Goal: Task Accomplishment & Management: Complete application form

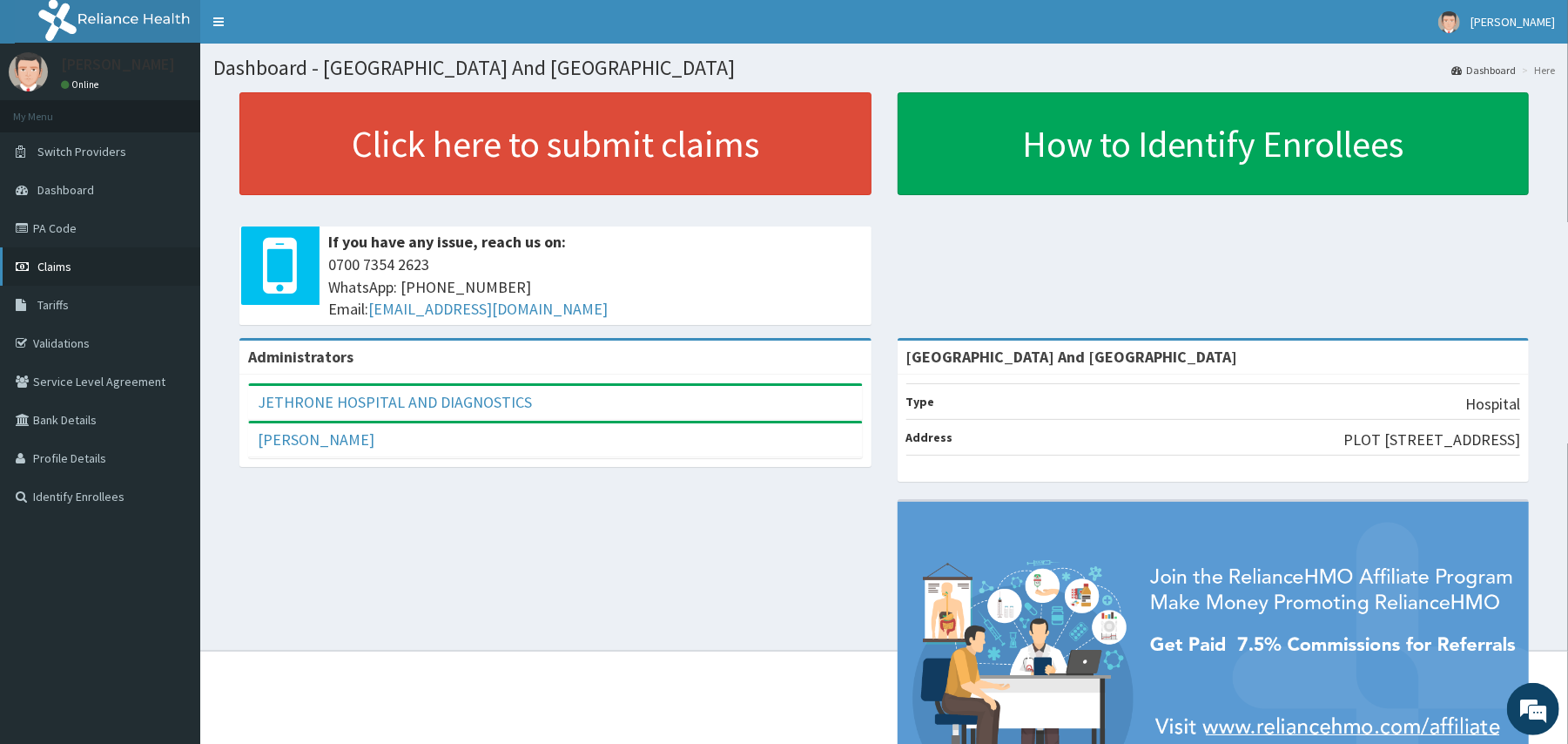
click at [77, 266] on link "Claims" at bounding box center [99, 266] width 200 height 38
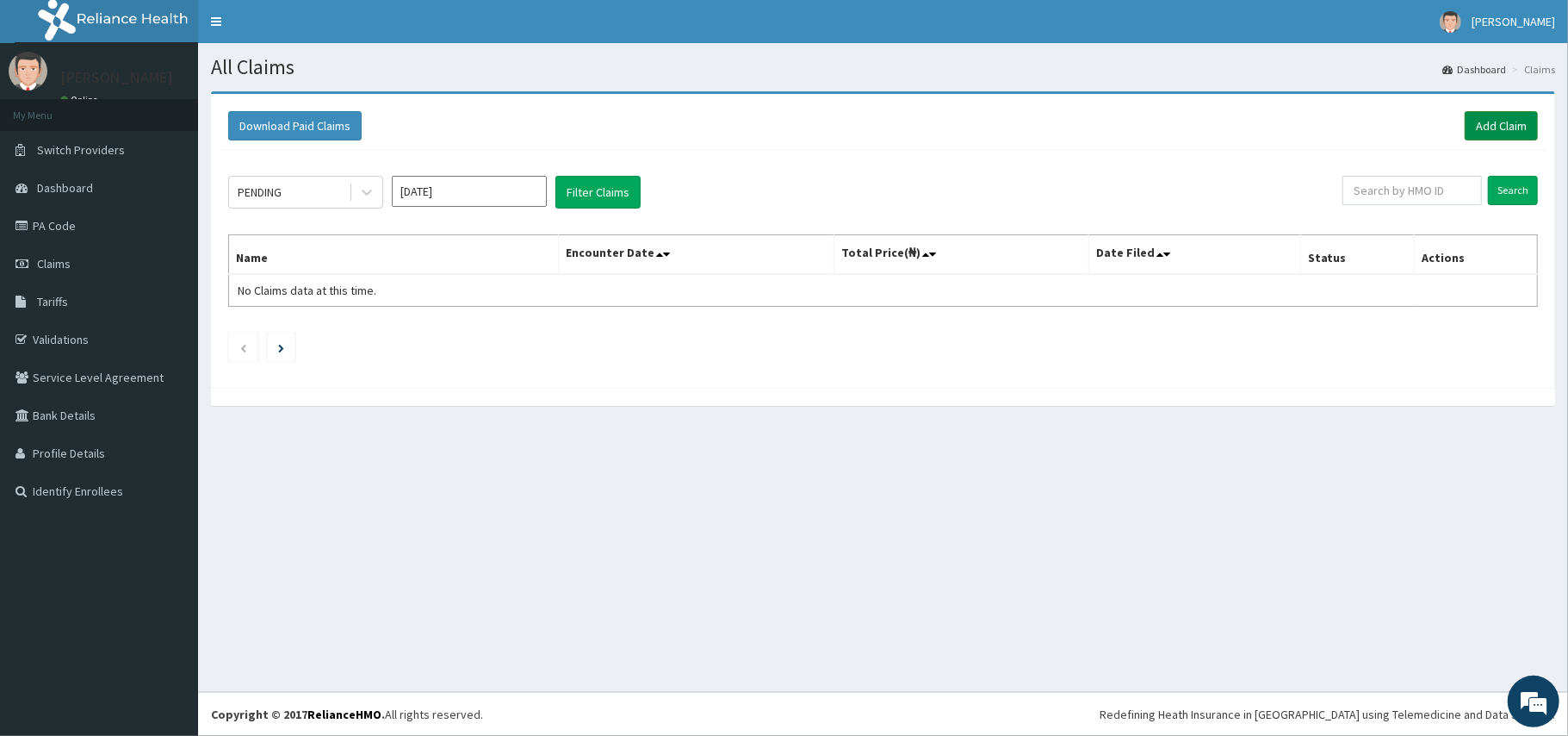
click at [1495, 122] on link "Add Claim" at bounding box center [1501, 125] width 73 height 29
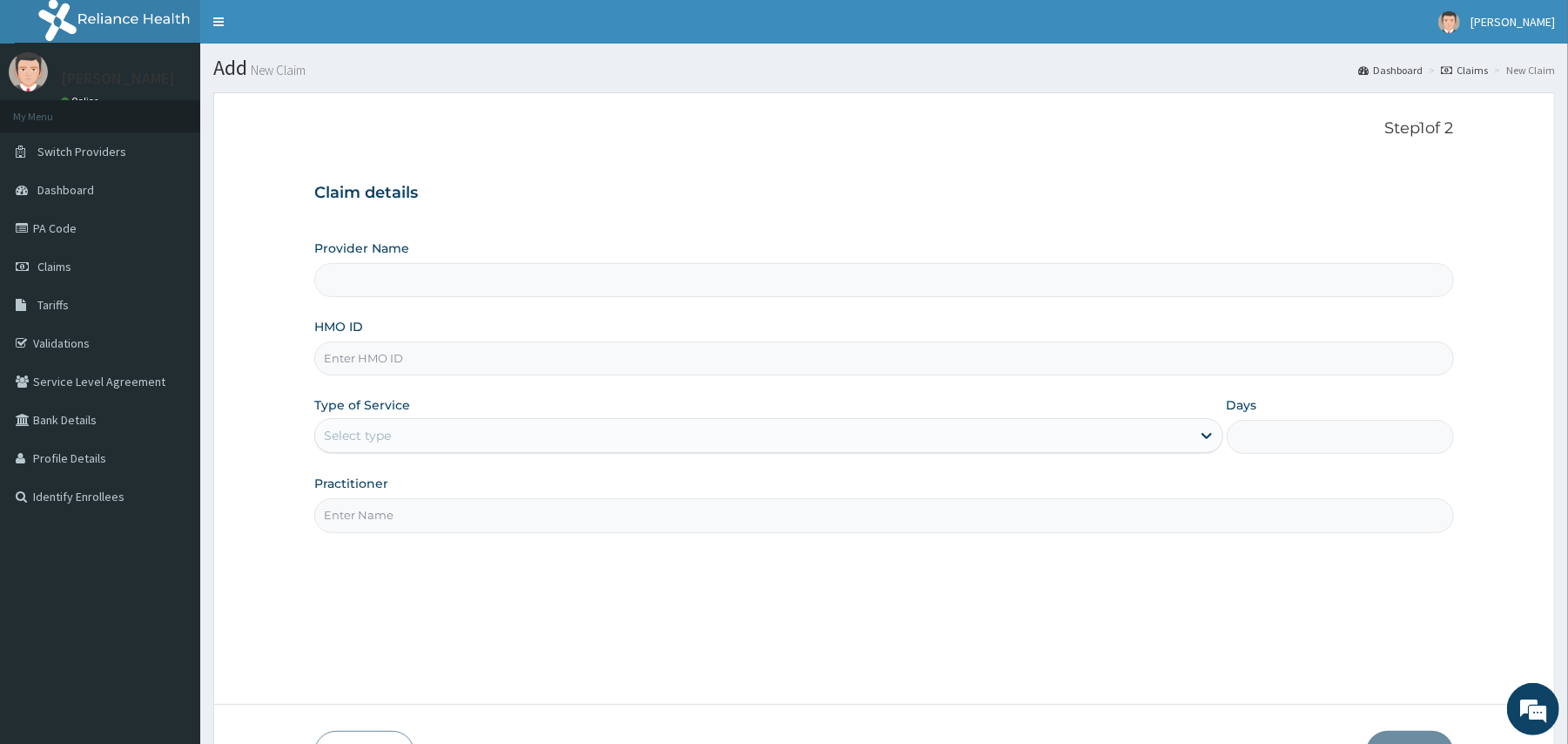
type input "[GEOGRAPHIC_DATA] And [GEOGRAPHIC_DATA]"
click at [486, 339] on div "HMO ID" at bounding box center [883, 346] width 1139 height 58
click at [481, 368] on input "HMO ID" at bounding box center [883, 358] width 1139 height 34
type input "CYU/10277/A"
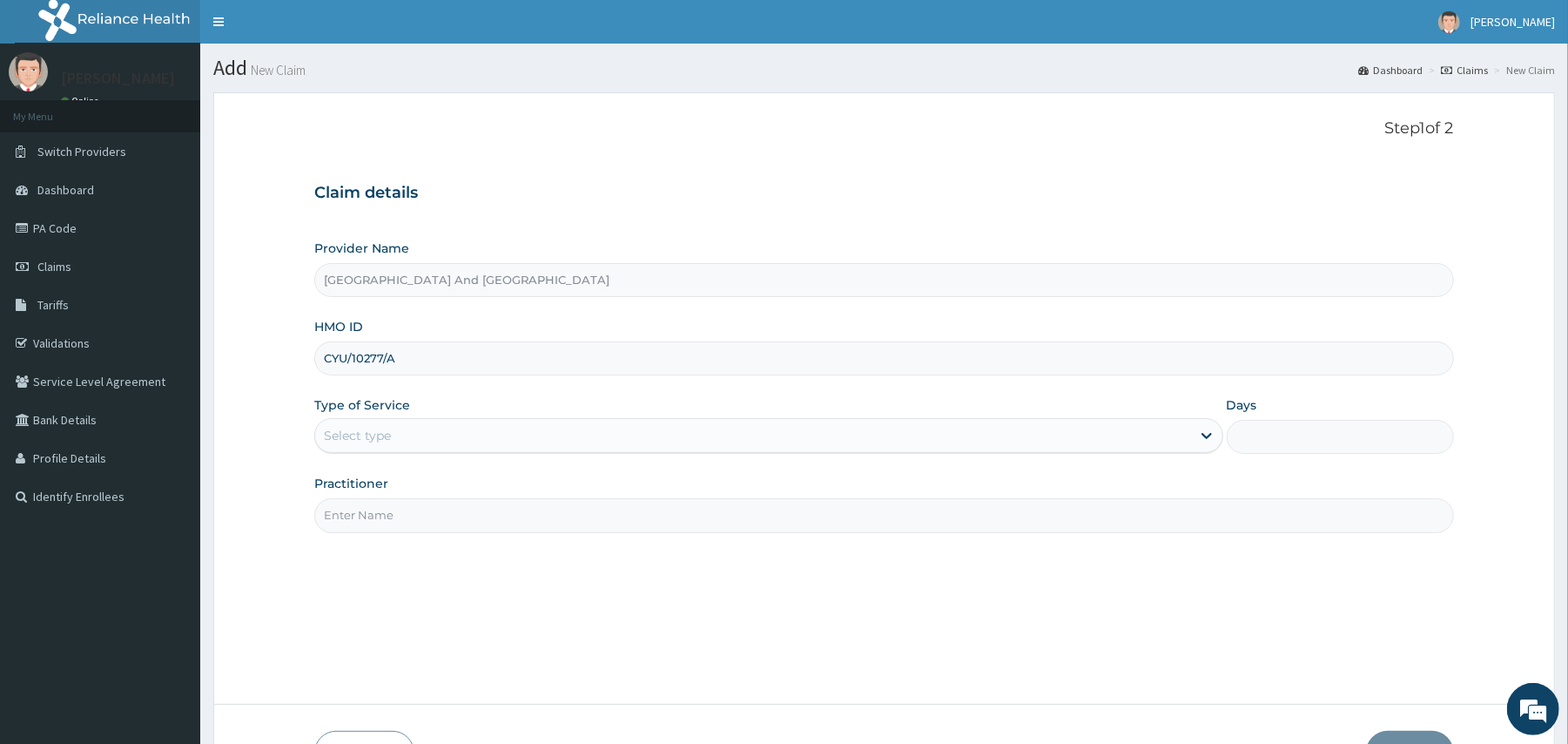
click at [509, 434] on div "Select type" at bounding box center [753, 435] width 876 height 28
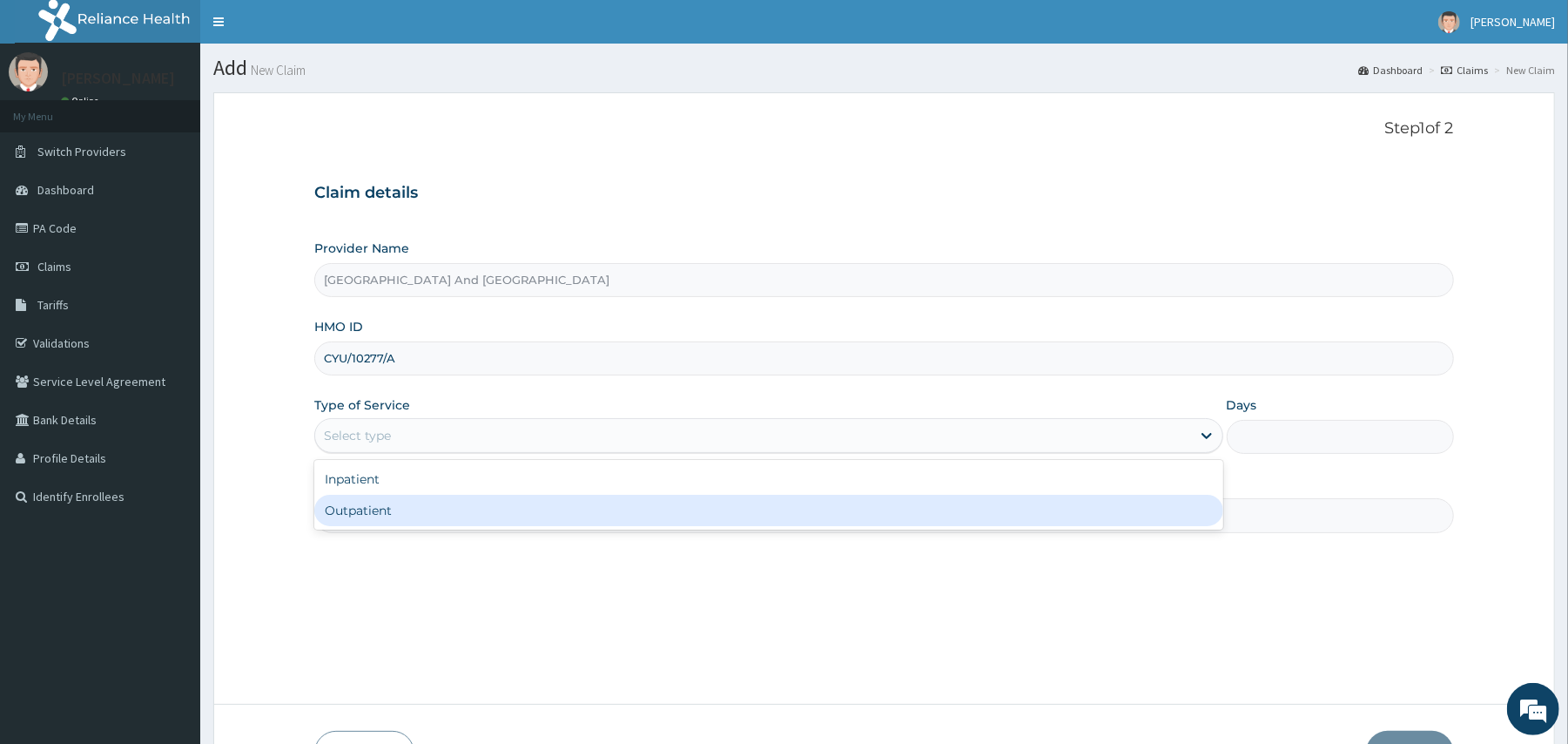
click at [463, 524] on div "Outpatient" at bounding box center [768, 510] width 909 height 31
type input "1"
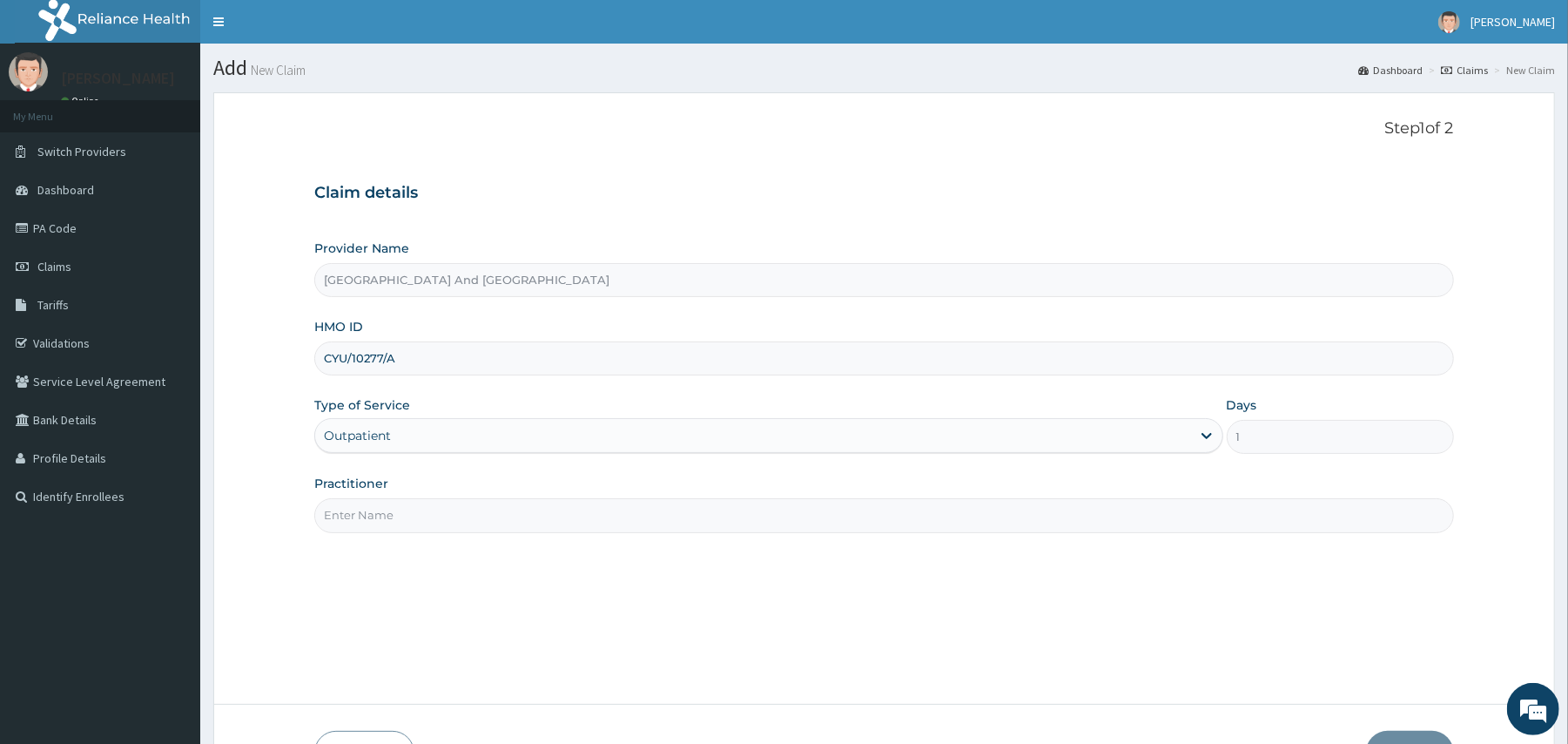
click at [463, 526] on input "Practitioner" at bounding box center [883, 515] width 1139 height 34
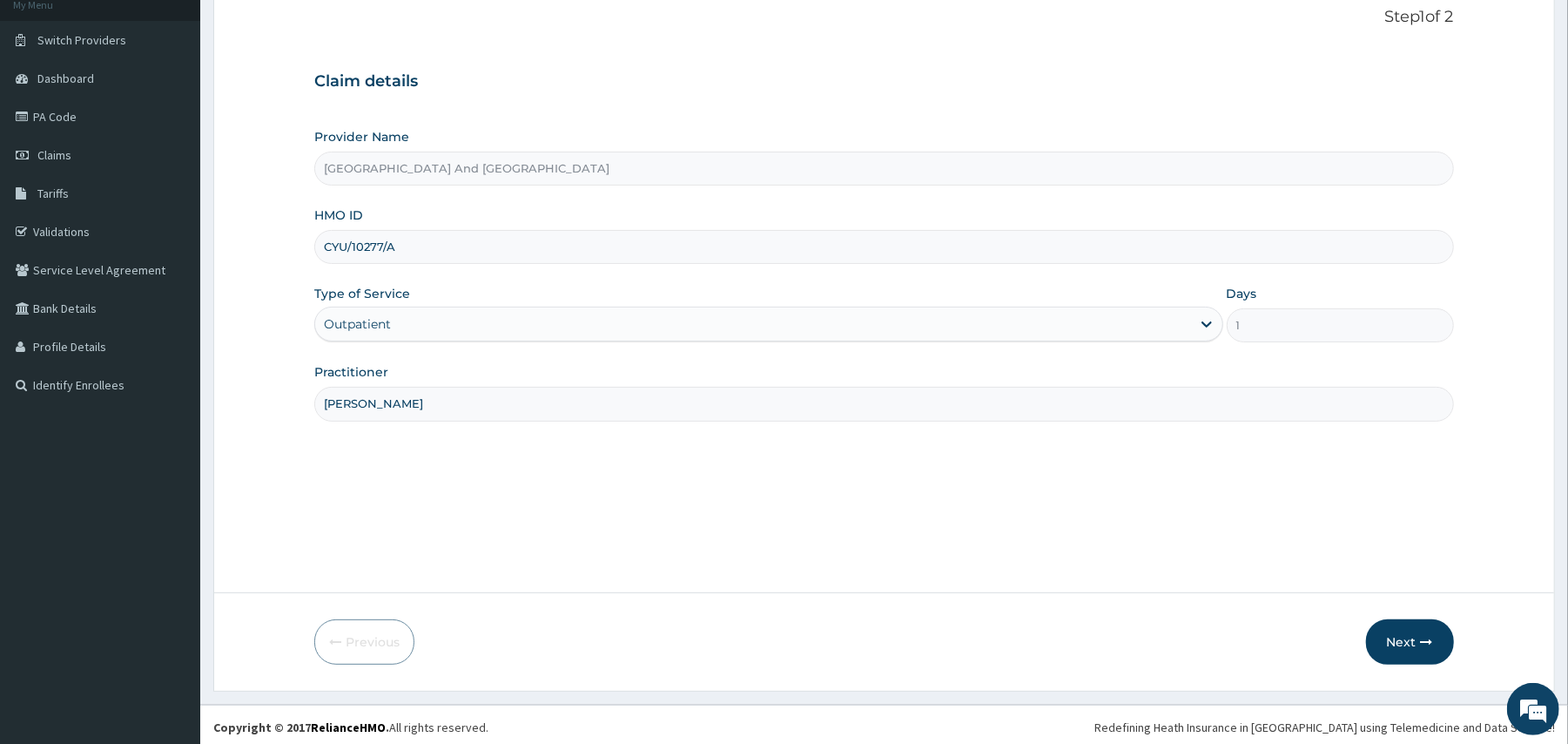
scroll to position [117, 0]
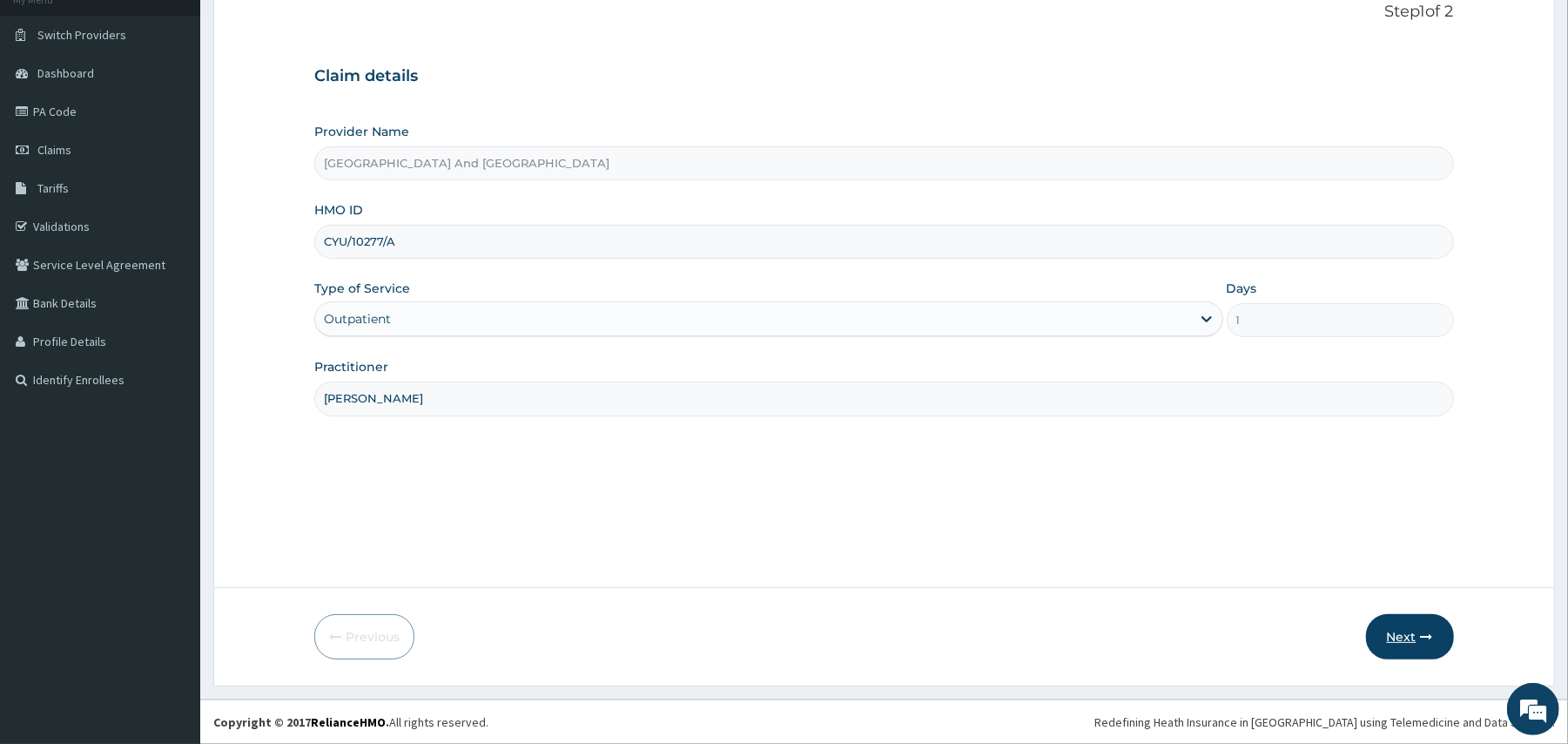
type input "DR. JOSEPH OWOBI"
click at [1395, 629] on button "Next" at bounding box center [1410, 637] width 88 height 45
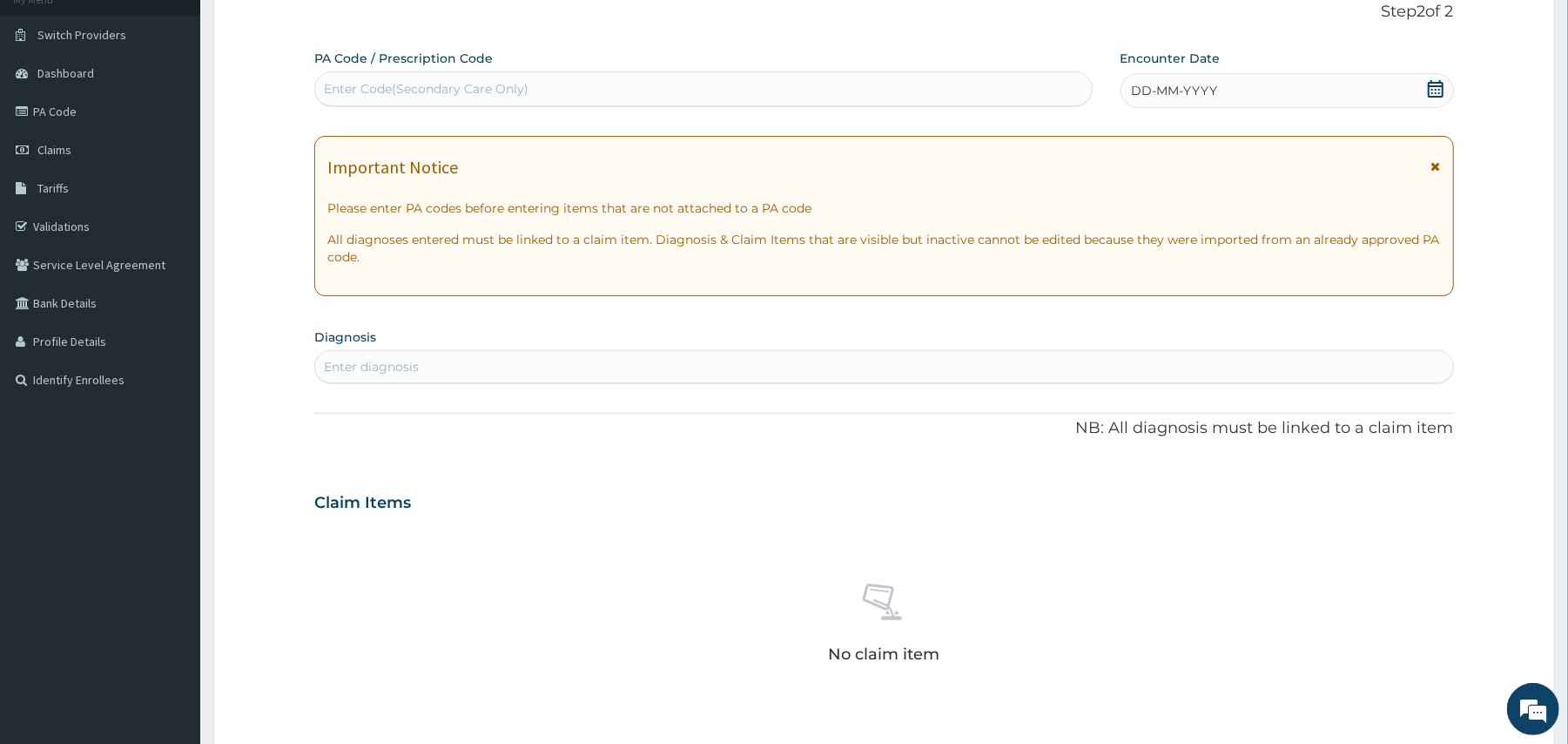
click at [1436, 91] on icon at bounding box center [1436, 89] width 18 height 18
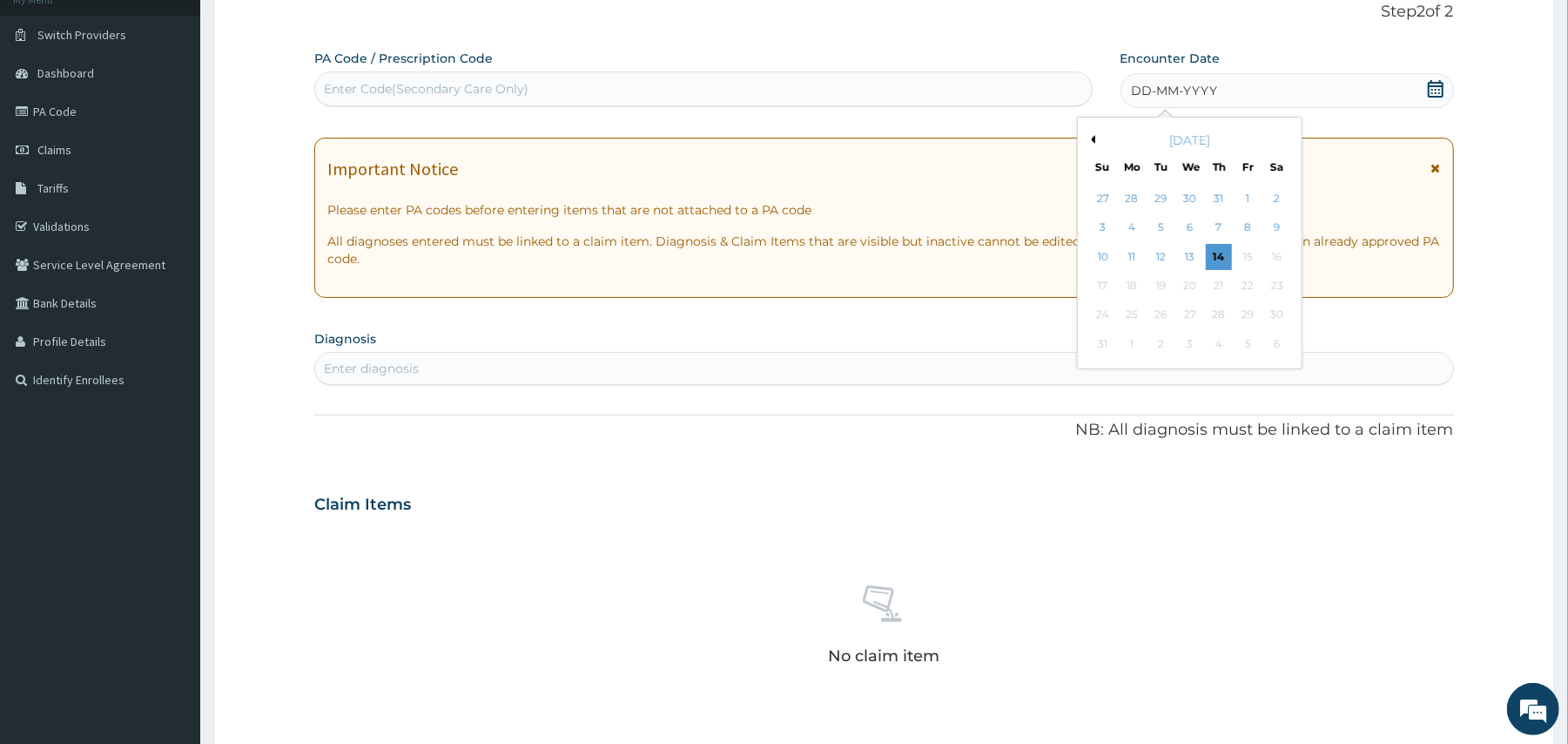
click at [1095, 137] on button "Previous Month" at bounding box center [1091, 138] width 9 height 9
click at [1186, 249] on div "18" at bounding box center [1190, 256] width 26 height 26
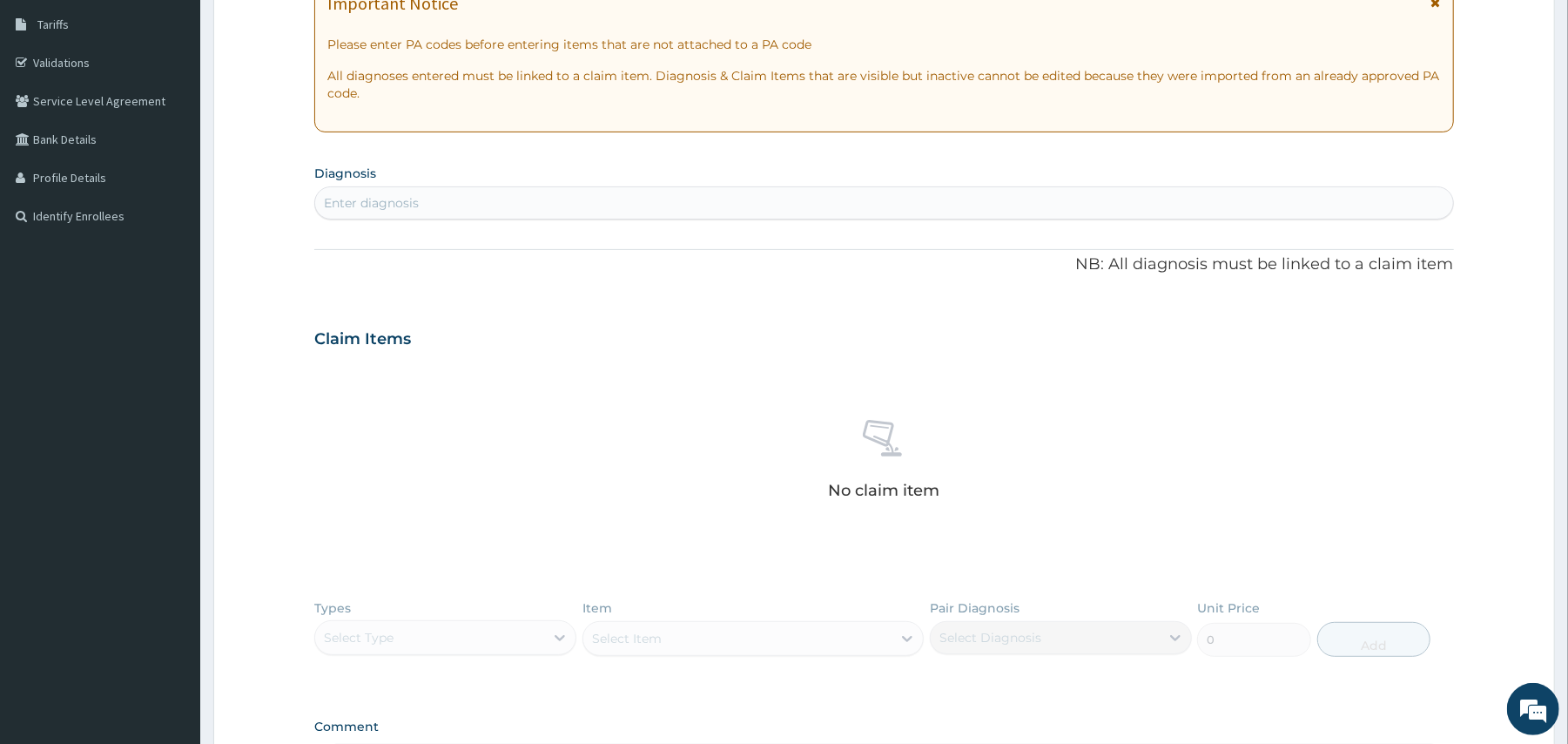
scroll to position [300, 0]
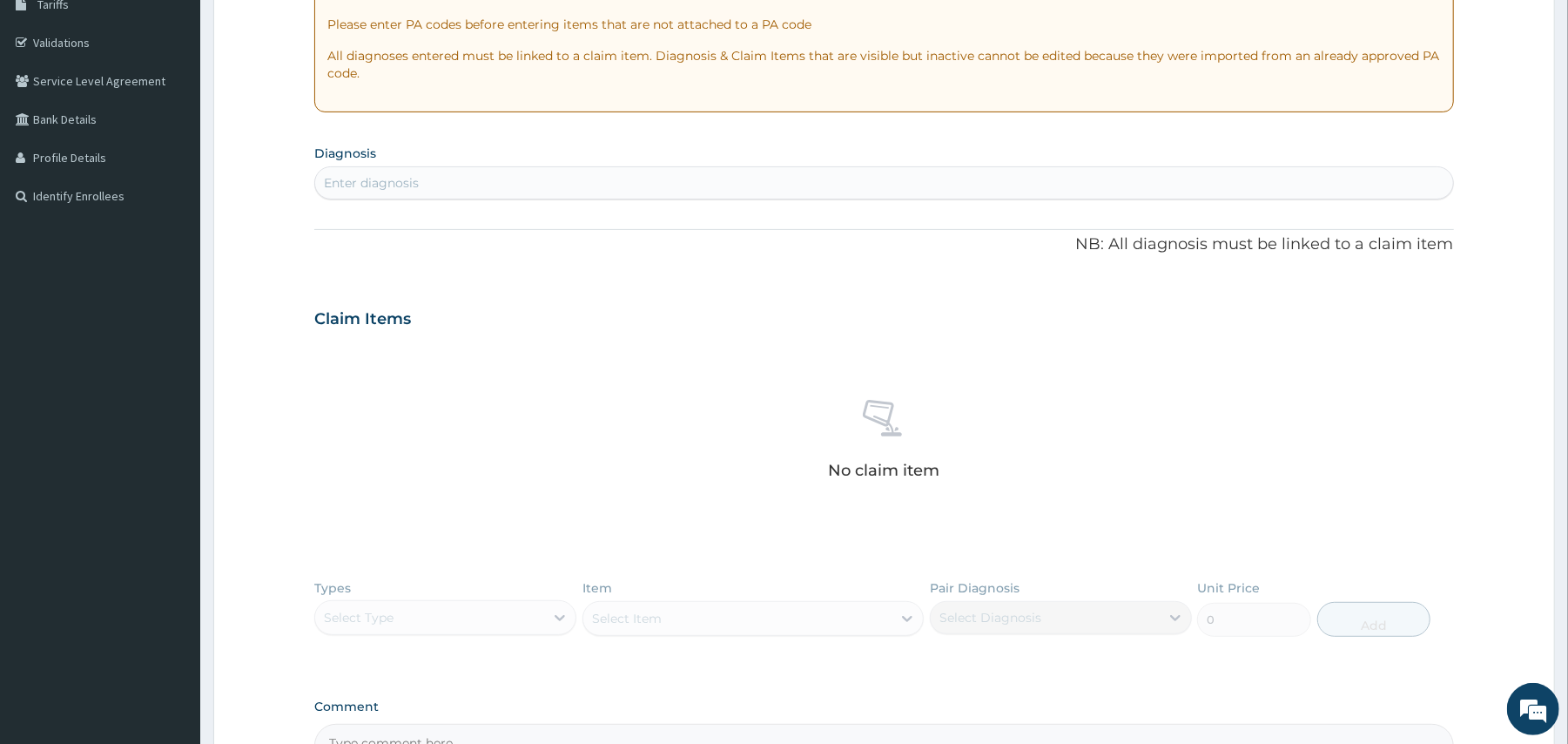
click at [1063, 178] on div "Enter diagnosis" at bounding box center [883, 182] width 1137 height 28
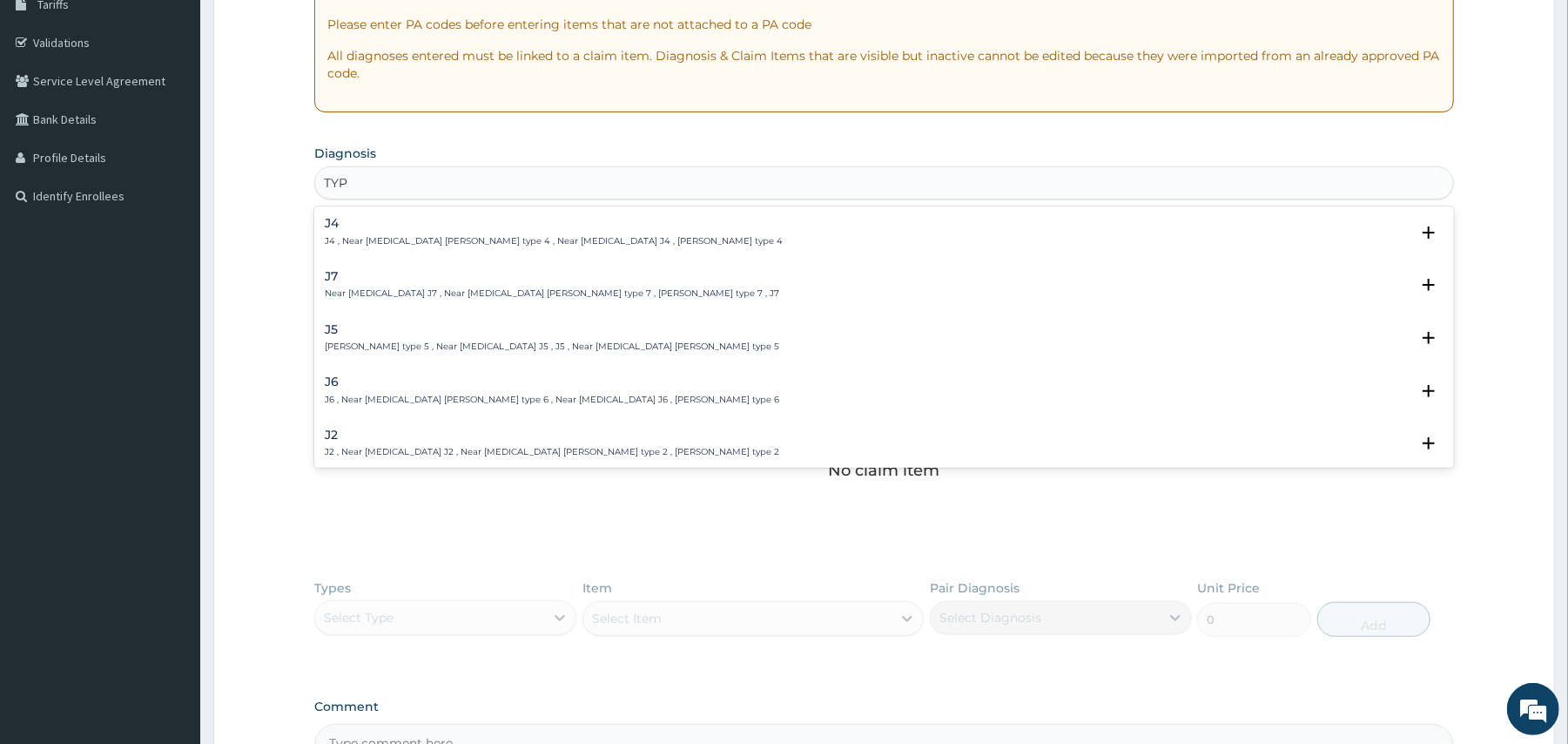
type input "TYPH"
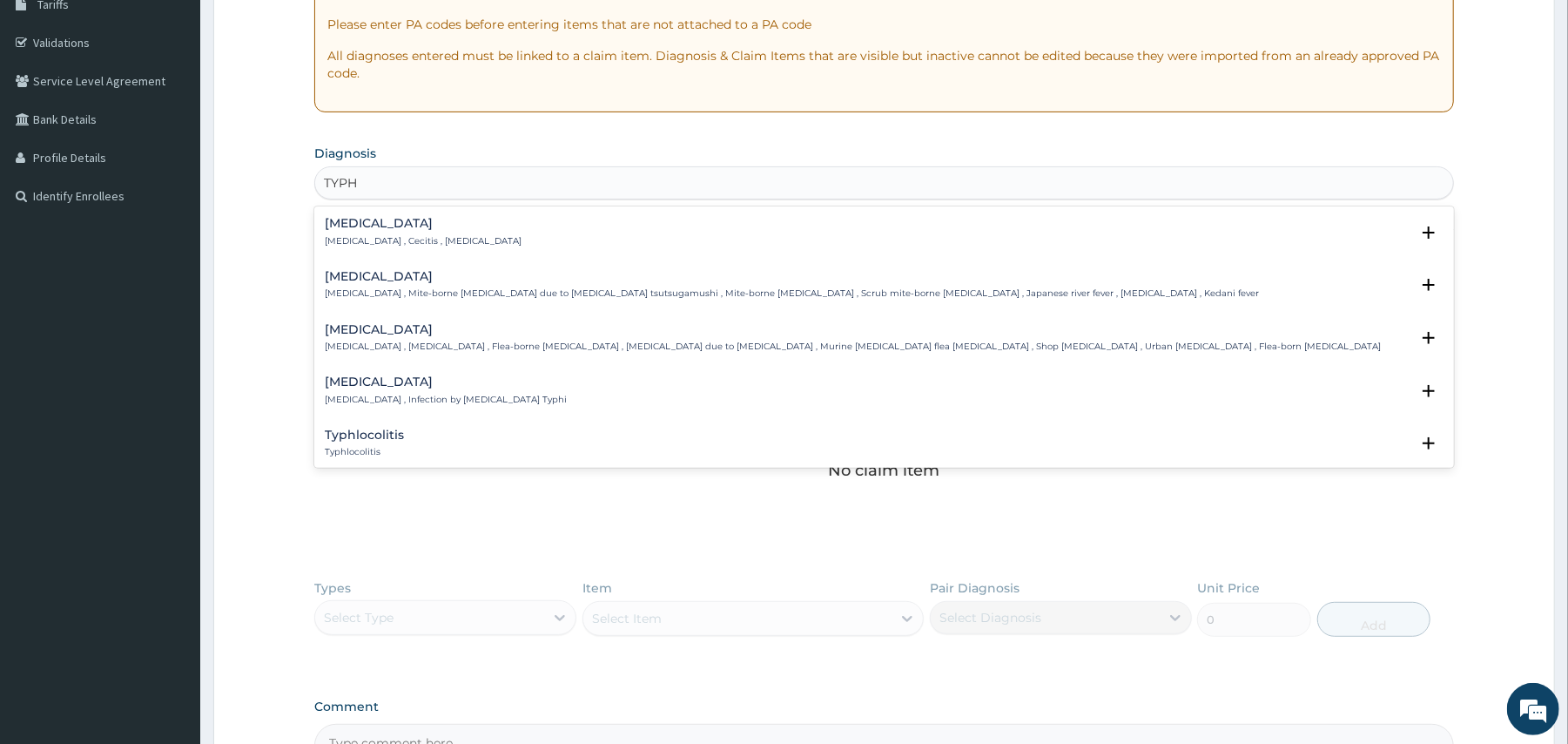
click at [456, 394] on p "Typhoid fever , Infection by Salmonella Typhi" at bounding box center [446, 400] width 242 height 13
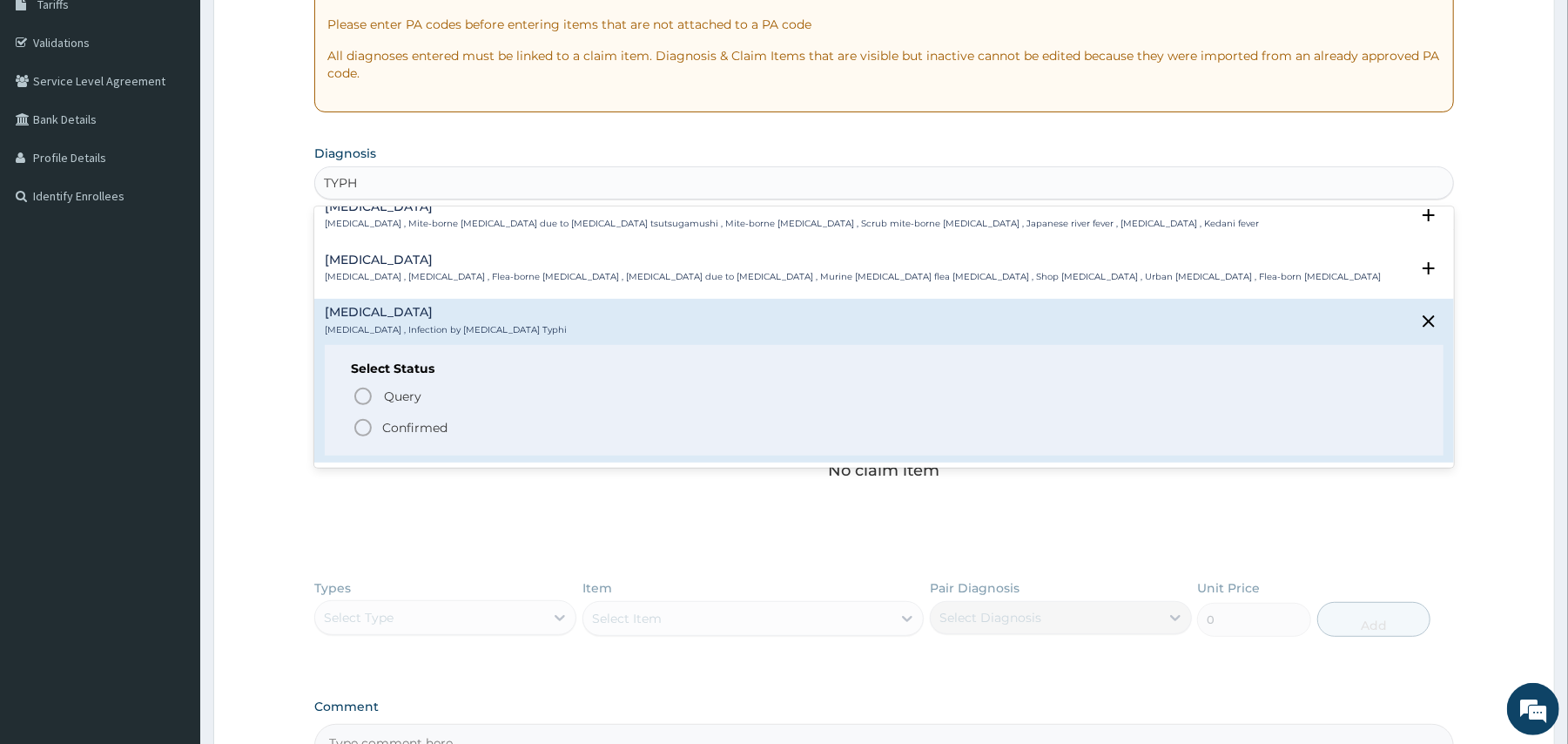
scroll to position [104, 0]
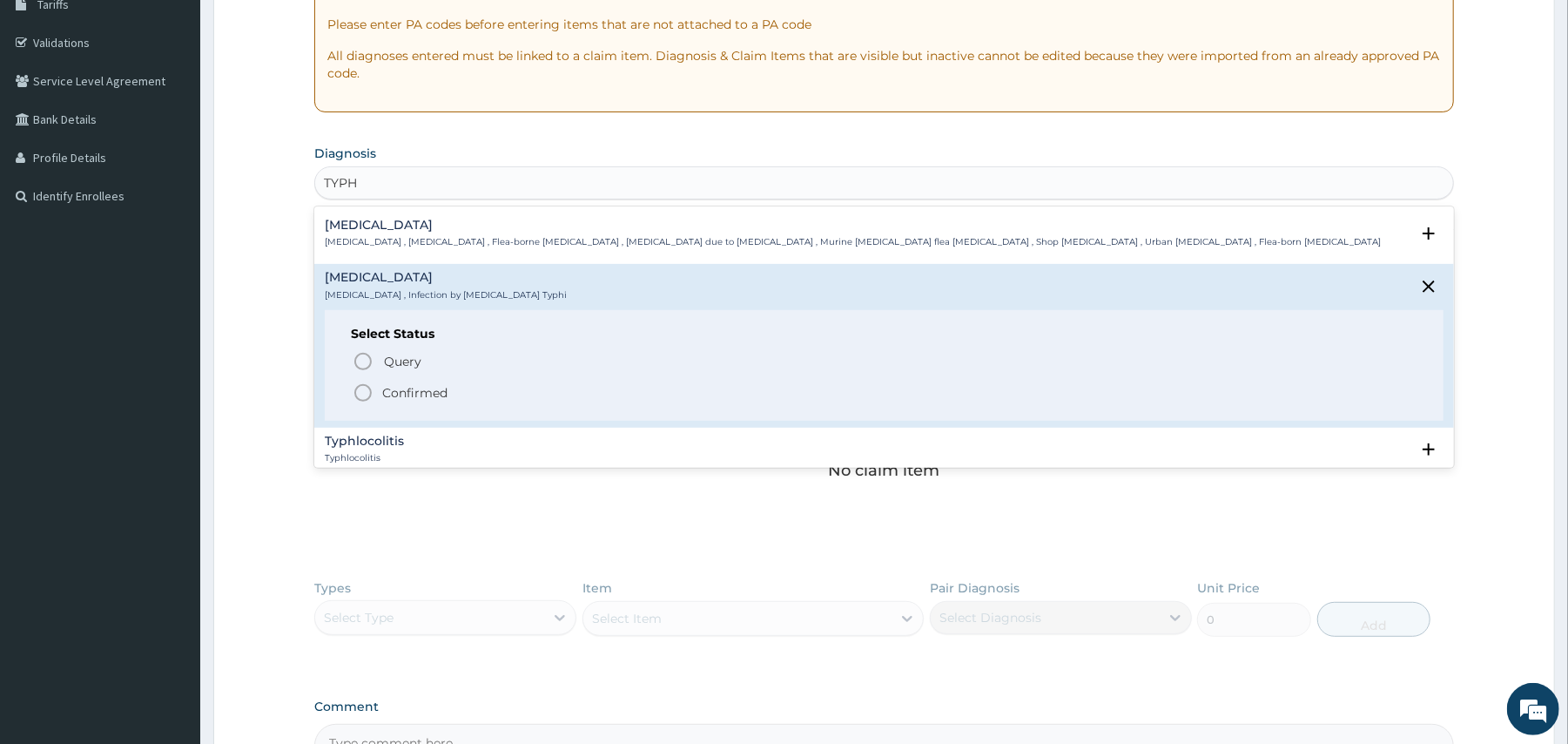
click at [364, 394] on icon "status option filled" at bounding box center [363, 392] width 20 height 20
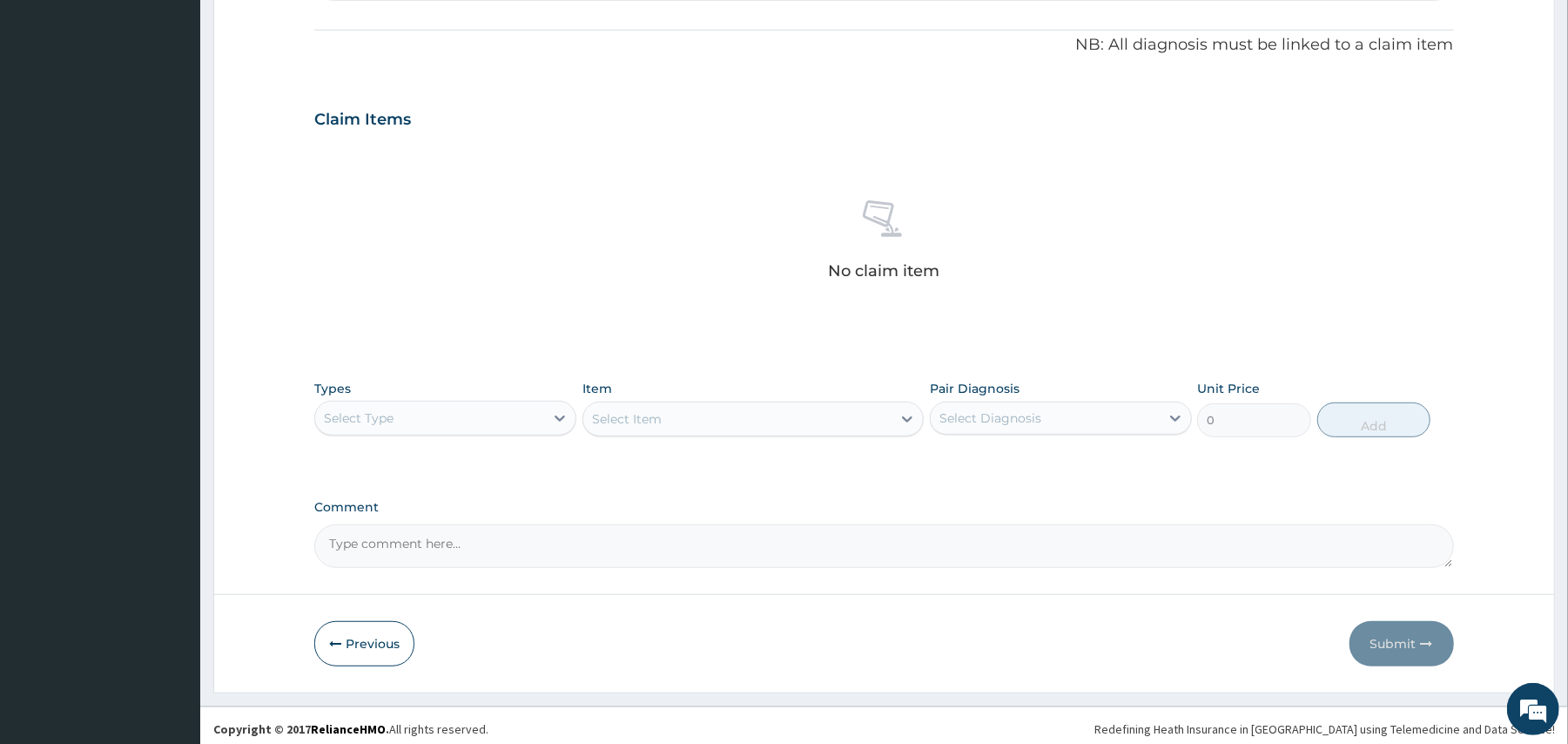
scroll to position [514, 0]
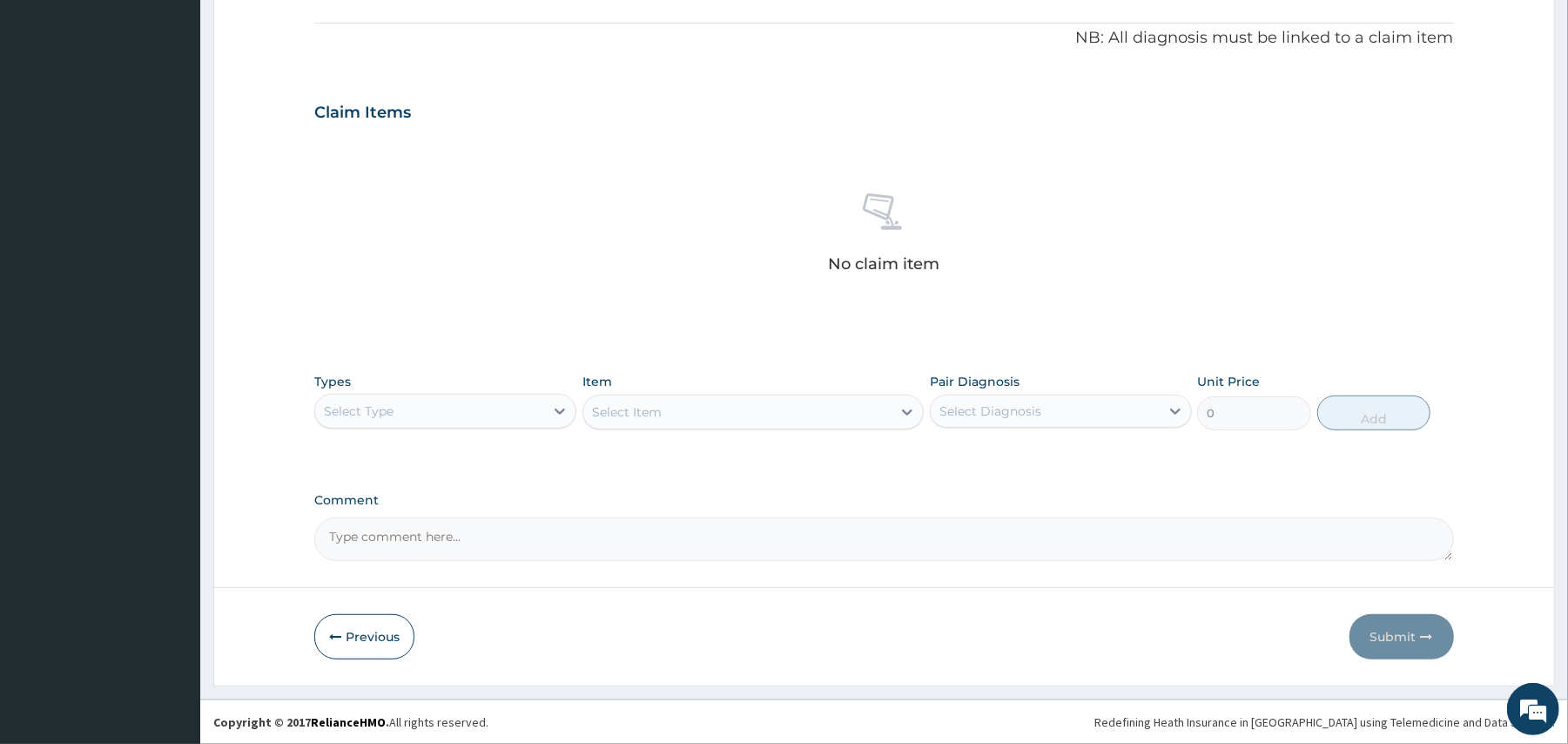
click at [429, 415] on div "Select Type" at bounding box center [429, 411] width 229 height 28
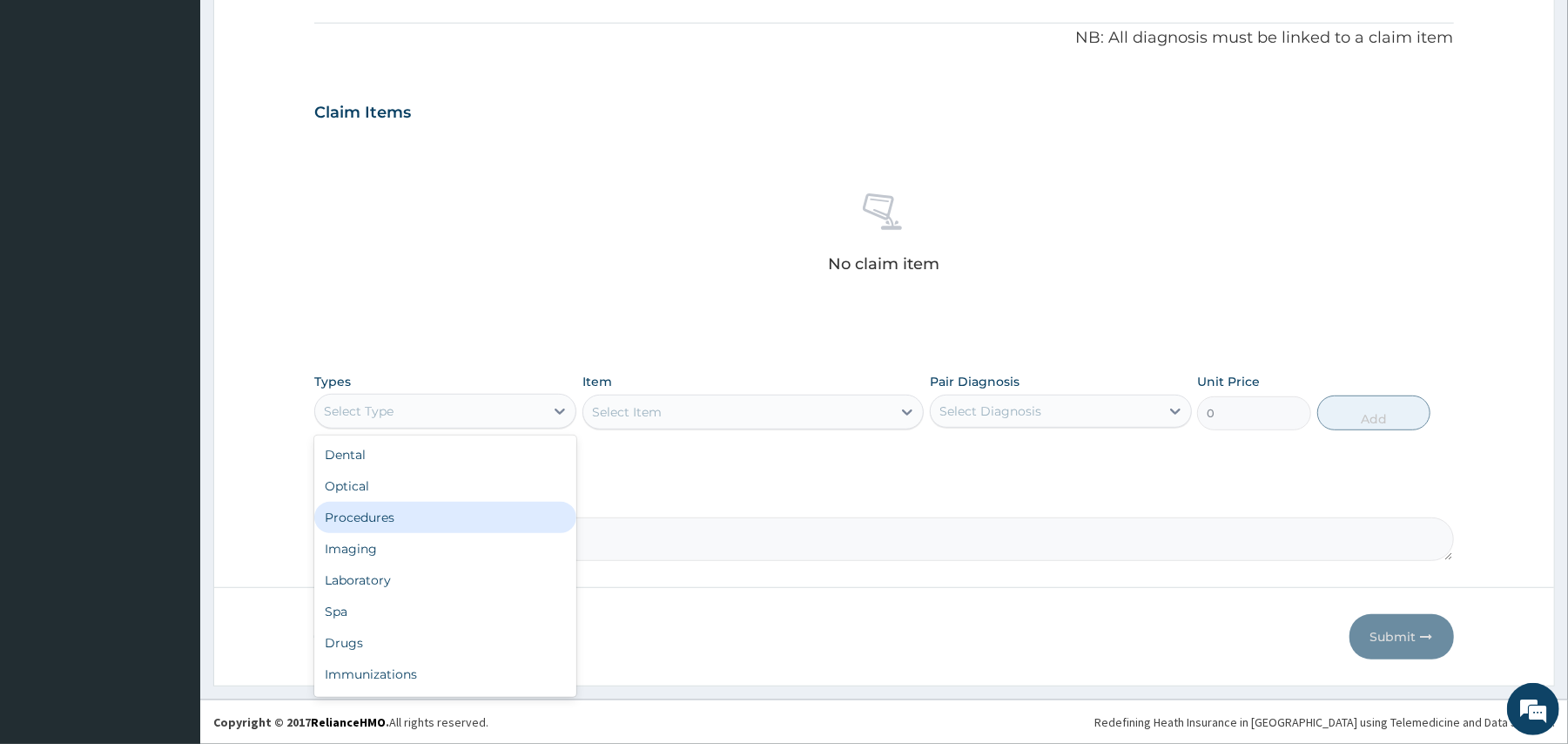
click at [401, 517] on div "Procedures" at bounding box center [445, 517] width 262 height 31
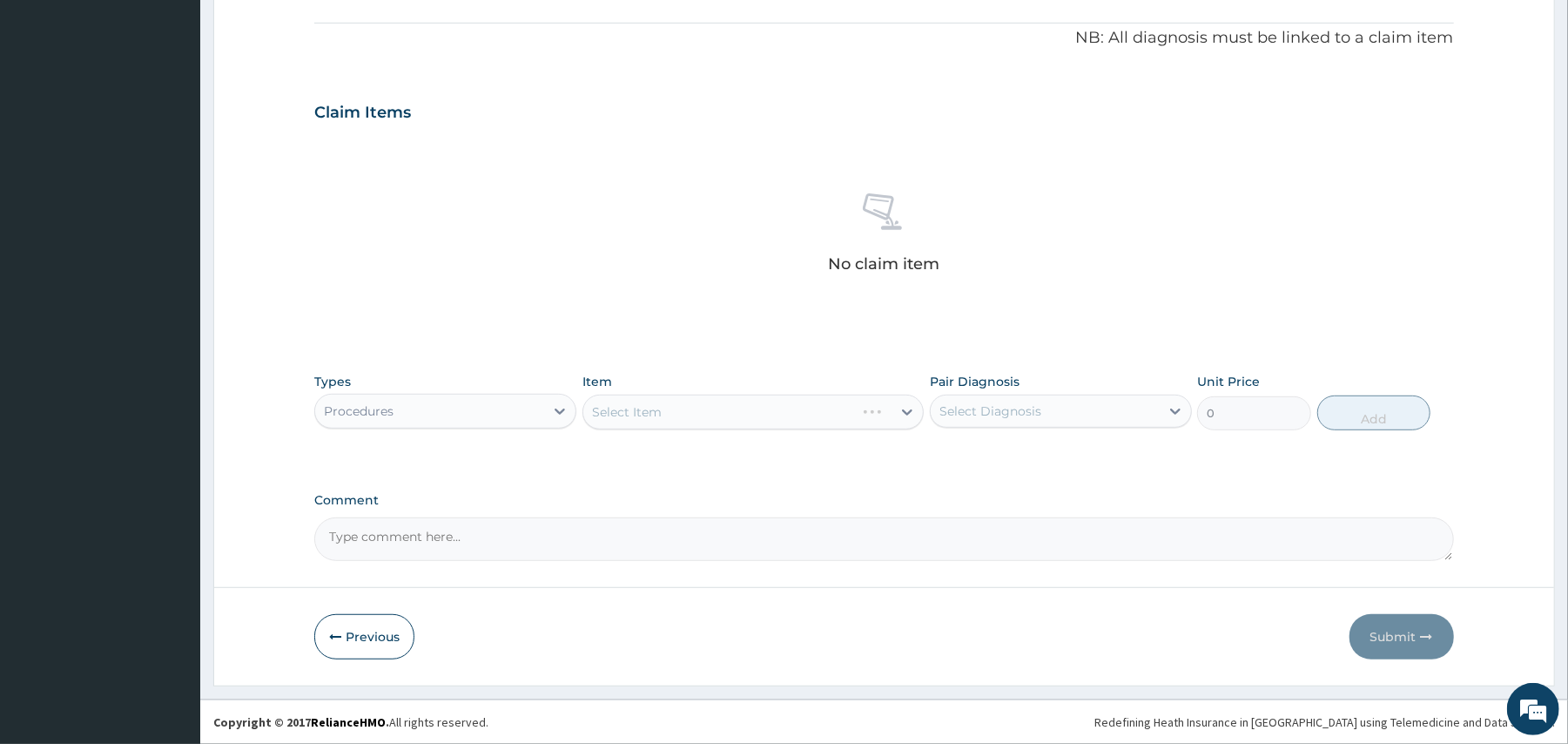
click at [648, 395] on div "Select Item" at bounding box center [753, 412] width 341 height 35
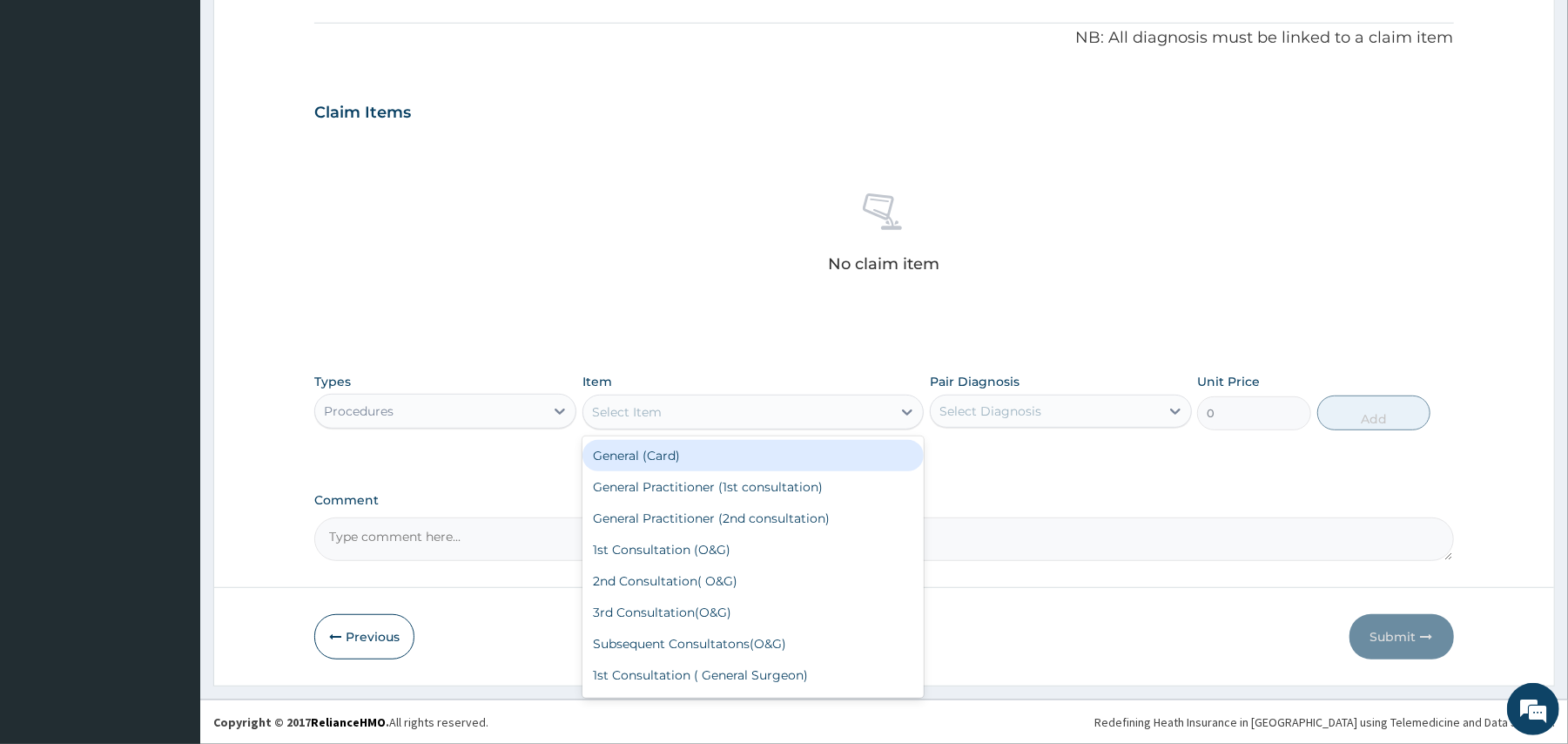
click at [645, 404] on div "Select Item" at bounding box center [626, 412] width 69 height 18
click at [652, 467] on div "General (Card)" at bounding box center [753, 455] width 341 height 31
type input "500"
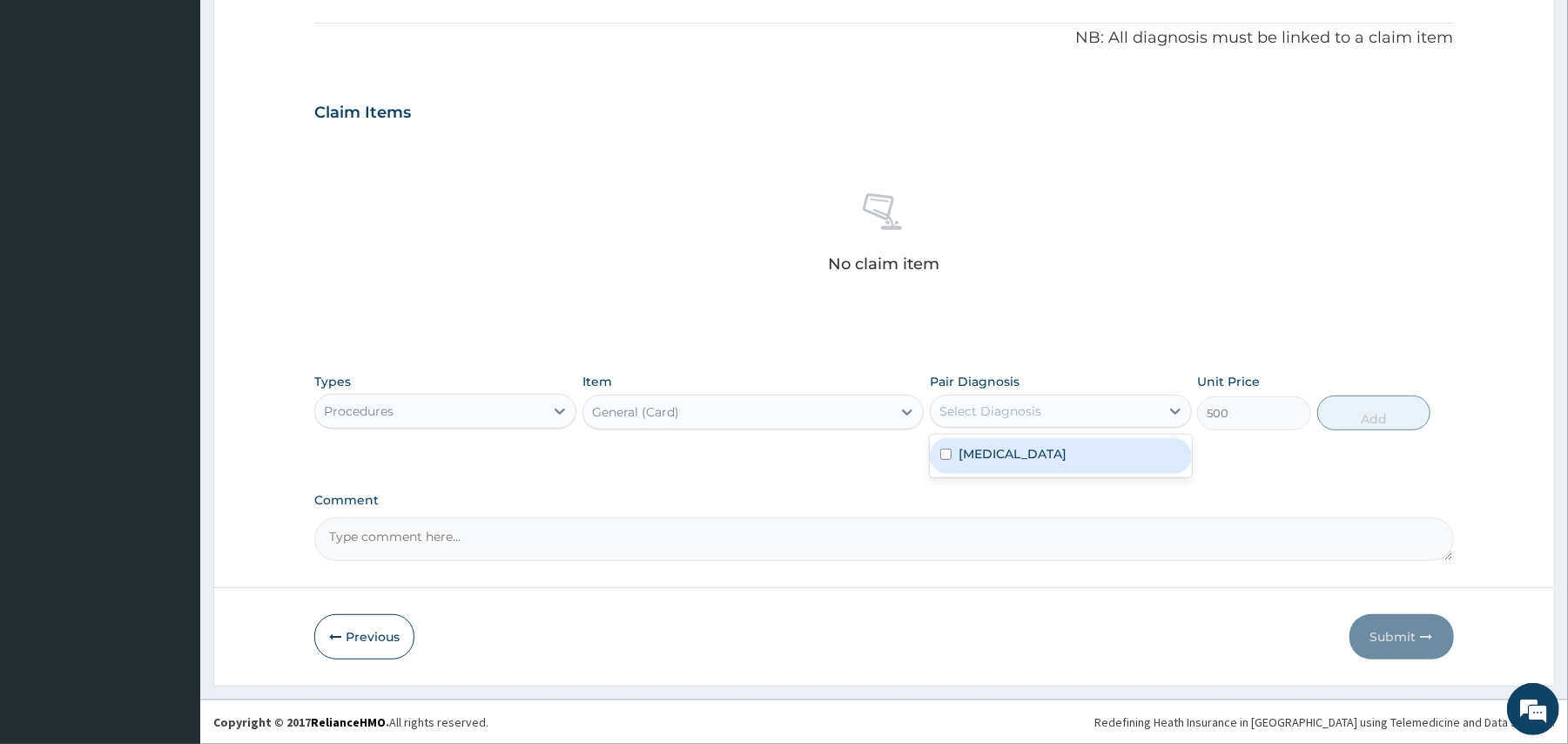
click at [981, 411] on div "Select Diagnosis" at bounding box center [991, 411] width 101 height 18
click at [970, 450] on label "[MEDICAL_DATA]" at bounding box center [1012, 453] width 108 height 18
checkbox input "true"
click at [1347, 411] on button "Add" at bounding box center [1374, 412] width 114 height 35
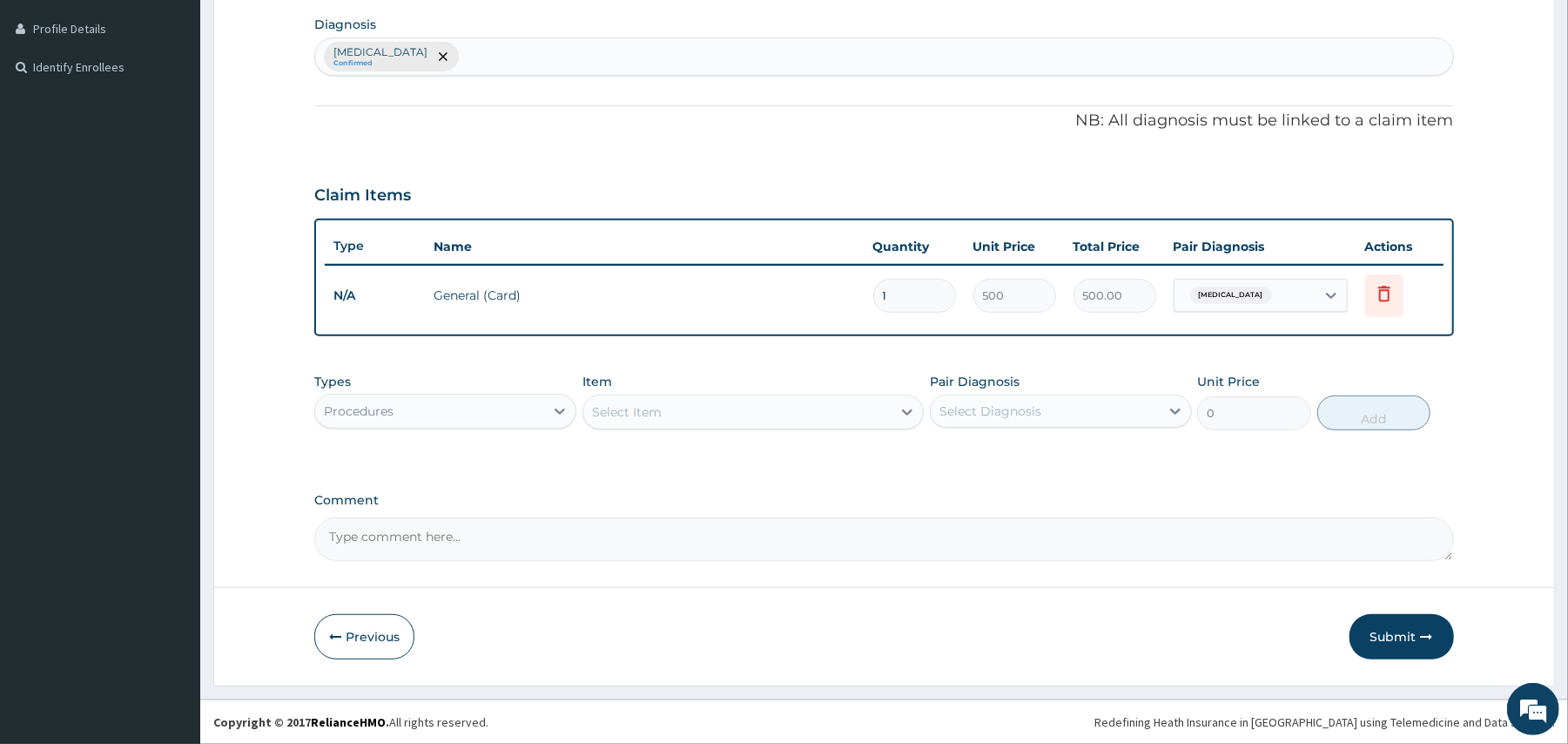
scroll to position [429, 0]
click at [885, 419] on div "Select Item" at bounding box center [737, 411] width 308 height 28
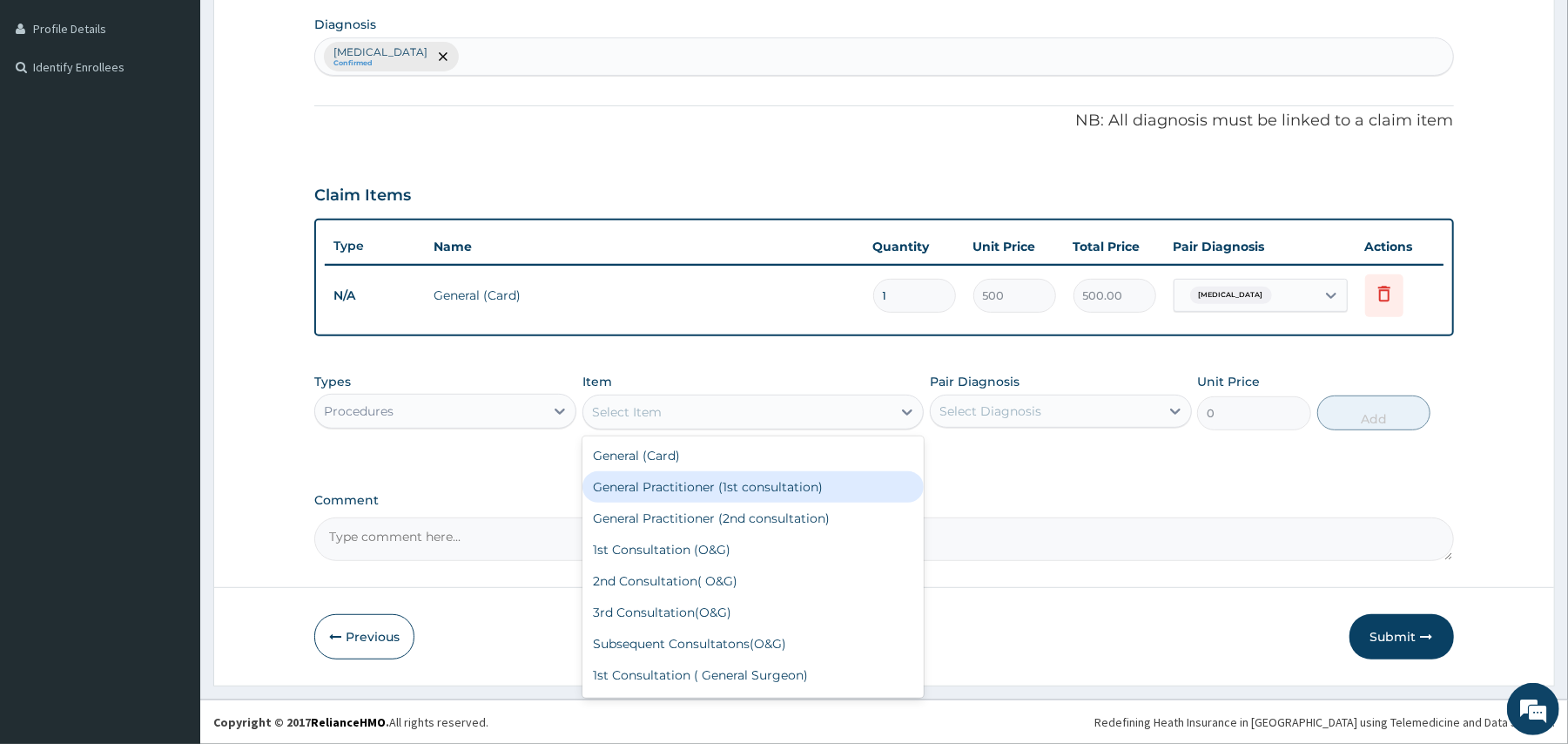
click at [838, 492] on div "General Practitioner (1st consultation)" at bounding box center [753, 487] width 341 height 31
type input "1500"
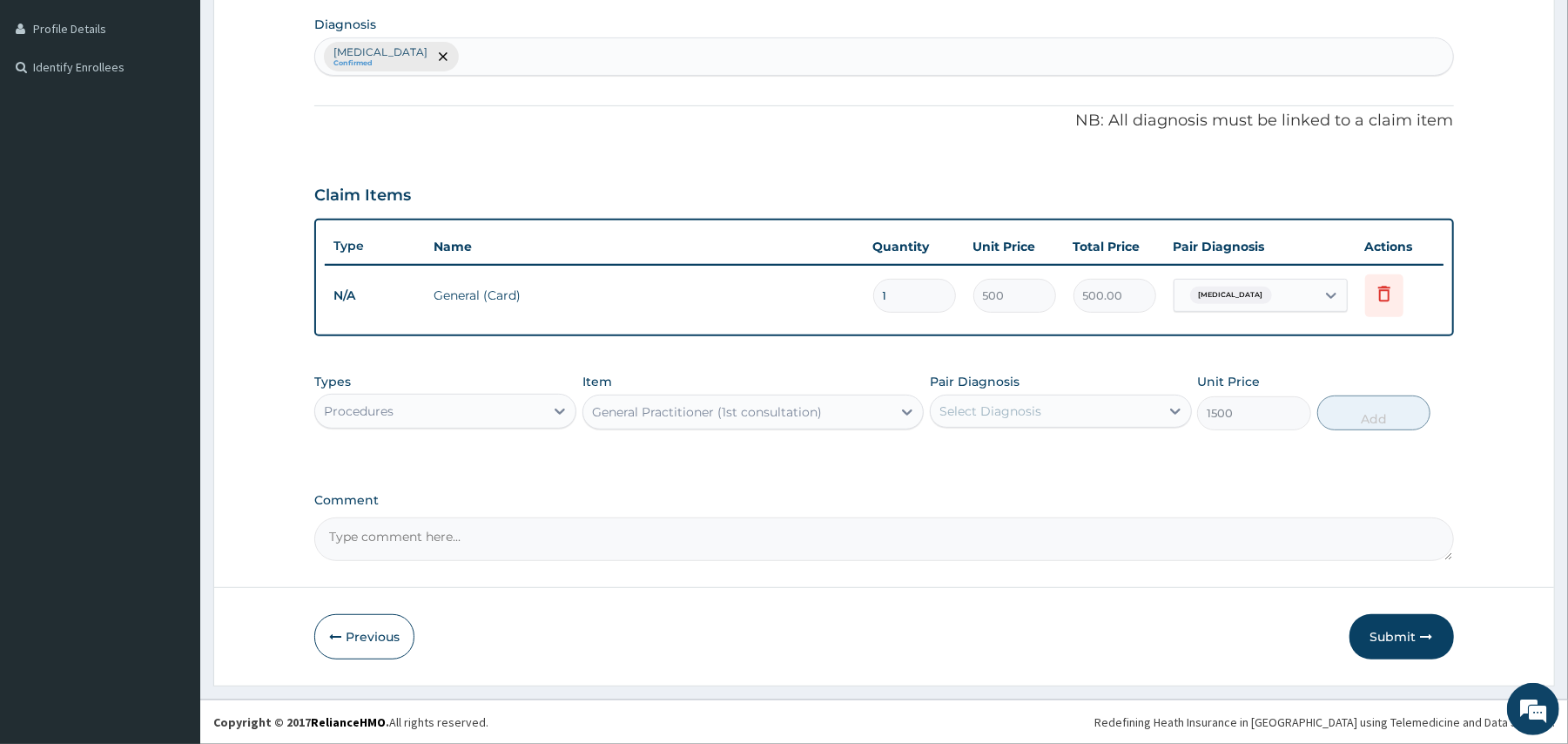
click at [1042, 405] on div "Select Diagnosis" at bounding box center [1045, 411] width 229 height 28
click at [1024, 450] on label "[MEDICAL_DATA]" at bounding box center [1012, 453] width 108 height 18
checkbox input "true"
click at [1373, 406] on button "Add" at bounding box center [1374, 412] width 114 height 35
type input "0"
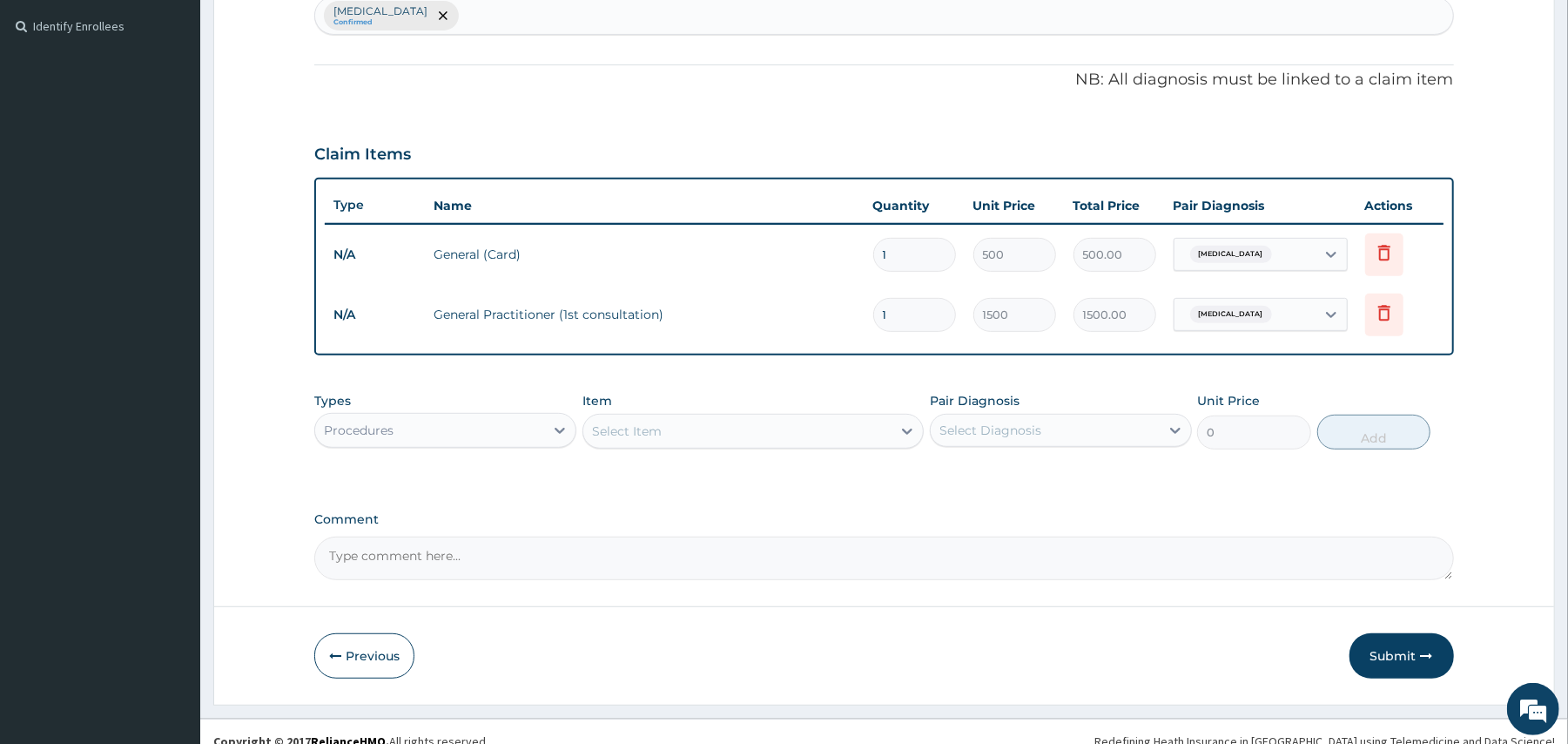
scroll to position [489, 0]
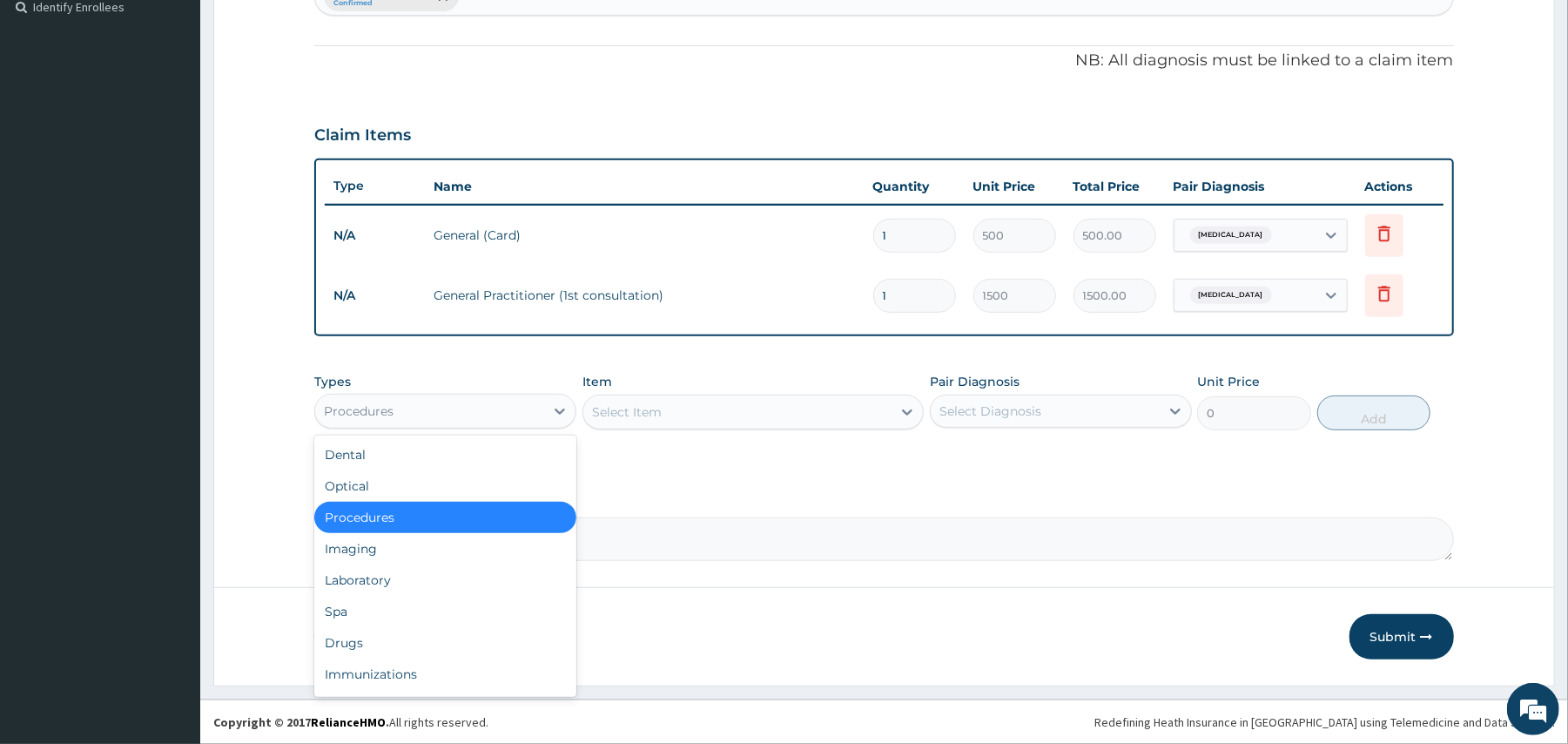
click at [514, 414] on div "Procedures" at bounding box center [429, 411] width 229 height 28
click at [401, 580] on div "Laboratory" at bounding box center [445, 580] width 262 height 31
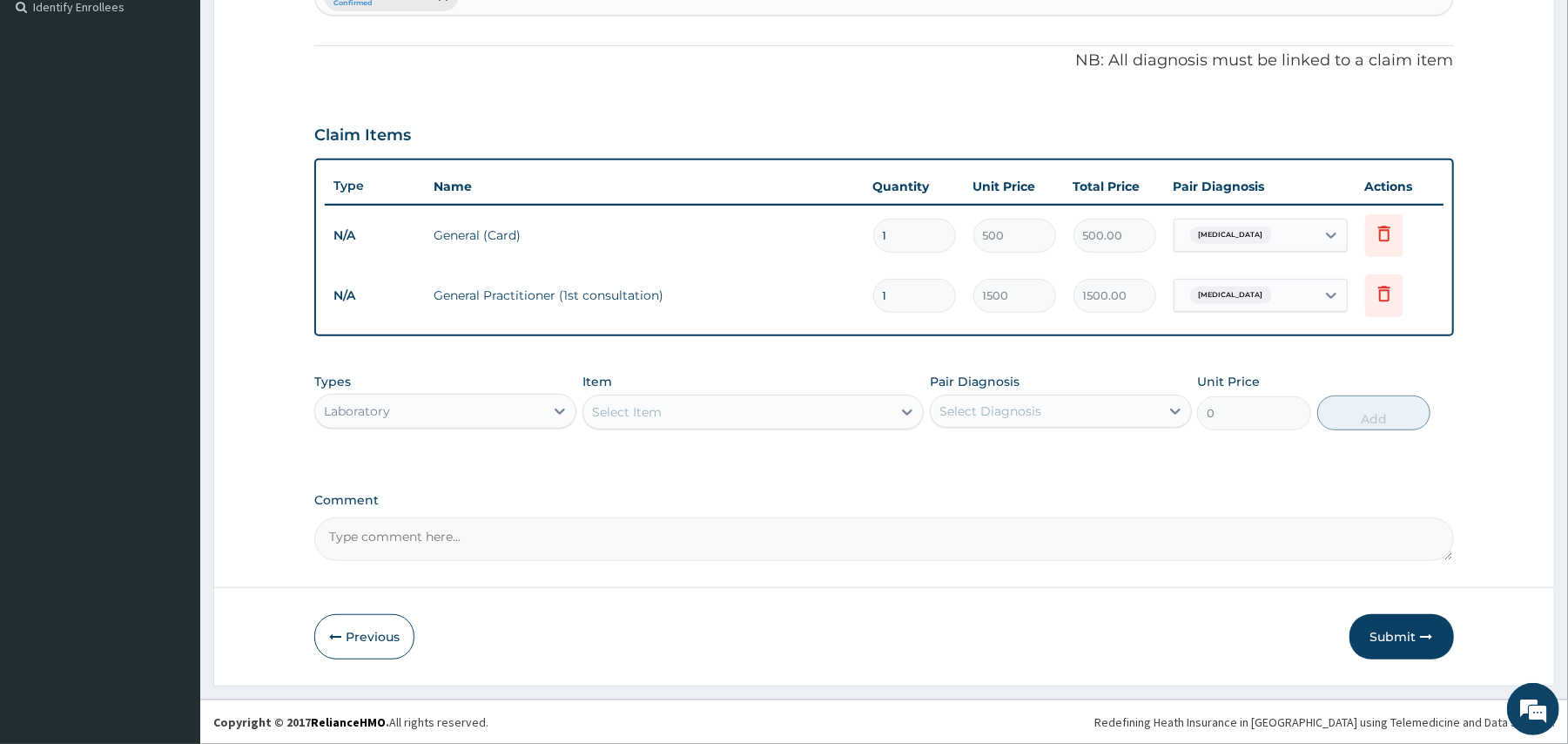
click at [738, 404] on div "Select Item" at bounding box center [737, 411] width 308 height 28
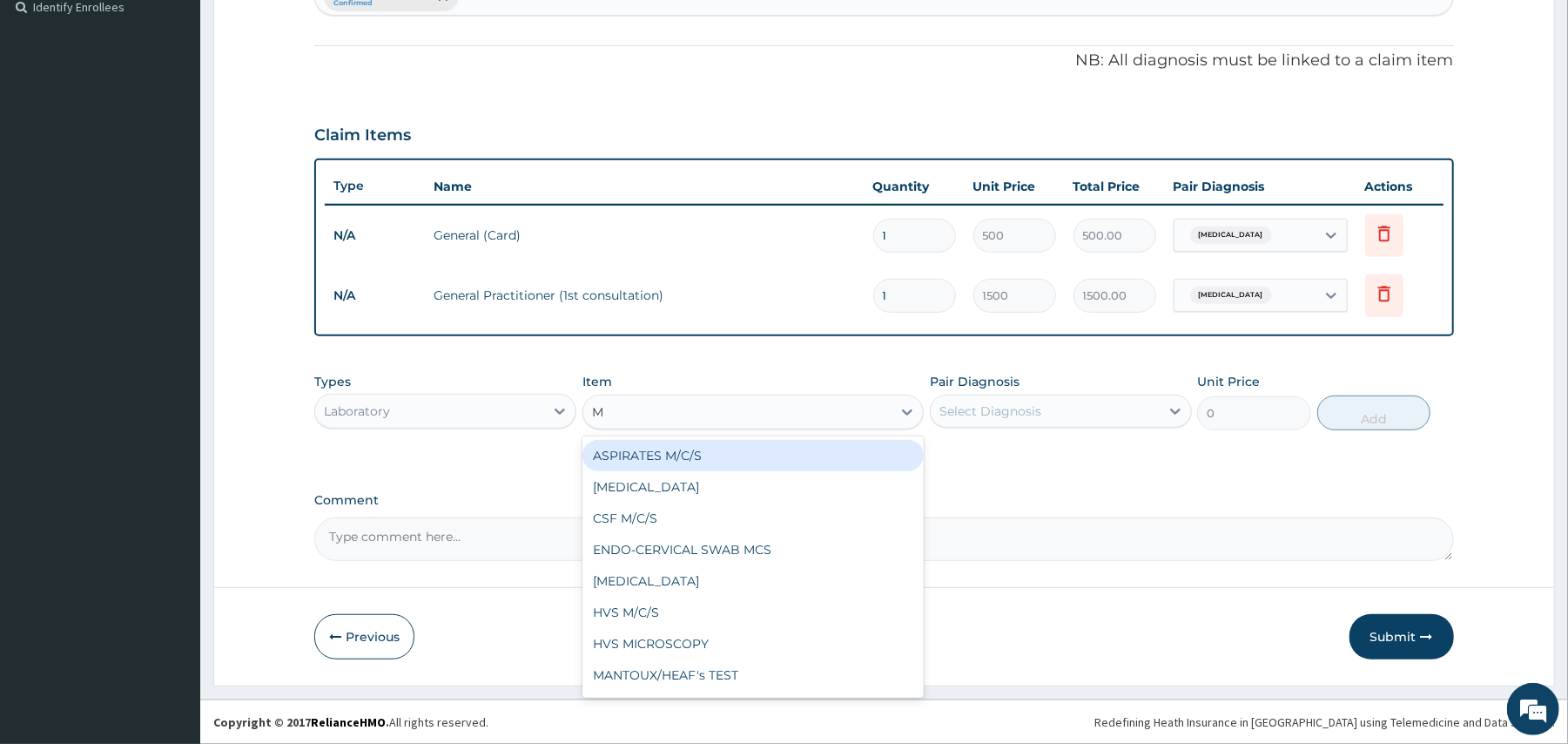
type input "MP"
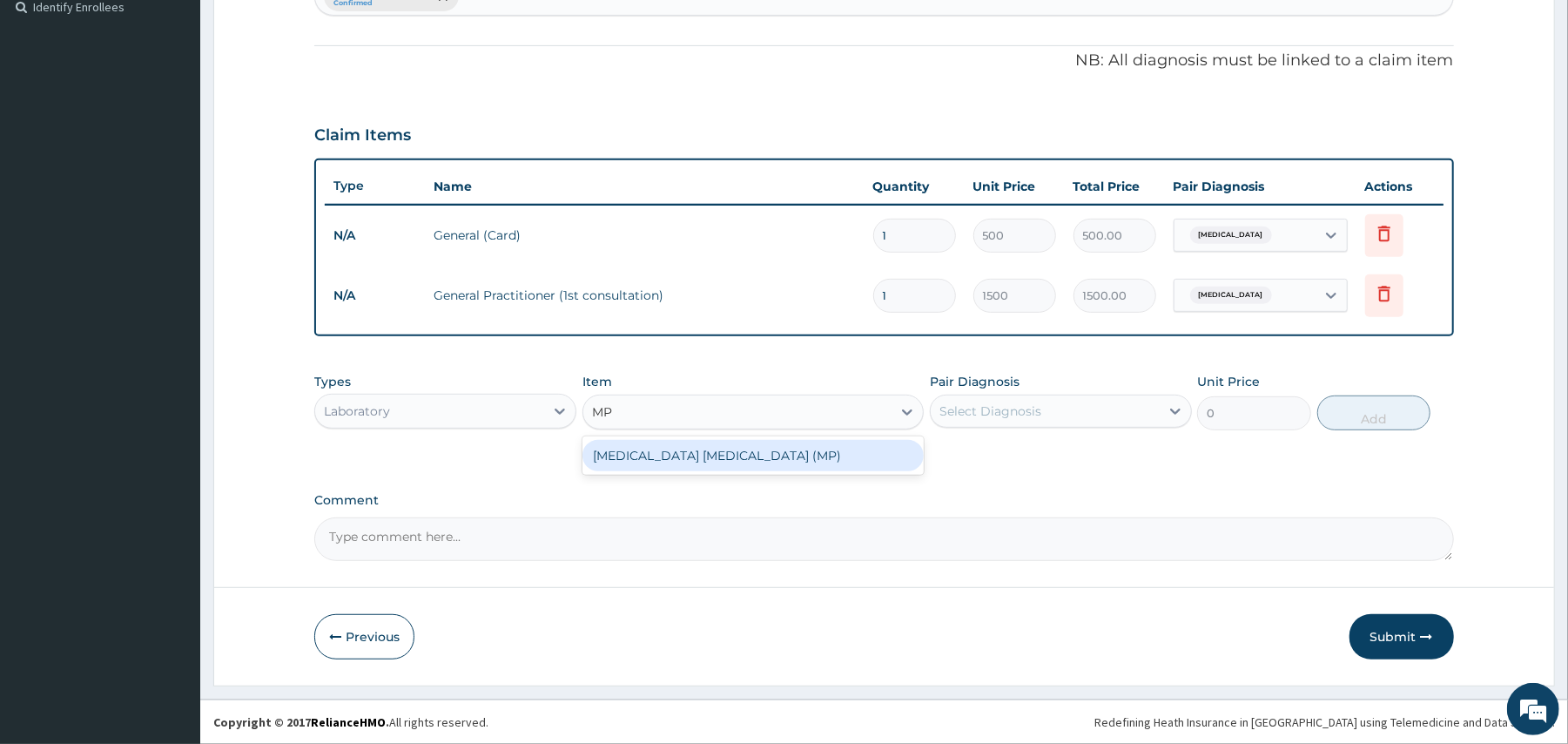
click at [731, 456] on div "[MEDICAL_DATA] [MEDICAL_DATA] (MP)" at bounding box center [753, 455] width 341 height 31
type input "560"
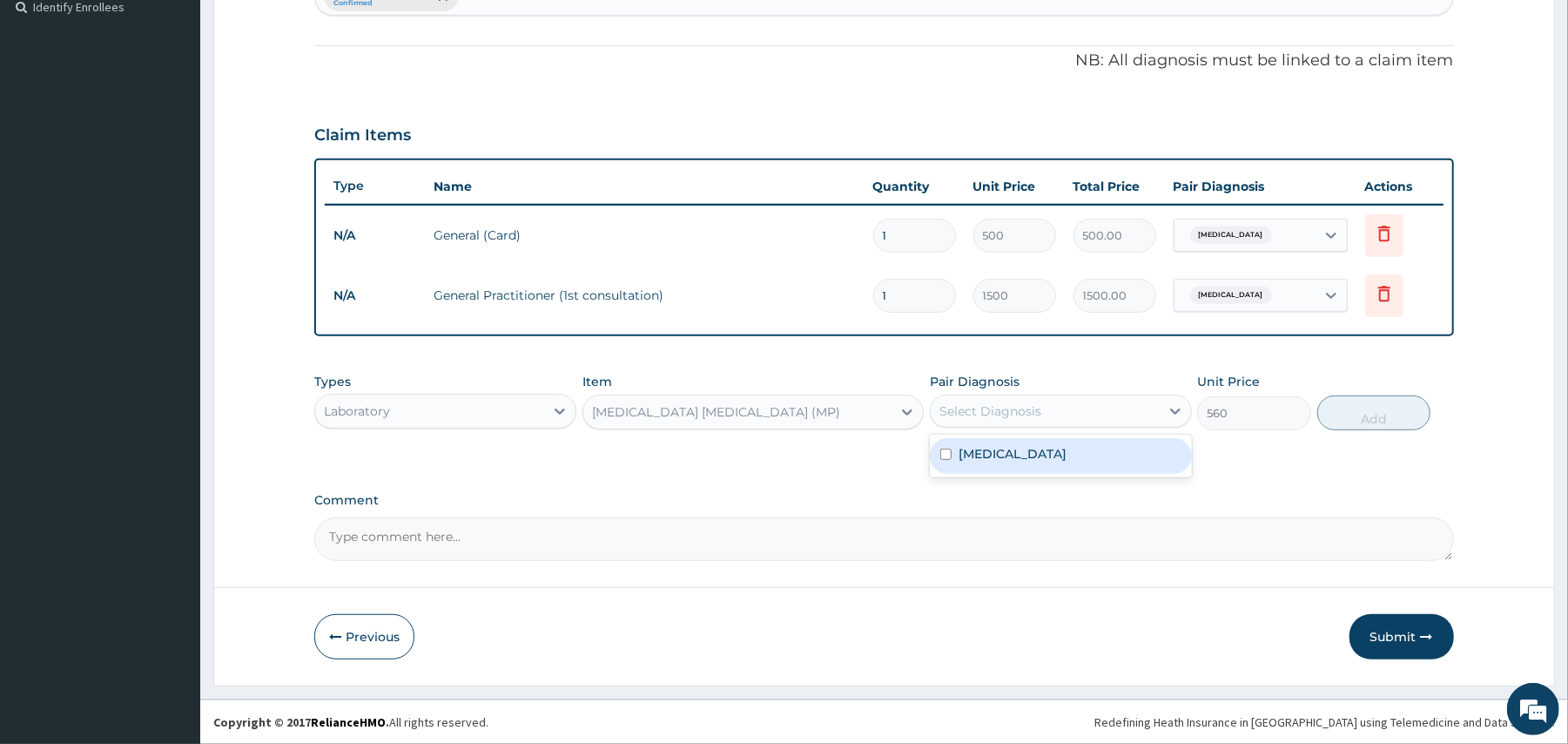
click at [1004, 411] on div "Select Diagnosis" at bounding box center [991, 411] width 101 height 18
click at [995, 450] on label "[MEDICAL_DATA]" at bounding box center [1012, 453] width 108 height 18
checkbox input "true"
click at [1358, 408] on button "Add" at bounding box center [1374, 412] width 114 height 35
type input "0"
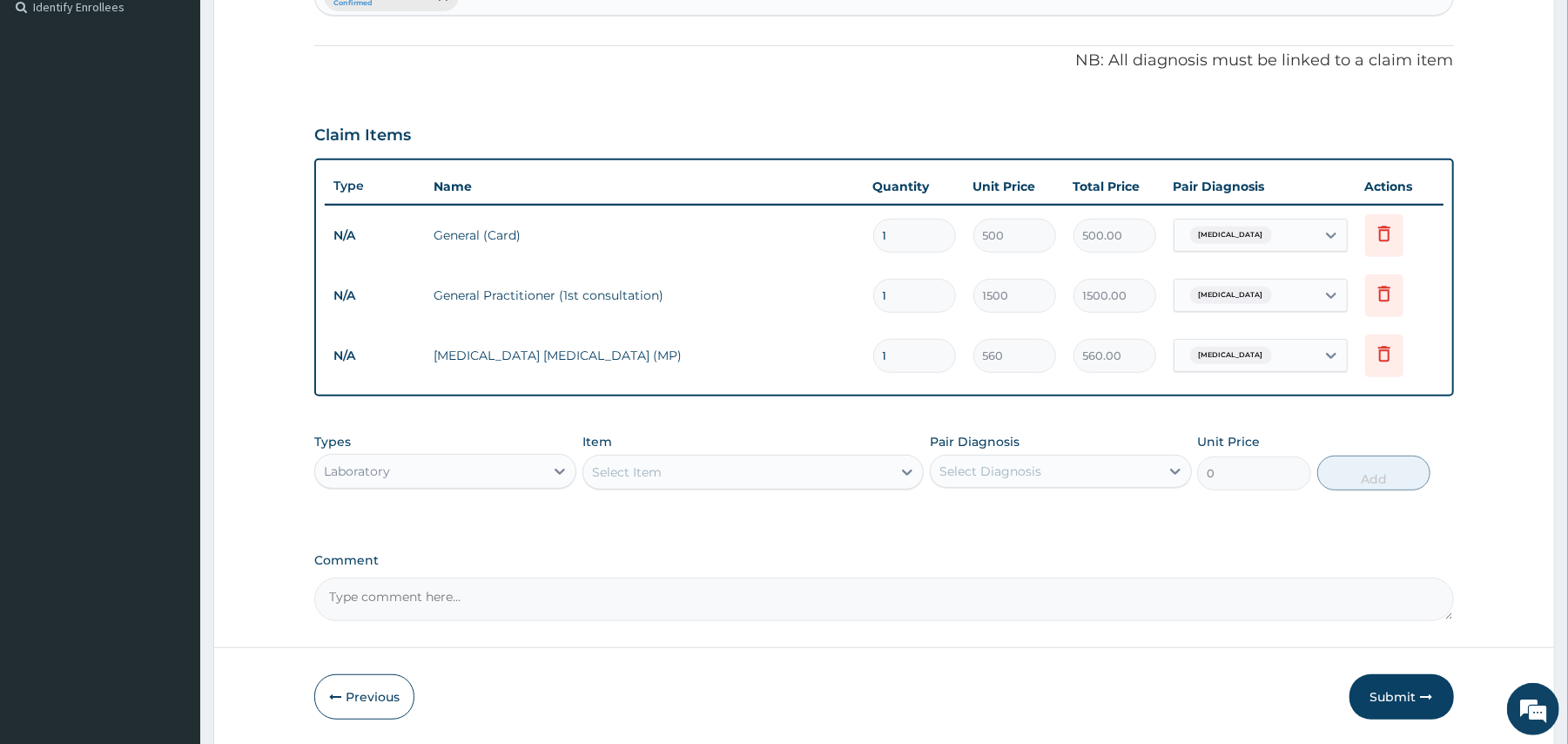
scroll to position [550, 0]
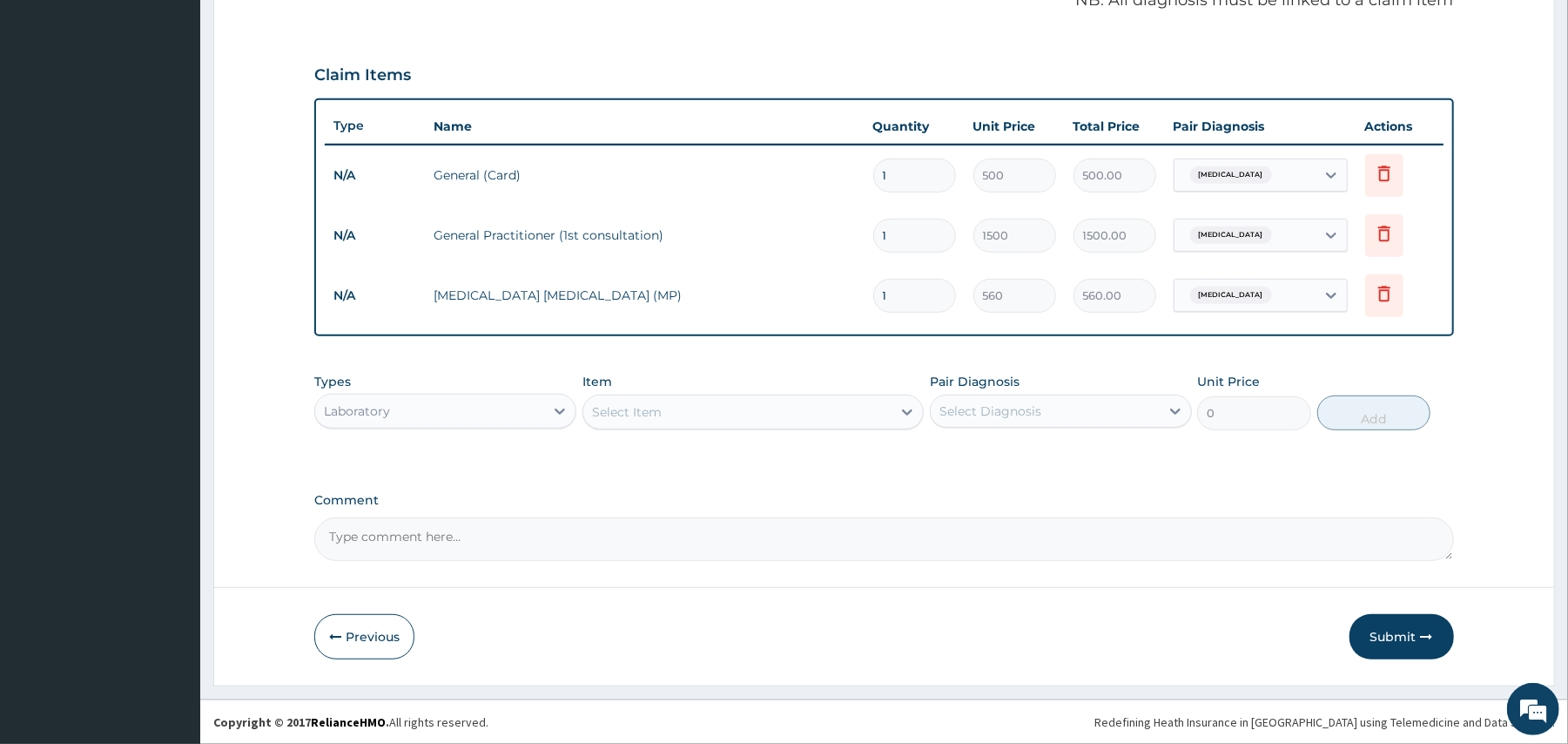
click at [488, 414] on div "Laboratory" at bounding box center [429, 411] width 229 height 28
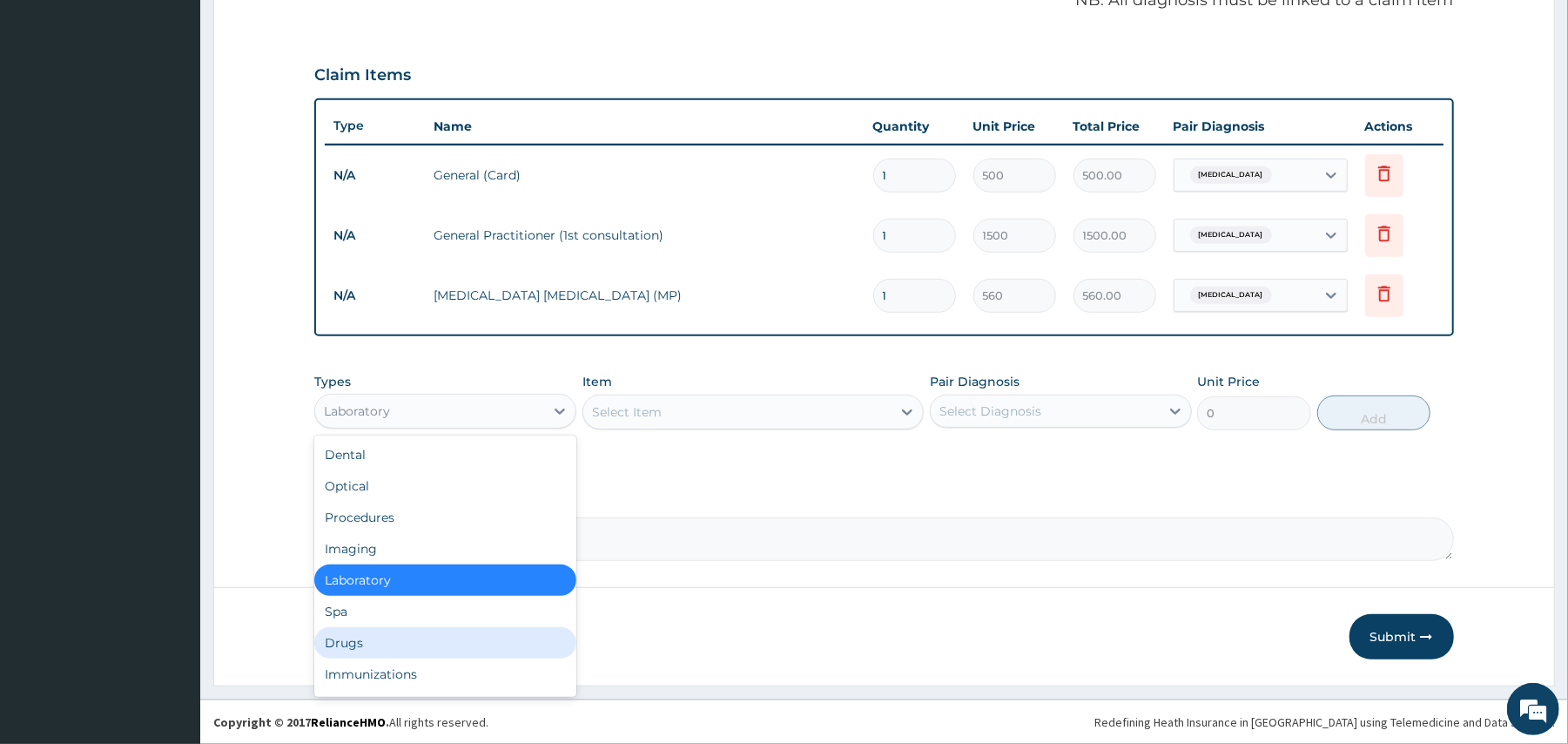
click at [398, 639] on div "Drugs" at bounding box center [445, 643] width 262 height 31
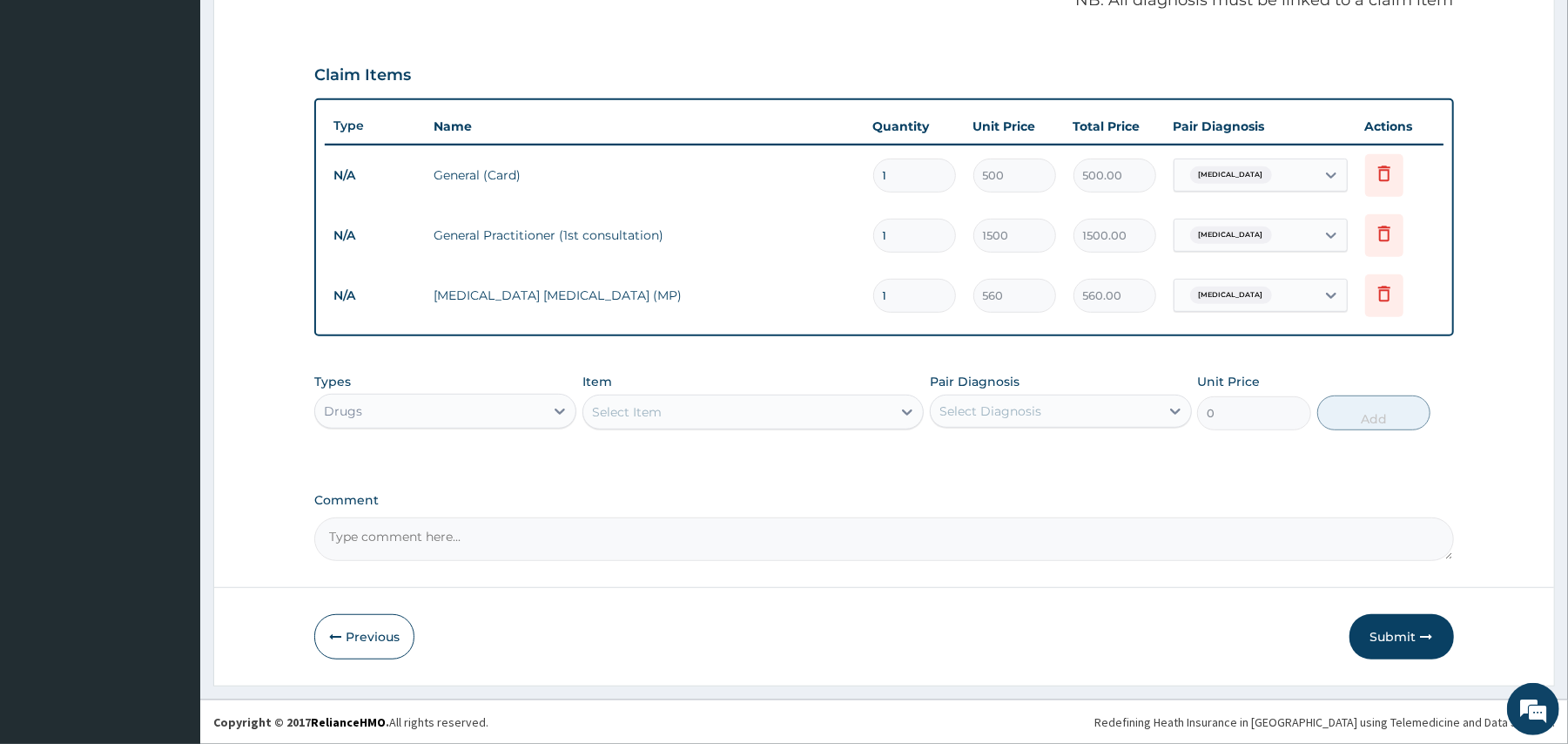
click at [744, 419] on div "Select Item" at bounding box center [737, 411] width 308 height 28
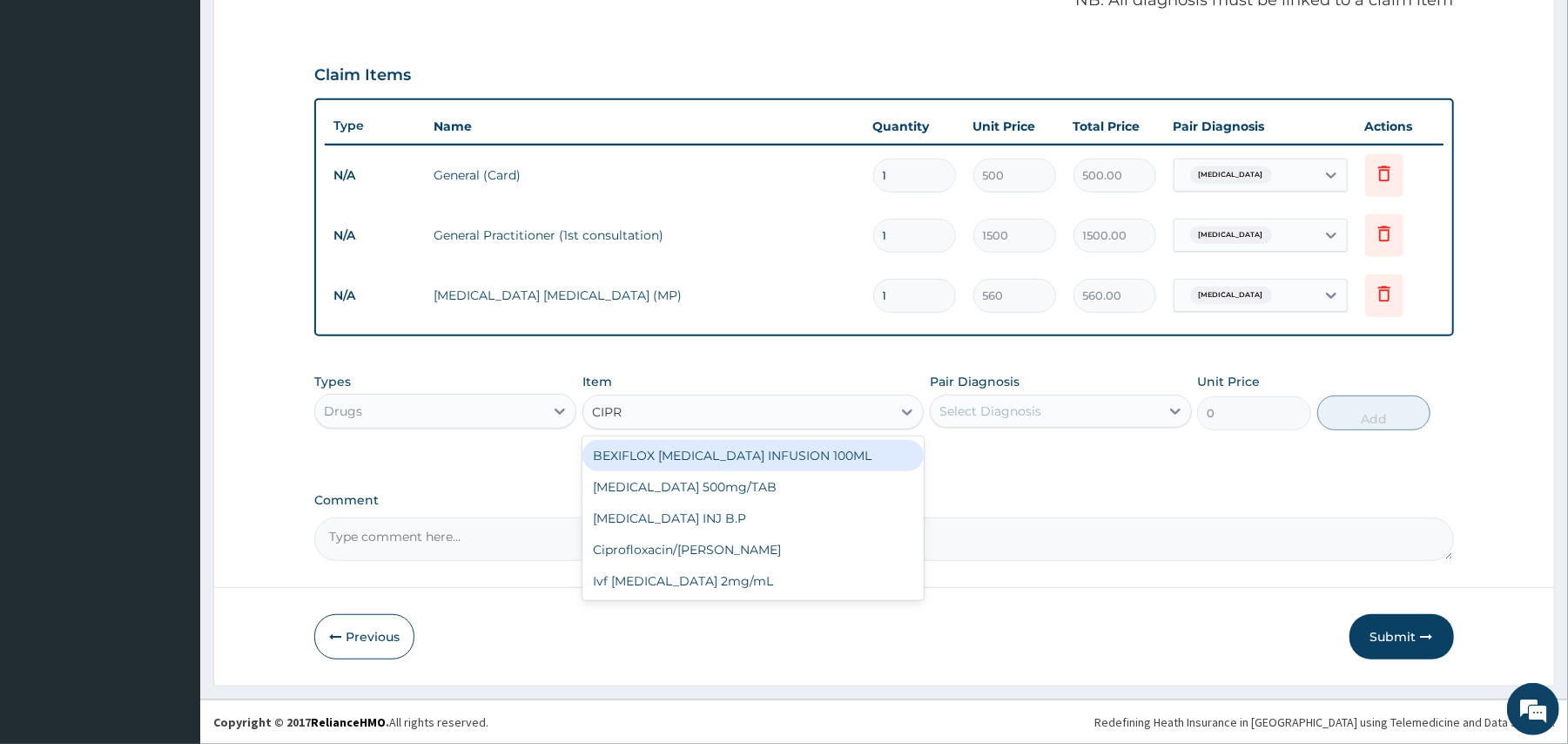
type input "[MEDICAL_DATA]"
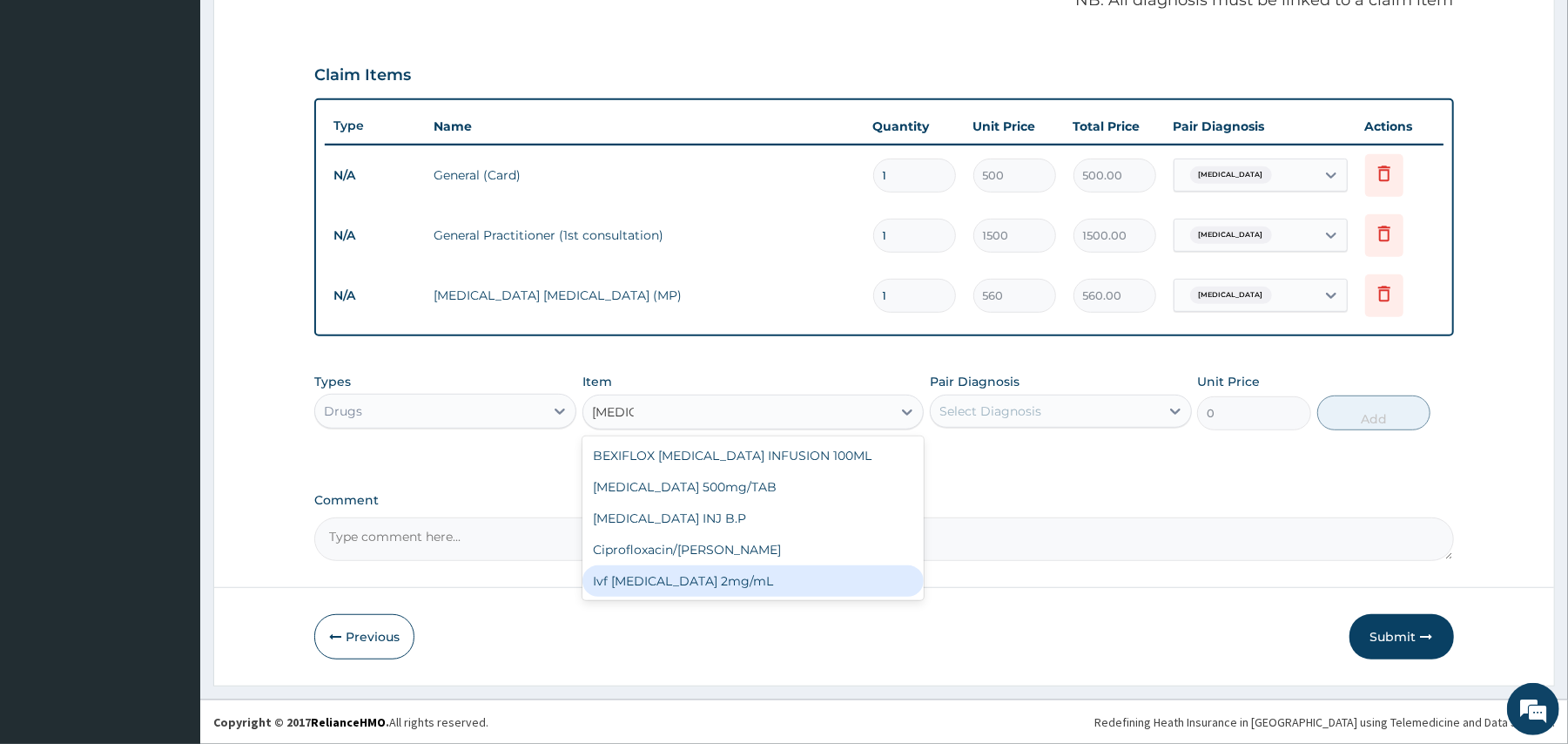
click at [709, 579] on div "Ivf [MEDICAL_DATA] 2mg/mL" at bounding box center [753, 581] width 341 height 31
type input "262.5"
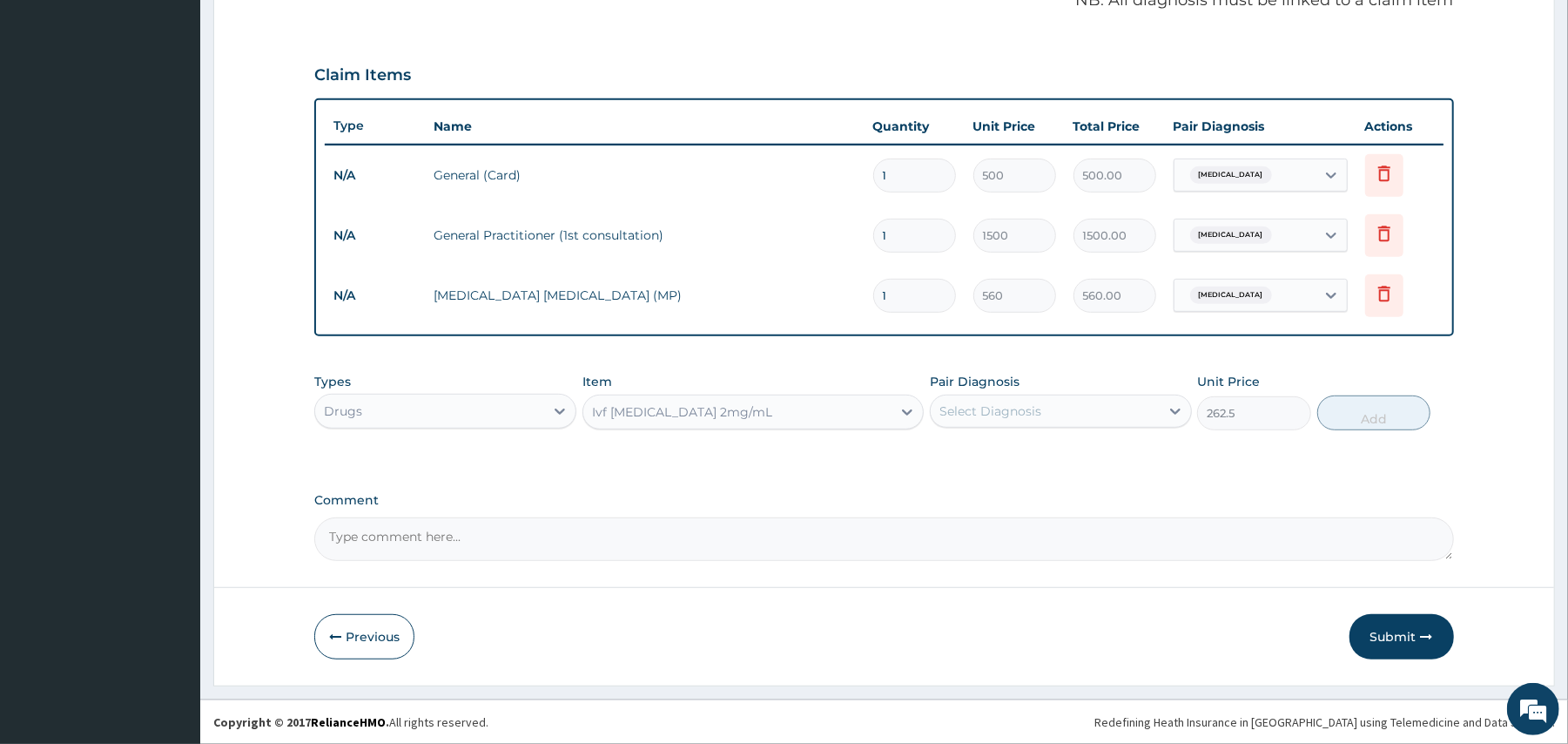
click at [986, 404] on div "Select Diagnosis" at bounding box center [991, 411] width 101 height 18
click at [973, 463] on div "[MEDICAL_DATA]" at bounding box center [1061, 455] width 262 height 36
checkbox input "true"
click at [1347, 416] on button "Add" at bounding box center [1374, 412] width 114 height 35
type input "0"
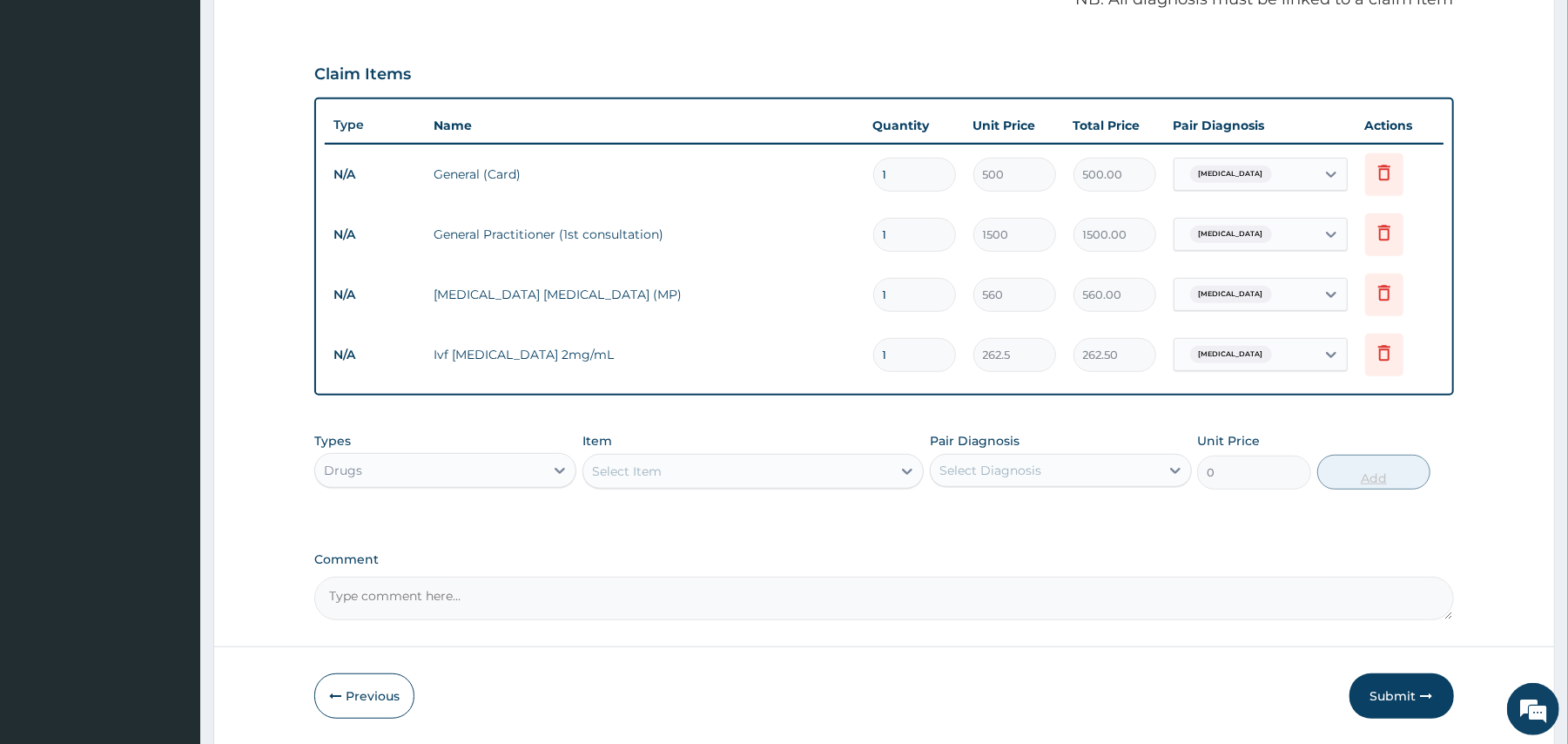
type input "0.00"
type input "4"
type input "1050.00"
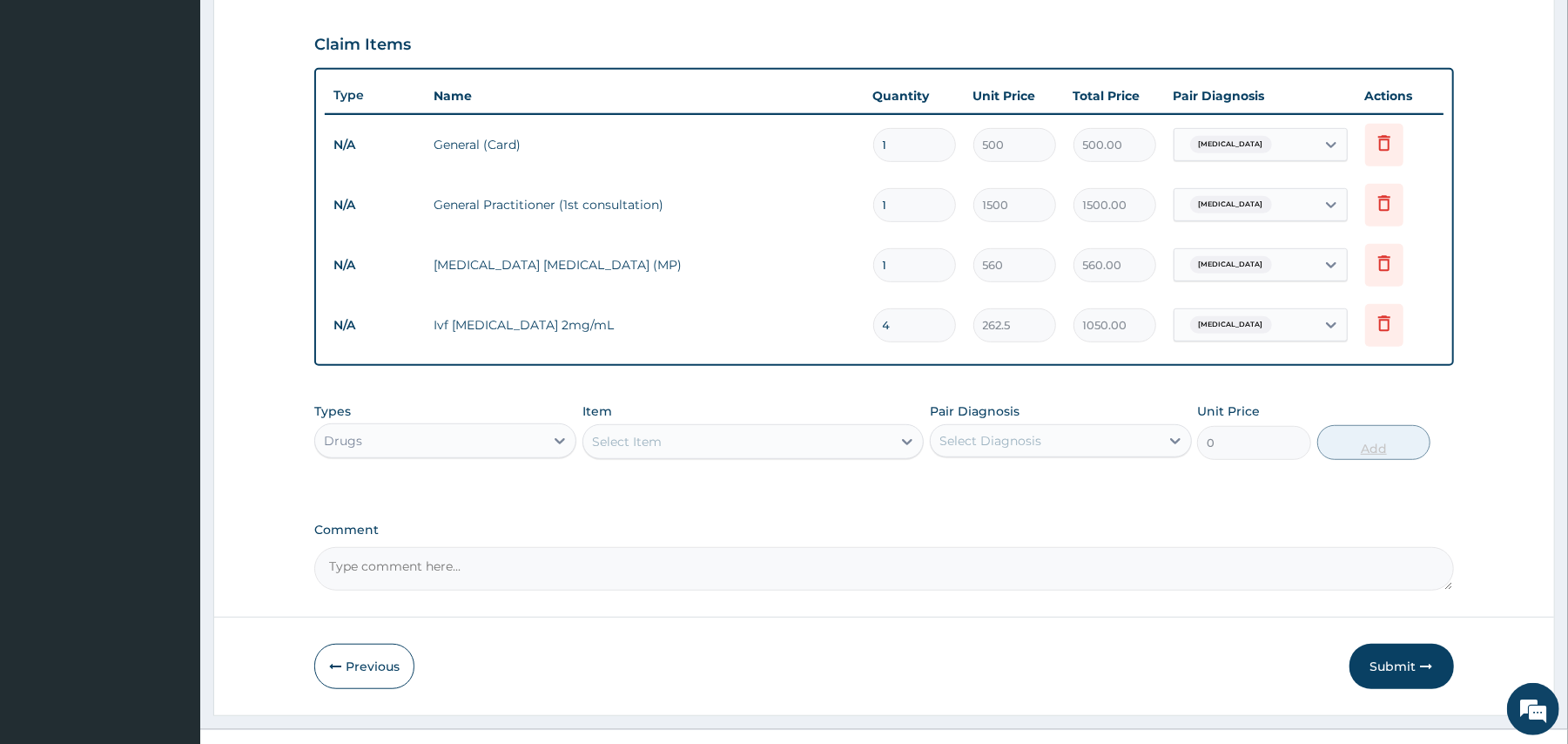
scroll to position [610, 0]
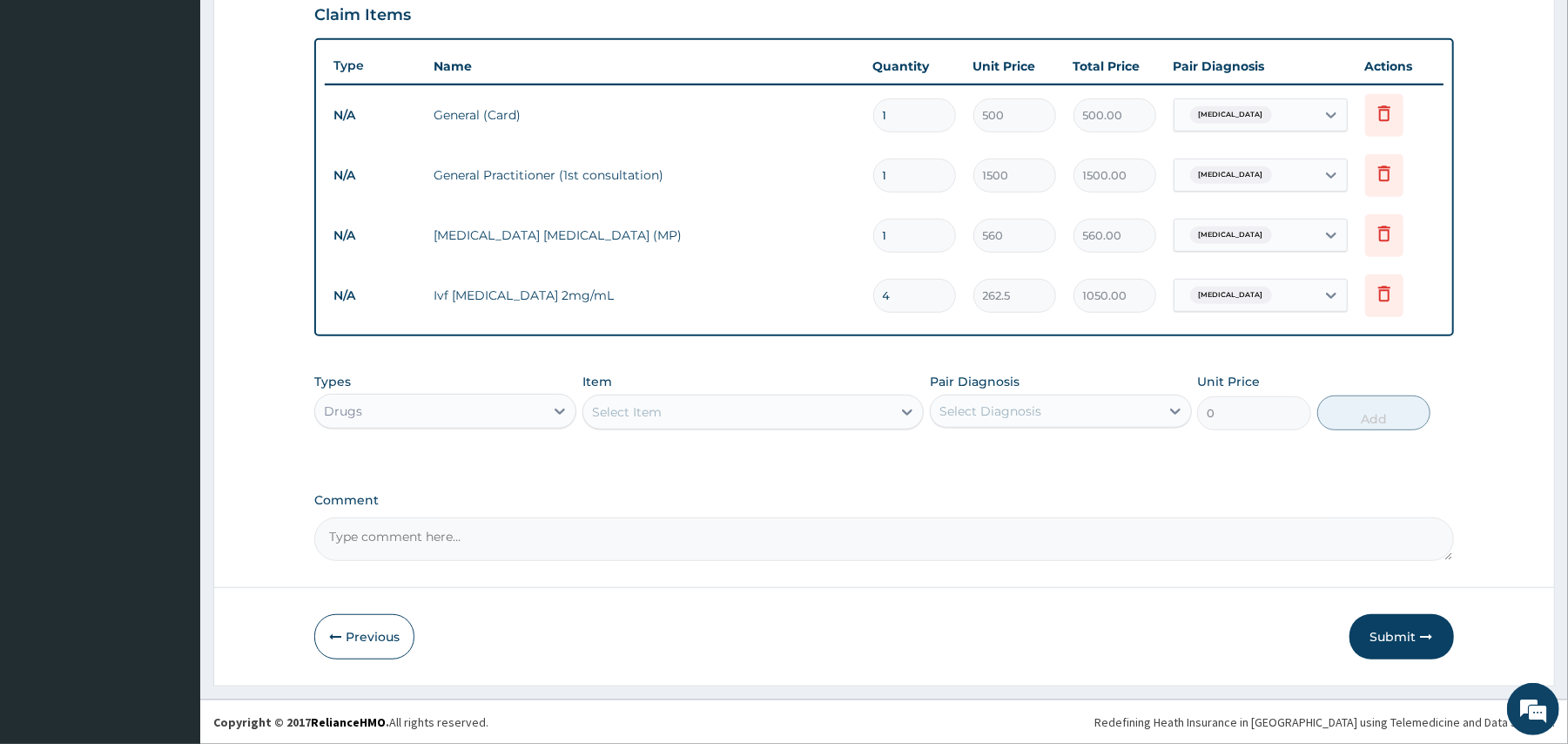
type input "4"
click at [771, 411] on div "Select Item" at bounding box center [737, 411] width 308 height 28
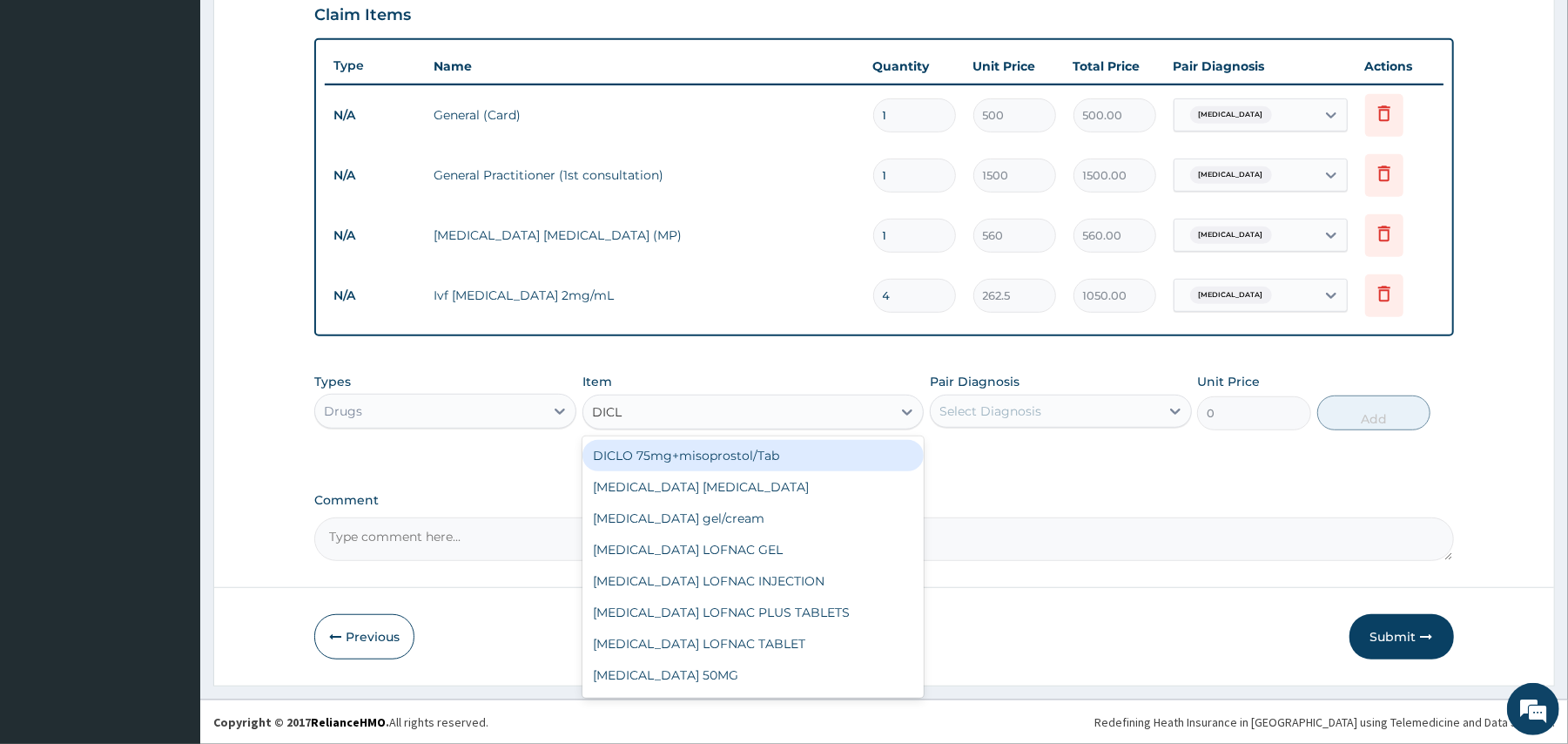
type input "DICLO"
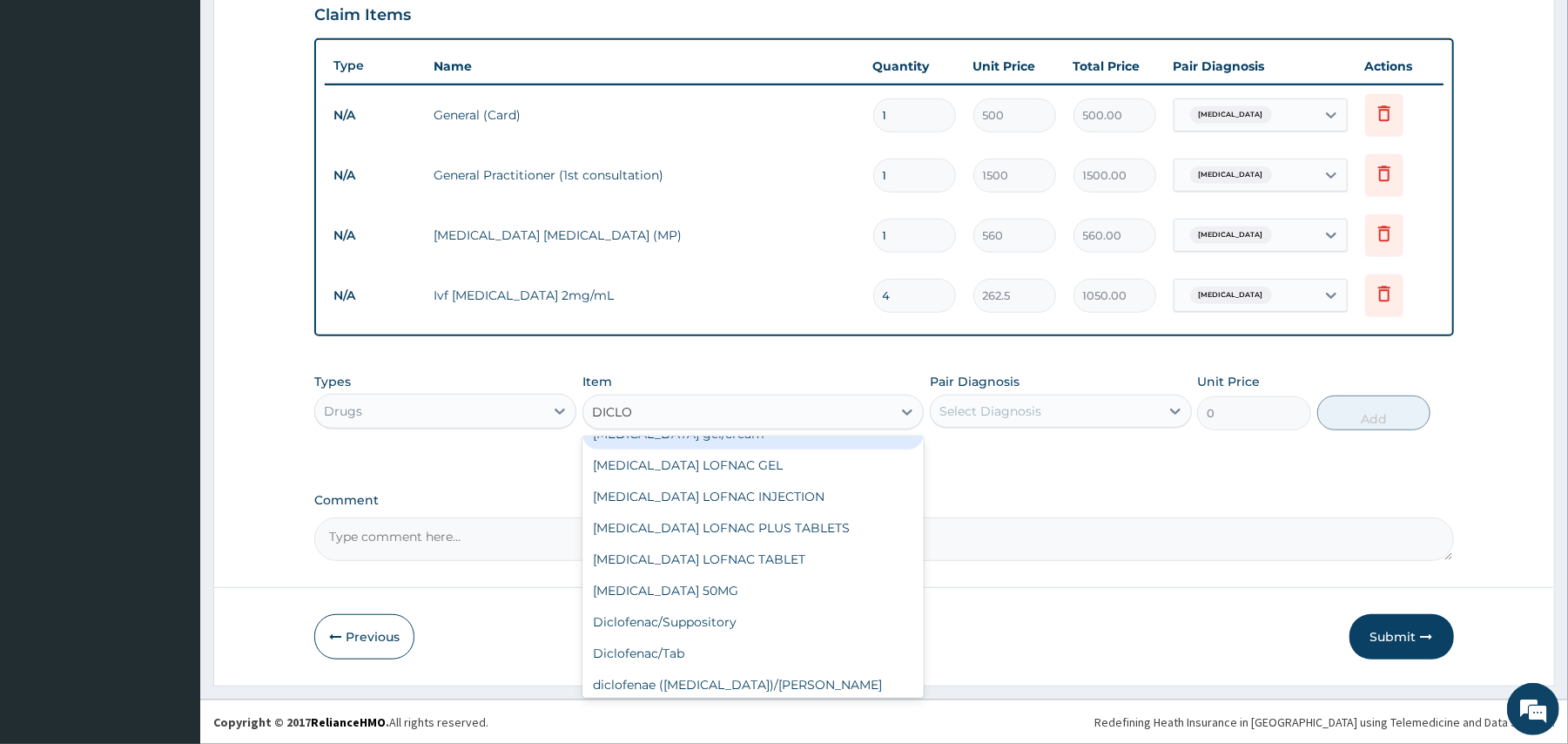
scroll to position [184, 0]
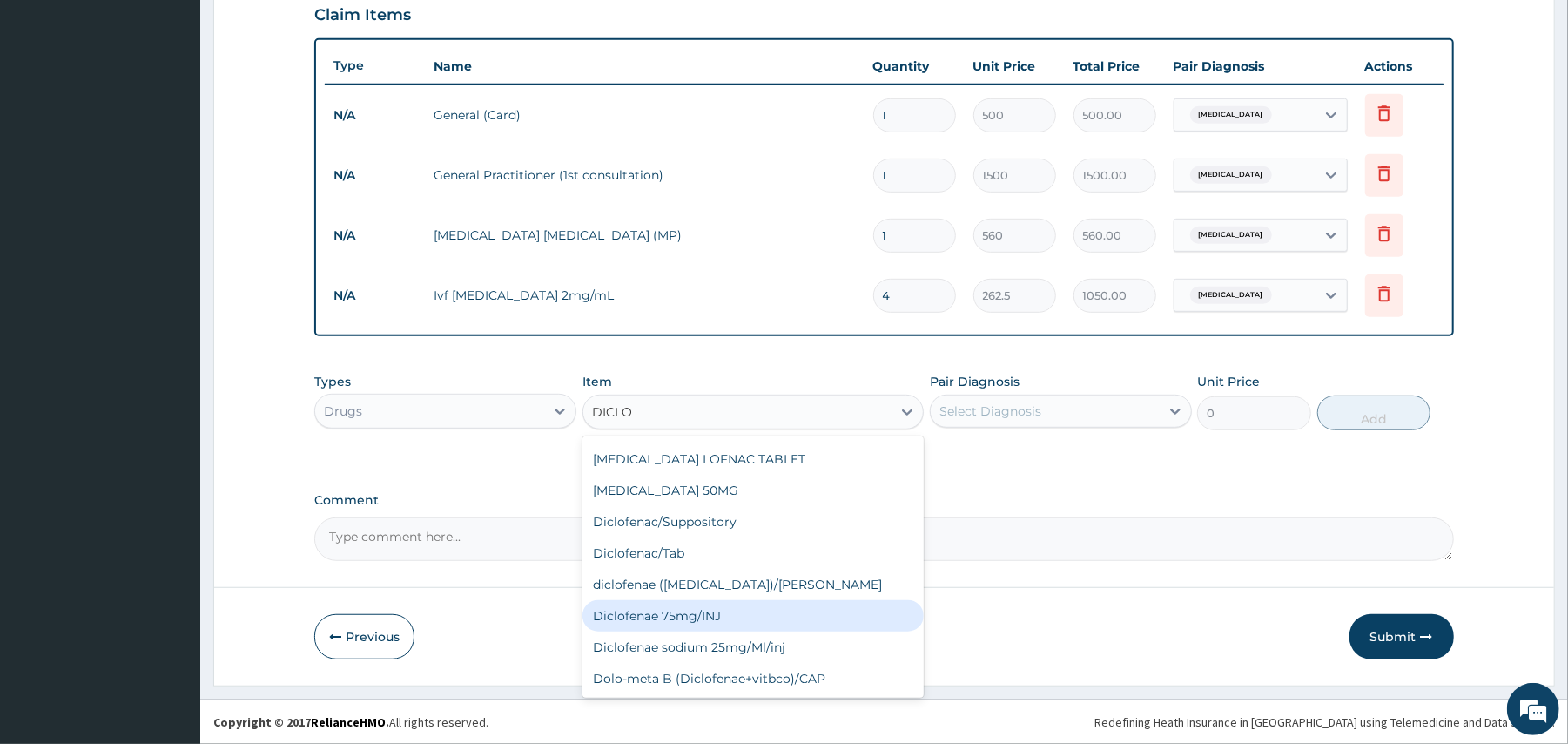
click at [691, 620] on div "Diclofenae 75mg/INJ" at bounding box center [753, 615] width 341 height 31
type input "39.38"
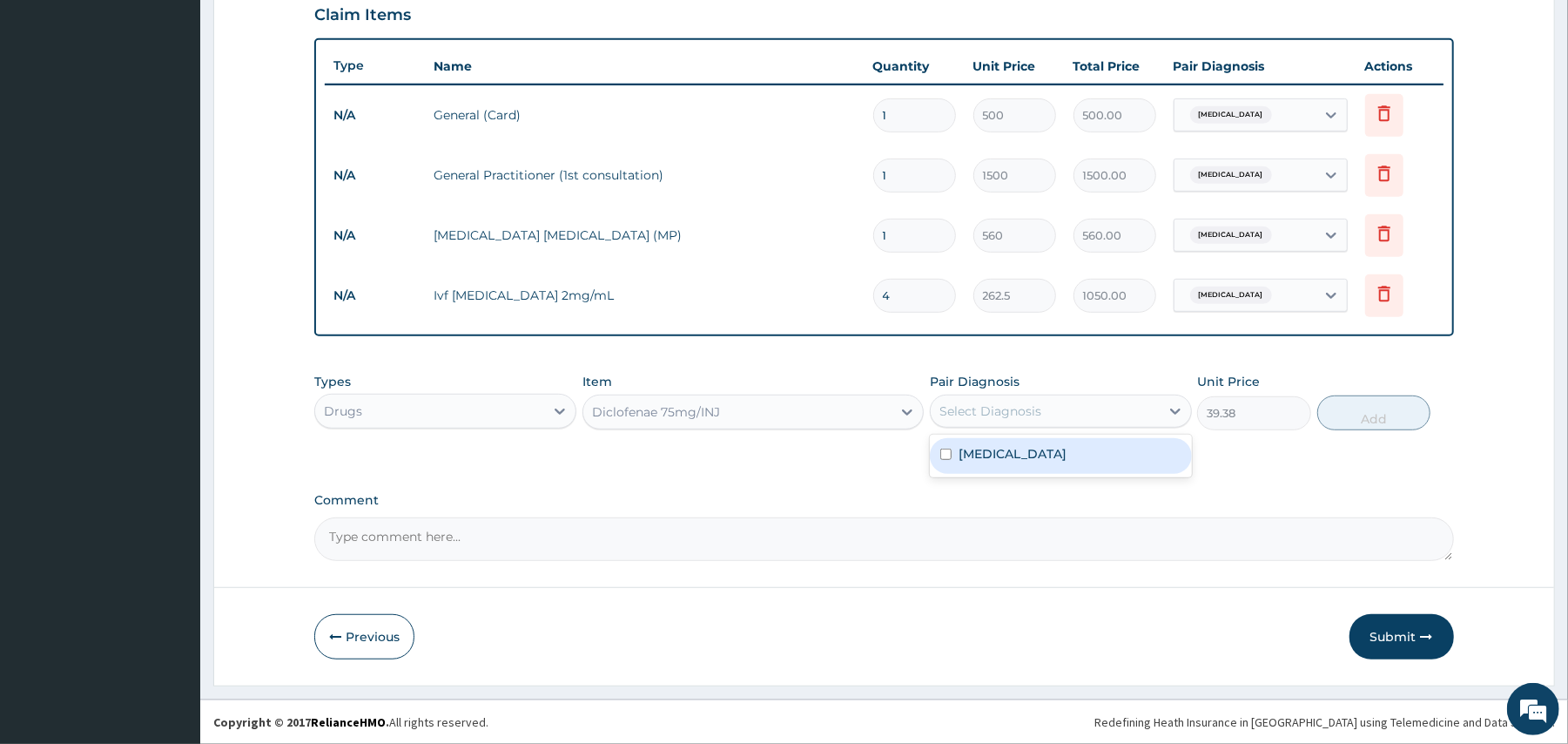
click at [1045, 405] on div "Select Diagnosis" at bounding box center [1045, 411] width 229 height 28
click at [1014, 445] on label "[MEDICAL_DATA]" at bounding box center [1012, 453] width 108 height 18
checkbox input "true"
click at [1331, 409] on button "Add" at bounding box center [1374, 412] width 114 height 35
type input "0"
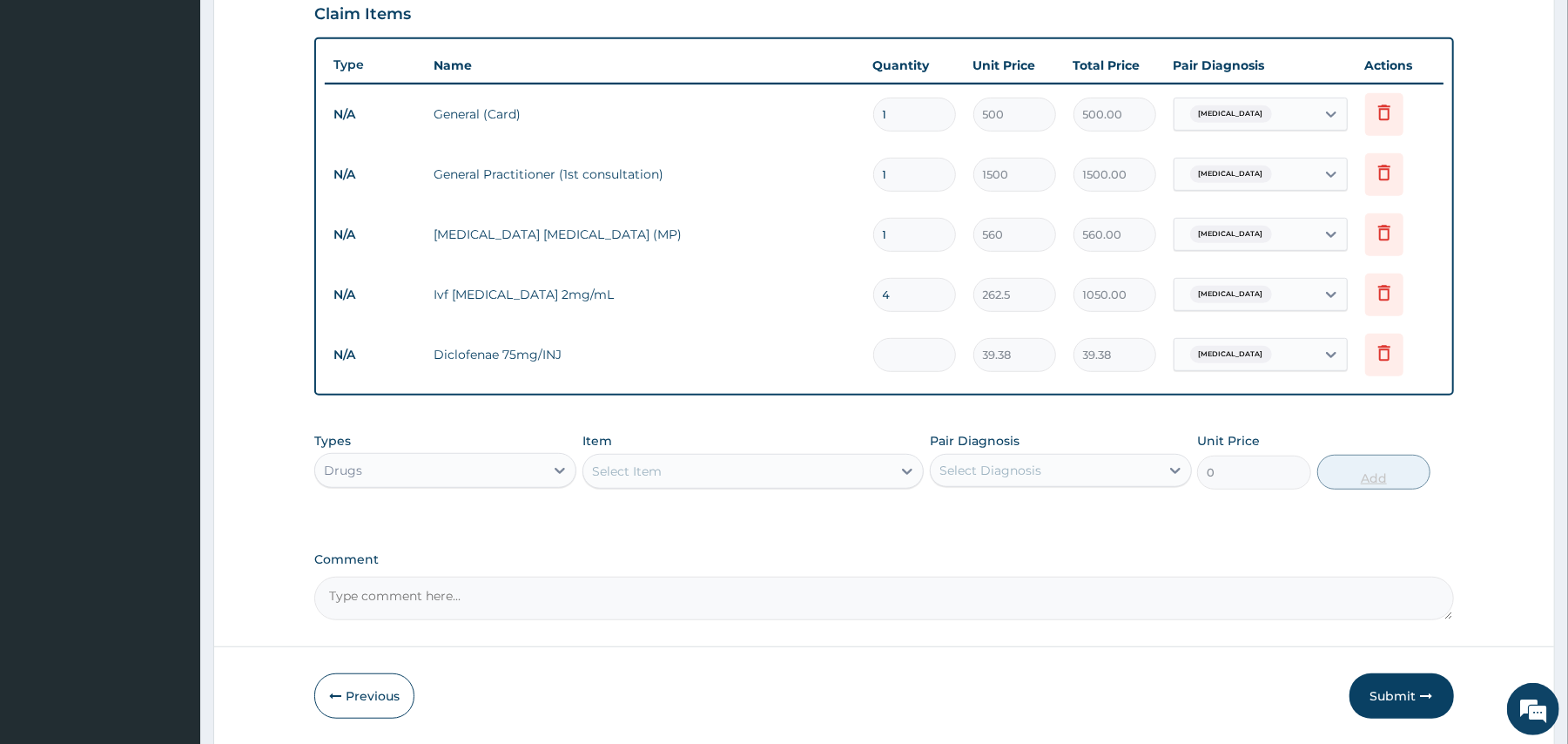
type input "0.00"
type input "3"
type input "118.14"
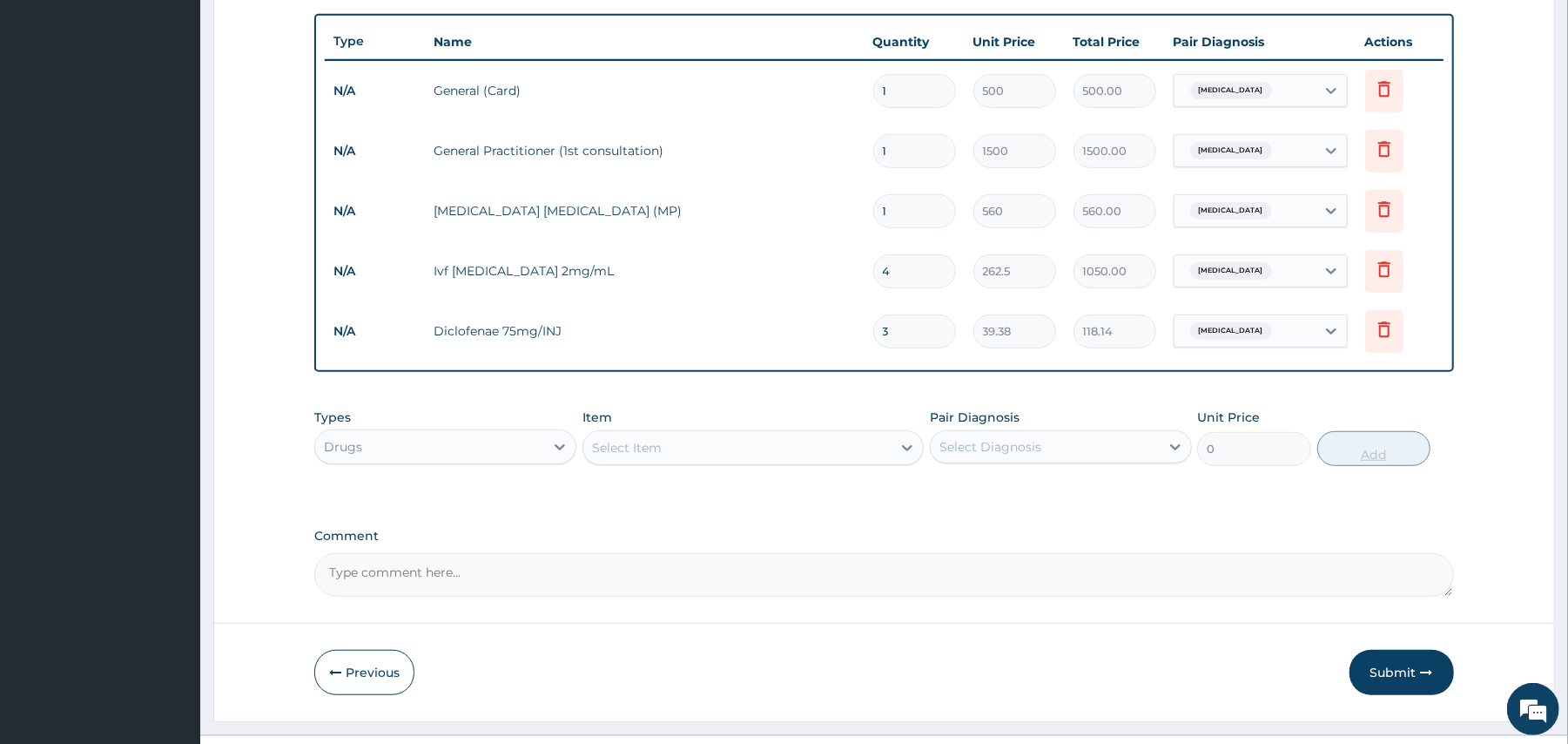
scroll to position [671, 0]
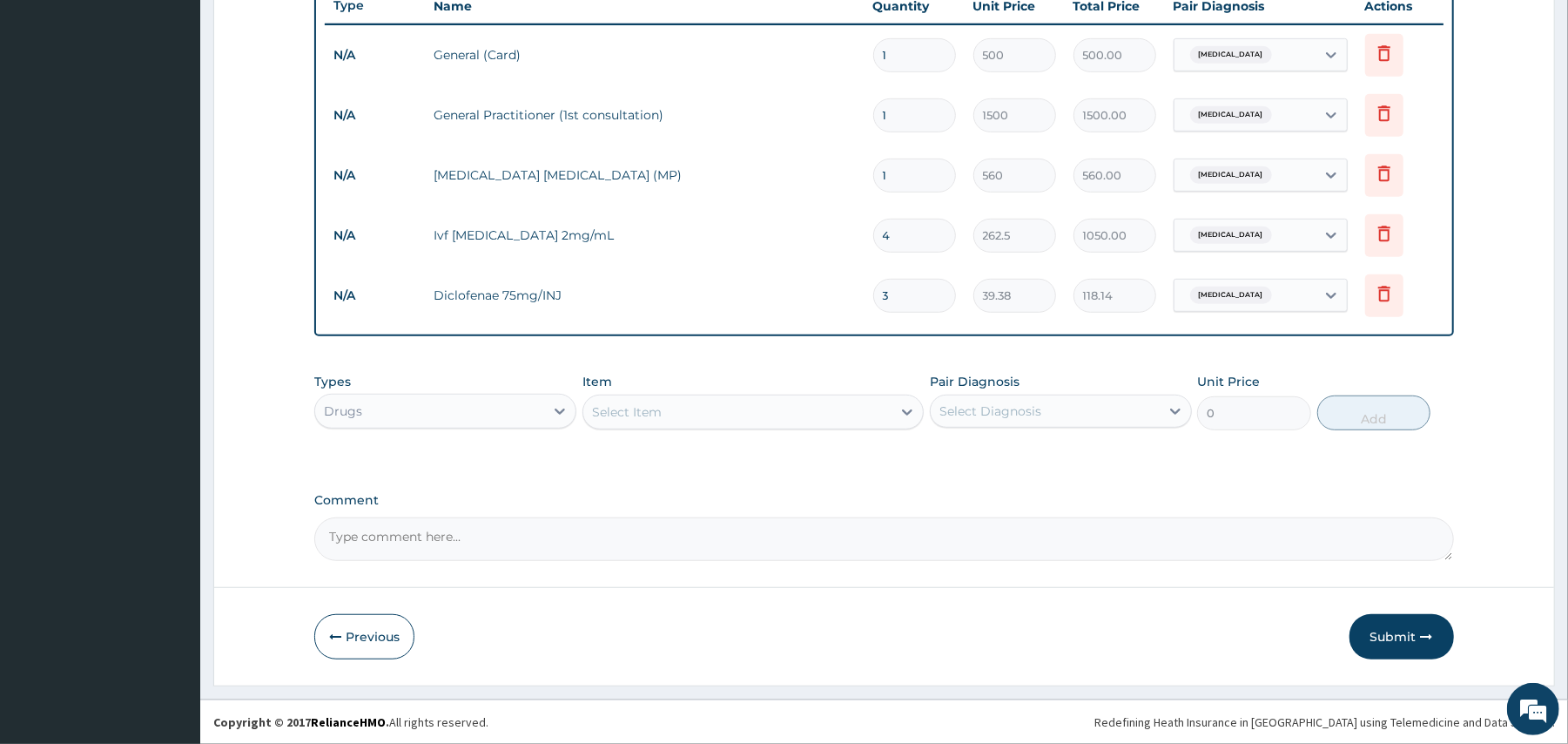
type input "3"
click at [778, 406] on div "Select Item" at bounding box center [737, 411] width 308 height 28
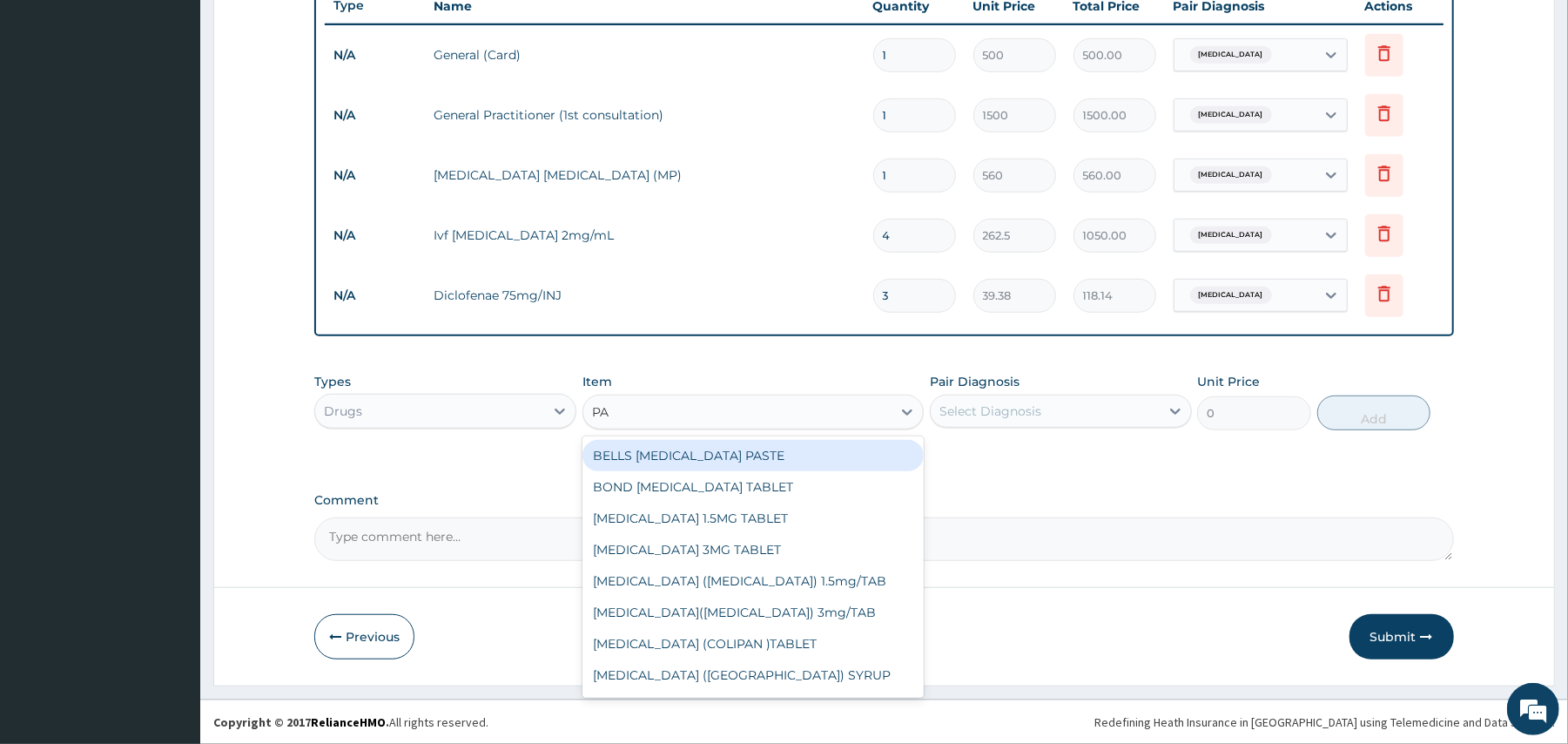
type input "PAR"
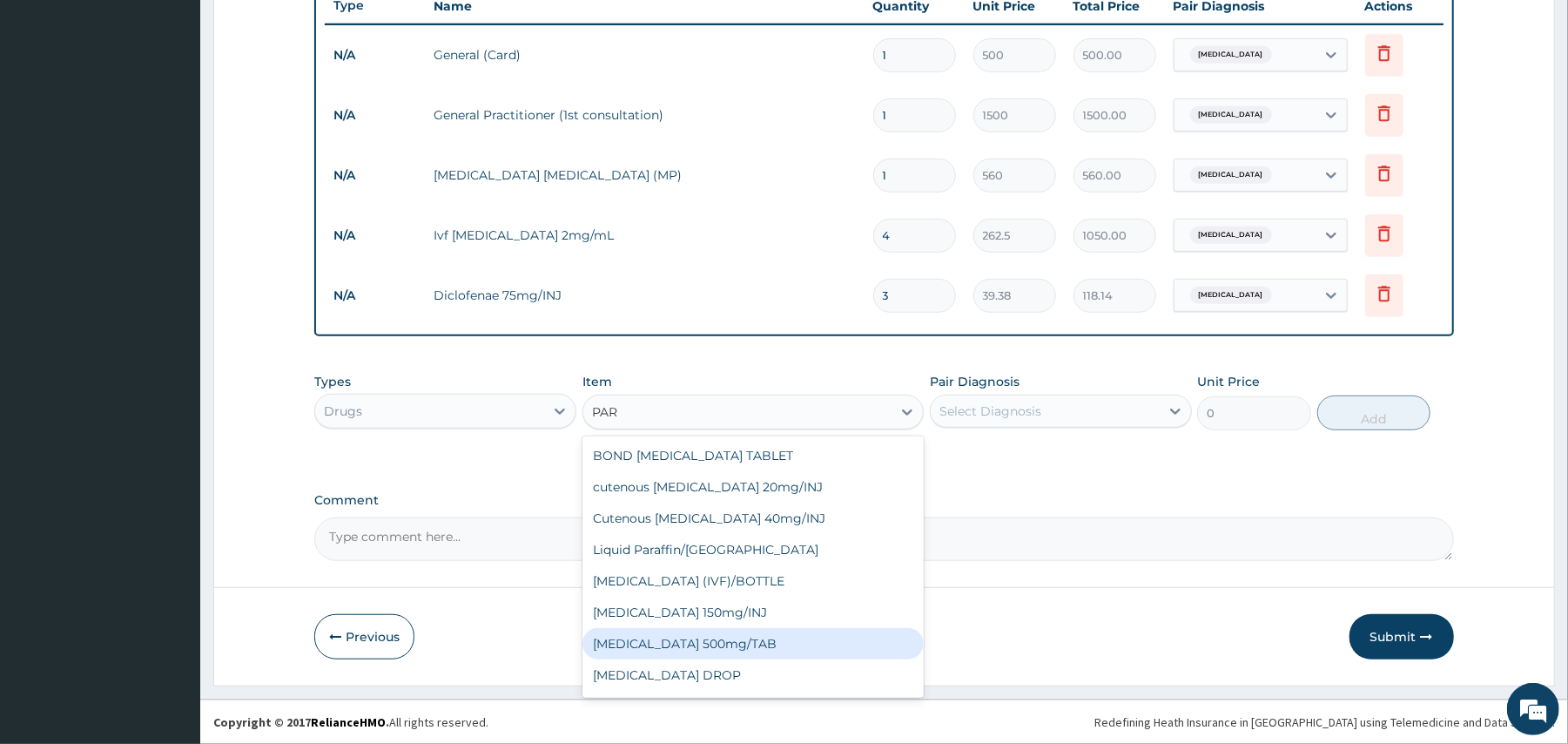
click at [705, 641] on div "[MEDICAL_DATA] 500mg/TAB" at bounding box center [753, 644] width 341 height 31
type input "5.25"
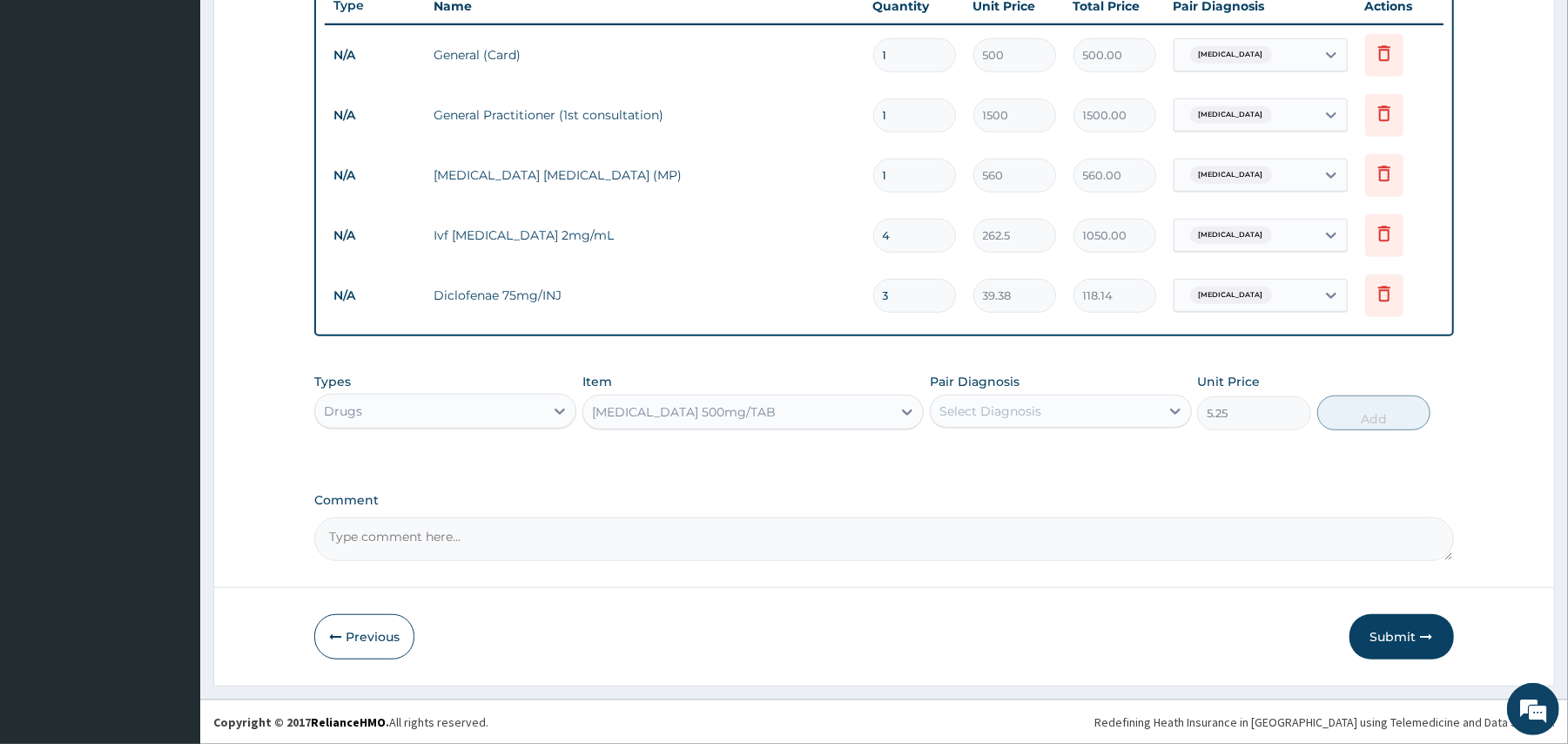
click at [1045, 419] on div "Select Diagnosis" at bounding box center [1045, 411] width 229 height 28
click at [1022, 446] on label "[MEDICAL_DATA]" at bounding box center [1012, 453] width 108 height 18
checkbox input "true"
click at [1349, 422] on button "Add" at bounding box center [1374, 412] width 114 height 35
type input "0"
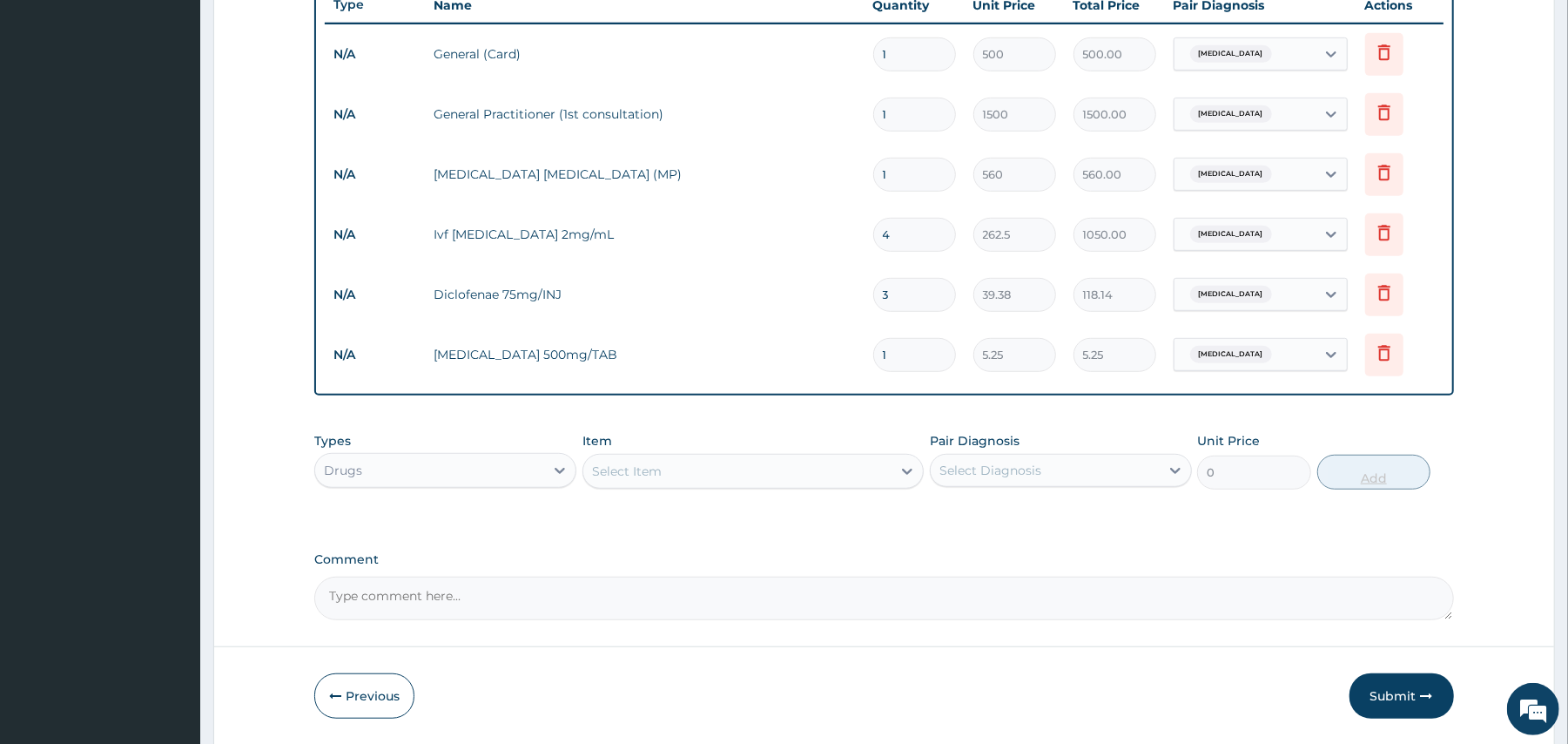
type input "18"
type input "94.50"
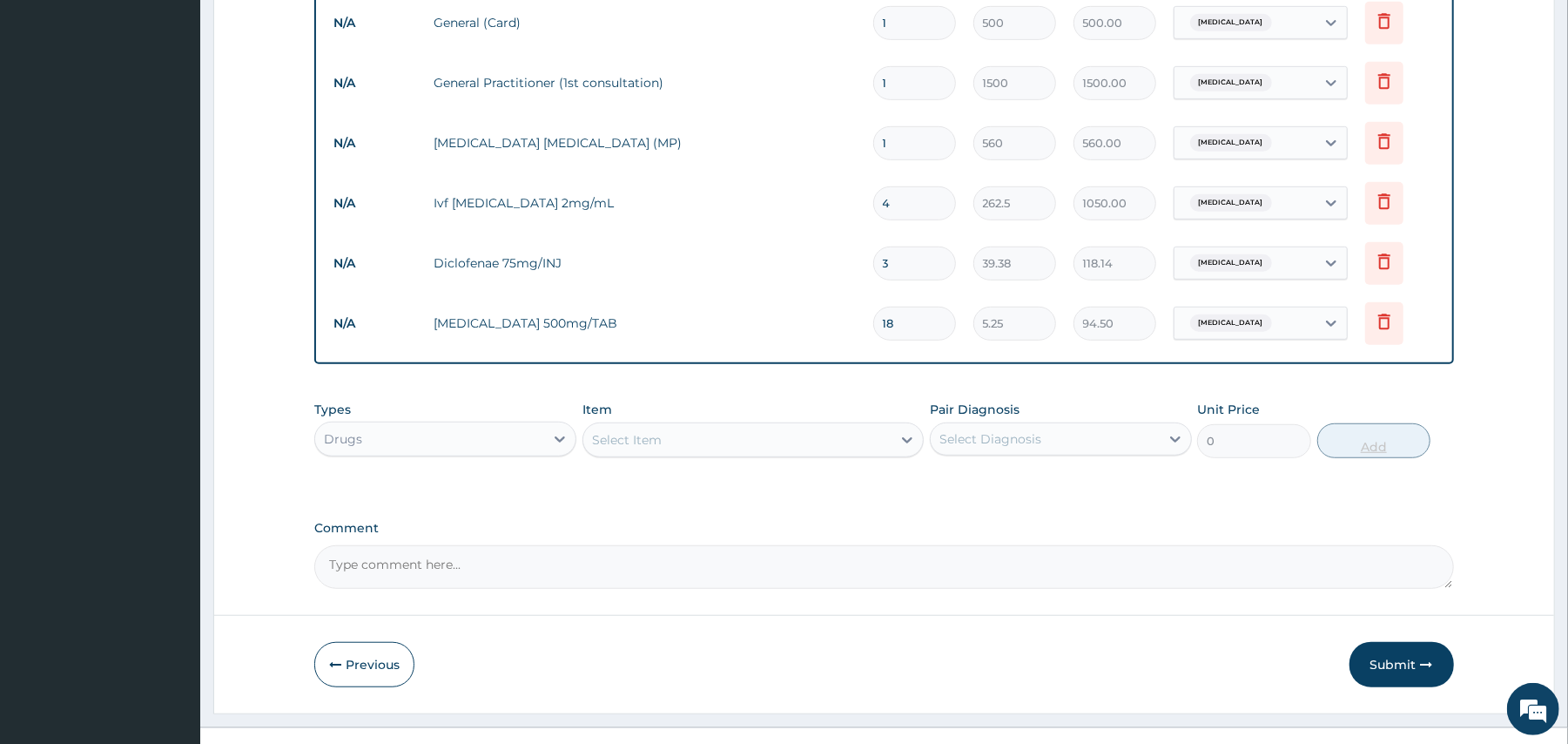
scroll to position [731, 0]
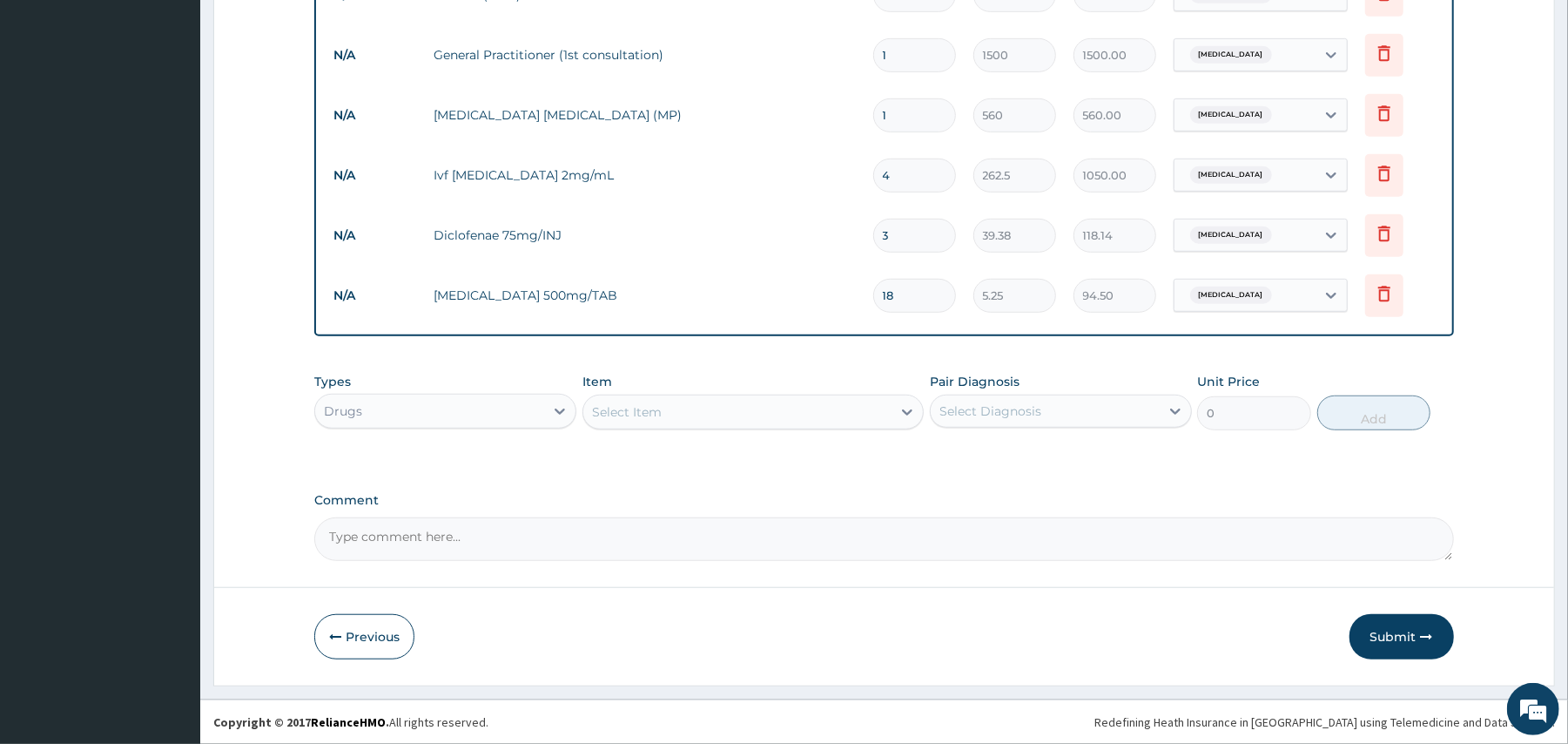
type input "18"
click at [835, 412] on div "Select Item" at bounding box center [737, 411] width 308 height 28
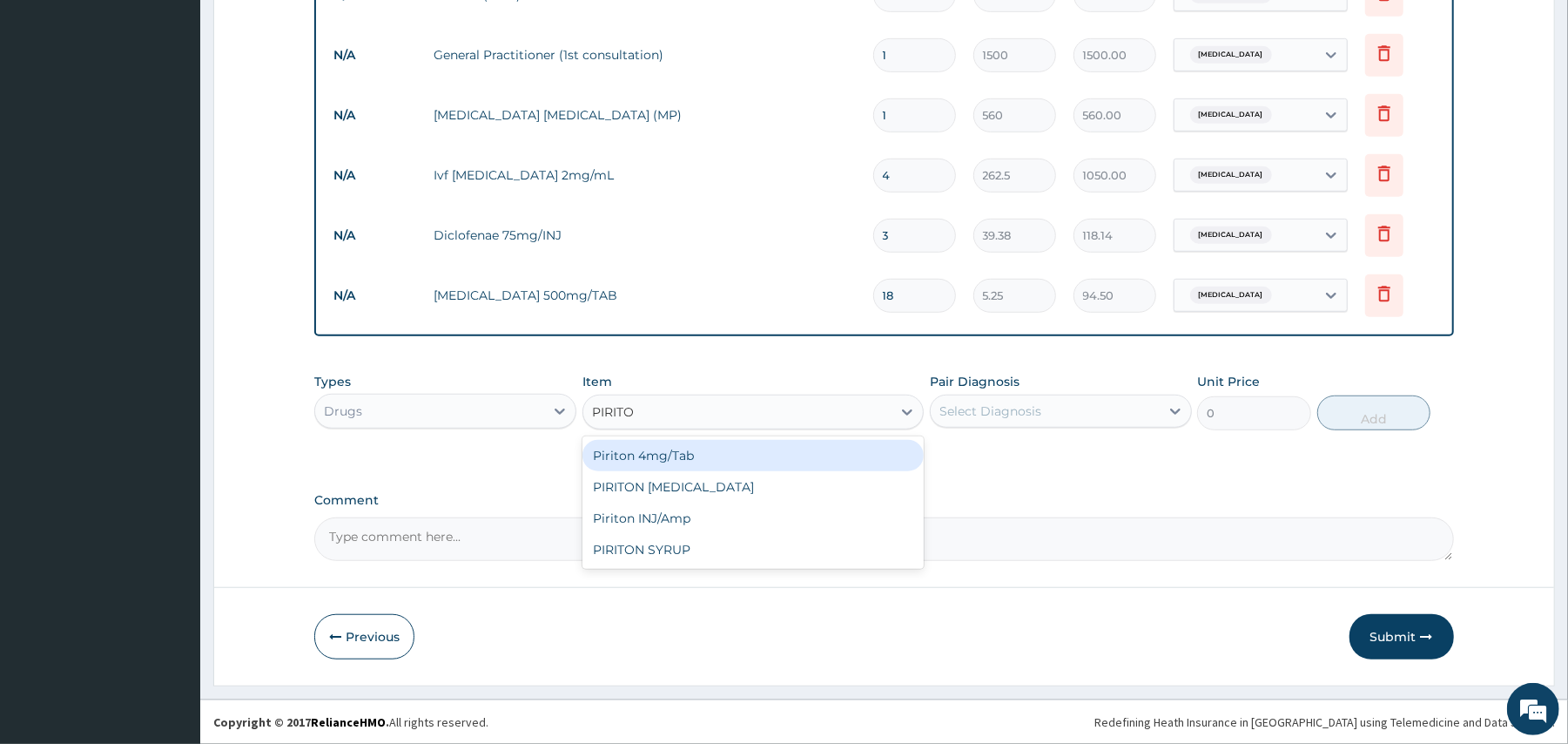
type input "PIRITON"
click at [743, 451] on div "Piriton 4mg/Tab" at bounding box center [753, 455] width 341 height 31
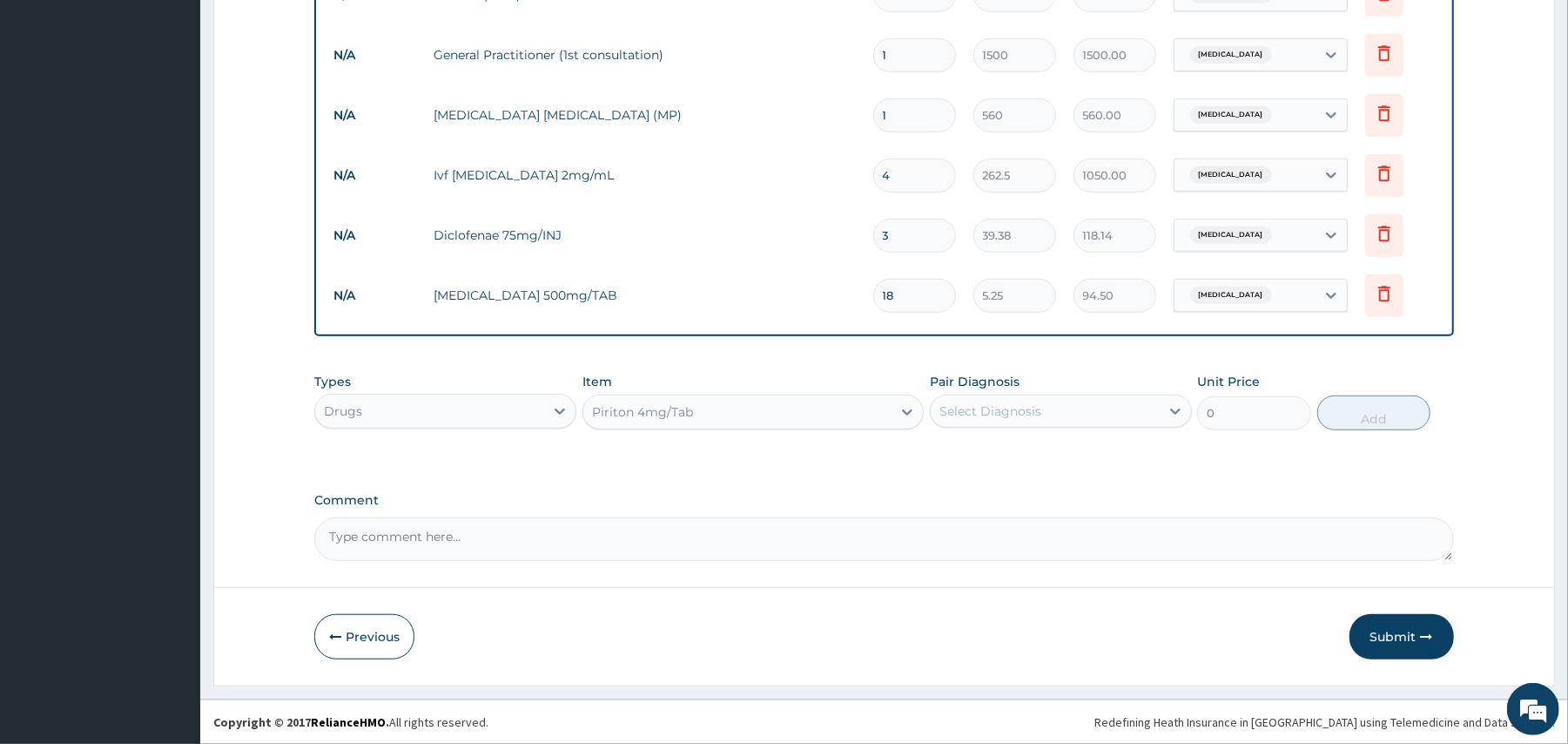
type input "5.25"
click at [1112, 415] on div "Select Diagnosis" at bounding box center [1045, 411] width 229 height 28
click at [1072, 458] on div "[MEDICAL_DATA]" at bounding box center [1061, 455] width 262 height 36
checkbox input "true"
click at [1360, 411] on button "Add" at bounding box center [1374, 412] width 114 height 35
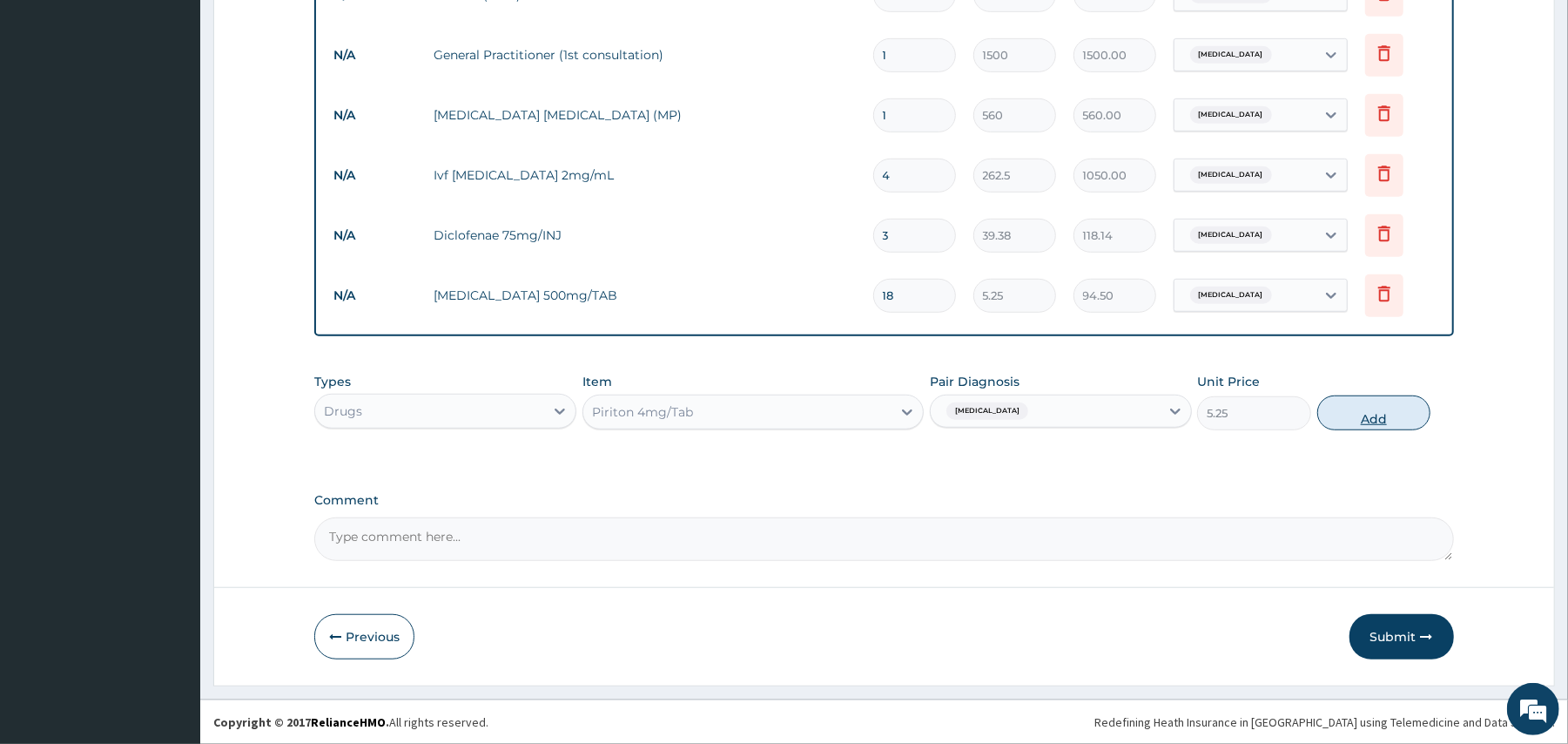
type input "0"
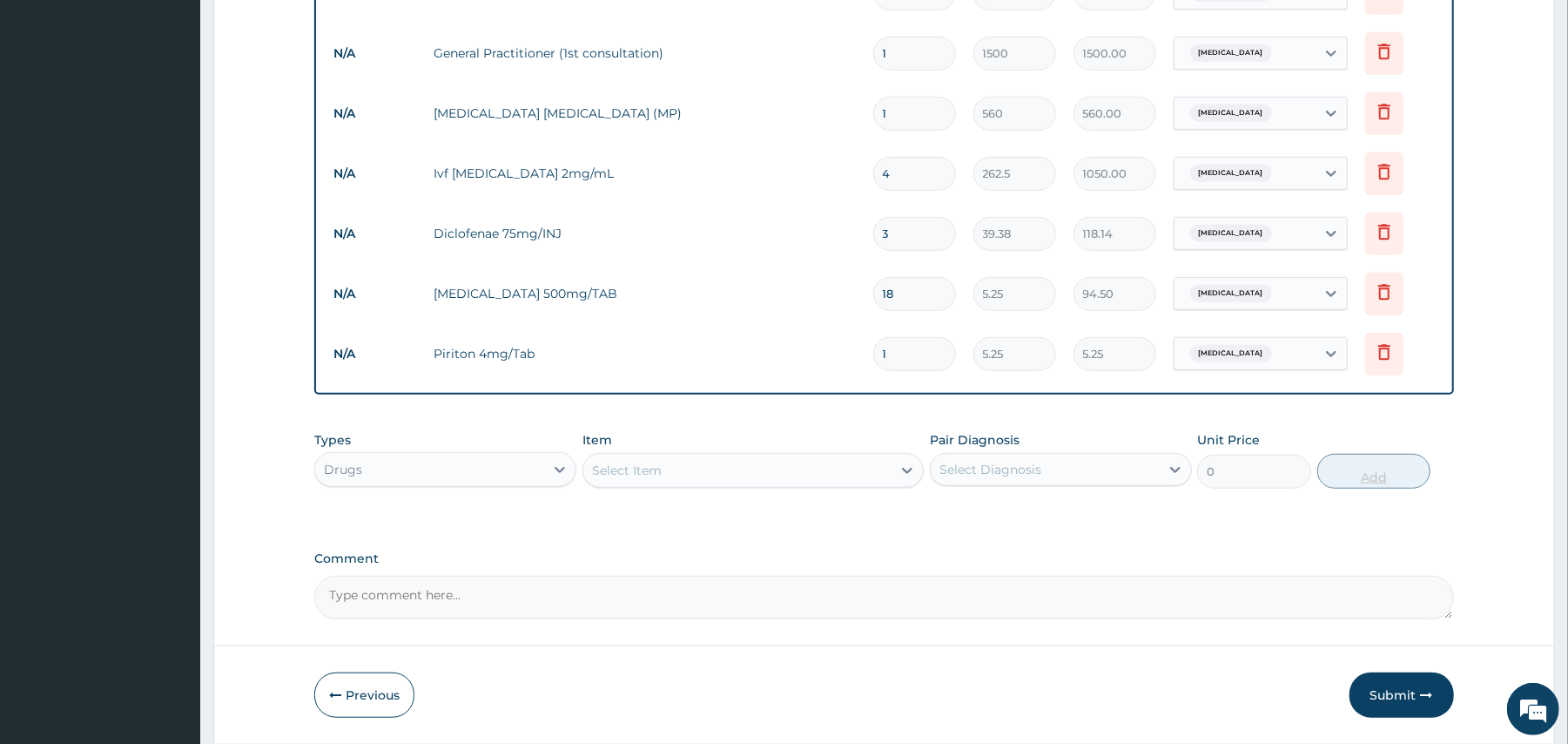
type input "10"
type input "52.50"
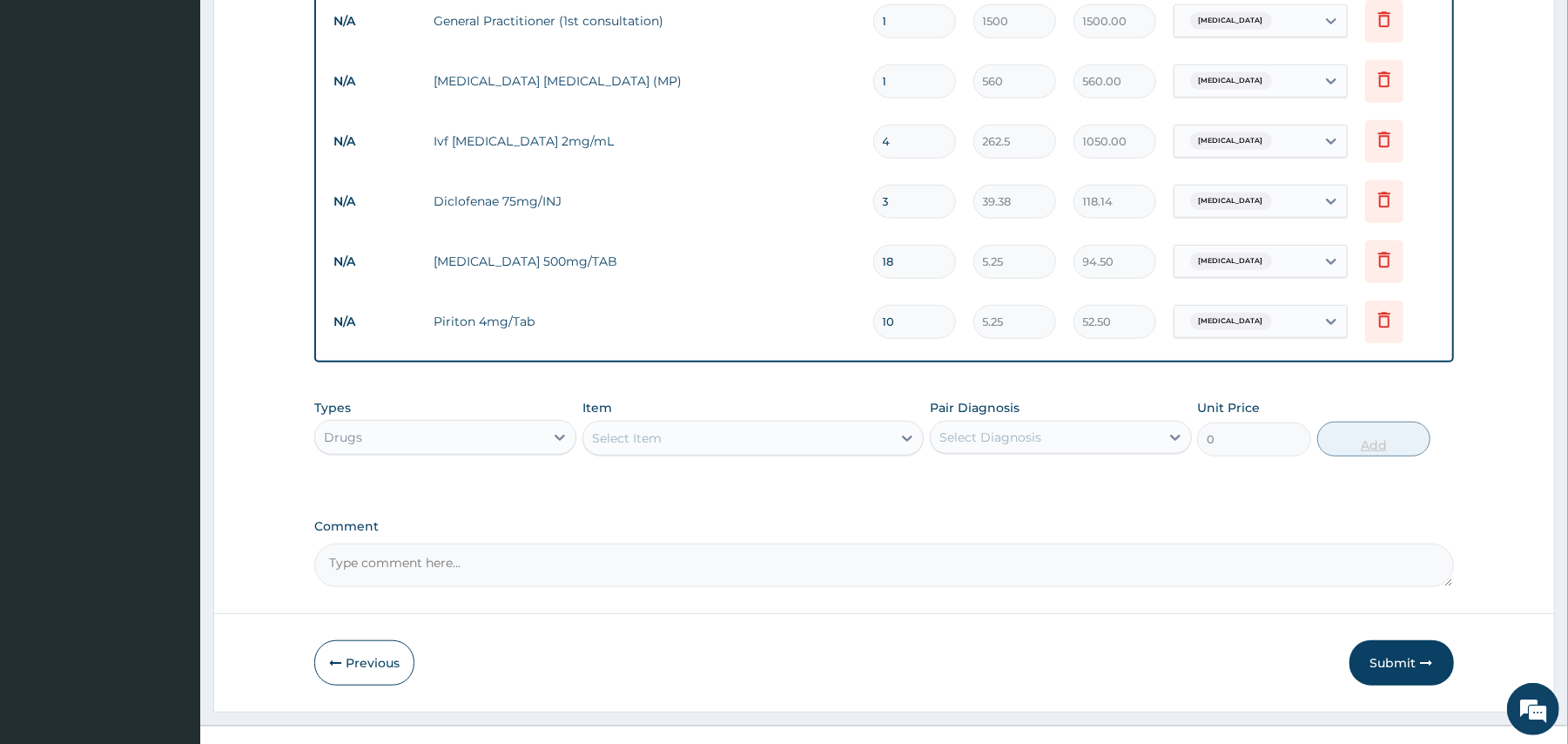
scroll to position [792, 0]
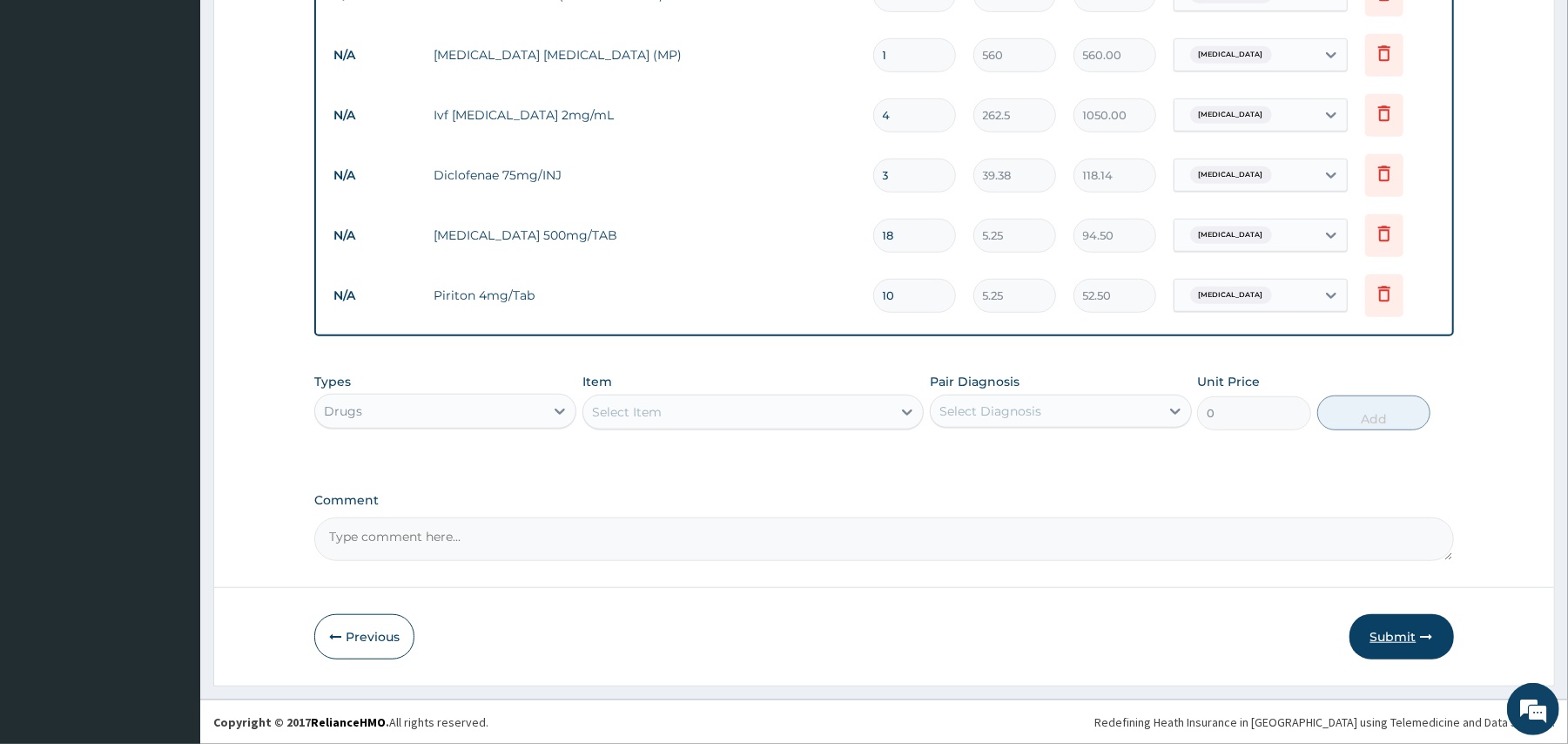
type input "10"
click at [1383, 642] on button "Submit" at bounding box center [1401, 637] width 104 height 45
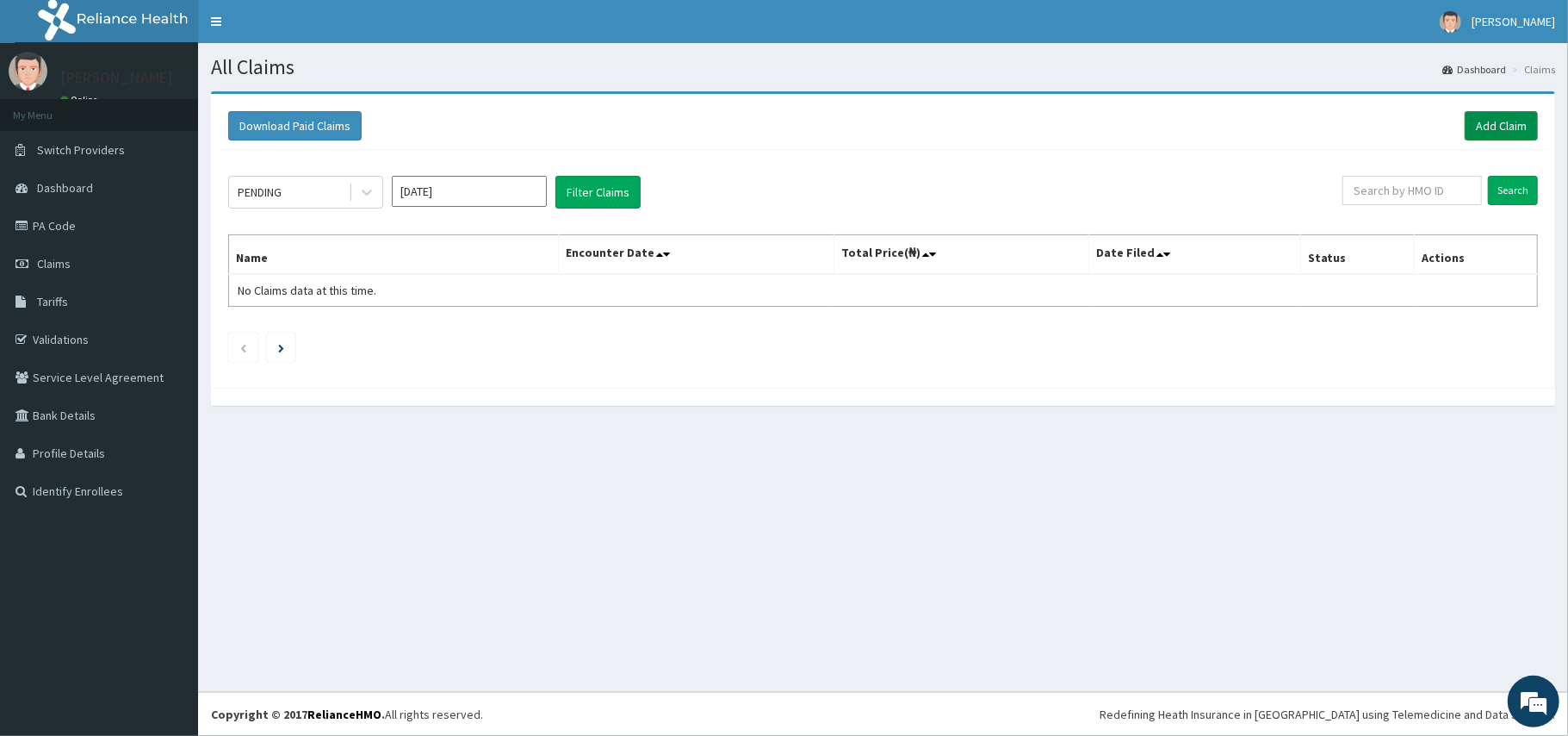
click at [1514, 119] on link "Add Claim" at bounding box center [1501, 125] width 73 height 29
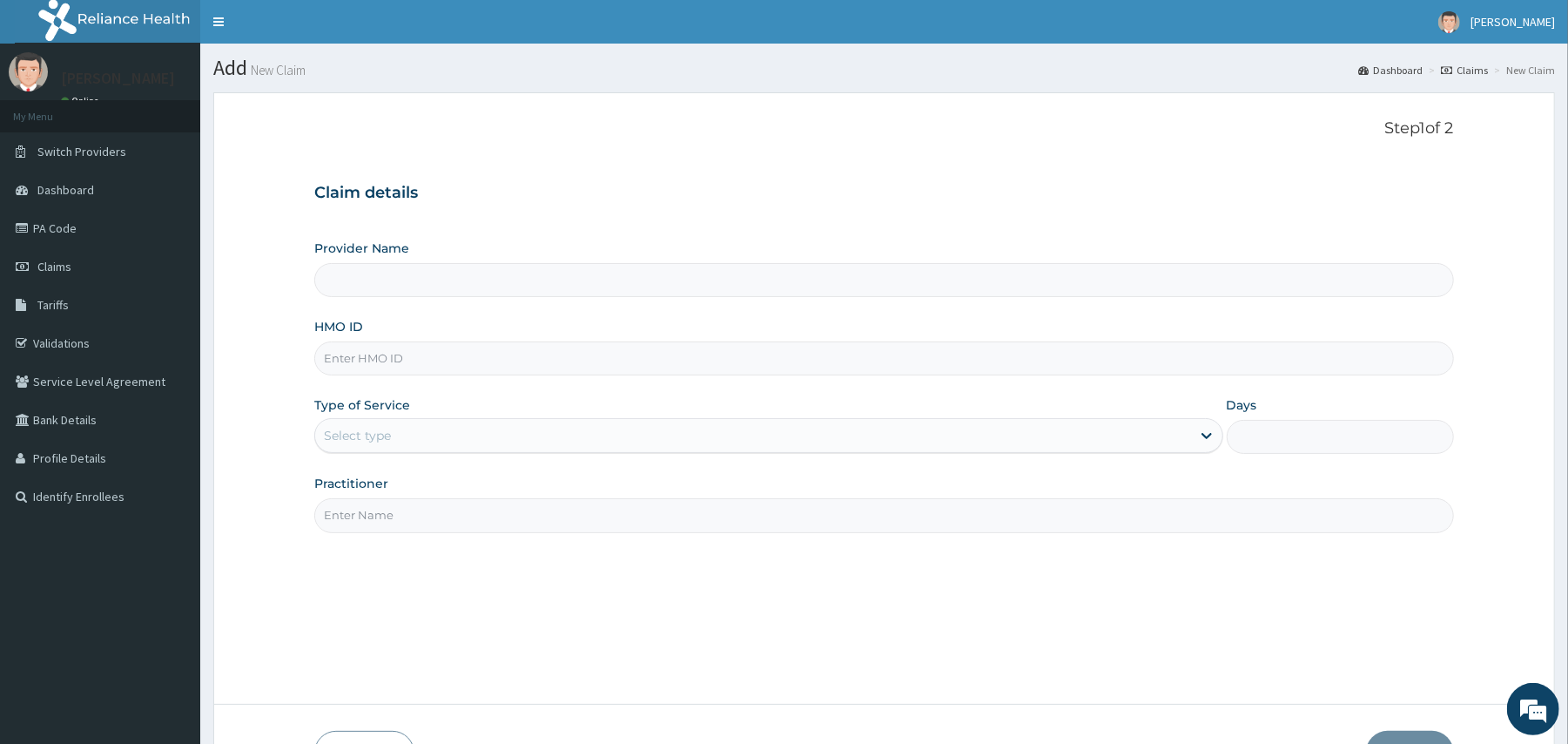
type input "[GEOGRAPHIC_DATA] And [GEOGRAPHIC_DATA]"
click at [1039, 352] on input "HMO ID" at bounding box center [883, 358] width 1139 height 34
type input "SKR/10029/A"
click at [528, 439] on div "Select type" at bounding box center [753, 435] width 876 height 28
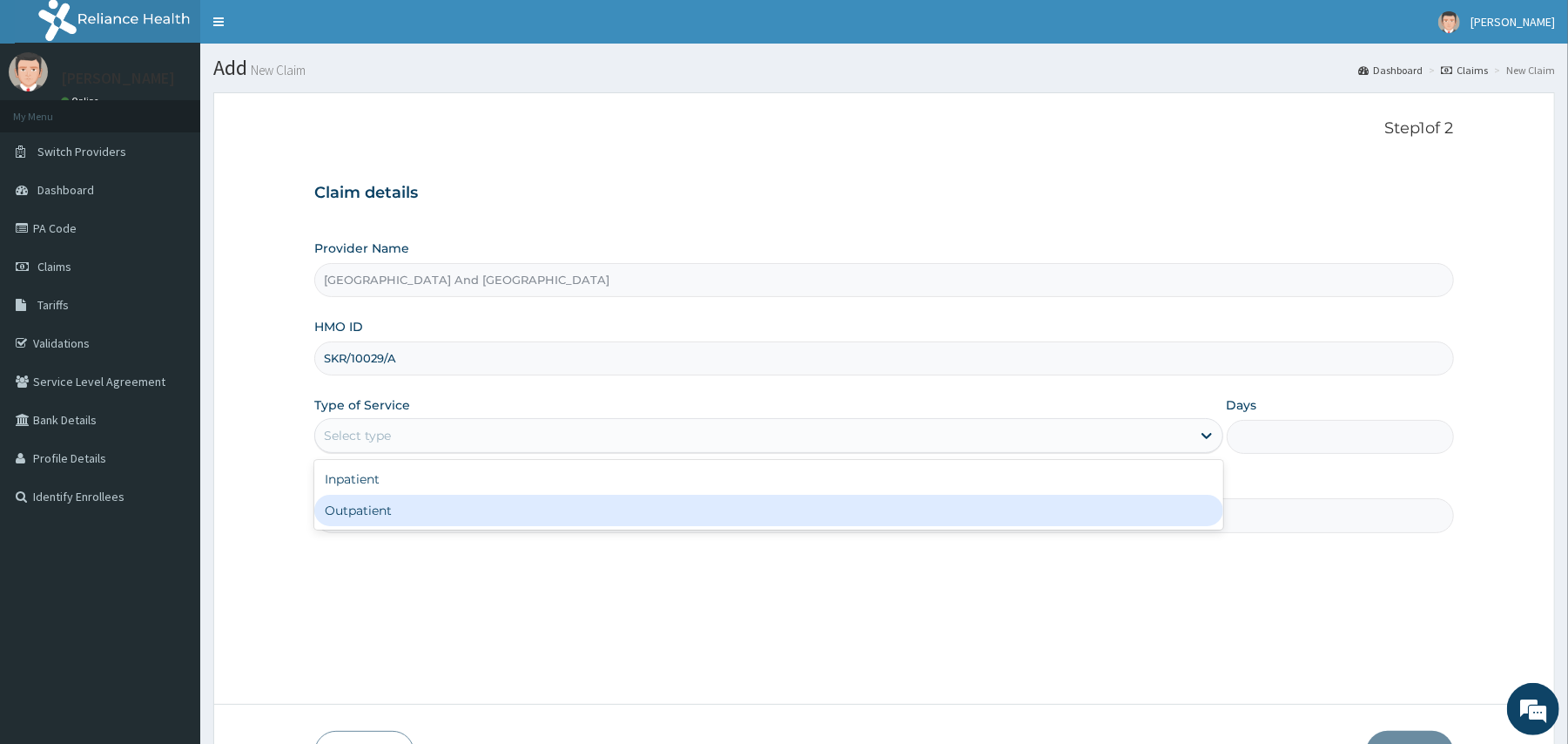
click at [468, 520] on div "Outpatient" at bounding box center [768, 510] width 909 height 31
type input "1"
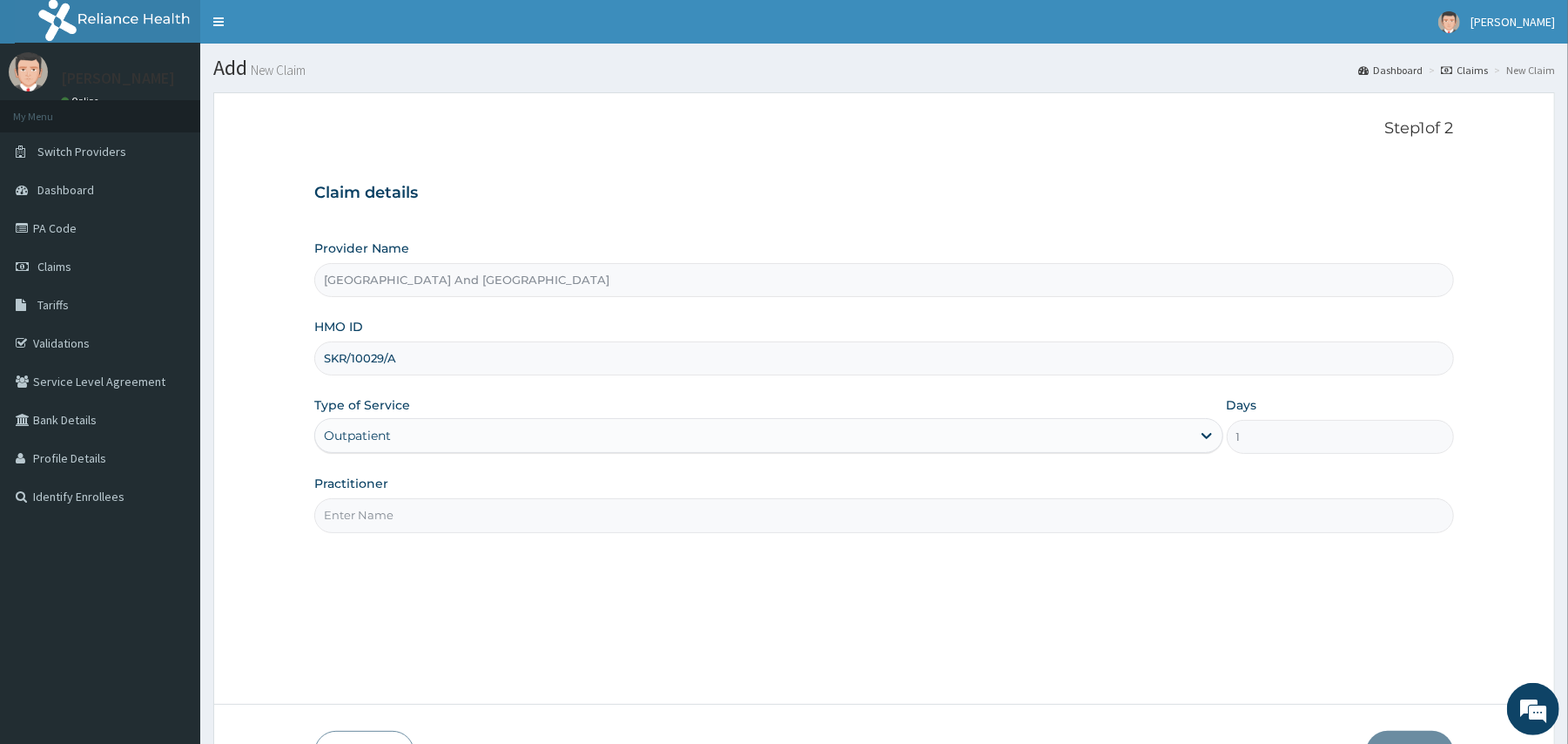
click at [485, 520] on input "Practitioner" at bounding box center [883, 515] width 1139 height 34
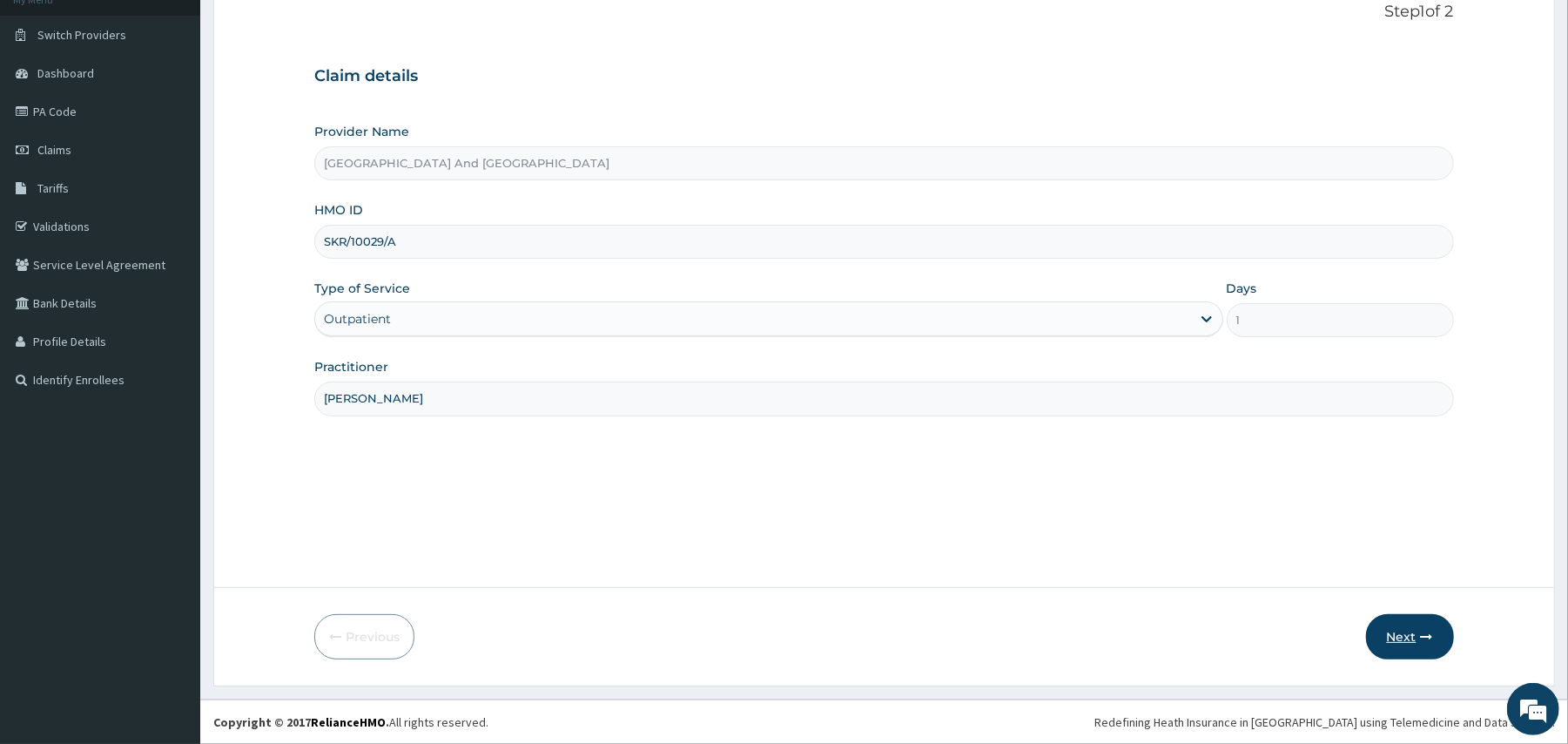
type input "DR. JOSEPH OWOBI"
click at [1418, 624] on button "Next" at bounding box center [1410, 637] width 88 height 45
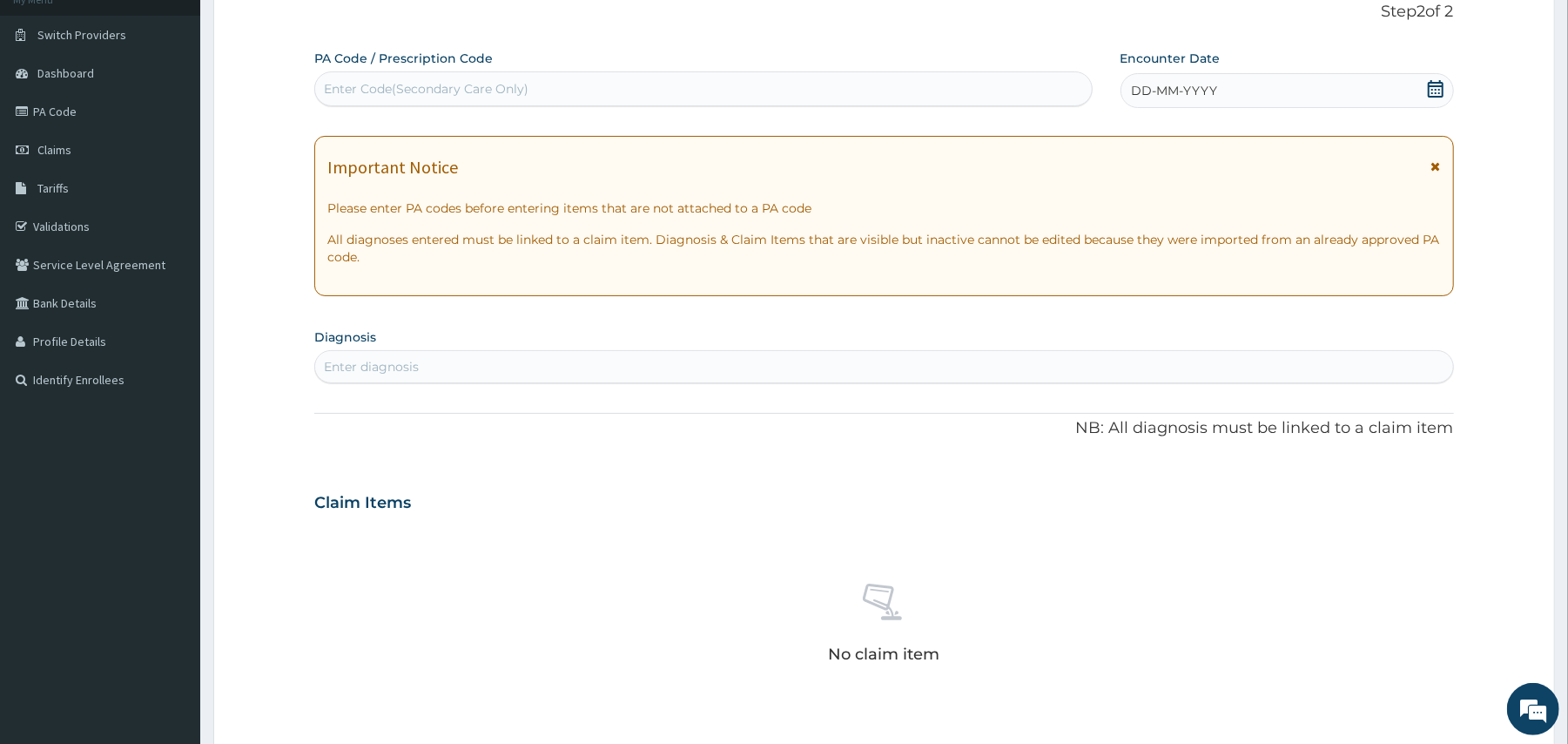
click at [1429, 89] on icon at bounding box center [1436, 89] width 16 height 18
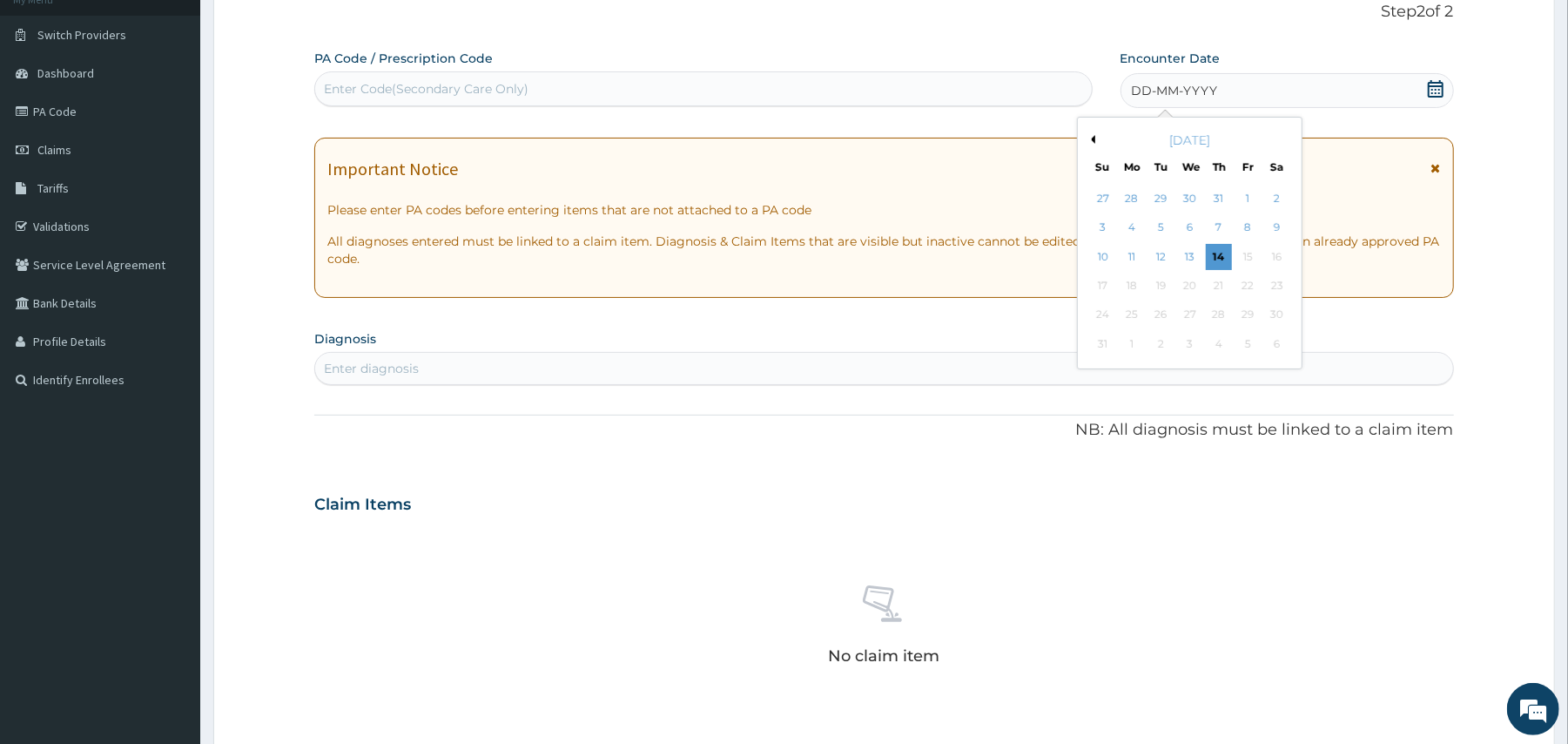
click at [1096, 140] on div "August 2025" at bounding box center [1190, 140] width 210 height 18
click at [1095, 140] on button "Previous Month" at bounding box center [1091, 138] width 9 height 9
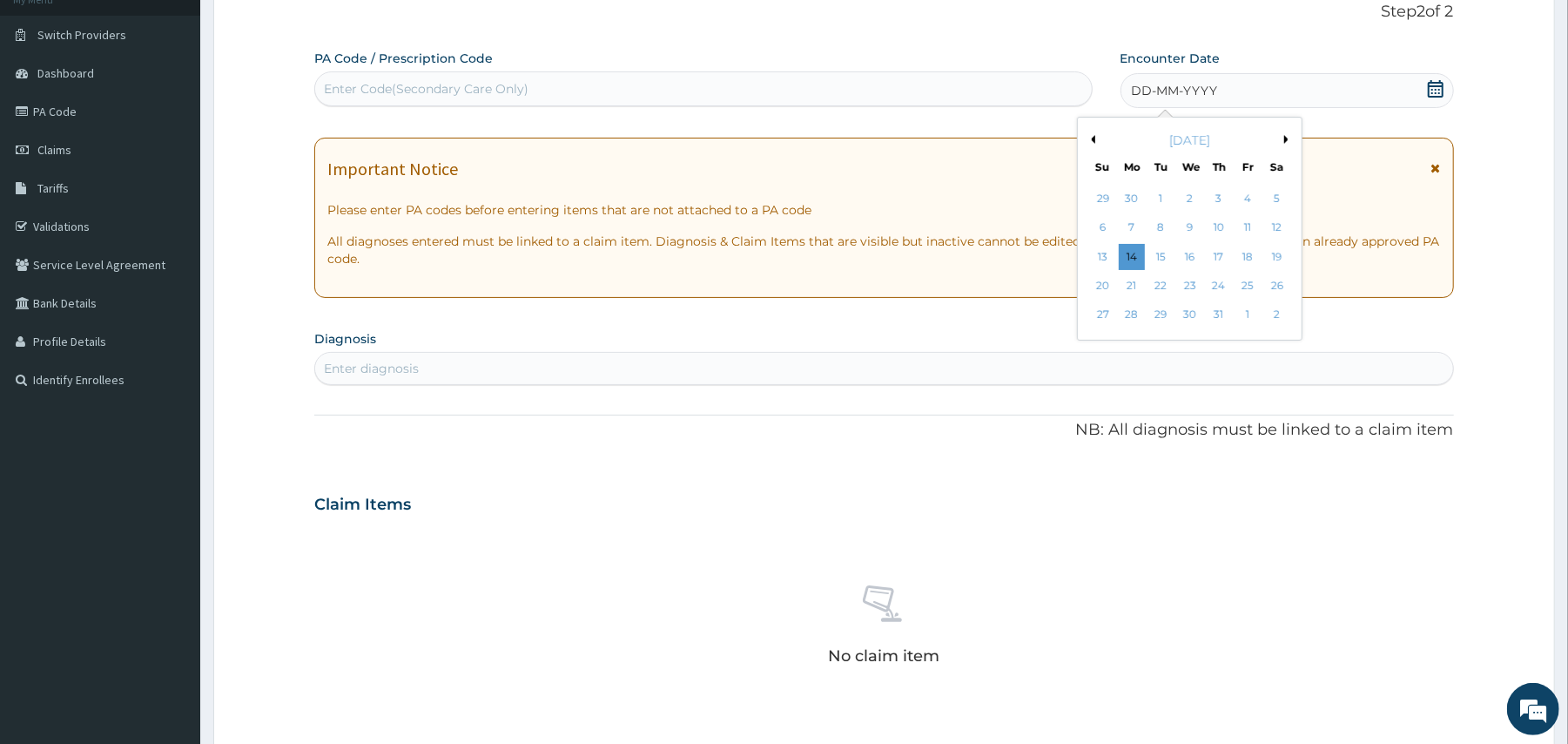
click at [1095, 140] on button "Previous Month" at bounding box center [1091, 138] width 9 height 9
click at [1286, 137] on button "Next Month" at bounding box center [1288, 138] width 9 height 9
click at [1275, 223] on div "14" at bounding box center [1276, 228] width 26 height 26
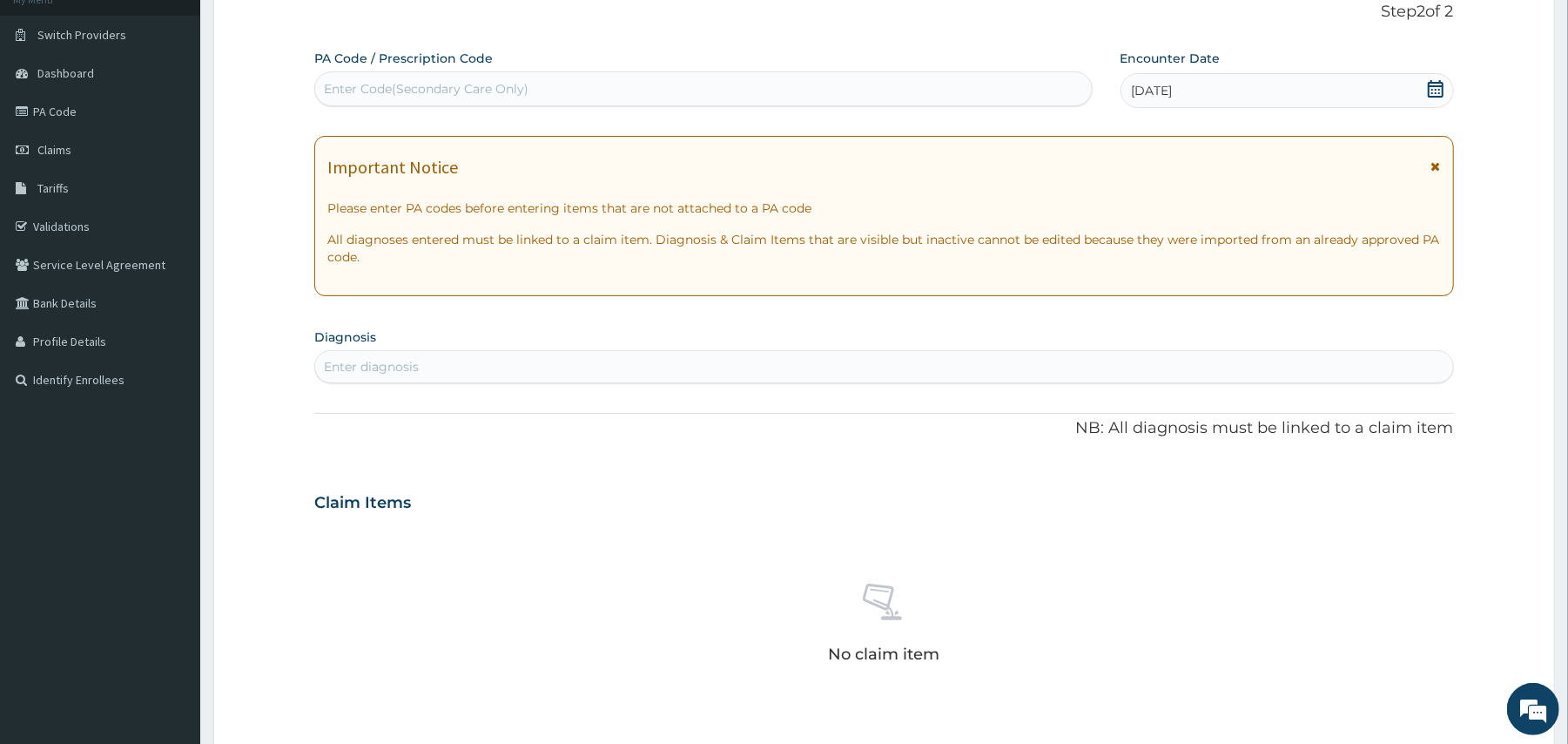
click at [895, 363] on div "Enter diagnosis" at bounding box center [883, 367] width 1137 height 28
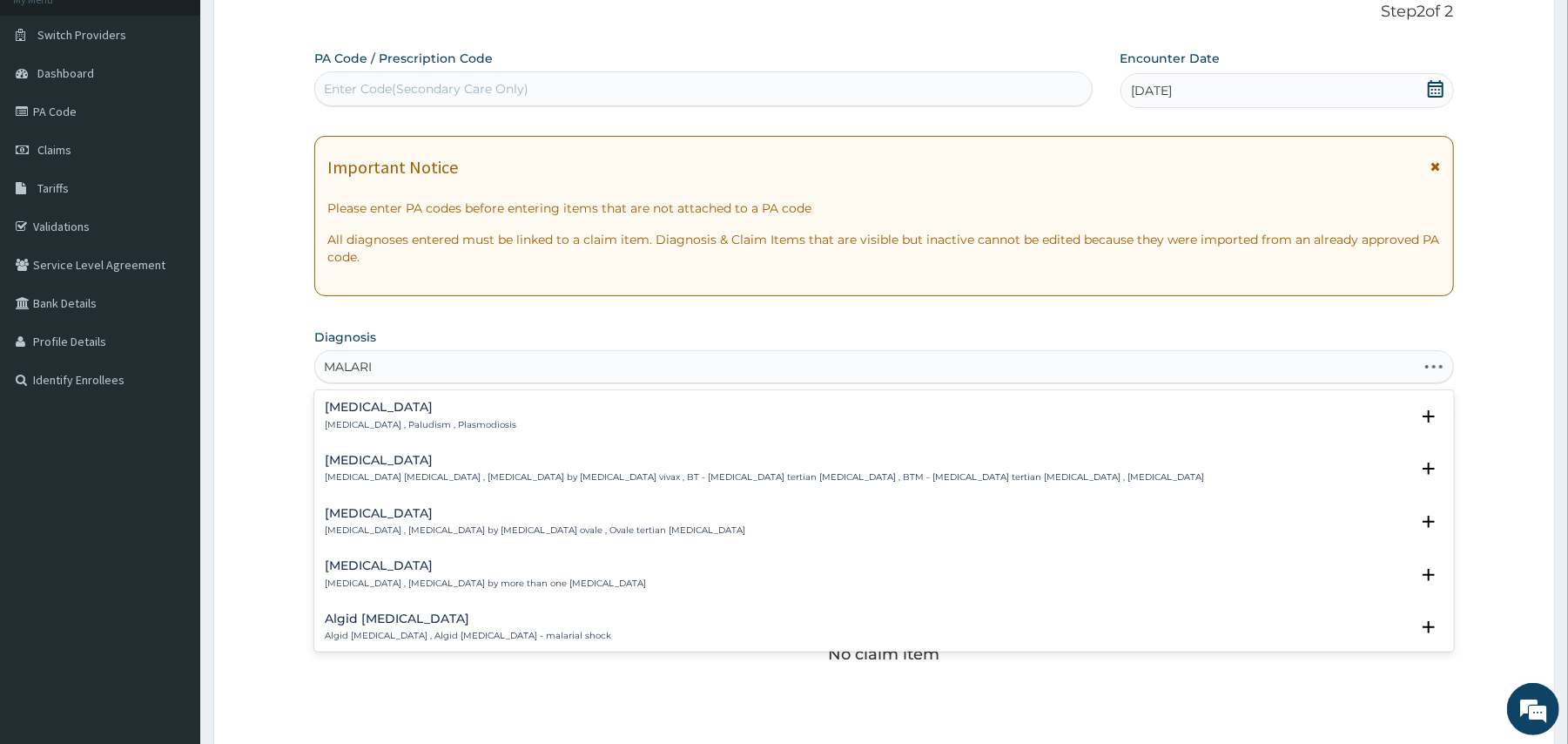
type input "MALARIA"
click at [355, 398] on div "Malaria Malaria , Paludism , Plasmodiosis Select Status Query Query covers susp…" at bounding box center [883, 420] width 1139 height 53
click at [363, 416] on div "Malaria Malaria , Paludism , Plasmodiosis" at bounding box center [420, 415] width 191 height 30
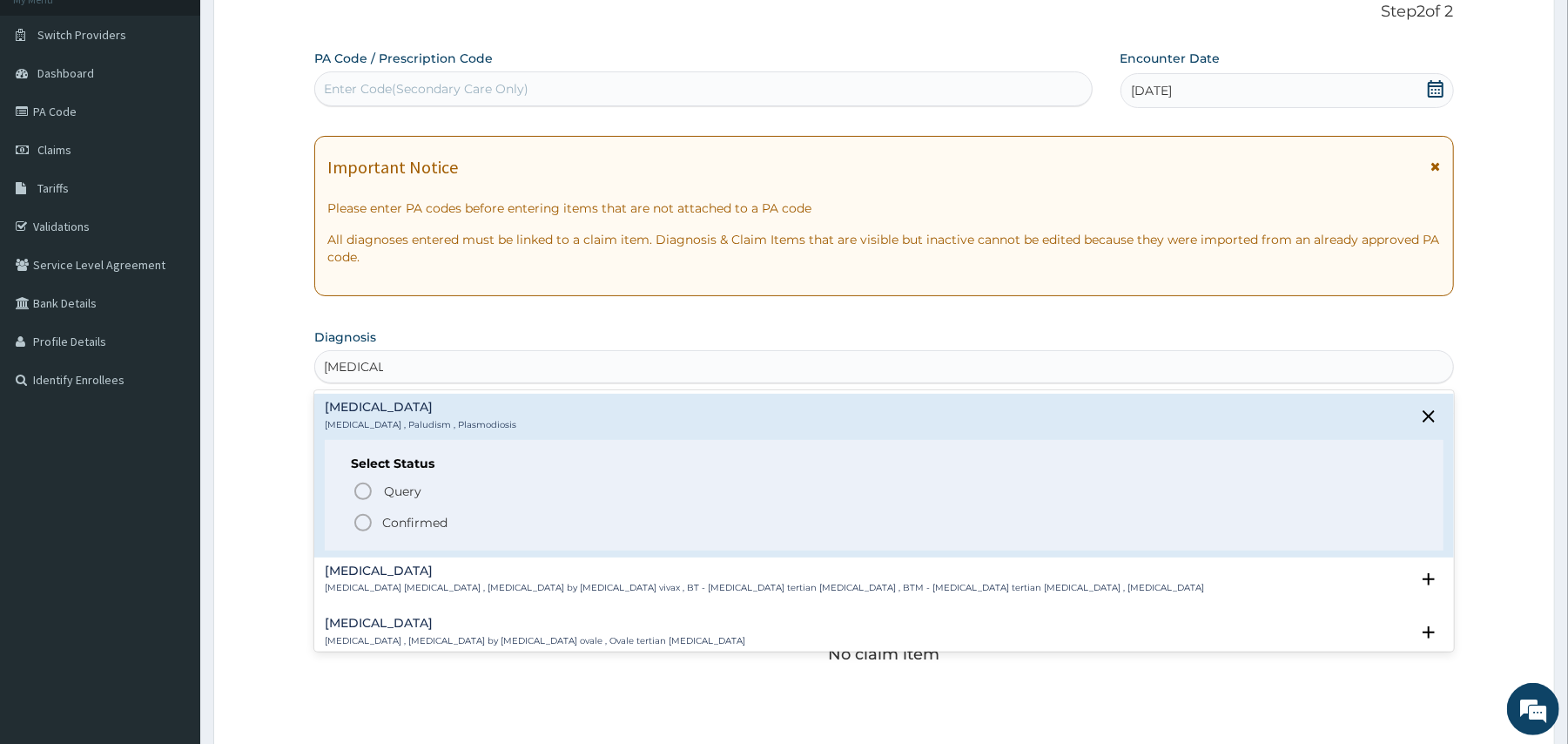
click at [360, 523] on icon "status option filled" at bounding box center [363, 522] width 20 height 20
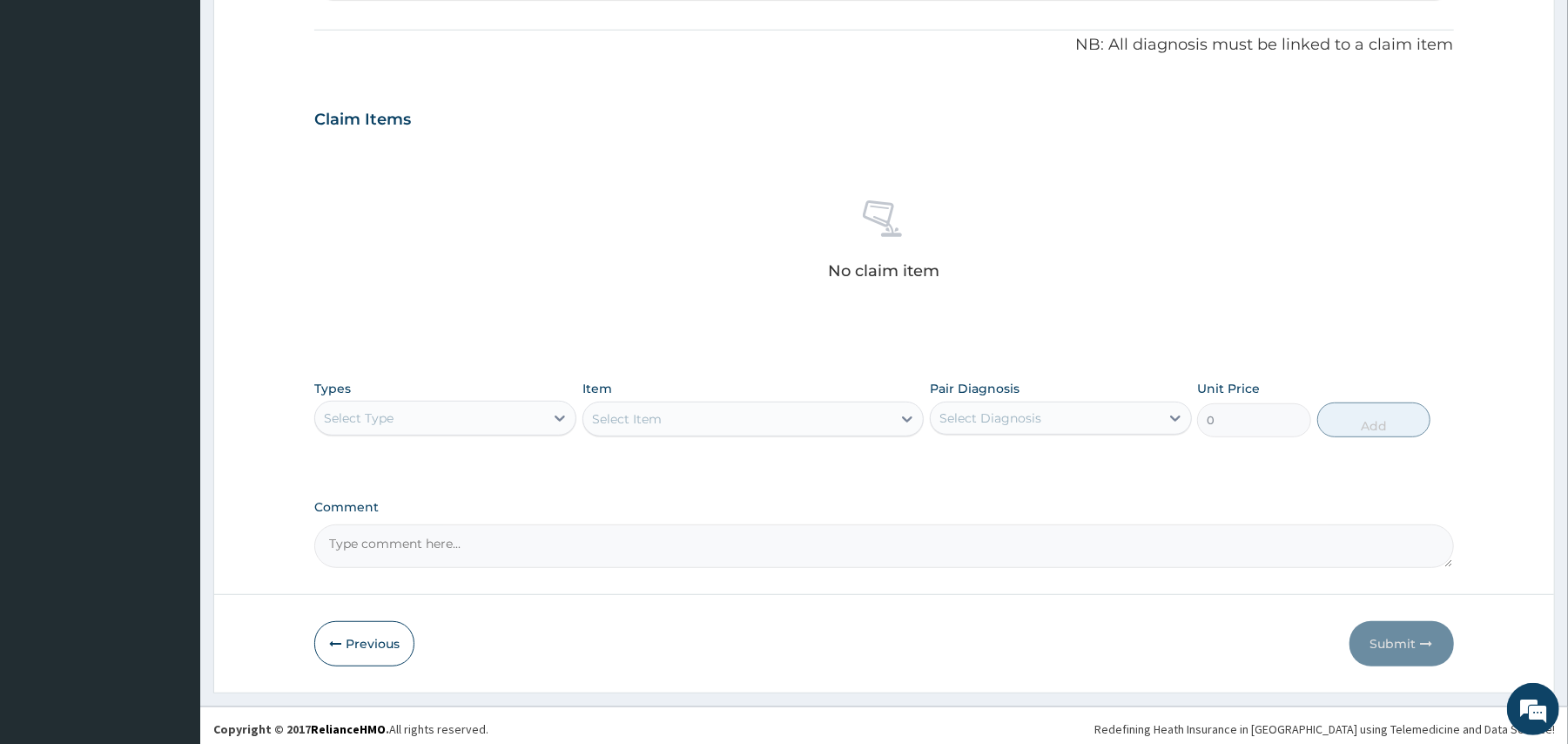
scroll to position [514, 0]
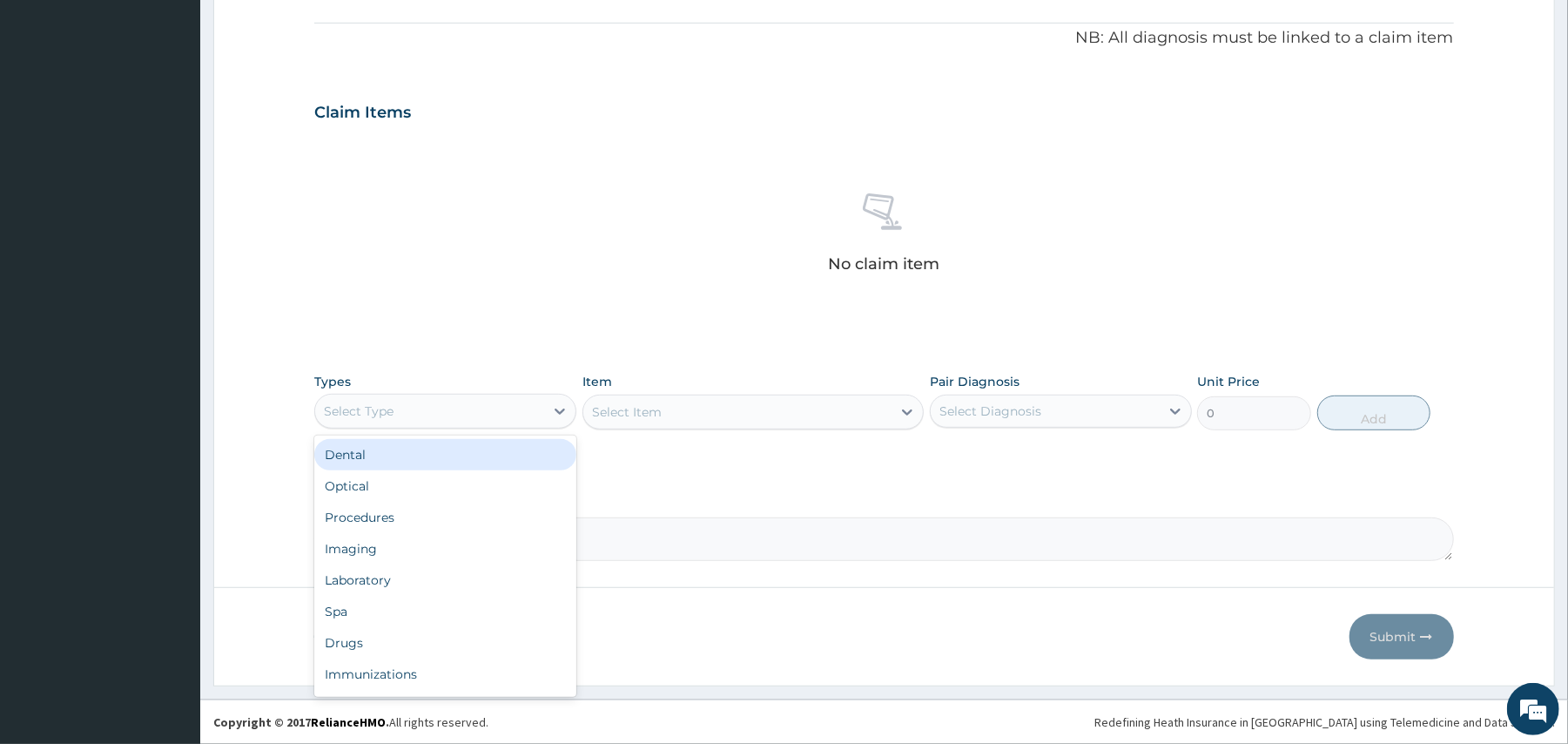
click at [422, 408] on div "Select Type" at bounding box center [429, 411] width 229 height 28
click at [377, 509] on div "Procedures" at bounding box center [445, 517] width 262 height 31
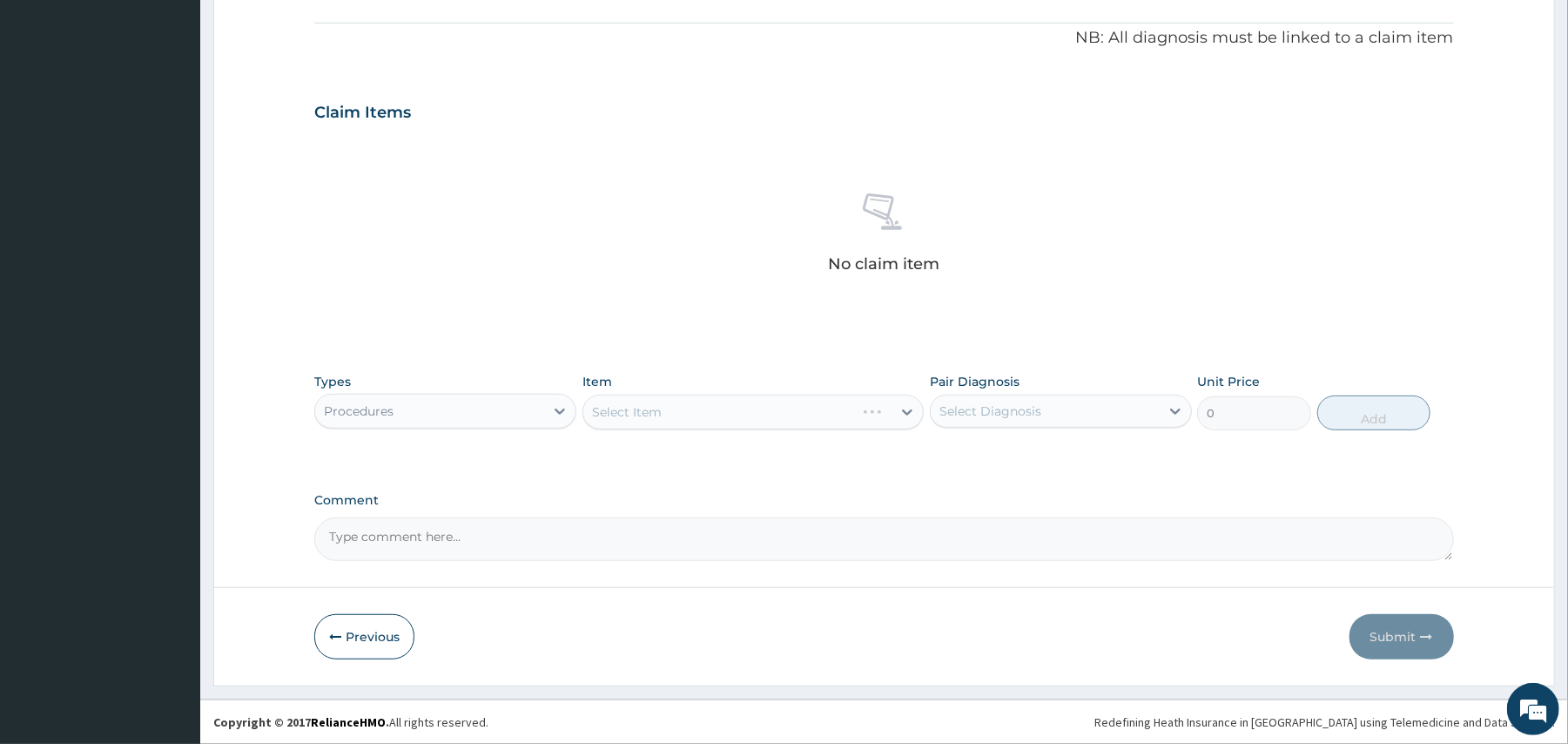
click at [681, 416] on div "Select Item" at bounding box center [753, 412] width 341 height 35
click at [711, 409] on div "Select Item" at bounding box center [737, 411] width 308 height 28
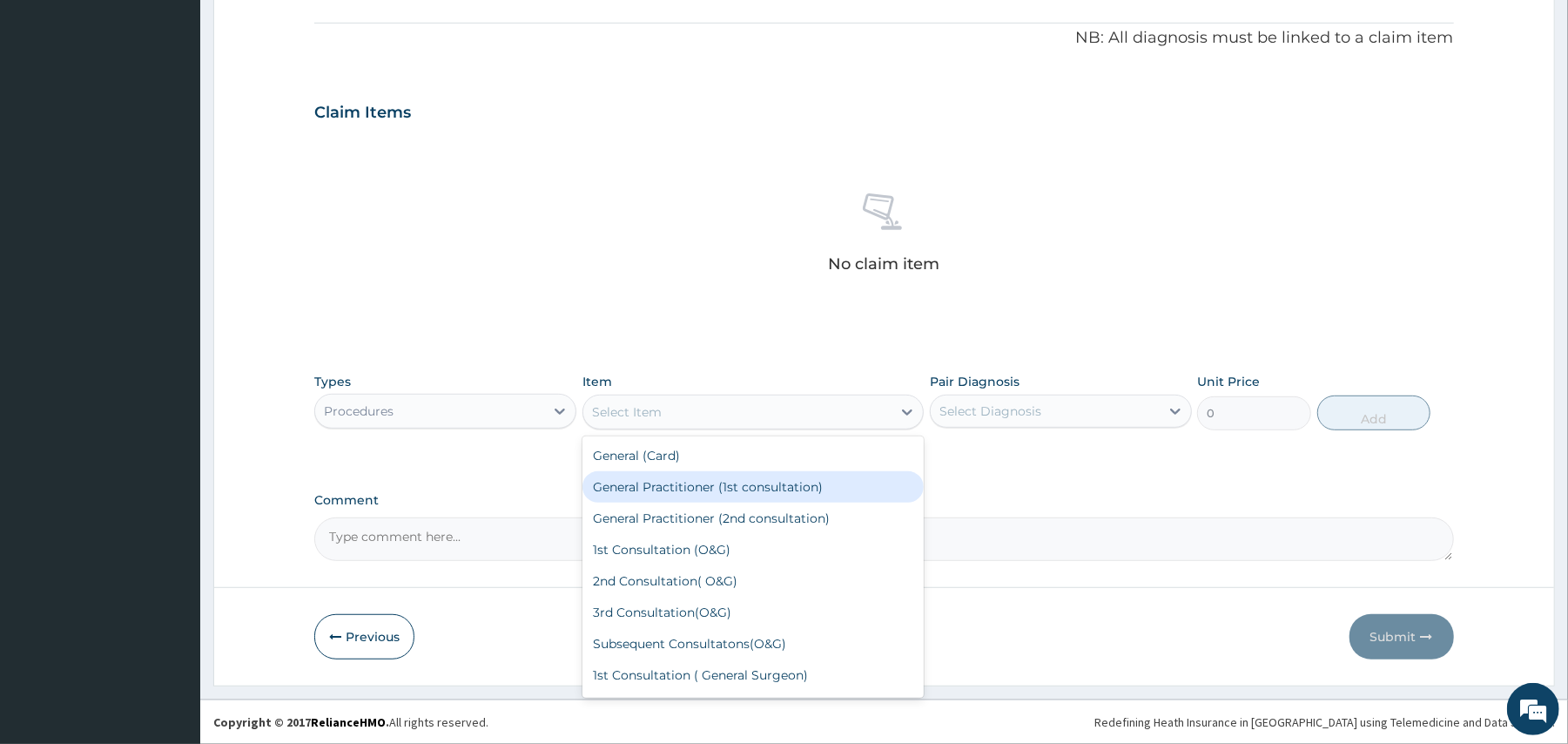
click at [676, 485] on div "General Practitioner (1st consultation)" at bounding box center [753, 487] width 341 height 31
type input "1500"
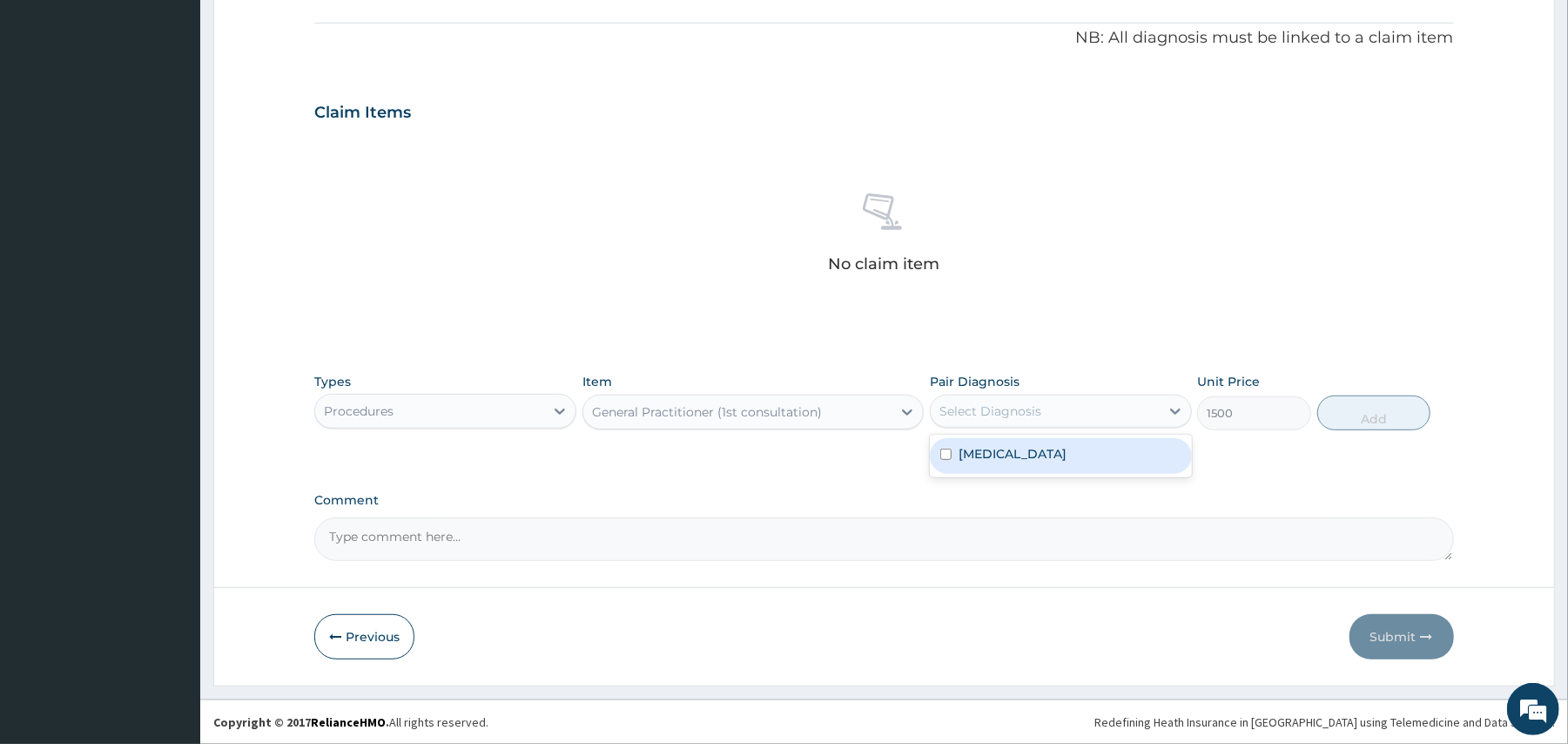
click at [969, 409] on div "Select Diagnosis" at bounding box center [991, 411] width 101 height 18
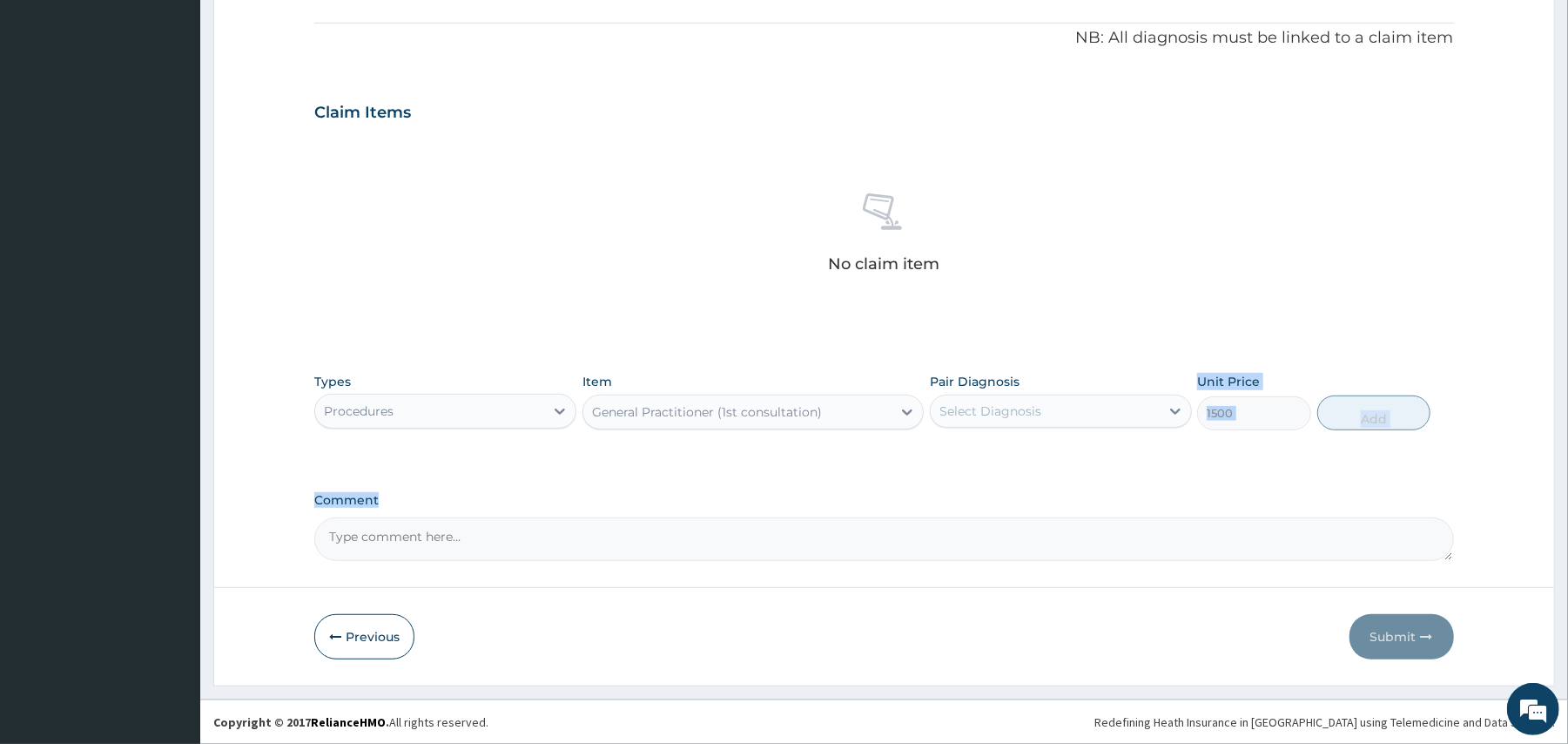
drag, startPoint x: 935, startPoint y: 506, endPoint x: 1019, endPoint y: 444, distance: 104.4
click at [1019, 444] on div "PA Code / Prescription Code Enter Code(Secondary Care Only) Encounter Date 14-0…" at bounding box center [883, 107] width 1139 height 907
click at [1039, 414] on div "Select Diagnosis" at bounding box center [991, 411] width 101 height 18
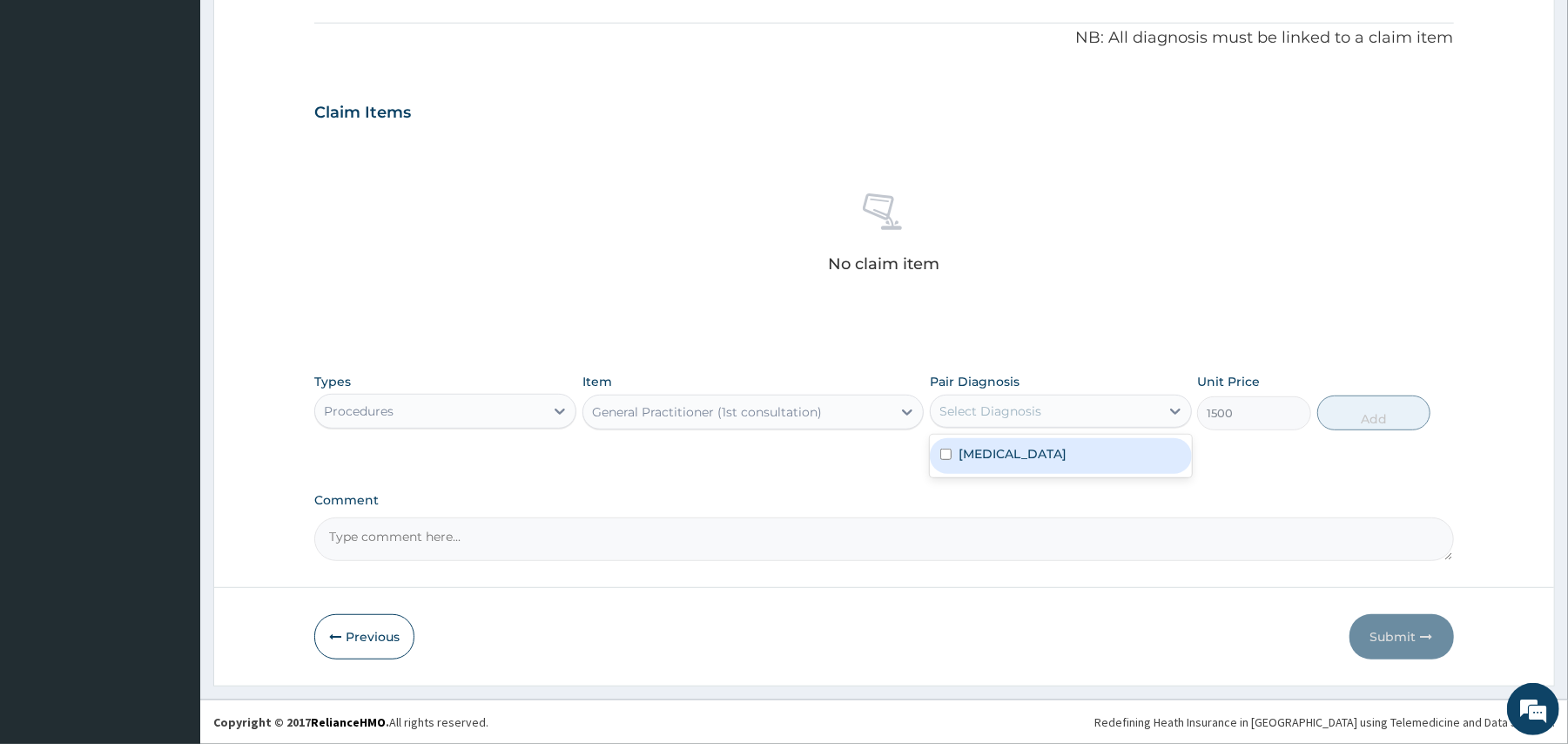
click at [1029, 450] on div "[MEDICAL_DATA]" at bounding box center [1061, 455] width 262 height 36
checkbox input "true"
click at [1356, 394] on div "Types Procedures Item General Practitioner (1st consultation) Pair Diagnosis op…" at bounding box center [883, 401] width 1139 height 75
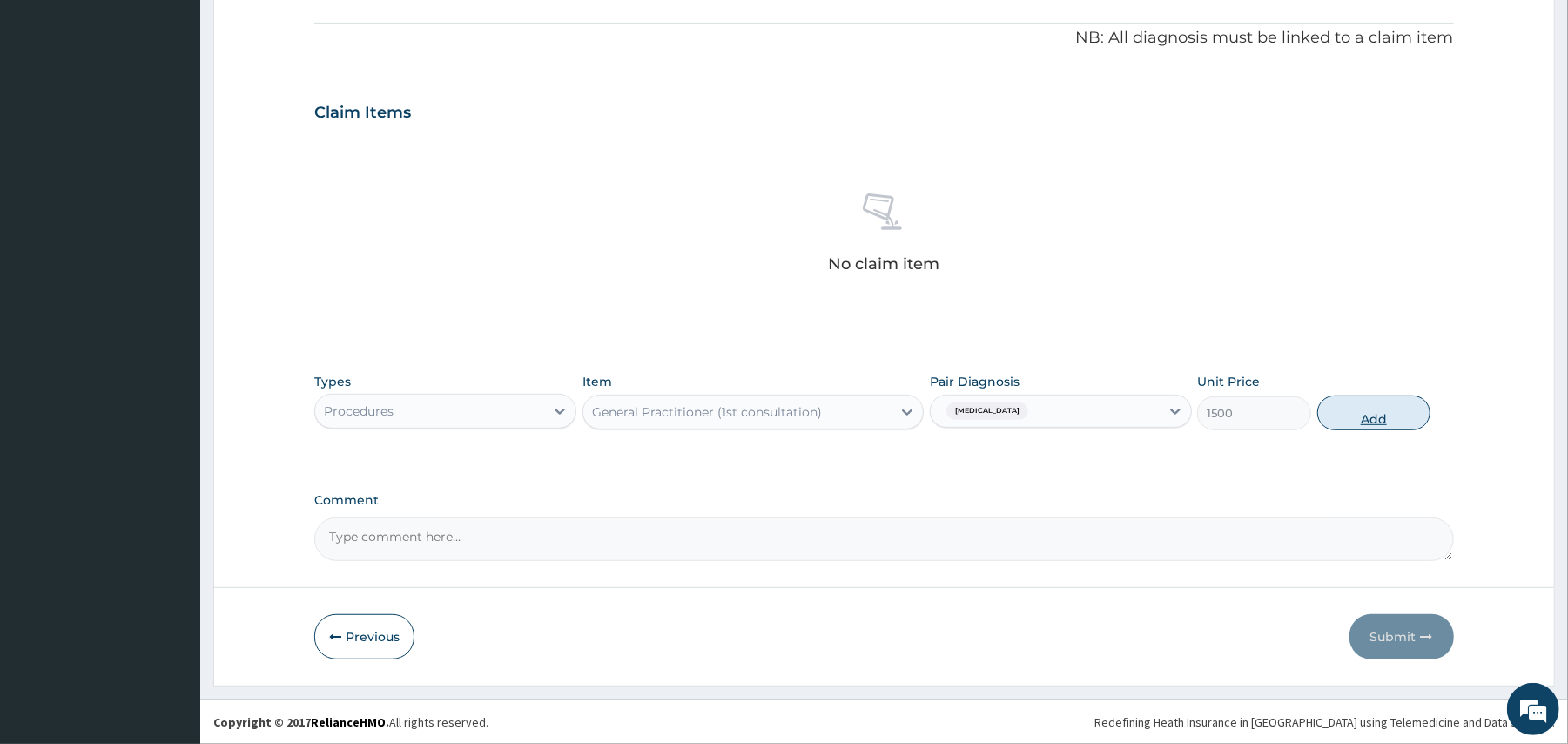
click at [1353, 421] on button "Add" at bounding box center [1374, 412] width 114 height 35
type input "0"
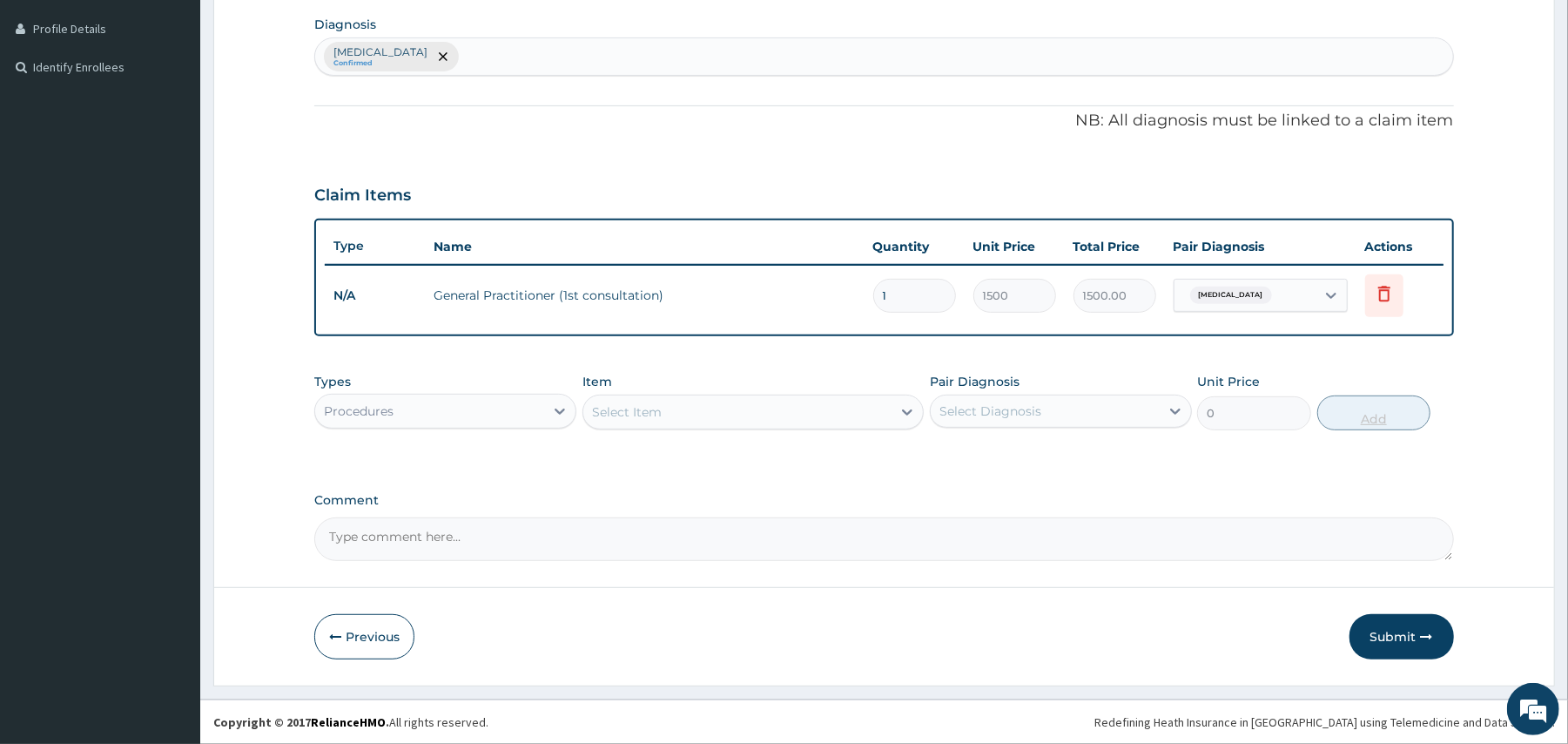
scroll to position [429, 0]
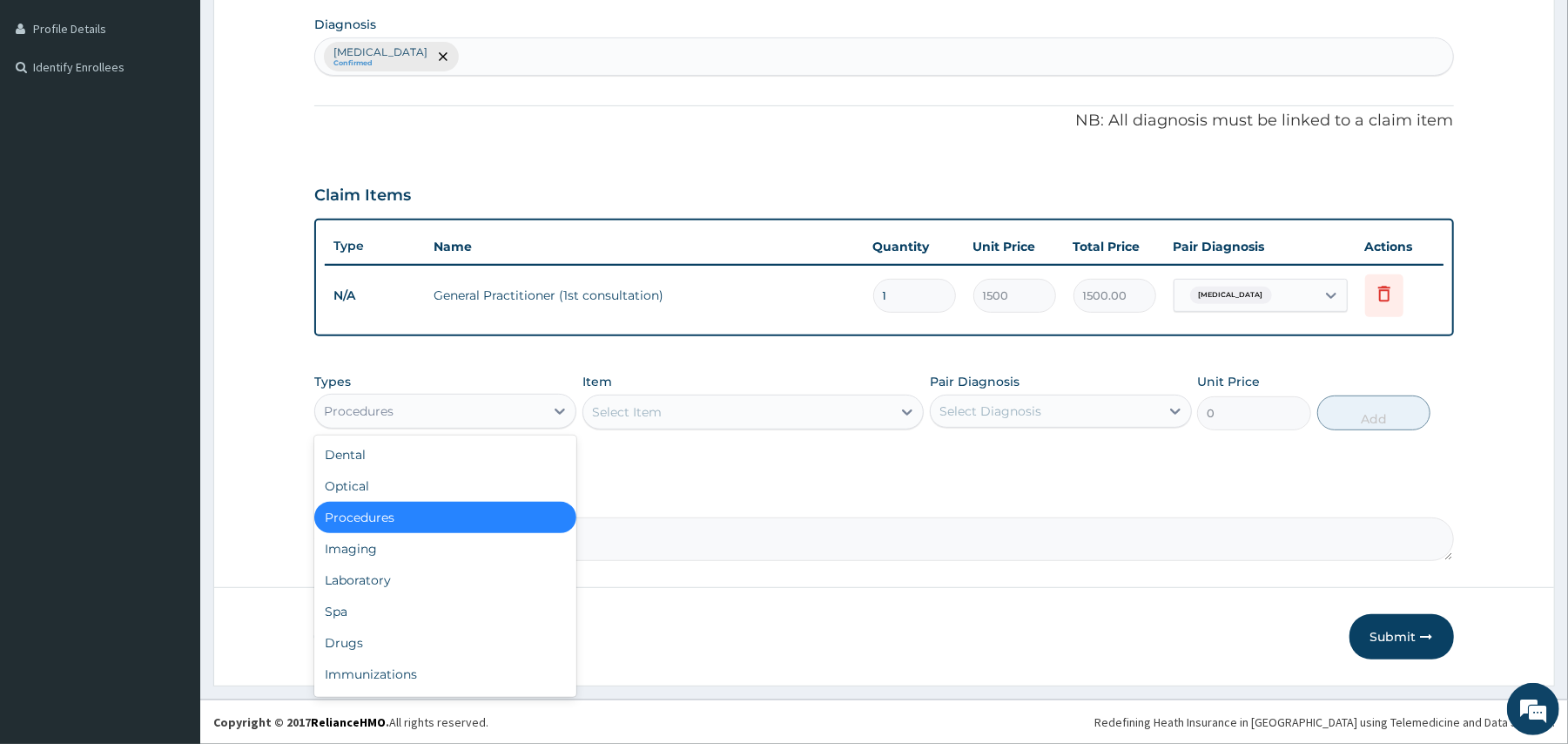
click at [521, 403] on div "Procedures" at bounding box center [429, 411] width 229 height 28
click at [363, 573] on div "Laboratory" at bounding box center [445, 580] width 262 height 31
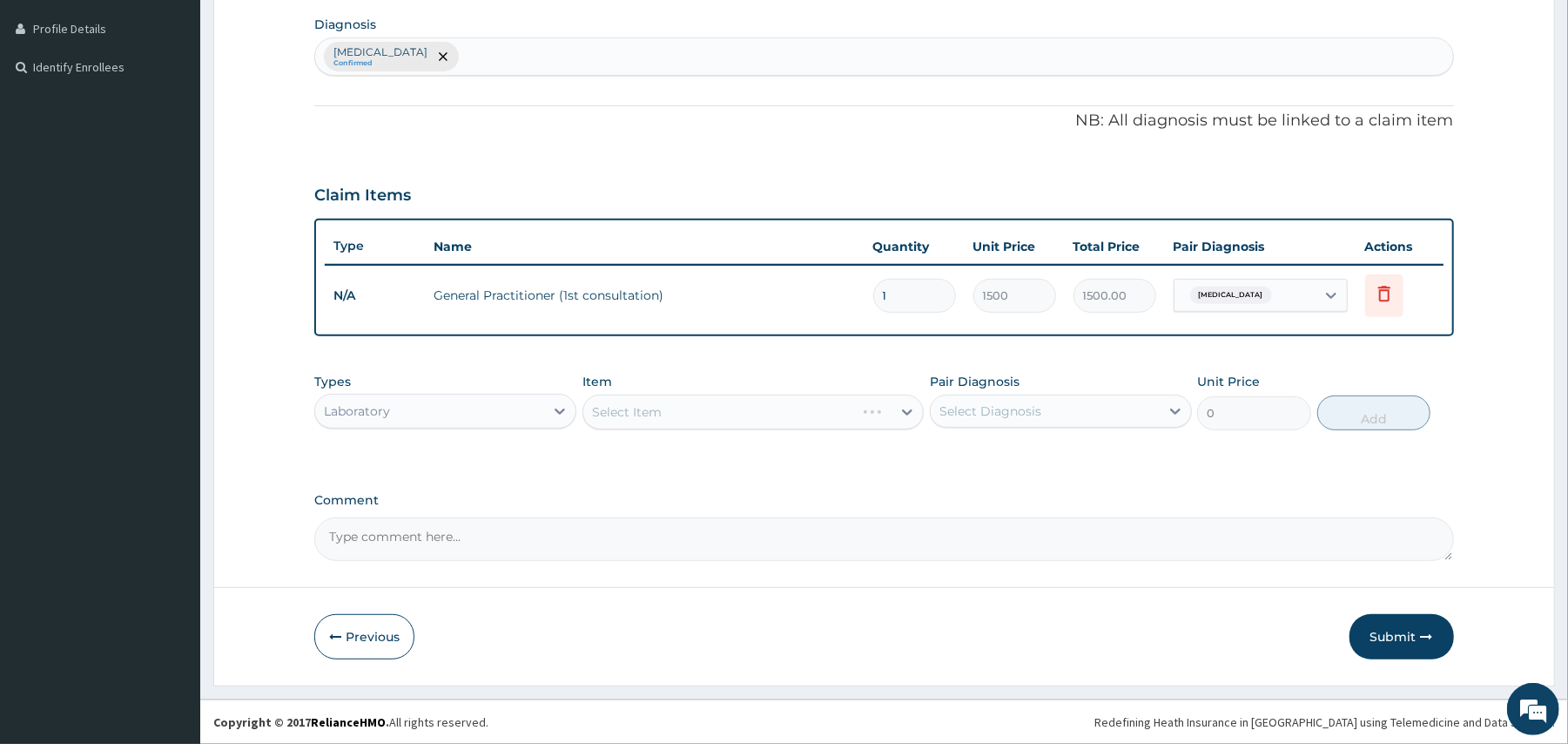
click at [681, 401] on div "Select Item" at bounding box center [753, 412] width 341 height 35
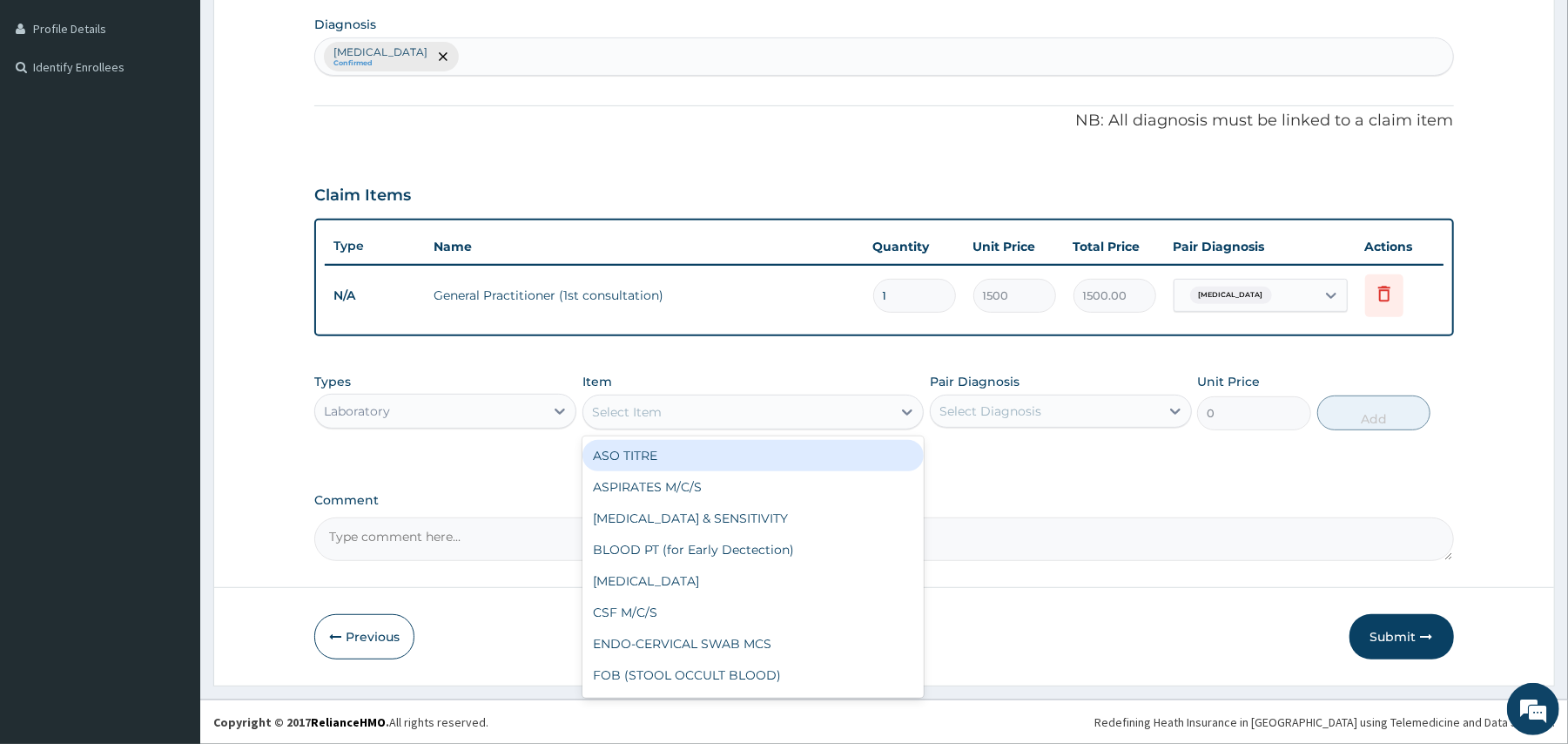
click at [681, 410] on div "Select Item" at bounding box center [737, 411] width 308 height 28
type input "MP"
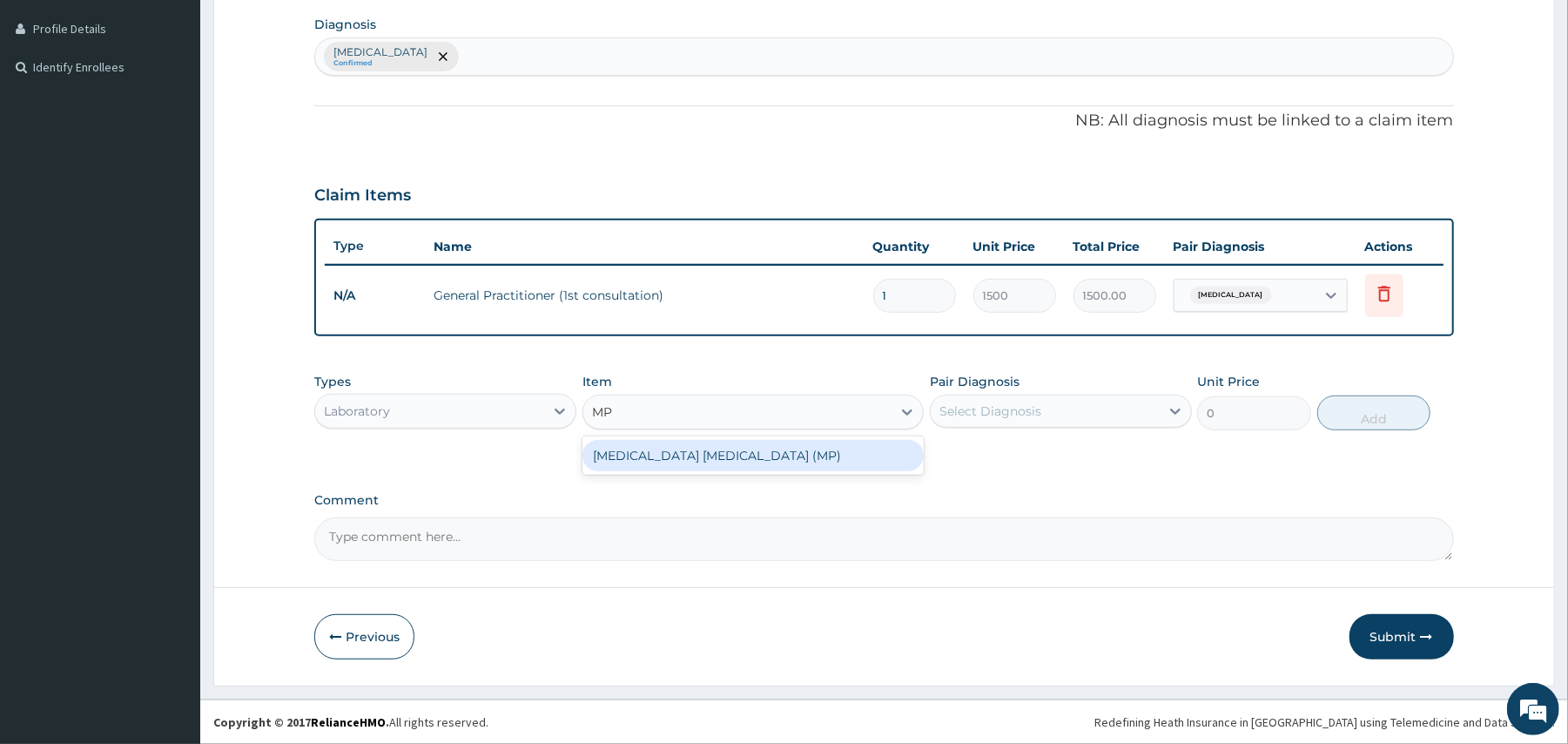
click at [681, 454] on div "[MEDICAL_DATA] [MEDICAL_DATA] (MP)" at bounding box center [753, 455] width 341 height 31
type input "560"
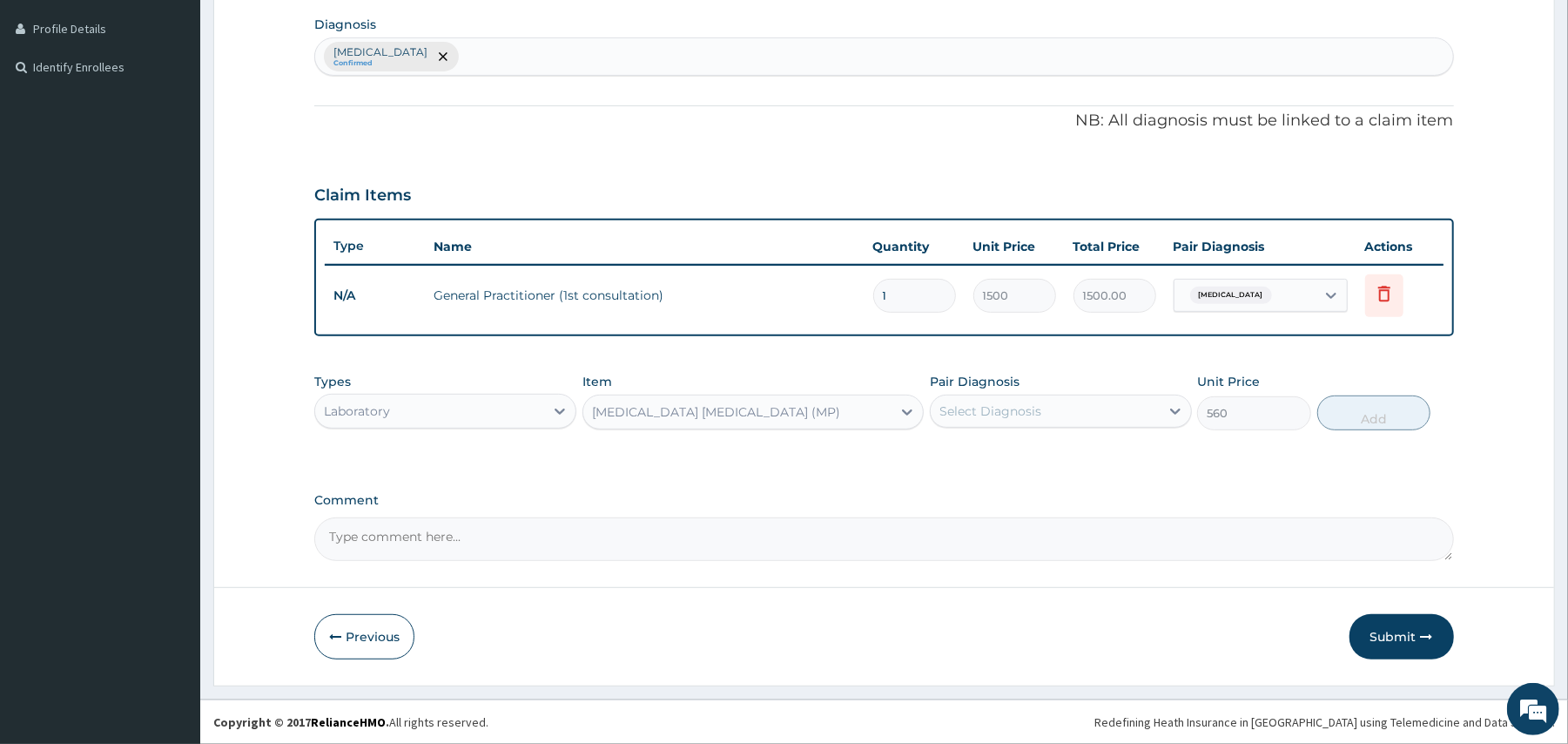
click at [998, 412] on div "Select Diagnosis" at bounding box center [991, 411] width 101 height 18
click at [980, 450] on label "[MEDICAL_DATA]" at bounding box center [1012, 453] width 108 height 18
checkbox input "true"
click at [1355, 403] on button "Add" at bounding box center [1374, 412] width 114 height 35
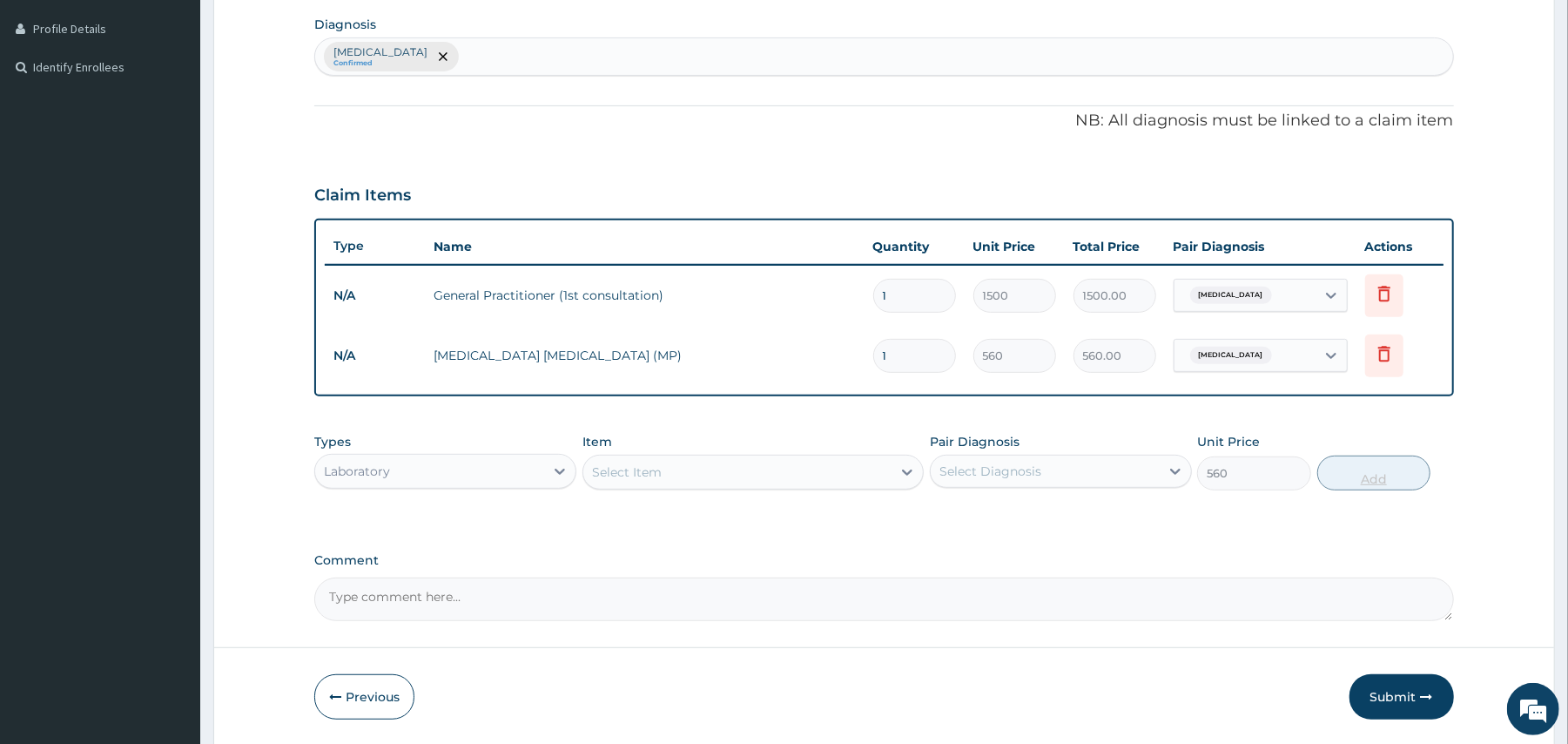
type input "0"
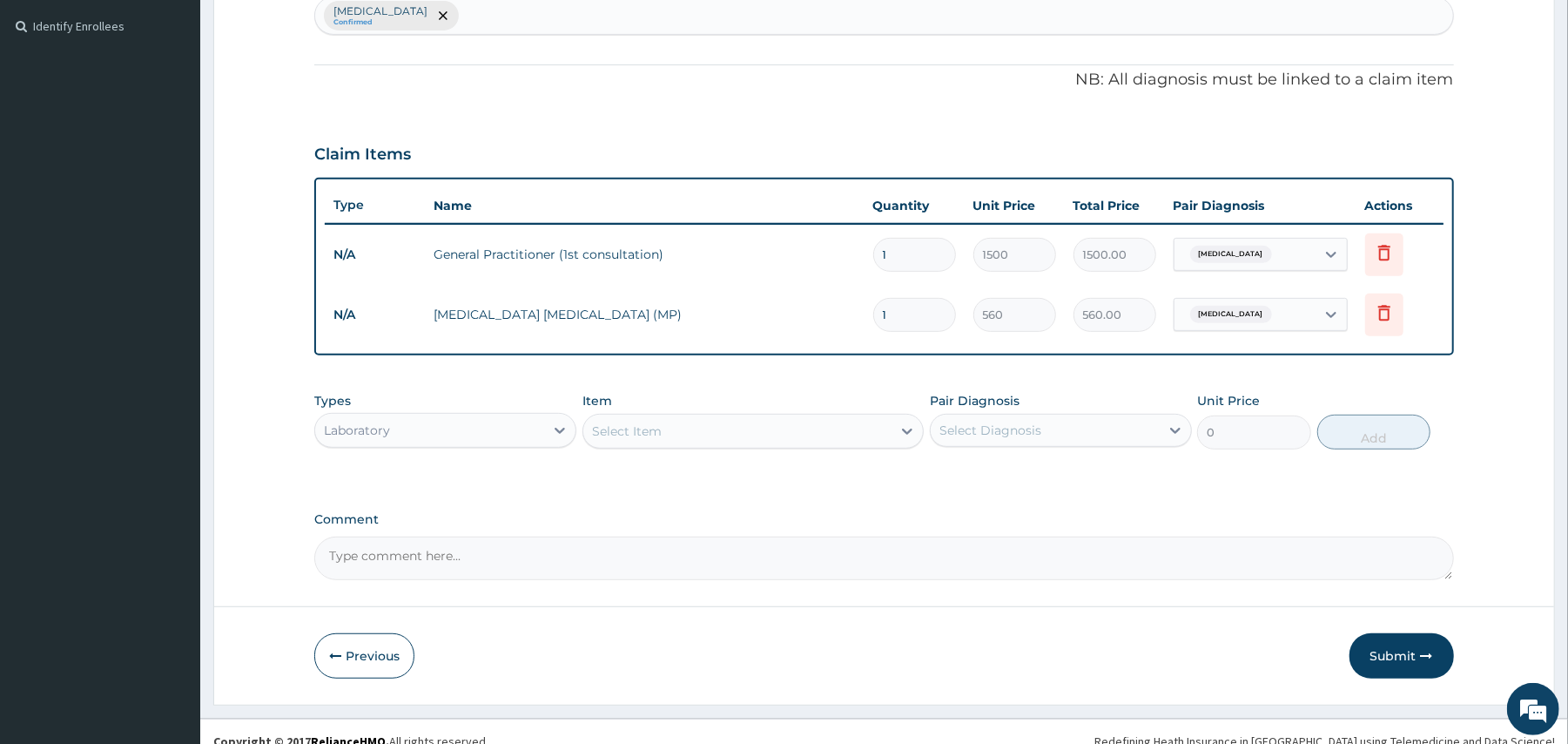
scroll to position [489, 0]
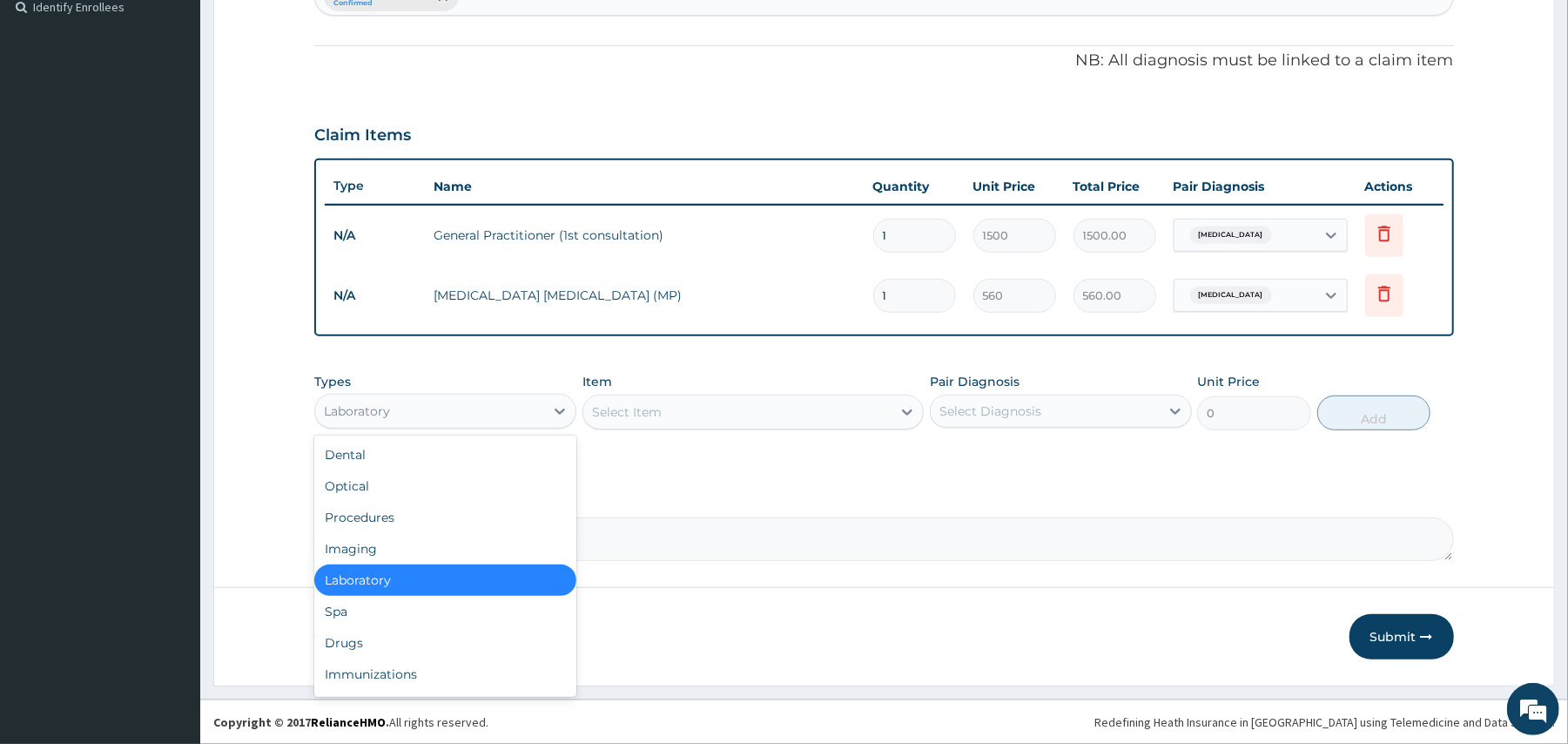
click at [509, 416] on div "Laboratory" at bounding box center [429, 411] width 229 height 28
click at [363, 641] on div "Drugs" at bounding box center [445, 643] width 262 height 31
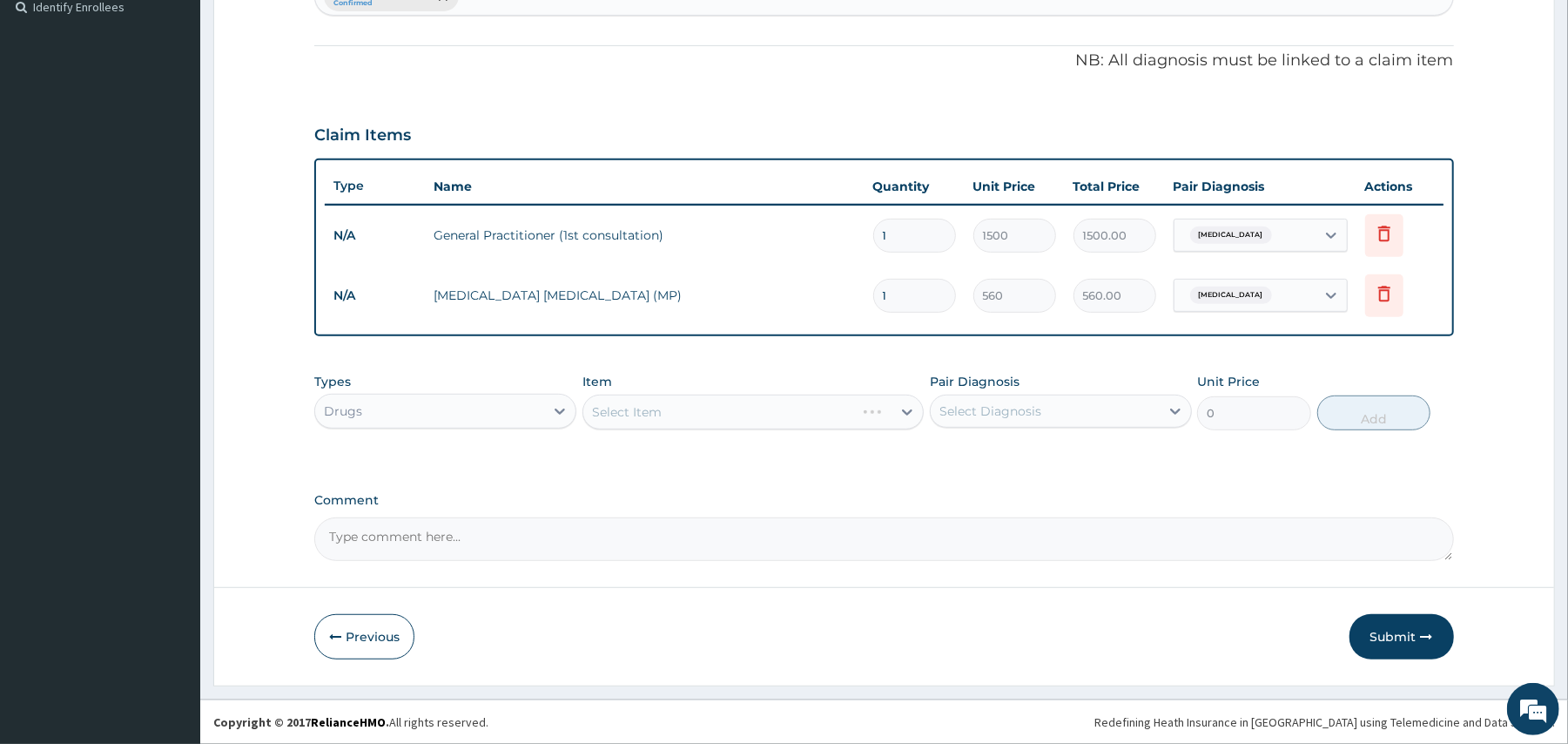
click at [708, 402] on div "Select Item" at bounding box center [753, 412] width 341 height 35
click at [714, 408] on div "Select Item" at bounding box center [737, 411] width 308 height 28
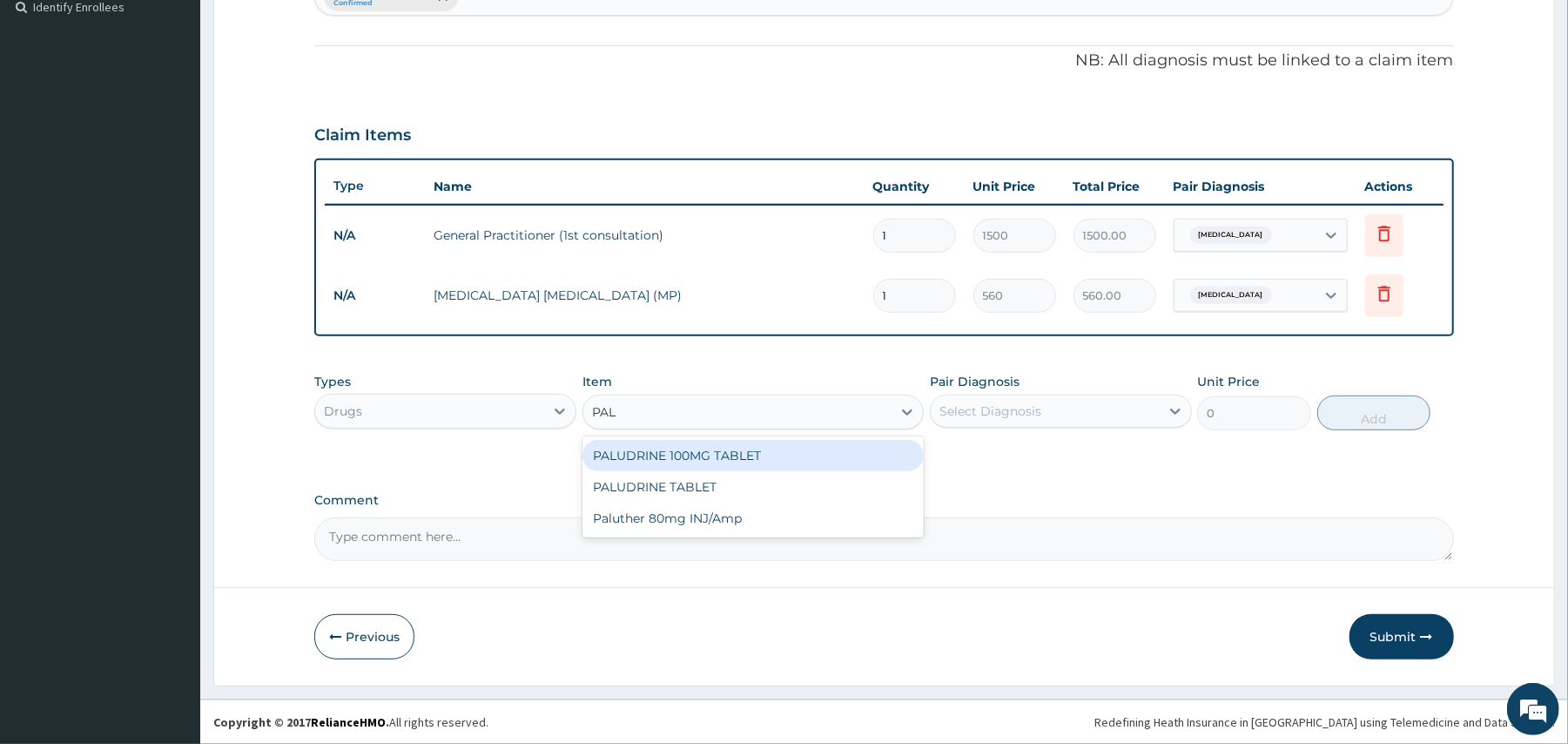
type input "PALU"
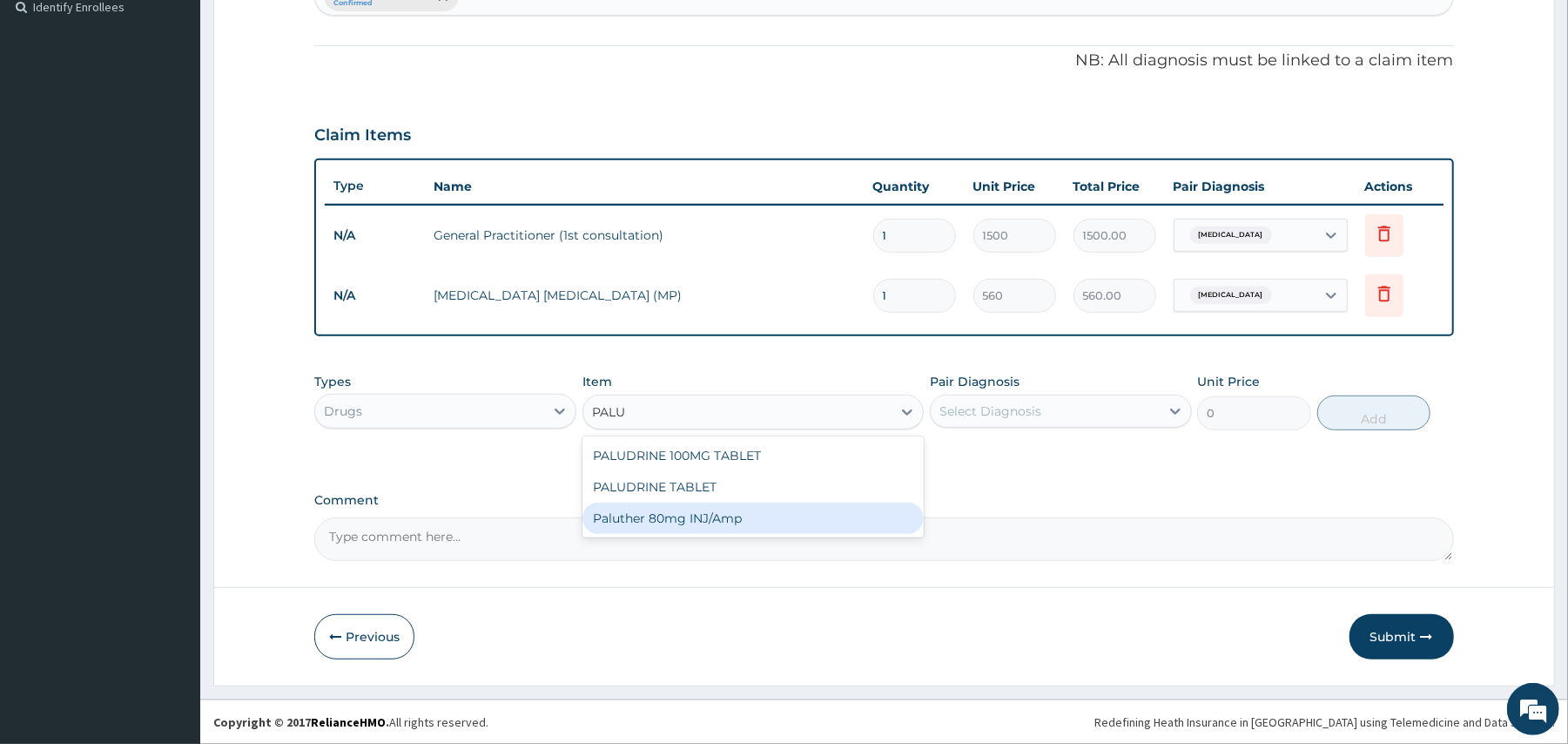
click at [690, 516] on div "Paluther 80mg INJ/Amp" at bounding box center [753, 518] width 341 height 31
type input "105"
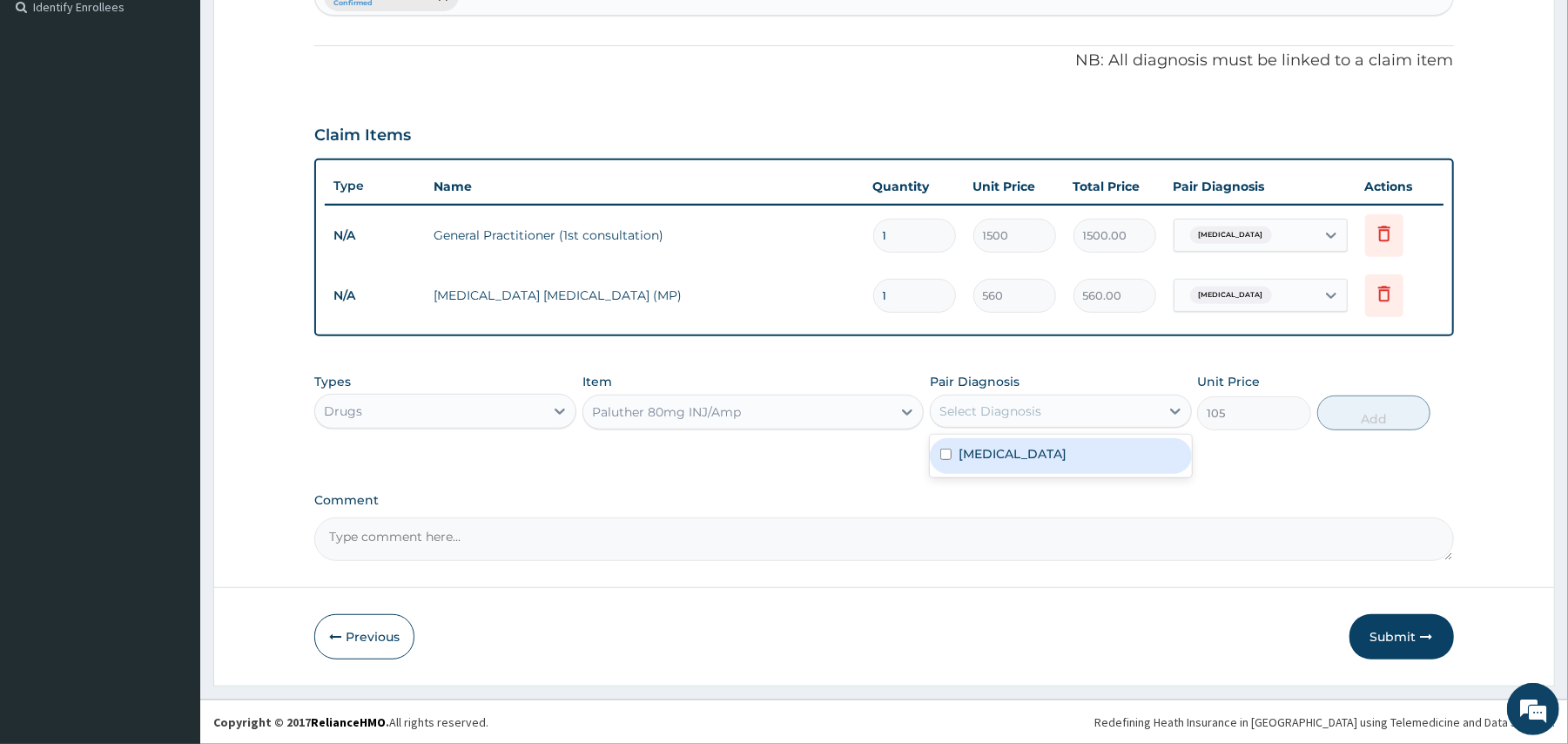
click at [1021, 422] on div "Select Diagnosis" at bounding box center [1045, 411] width 229 height 28
click at [1006, 456] on div "[MEDICAL_DATA]" at bounding box center [1061, 455] width 262 height 36
checkbox input "true"
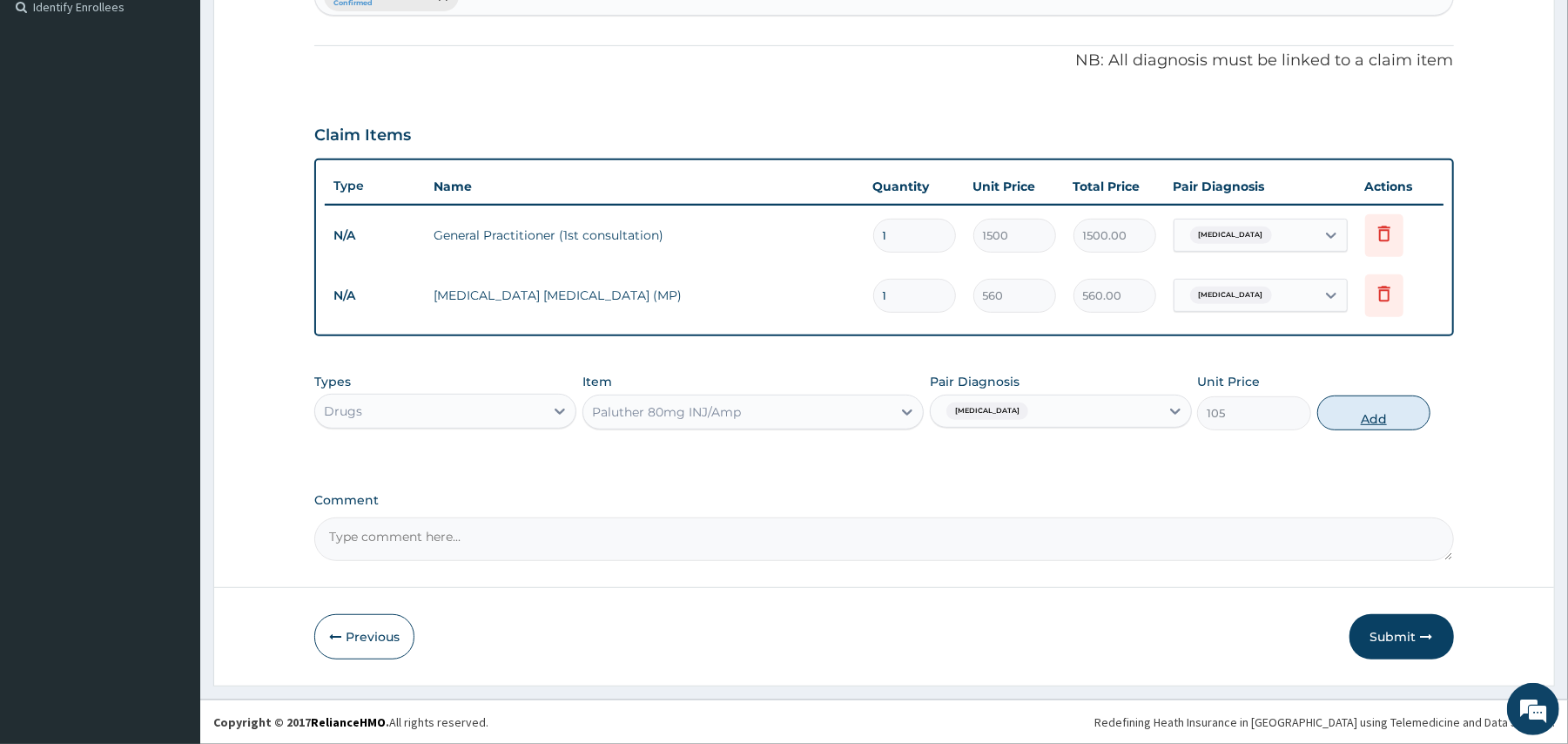
click at [1393, 421] on button "Add" at bounding box center [1374, 412] width 114 height 35
type input "0"
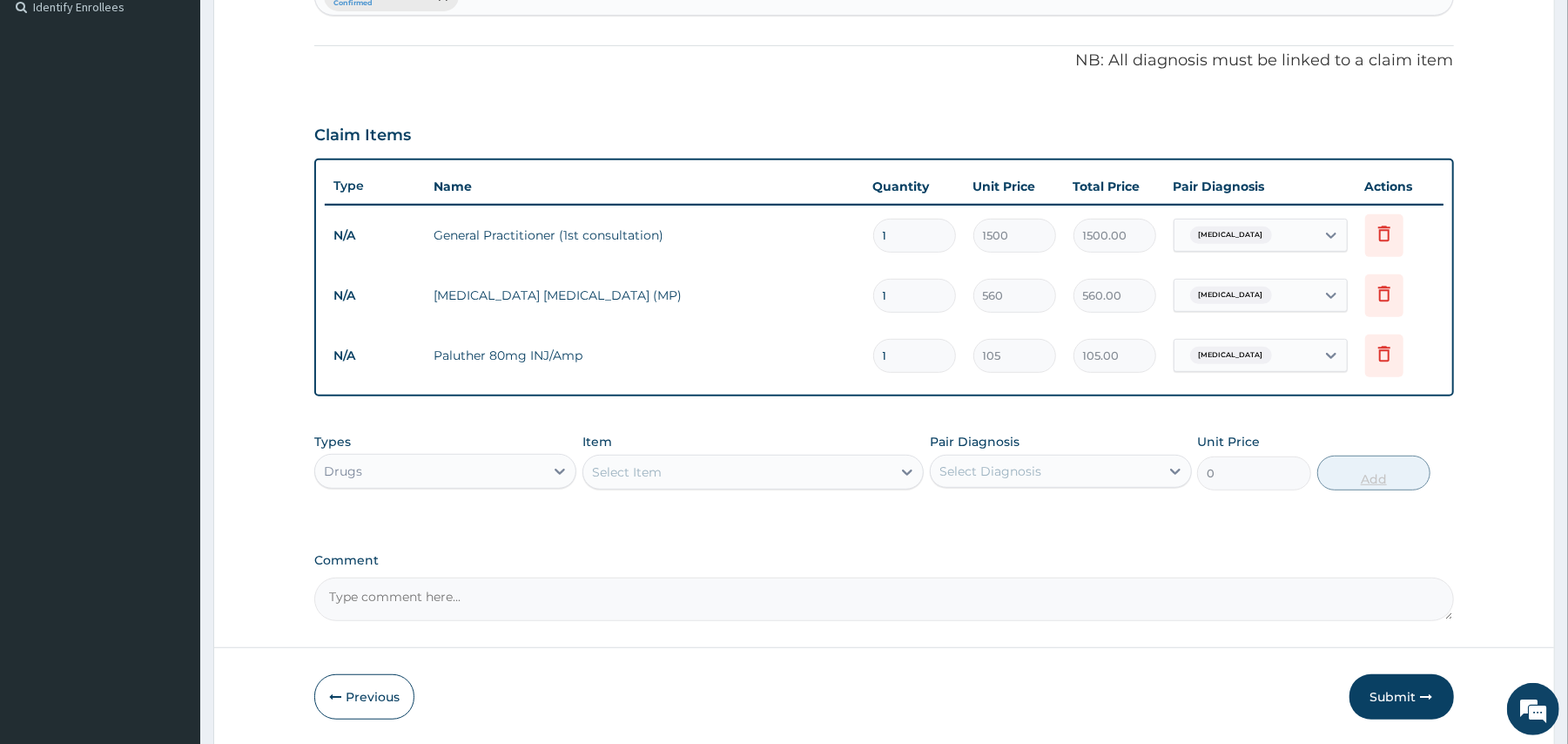
type input "0.00"
type input "6"
type input "630.00"
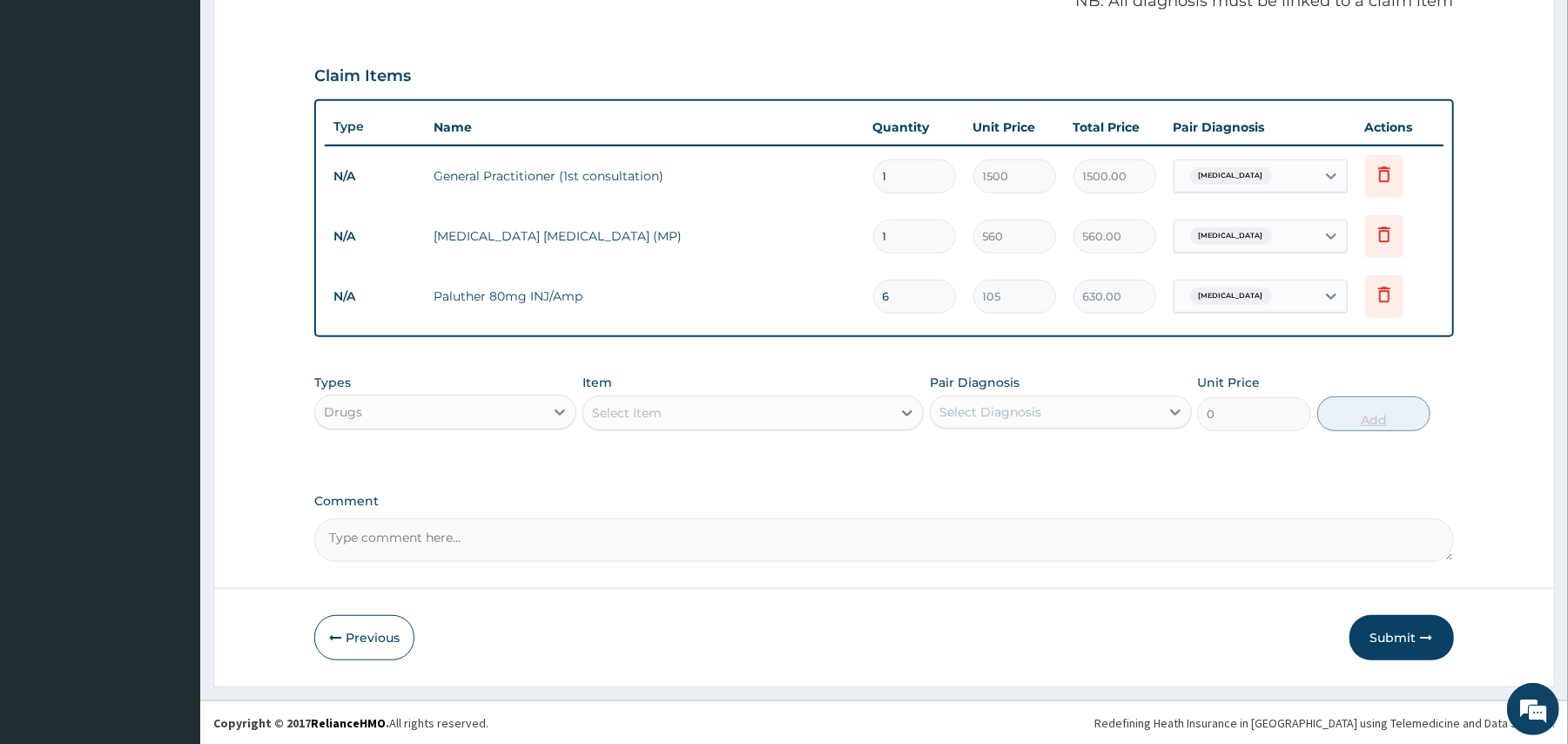
scroll to position [550, 0]
type input "6"
click at [766, 416] on div "Select Item" at bounding box center [737, 411] width 308 height 28
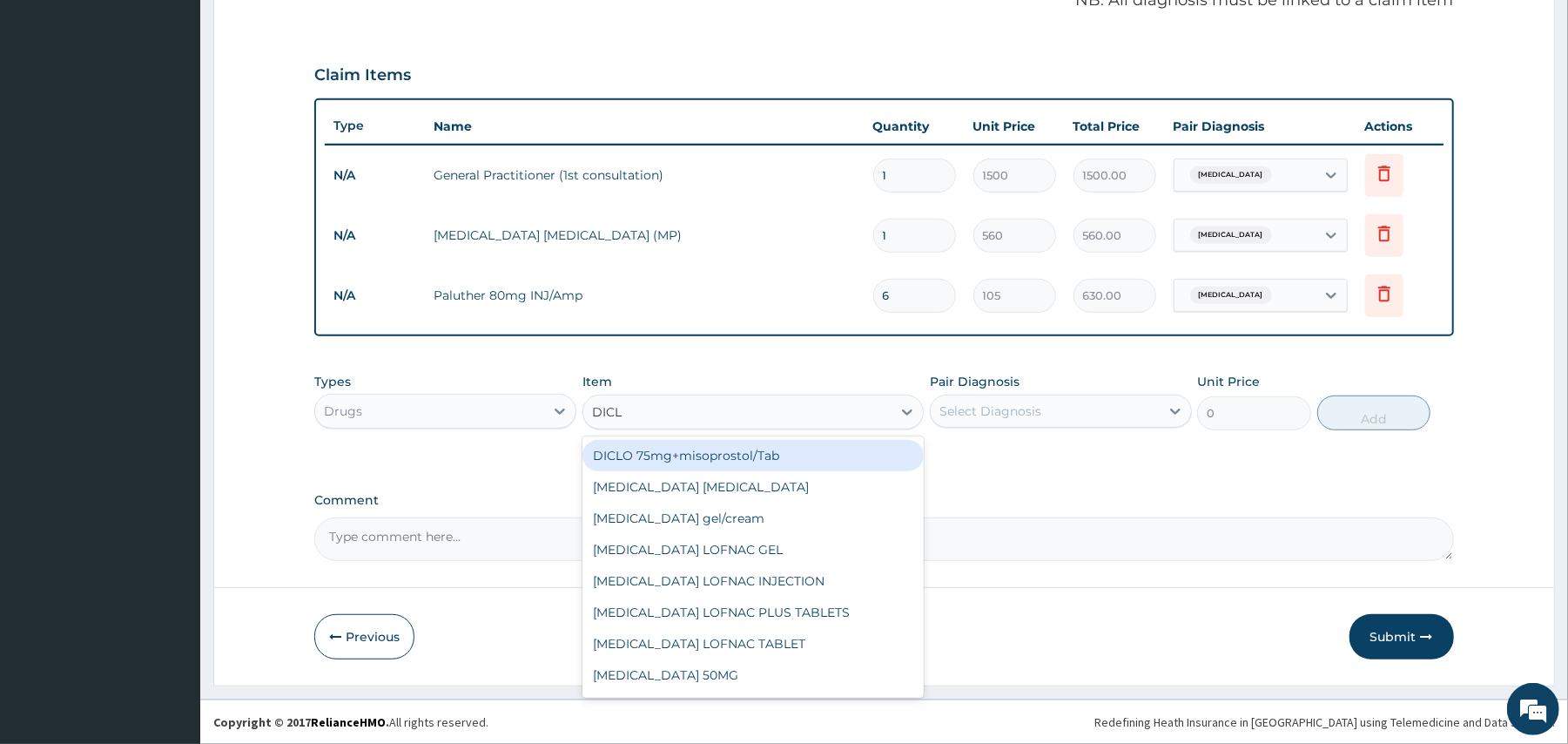
type input "DICLO"
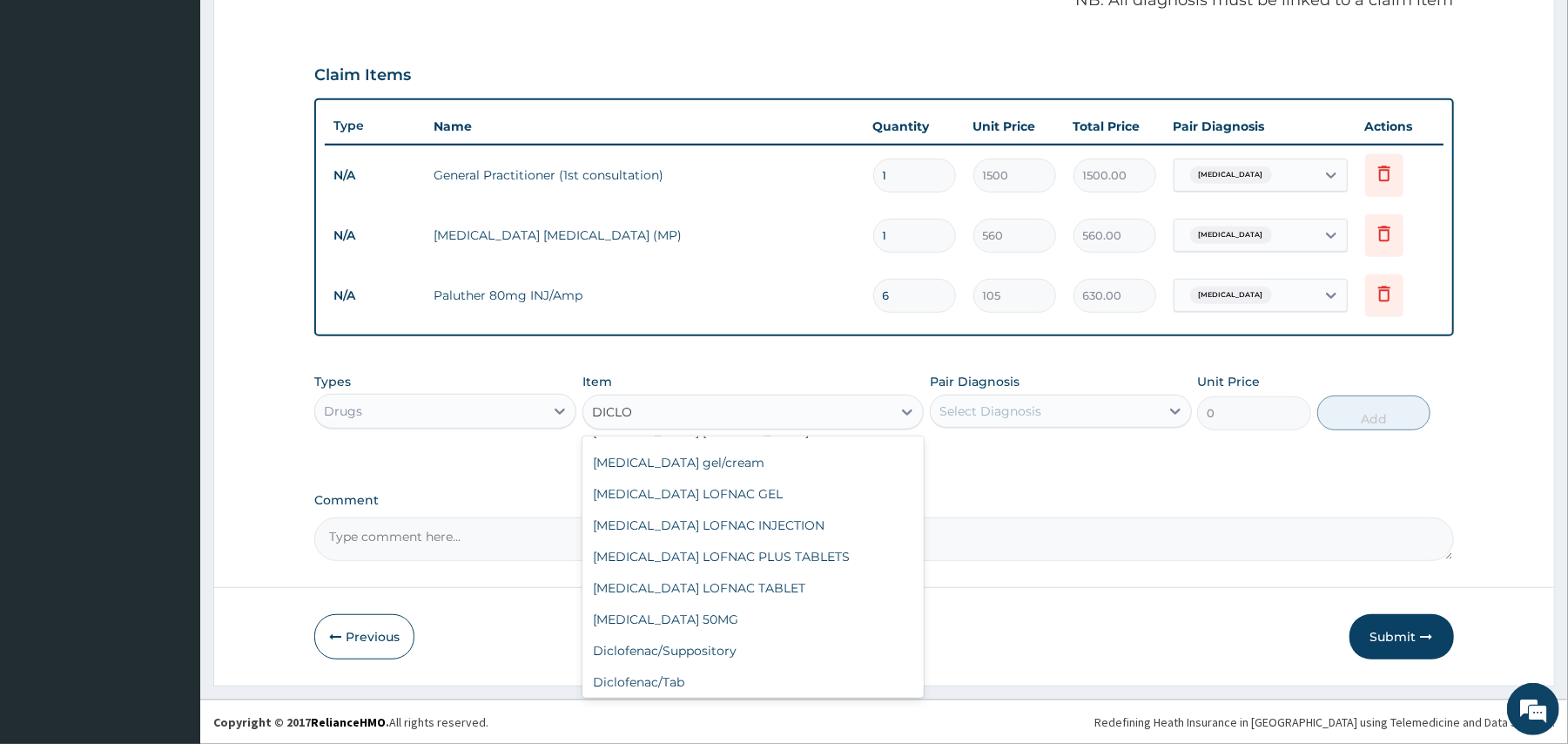
scroll to position [184, 0]
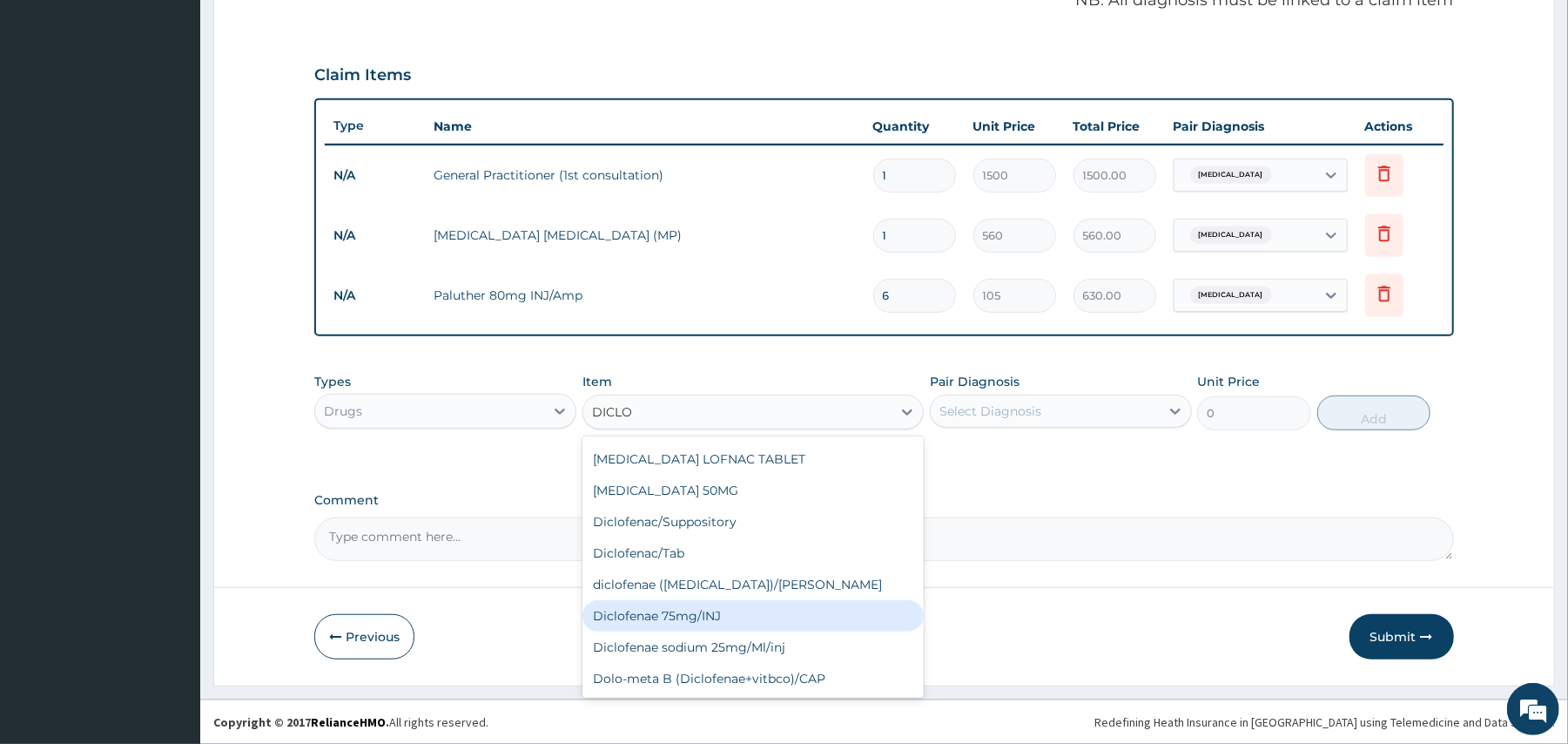
click at [704, 622] on div "Diclofenae 75mg/INJ" at bounding box center [753, 615] width 341 height 31
type input "39.38"
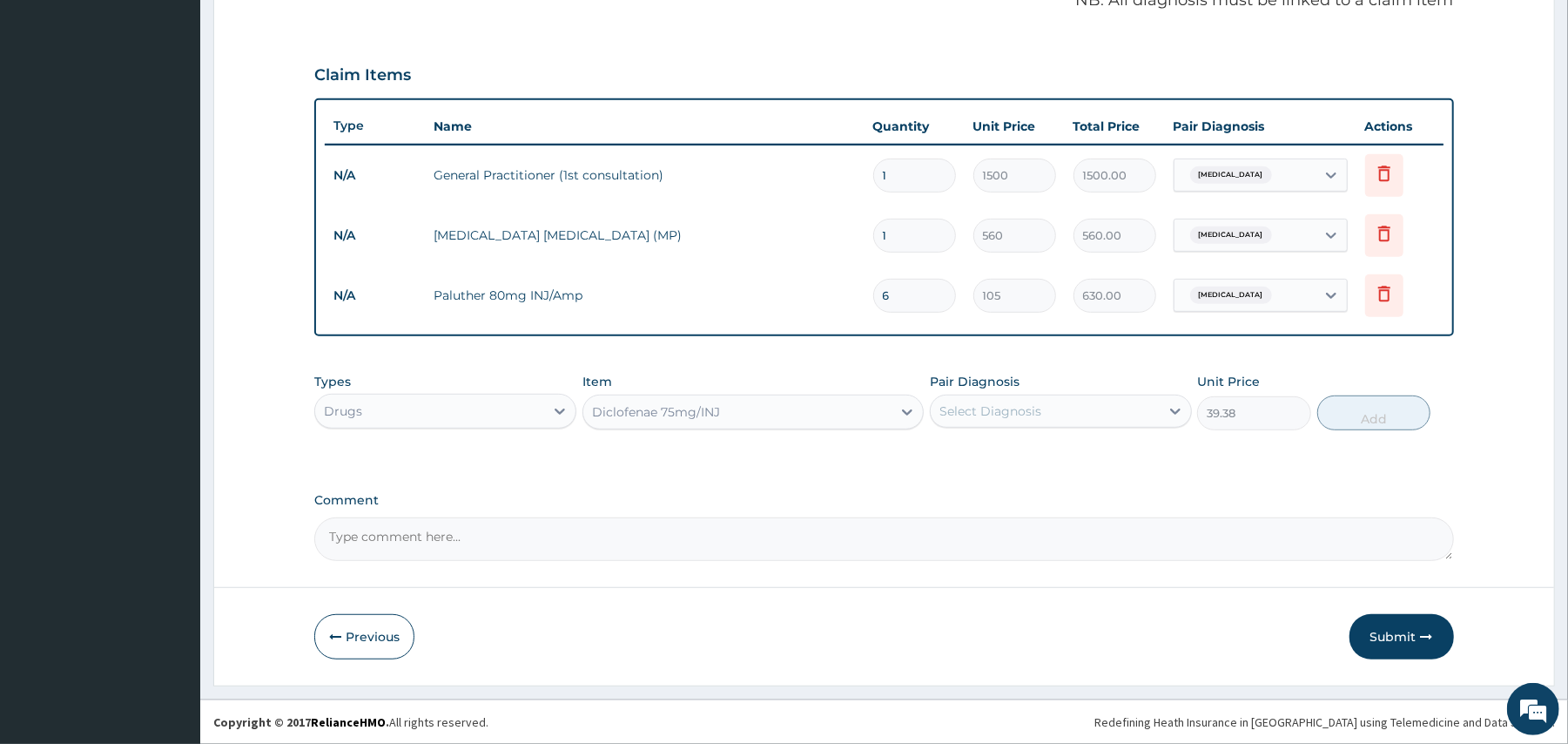
click at [1056, 398] on div "Select Diagnosis" at bounding box center [1045, 411] width 229 height 28
click at [1037, 447] on div "[MEDICAL_DATA]" at bounding box center [1061, 455] width 262 height 36
checkbox input "true"
click at [1349, 412] on button "Add" at bounding box center [1374, 412] width 114 height 35
type input "0"
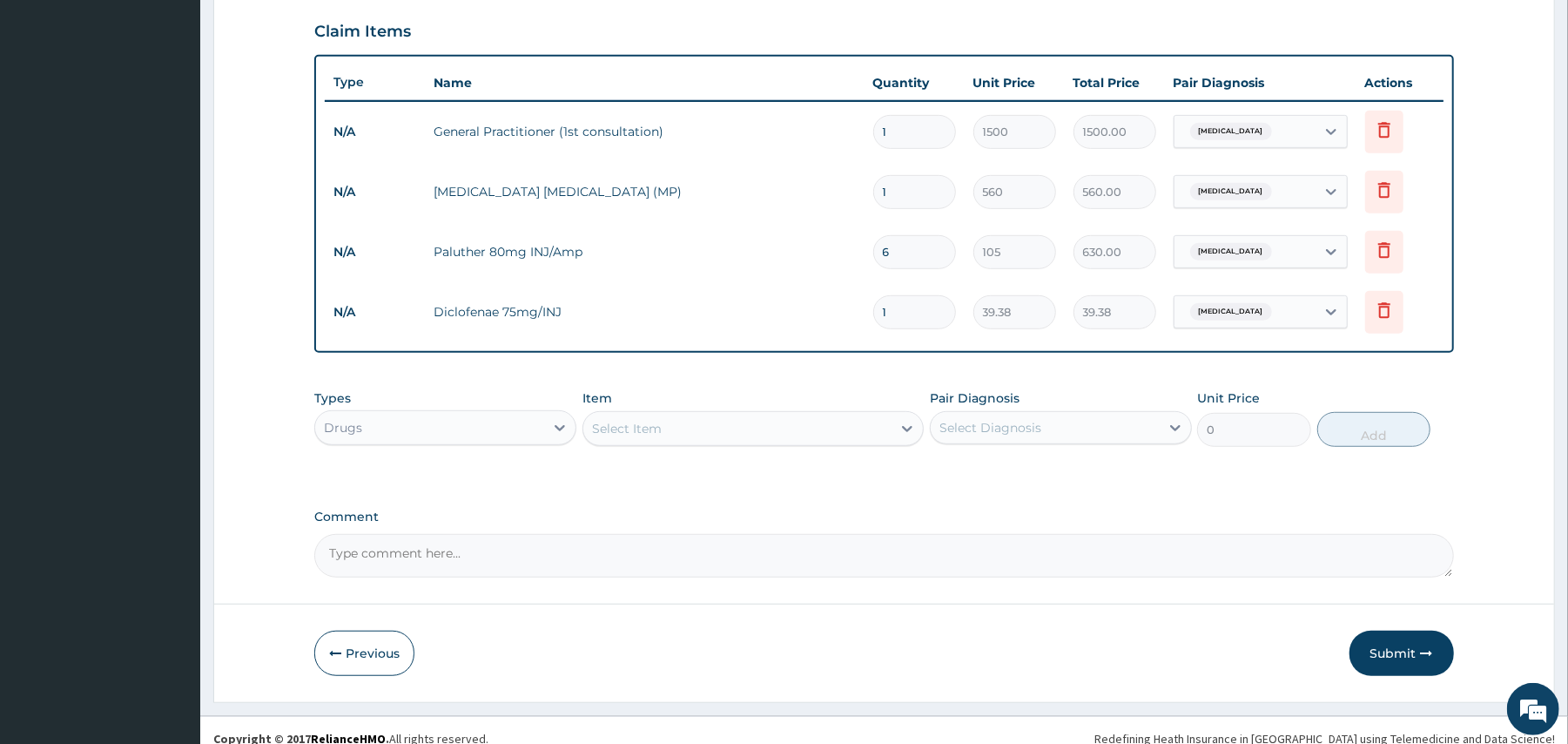
scroll to position [610, 0]
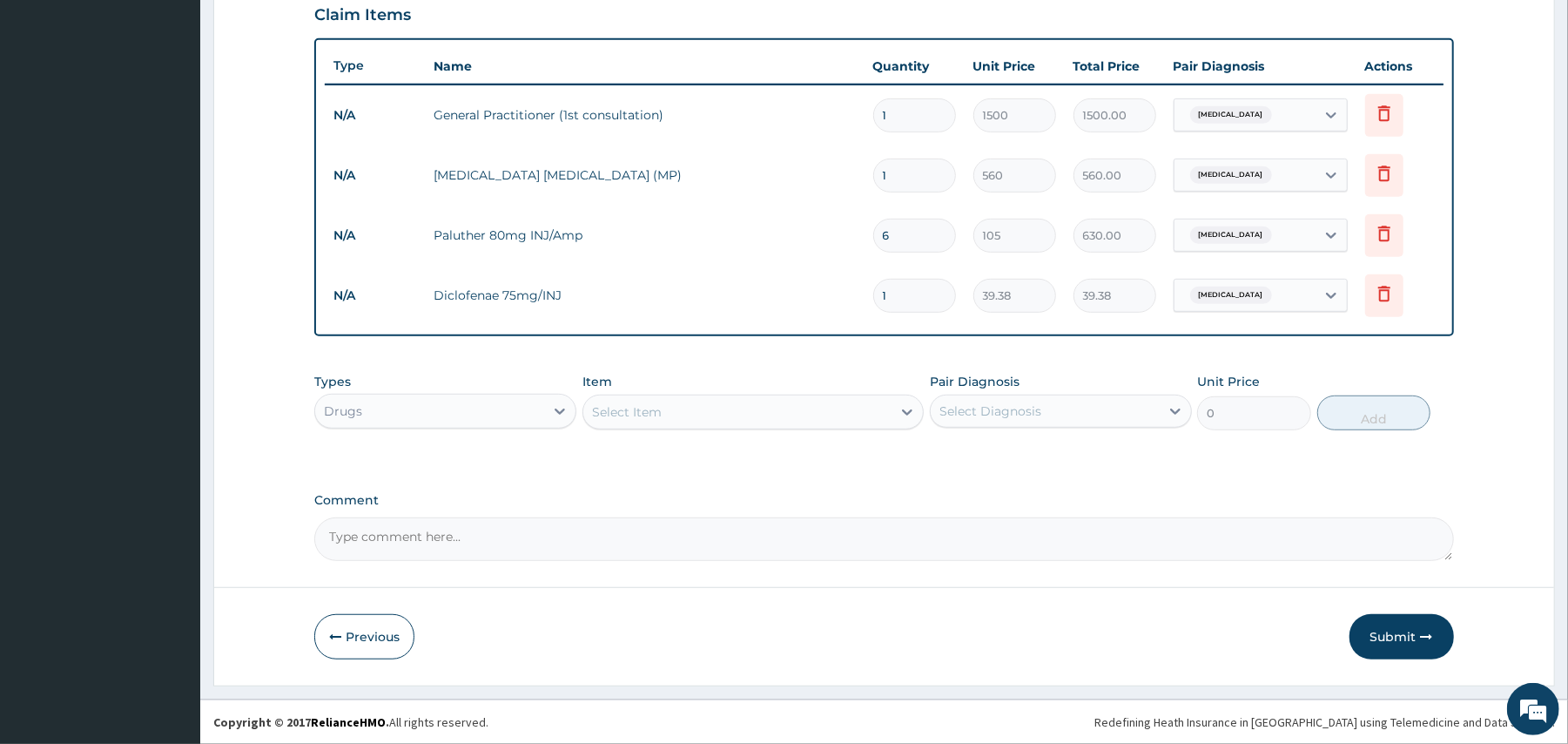
click at [771, 402] on div "Select Item" at bounding box center [737, 411] width 308 height 28
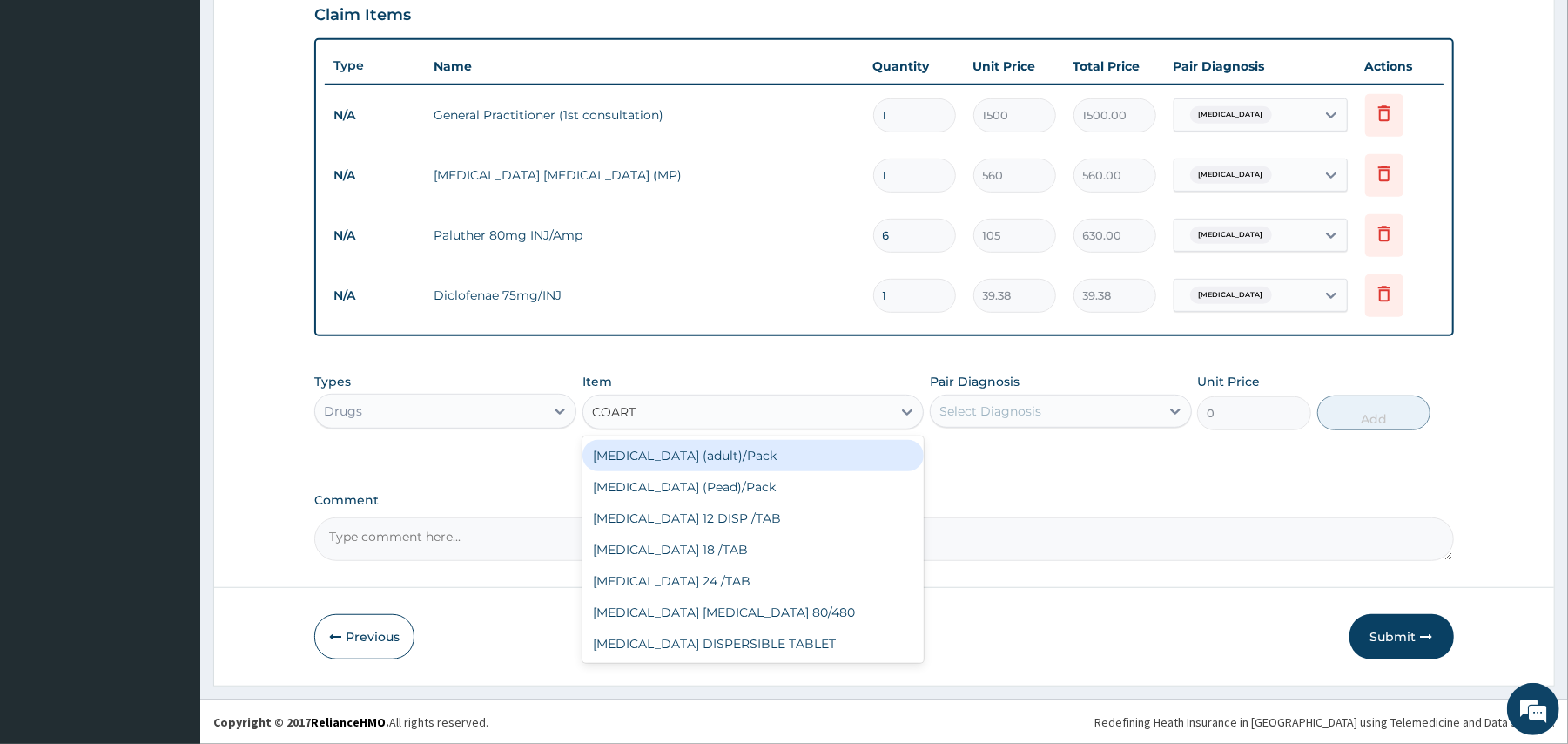
type input "COARTE"
click at [716, 456] on div "[MEDICAL_DATA] (adult)/Pack" at bounding box center [753, 455] width 341 height 31
type input "682.5"
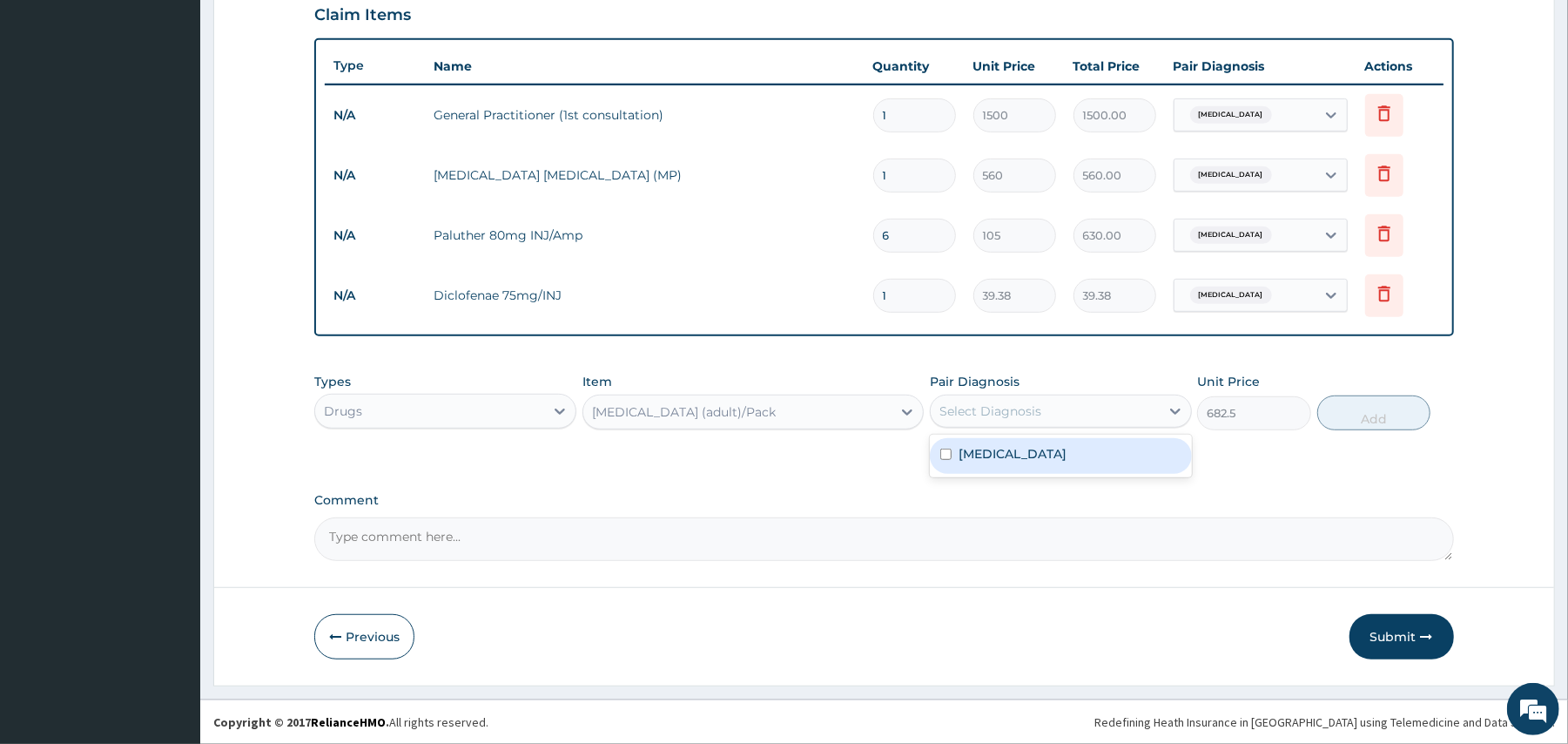
click at [990, 404] on div "Select Diagnosis" at bounding box center [991, 411] width 101 height 18
click at [973, 450] on label "[MEDICAL_DATA]" at bounding box center [1012, 453] width 108 height 18
checkbox input "true"
click at [1362, 403] on button "Add" at bounding box center [1374, 412] width 114 height 35
type input "0"
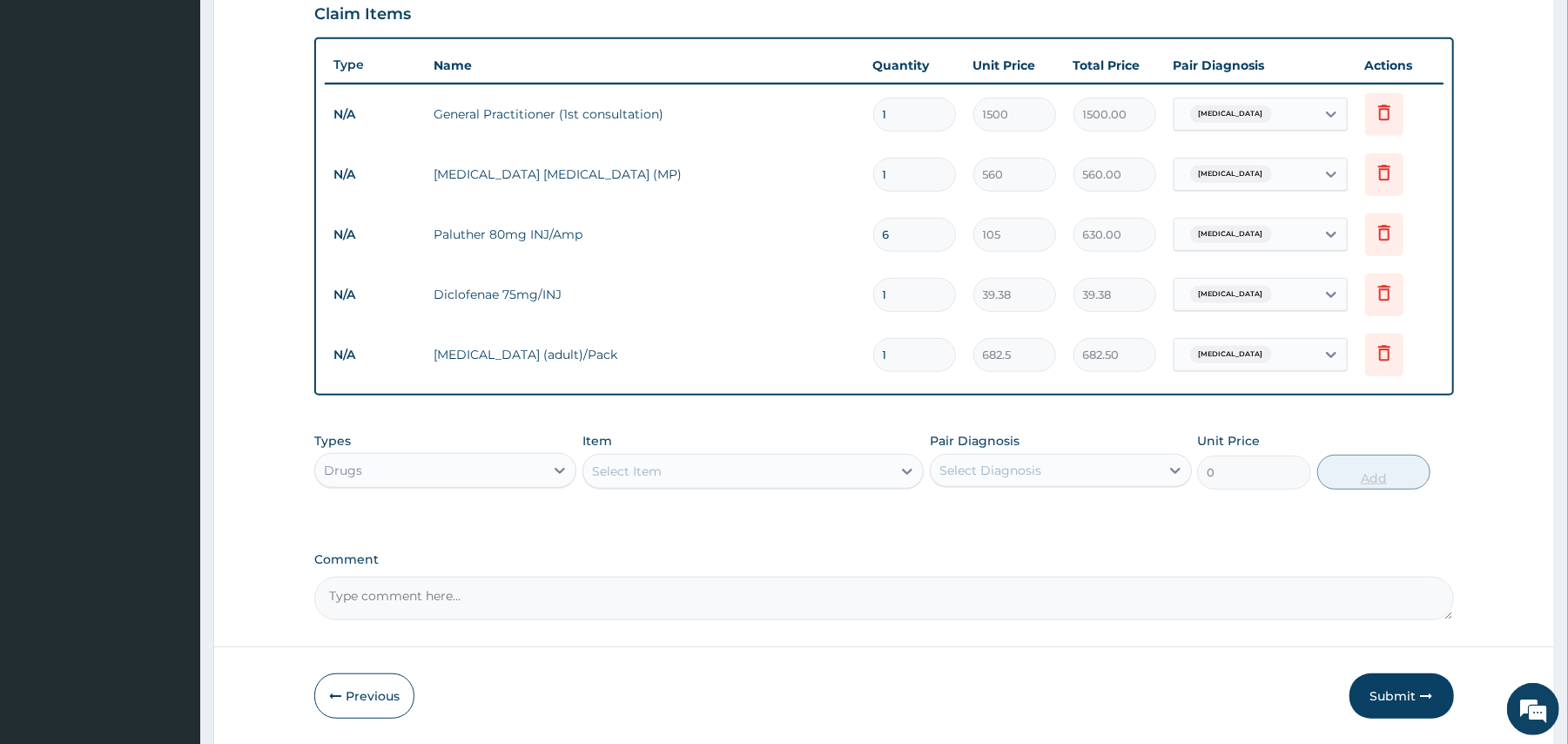
type input "0.00"
type input "5"
type input "3412.50"
type input "5"
click at [767, 475] on div "Select Item" at bounding box center [737, 471] width 308 height 28
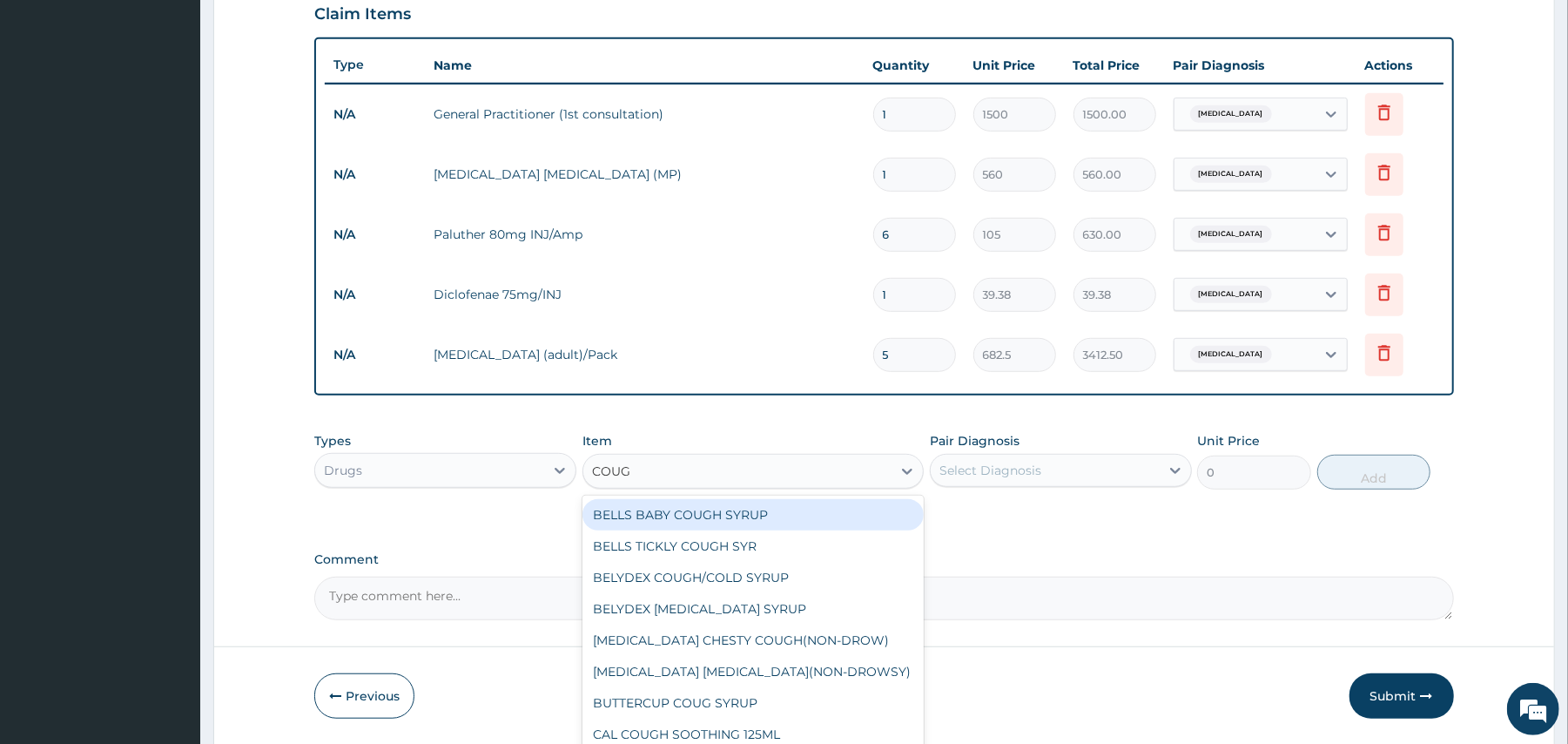
type input "COUGH"
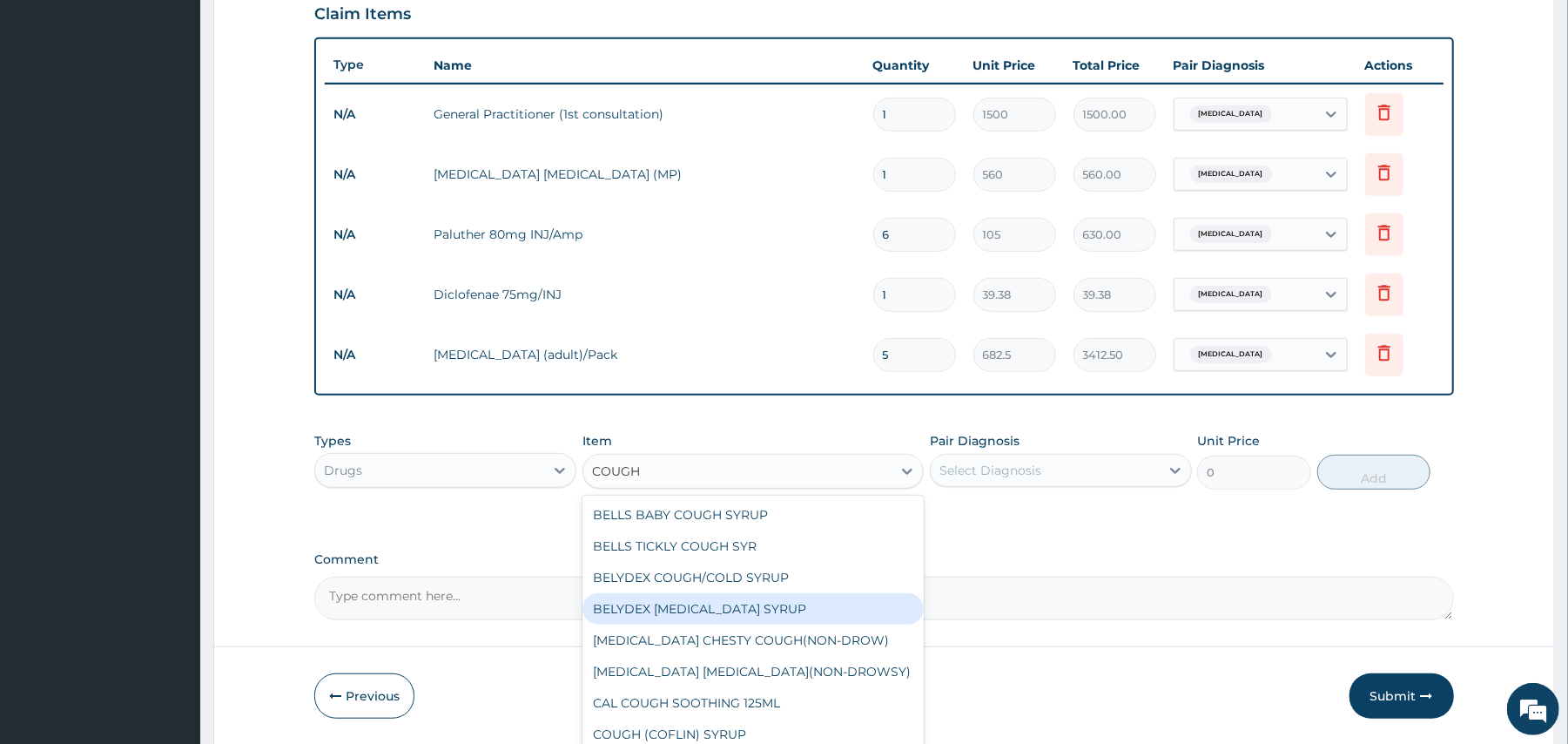
scroll to position [59, 0]
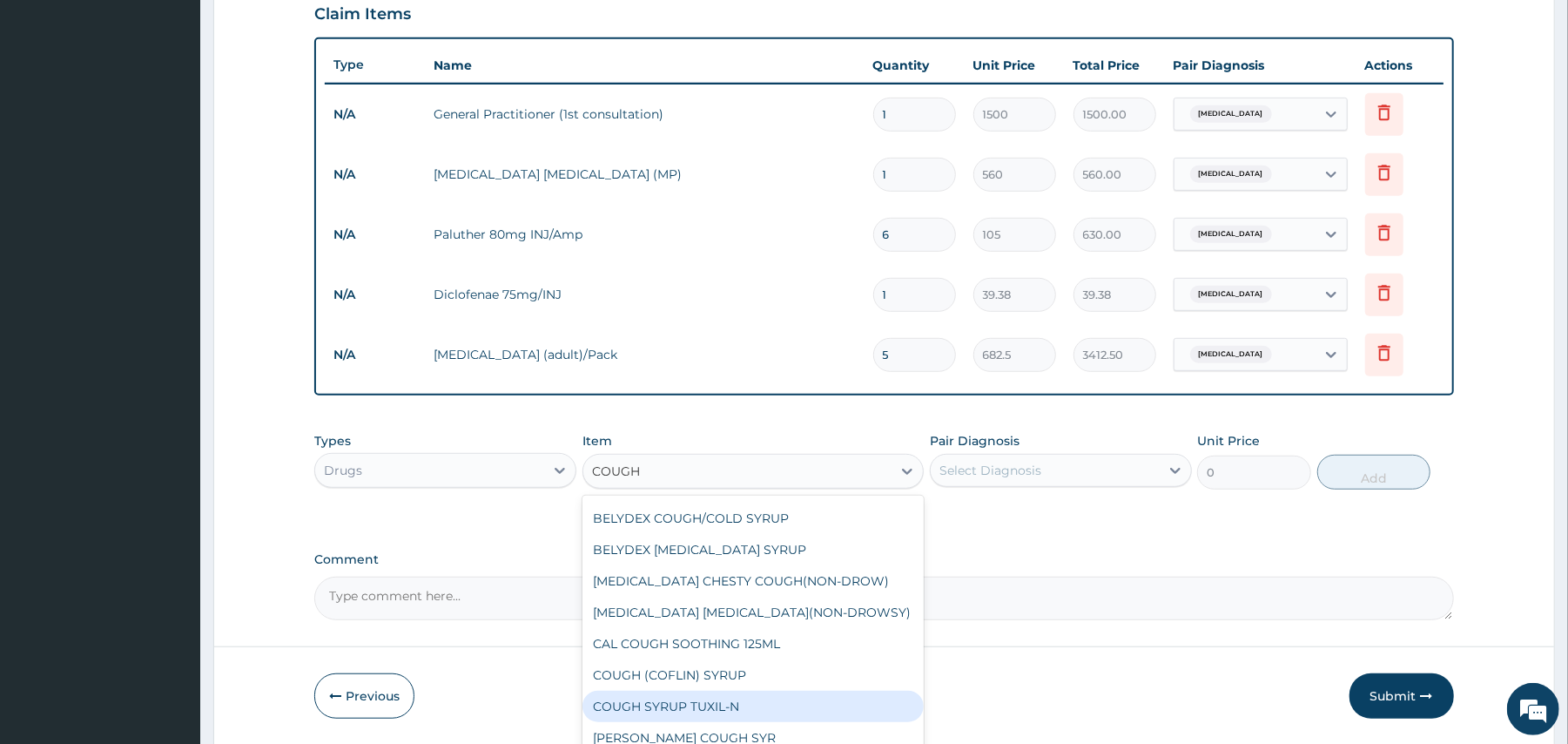
click at [695, 707] on div "COUGH SYRUP TUXIL-N" at bounding box center [753, 706] width 341 height 31
type input "131.25"
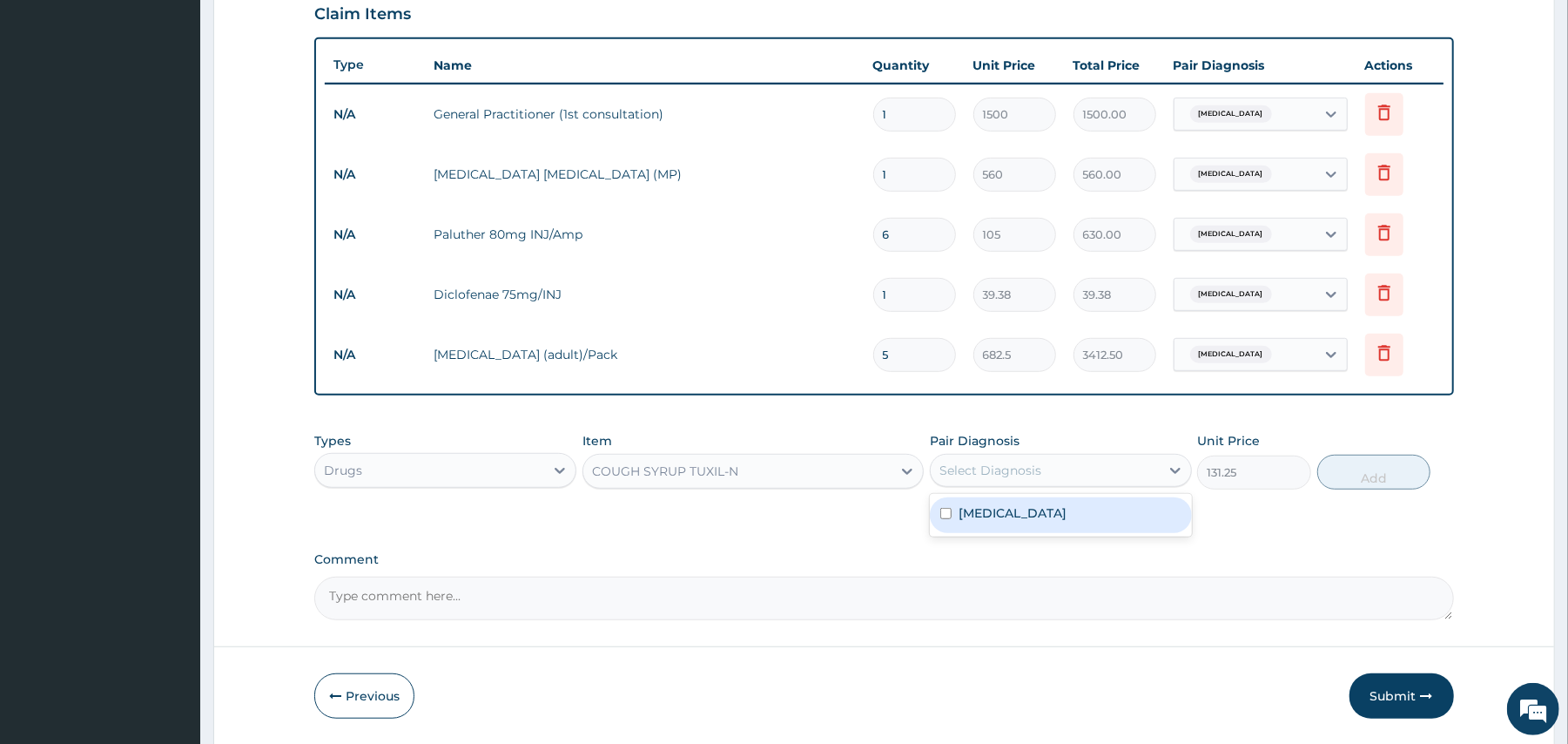
click at [1066, 464] on div "Select Diagnosis" at bounding box center [1045, 470] width 229 height 28
click at [1025, 523] on div "[MEDICAL_DATA]" at bounding box center [1061, 515] width 262 height 36
checkbox input "true"
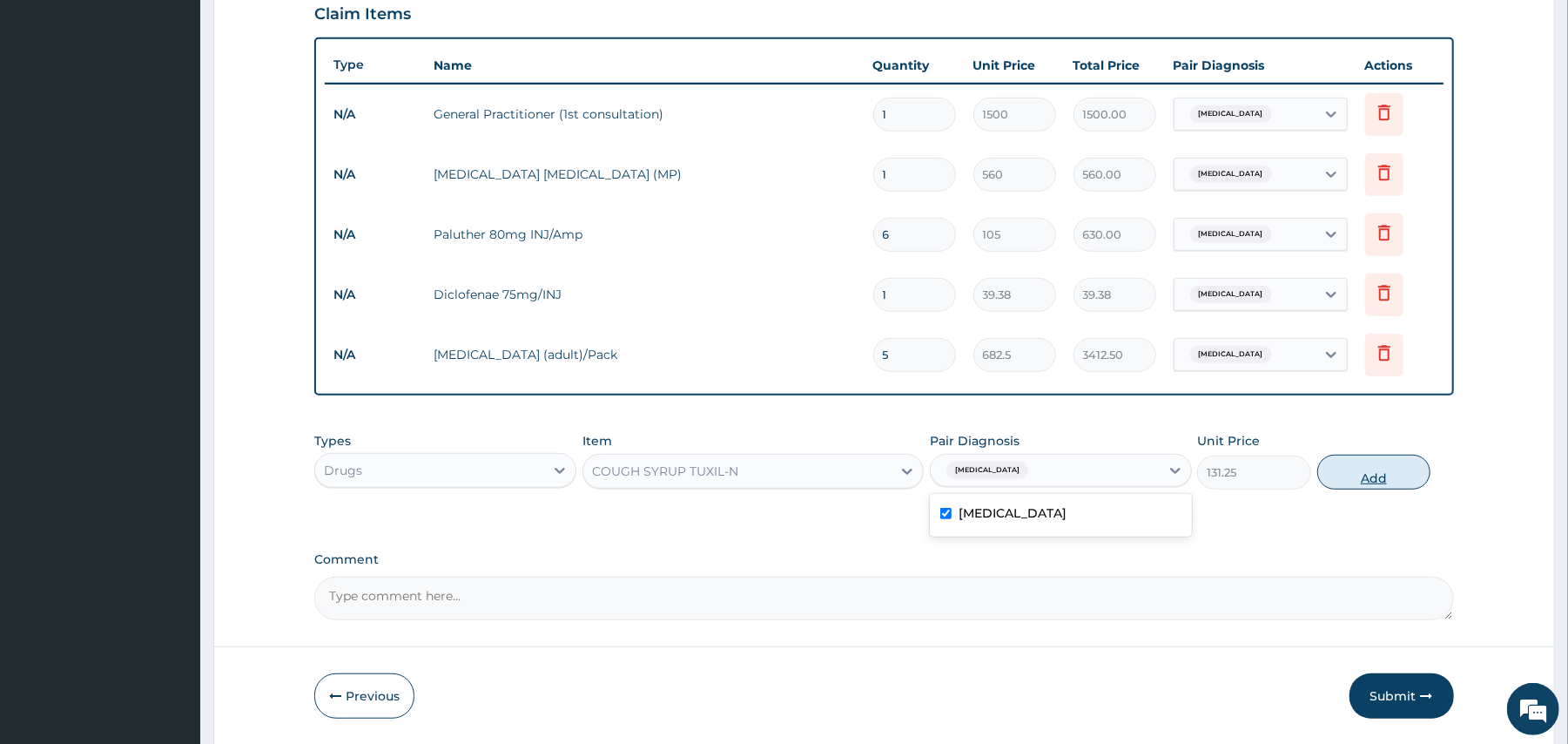
click at [1338, 467] on button "Add" at bounding box center [1374, 472] width 114 height 35
type input "0"
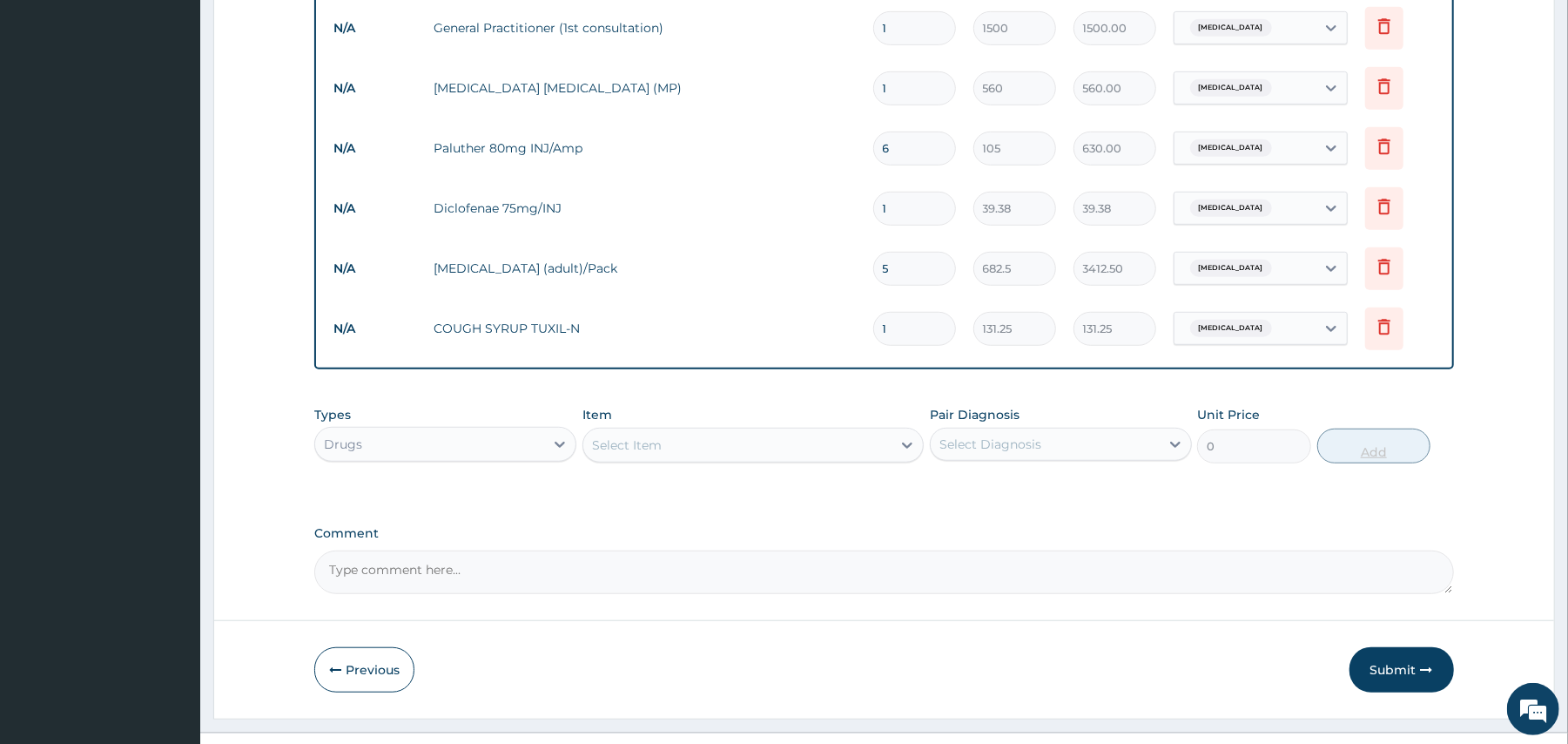
scroll to position [731, 0]
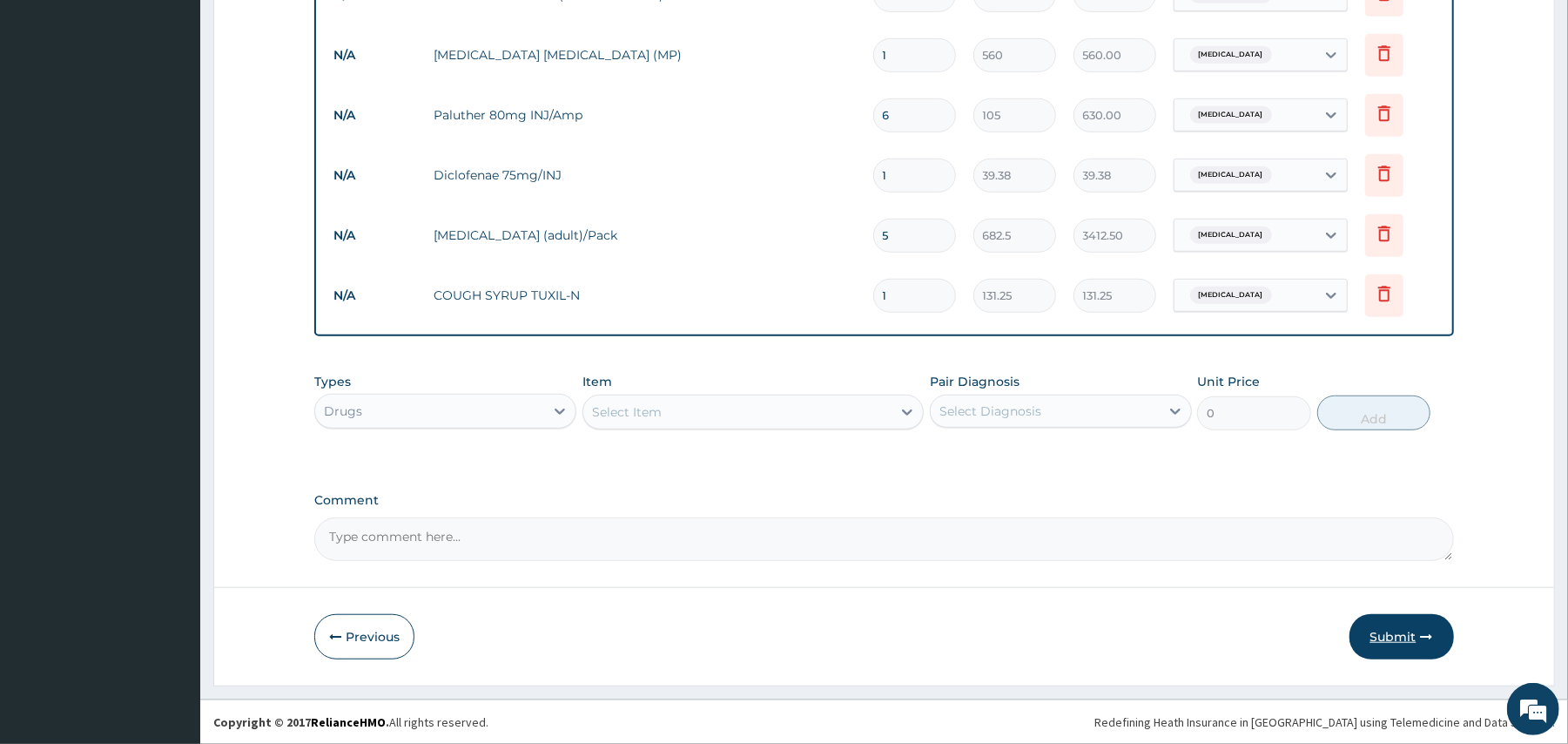
click at [1397, 635] on button "Submit" at bounding box center [1401, 637] width 104 height 45
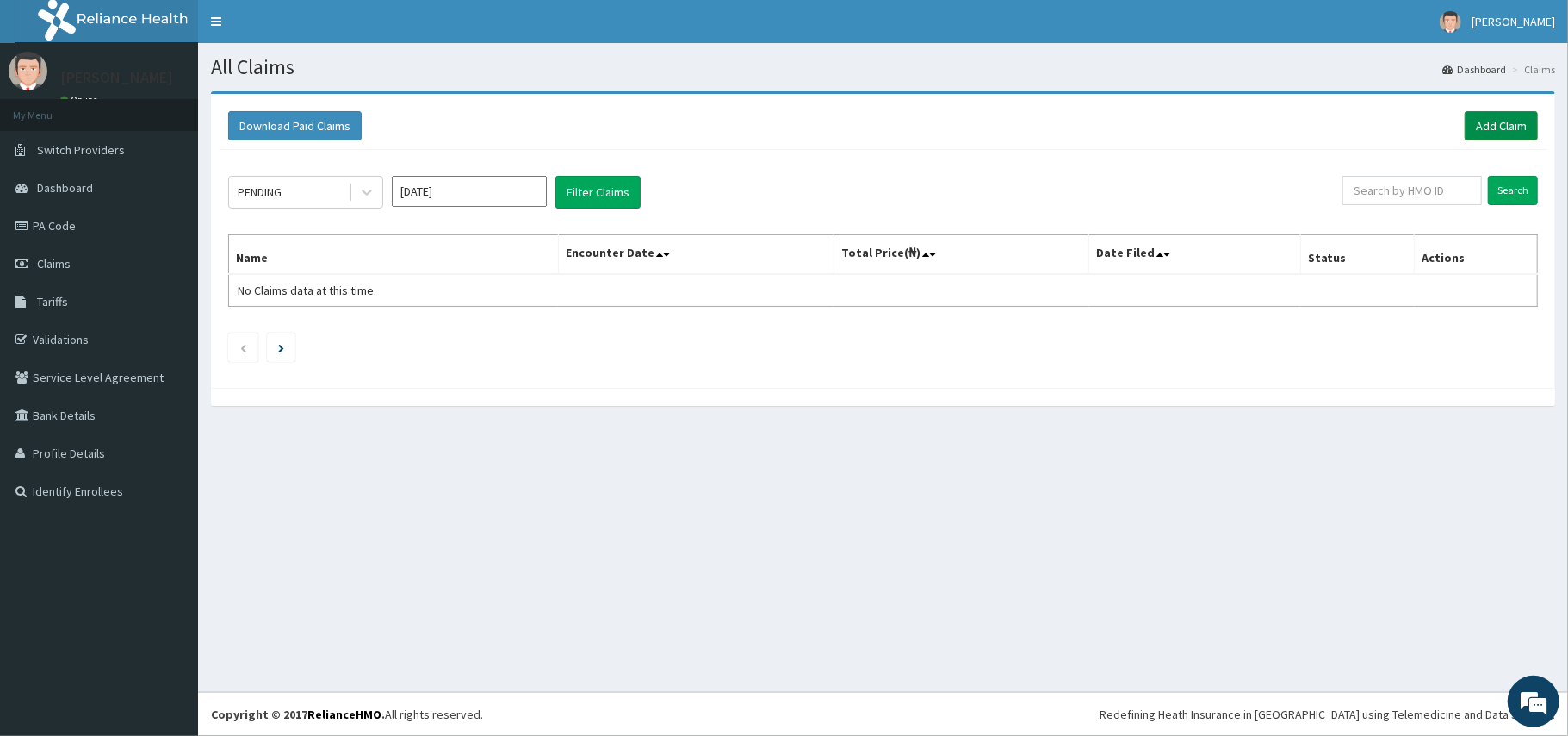
click at [1486, 127] on link "Add Claim" at bounding box center [1501, 125] width 73 height 29
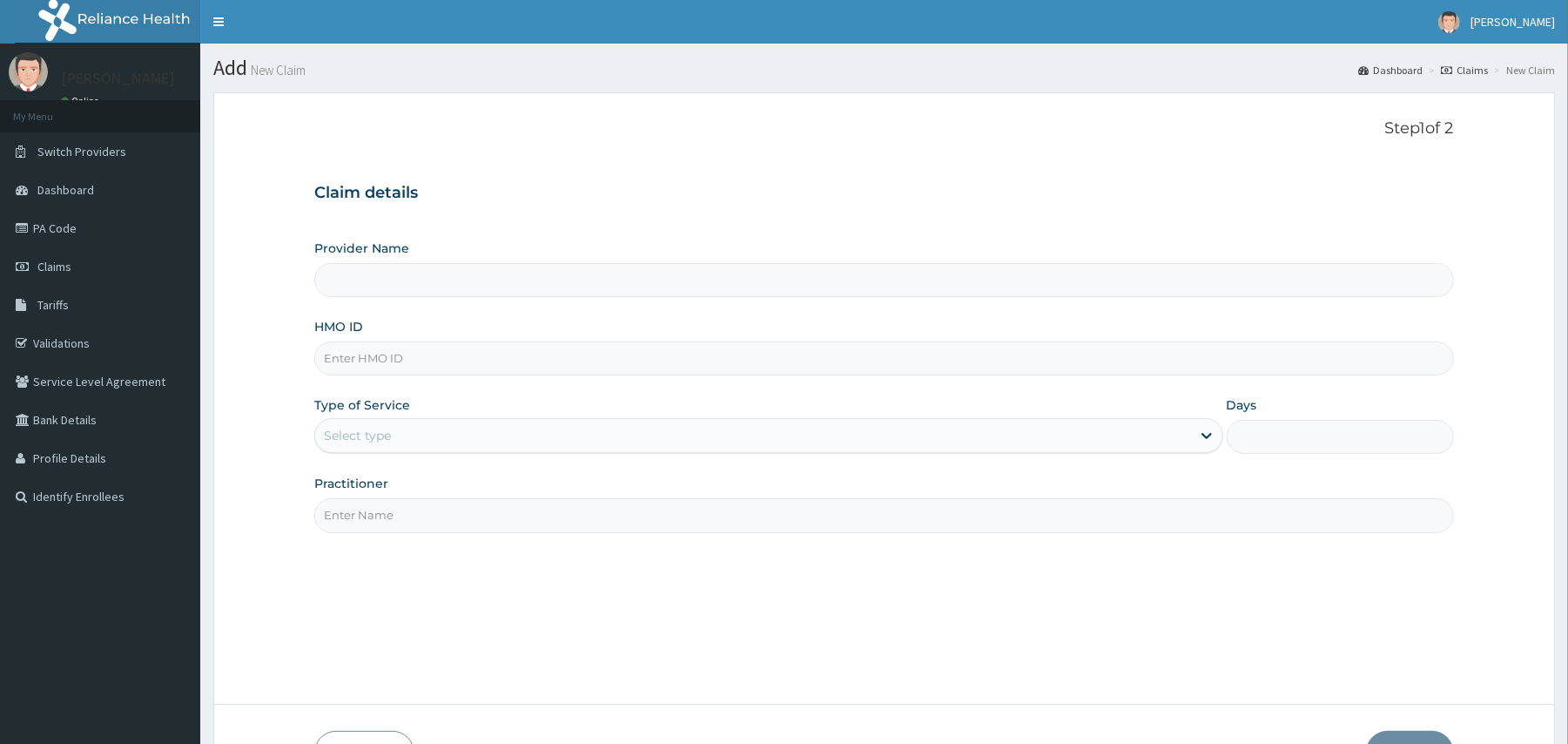
type input "[GEOGRAPHIC_DATA] And [GEOGRAPHIC_DATA]"
click at [590, 345] on input "HMO ID" at bounding box center [883, 358] width 1139 height 34
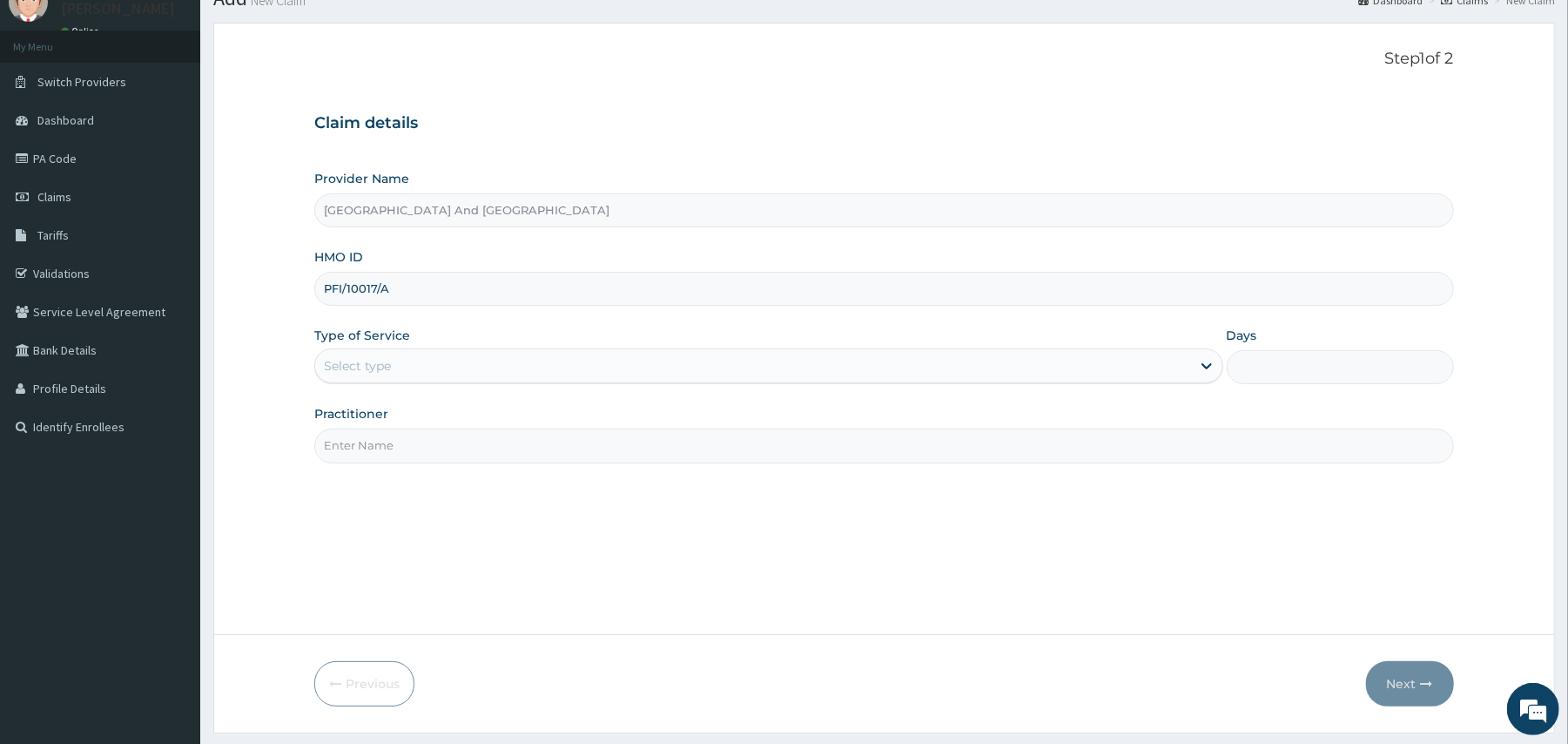
scroll to position [77, 0]
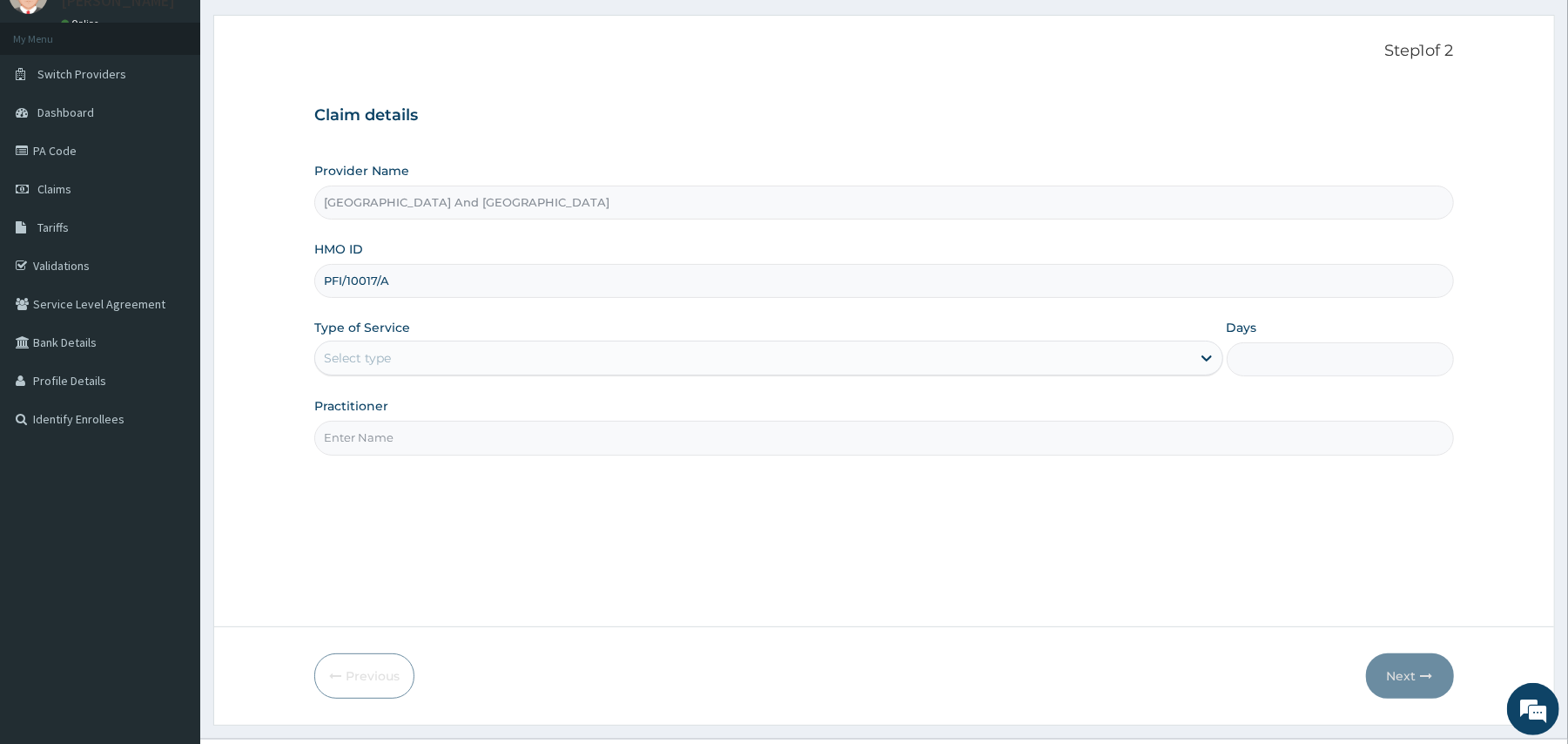
type input "PFI/10017/A"
click at [540, 360] on div "Select type" at bounding box center [753, 358] width 876 height 28
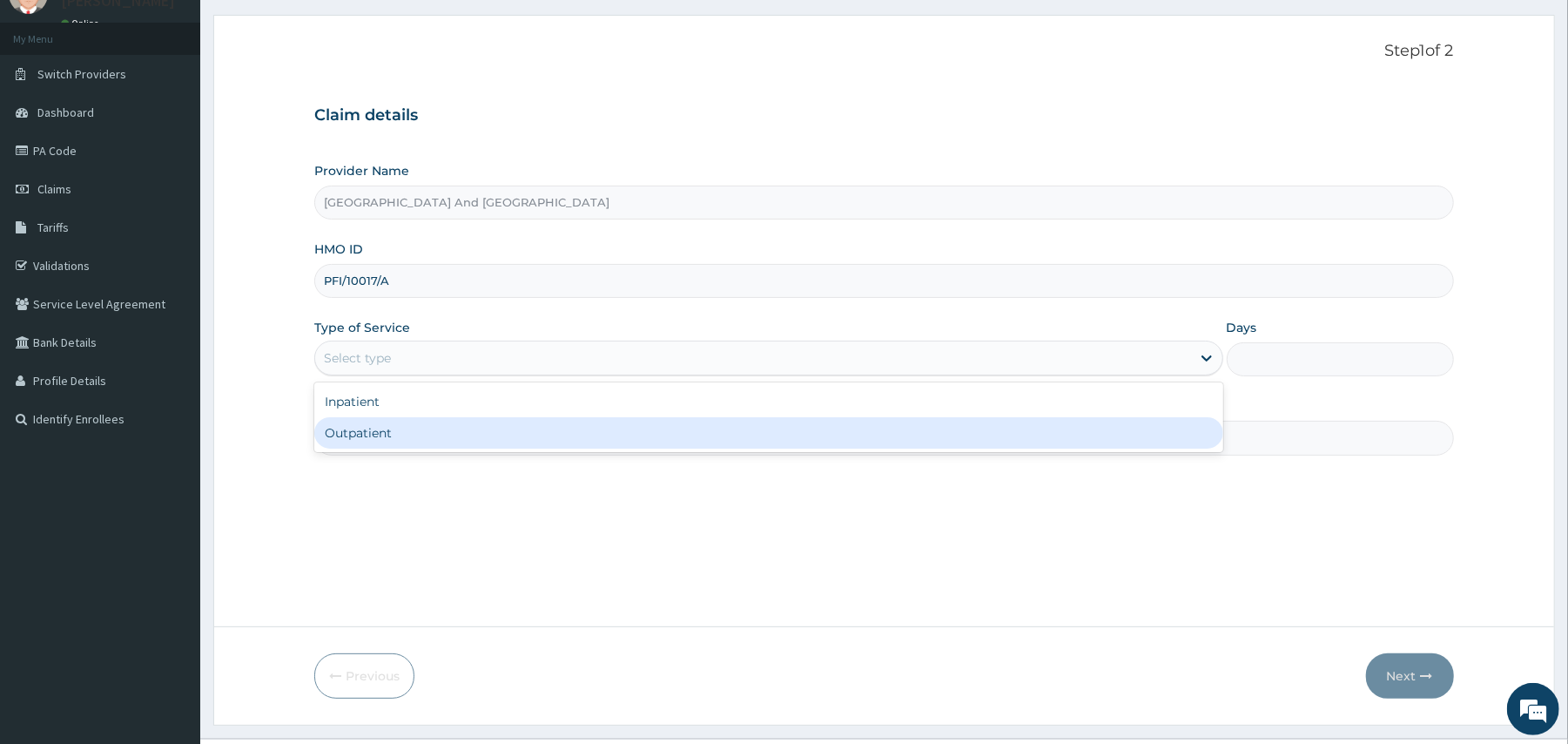
click at [492, 433] on div "Outpatient" at bounding box center [768, 433] width 909 height 31
type input "1"
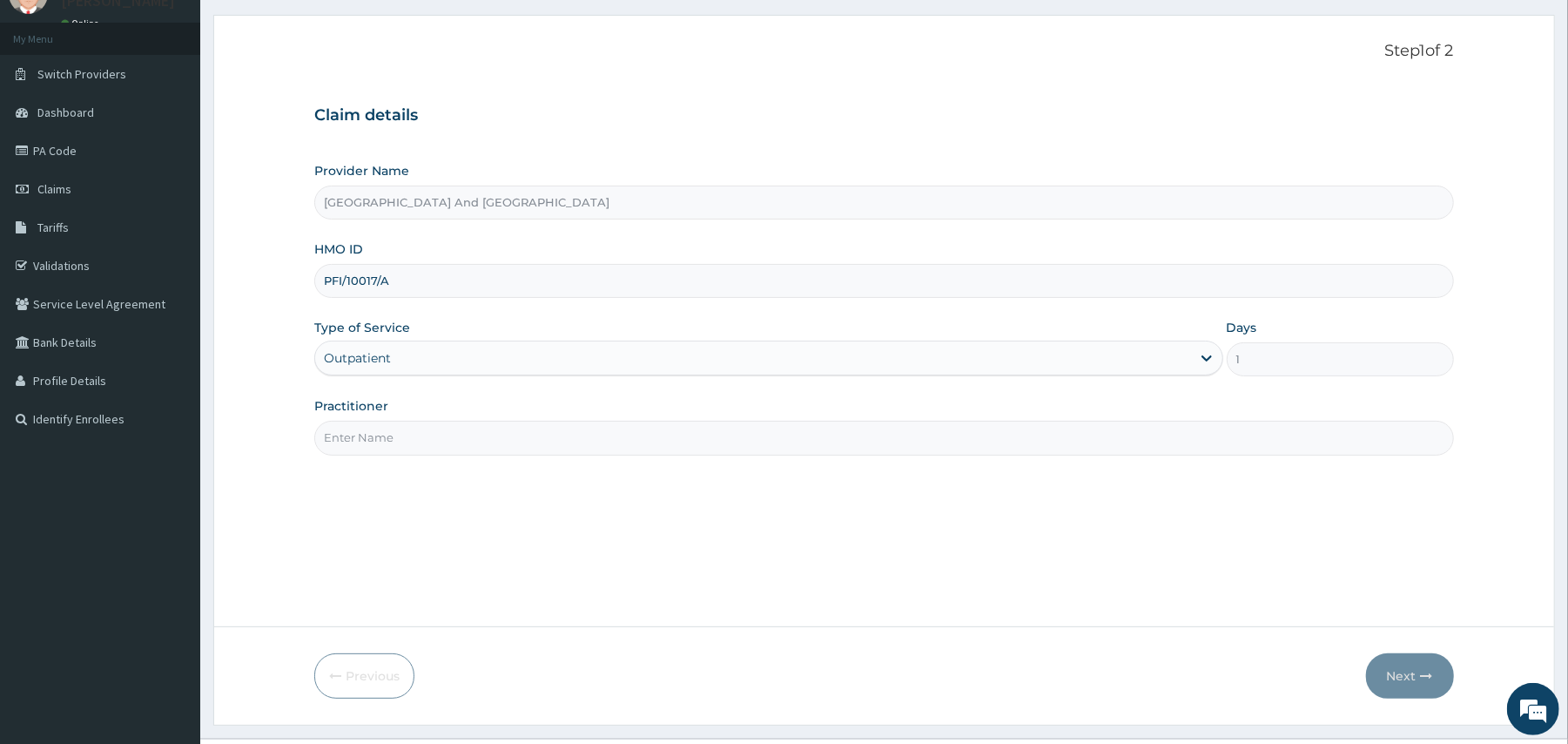
click at [492, 433] on input "Practitioner" at bounding box center [883, 437] width 1139 height 34
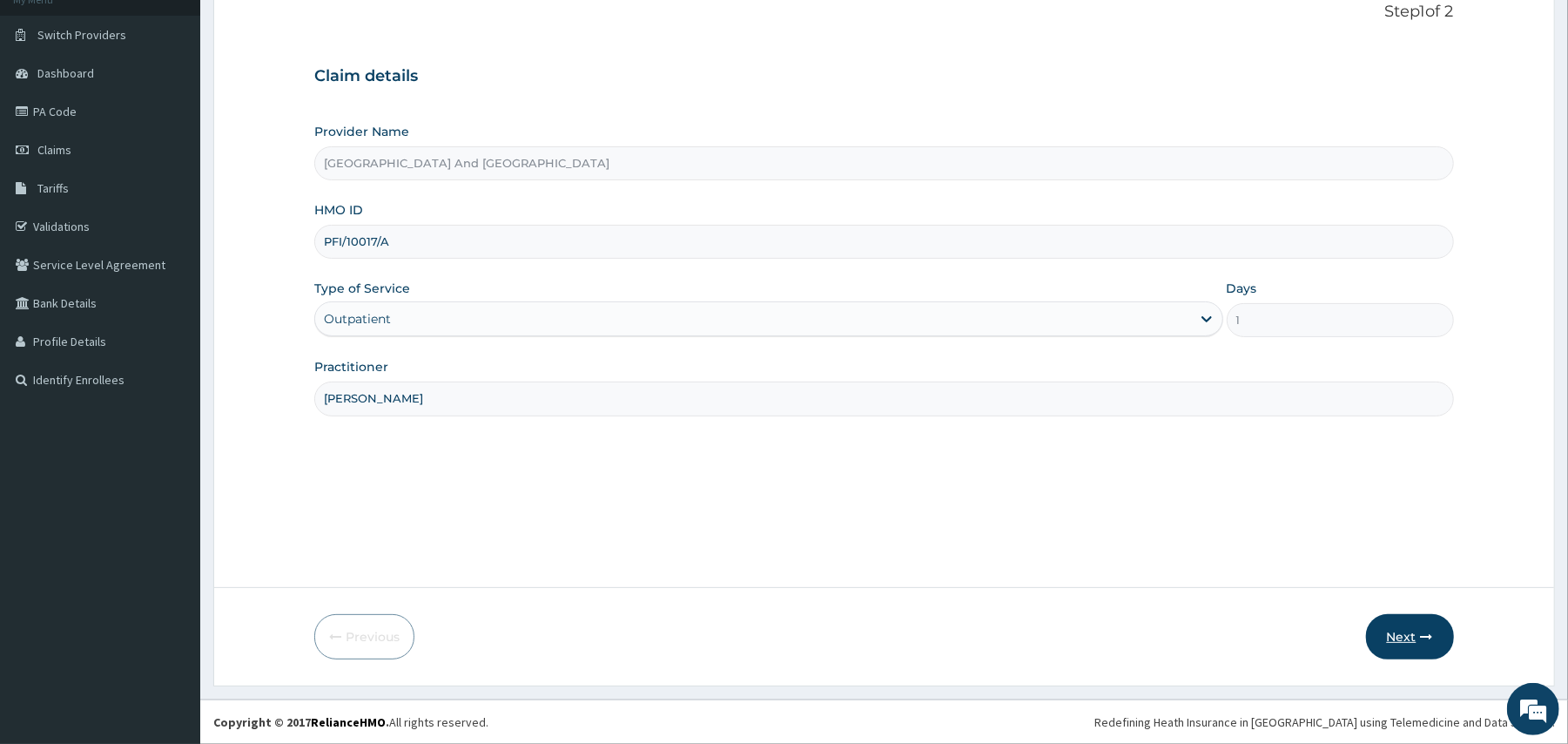
type input "DR. JOSEPH OWOBI"
click at [1395, 621] on button "Next" at bounding box center [1410, 637] width 88 height 45
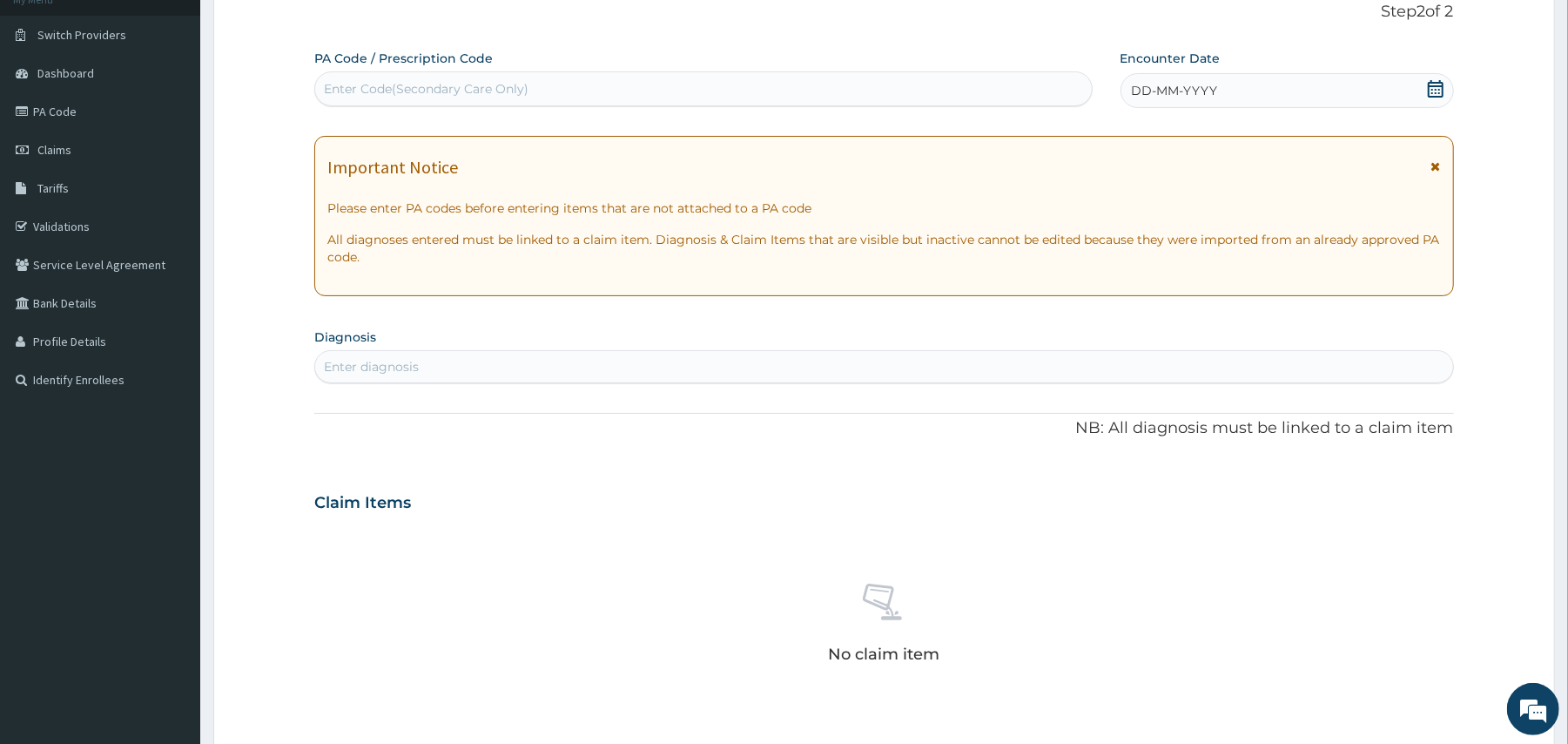
click at [1435, 96] on icon at bounding box center [1436, 89] width 16 height 18
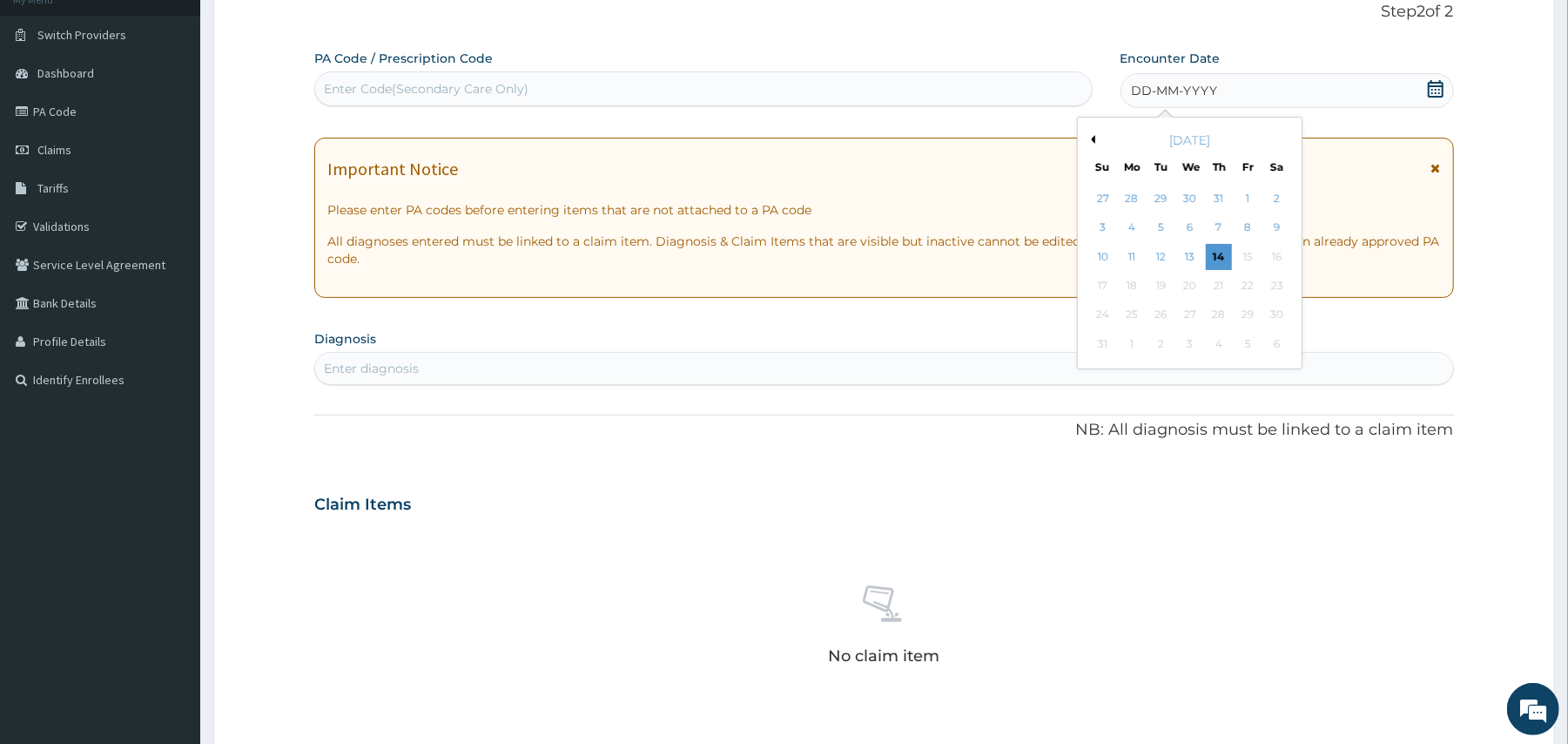
click at [1095, 139] on button "Previous Month" at bounding box center [1091, 138] width 9 height 9
click at [1248, 230] on div "11" at bounding box center [1247, 228] width 26 height 26
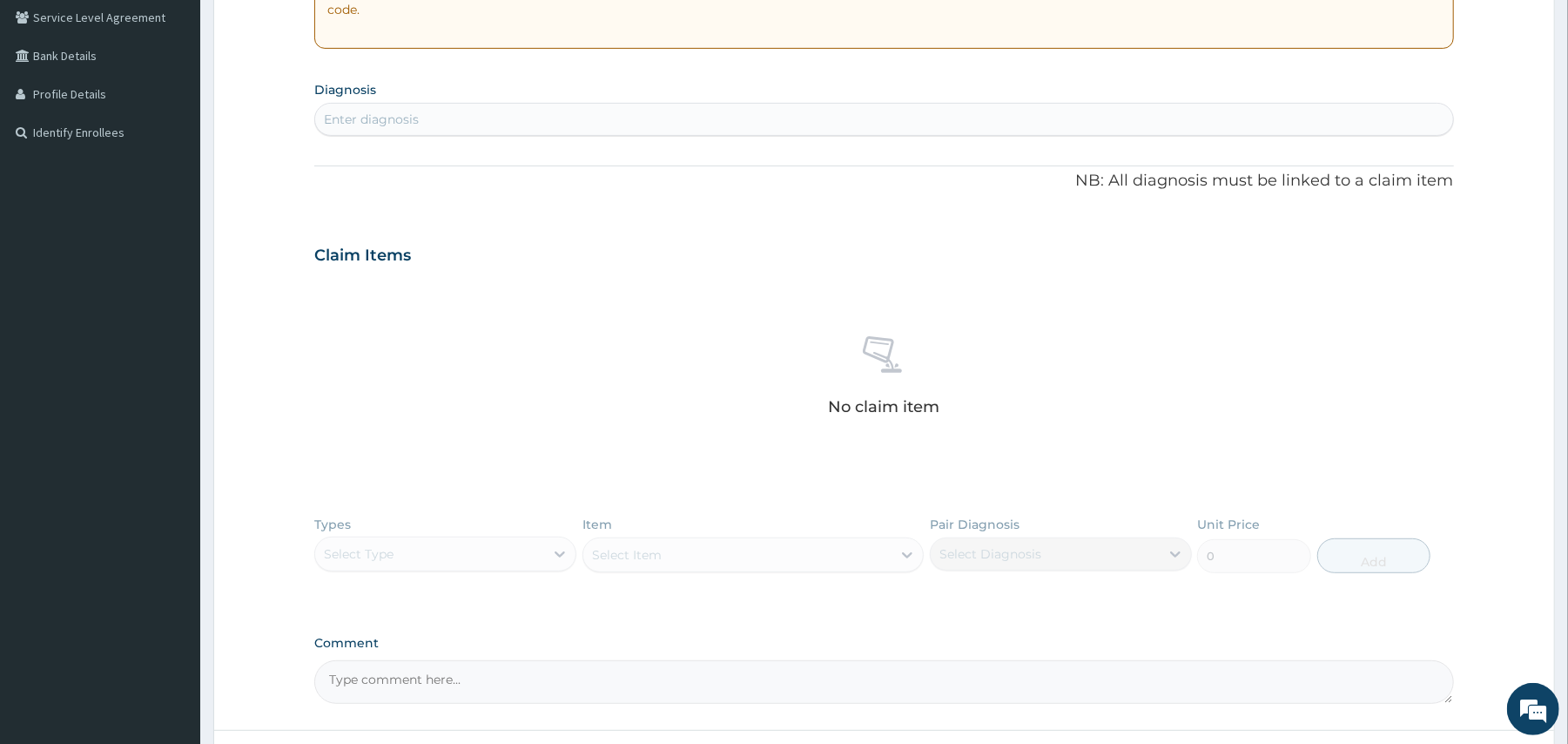
scroll to position [372, 0]
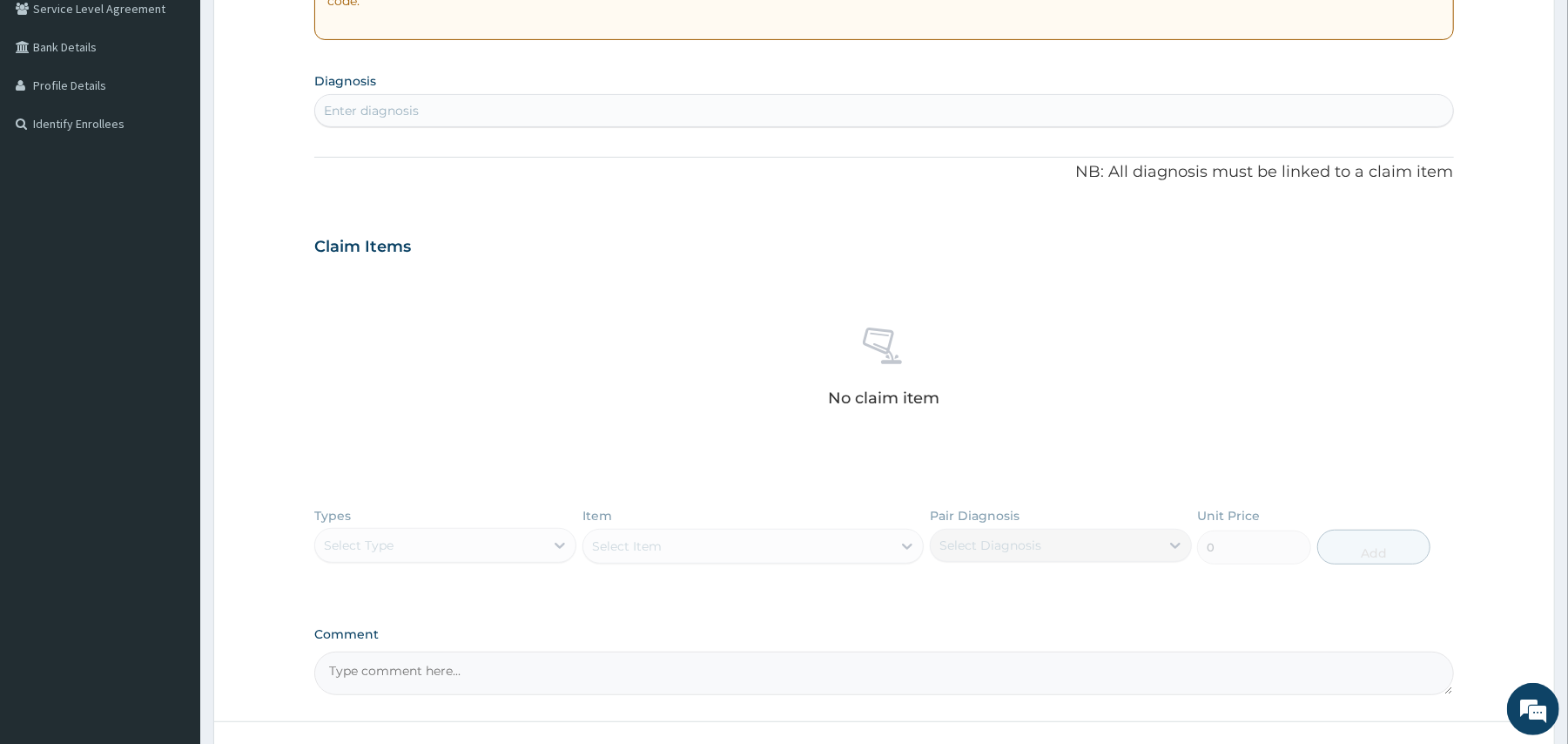
click at [806, 101] on div "Enter diagnosis" at bounding box center [883, 110] width 1137 height 28
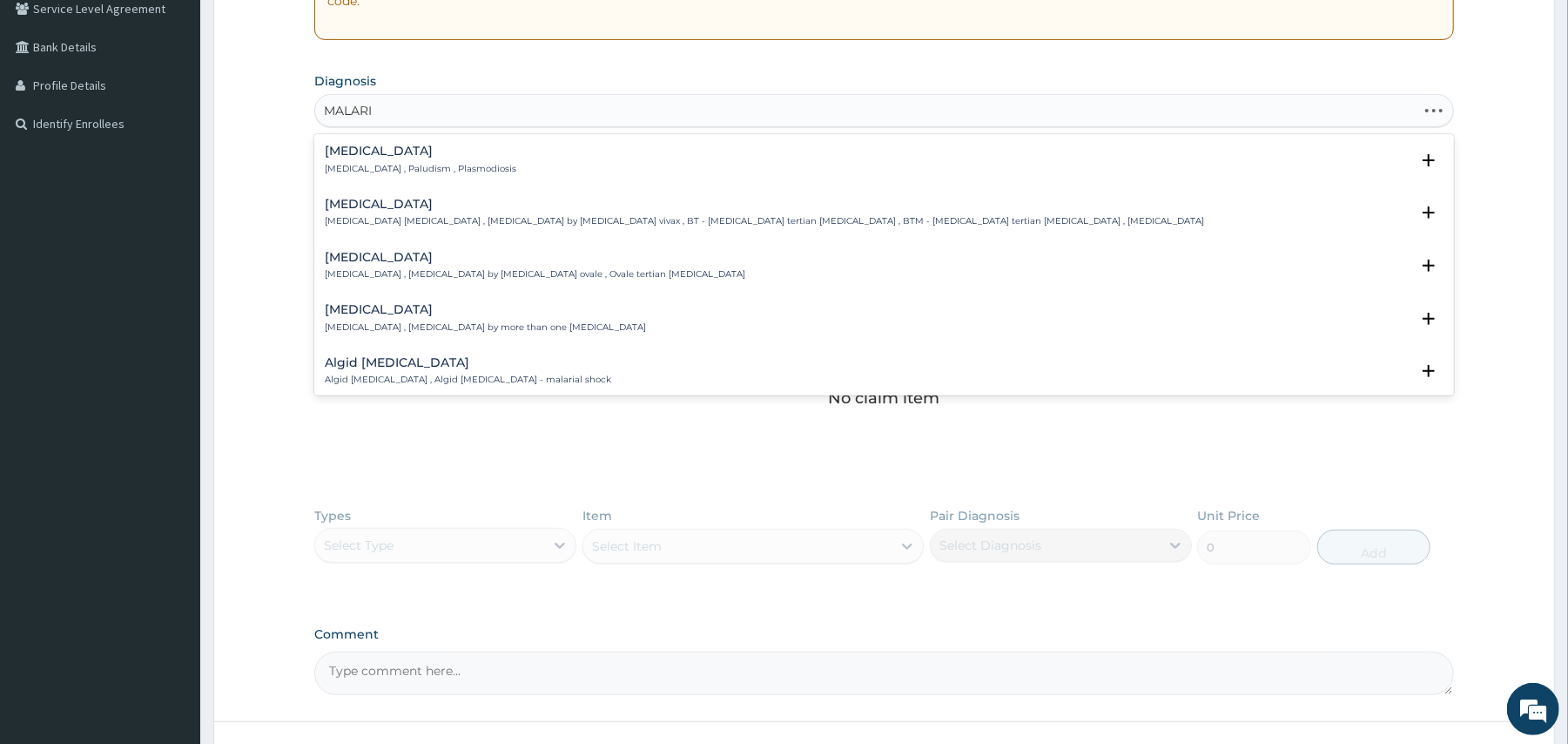
type input "MALARIA"
click at [335, 153] on h4 "Malaria" at bounding box center [420, 150] width 191 height 13
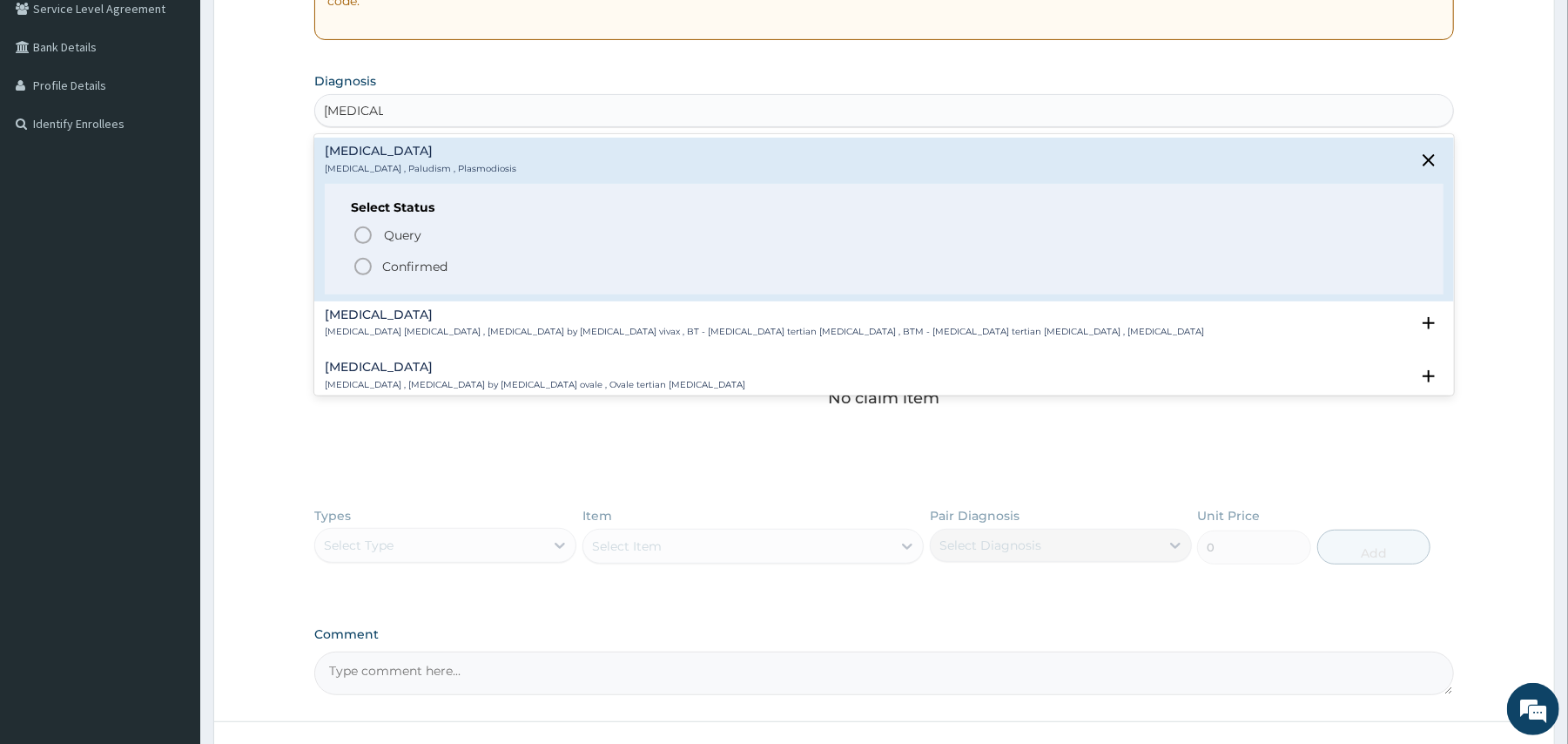
click at [367, 265] on icon "status option filled" at bounding box center [363, 266] width 20 height 20
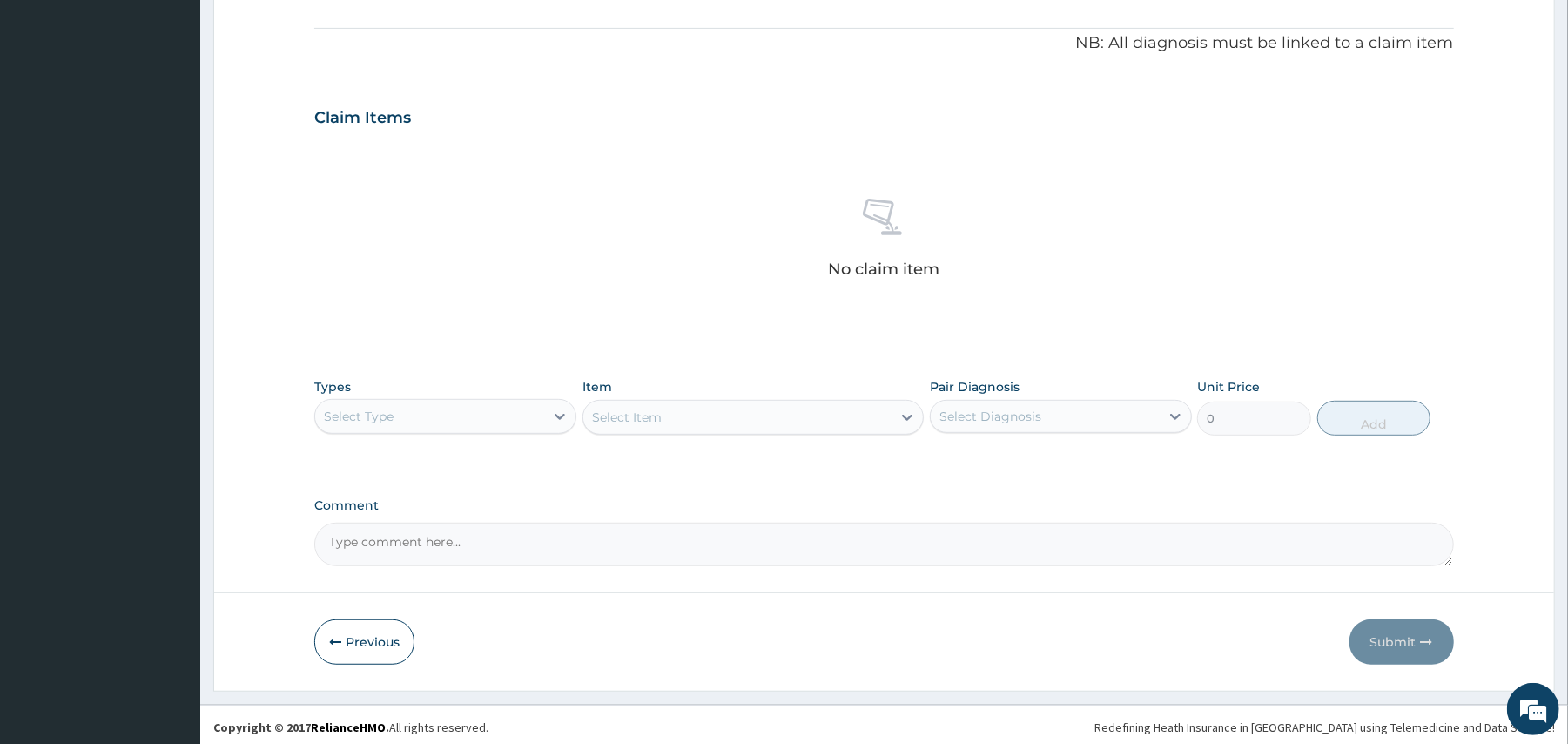
scroll to position [514, 0]
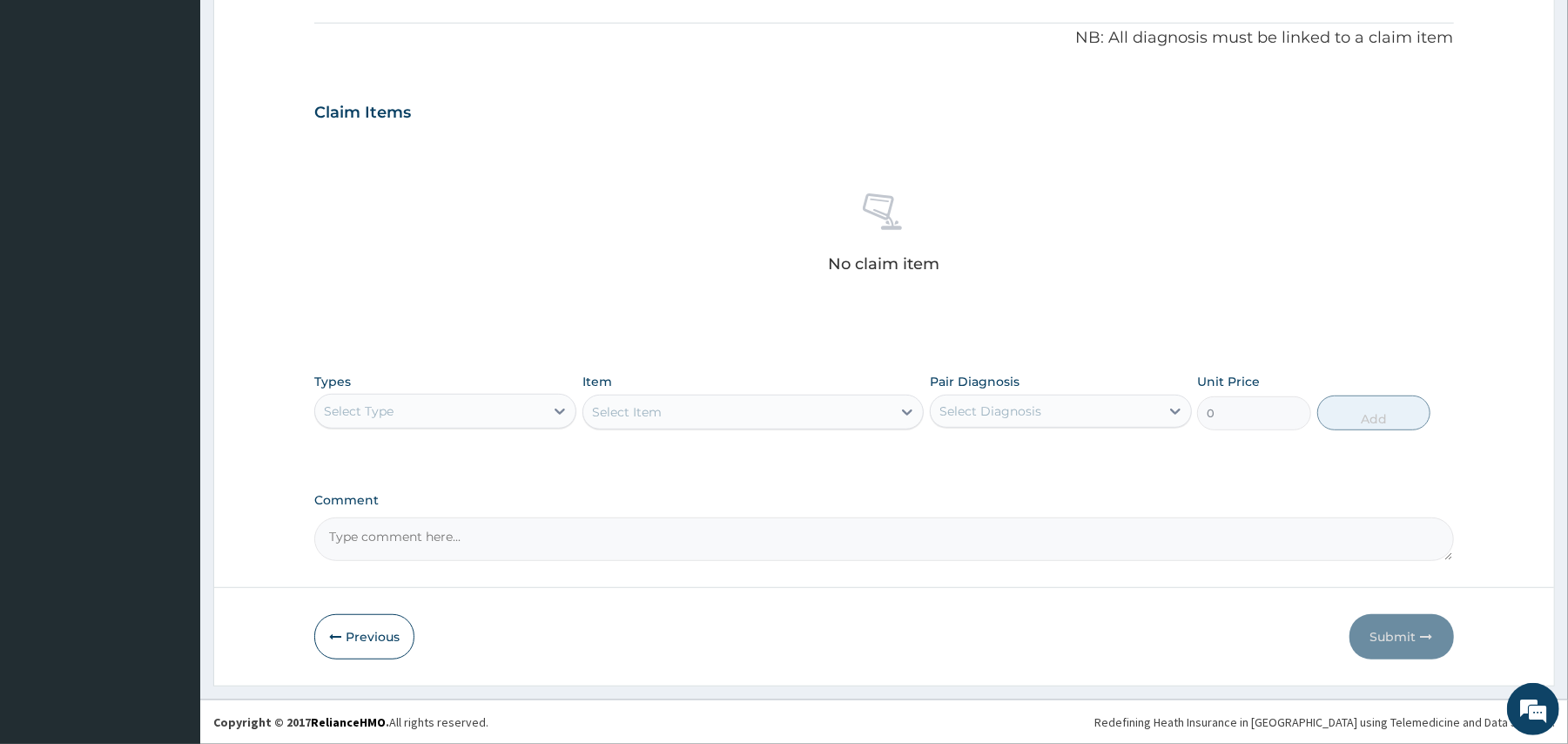
click at [353, 406] on div "Select Type" at bounding box center [358, 411] width 69 height 18
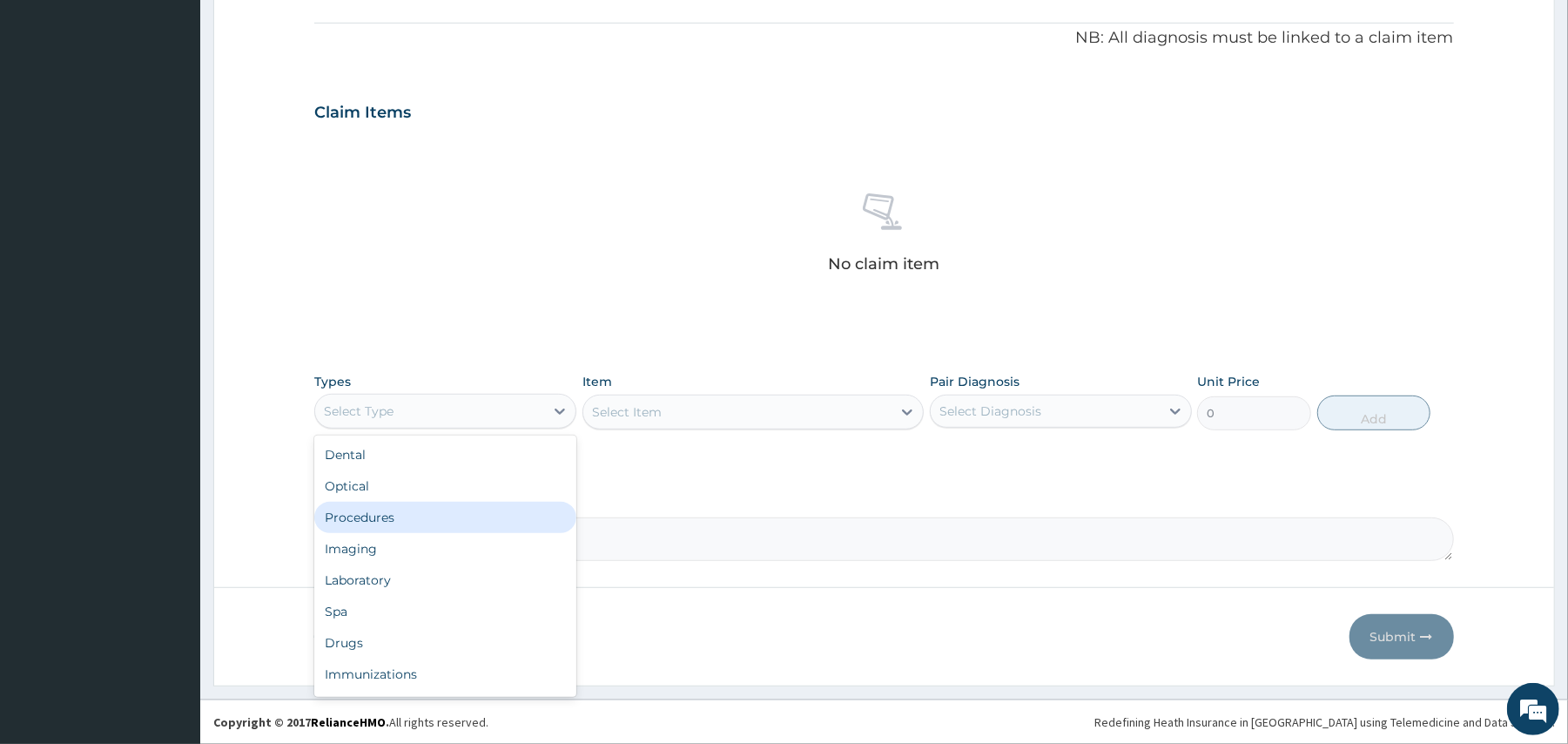
click at [361, 520] on div "Procedures" at bounding box center [445, 517] width 262 height 31
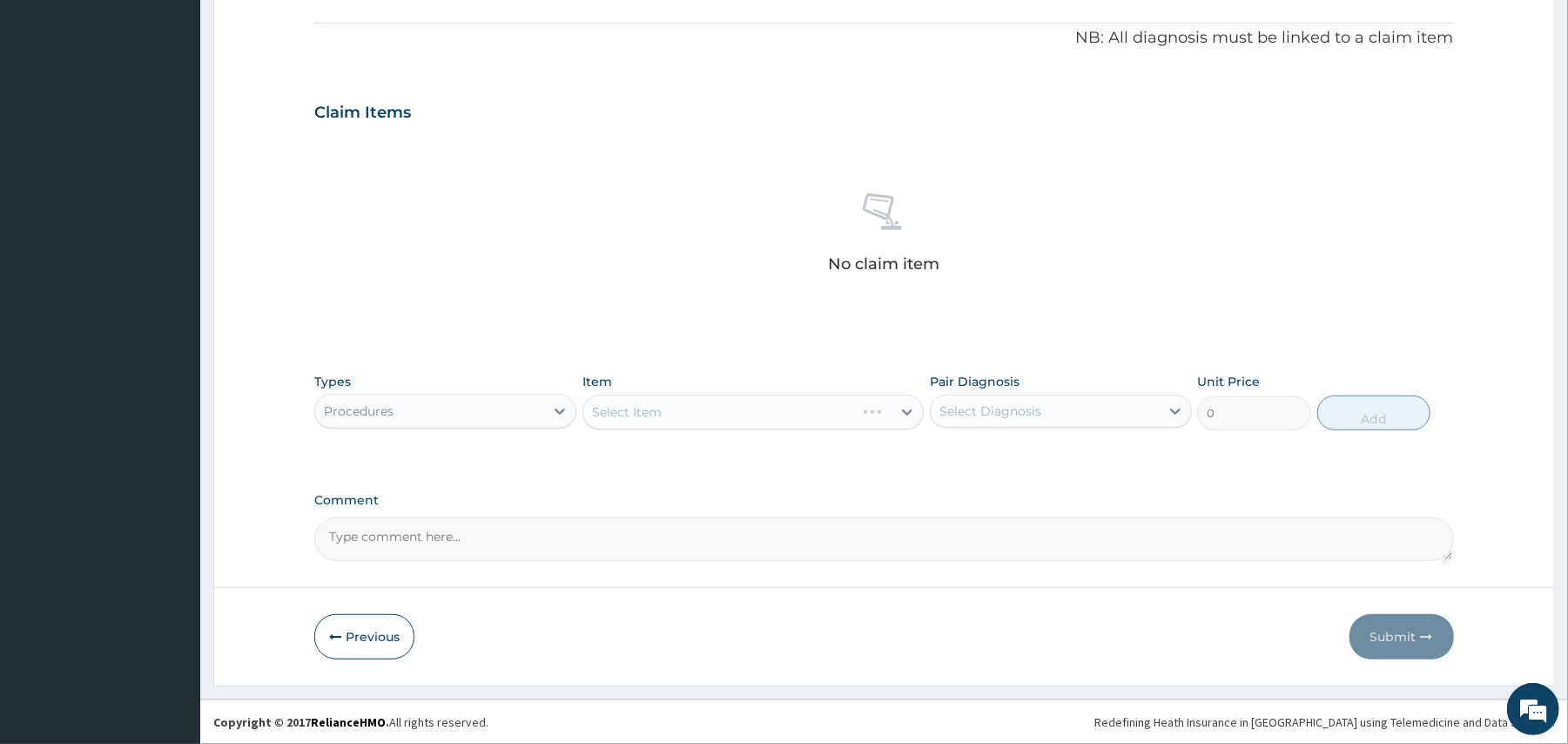
click at [632, 410] on div "Select Item" at bounding box center [753, 412] width 341 height 35
click at [632, 410] on div "Select Item" at bounding box center [626, 412] width 69 height 18
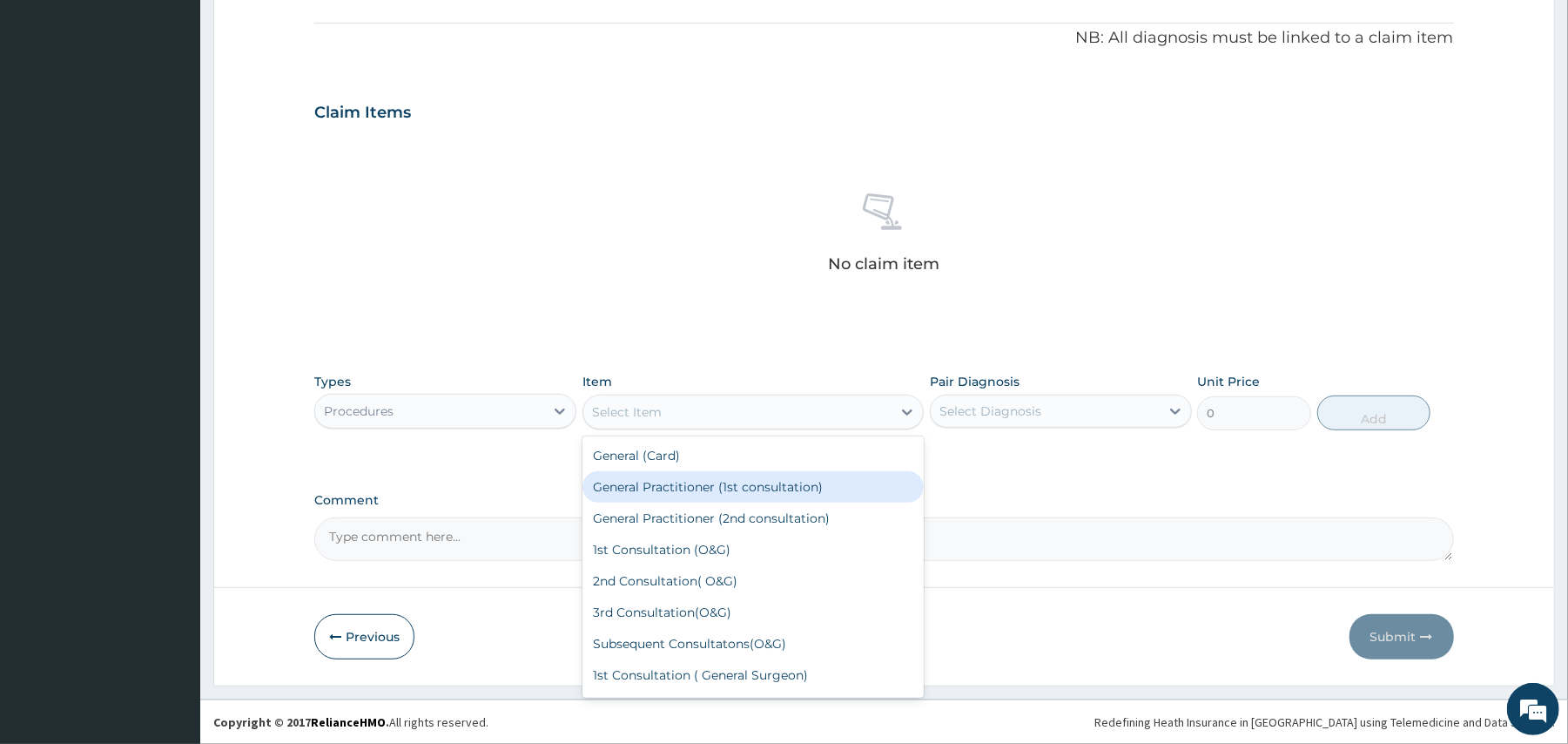
click at [634, 483] on div "General Practitioner (1st consultation)" at bounding box center [753, 487] width 341 height 31
type input "1500"
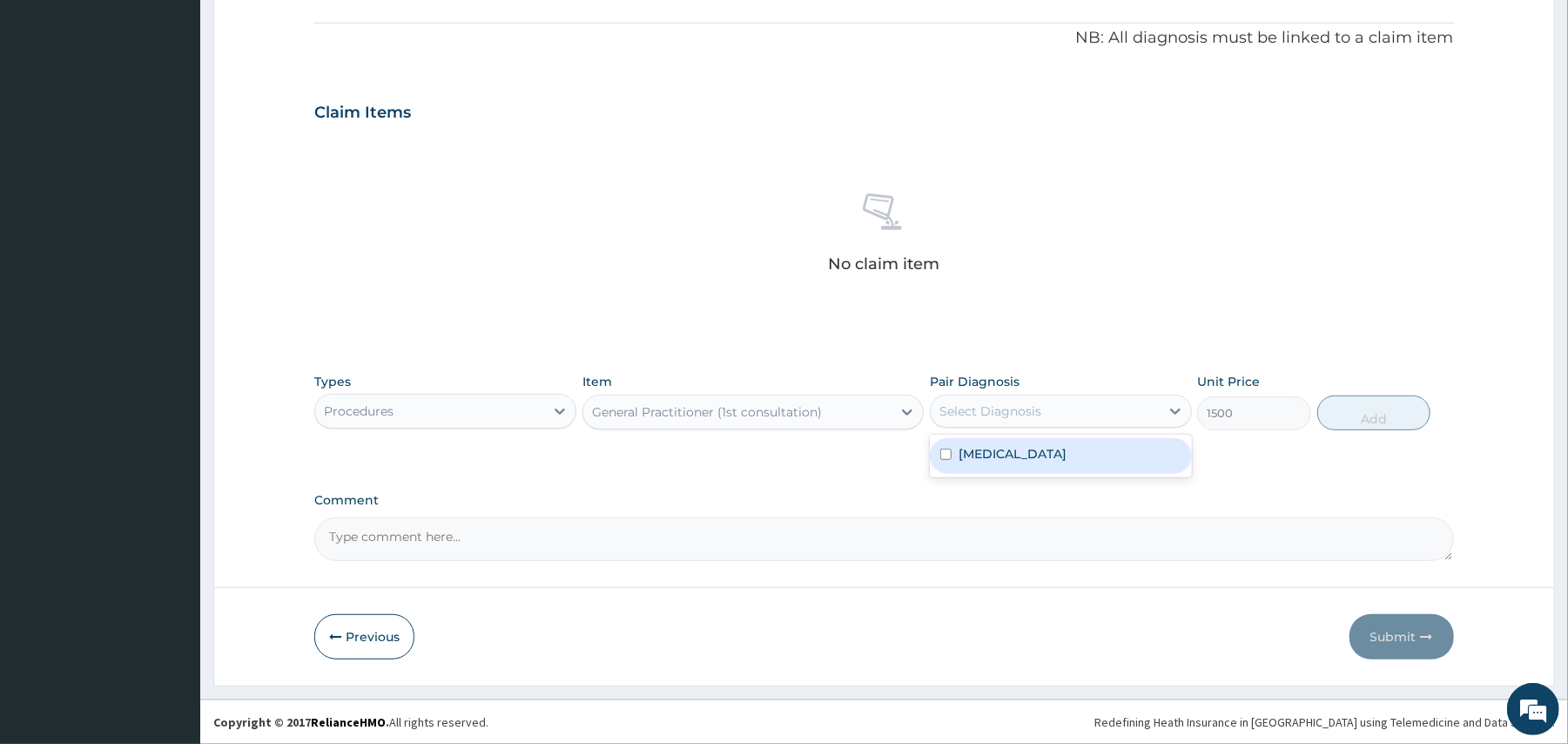
click at [1039, 412] on div "Select Diagnosis" at bounding box center [991, 411] width 101 height 18
click at [1003, 460] on label "Malaria" at bounding box center [1012, 453] width 108 height 18
checkbox input "true"
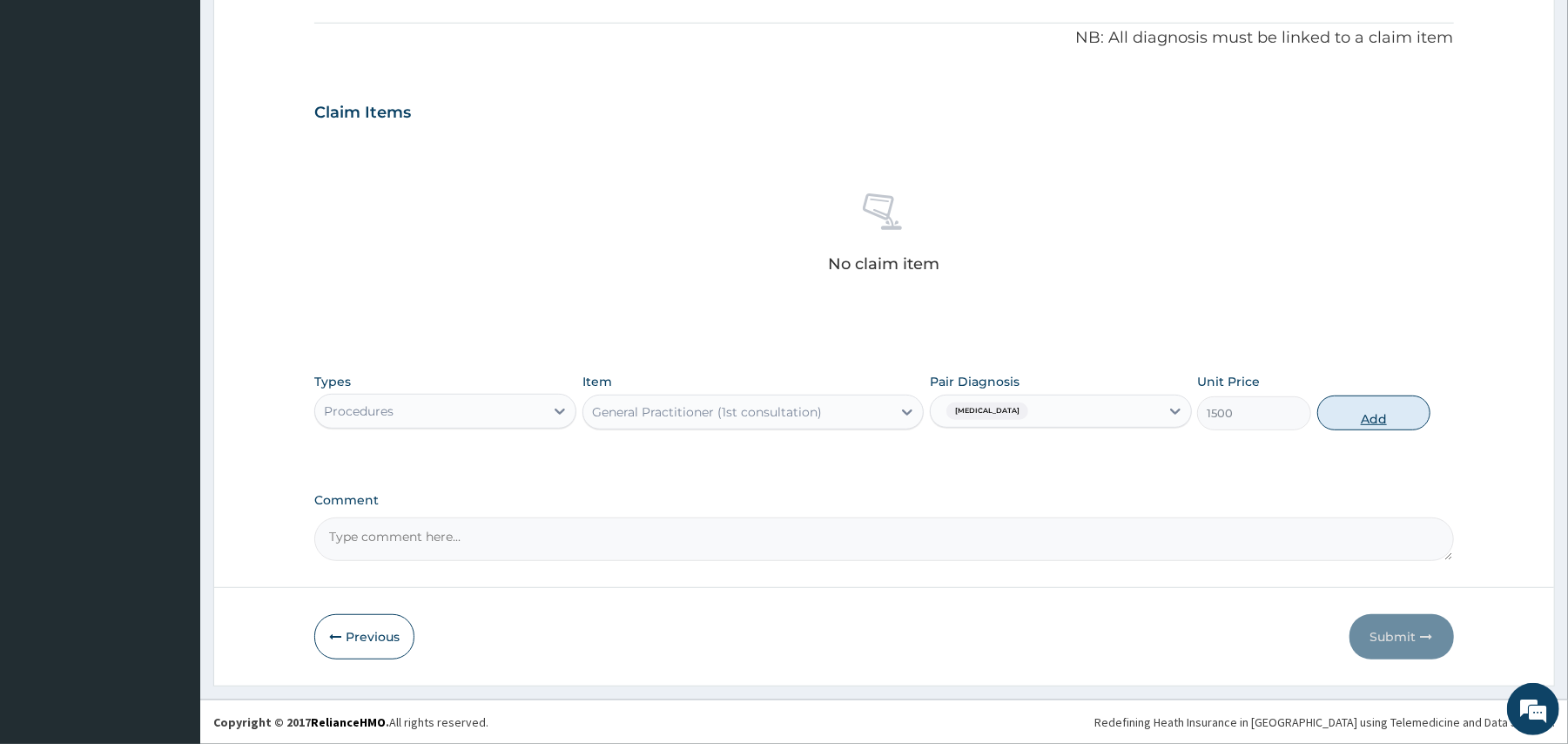
click at [1359, 411] on button "Add" at bounding box center [1374, 412] width 114 height 35
type input "0"
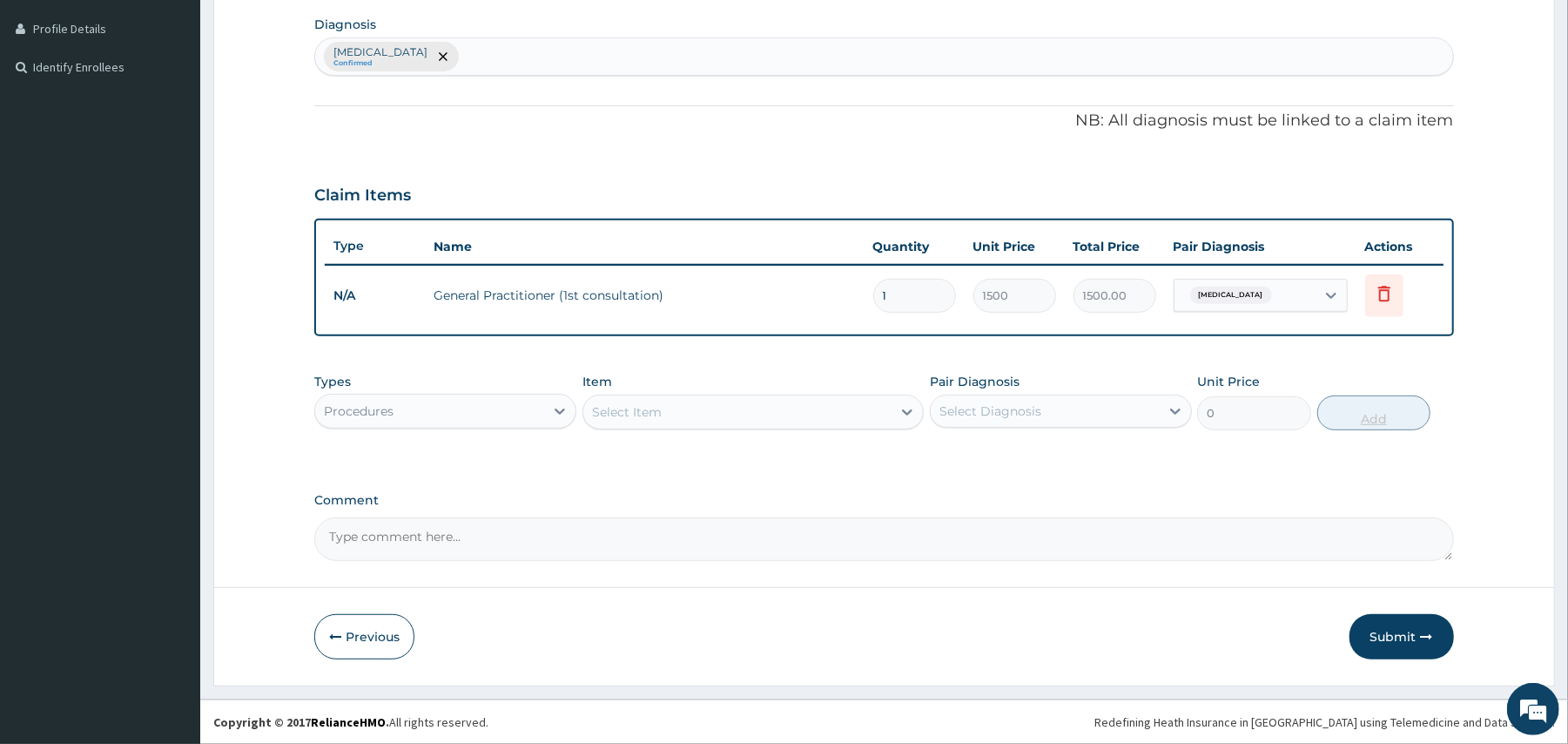
scroll to position [429, 0]
click at [450, 409] on div "Procedures" at bounding box center [429, 411] width 229 height 28
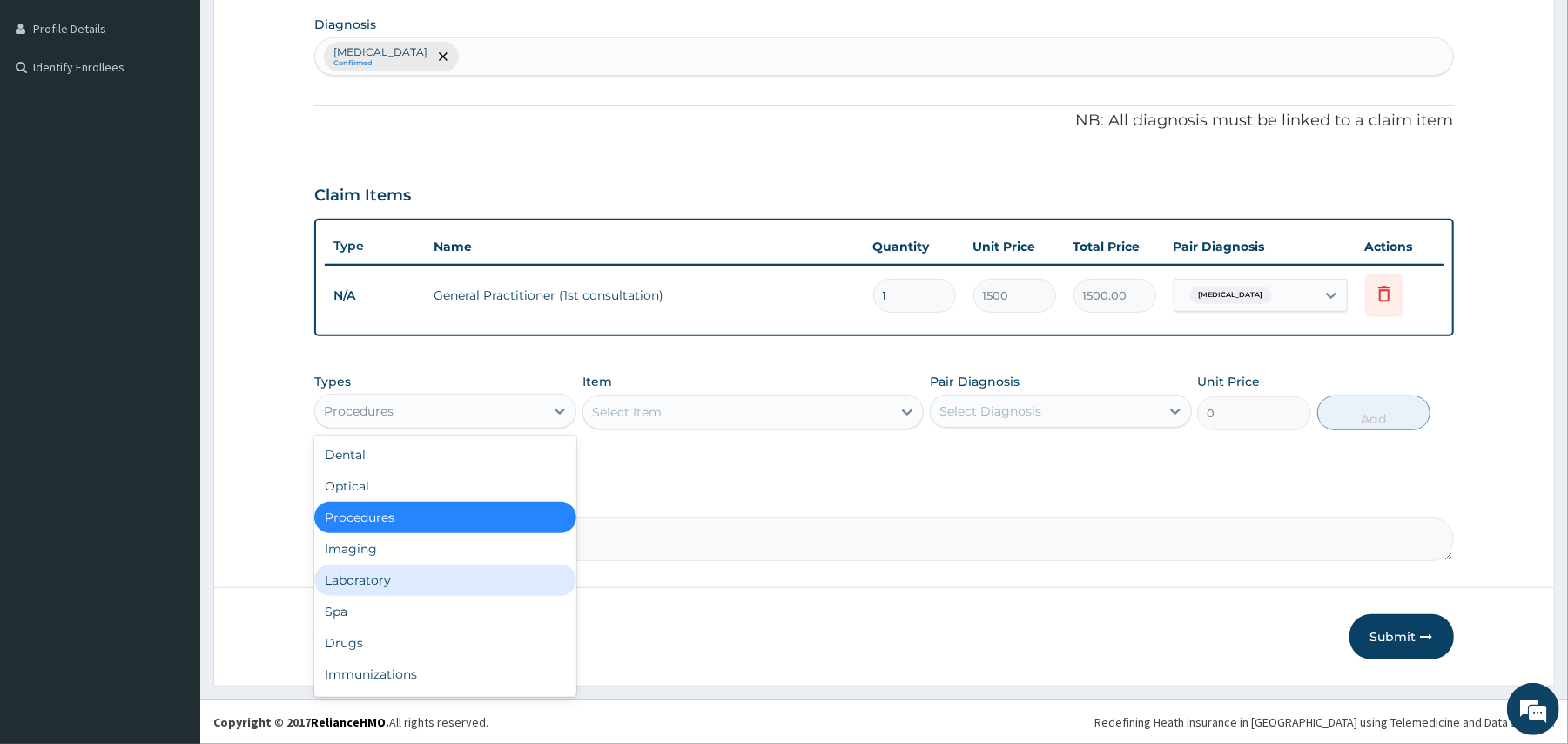
click at [377, 583] on div "Laboratory" at bounding box center [445, 580] width 262 height 31
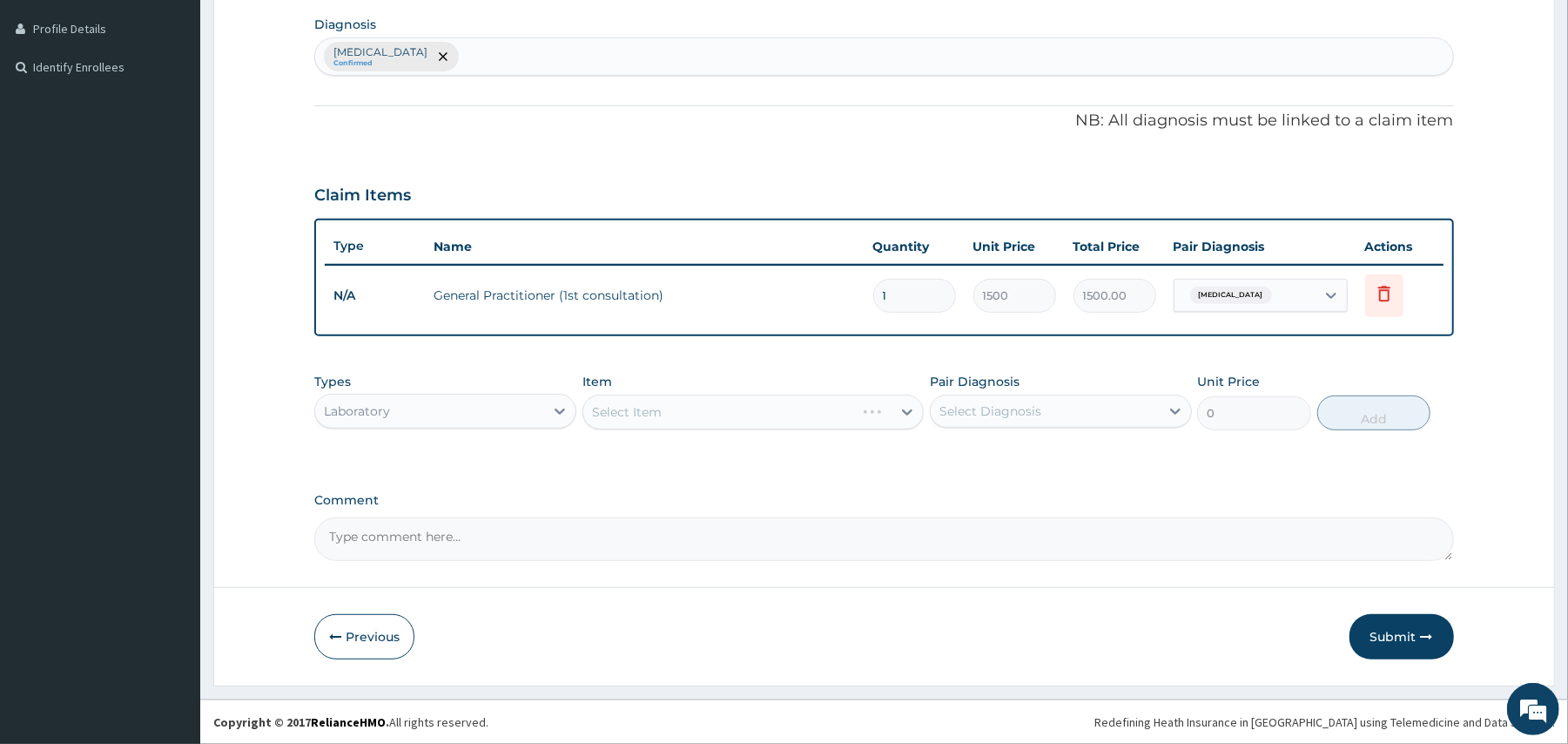
click at [696, 410] on div "Select Item" at bounding box center [753, 412] width 341 height 35
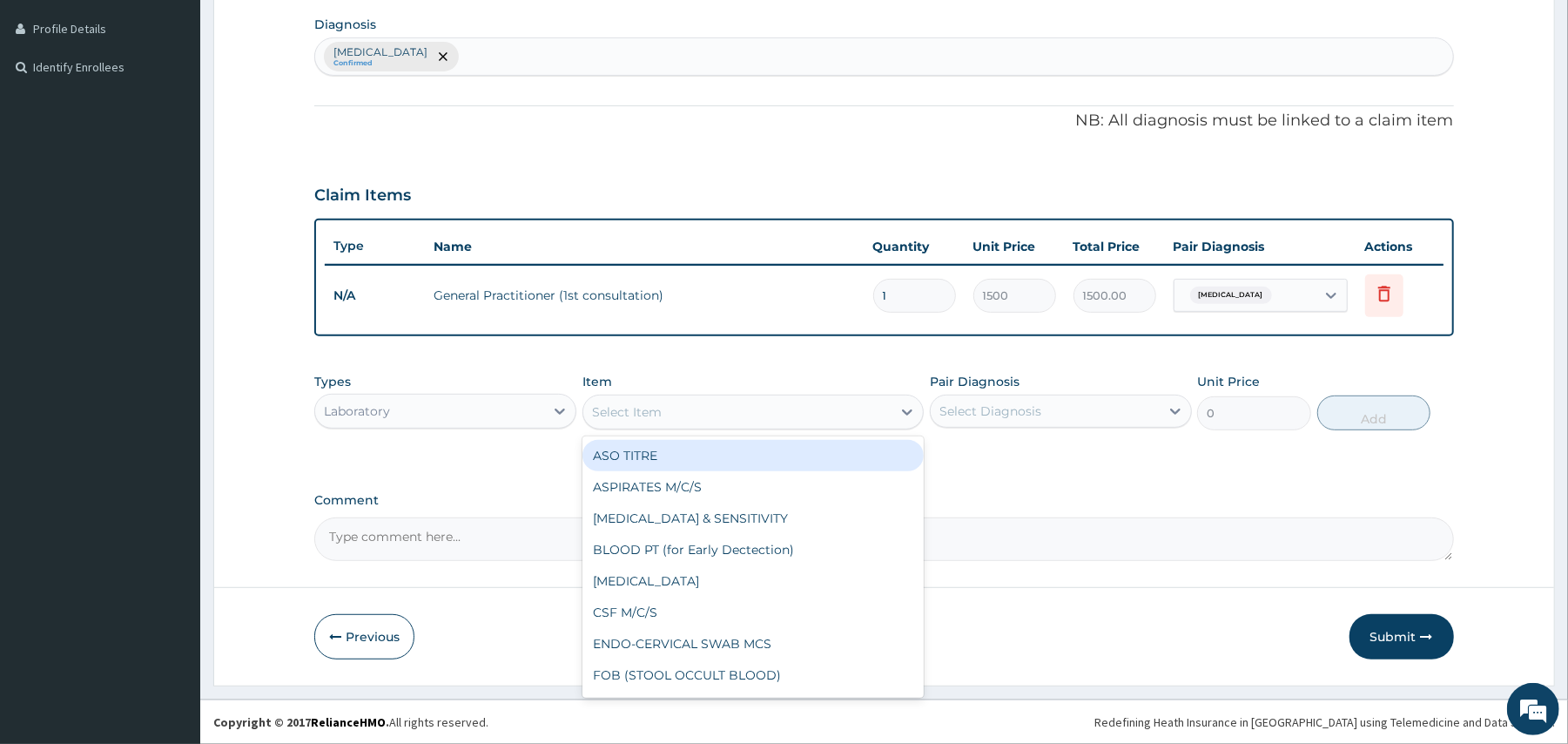
click at [696, 410] on div "Select Item" at bounding box center [737, 411] width 308 height 28
type input "MP"
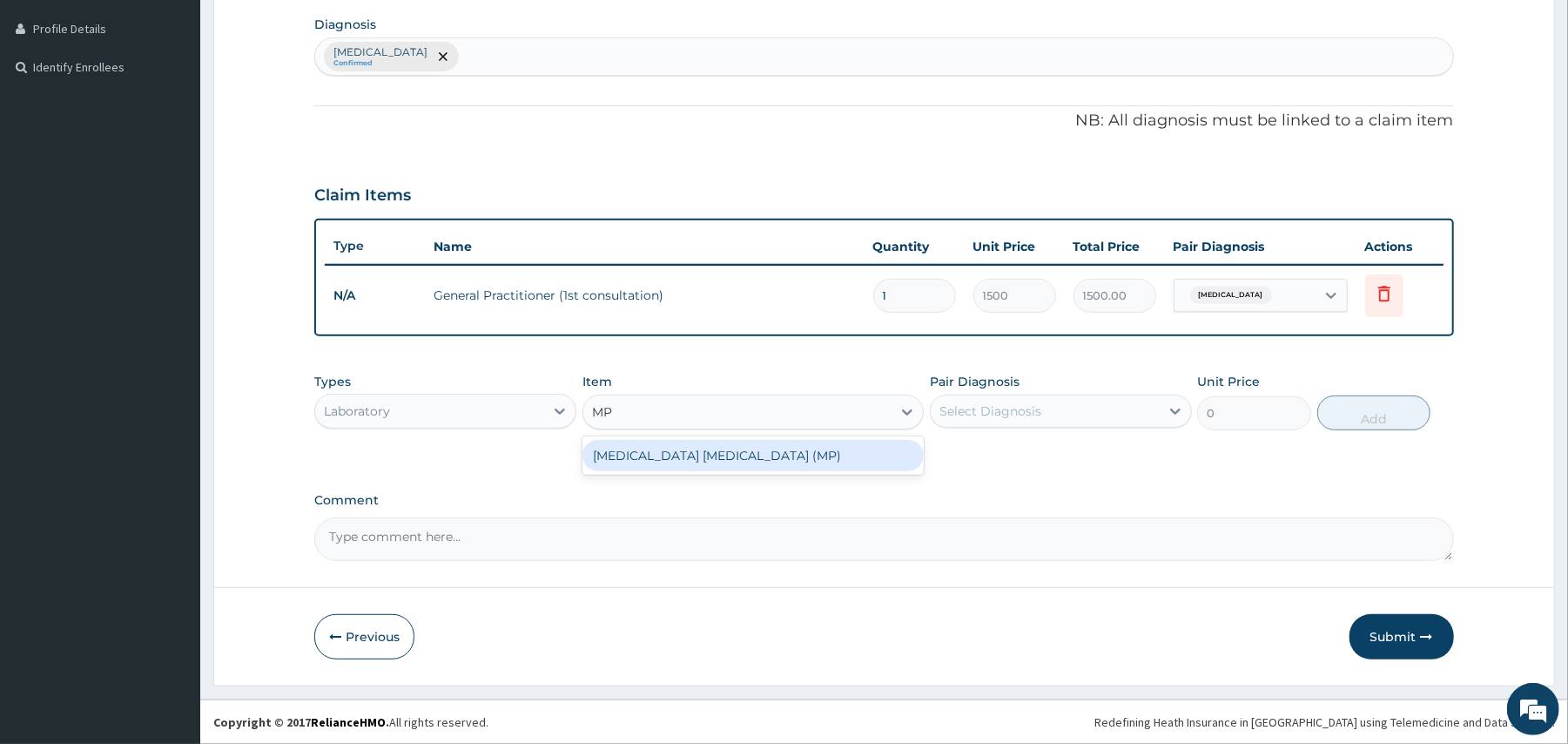
click at [707, 450] on div "[MEDICAL_DATA] [MEDICAL_DATA] (MP)" at bounding box center [753, 455] width 341 height 31
type input "560"
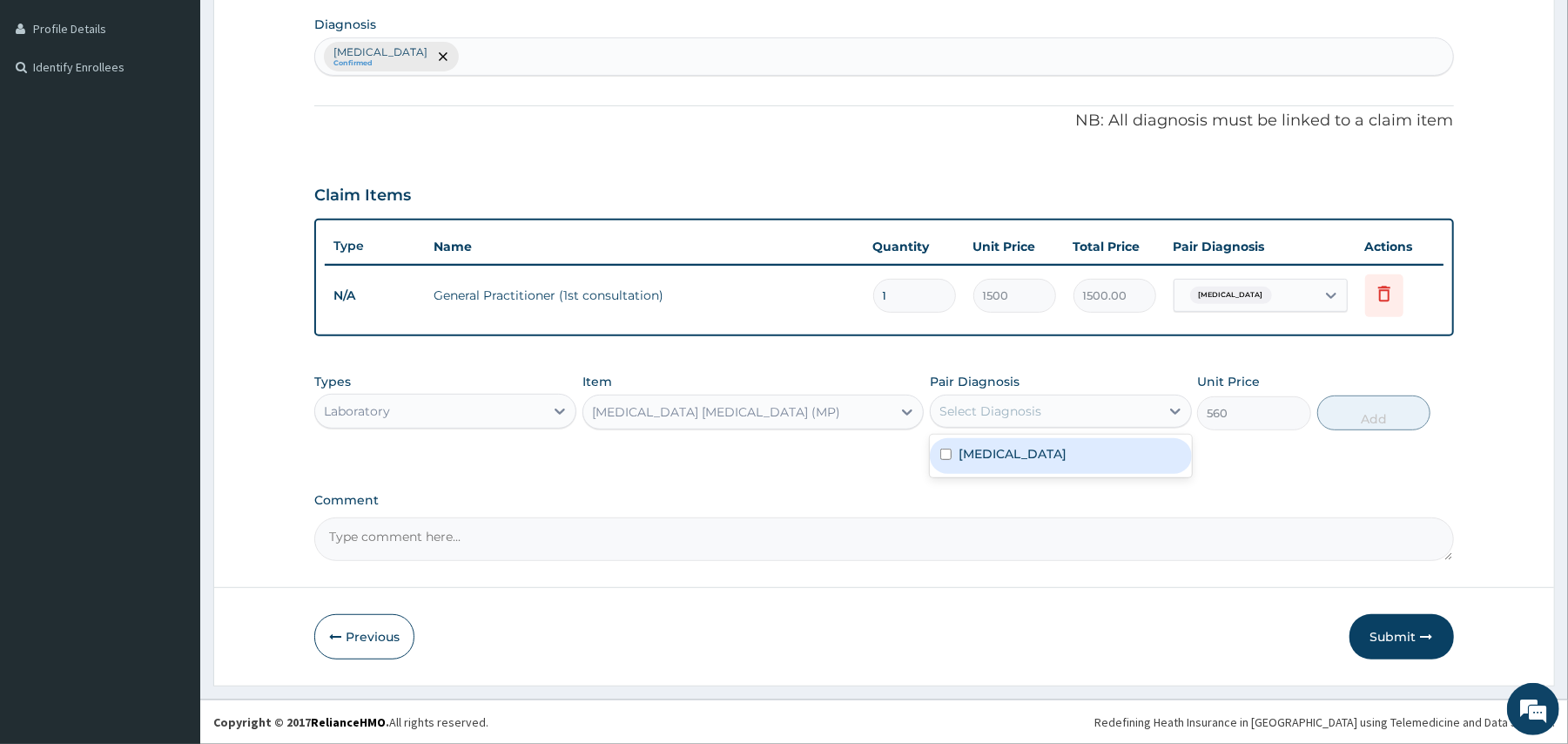
click at [998, 418] on div "Select Diagnosis" at bounding box center [991, 411] width 101 height 18
click at [990, 454] on label "[MEDICAL_DATA]" at bounding box center [1012, 453] width 108 height 18
checkbox input "true"
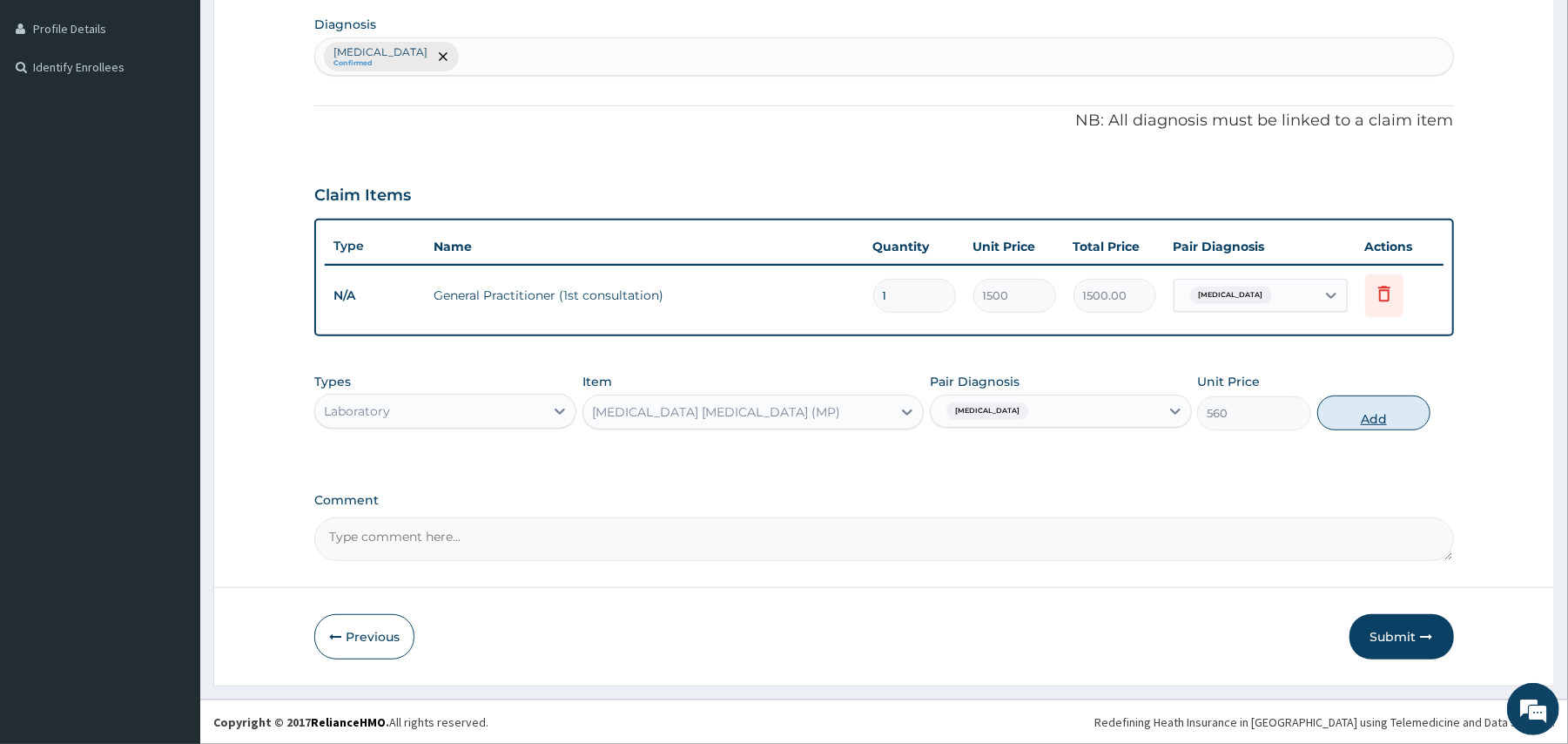
click at [1355, 409] on button "Add" at bounding box center [1374, 412] width 114 height 35
type input "0"
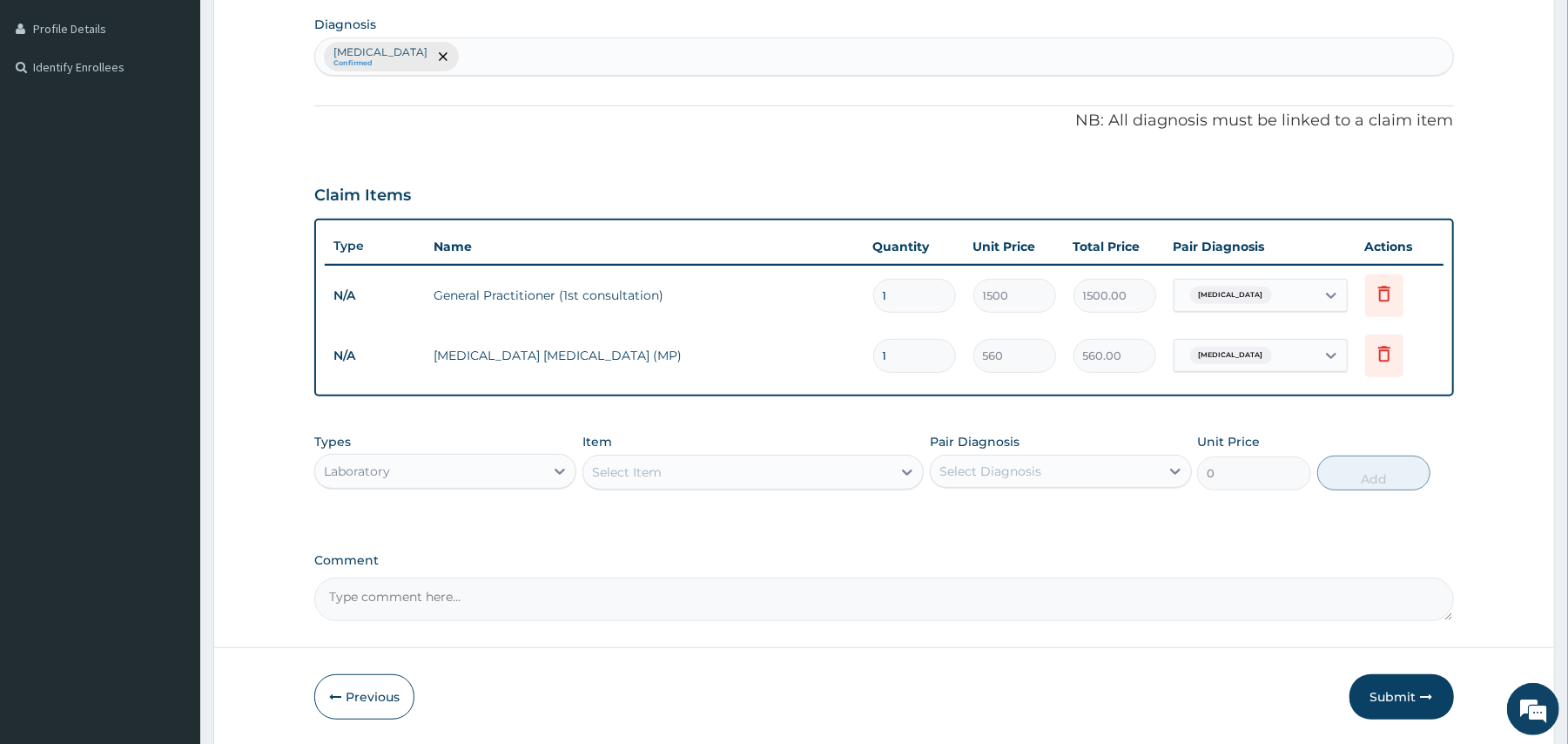
click at [485, 481] on div "Laboratory" at bounding box center [429, 471] width 229 height 28
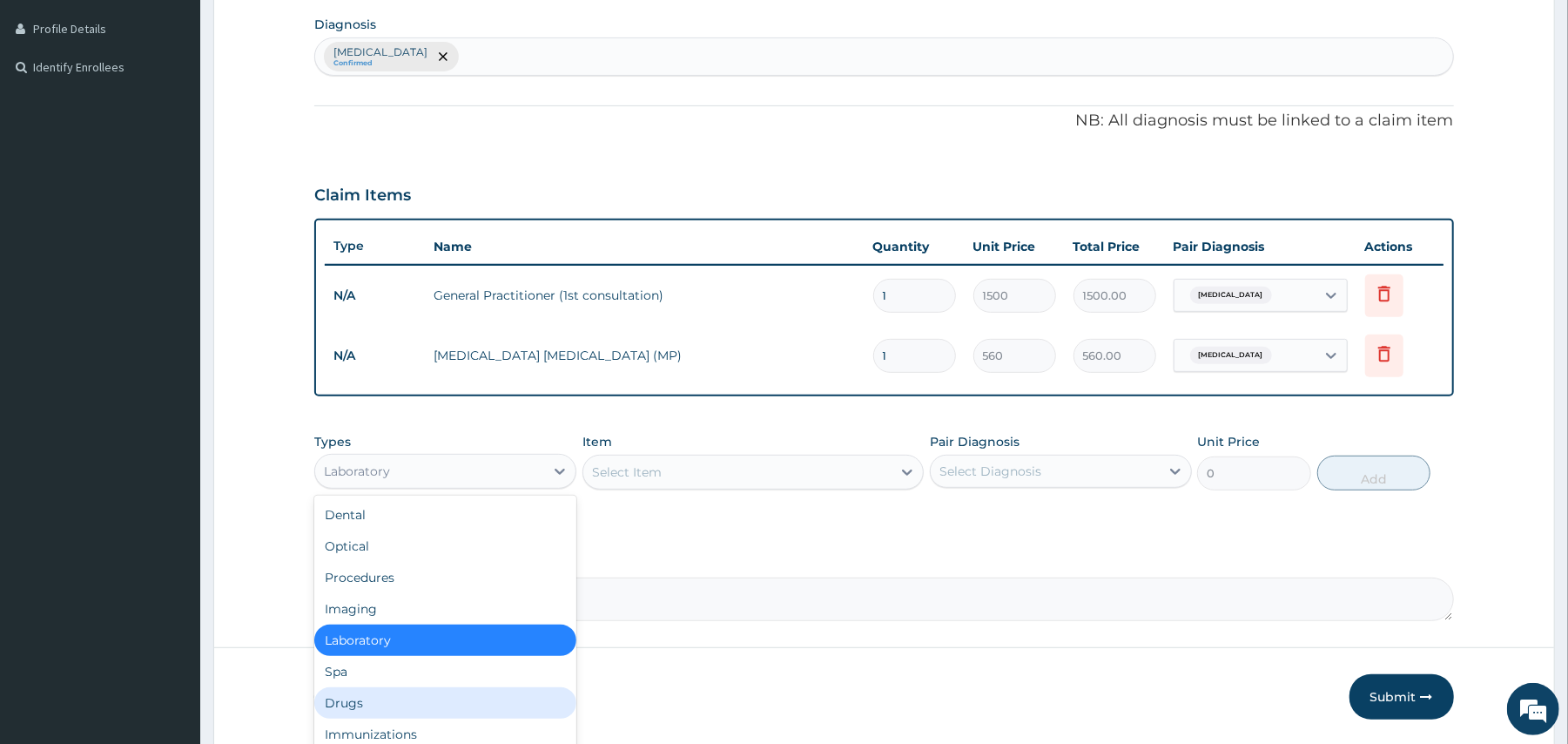
click at [318, 708] on div "Drugs" at bounding box center [445, 703] width 262 height 31
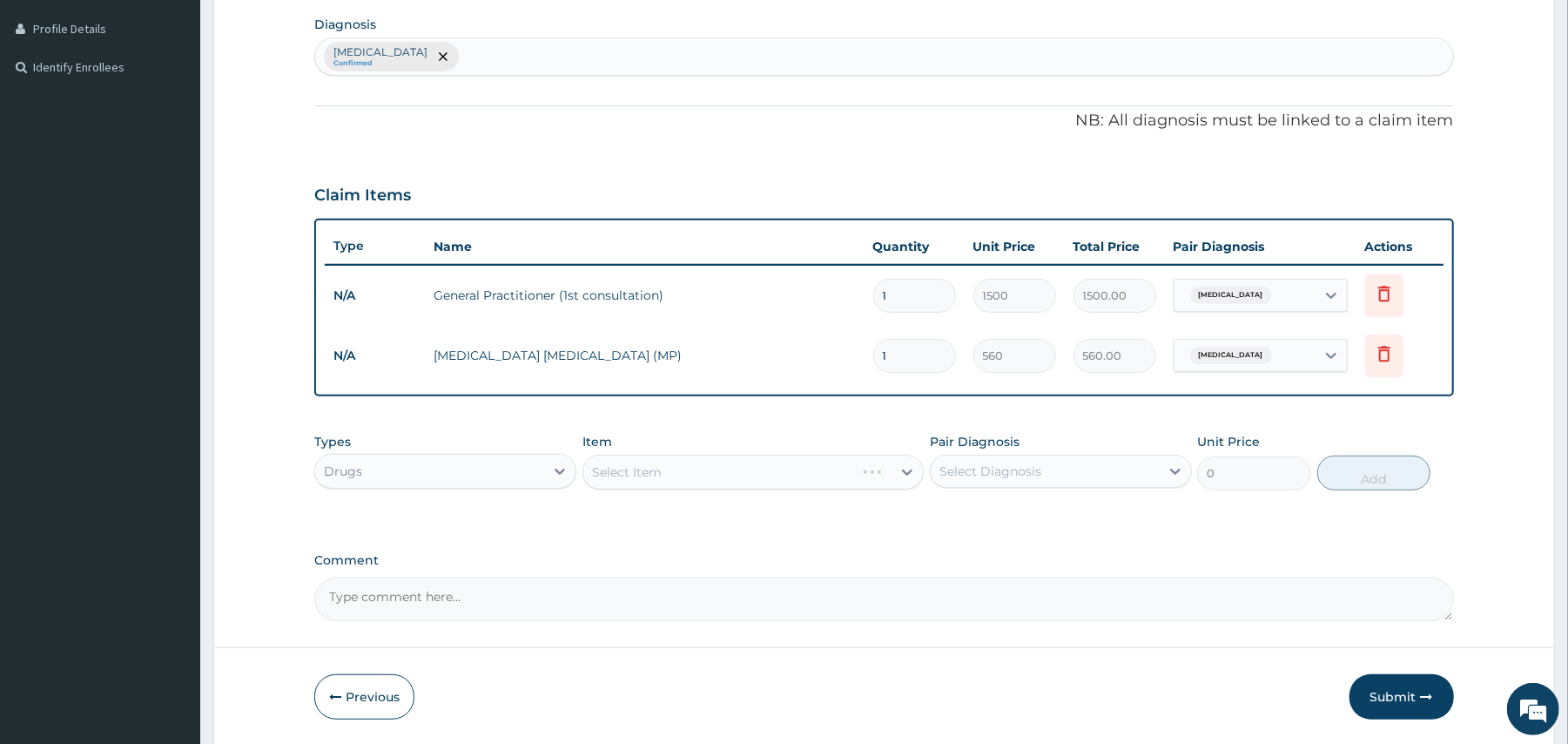
scroll to position [489, 0]
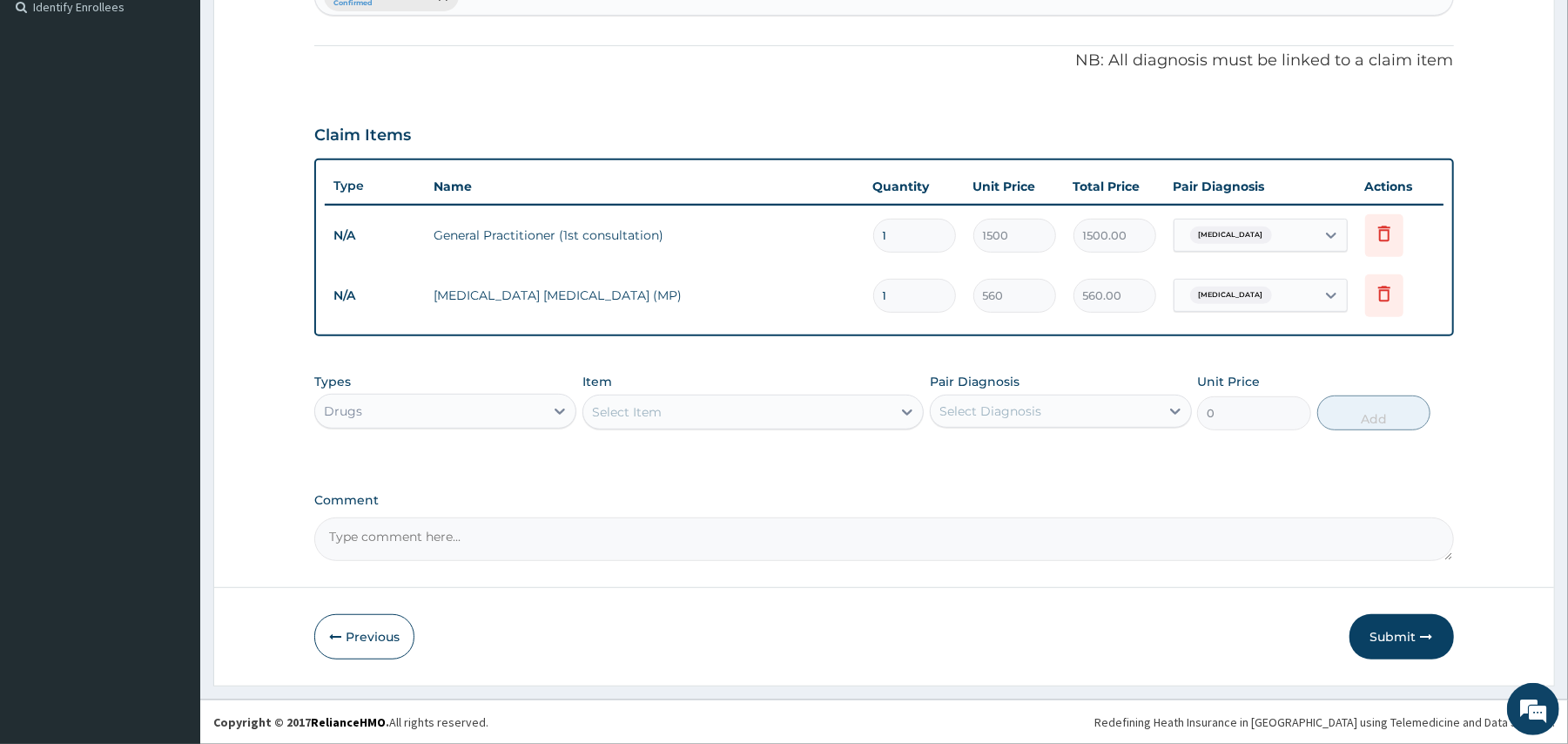
click at [780, 405] on div "Select Item" at bounding box center [737, 411] width 308 height 28
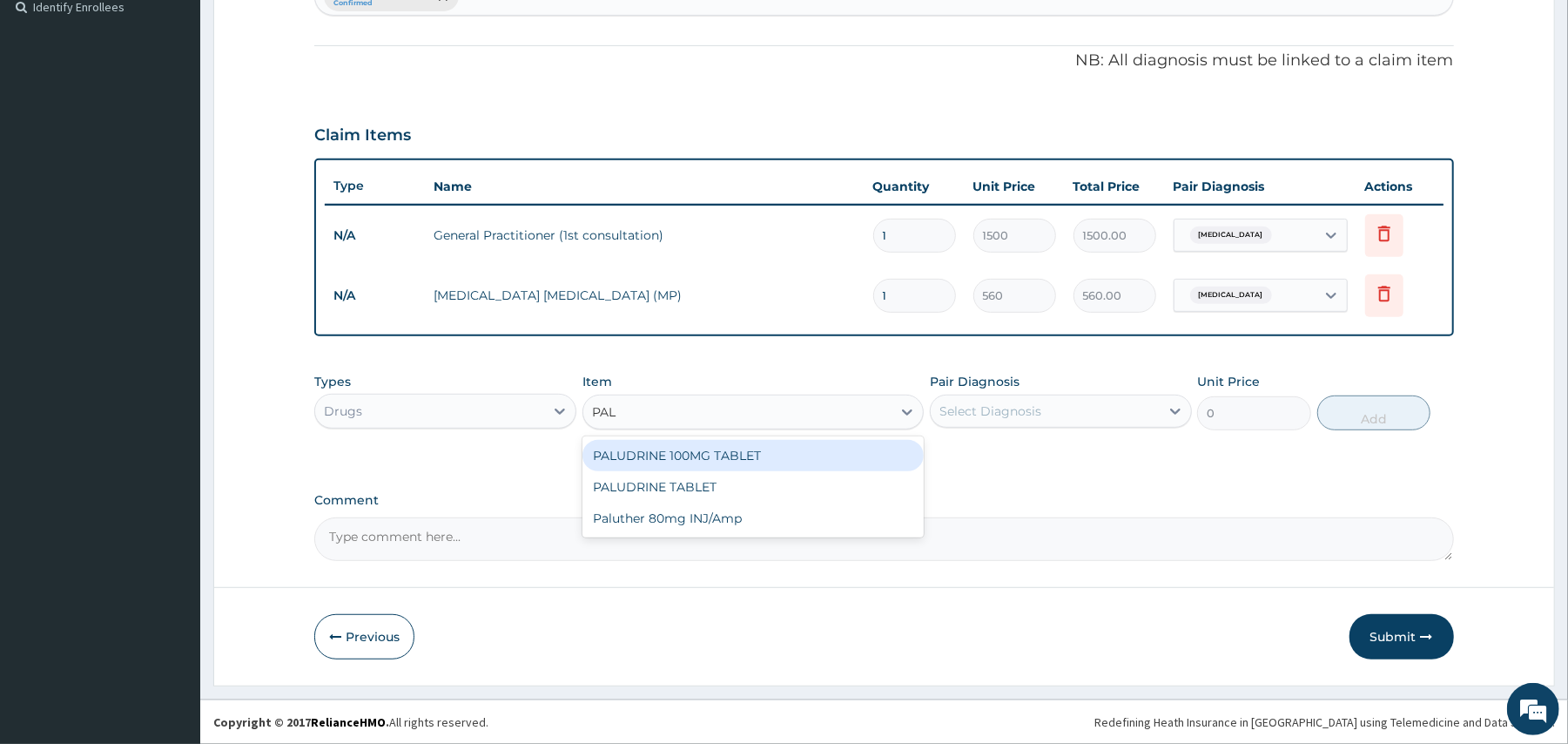
type input "PALU"
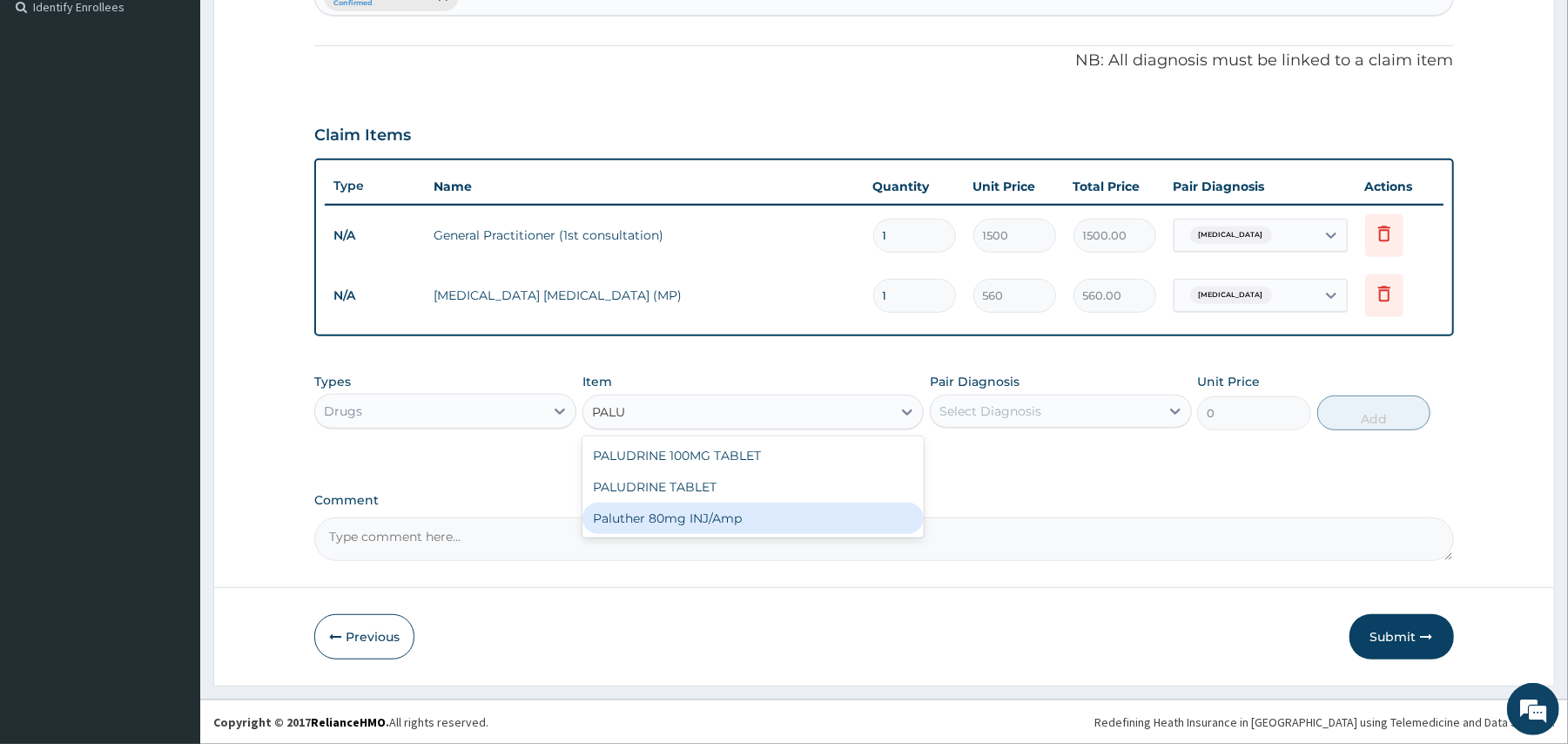
click at [735, 521] on div "Paluther 80mg INJ/Amp" at bounding box center [753, 518] width 341 height 31
type input "105"
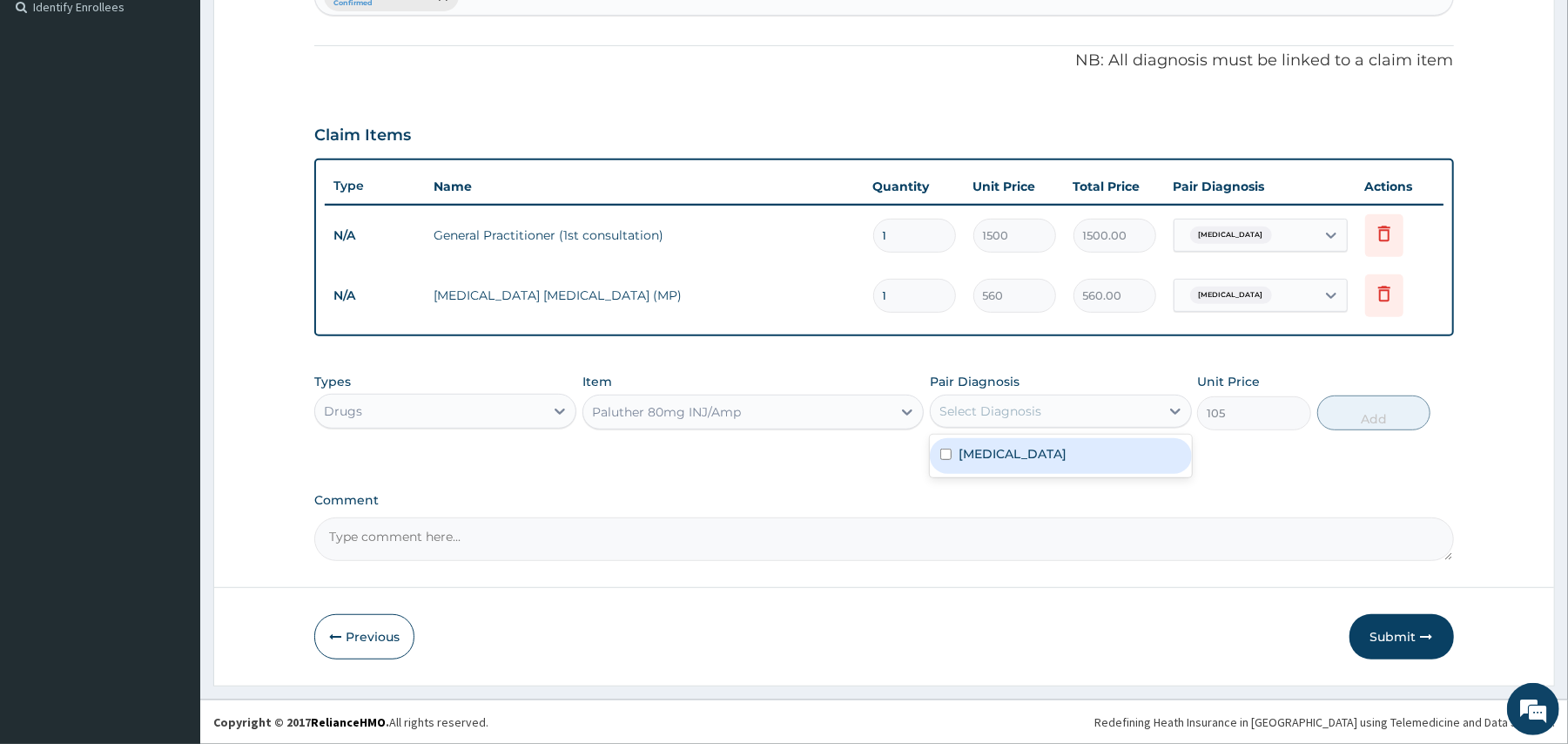
click at [1037, 404] on div "Select Diagnosis" at bounding box center [991, 411] width 101 height 18
click at [1010, 451] on div "[MEDICAL_DATA]" at bounding box center [1061, 455] width 262 height 36
checkbox input "true"
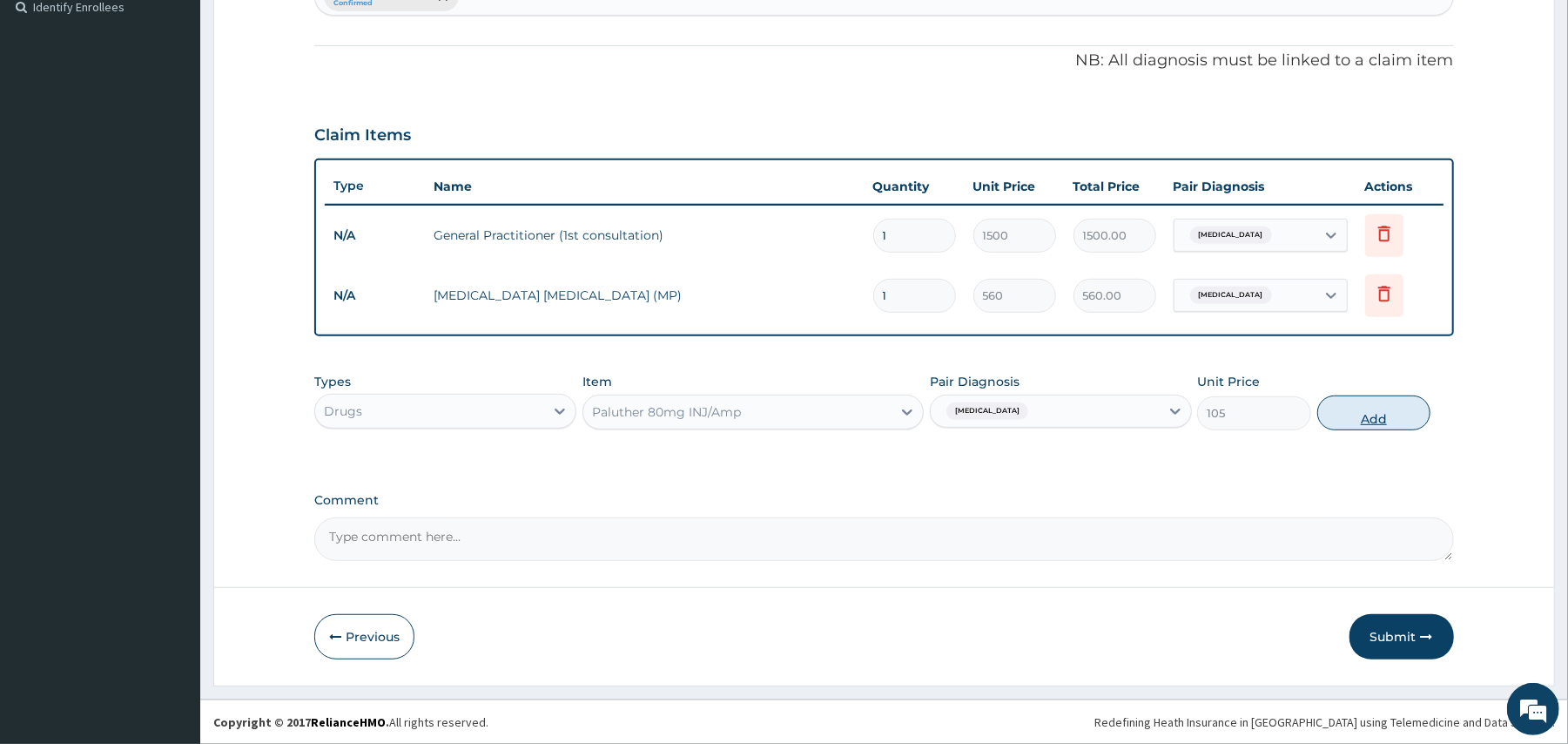
click at [1374, 419] on button "Add" at bounding box center [1374, 412] width 114 height 35
type input "0"
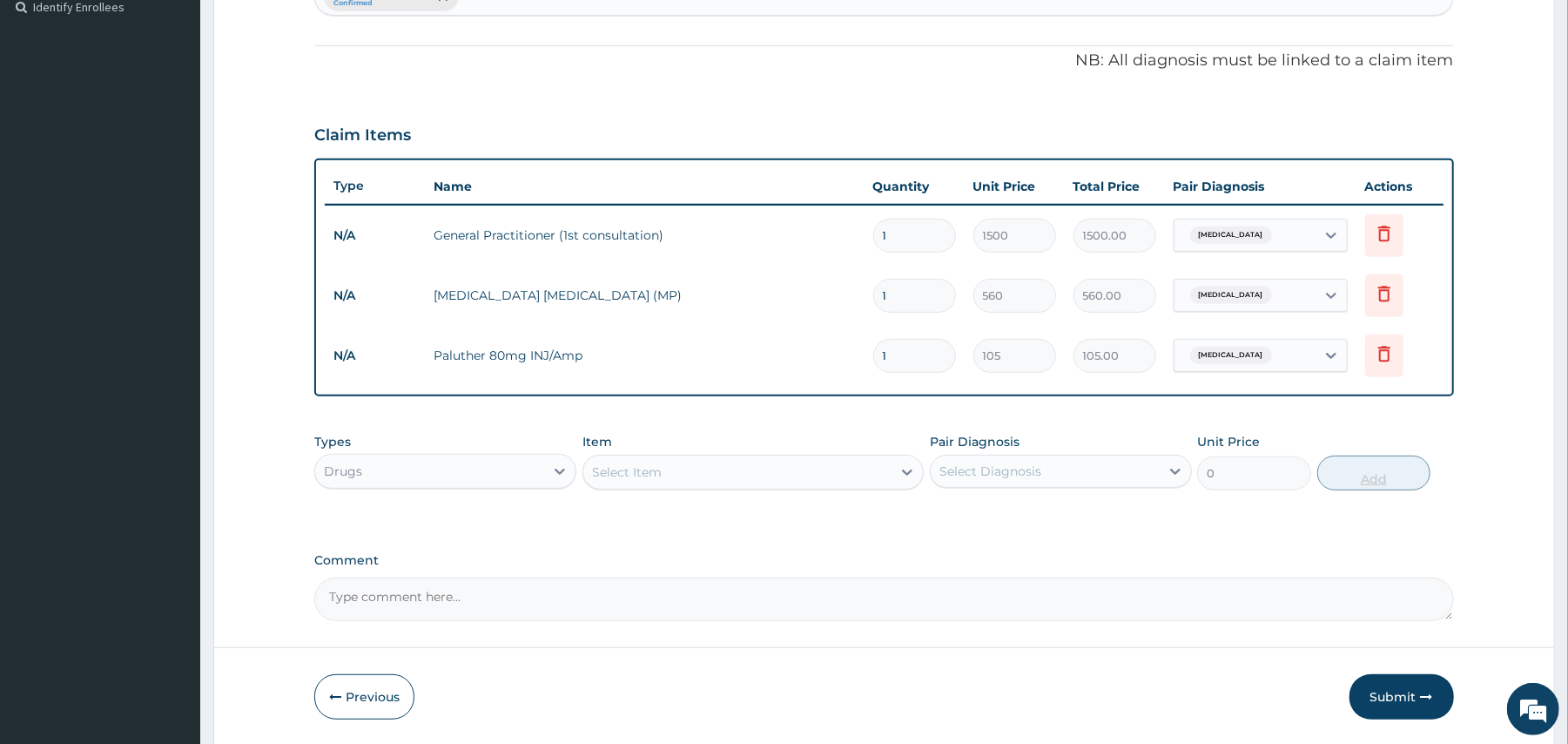
type input "0.00"
type input "6"
type input "630.00"
type input "6"
click at [737, 464] on div "Select Item" at bounding box center [737, 472] width 308 height 28
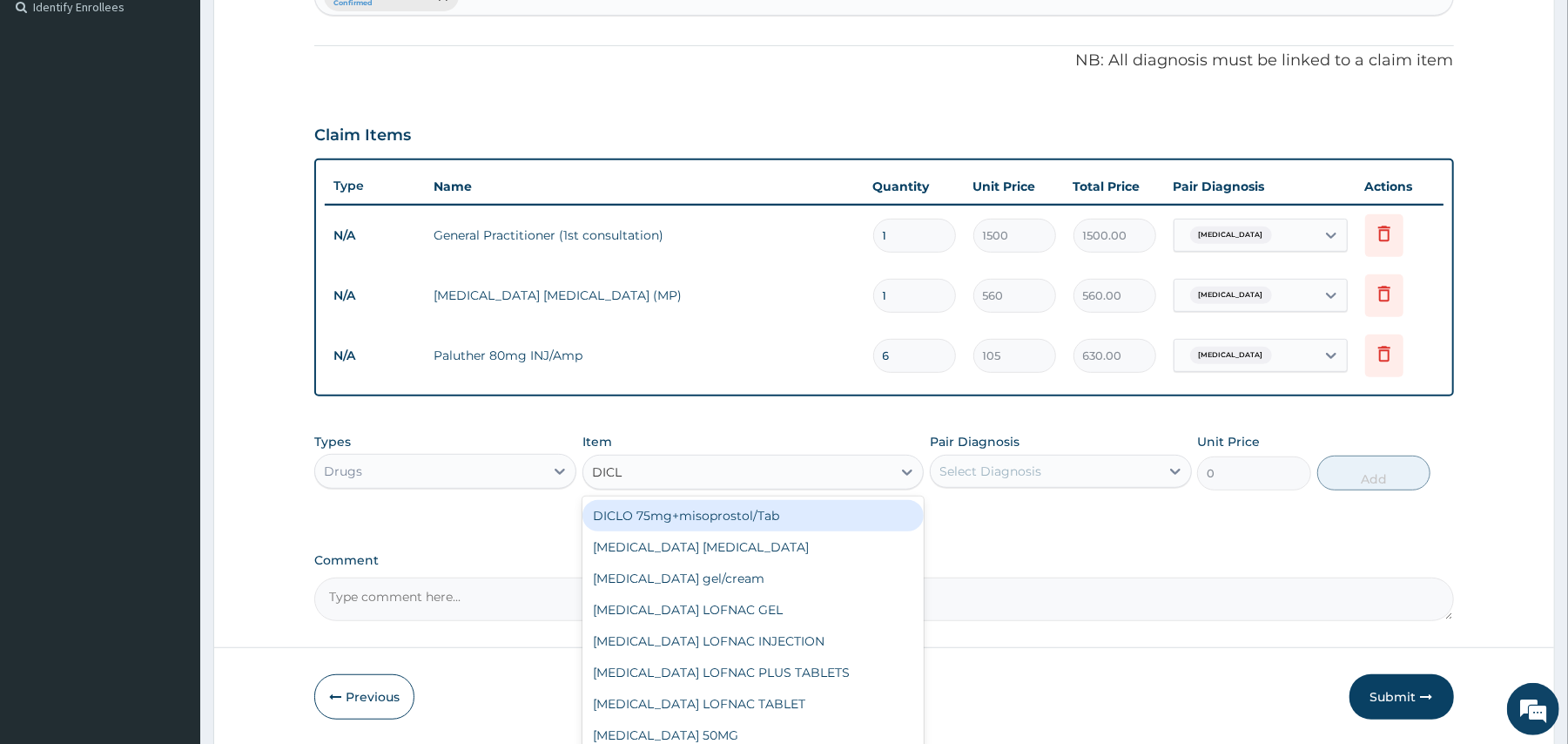
type input "DICLO"
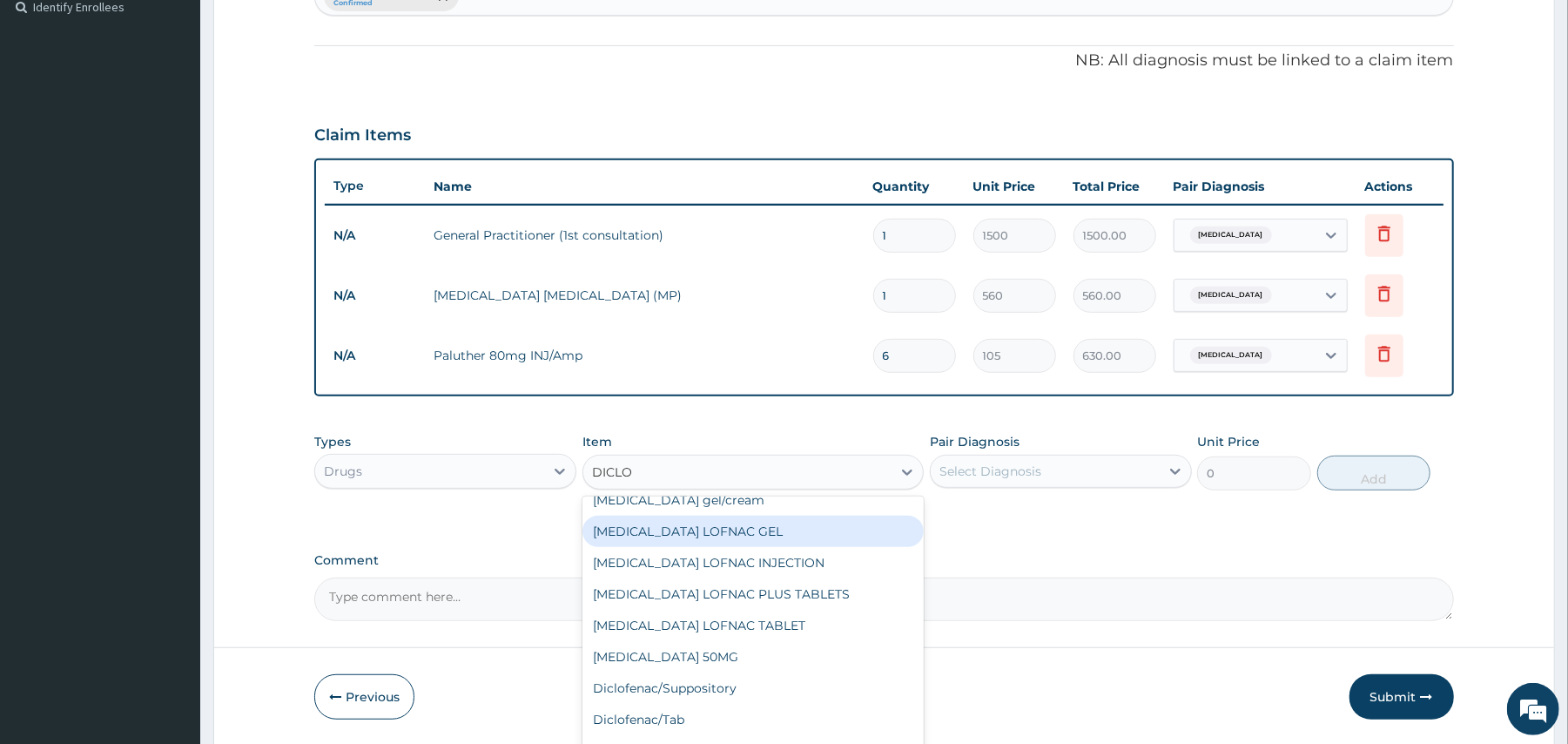
scroll to position [184, 0]
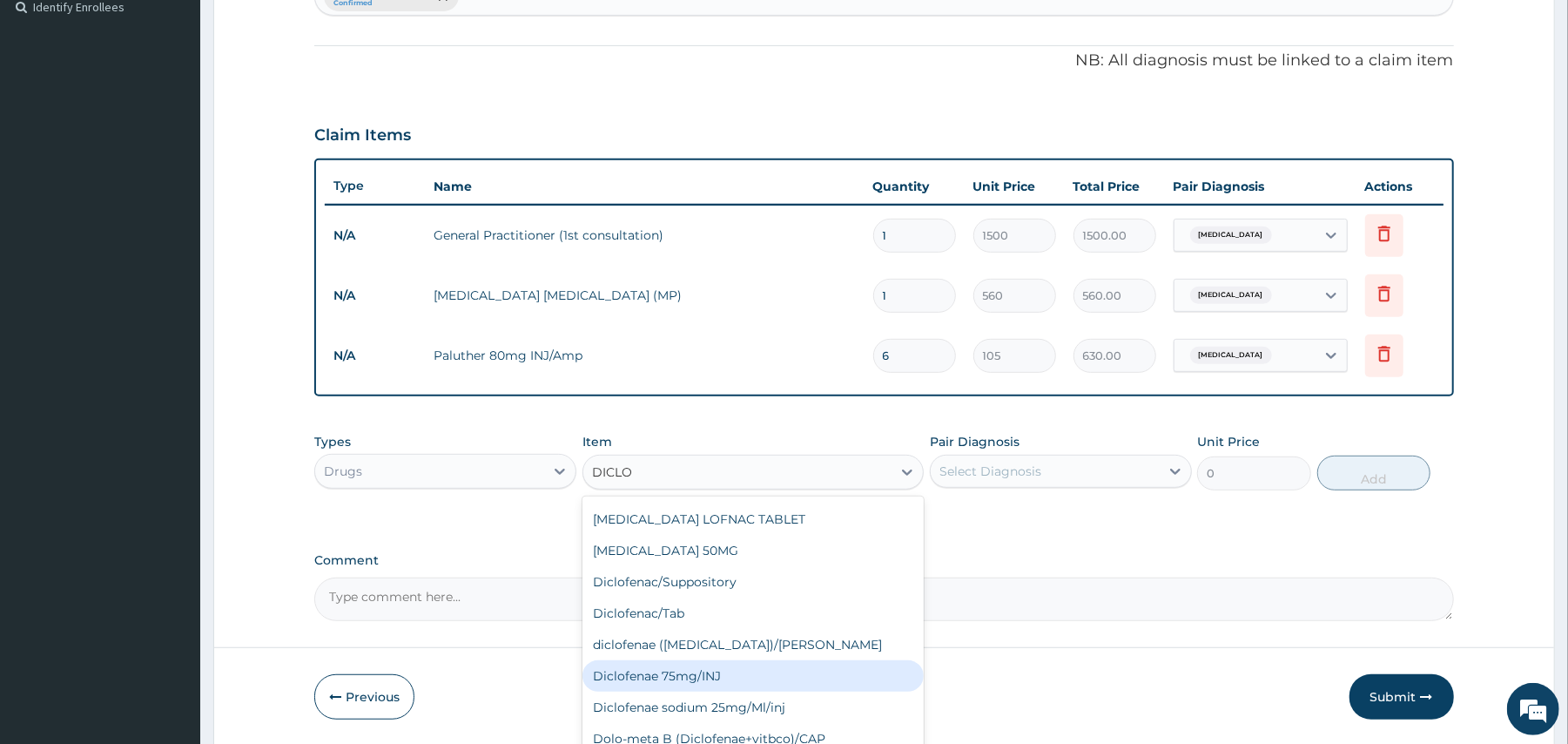
click at [733, 673] on div "Diclofenae 75mg/INJ" at bounding box center [753, 676] width 341 height 31
type input "39.38"
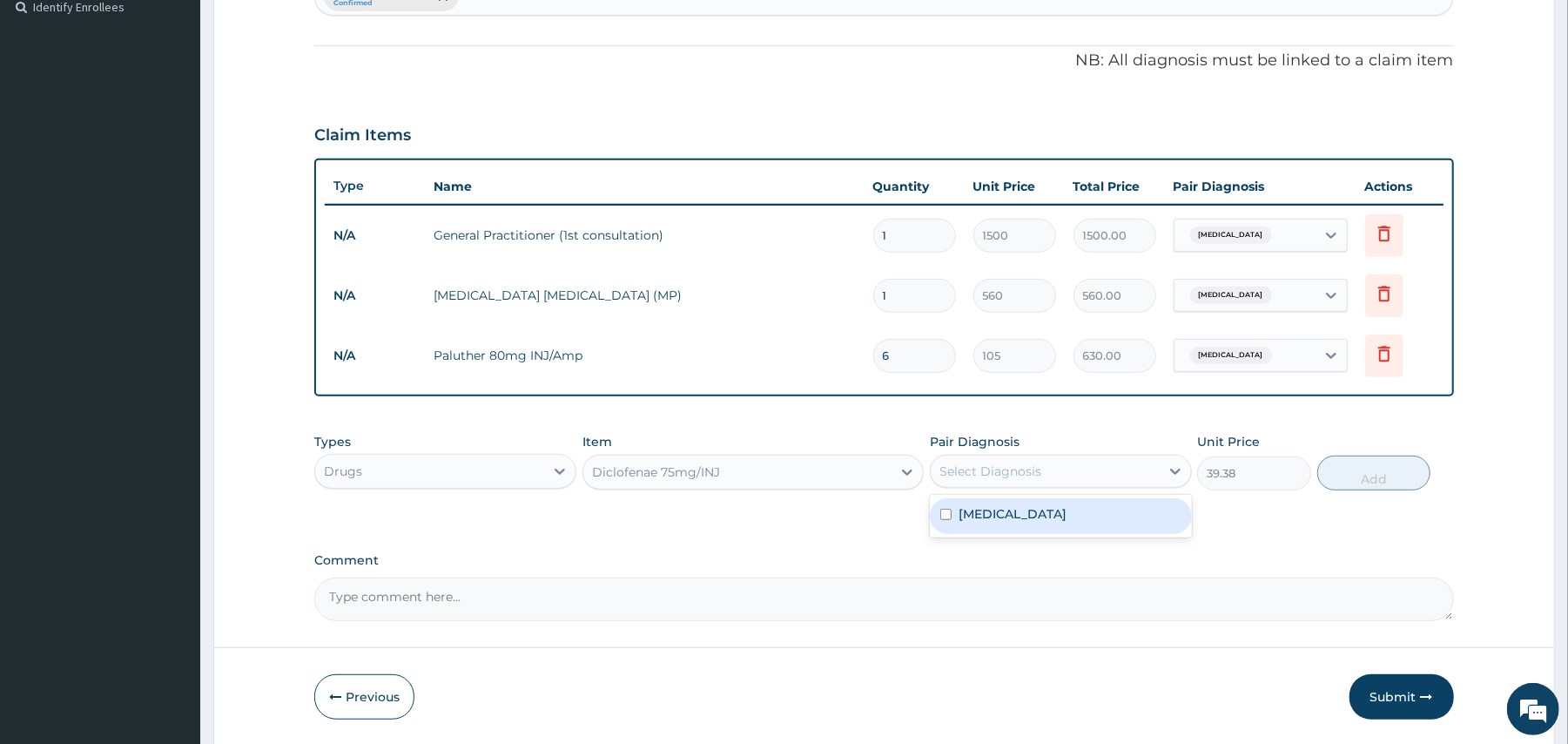
click at [1056, 464] on div "Select Diagnosis" at bounding box center [1045, 471] width 229 height 28
click at [1017, 517] on div "[MEDICAL_DATA]" at bounding box center [1061, 516] width 262 height 36
checkbox input "true"
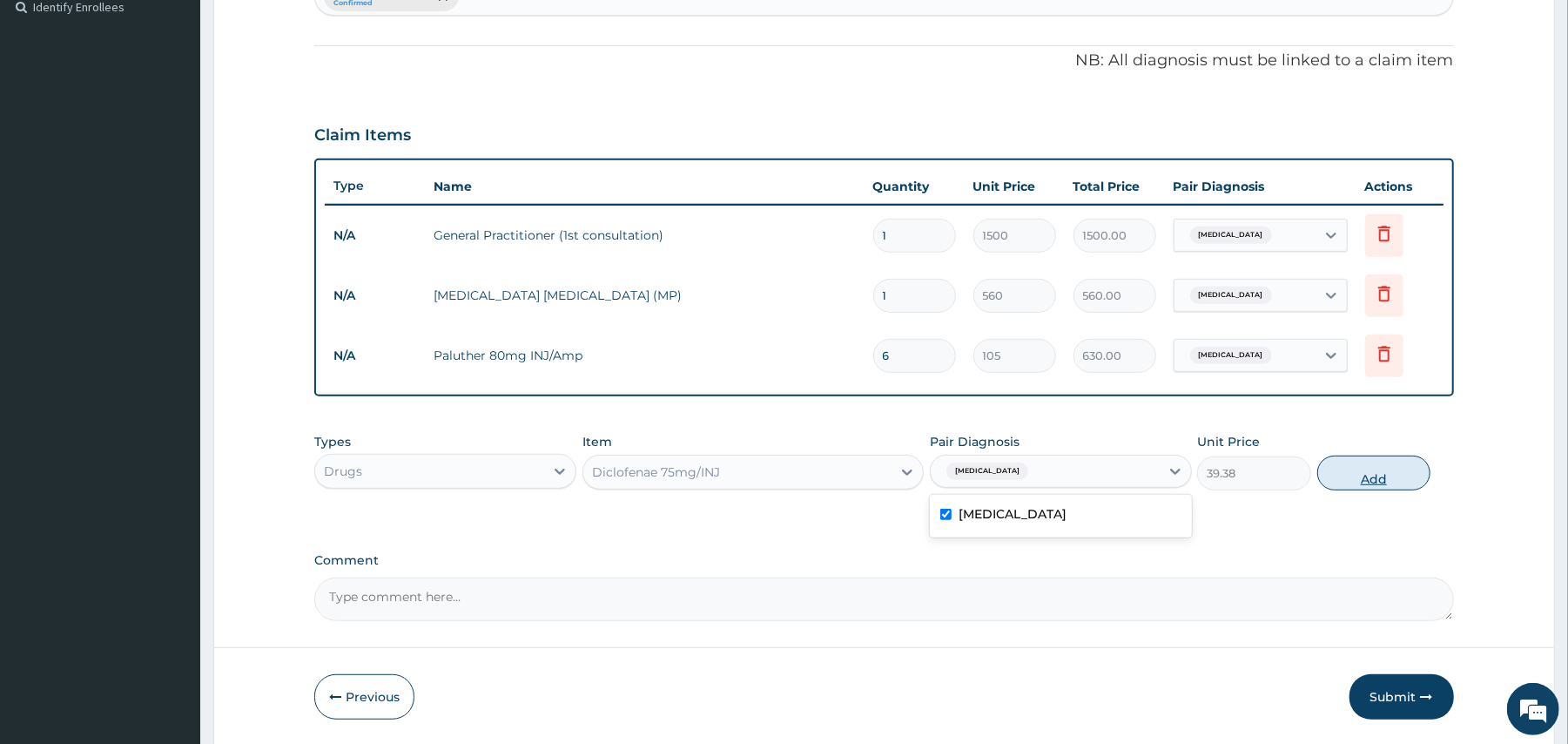
click at [1346, 474] on button "Add" at bounding box center [1374, 473] width 114 height 35
type input "0"
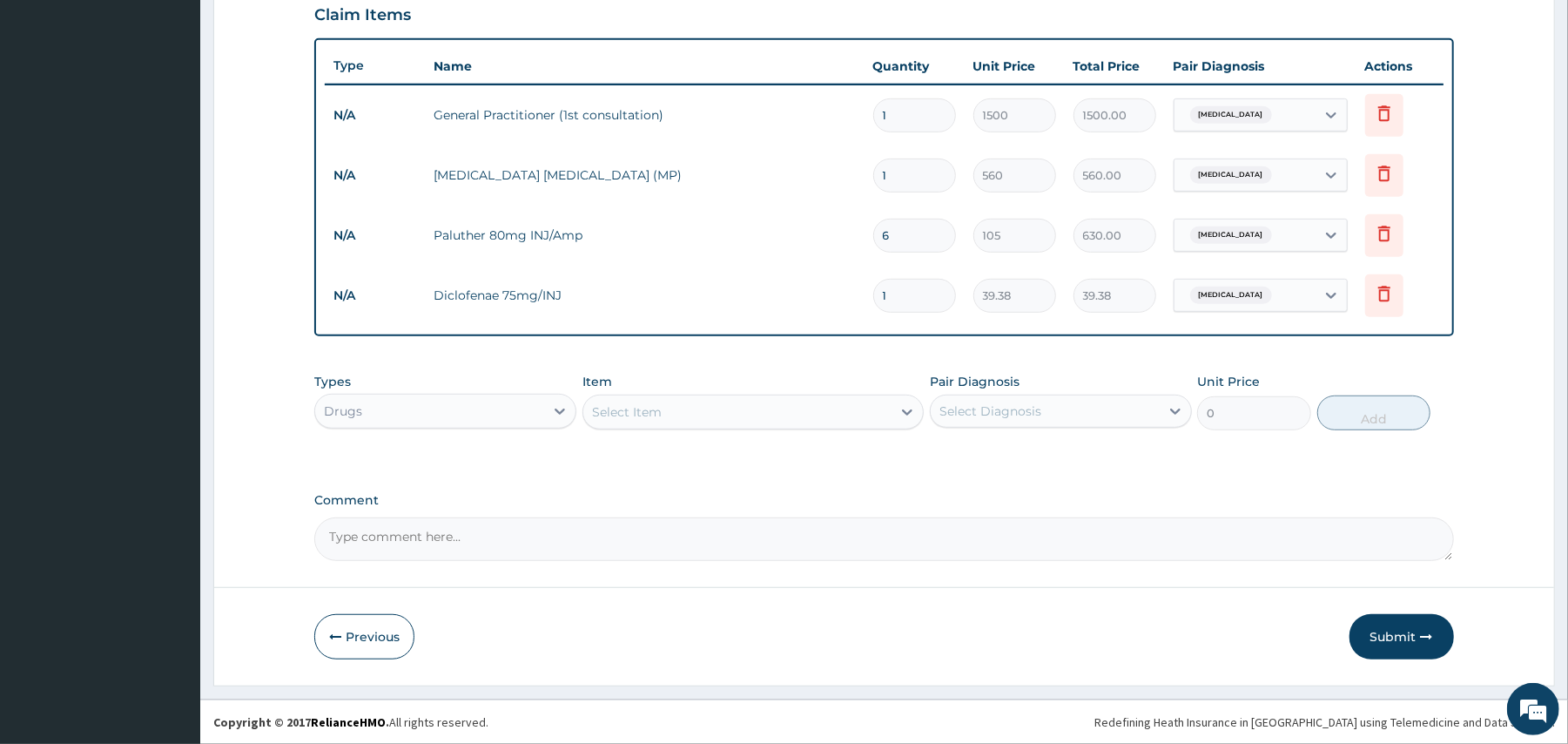
scroll to position [610, 0]
click at [822, 415] on div "Select Item" at bounding box center [737, 411] width 308 height 28
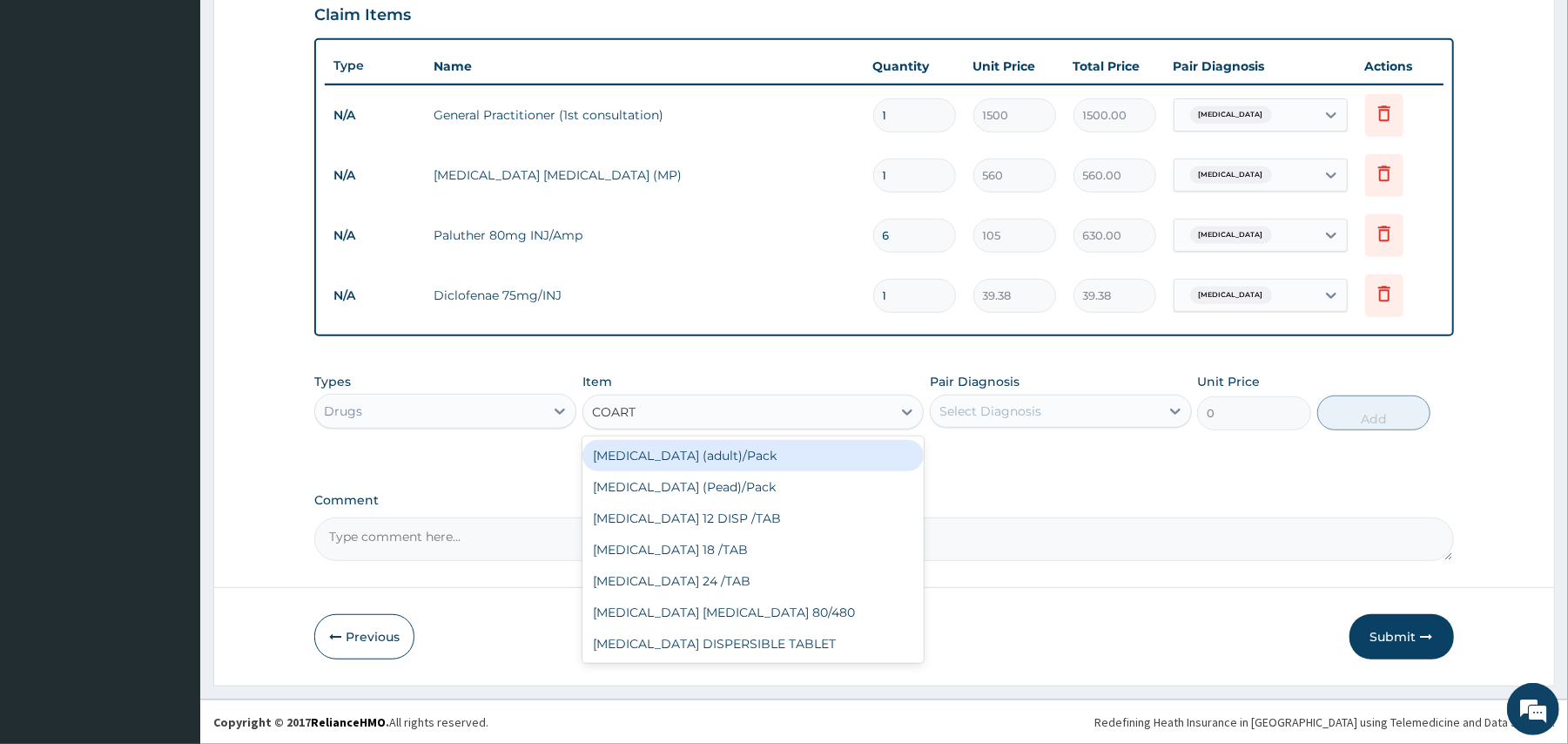
type input "COARTE"
click at [738, 461] on div "[MEDICAL_DATA] (adult)/Pack" at bounding box center [753, 455] width 341 height 31
type input "682.5"
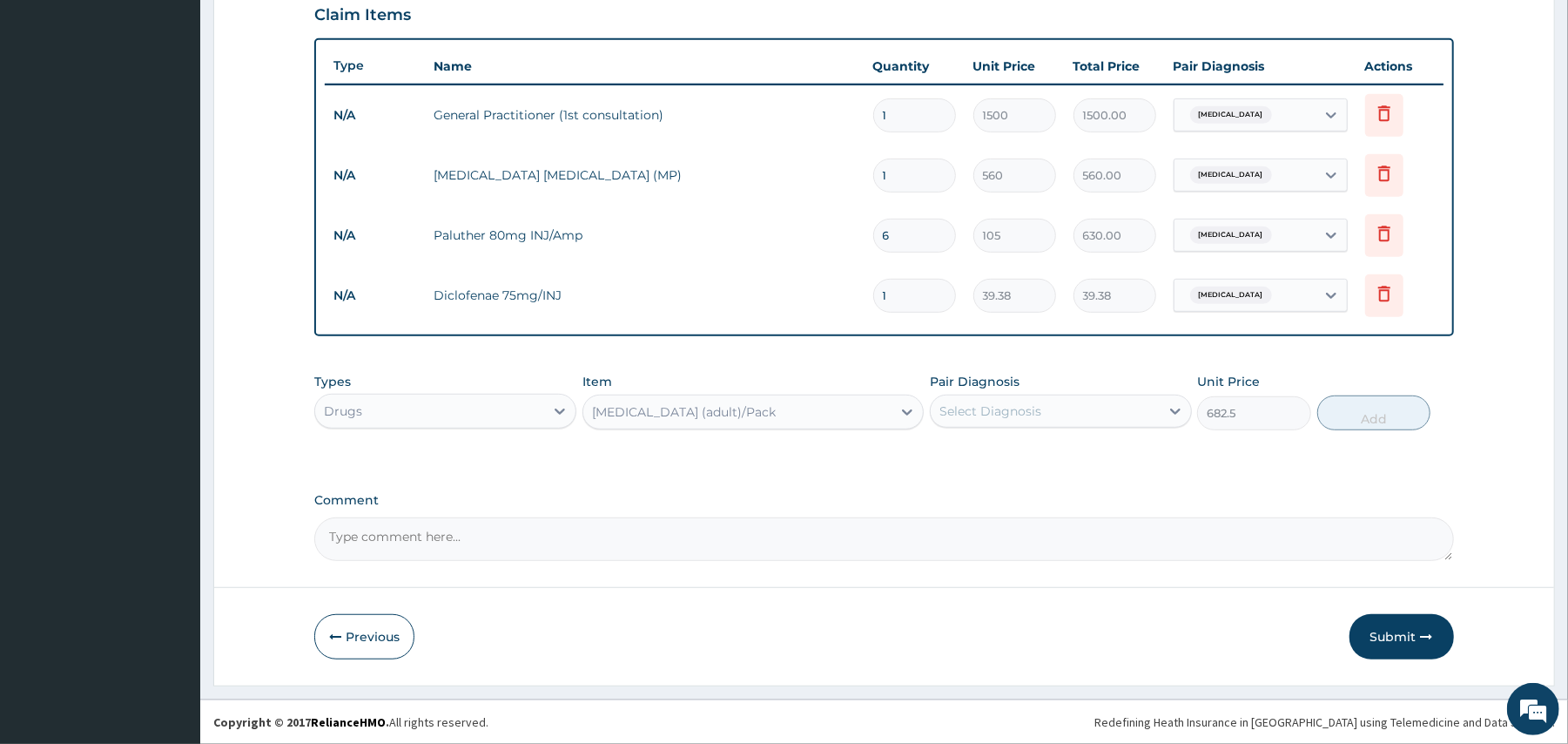
click at [1014, 418] on div "Select Diagnosis" at bounding box center [991, 411] width 101 height 18
click at [1000, 440] on div "[MEDICAL_DATA]" at bounding box center [1061, 455] width 262 height 36
checkbox input "true"
click at [1385, 414] on button "Add" at bounding box center [1374, 412] width 114 height 35
type input "0"
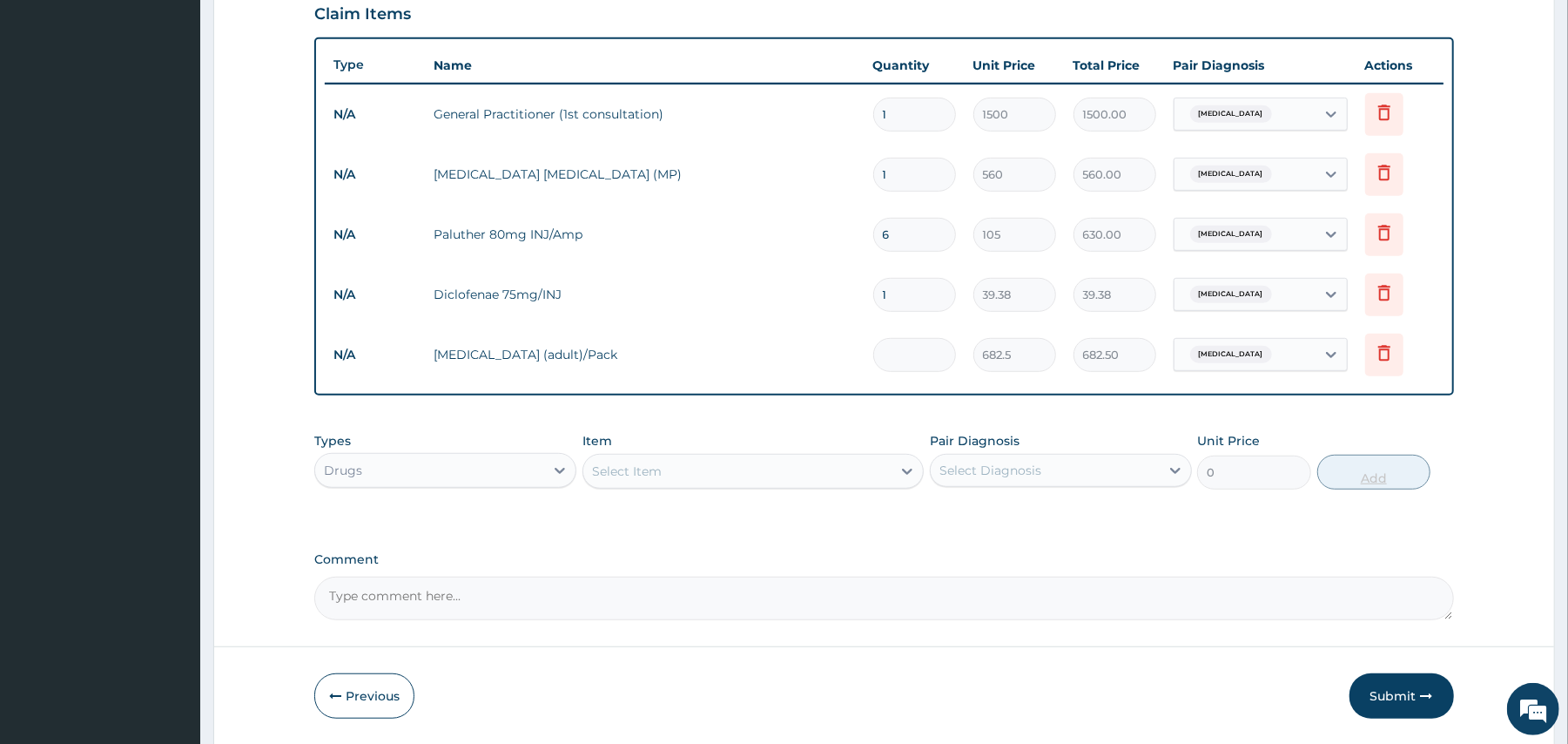
type input "0.00"
type input "6"
type input "4095.00"
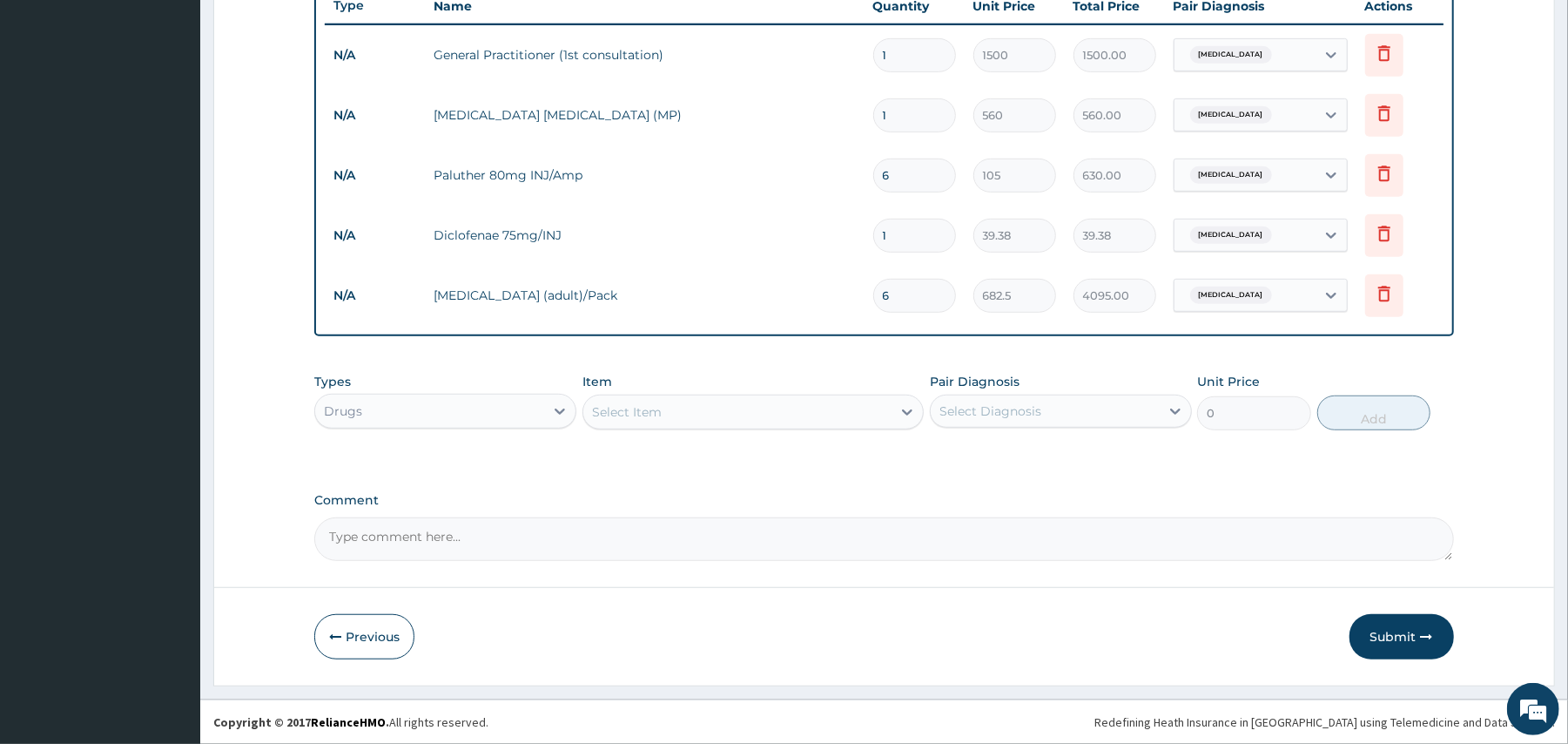
type input "6"
click at [638, 404] on div "Select Item" at bounding box center [626, 412] width 69 height 18
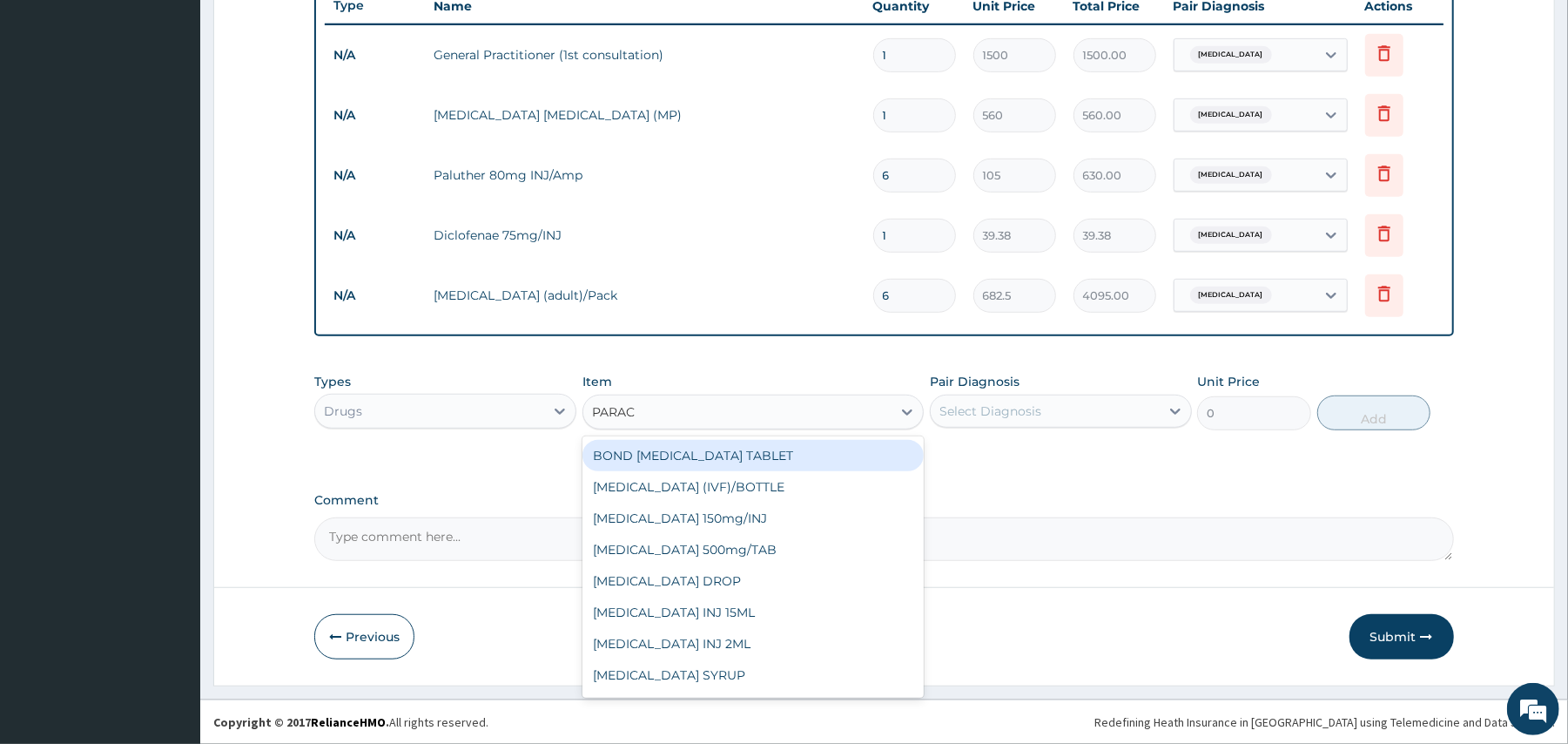
type input "PARACE"
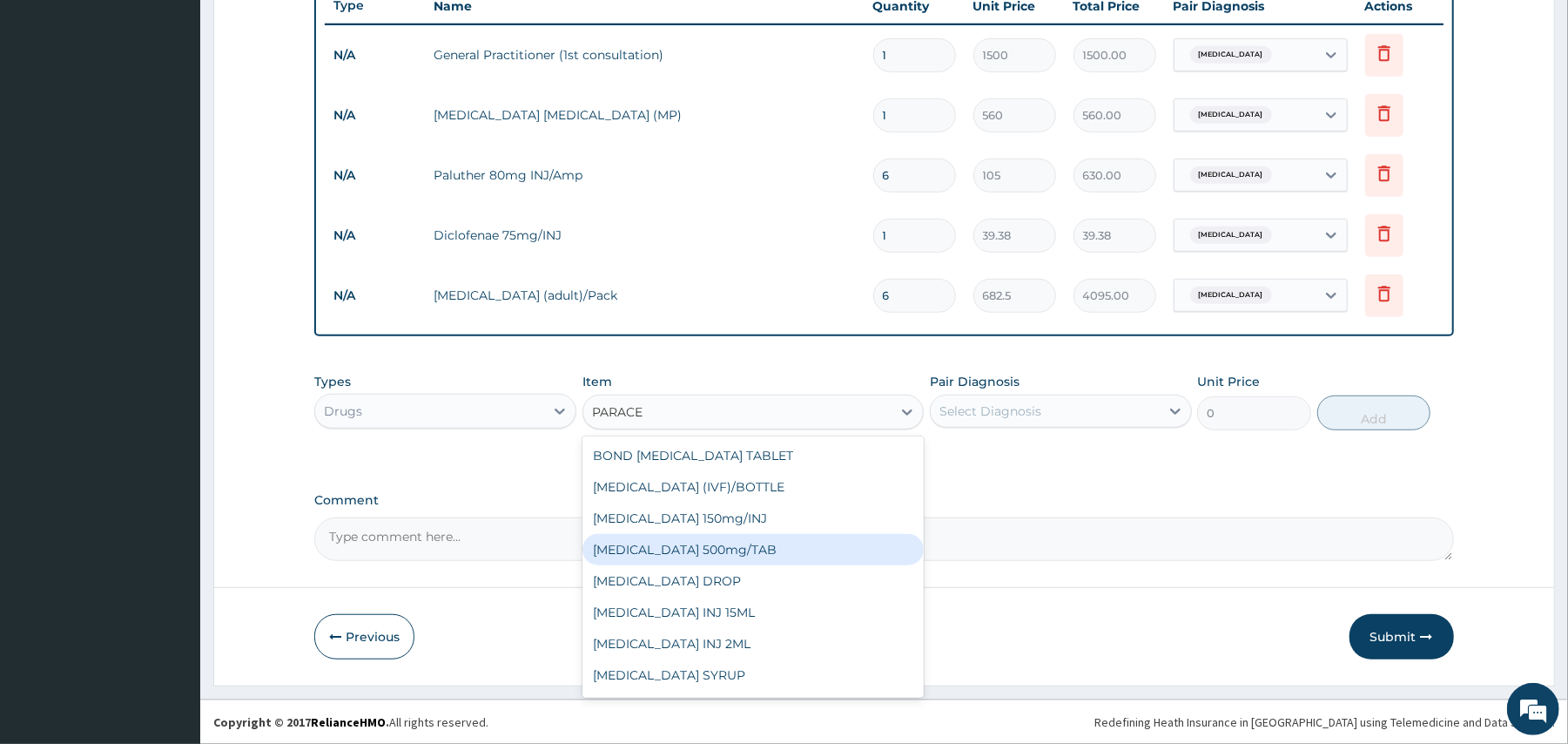
click at [715, 544] on div "[MEDICAL_DATA] 500mg/TAB" at bounding box center [753, 549] width 341 height 31
type input "5.25"
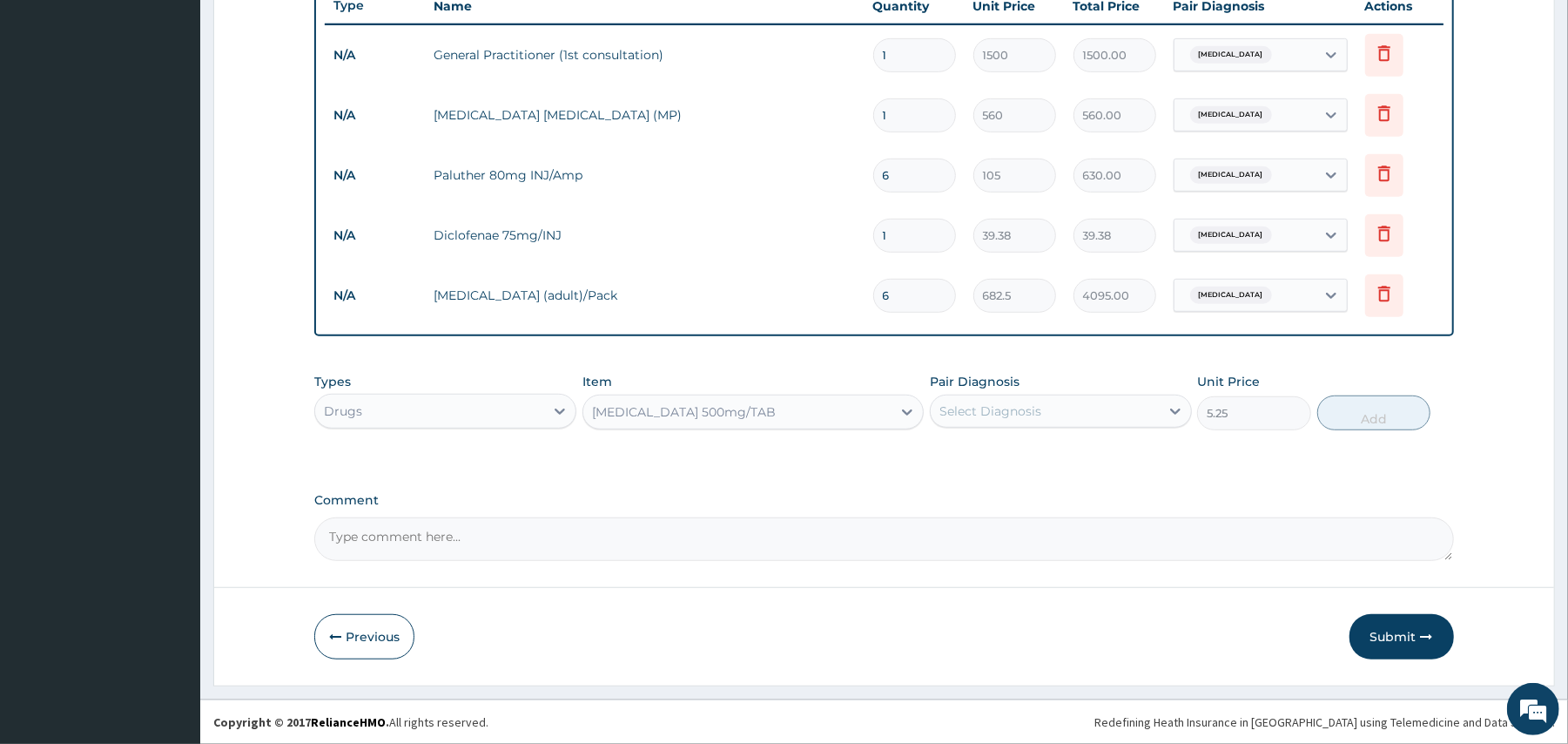
click at [1060, 405] on div "Select Diagnosis" at bounding box center [1045, 411] width 229 height 28
click at [1033, 444] on div "[MEDICAL_DATA]" at bounding box center [1061, 455] width 262 height 36
checkbox input "true"
click at [1353, 423] on button "Add" at bounding box center [1374, 412] width 114 height 35
type input "0"
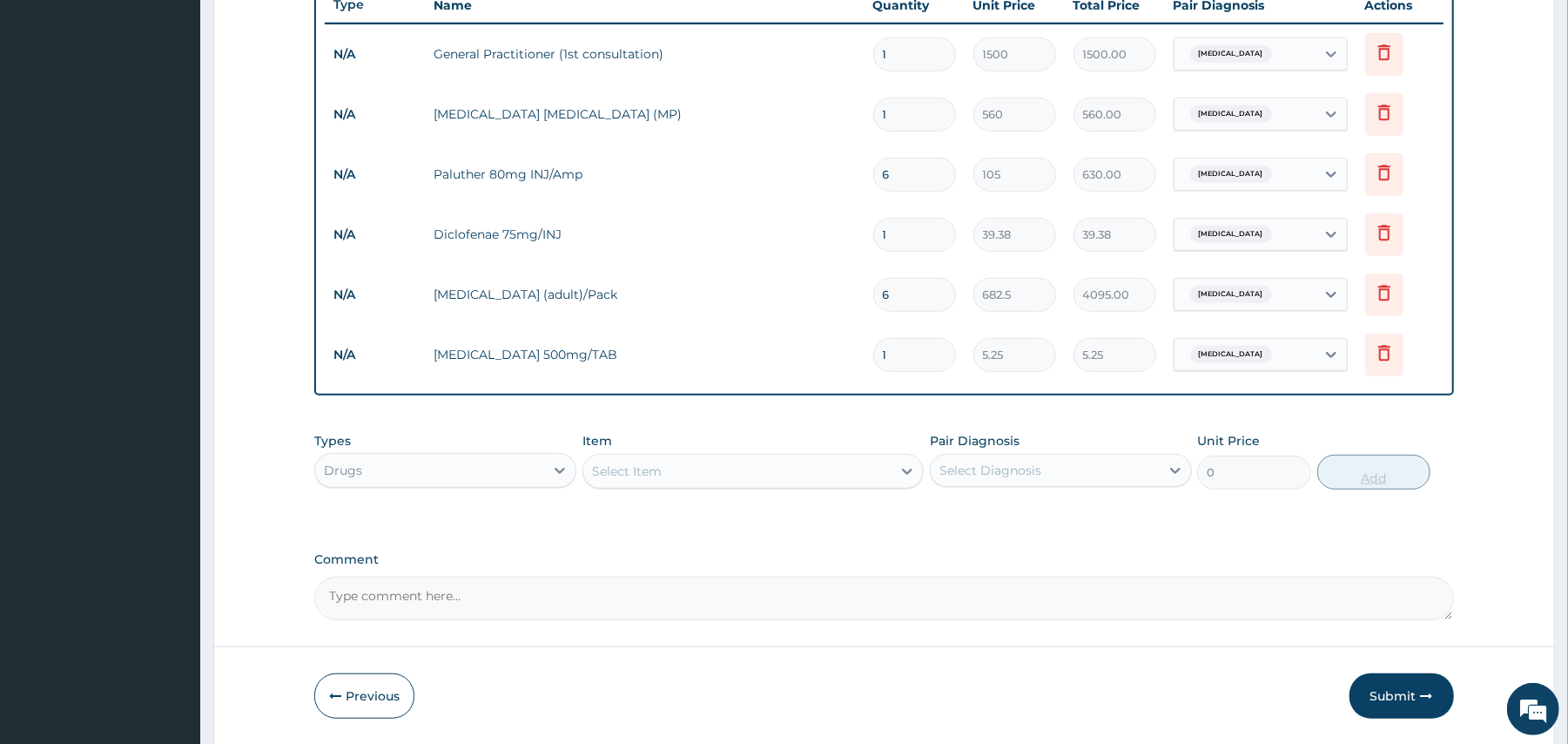
type input "18"
type input "94.50"
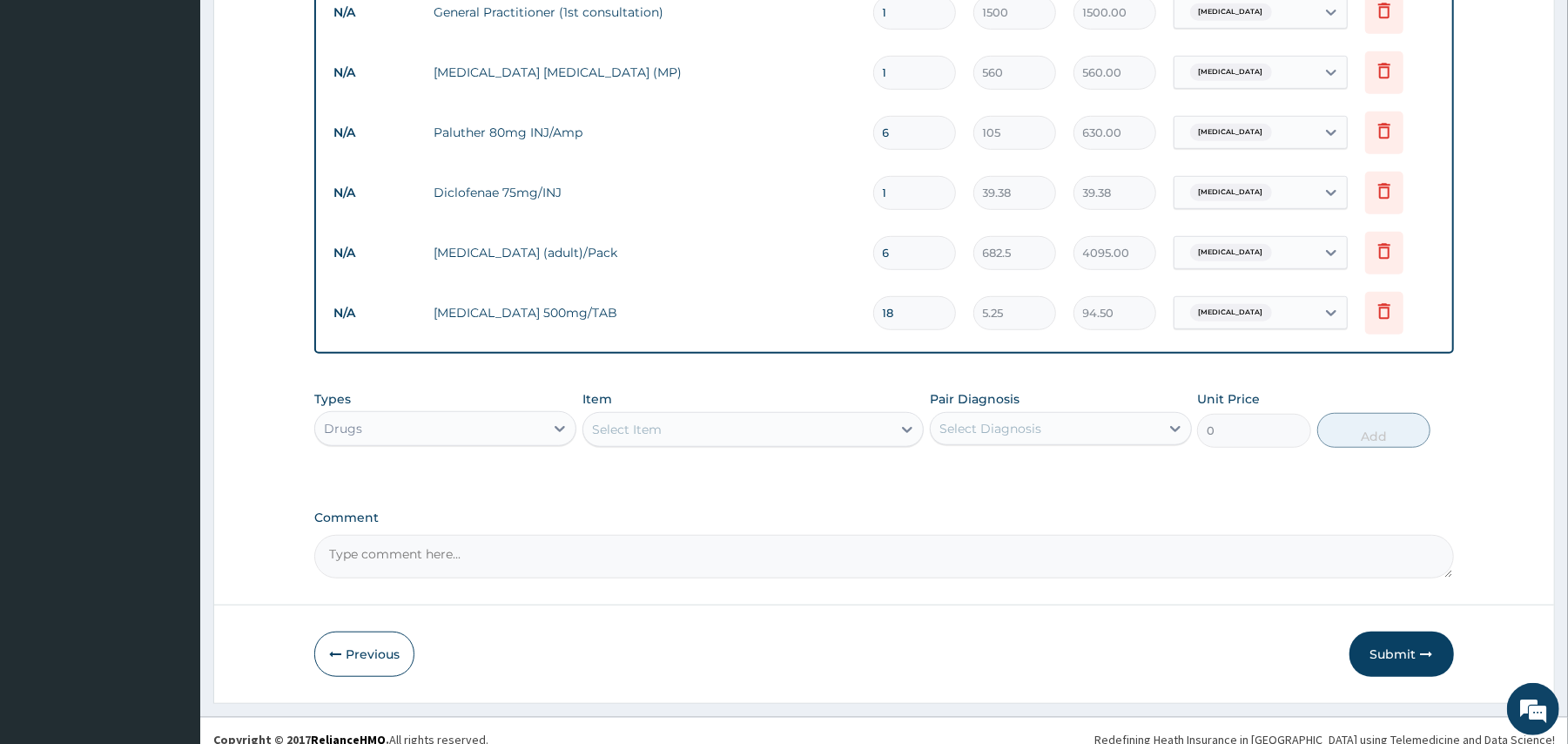
scroll to position [731, 0]
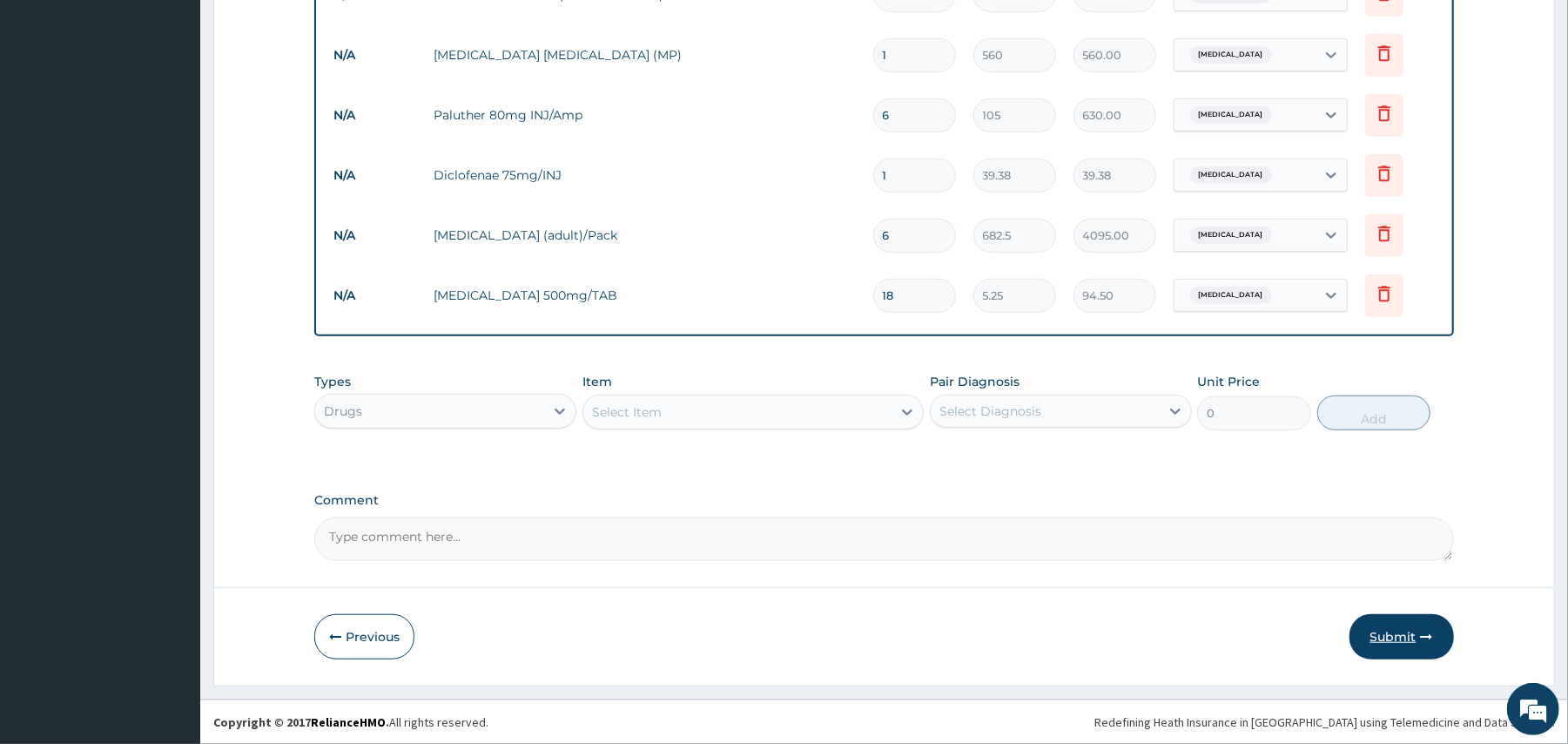
type input "18"
click at [1397, 646] on button "Submit" at bounding box center [1401, 637] width 104 height 45
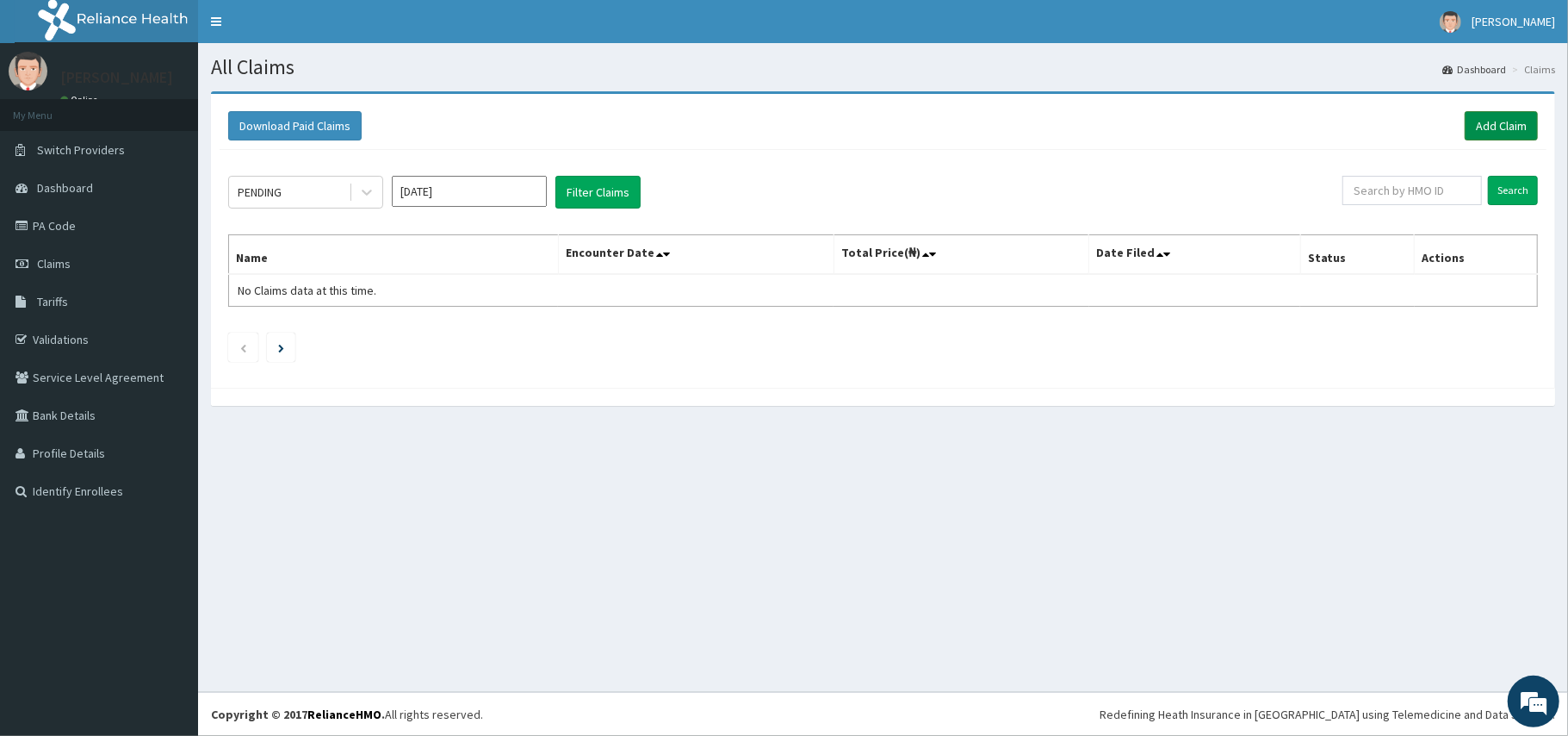
click at [1486, 122] on link "Add Claim" at bounding box center [1501, 125] width 73 height 29
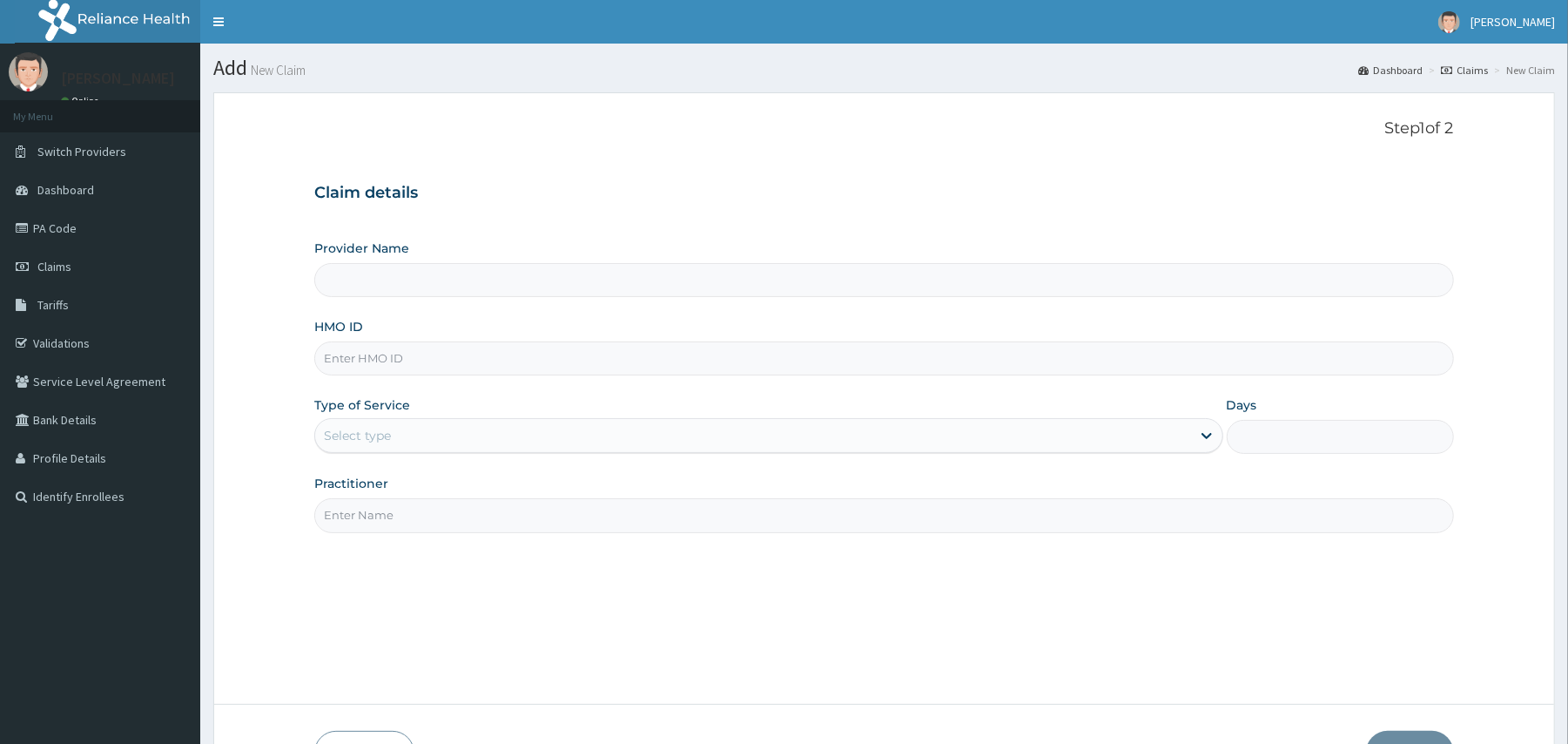
type input "[GEOGRAPHIC_DATA] And [GEOGRAPHIC_DATA]"
click at [655, 353] on input "HMO ID" at bounding box center [883, 358] width 1139 height 34
type input "SGA/10018/A"
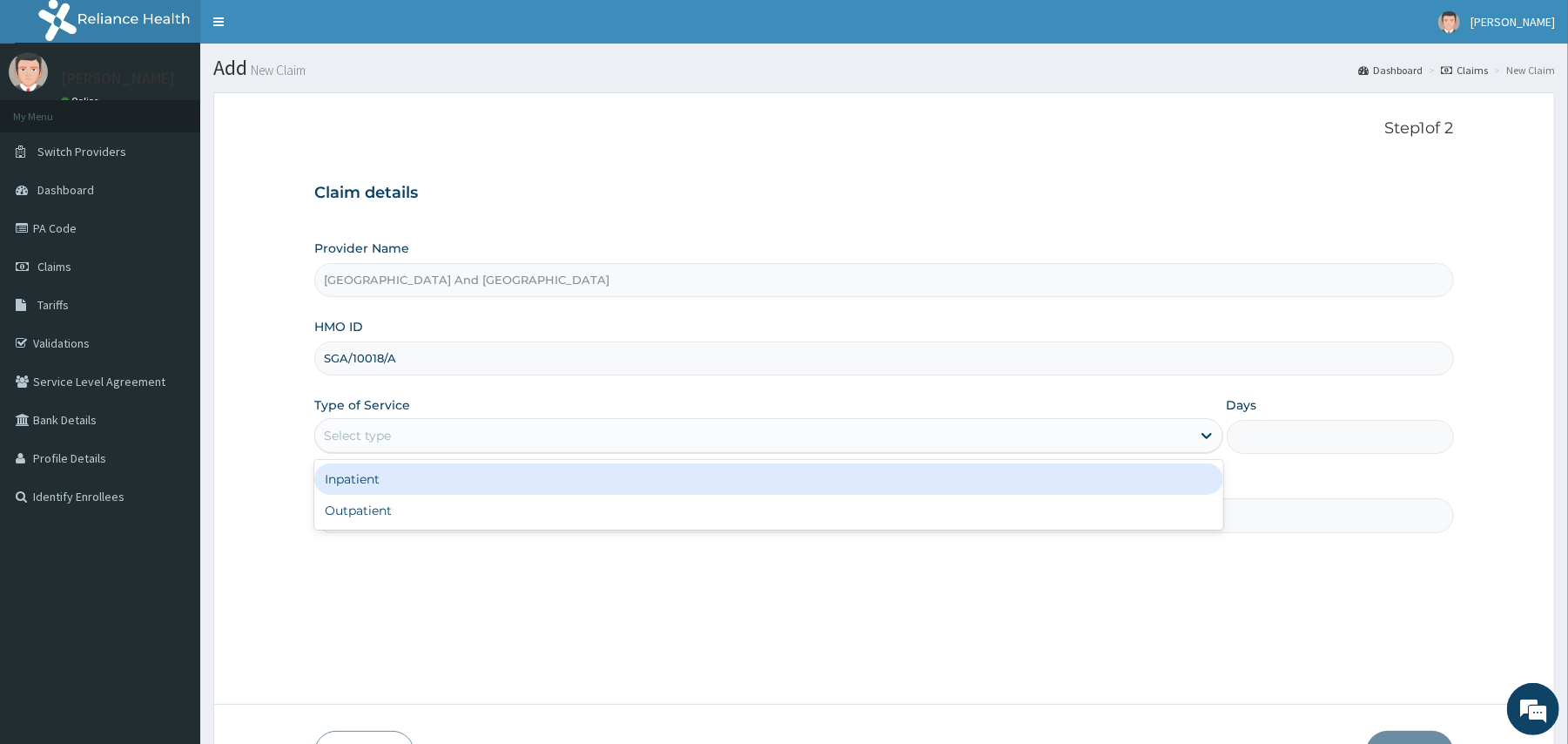
click at [505, 446] on div "Select type" at bounding box center [753, 435] width 876 height 28
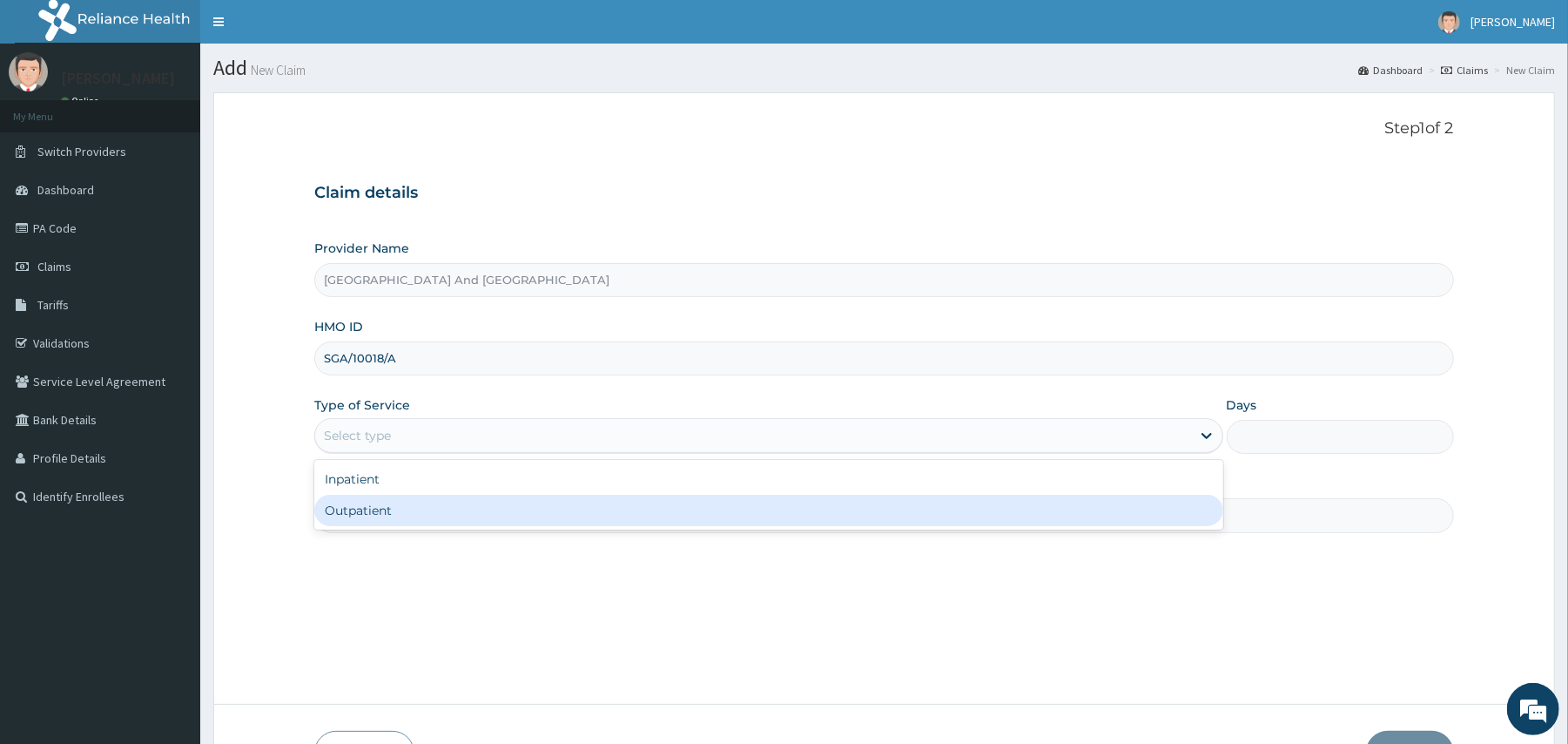
click at [471, 514] on div "Outpatient" at bounding box center [768, 510] width 909 height 31
type input "1"
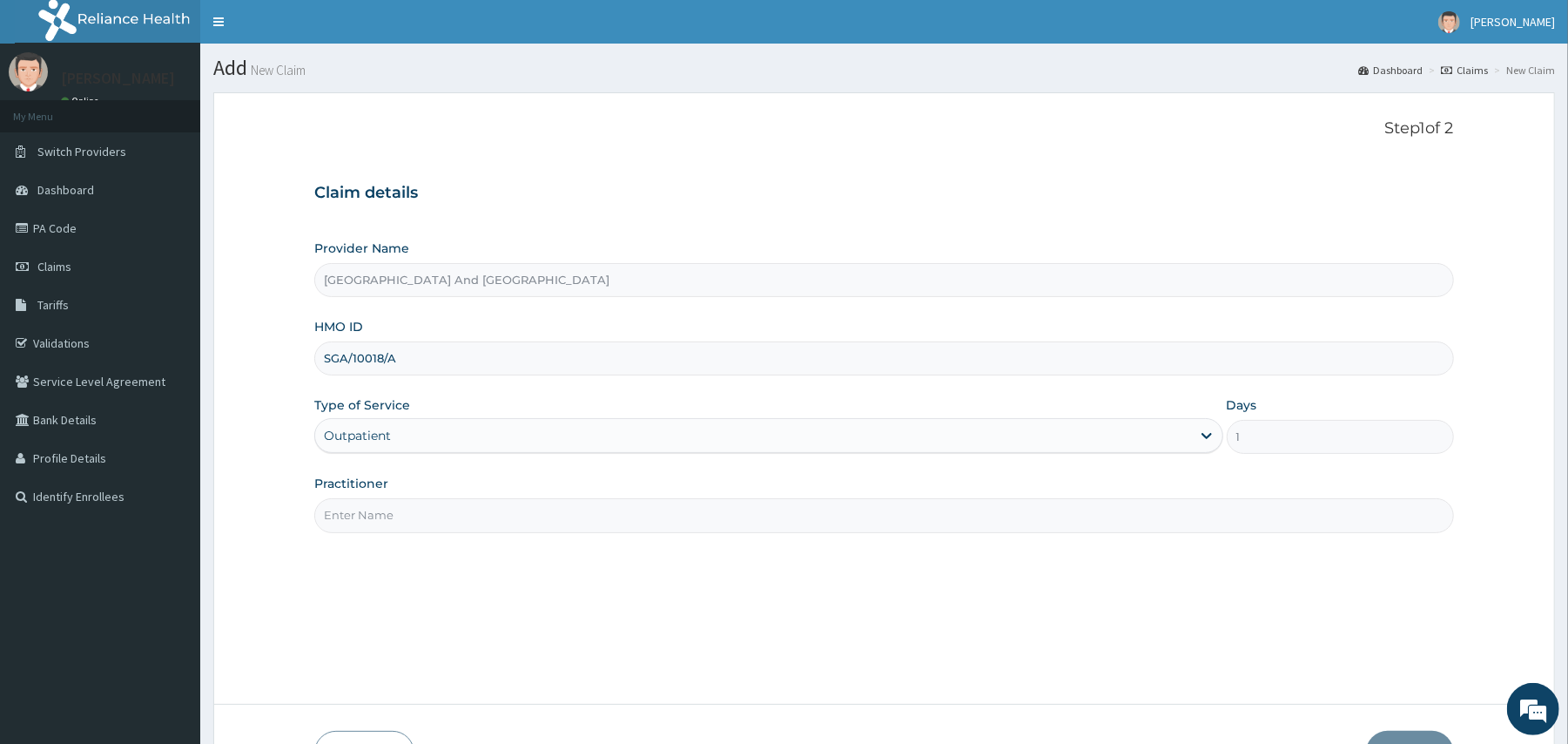
click at [470, 519] on input "Practitioner" at bounding box center [883, 515] width 1139 height 34
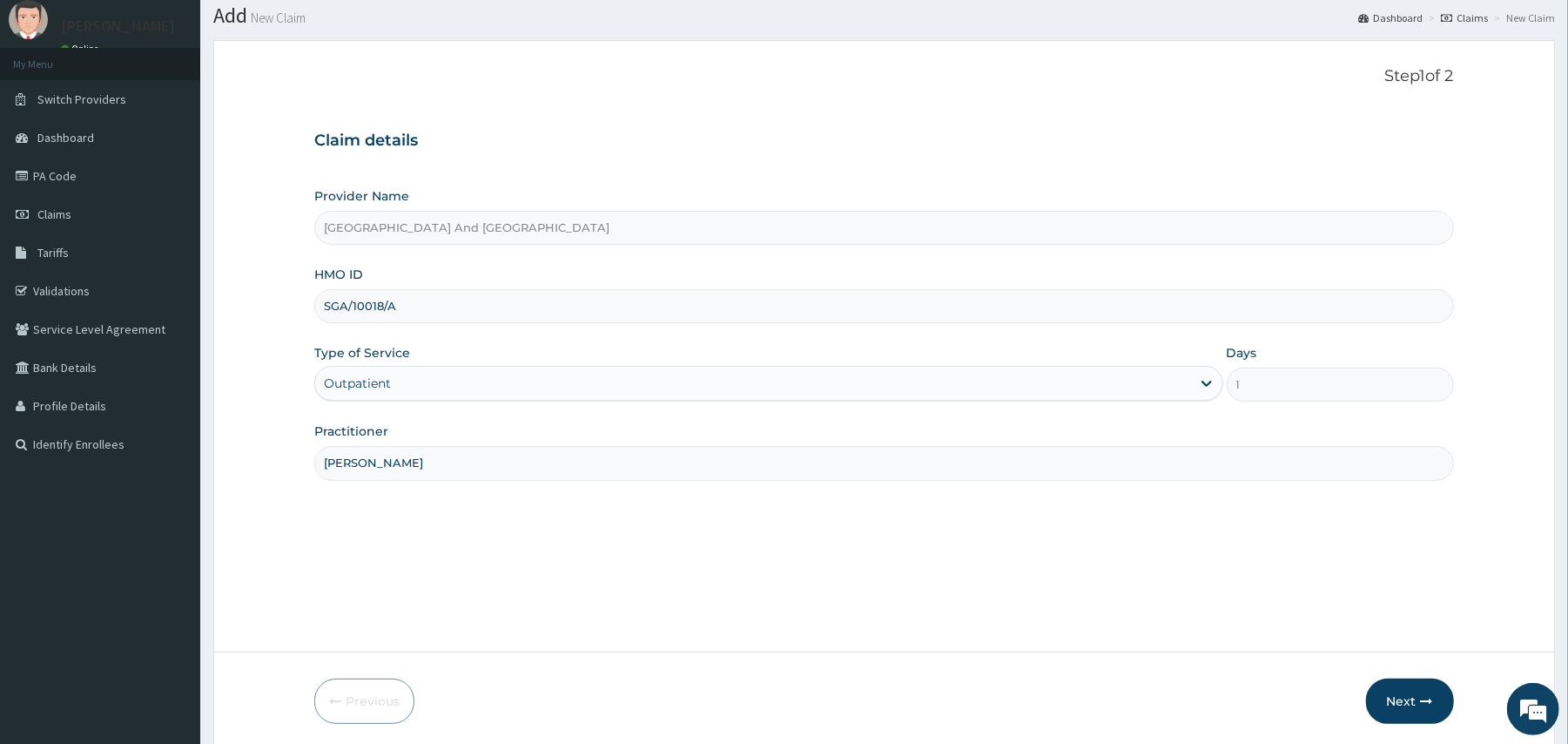
scroll to position [117, 0]
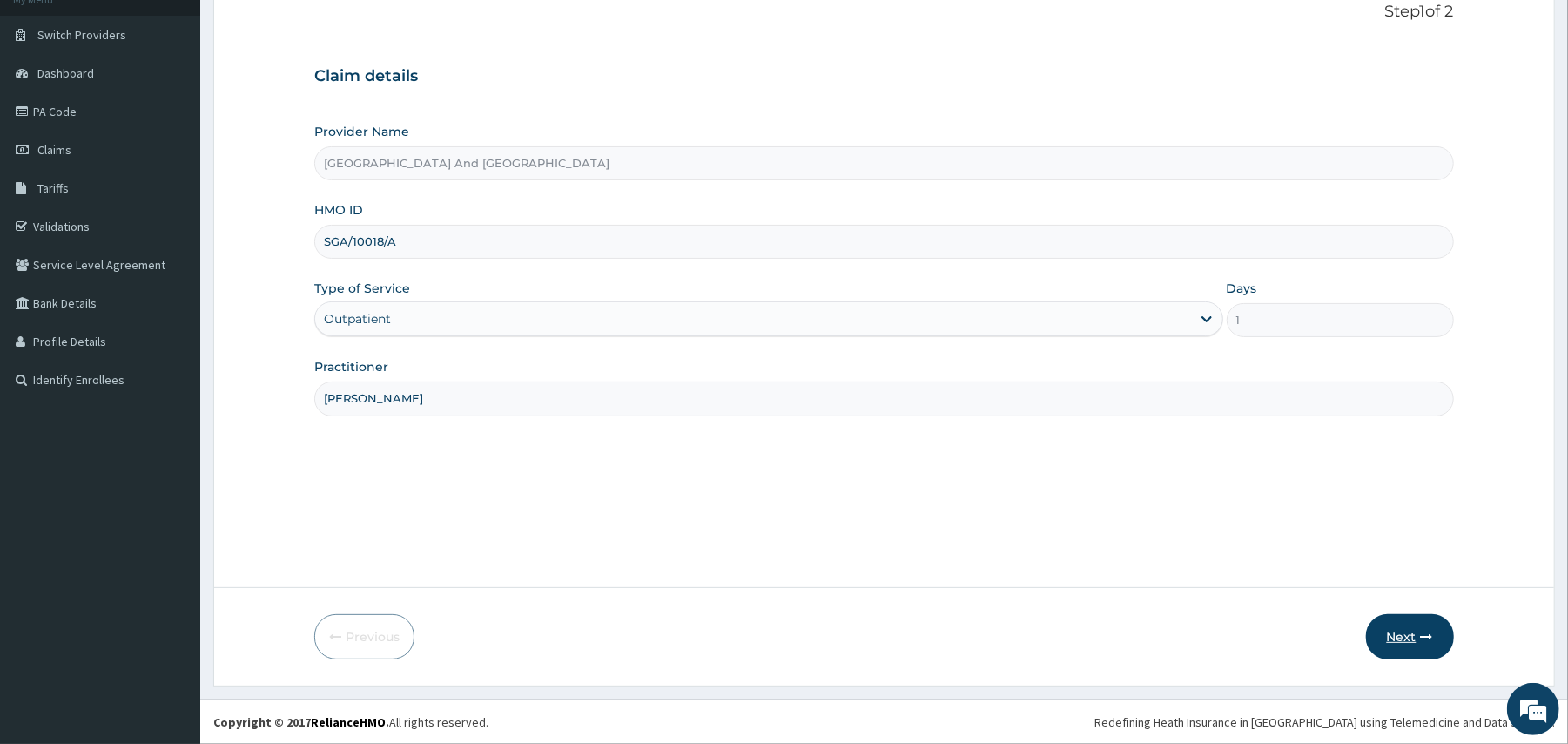
type input "[PERSON_NAME]"
click at [1412, 629] on button "Next" at bounding box center [1410, 637] width 88 height 45
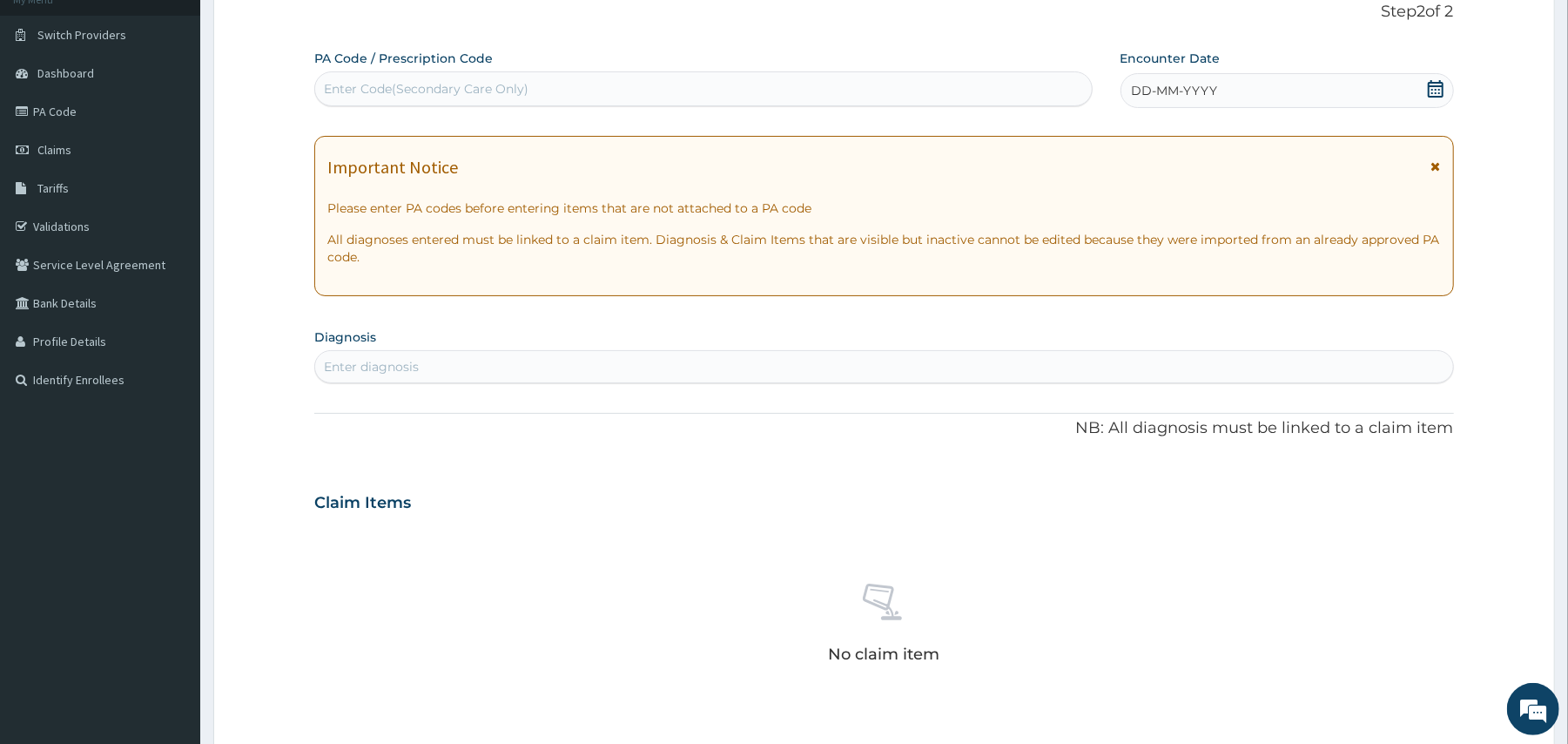
click at [1432, 81] on icon at bounding box center [1436, 89] width 16 height 18
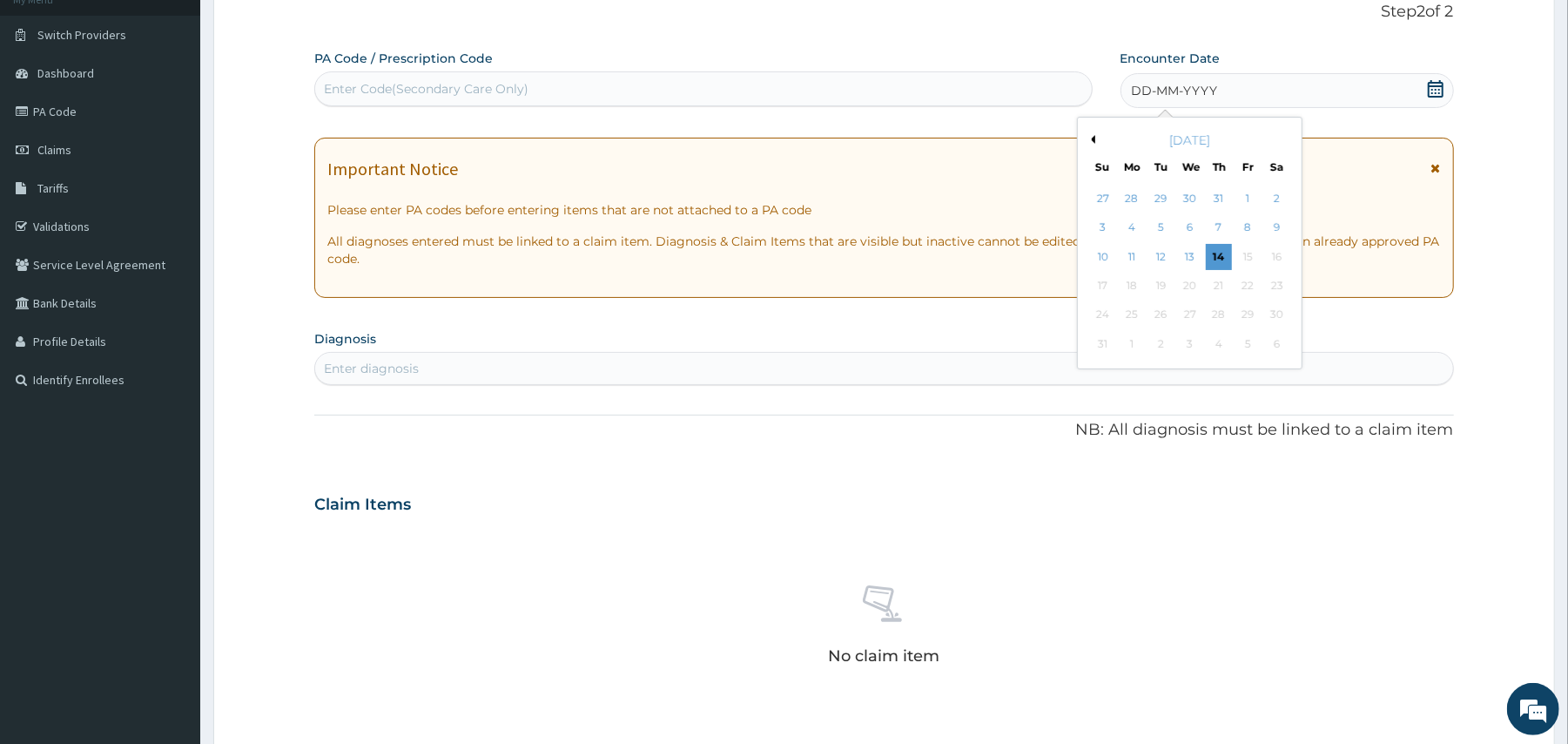
click at [1092, 139] on button "Previous Month" at bounding box center [1091, 138] width 9 height 9
click at [1278, 223] on div "12" at bounding box center [1276, 228] width 26 height 26
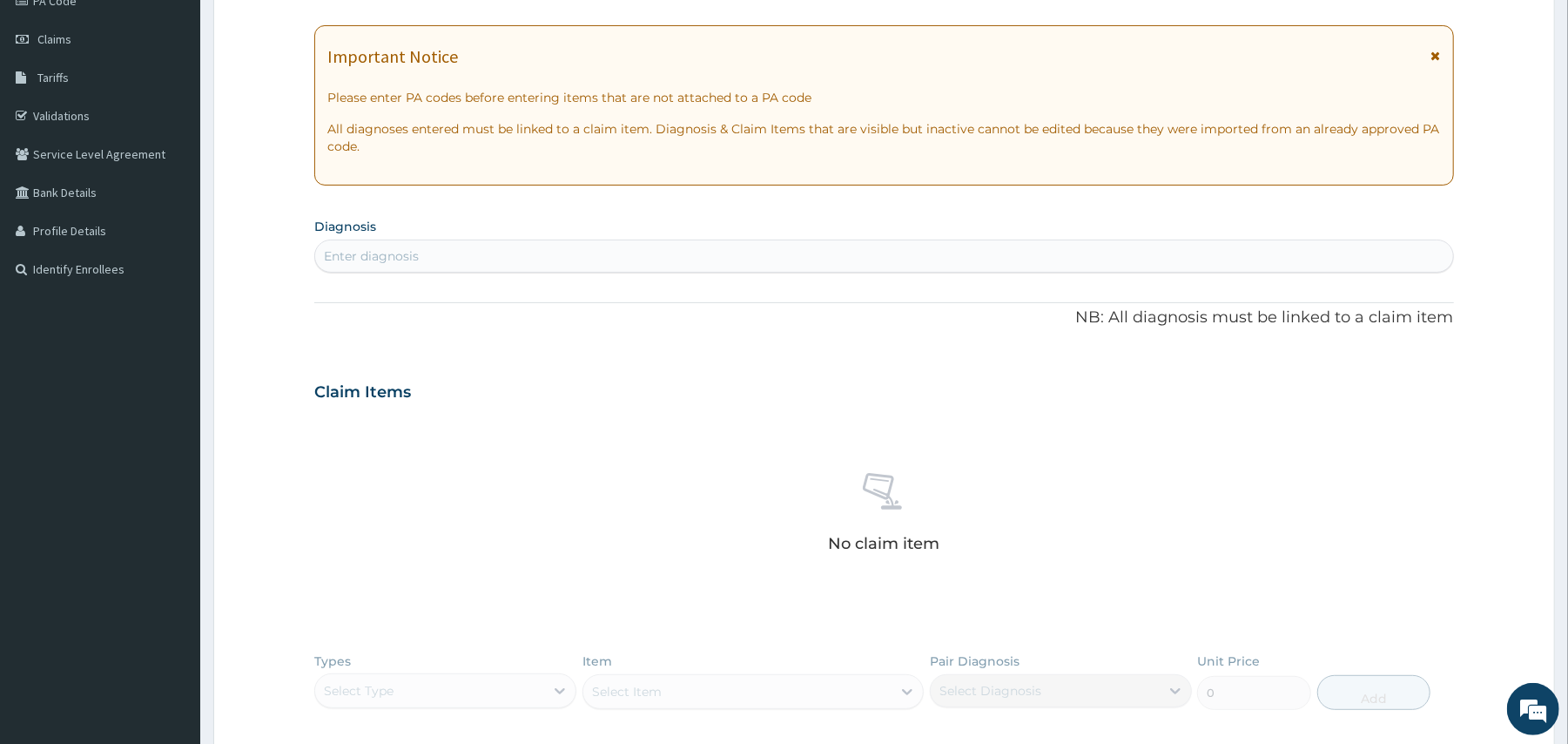
scroll to position [276, 0]
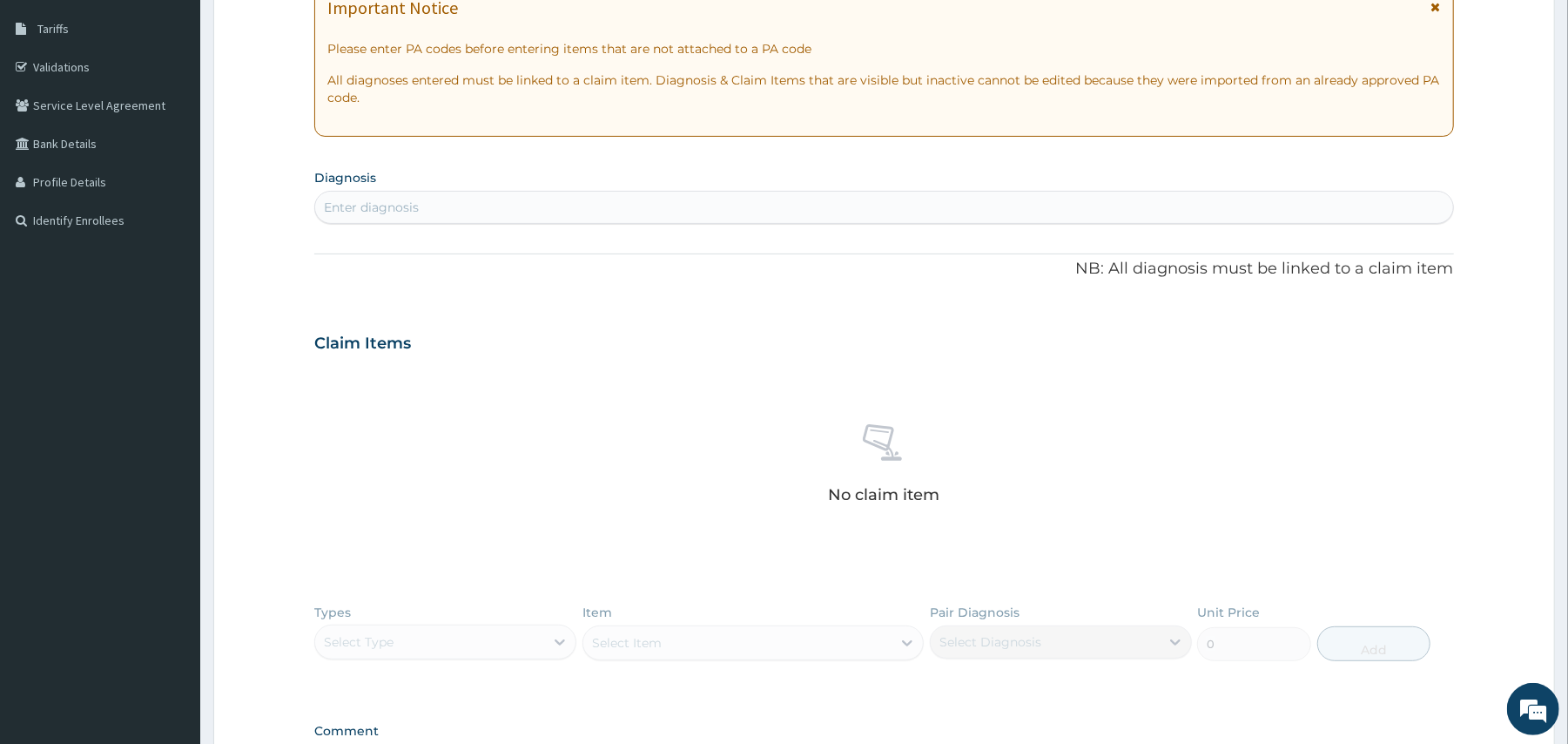
click at [809, 209] on div "Enter diagnosis" at bounding box center [883, 207] width 1137 height 28
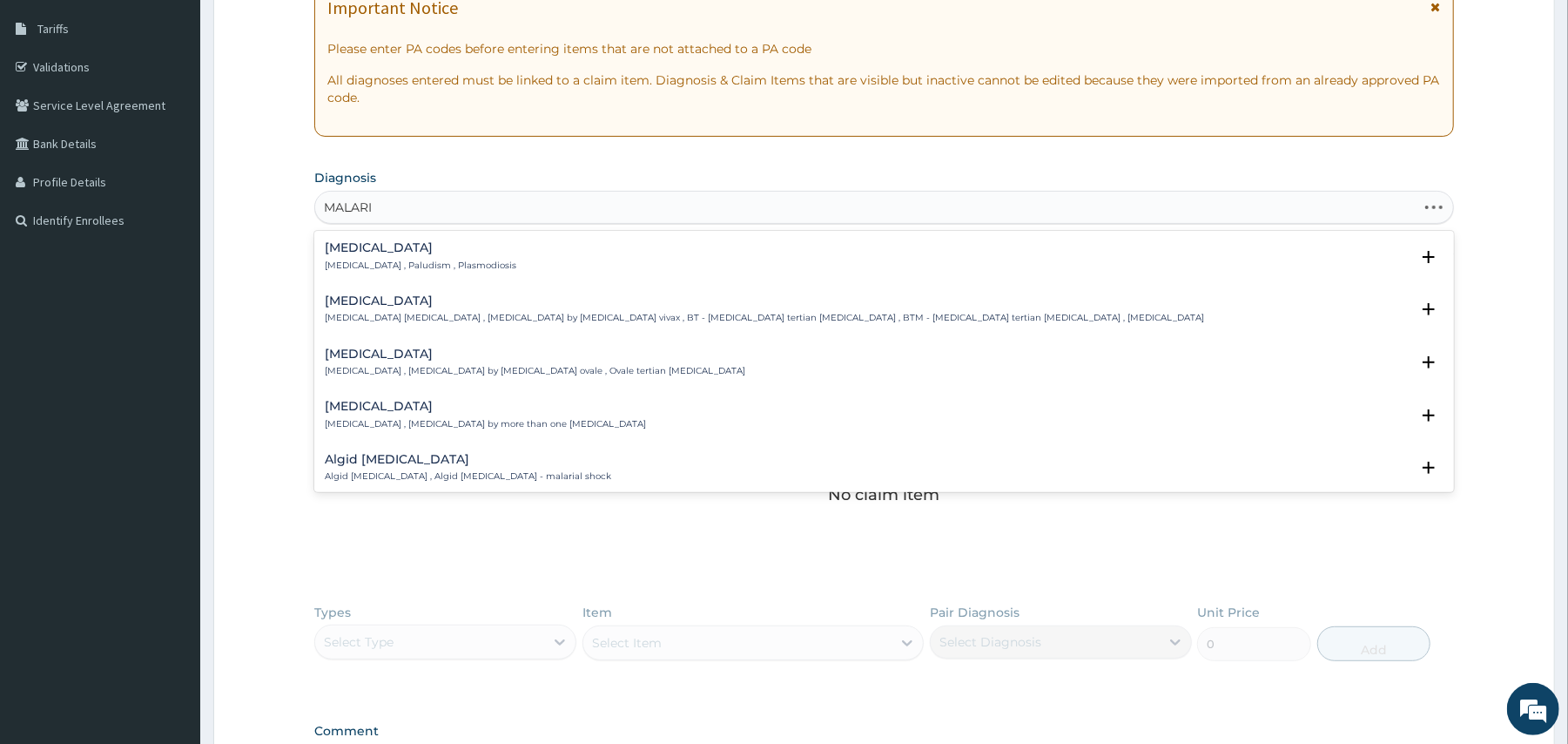
type input "MALARIA"
click at [350, 261] on p "Malaria , Paludism , Plasmodiosis" at bounding box center [420, 265] width 191 height 13
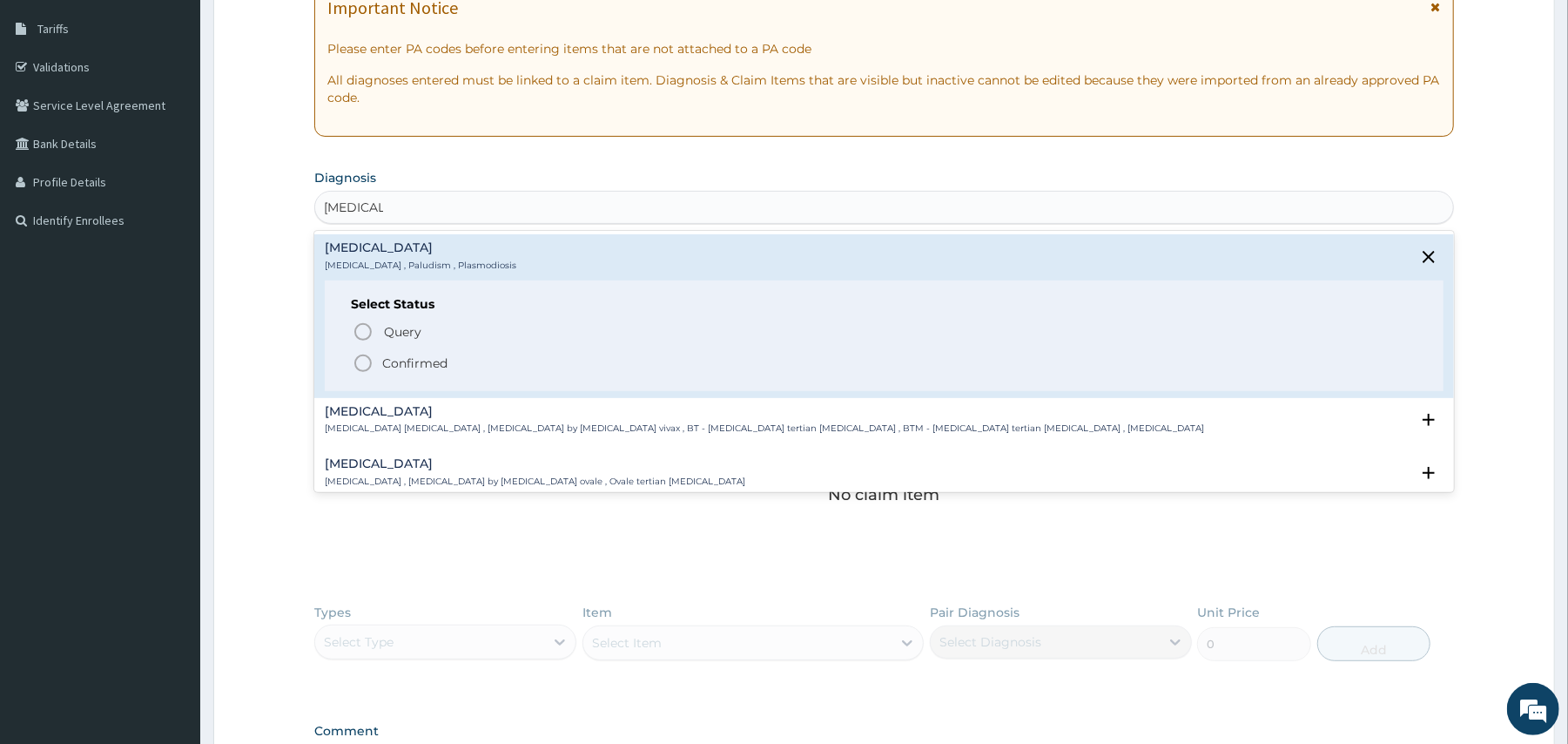
click at [360, 361] on icon "status option filled" at bounding box center [363, 363] width 20 height 20
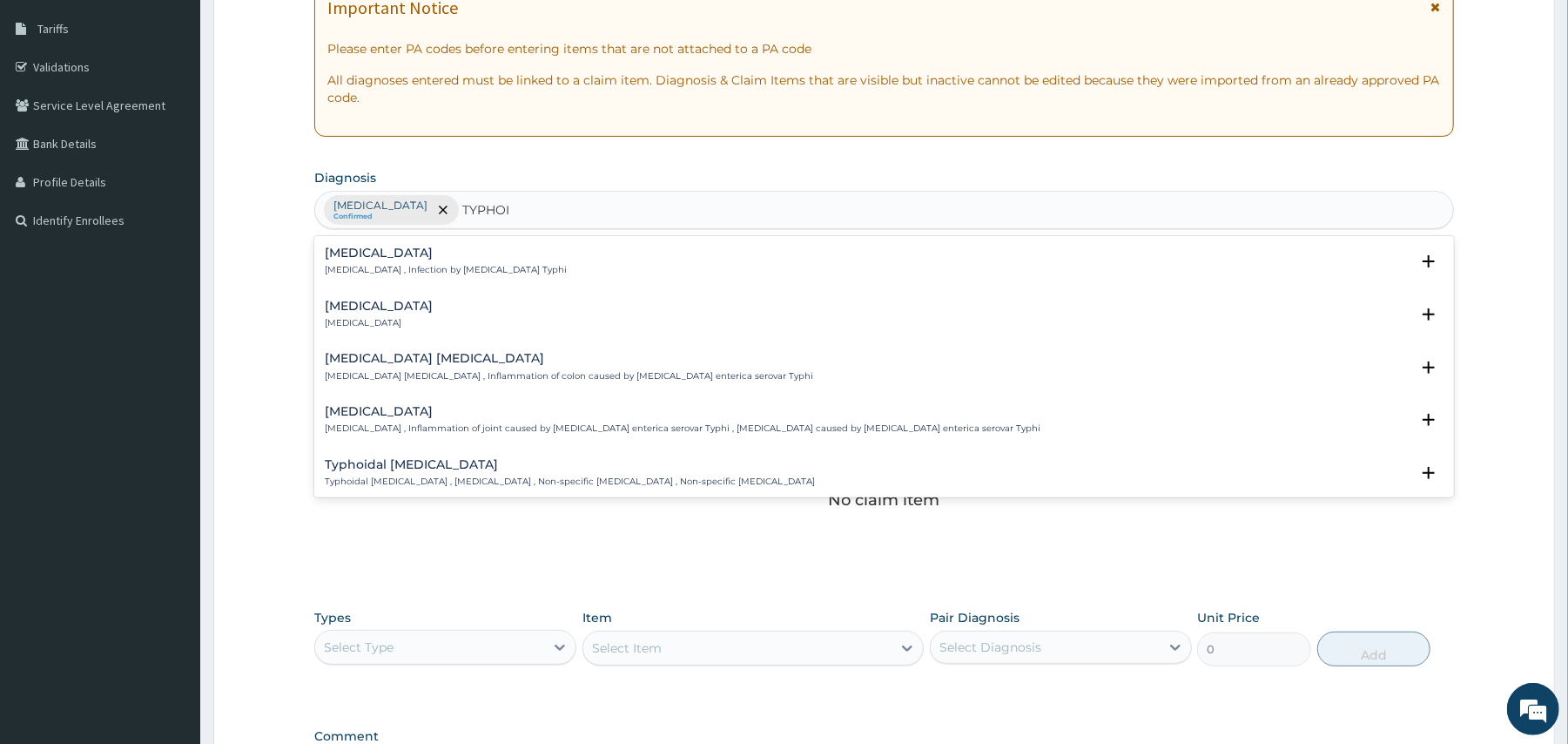
type input "TYPHOID"
click at [433, 263] on div "Typhoid fever Typhoid fever , Infection by Salmonella Typhi" at bounding box center [446, 261] width 242 height 30
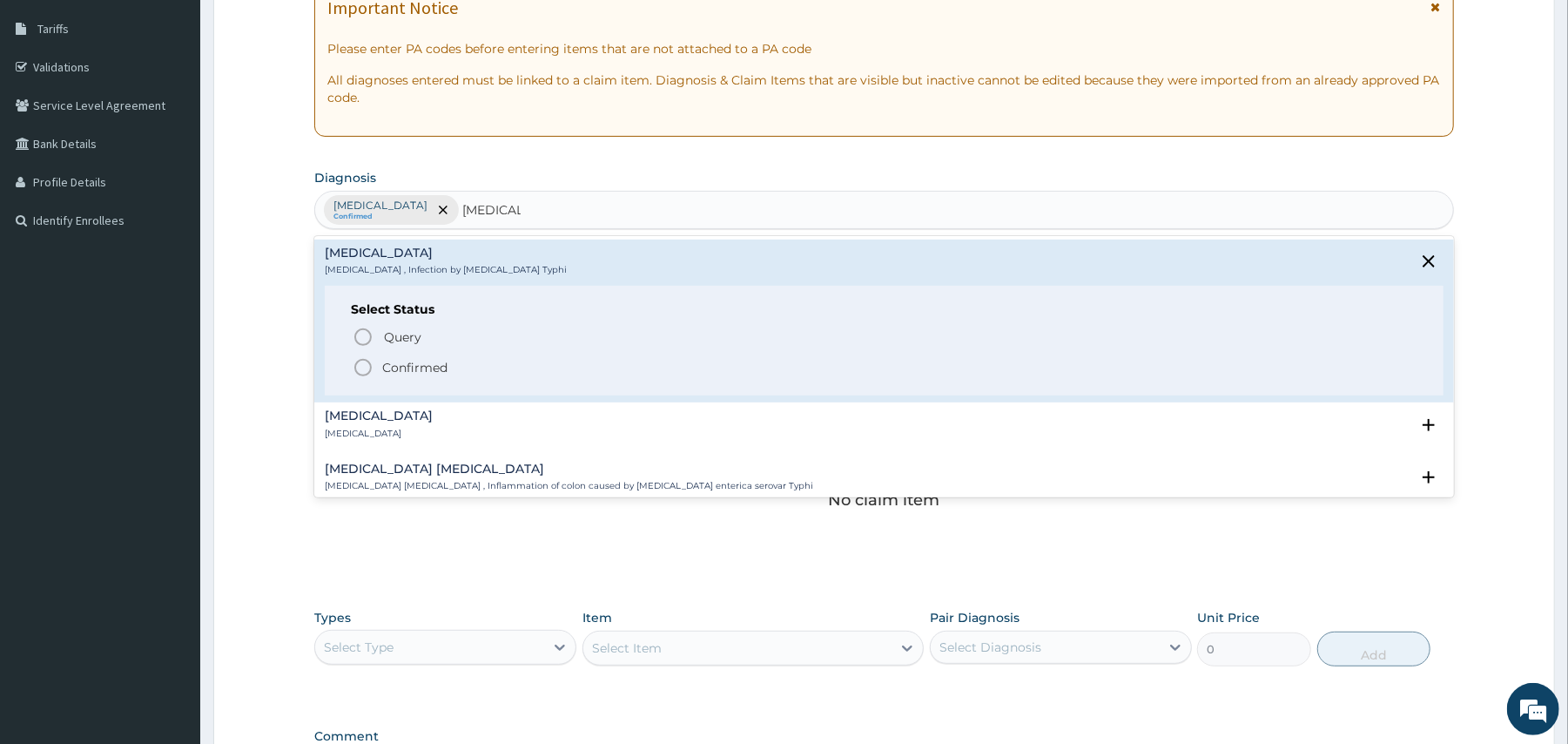
click at [356, 367] on circle "status option filled" at bounding box center [363, 368] width 16 height 16
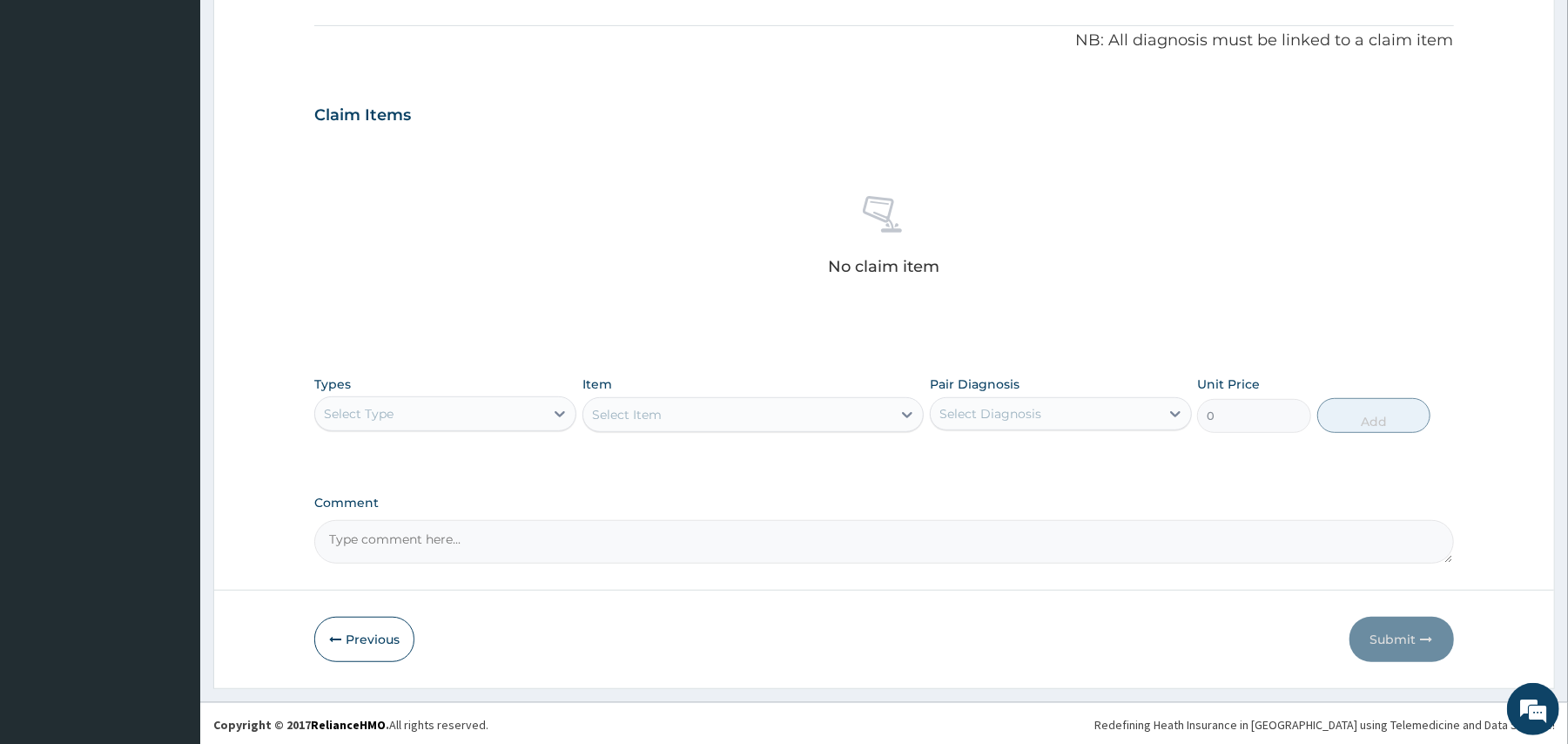
scroll to position [514, 0]
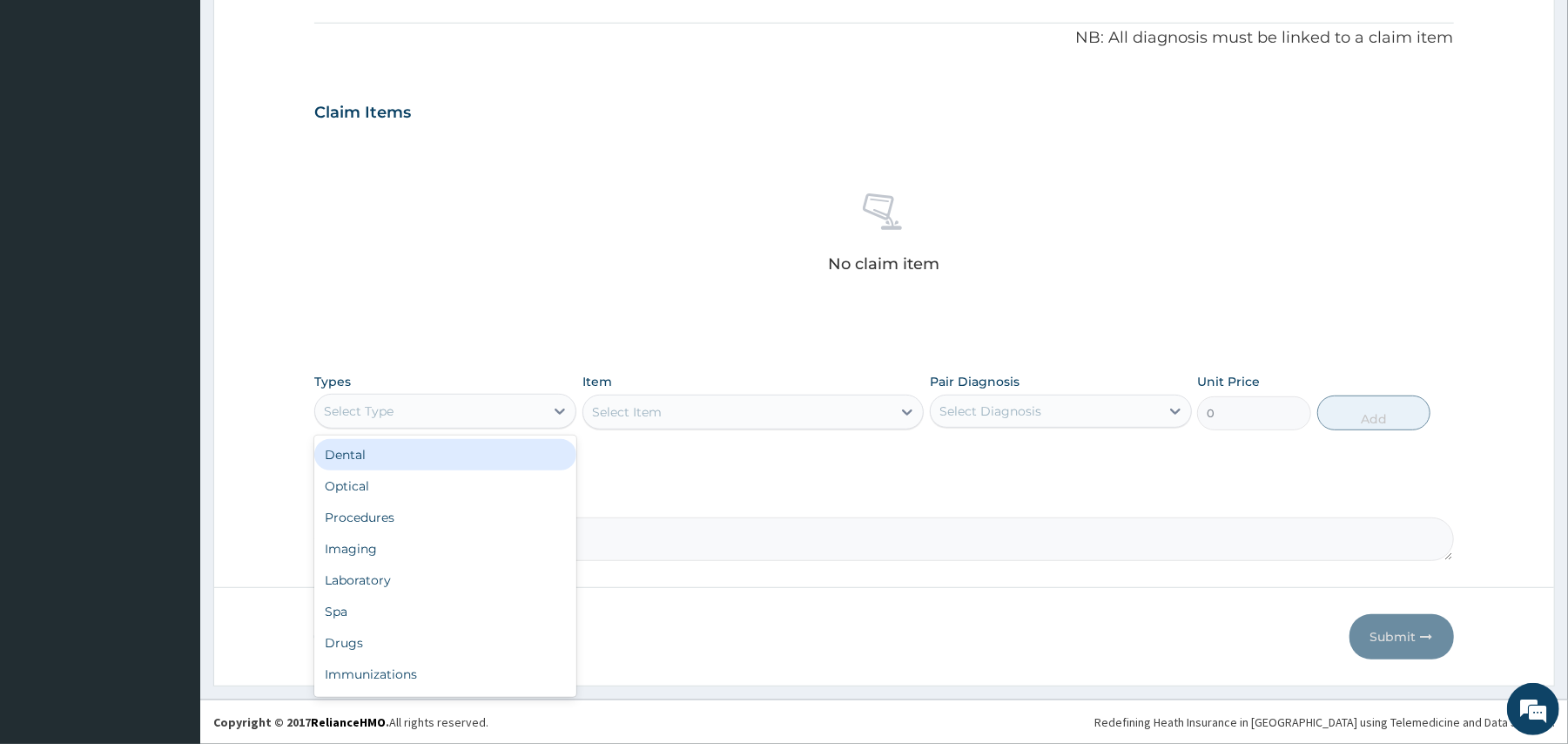
click at [478, 399] on div "Select Type" at bounding box center [429, 411] width 229 height 28
click at [388, 526] on div "Procedures" at bounding box center [445, 517] width 262 height 31
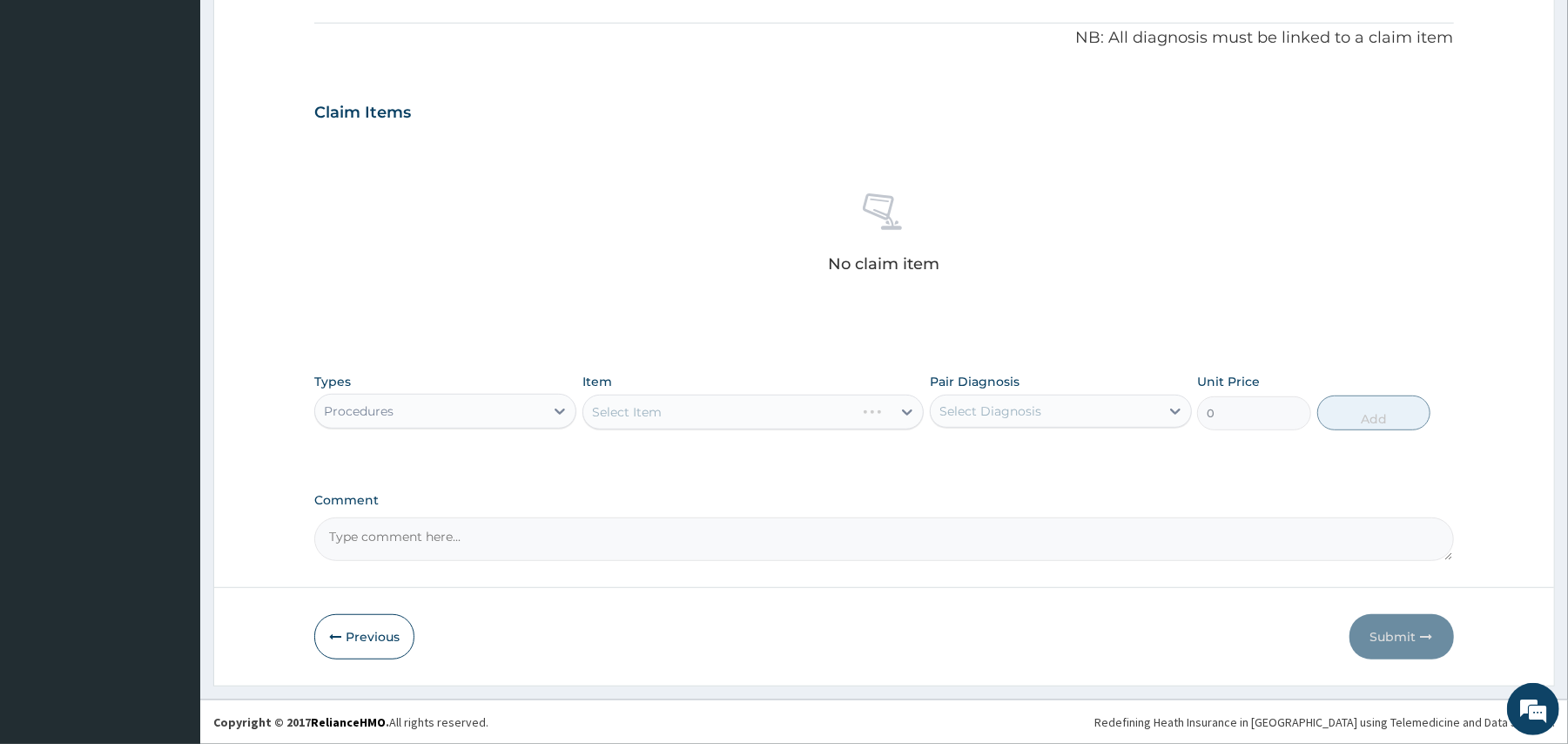
click at [698, 404] on div "Select Item" at bounding box center [753, 412] width 341 height 35
click at [697, 419] on div "Select Item" at bounding box center [737, 411] width 308 height 28
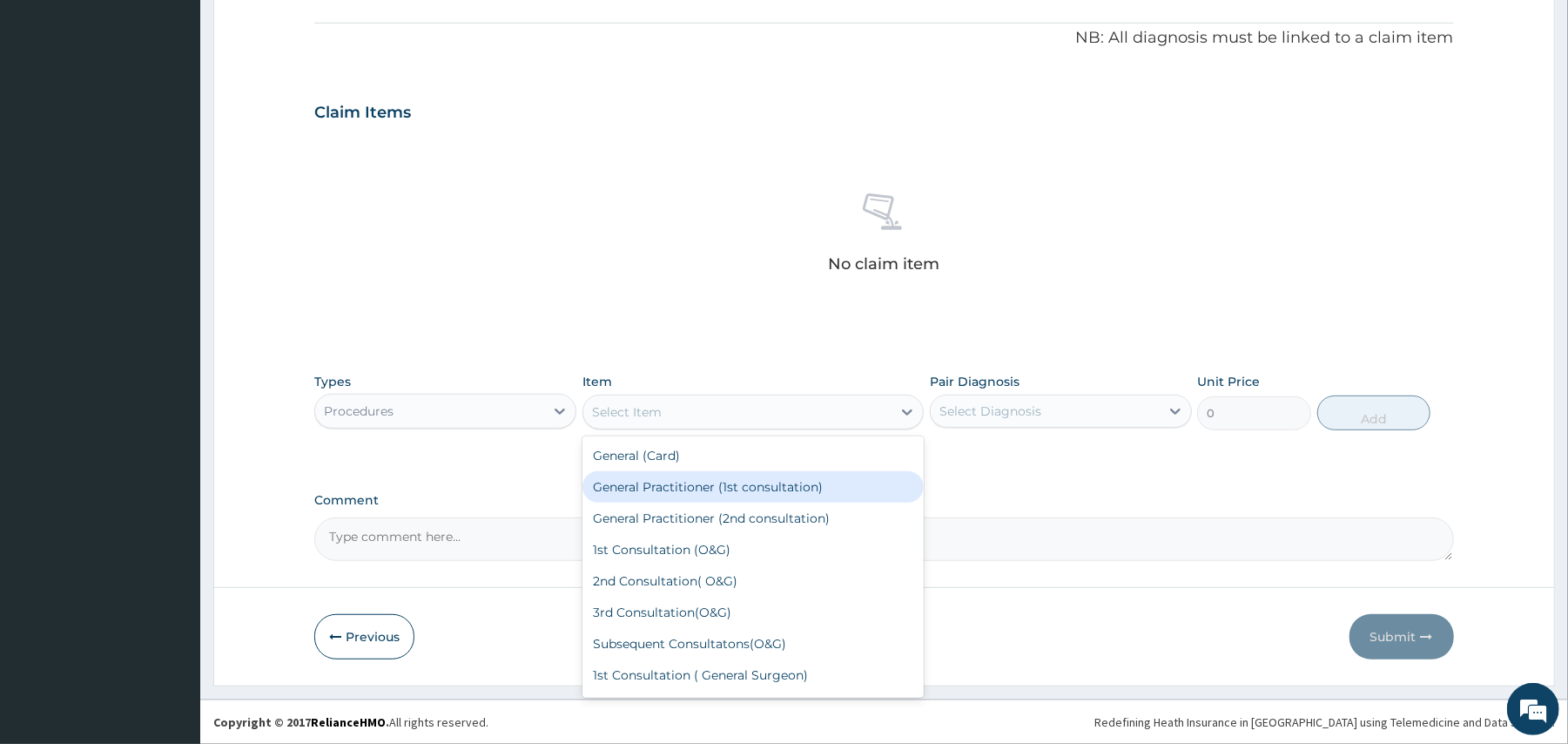
click at [681, 474] on div "General Practitioner (1st consultation)" at bounding box center [753, 487] width 341 height 31
type input "1500"
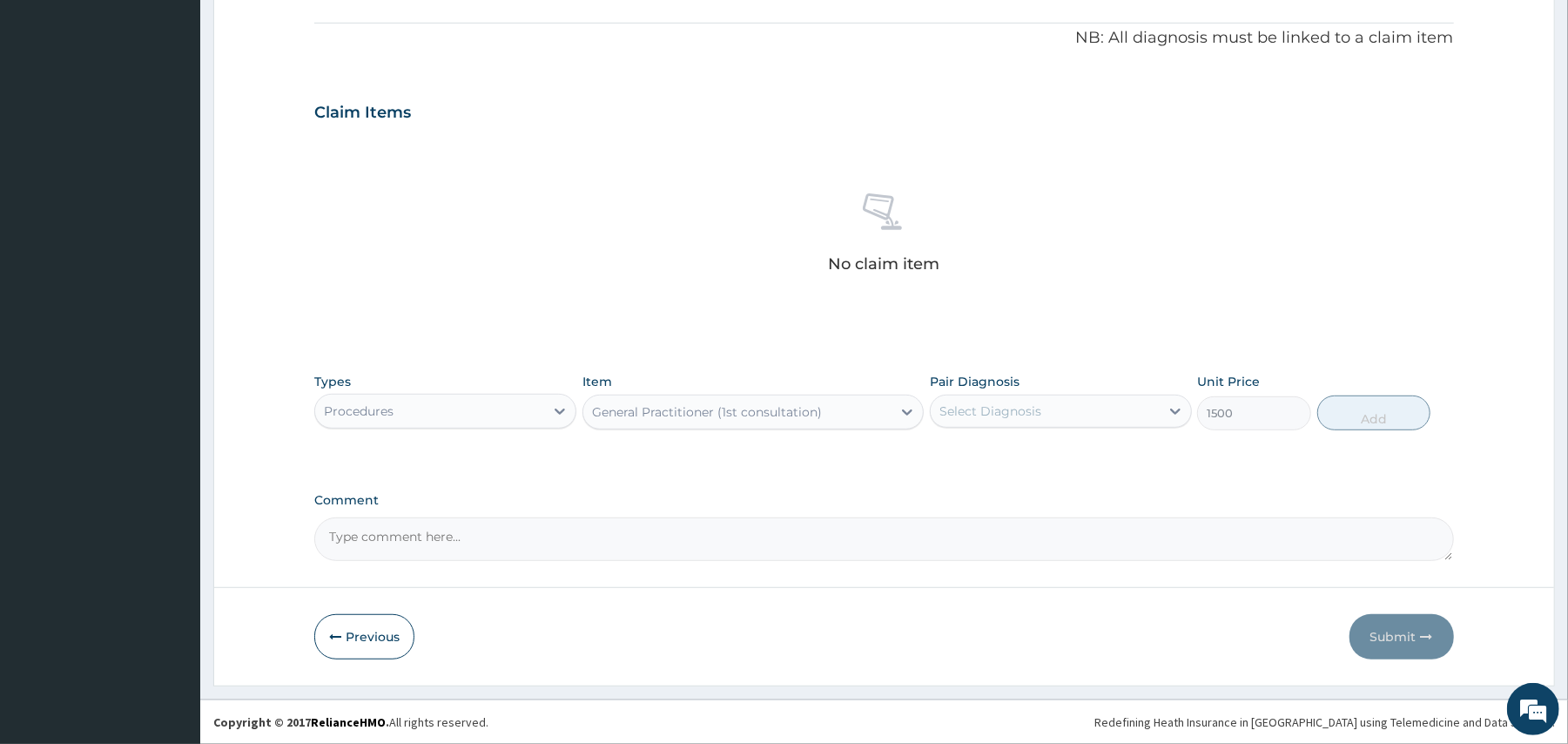
click at [1001, 404] on div "Select Diagnosis" at bounding box center [991, 411] width 101 height 18
click at [975, 463] on div "Malaria" at bounding box center [1061, 455] width 262 height 36
checkbox input "true"
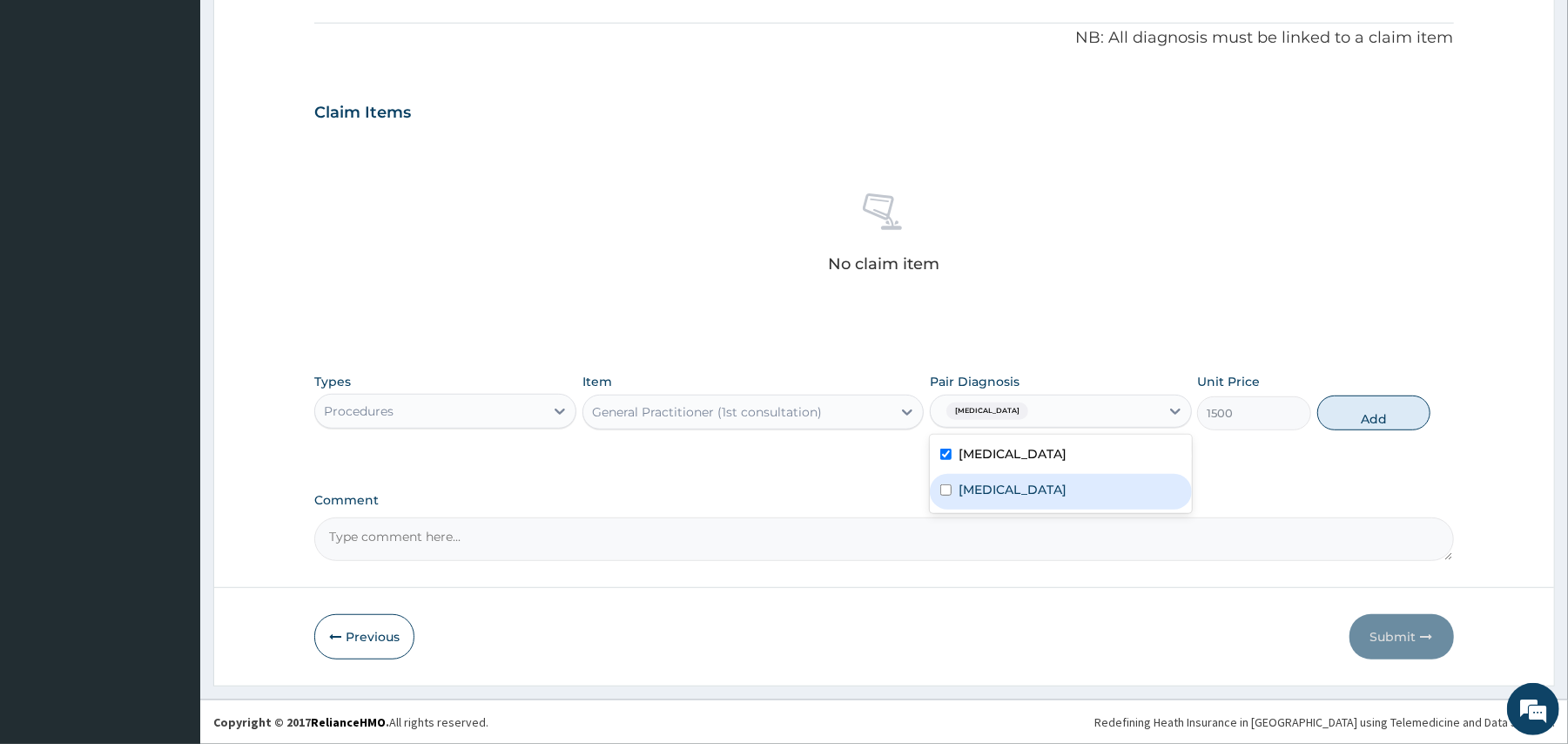
click at [973, 489] on label "Typhoid fever" at bounding box center [1012, 489] width 108 height 18
checkbox input "true"
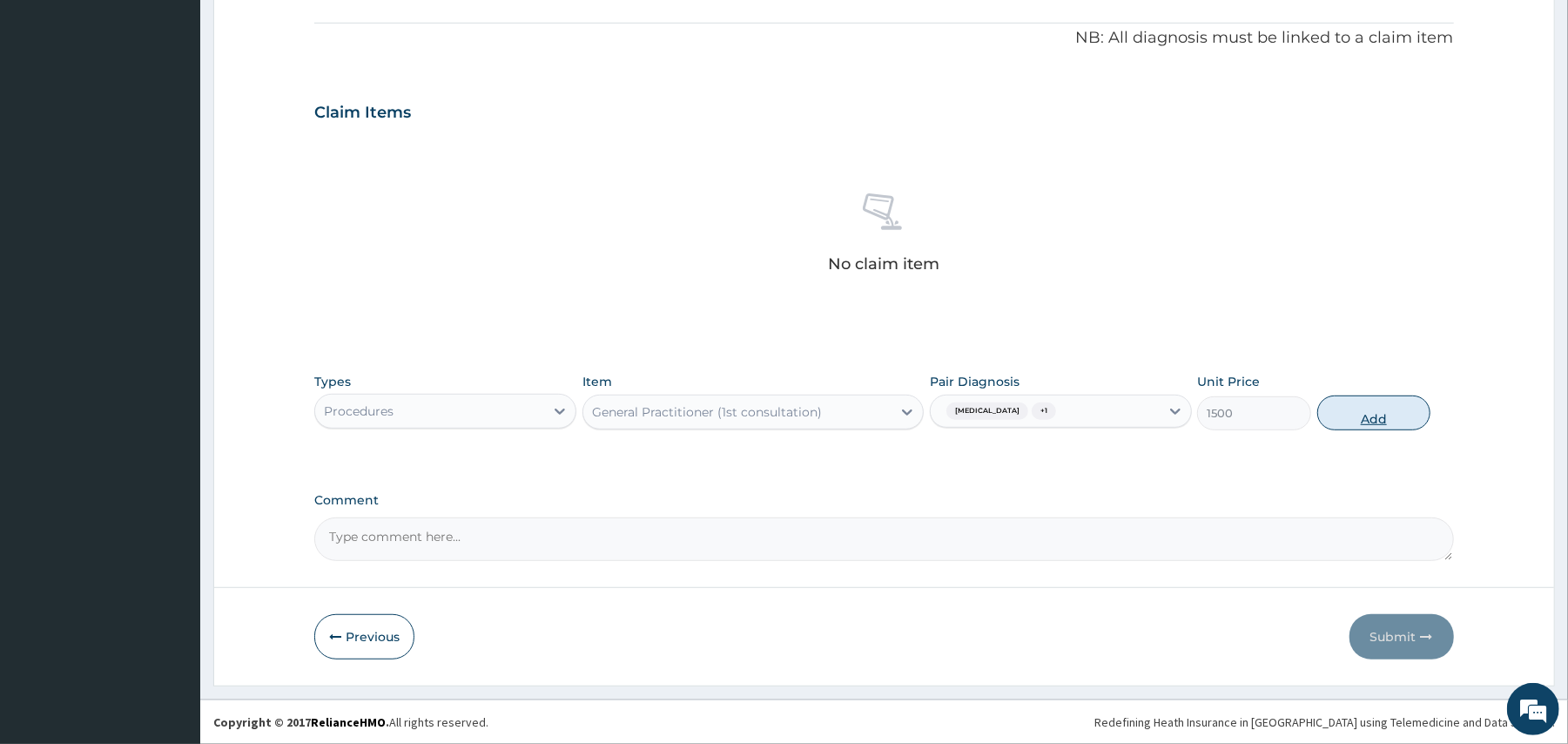
click at [1338, 415] on button "Add" at bounding box center [1374, 412] width 114 height 35
type input "0"
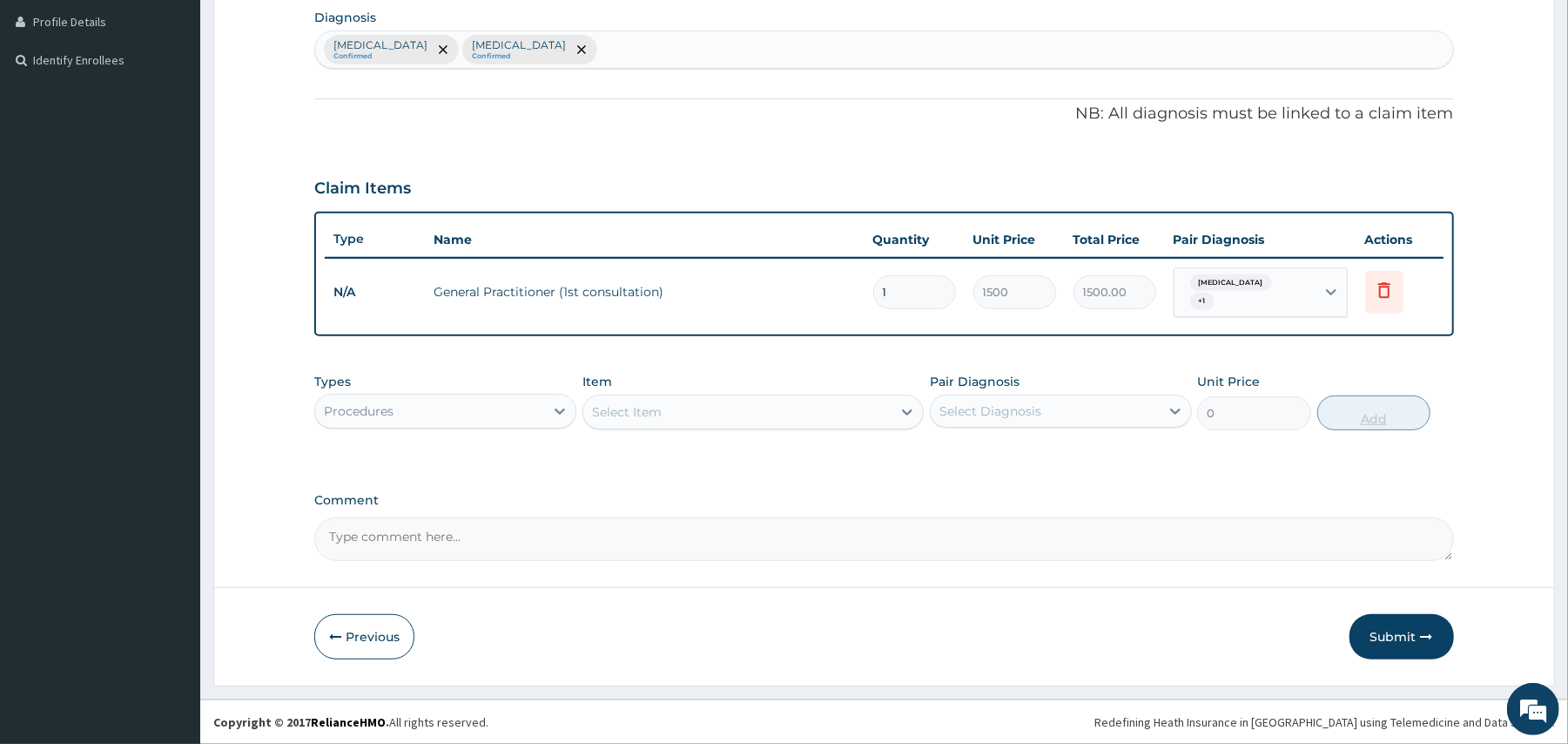
scroll to position [429, 0]
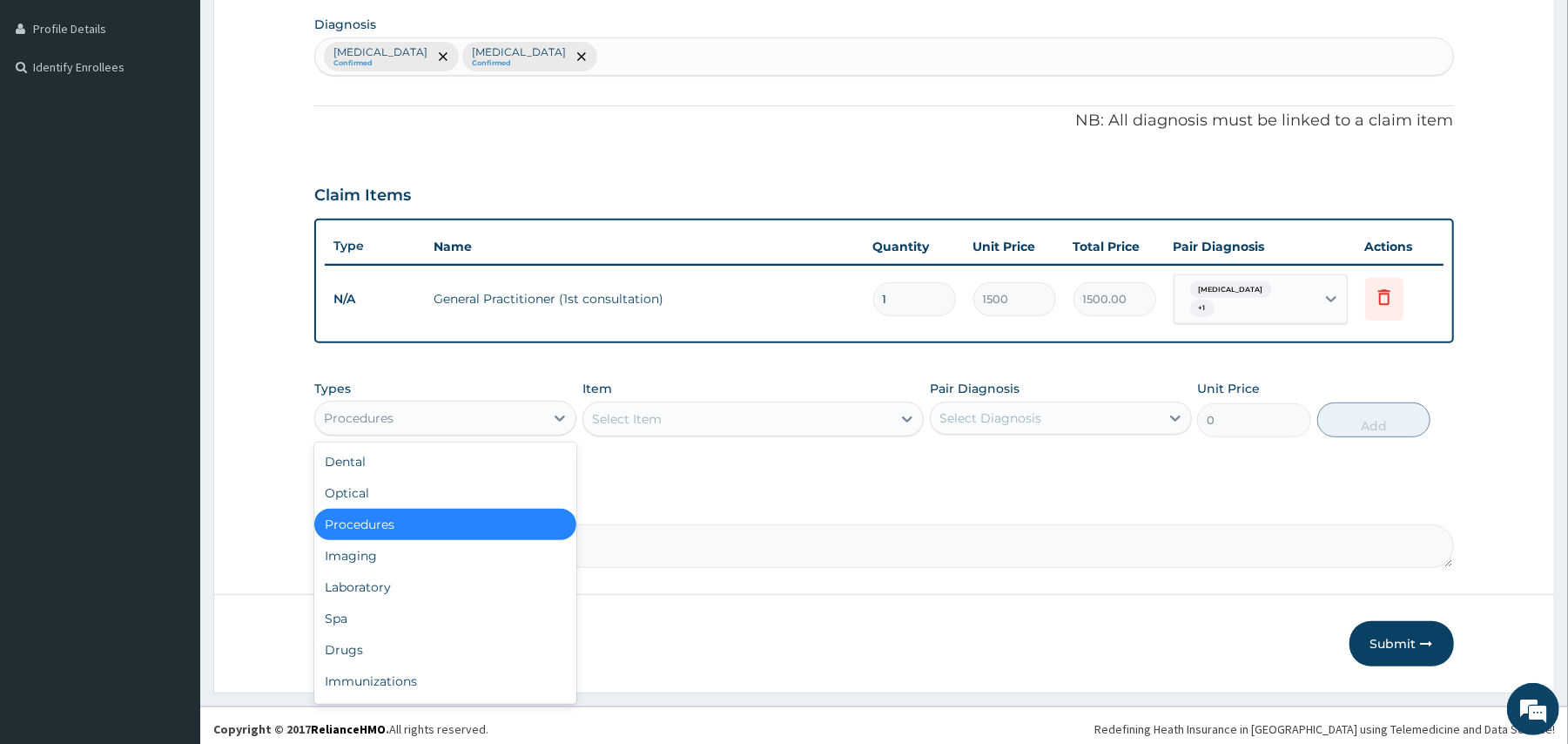
click at [491, 410] on div "Procedures" at bounding box center [429, 417] width 229 height 28
click at [354, 583] on div "Laboratory" at bounding box center [445, 587] width 262 height 31
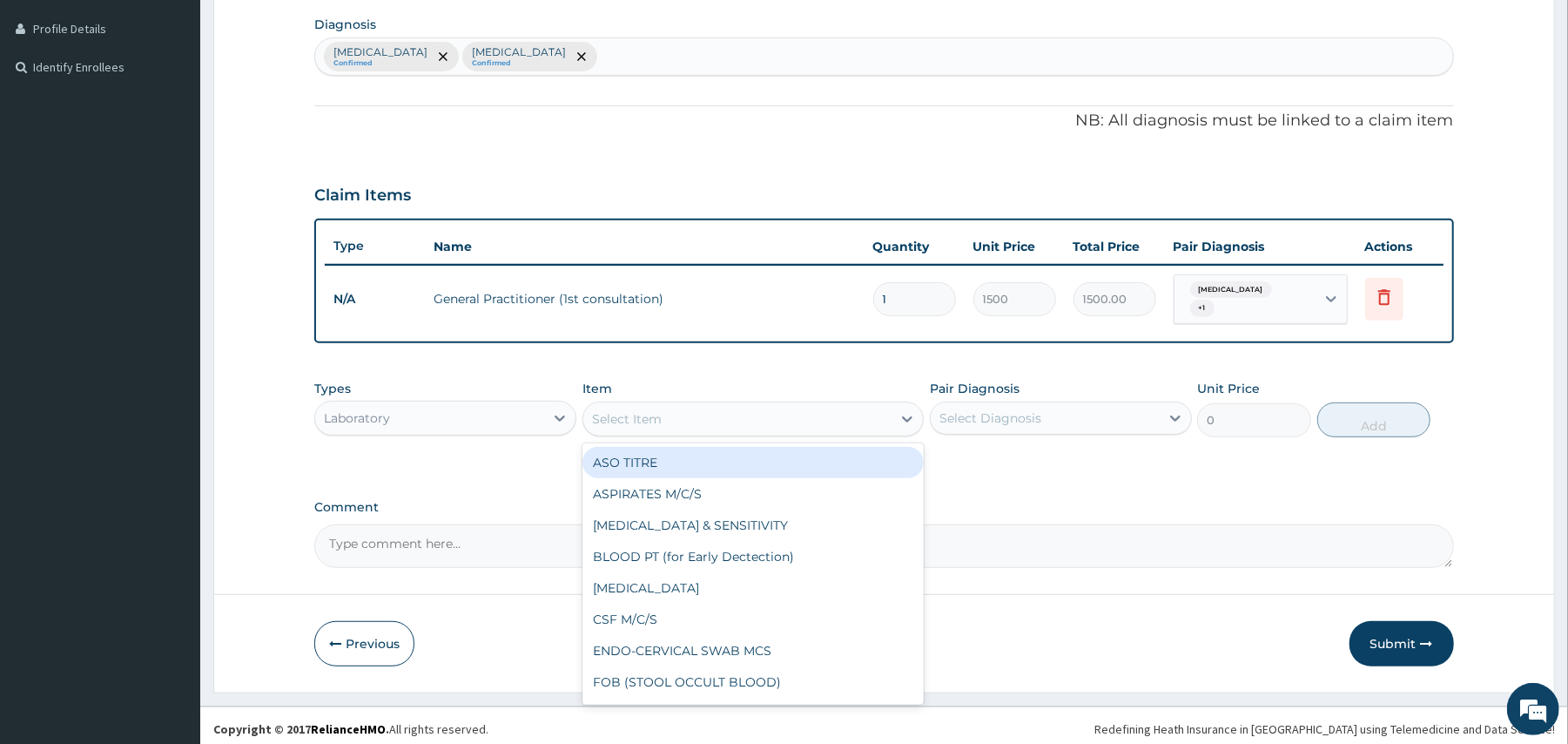
click at [667, 410] on div "Select Item" at bounding box center [737, 418] width 308 height 28
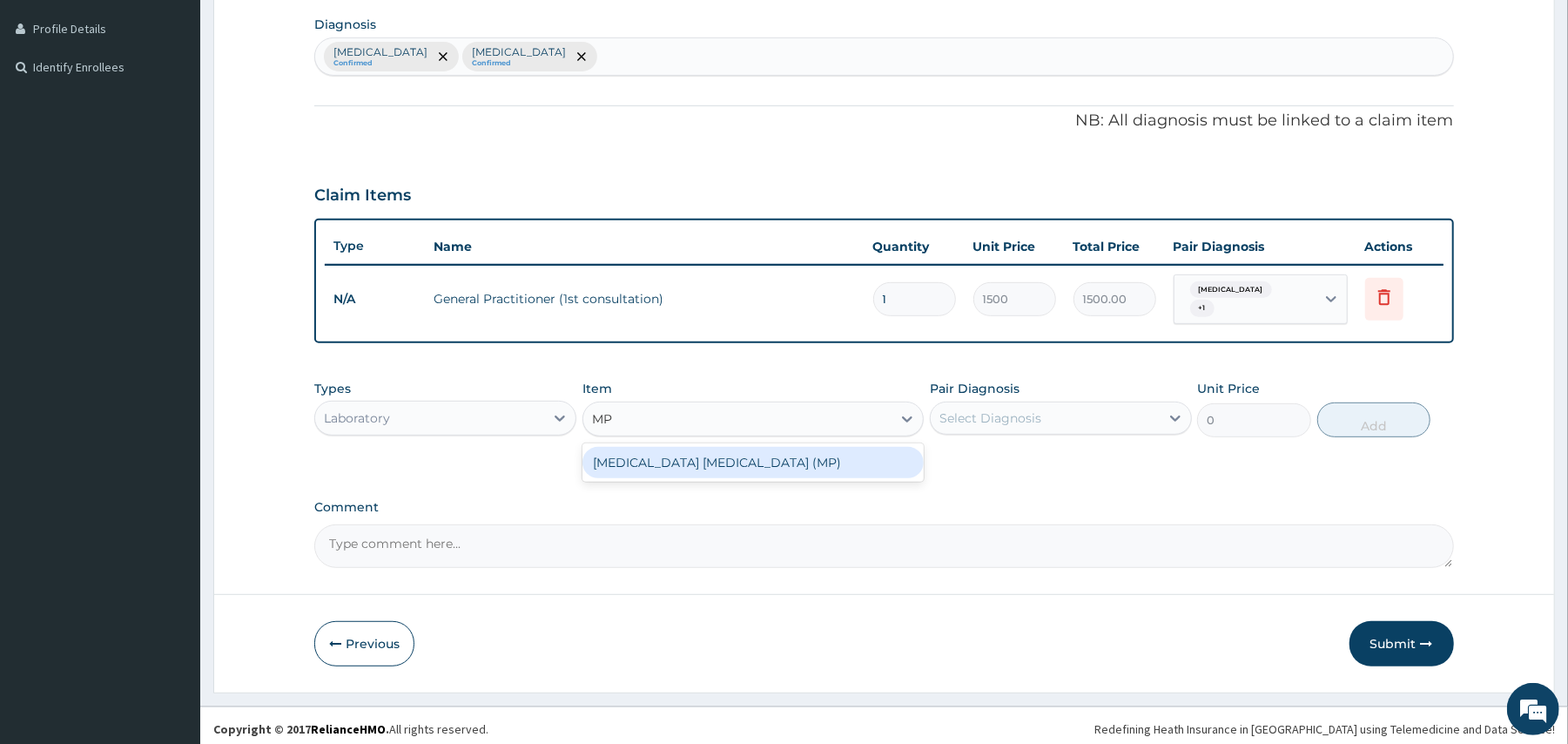
type input "MP"
type input "560"
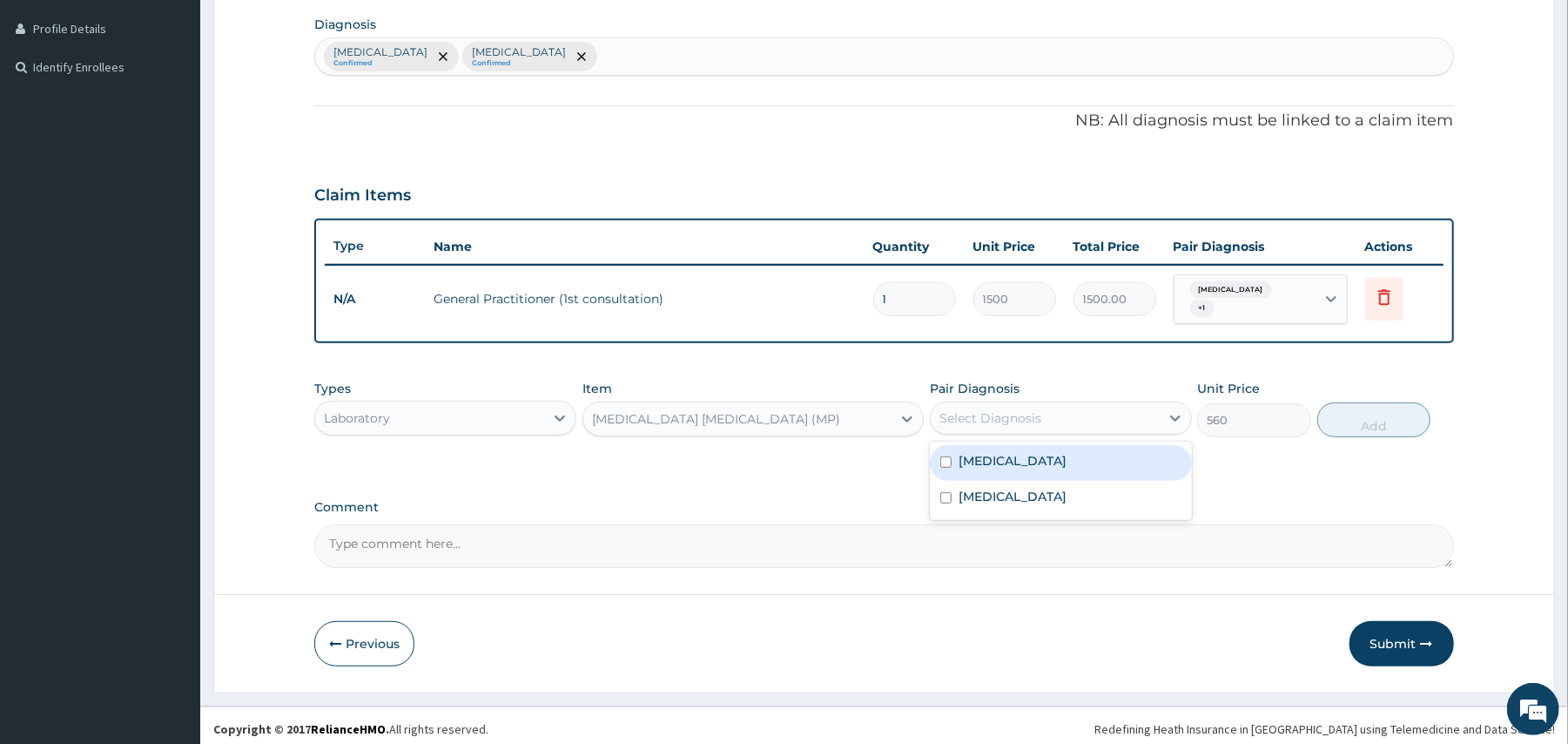
click at [975, 410] on div "Select Diagnosis" at bounding box center [991, 418] width 101 height 18
click at [963, 452] on label "Malaria" at bounding box center [1012, 461] width 108 height 18
checkbox input "true"
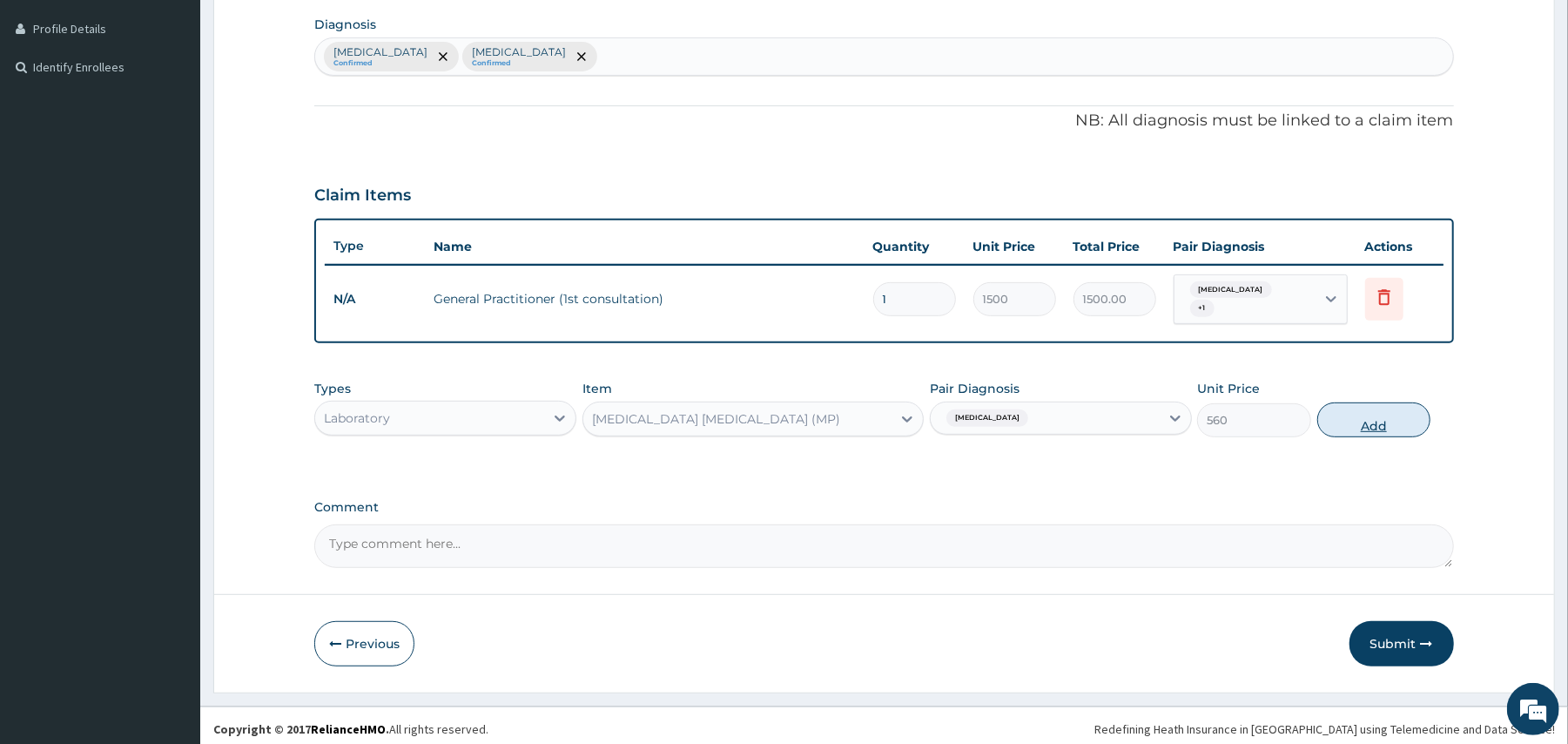
click at [1352, 409] on button "Add" at bounding box center [1374, 420] width 114 height 35
type input "0"
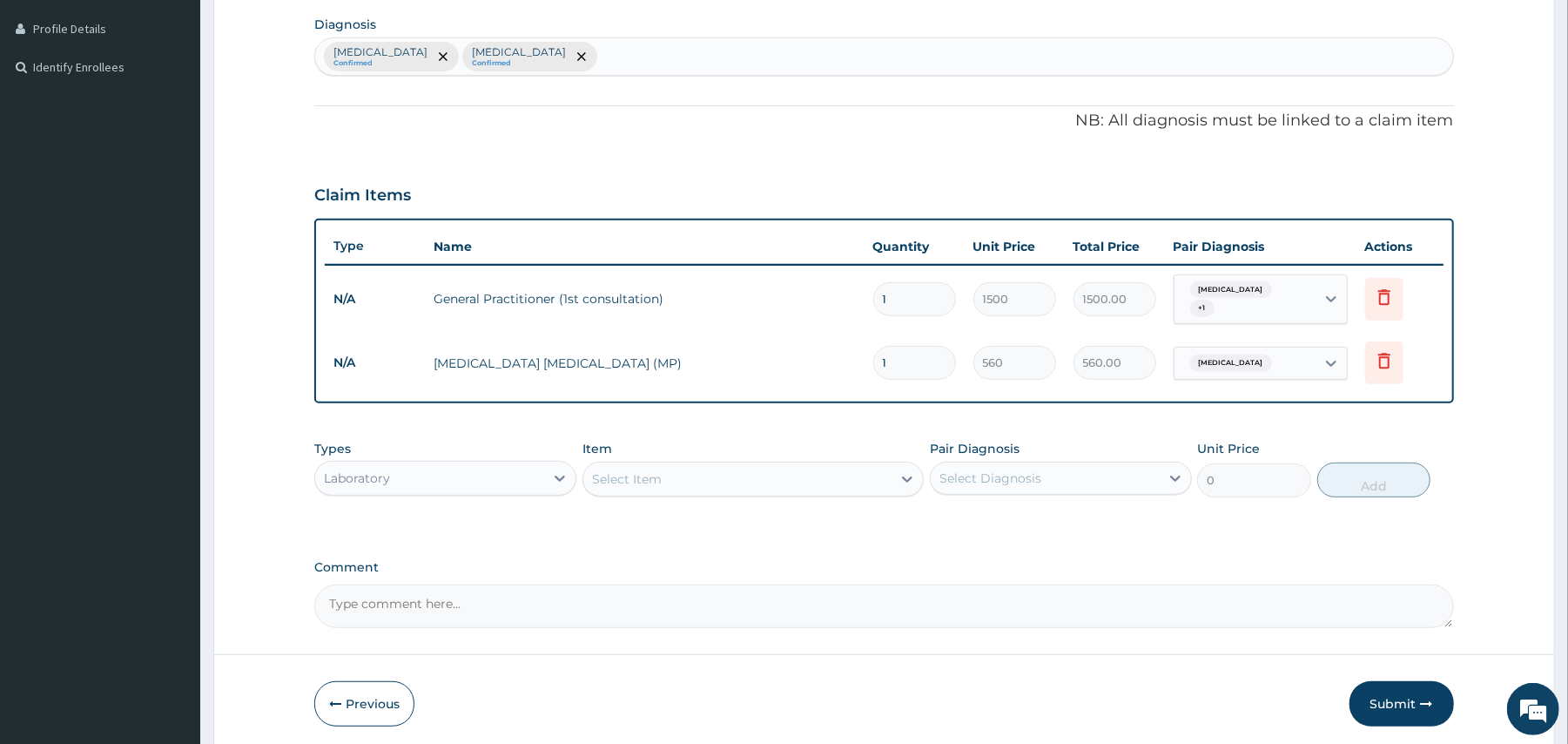
click at [714, 474] on div "Select Item" at bounding box center [737, 479] width 308 height 28
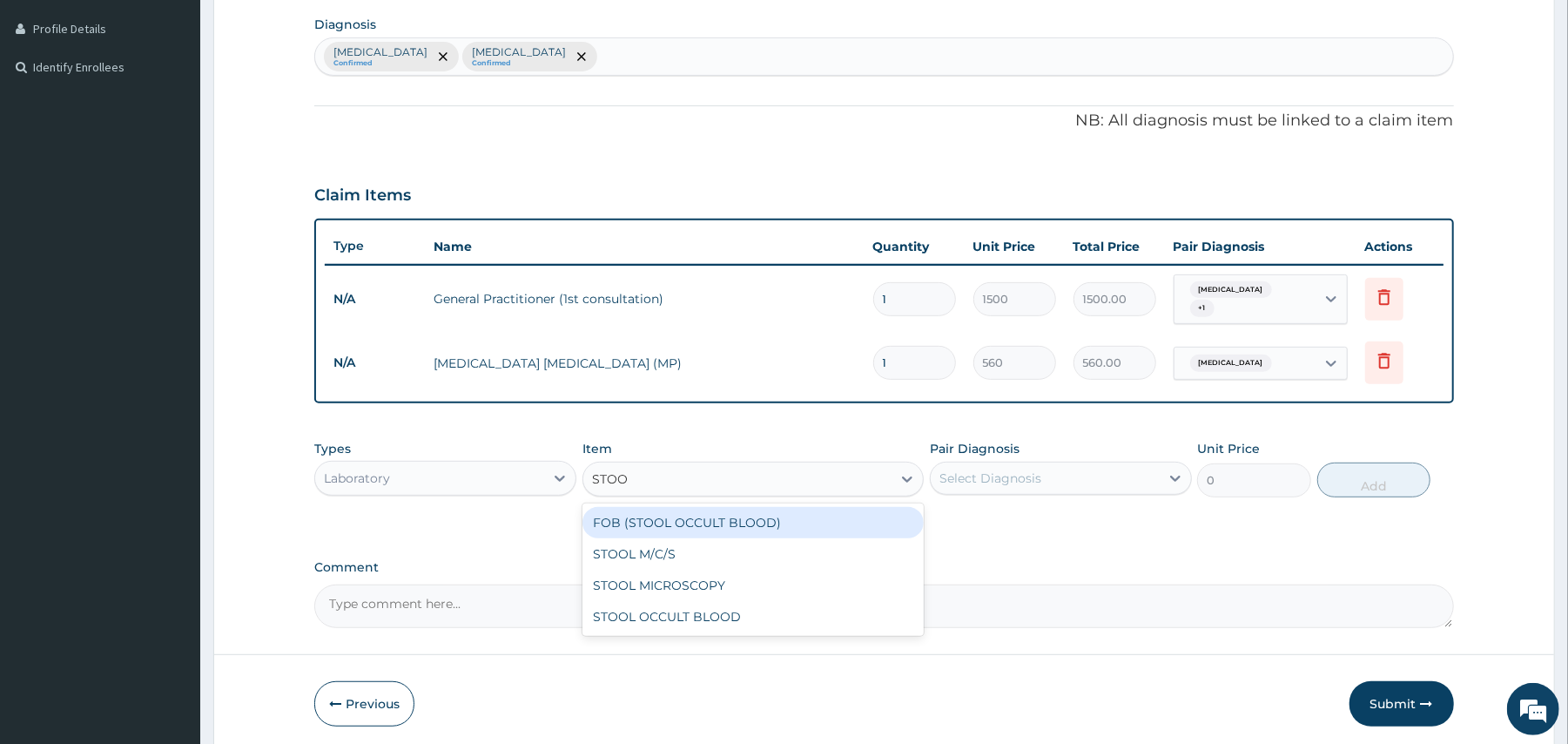
type input "STOOL"
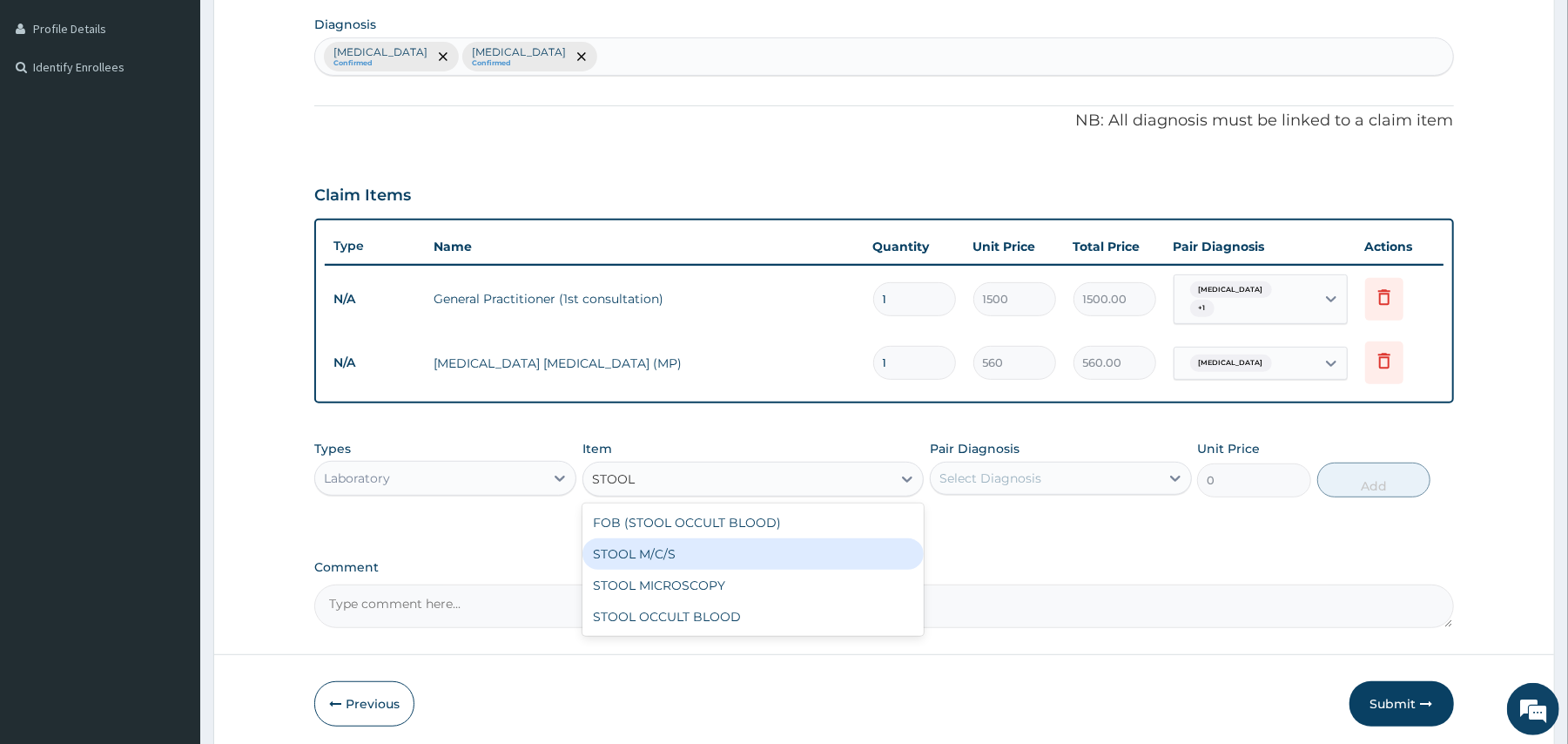
click at [671, 541] on div "STOOL M/C/S" at bounding box center [753, 554] width 341 height 31
type input "640"
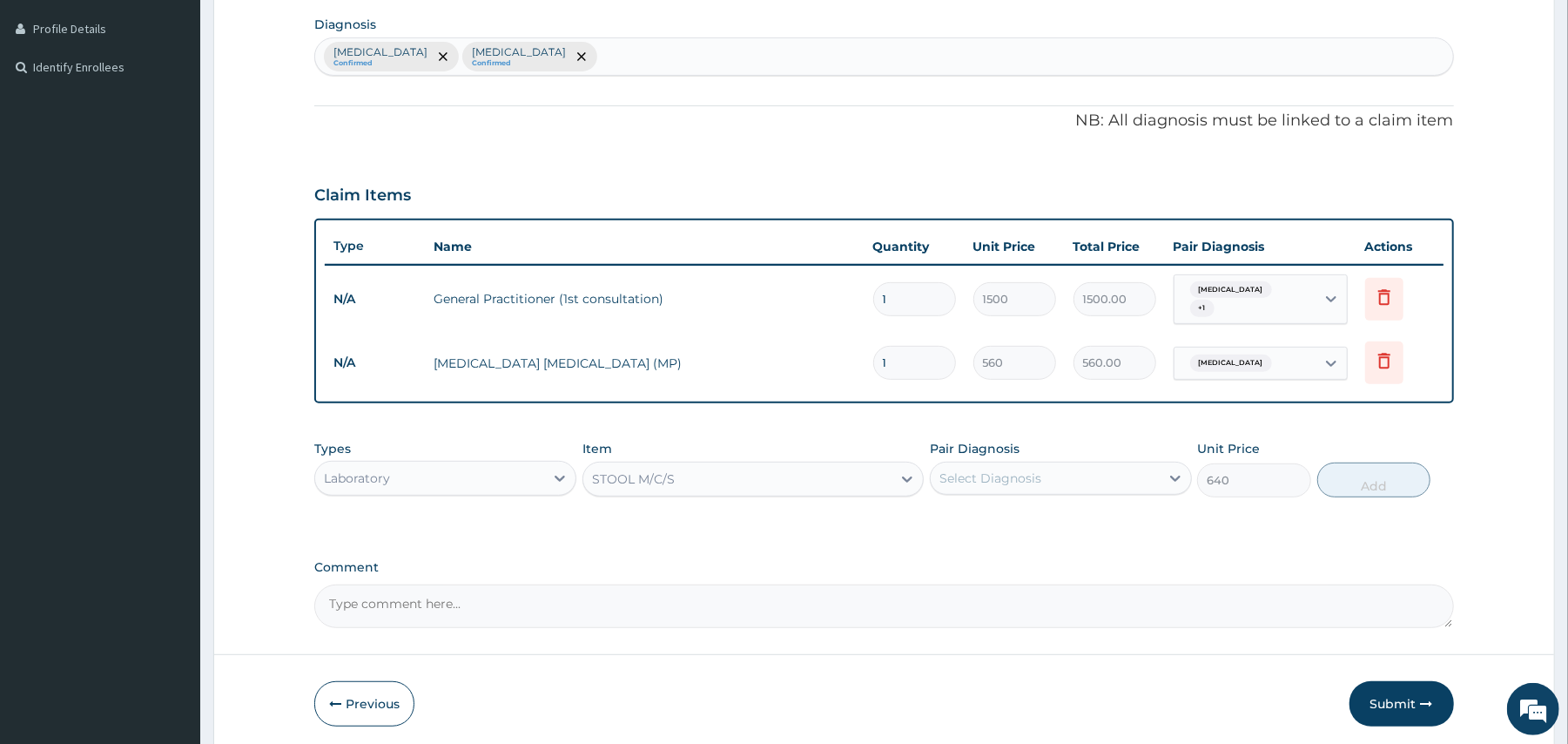
click at [1017, 477] on div "Select Diagnosis" at bounding box center [991, 478] width 101 height 18
click at [995, 548] on label "Typhoid fever" at bounding box center [1012, 557] width 108 height 18
checkbox input "true"
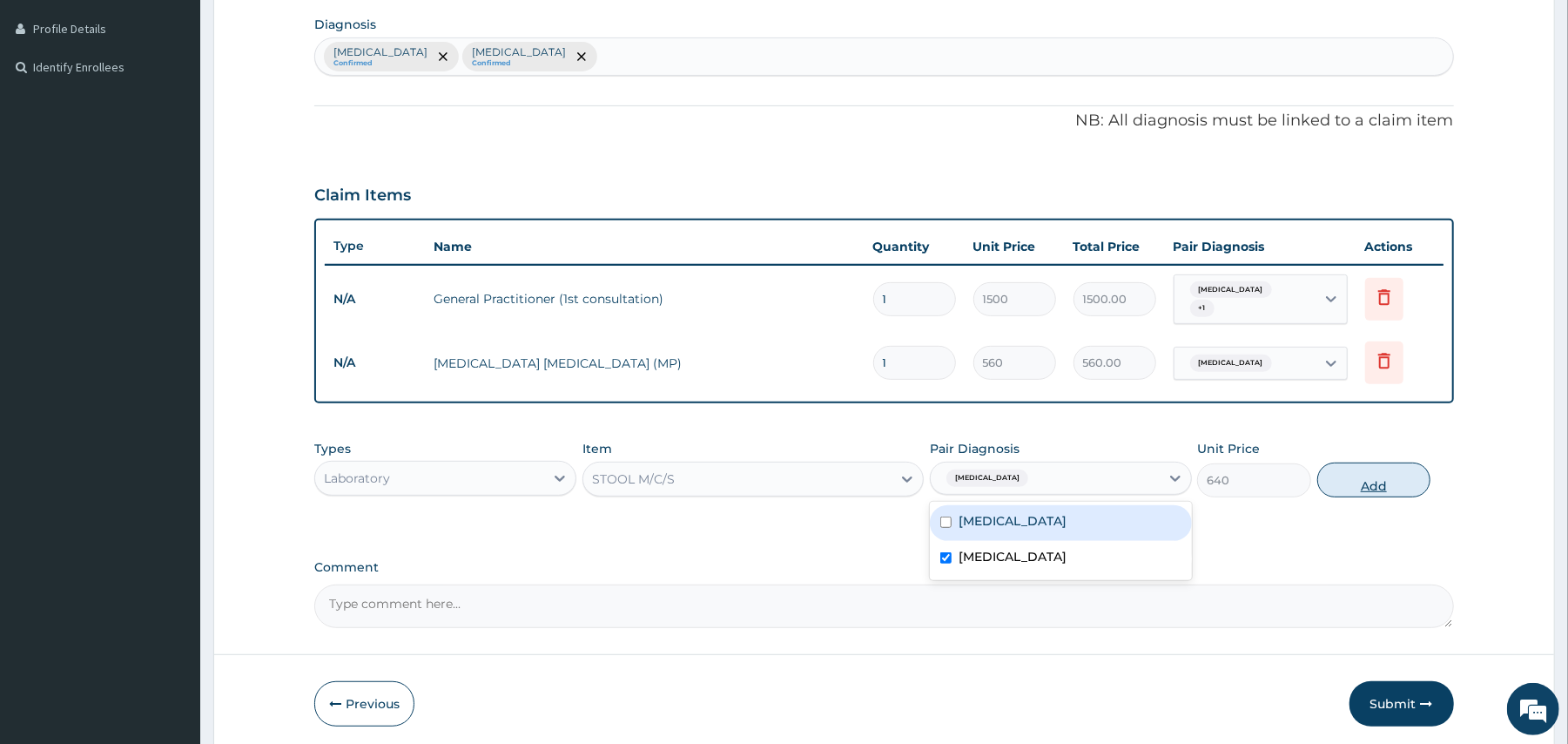
click at [1388, 472] on button "Add" at bounding box center [1374, 480] width 114 height 35
type input "0"
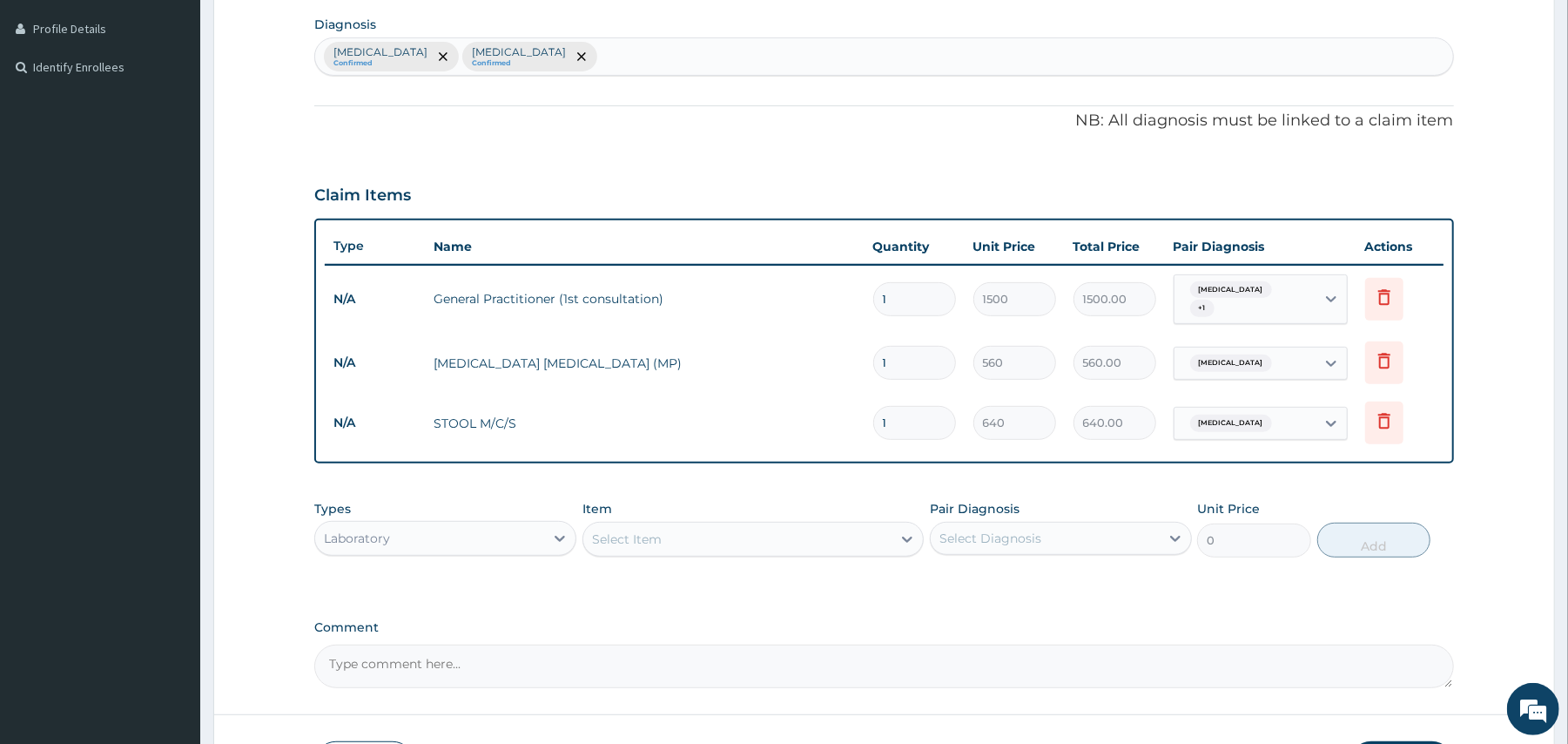
scroll to position [550, 0]
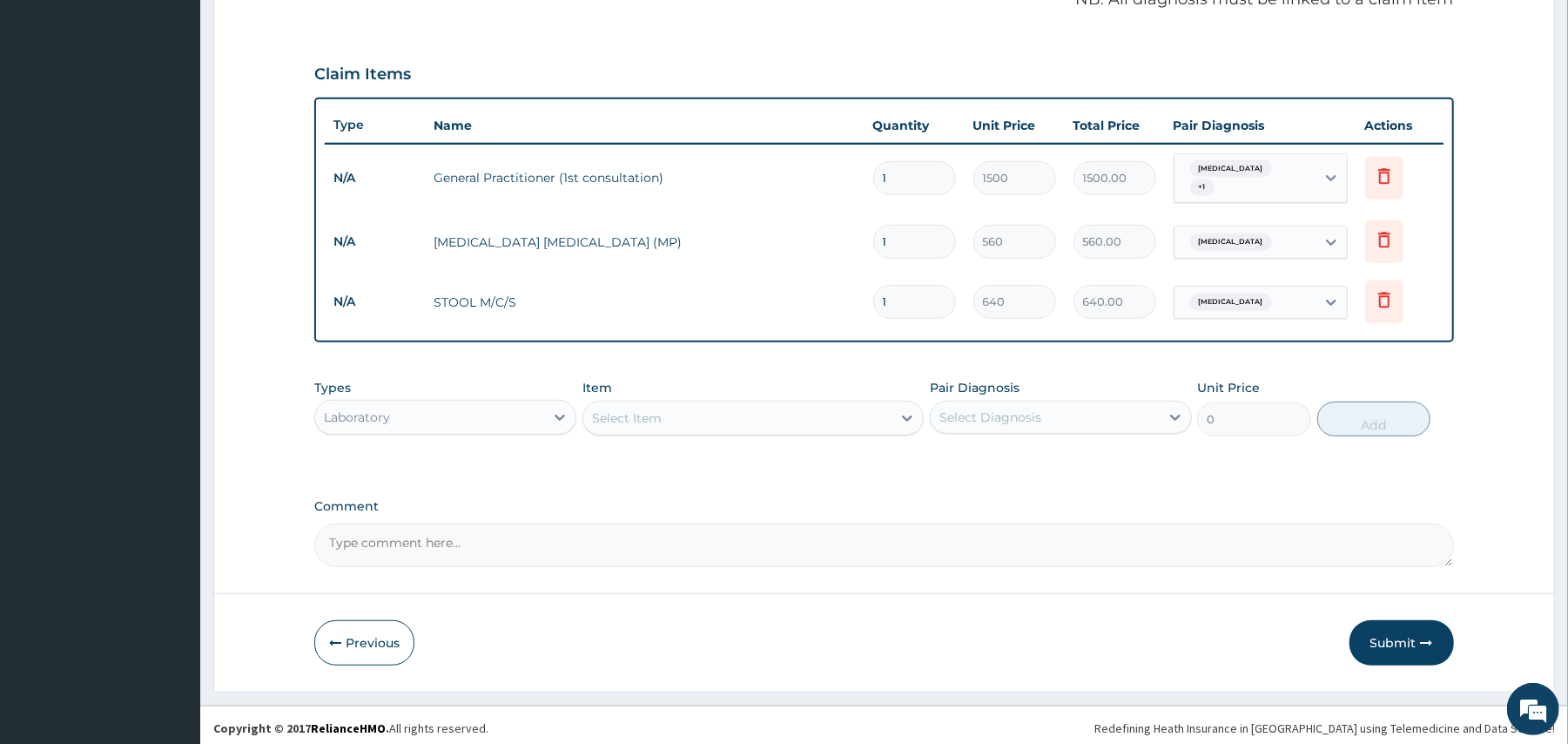
click at [464, 409] on div "Laboratory" at bounding box center [429, 417] width 229 height 28
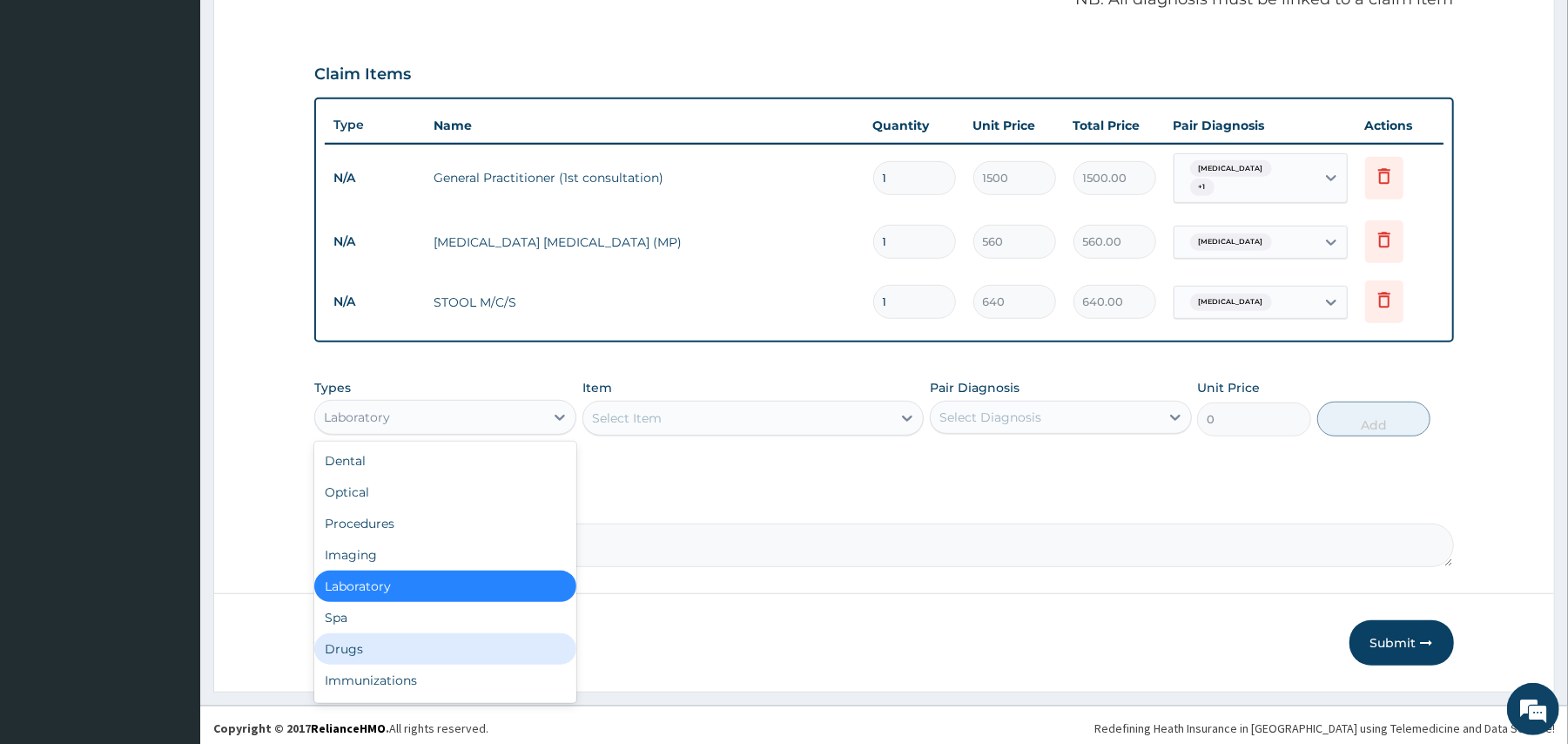
click at [342, 645] on div "Drugs" at bounding box center [445, 648] width 262 height 31
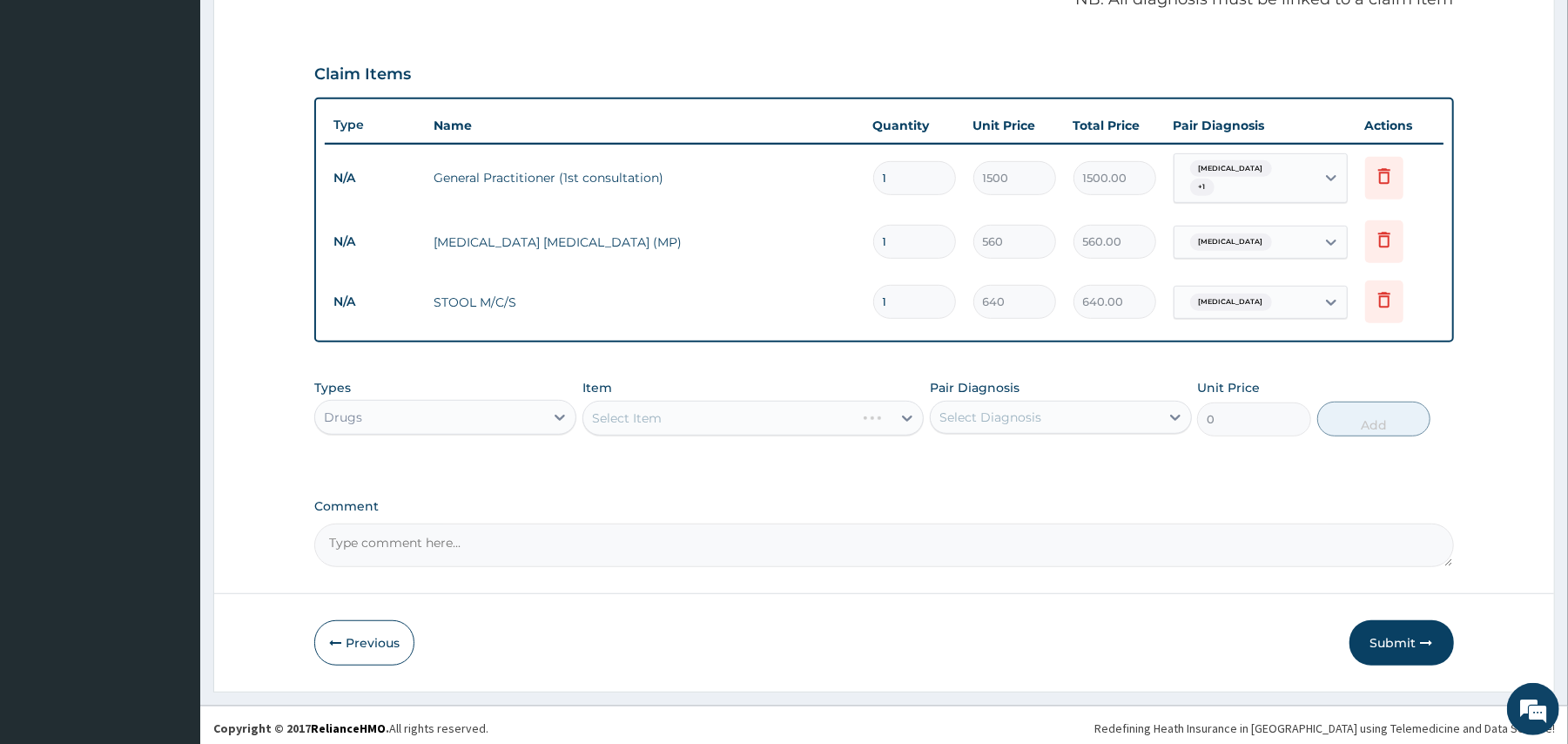
click at [680, 411] on div "Select Item" at bounding box center [753, 418] width 341 height 35
click at [680, 411] on div "Select Item" at bounding box center [737, 417] width 308 height 28
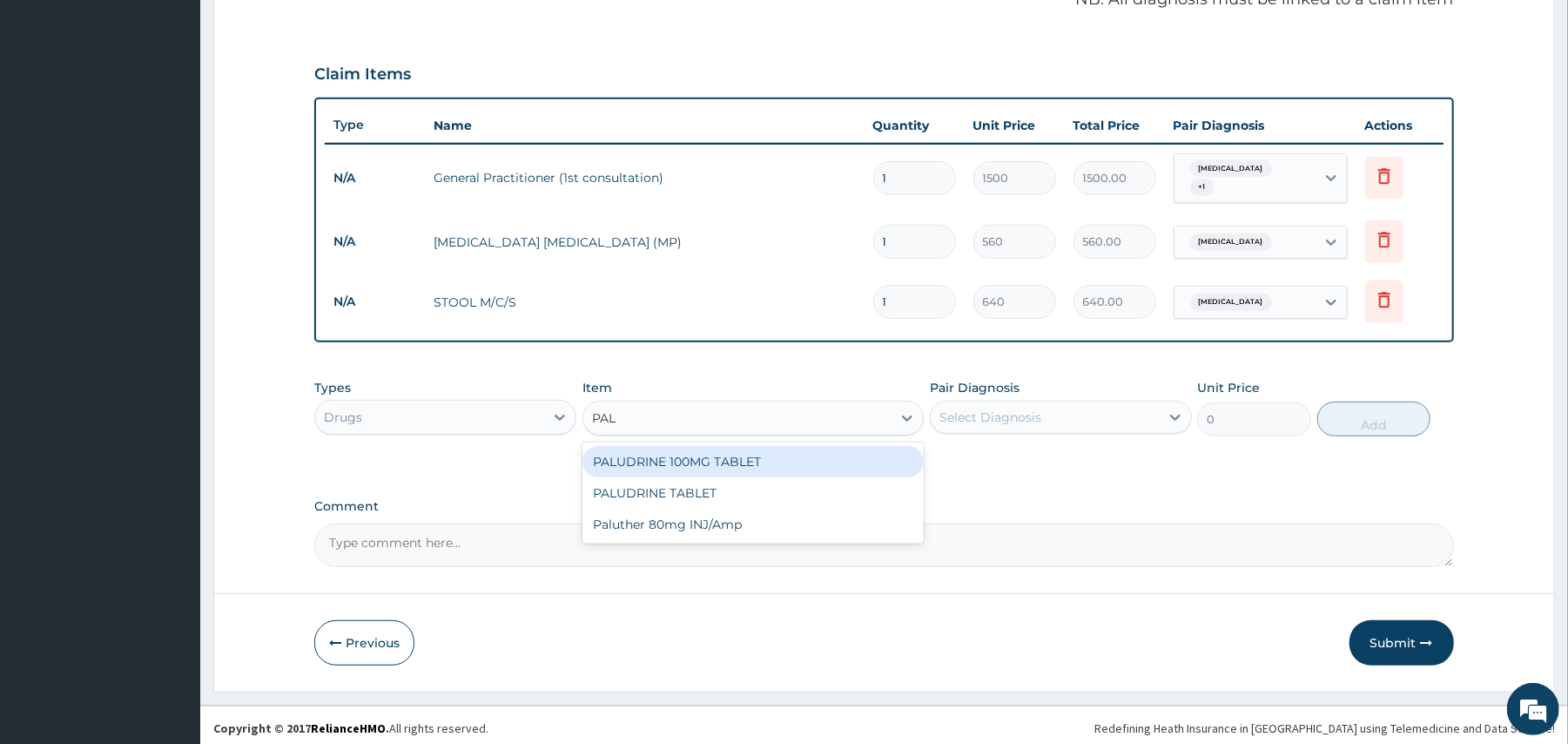
type input "PALU"
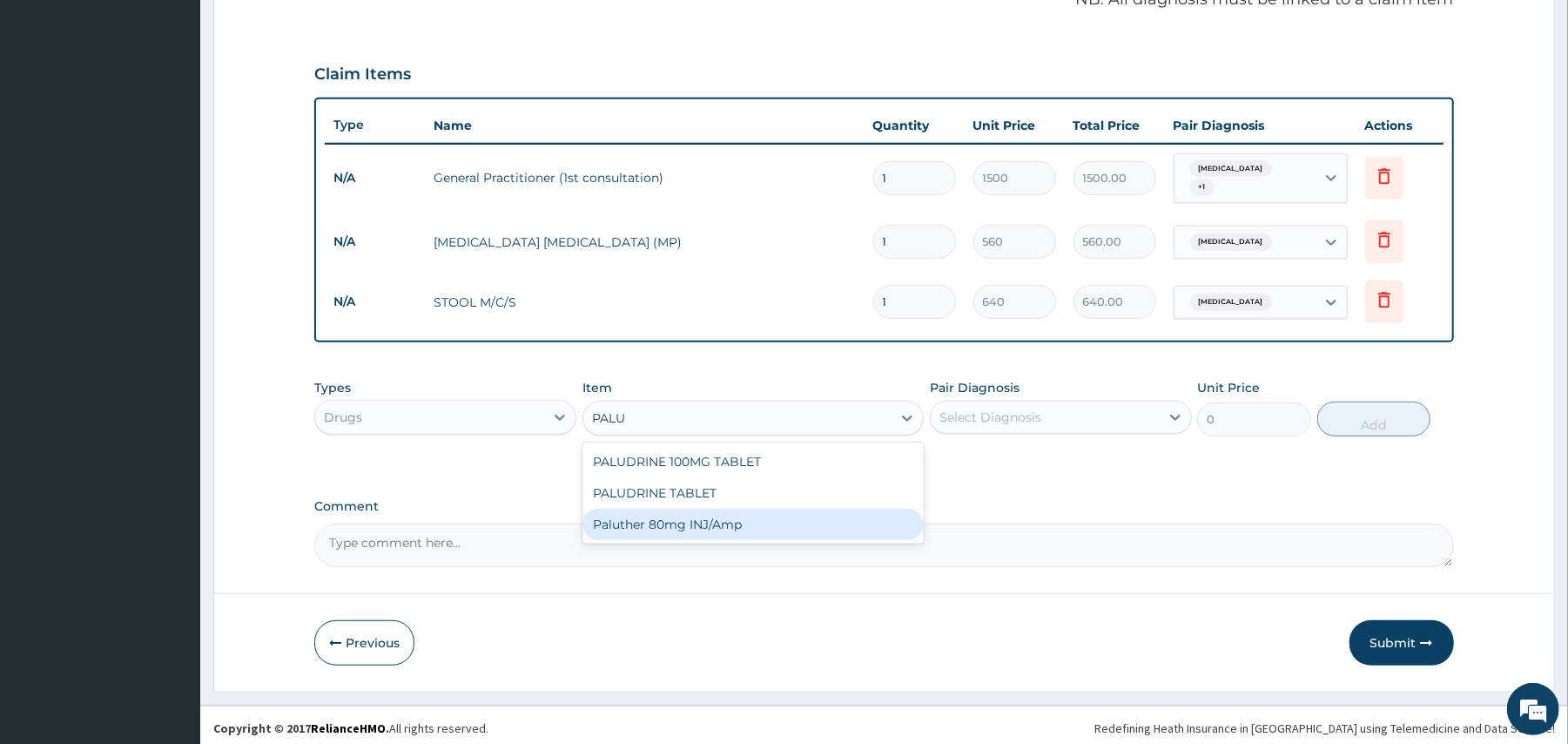
click at [680, 512] on div "Paluther 80mg INJ/Amp" at bounding box center [753, 525] width 341 height 31
type input "105"
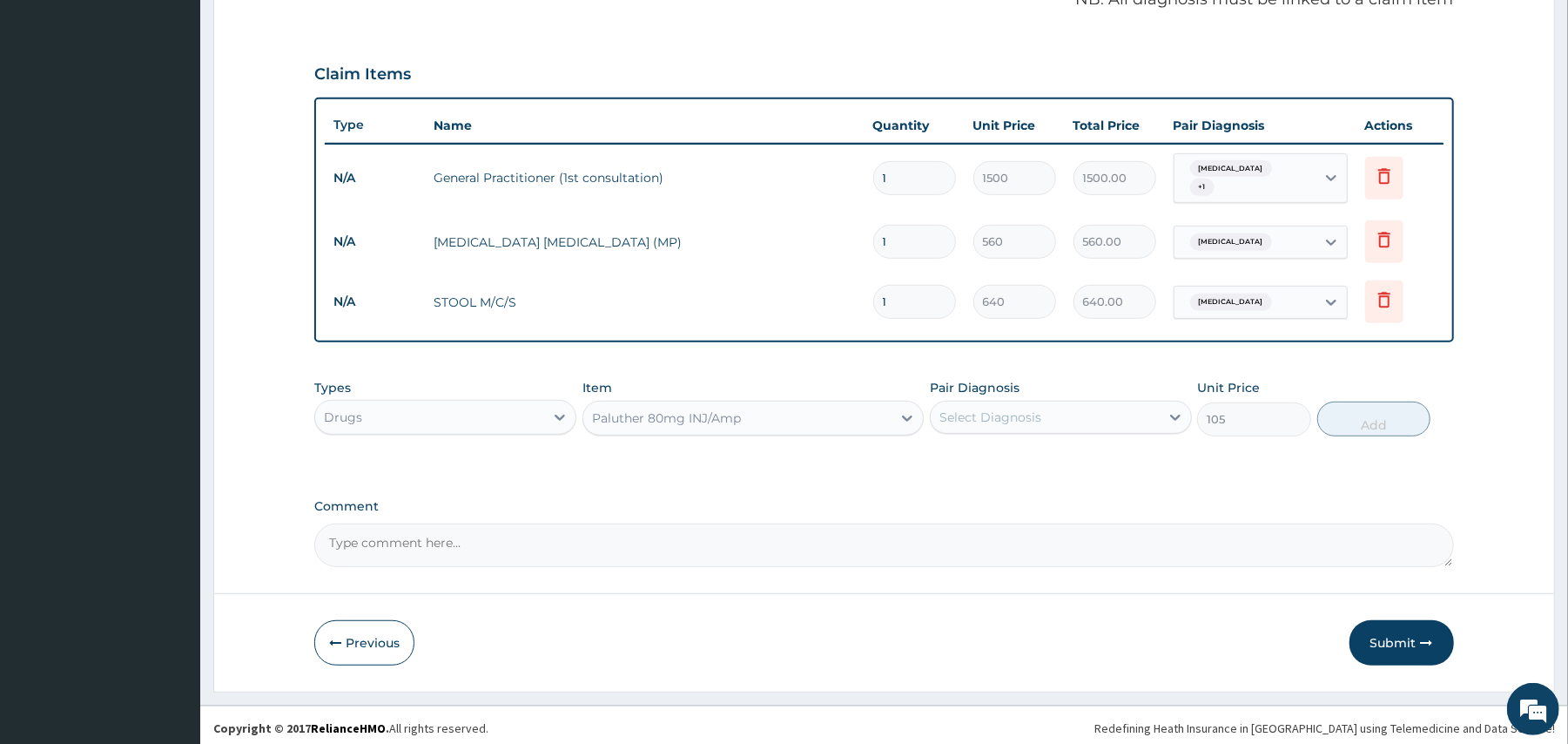
click at [1000, 409] on div "Select Diagnosis" at bounding box center [991, 417] width 101 height 18
click at [977, 451] on label "Malaria" at bounding box center [1012, 460] width 108 height 18
checkbox input "true"
click at [1373, 412] on button "Add" at bounding box center [1374, 419] width 114 height 35
type input "0"
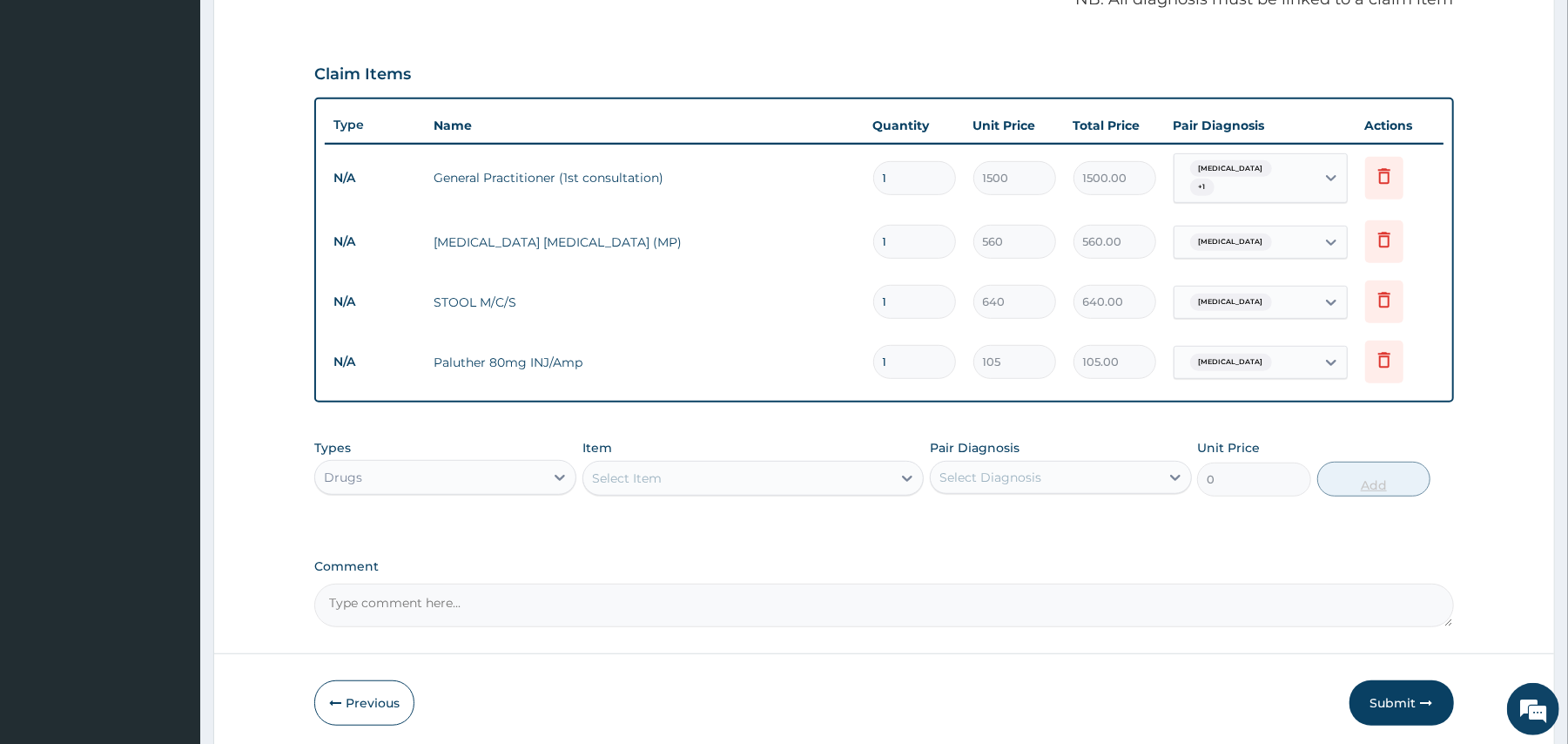
type input "0.00"
type input "6"
type input "630.00"
type input "6"
click at [697, 471] on div "Select Item" at bounding box center [737, 478] width 308 height 28
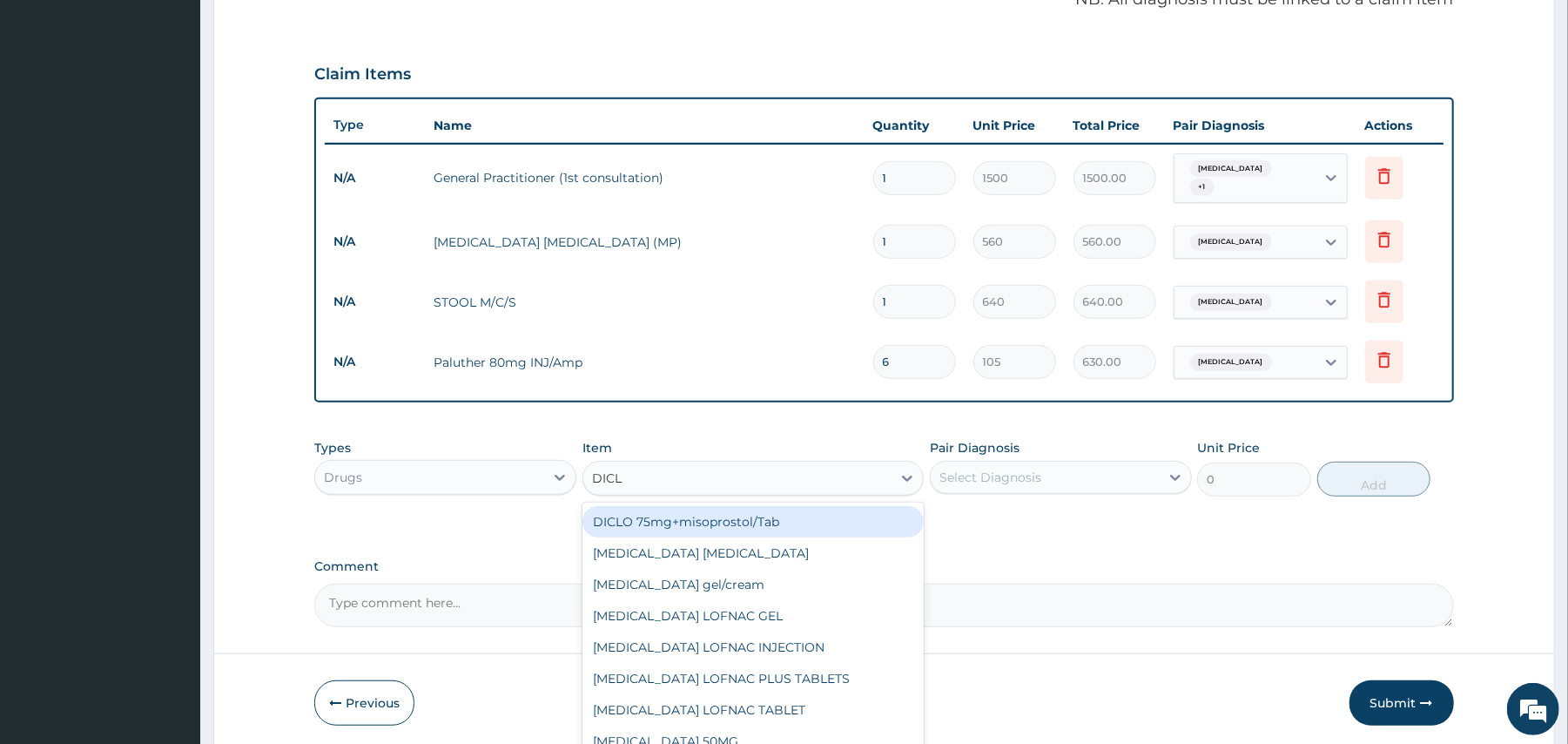
type input "DICLO"
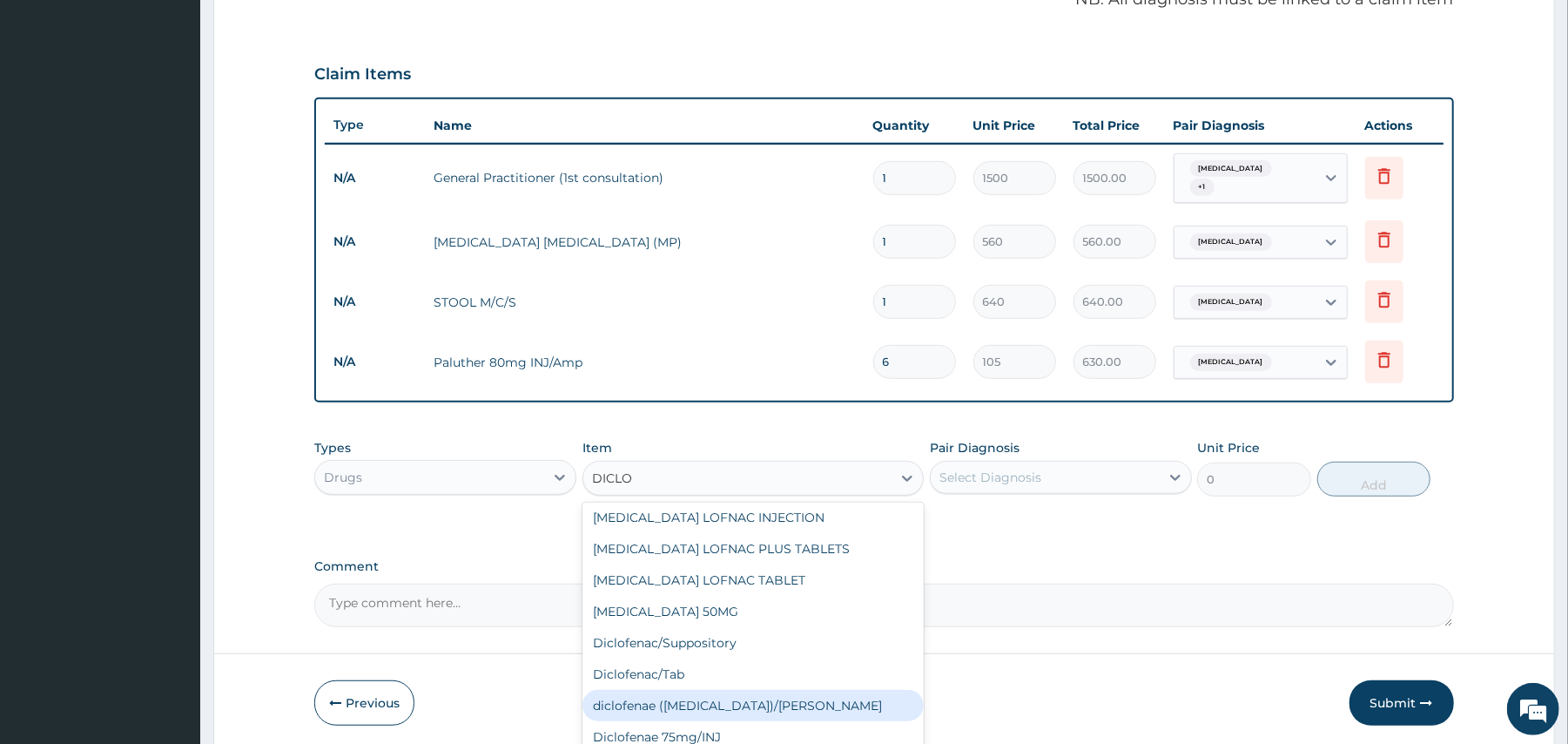
scroll to position [184, 0]
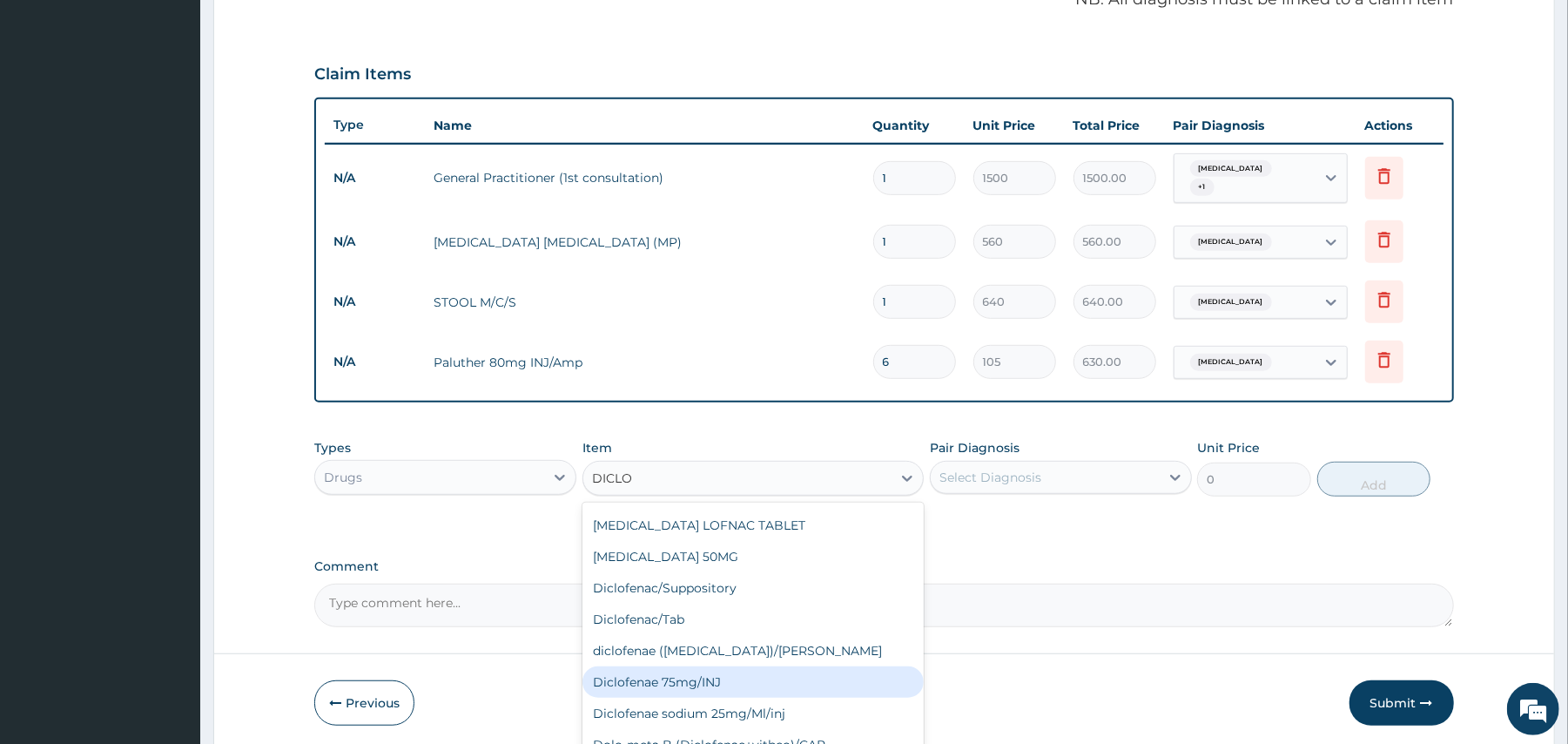
click at [674, 676] on div "Diclofenae 75mg/INJ" at bounding box center [753, 682] width 341 height 31
type input "39.38"
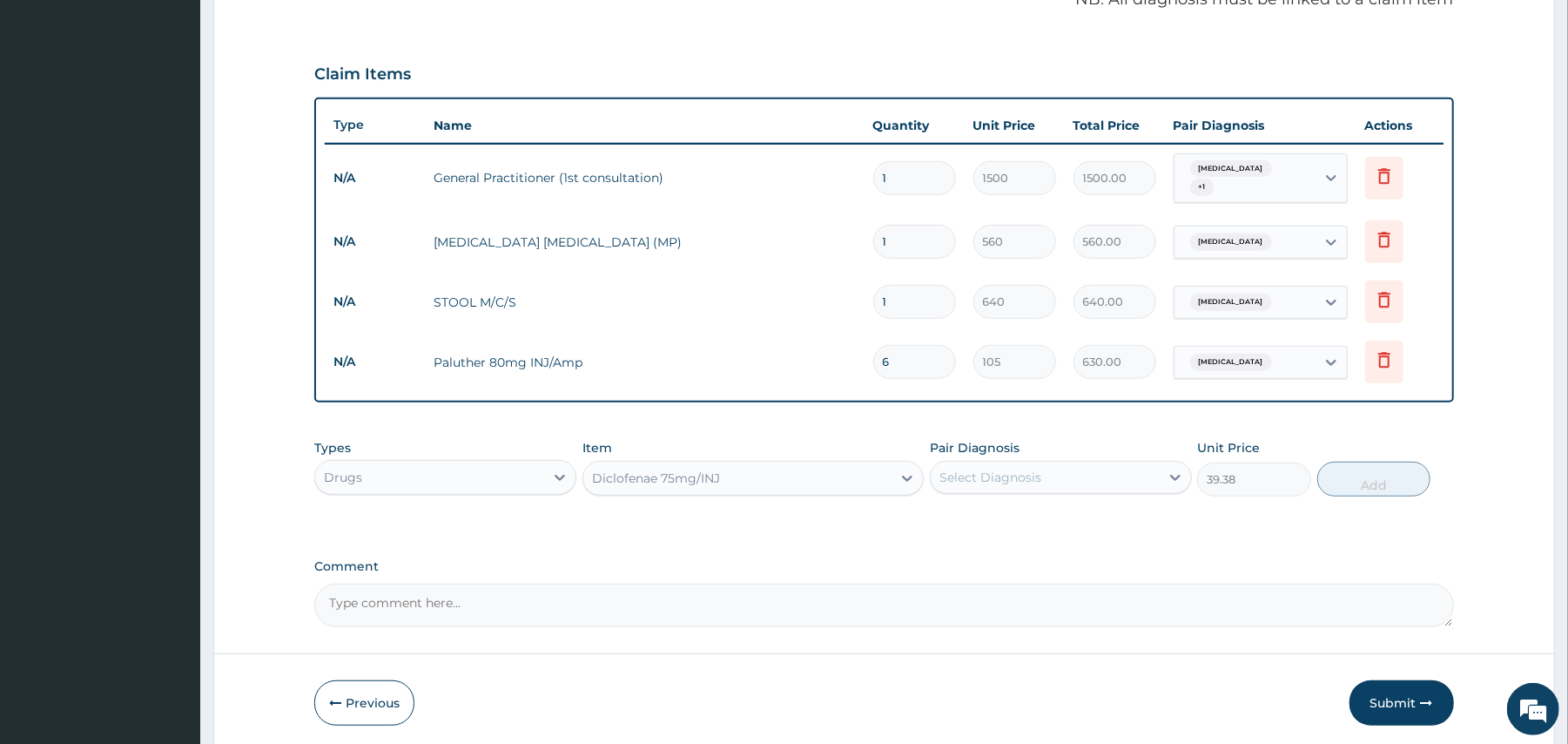
click at [1021, 463] on div "Select Diagnosis" at bounding box center [1045, 477] width 229 height 28
click at [993, 521] on label "Malaria" at bounding box center [1012, 520] width 108 height 18
checkbox input "true"
click at [1360, 468] on button "Add" at bounding box center [1374, 479] width 114 height 35
type input "0"
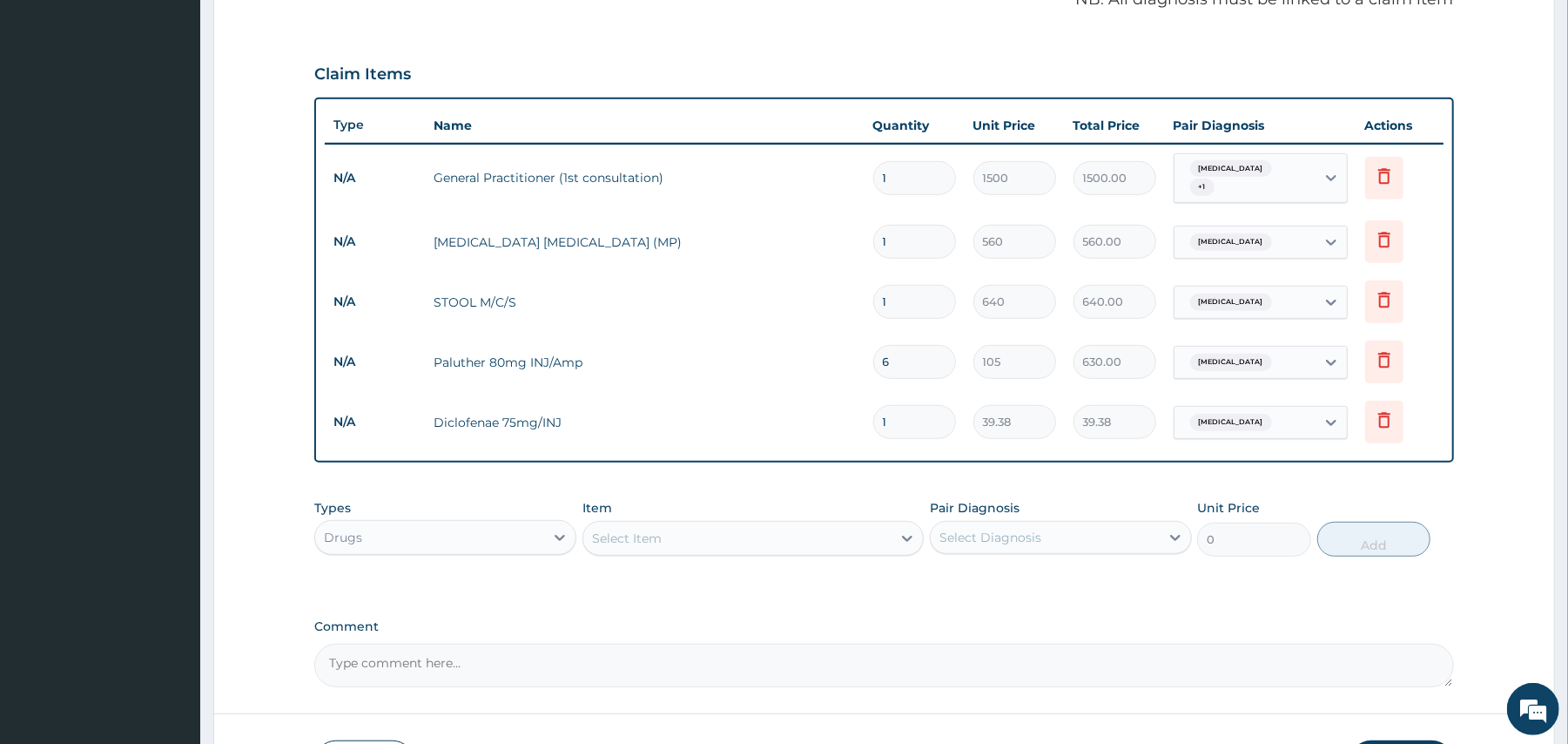
scroll to position [671, 0]
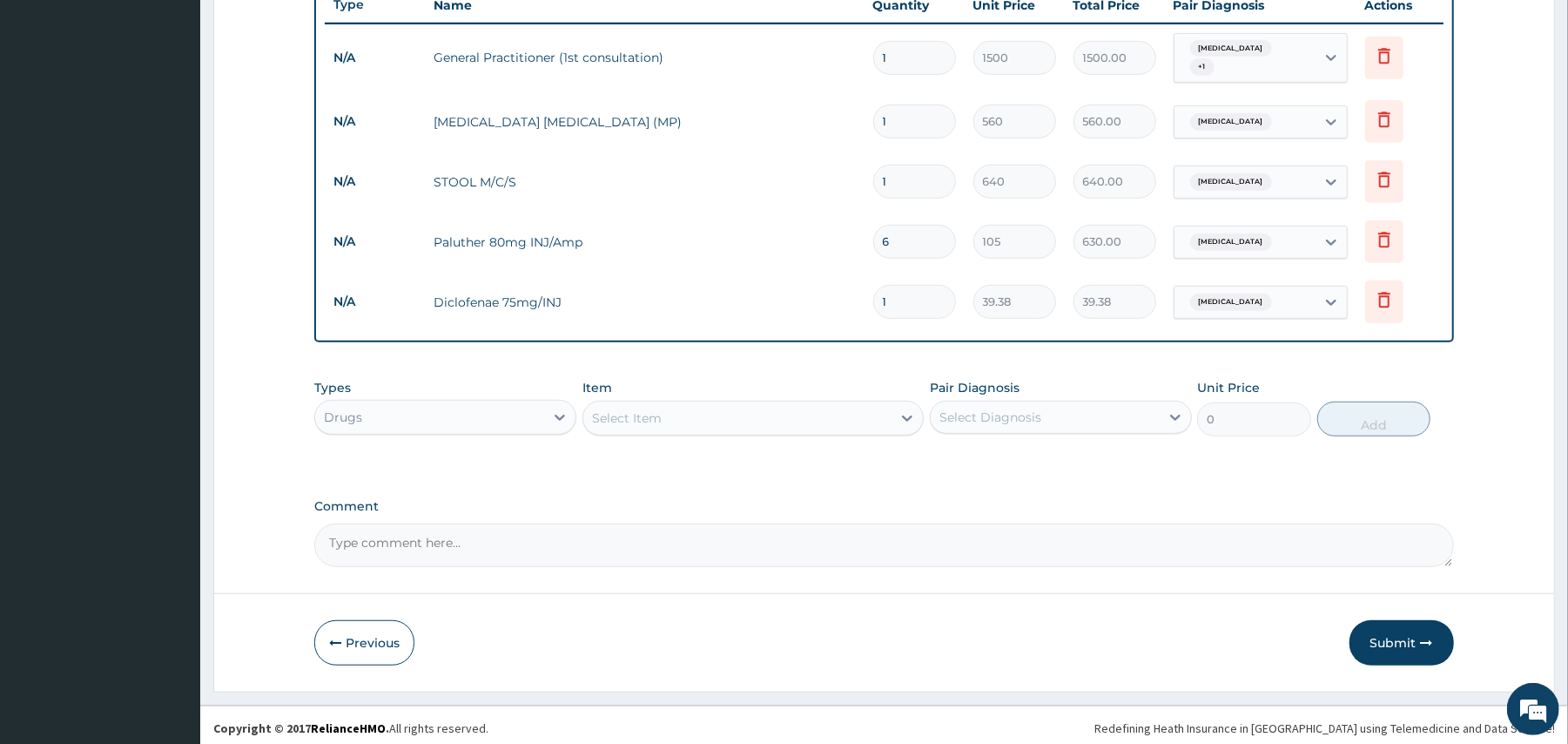
click at [770, 411] on div "Select Item" at bounding box center [737, 417] width 308 height 28
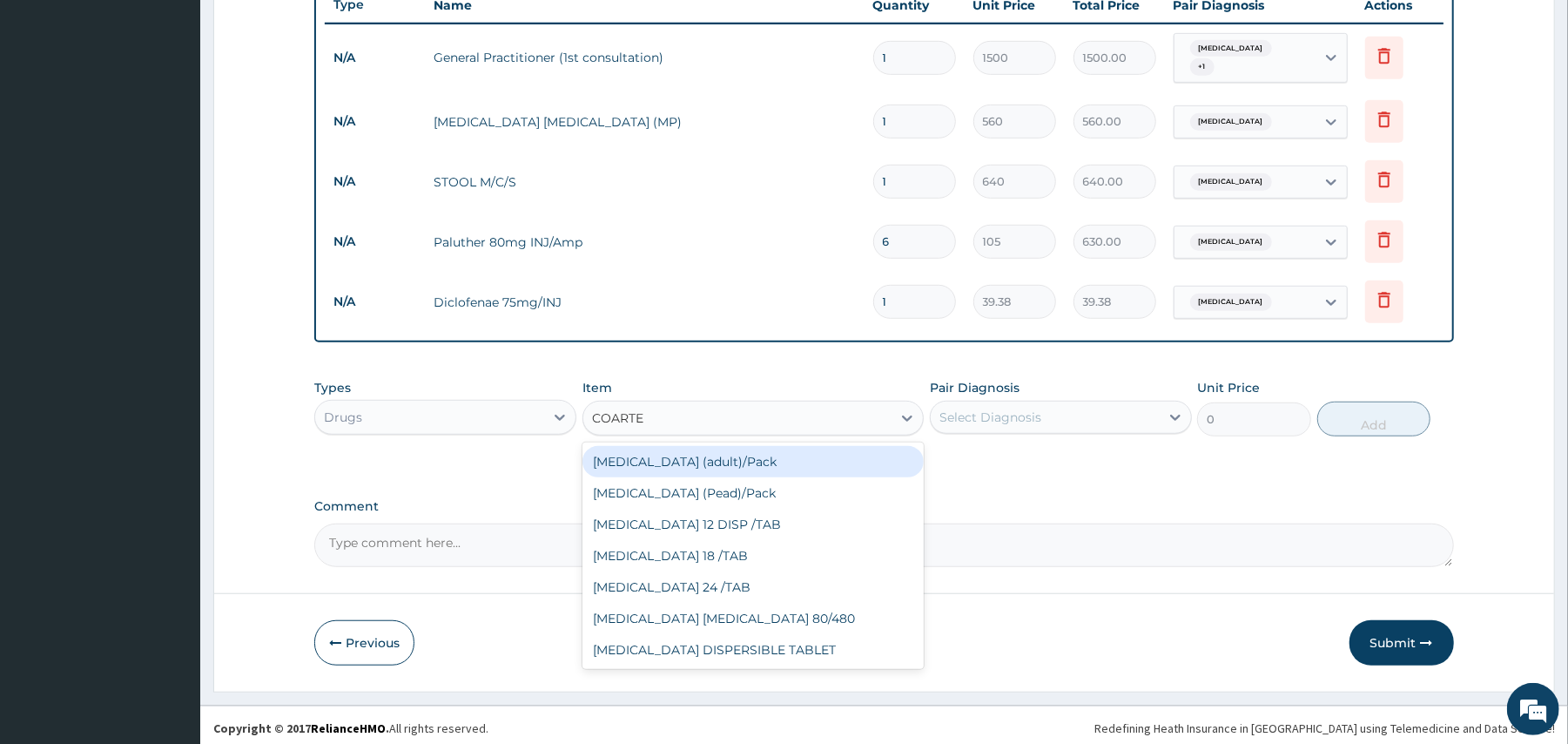
type input "COARTEM"
click at [754, 450] on div "Coartem (adult)/Pack" at bounding box center [753, 461] width 341 height 31
type input "682.5"
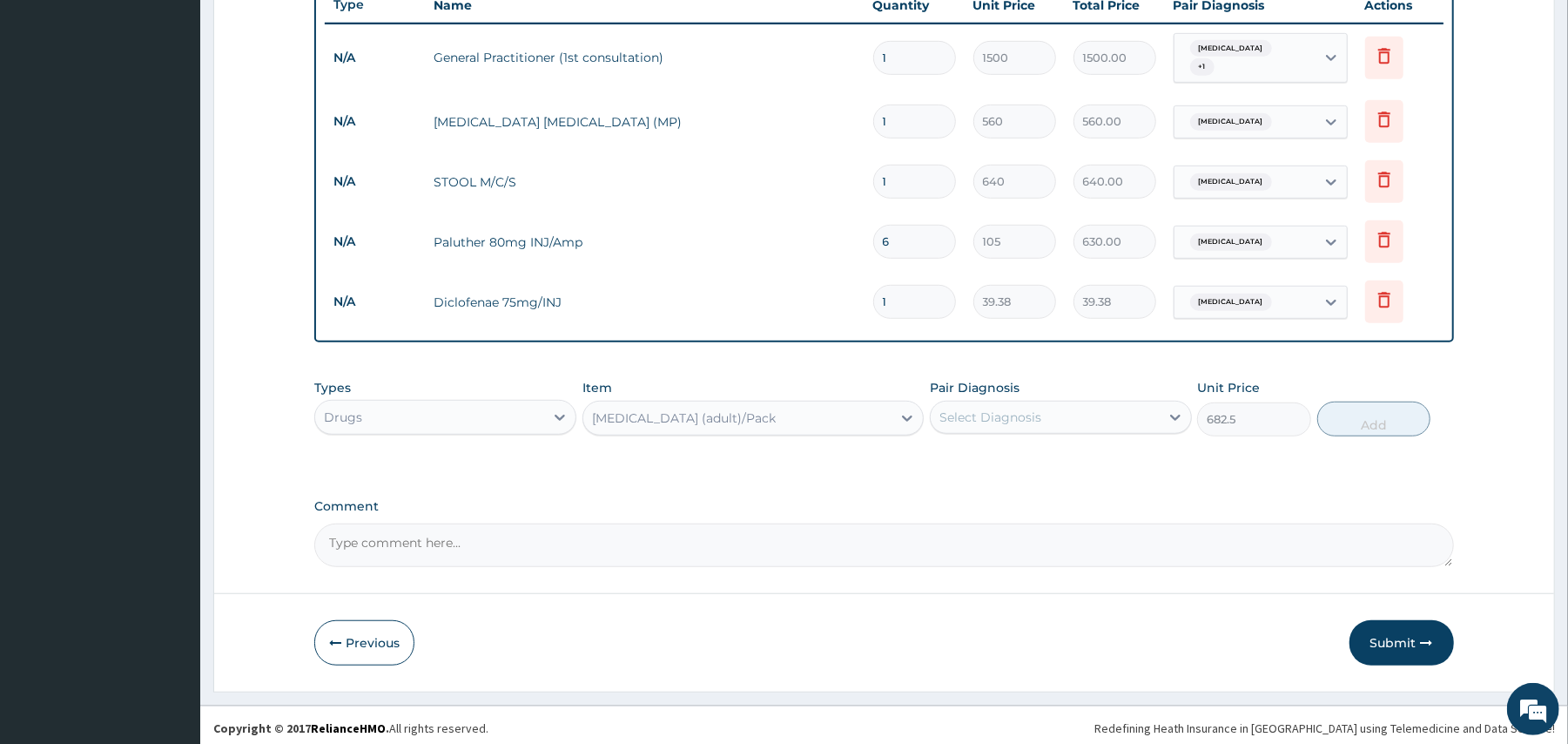
click at [998, 409] on div "Select Diagnosis" at bounding box center [991, 417] width 101 height 18
click at [981, 451] on label "Malaria" at bounding box center [1012, 460] width 108 height 18
checkbox input "true"
click at [1328, 412] on button "Add" at bounding box center [1374, 419] width 114 height 35
type input "0"
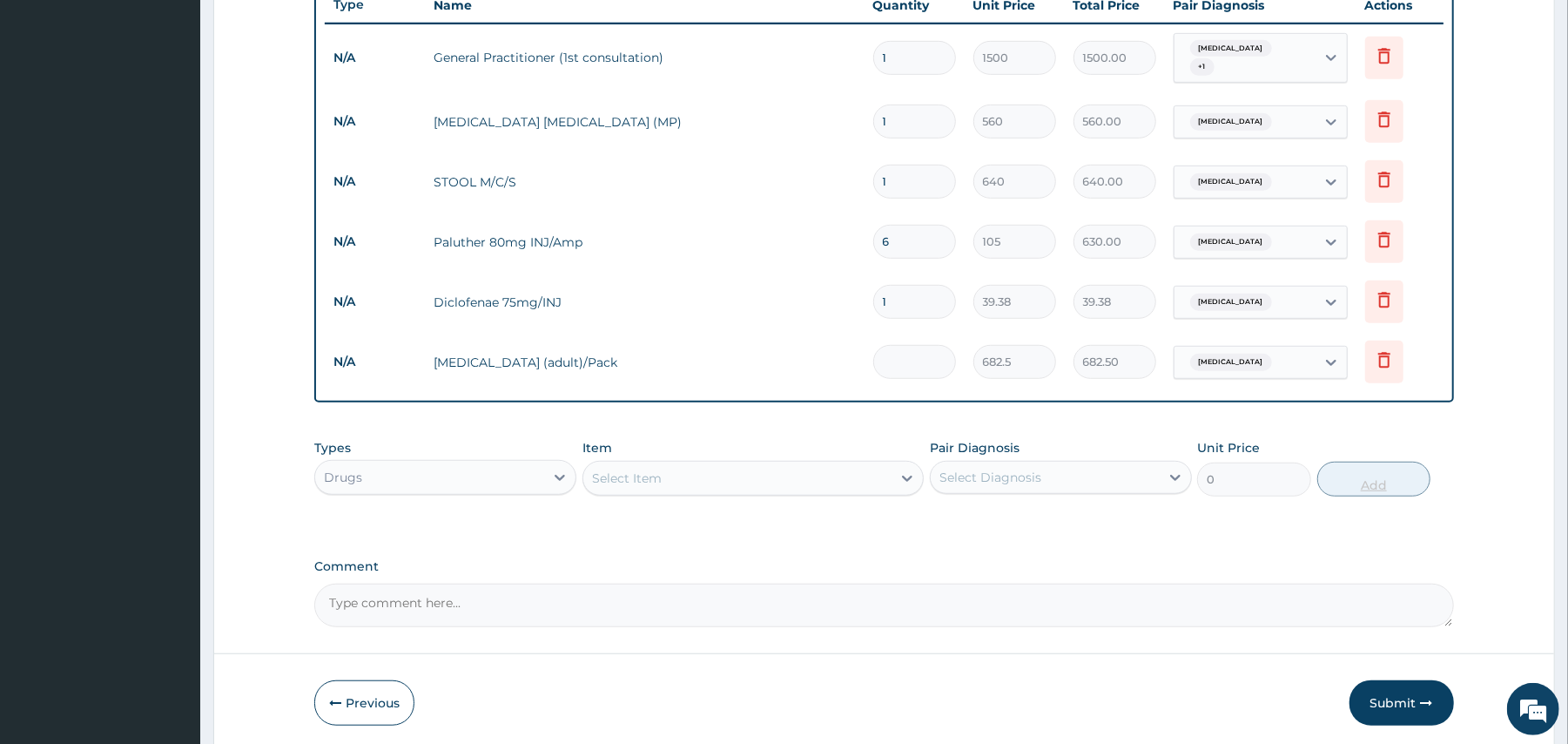
type input "0.00"
type input "6"
type input "4095.00"
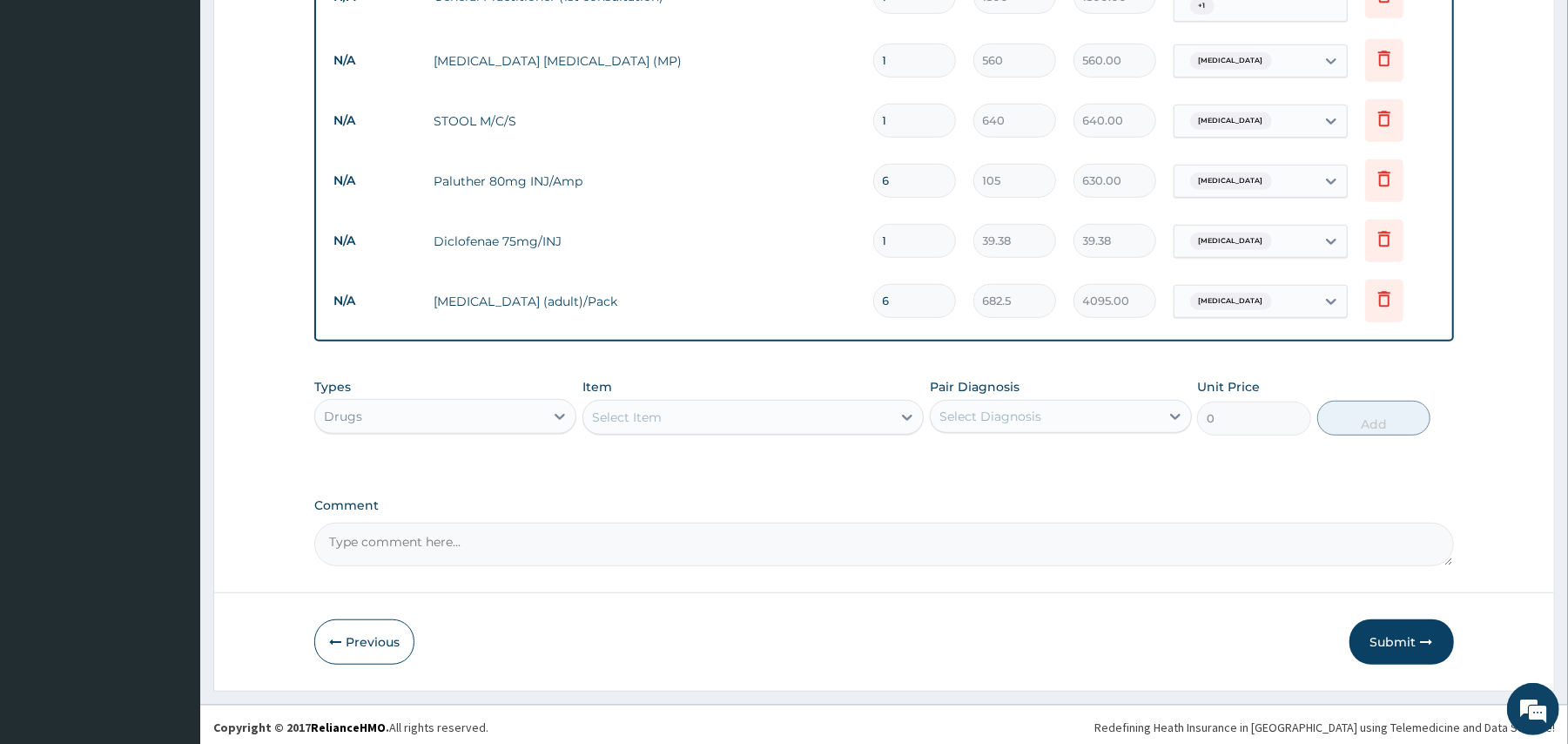
type input "6"
click at [713, 409] on div "Select Item" at bounding box center [737, 417] width 308 height 28
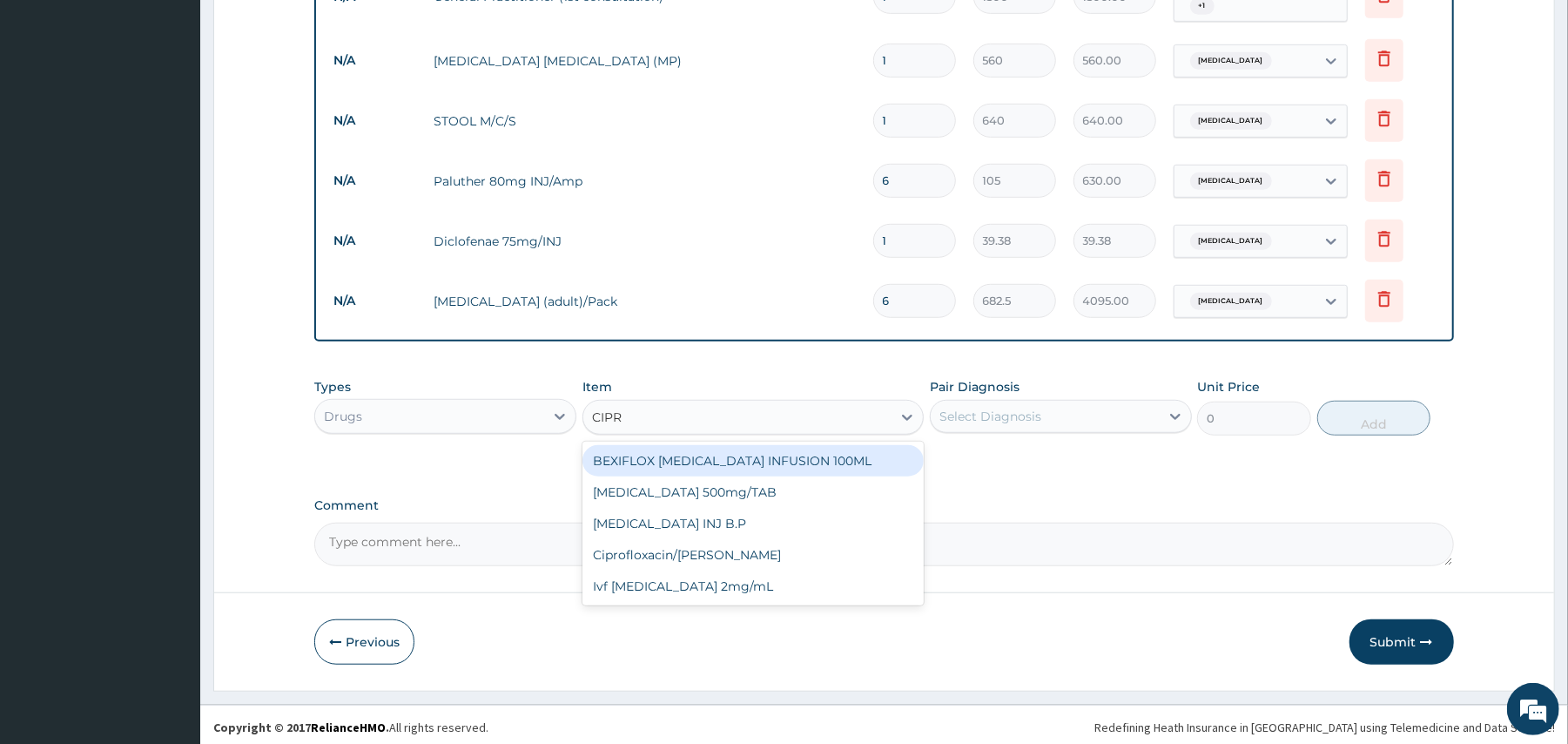
type input "CIPRO"
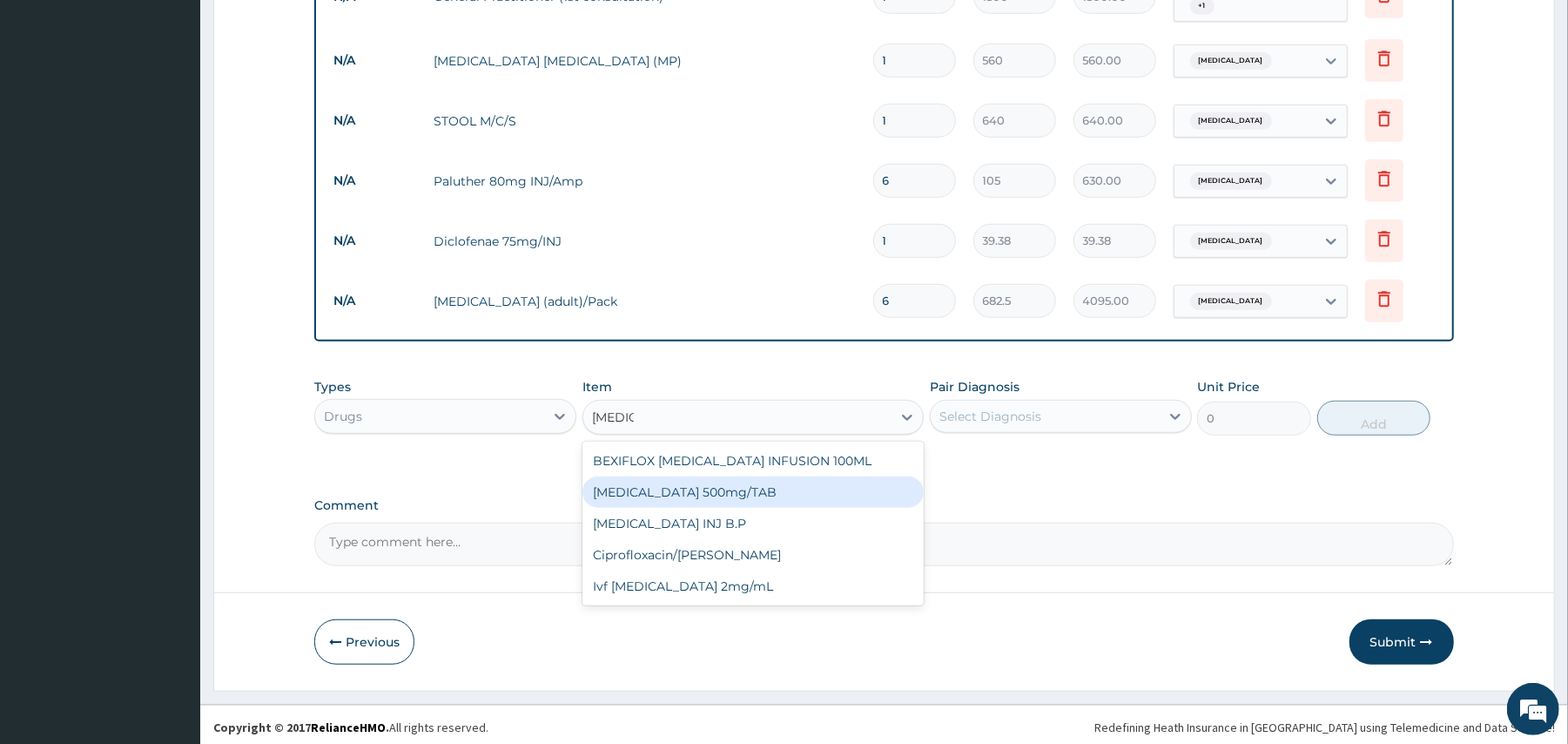
click at [720, 477] on div "Ciprofloxacin 500mg/TAB" at bounding box center [753, 492] width 341 height 31
type input "26.77"
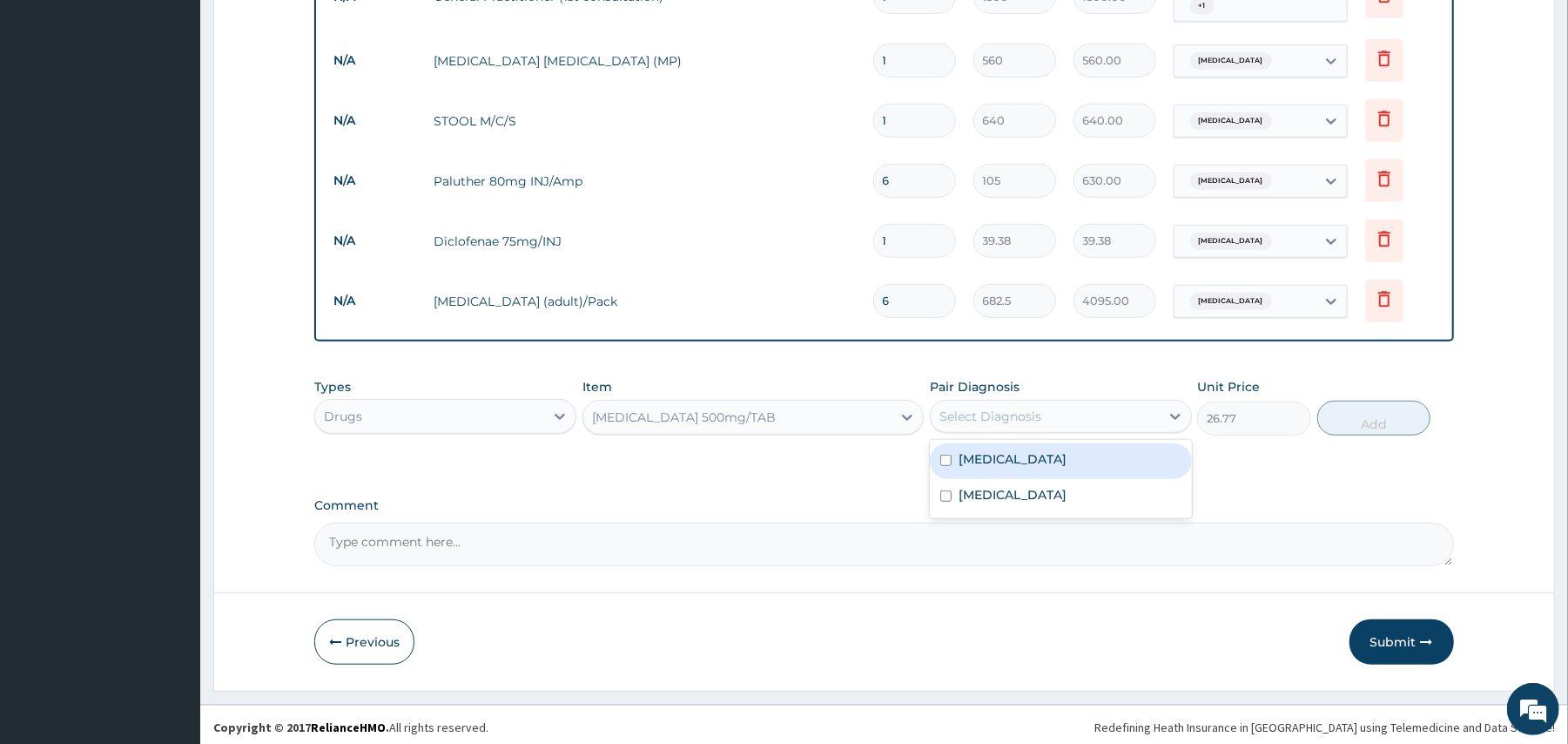
click at [1039, 409] on div "Select Diagnosis" at bounding box center [991, 416] width 101 height 18
click at [1032, 492] on label "Typhoid fever" at bounding box center [1012, 494] width 108 height 18
checkbox input "true"
click at [1383, 410] on button "Add" at bounding box center [1374, 418] width 114 height 35
type input "0"
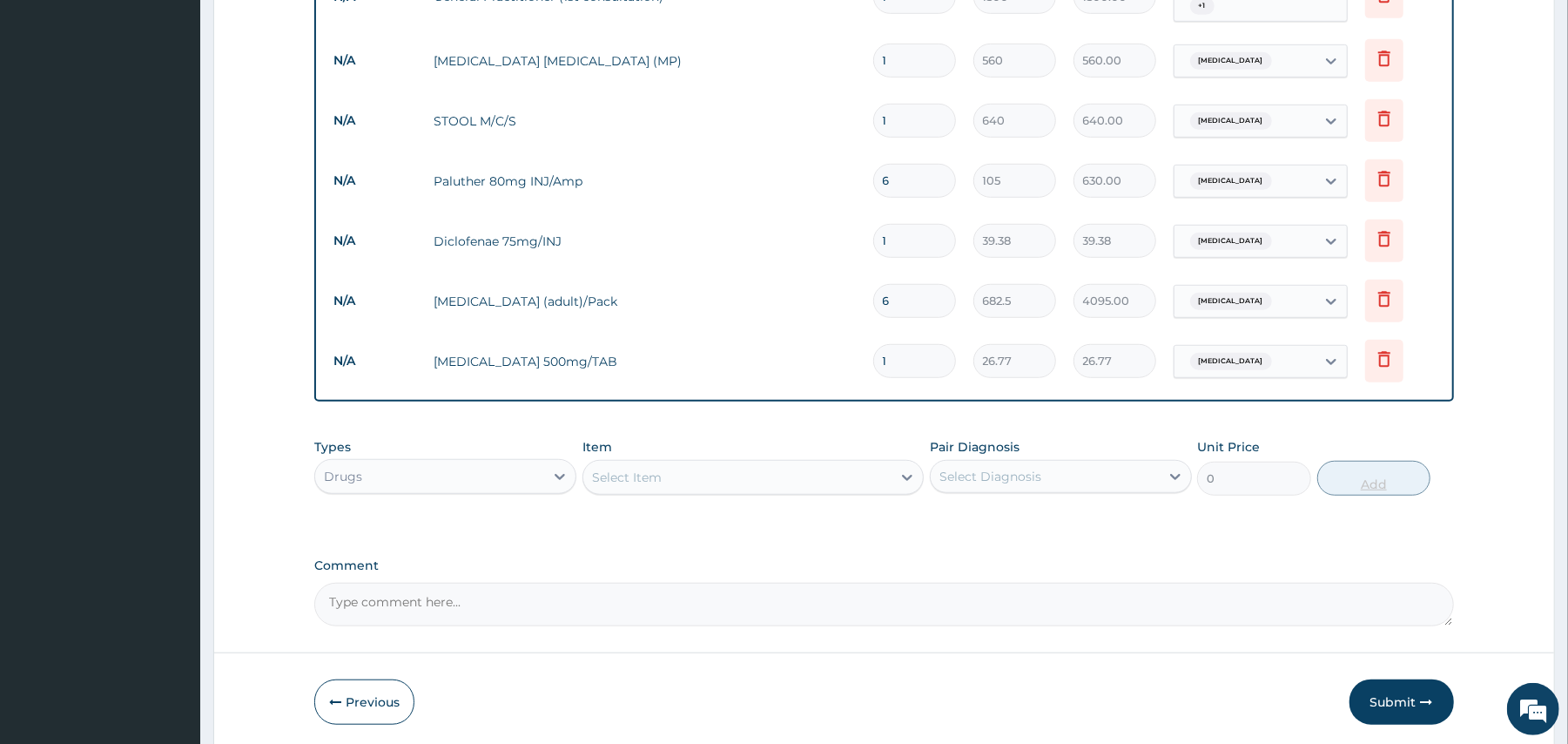
type input "10"
type input "267.70"
type input "10"
click at [742, 485] on div "Select Item" at bounding box center [737, 477] width 308 height 28
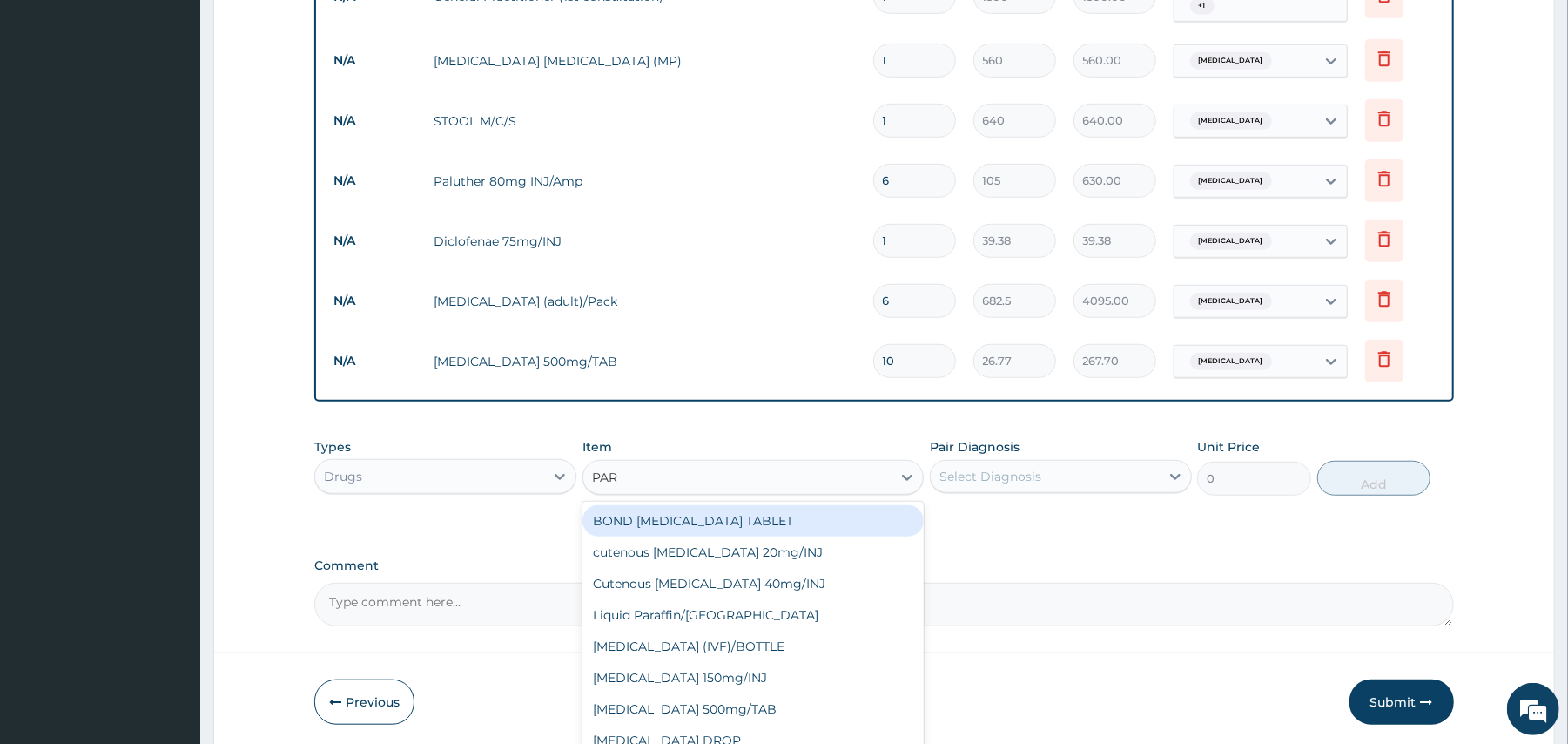
type input "PARA"
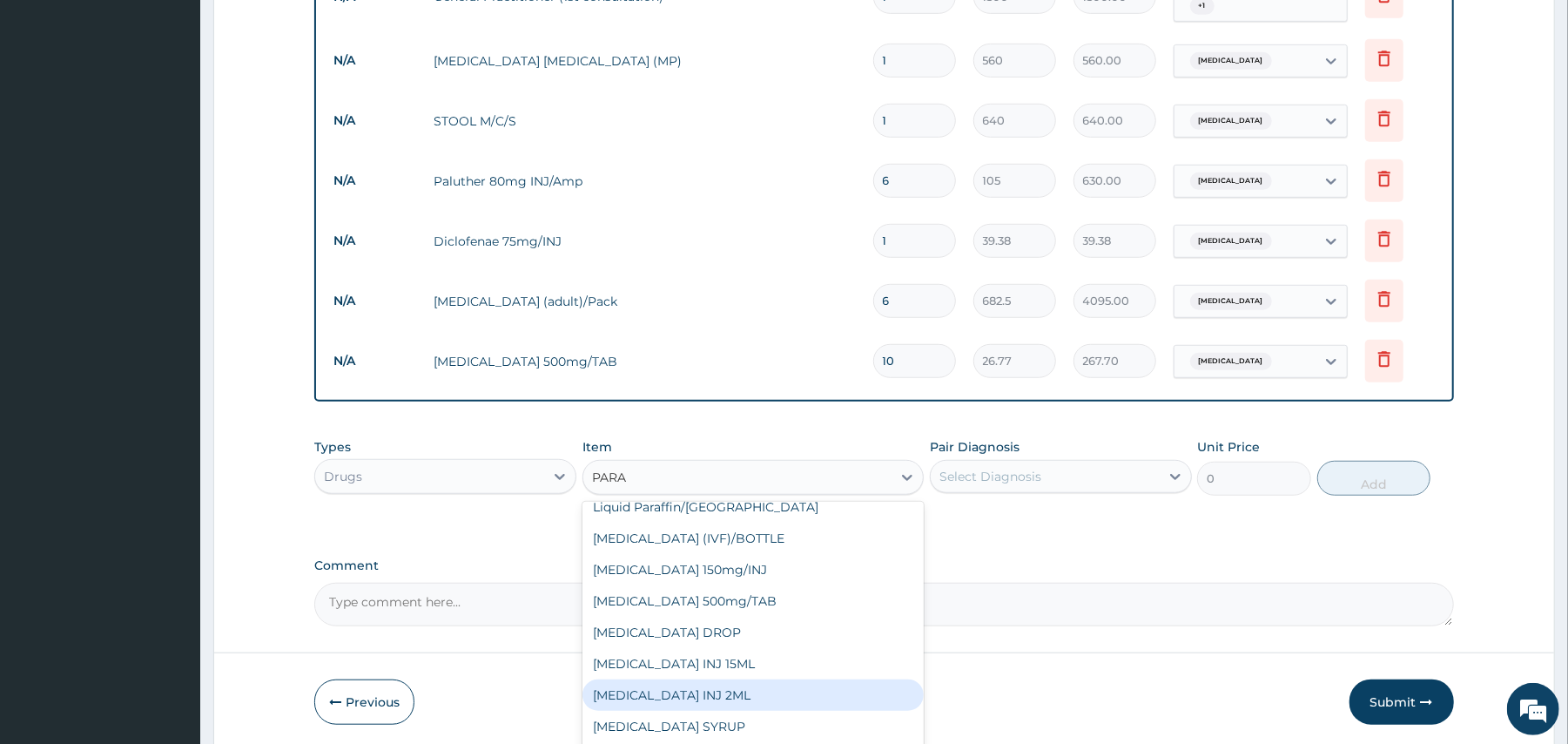
scroll to position [91, 0]
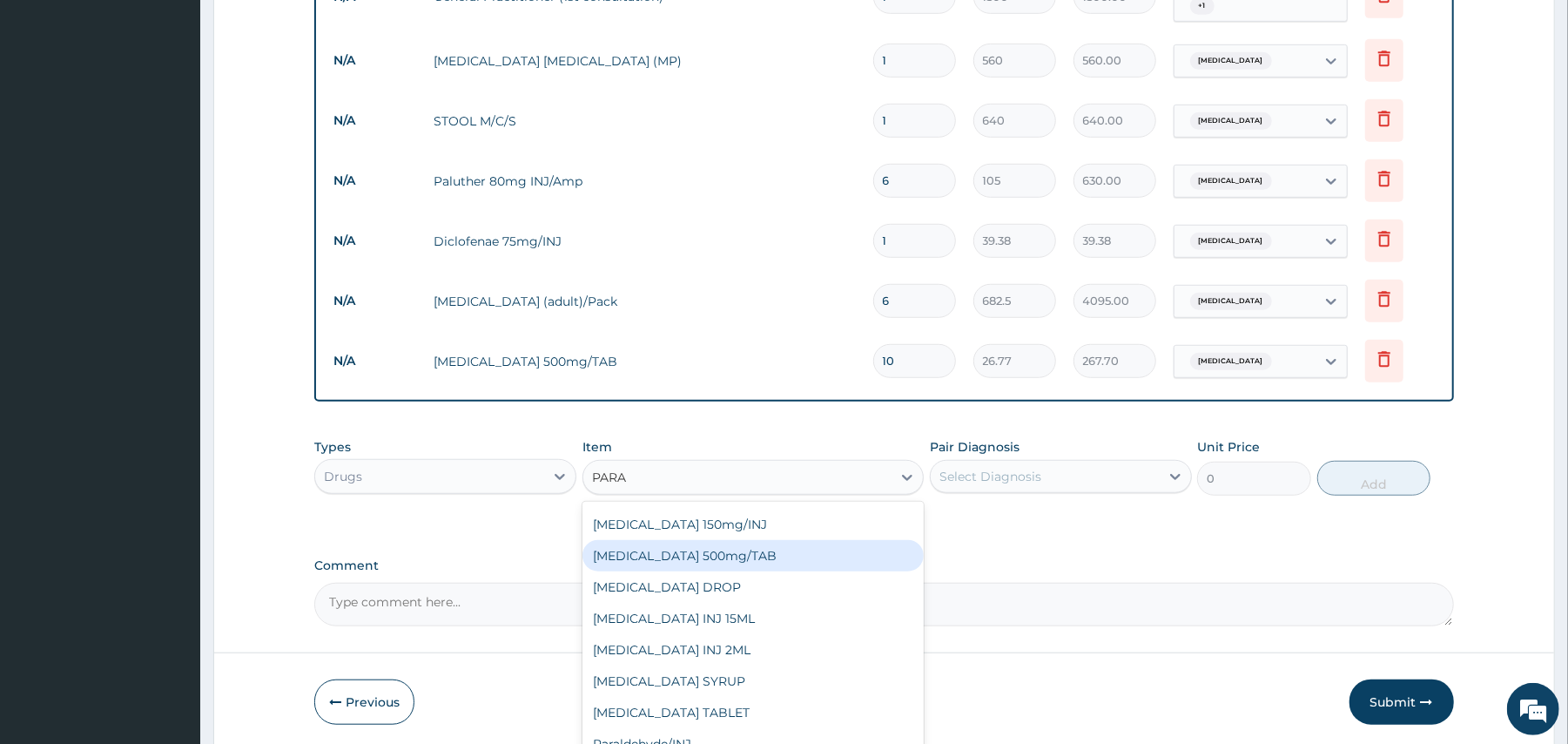
click at [735, 548] on div "PARACETAMOL 500mg/TAB" at bounding box center [753, 556] width 341 height 31
type input "5.25"
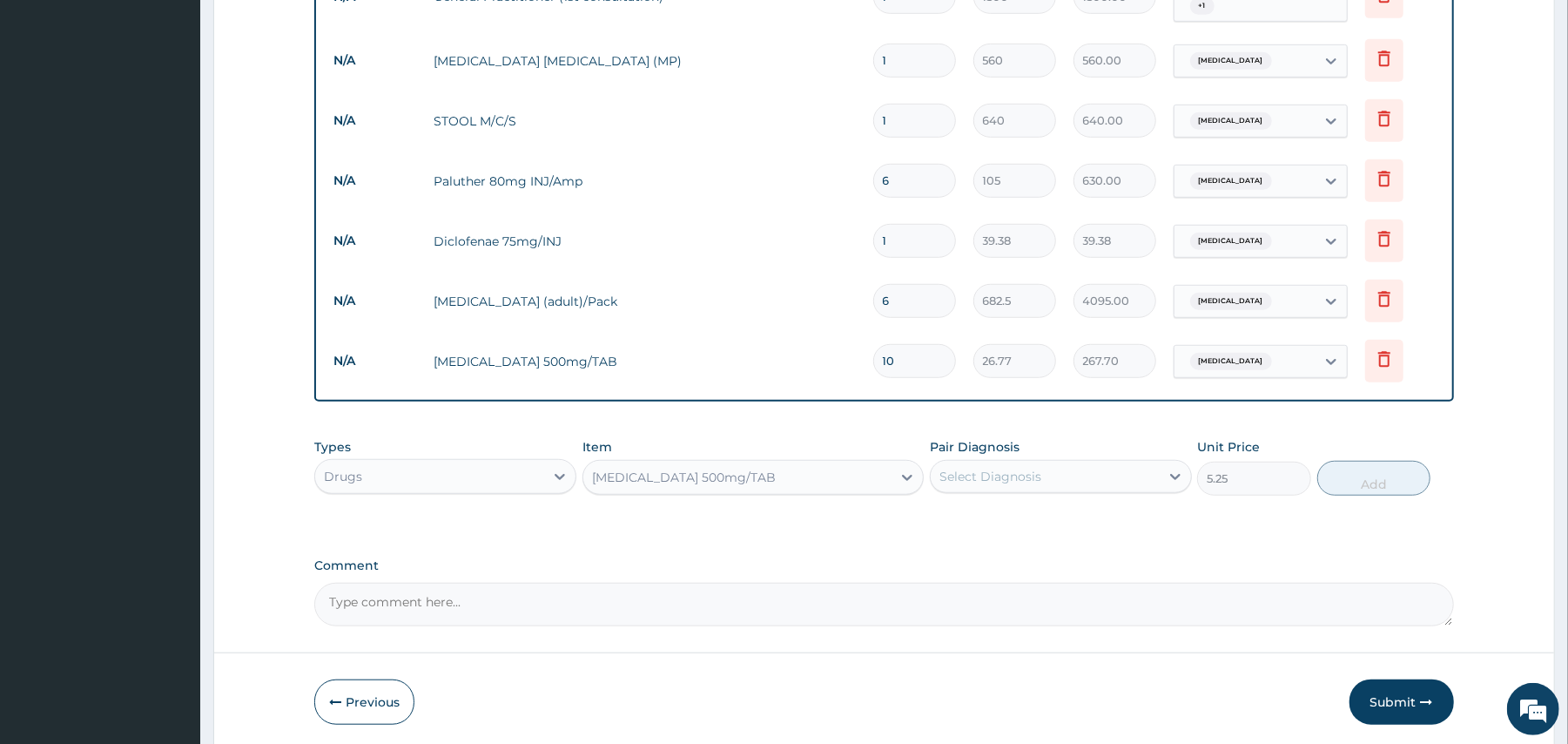
click at [1012, 468] on div "Select Diagnosis" at bounding box center [991, 477] width 101 height 18
click at [995, 503] on div "Malaria" at bounding box center [1061, 521] width 262 height 36
checkbox input "true"
click at [1358, 468] on button "Add" at bounding box center [1374, 478] width 114 height 35
type input "0"
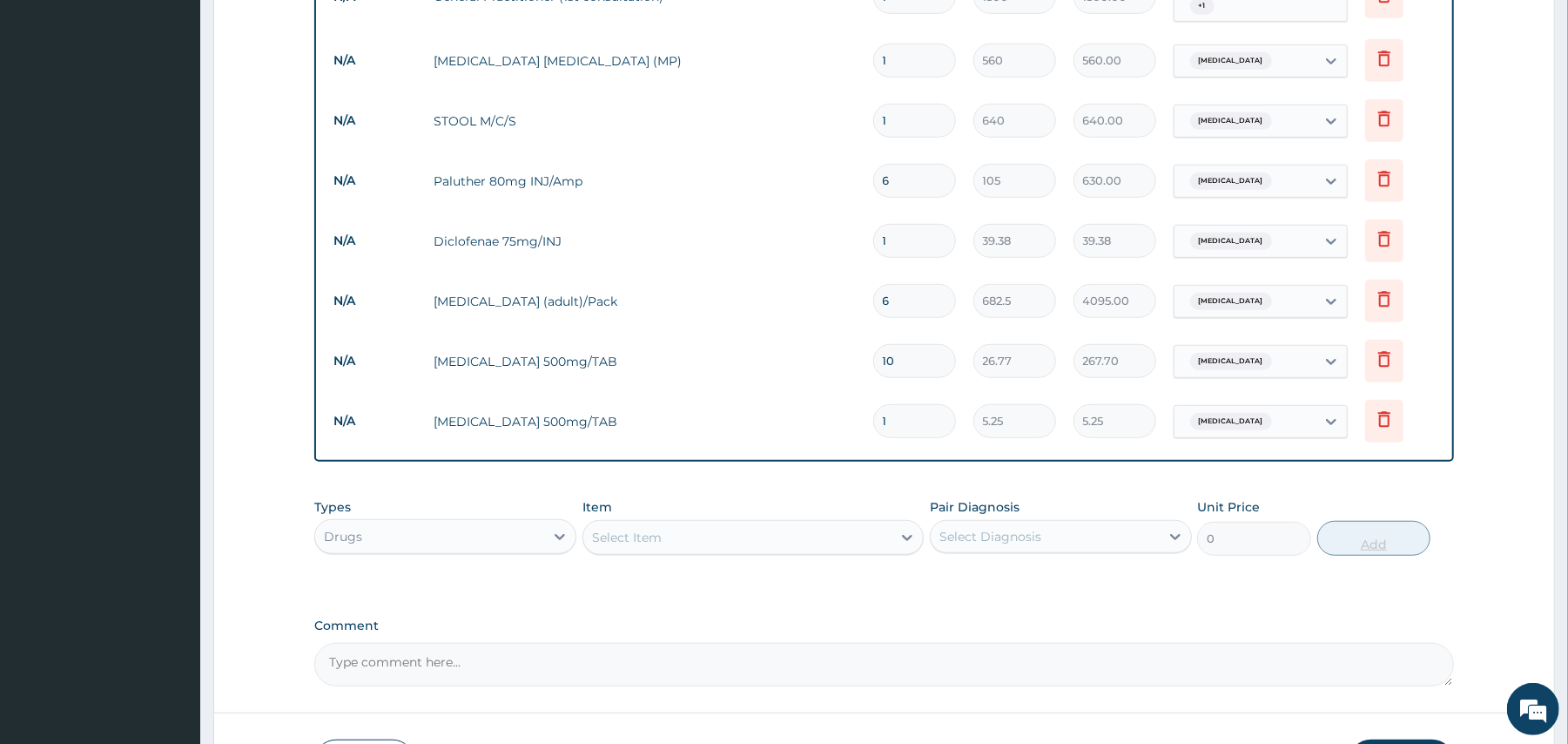
type input "18"
type input "94.50"
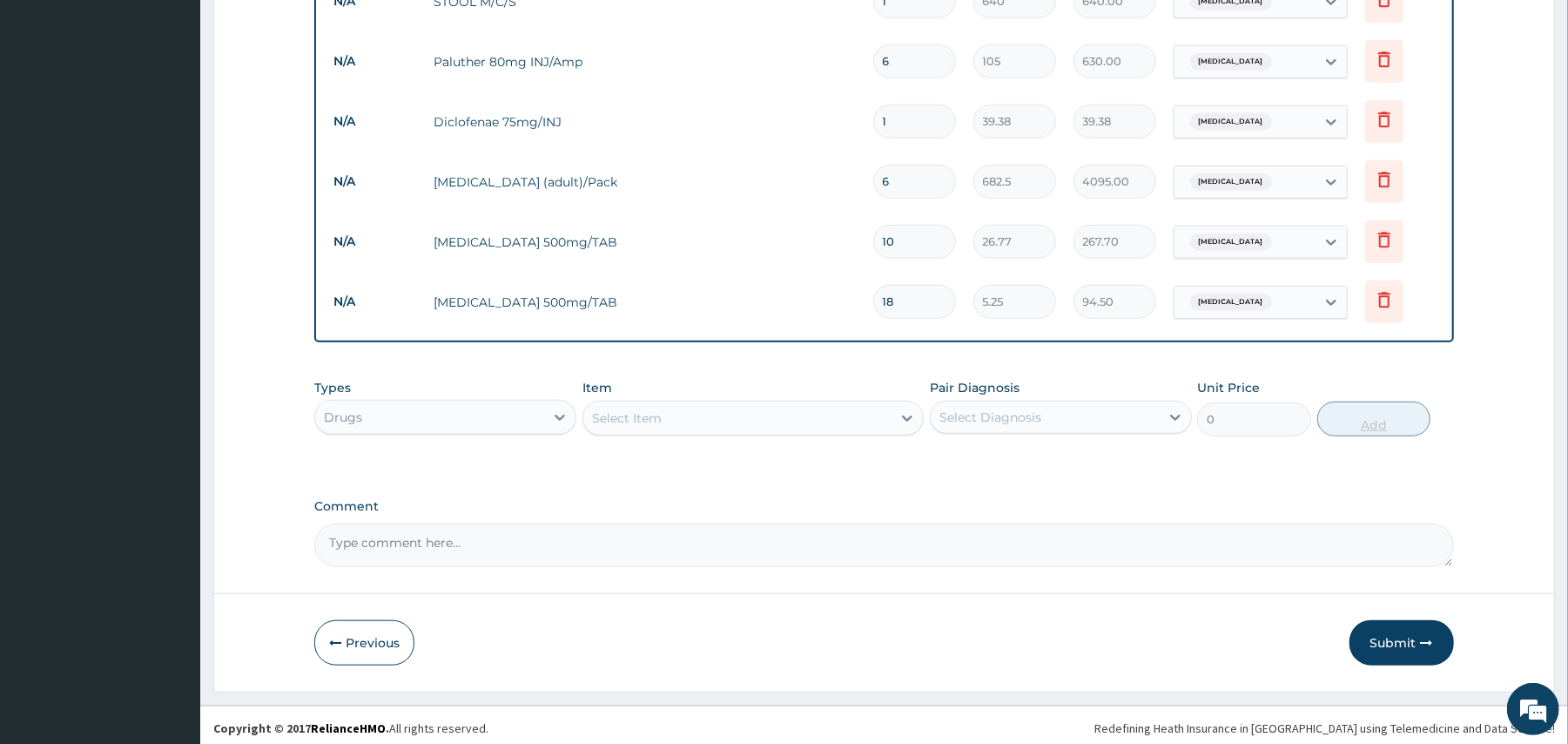
scroll to position [851, 0]
type input "18"
click at [1422, 640] on icon "button" at bounding box center [1428, 642] width 13 height 13
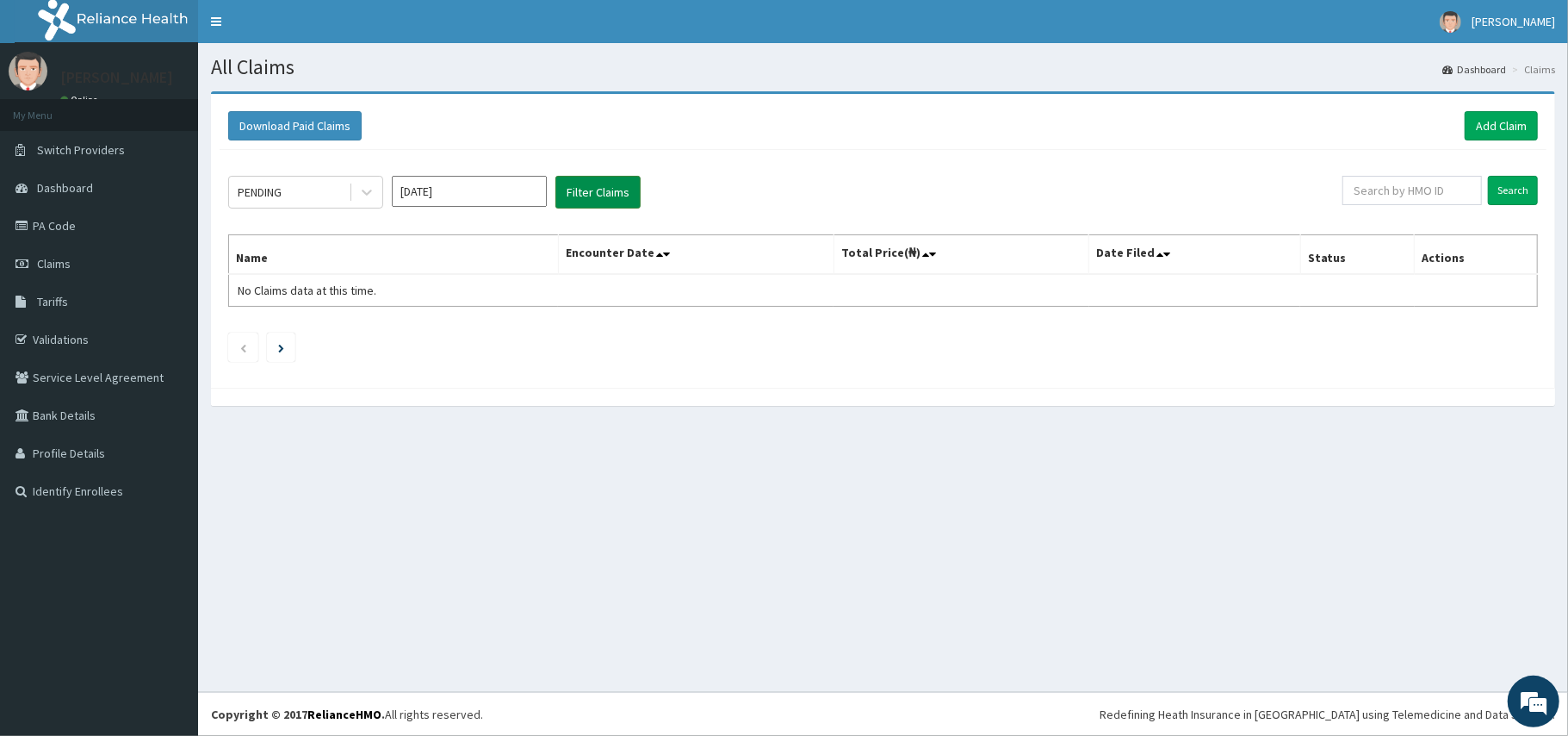
click at [585, 200] on button "Filter Claims" at bounding box center [598, 192] width 85 height 33
click at [589, 177] on button "Filter Claims" at bounding box center [598, 192] width 85 height 33
click at [589, 190] on button "Filter Claims" at bounding box center [598, 192] width 85 height 33
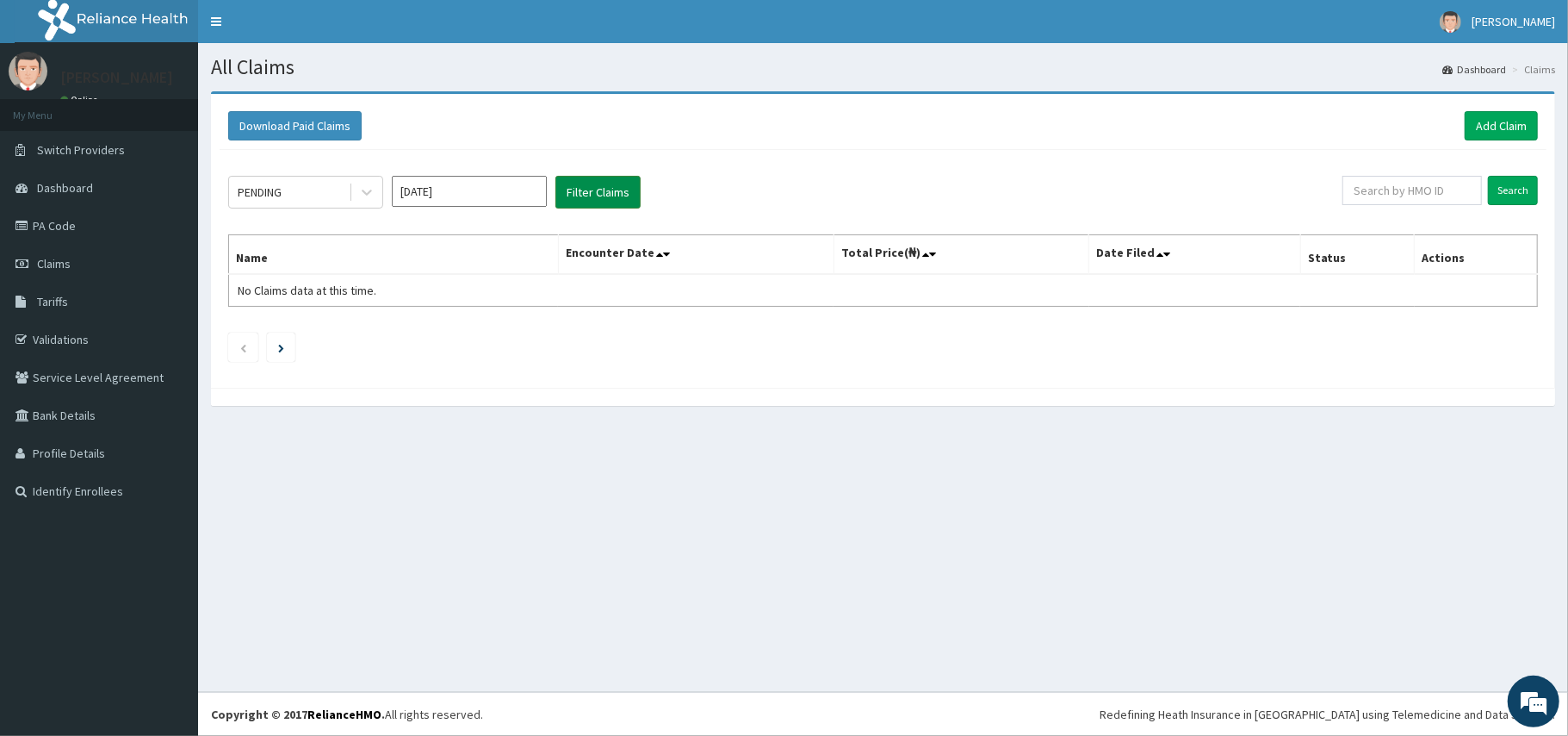
click at [589, 190] on button "Filter Claims" at bounding box center [598, 192] width 85 height 33
click at [555, 176] on button "Filter Claims" at bounding box center [598, 192] width 85 height 33
click at [434, 195] on input "[DATE]" at bounding box center [469, 191] width 155 height 31
click at [424, 329] on div "[DATE]" at bounding box center [419, 335] width 35 height 32
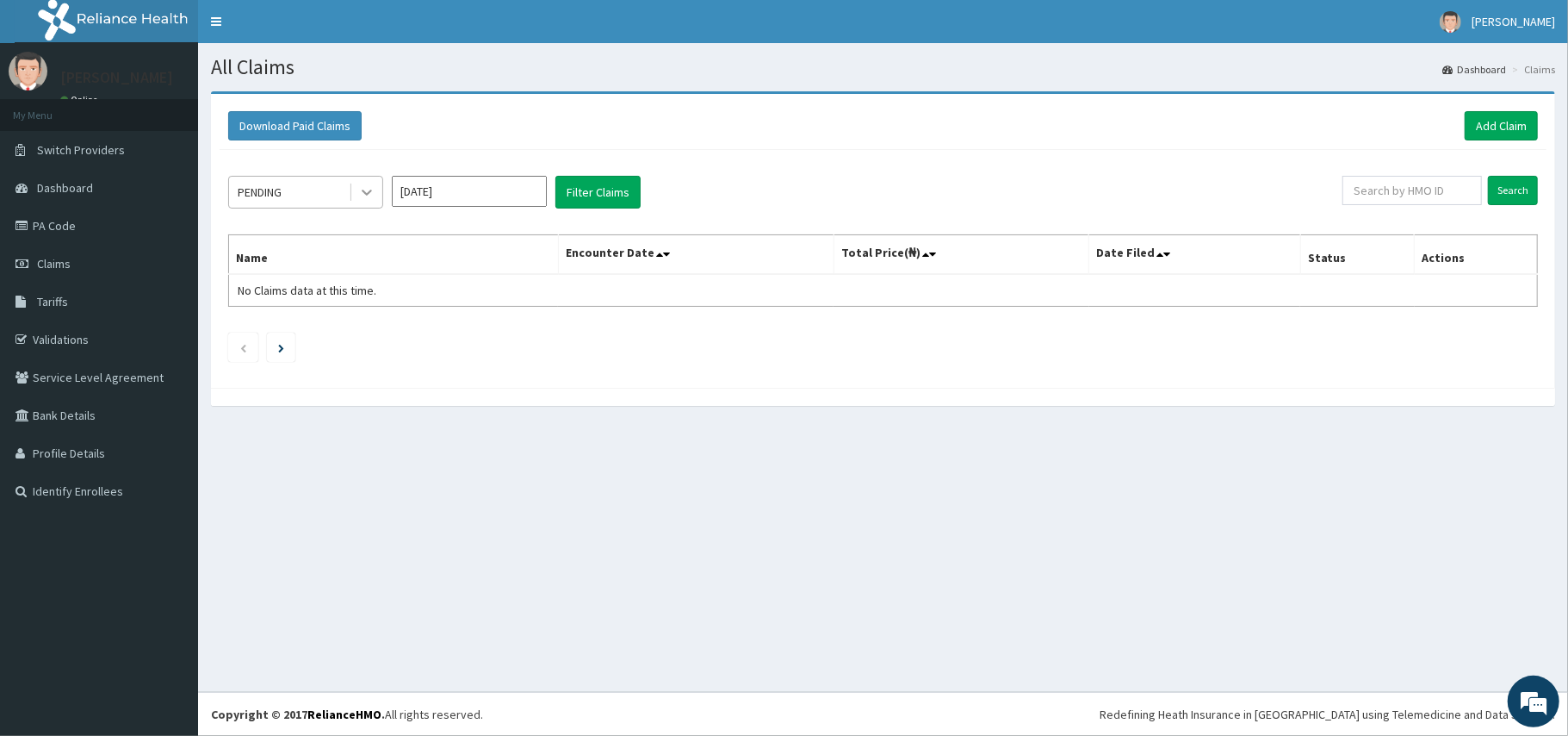
click at [360, 188] on icon at bounding box center [367, 192] width 17 height 17
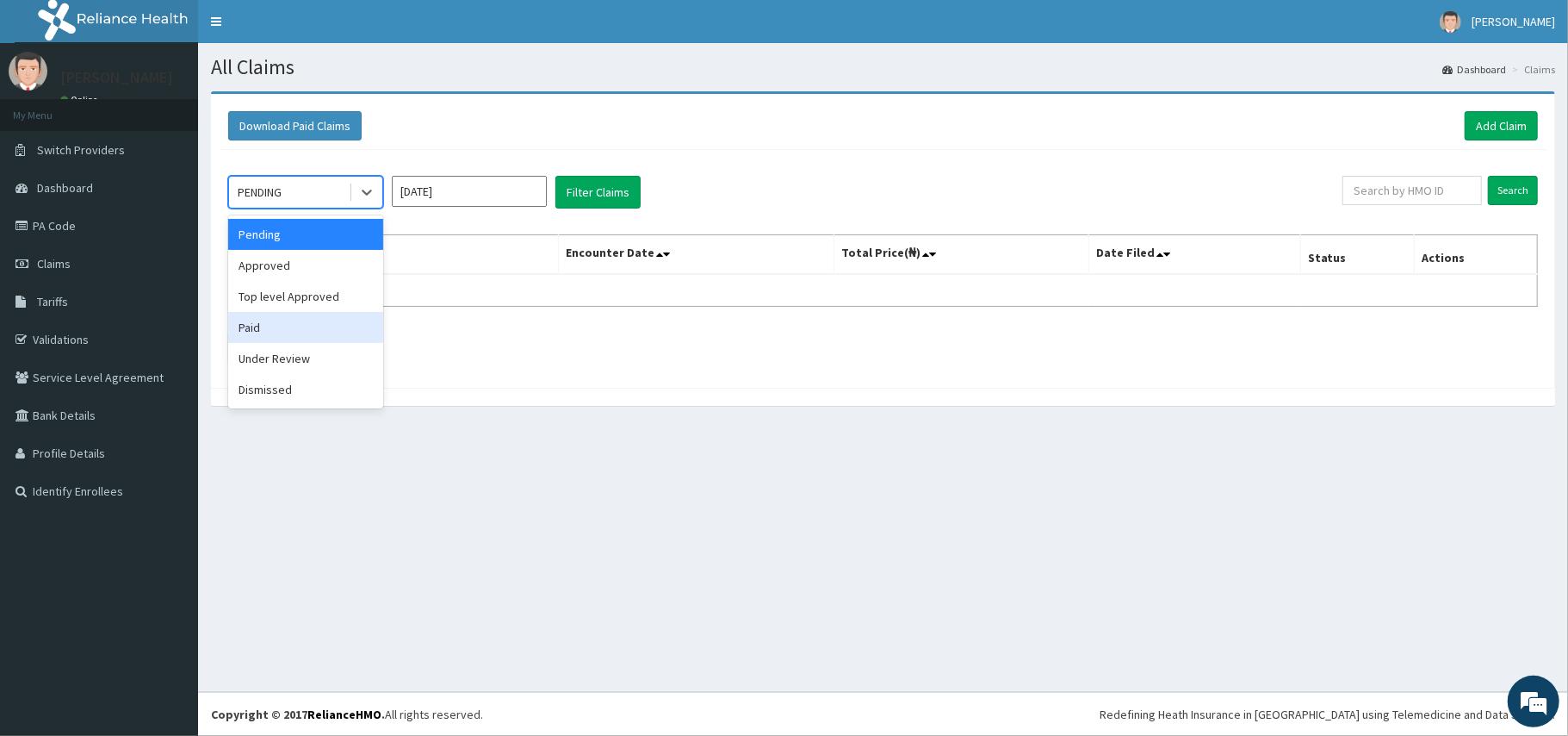
click at [286, 318] on div "Paid" at bounding box center [306, 327] width 155 height 31
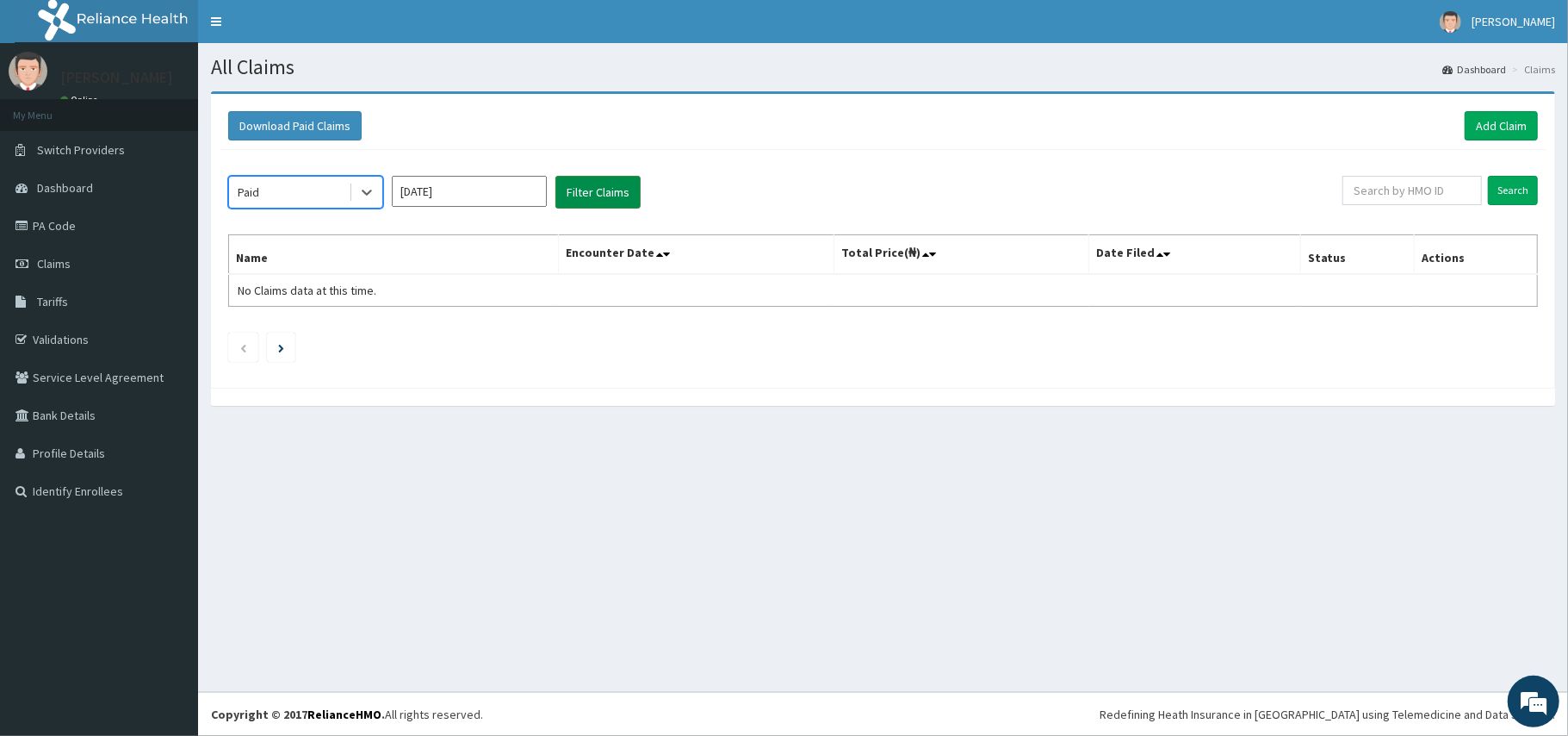
click at [590, 181] on button "Filter Claims" at bounding box center [598, 192] width 85 height 33
click at [591, 189] on button "Filter Claims" at bounding box center [598, 192] width 85 height 33
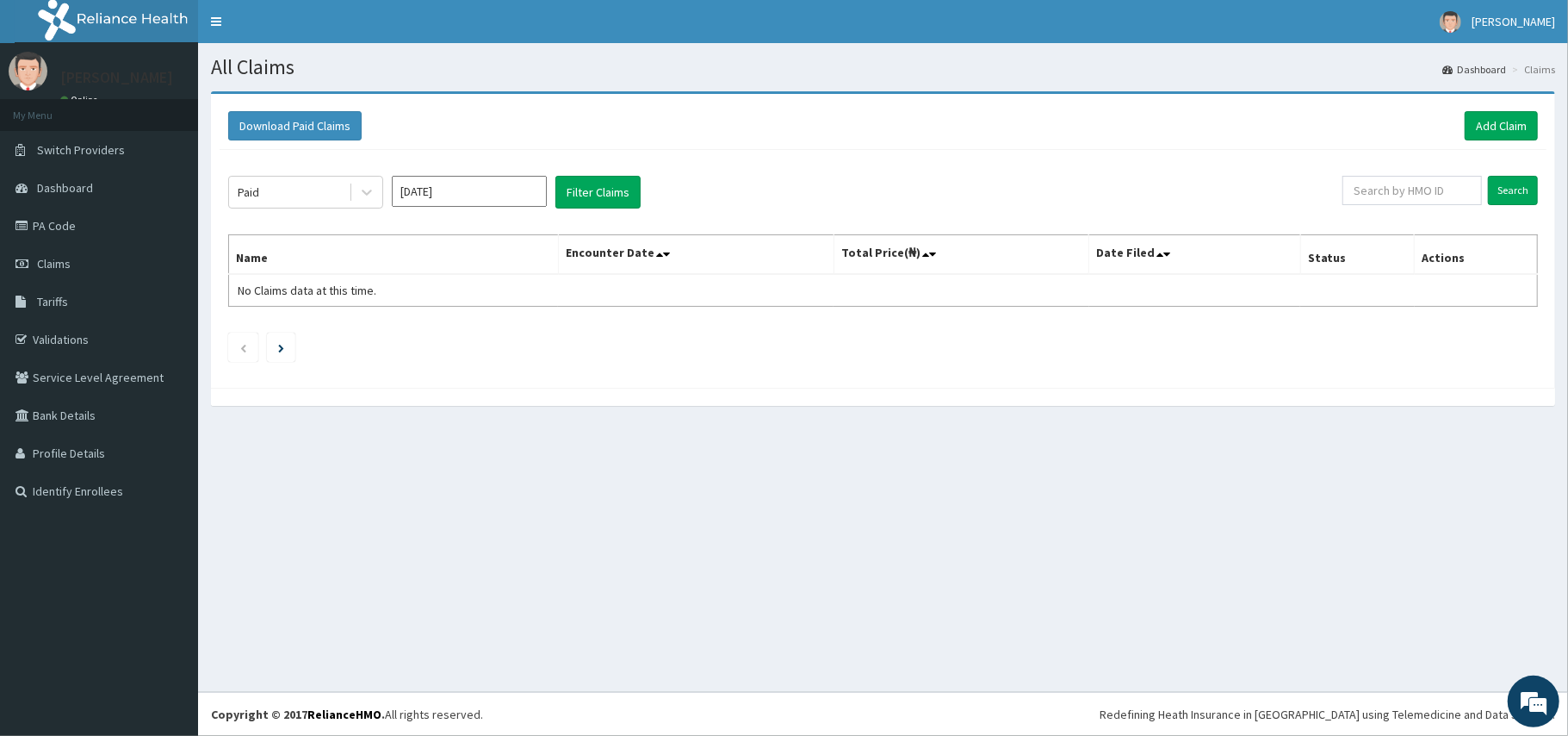
click at [446, 193] on input "[DATE]" at bounding box center [469, 191] width 155 height 31
click at [463, 335] on div "Aug" at bounding box center [470, 335] width 35 height 32
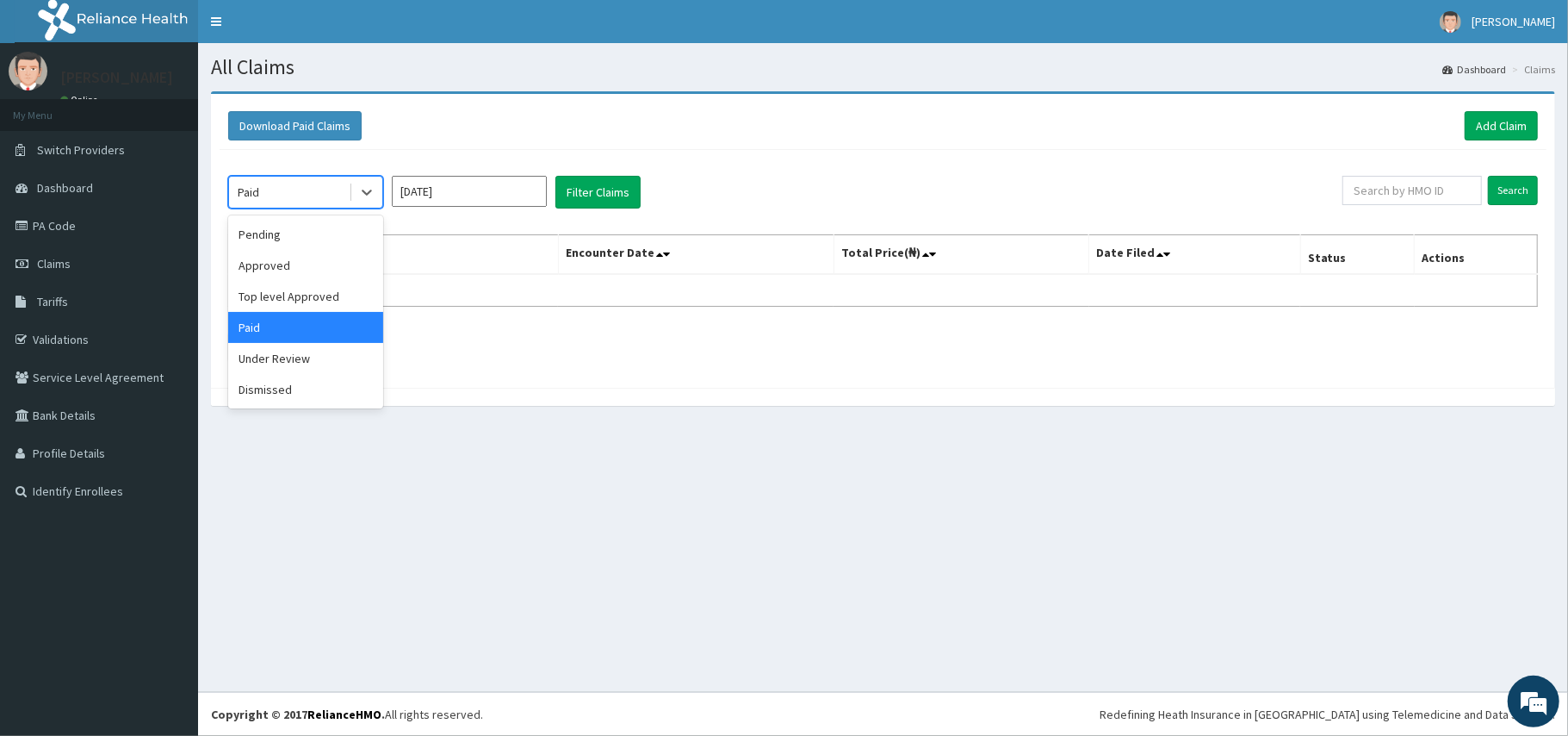
click at [348, 184] on div "Paid" at bounding box center [289, 192] width 120 height 28
click at [286, 243] on div "Pending" at bounding box center [306, 234] width 155 height 31
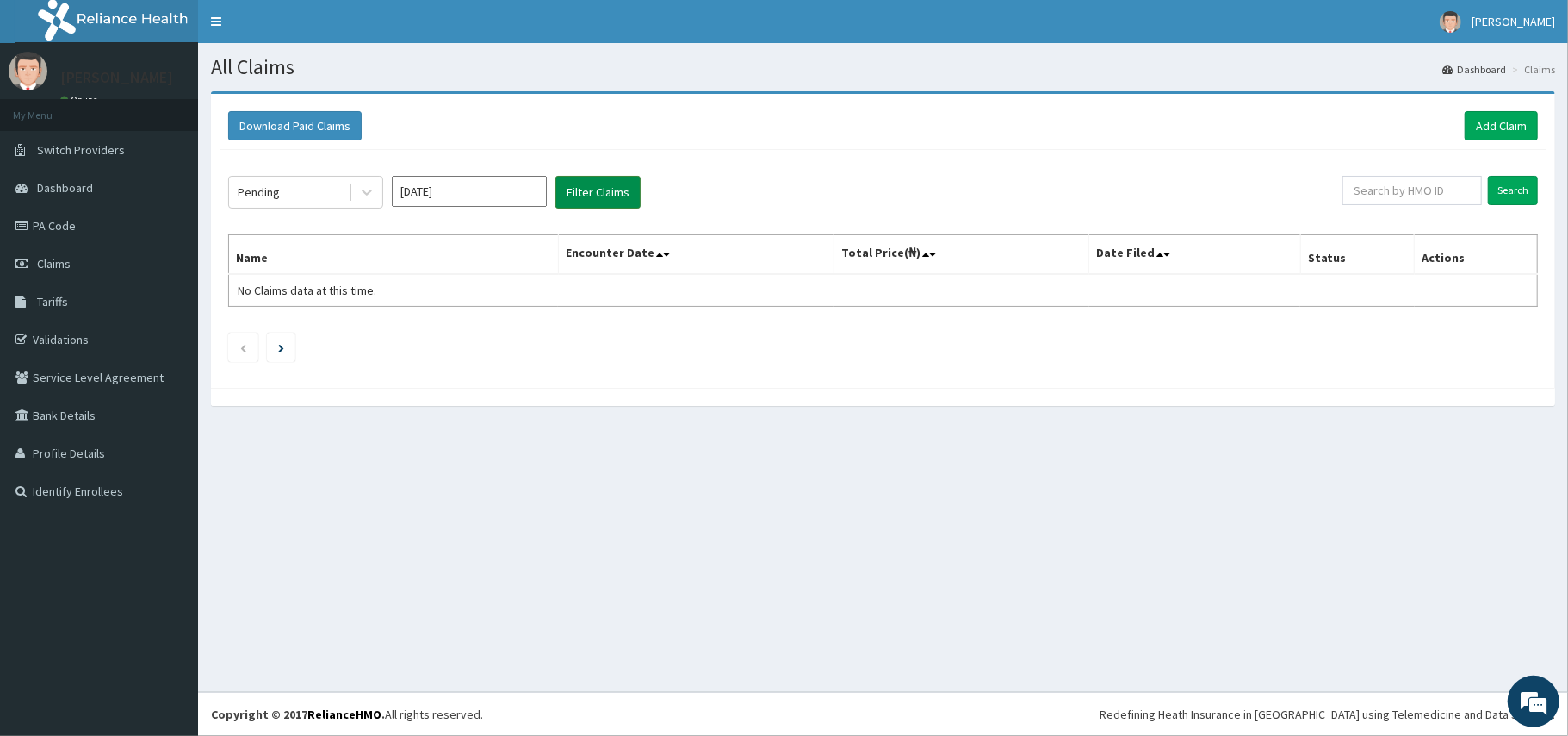
click at [592, 204] on button "Filter Claims" at bounding box center [598, 192] width 85 height 33
click at [609, 200] on button "Filter Claims" at bounding box center [598, 192] width 85 height 33
click at [600, 197] on button "Filter Claims" at bounding box center [598, 192] width 85 height 33
click at [453, 186] on input "Aug 2025" at bounding box center [469, 191] width 155 height 31
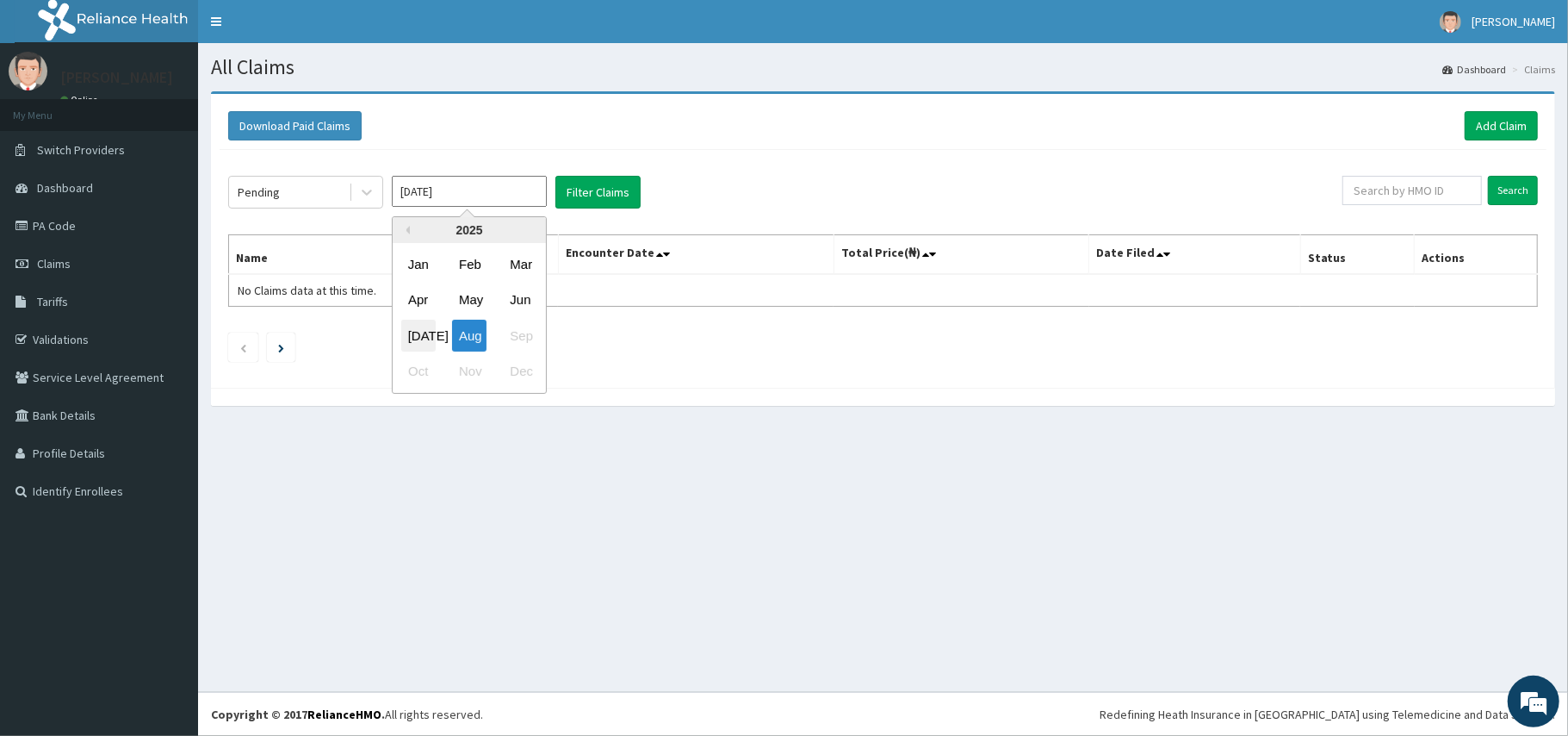
click at [420, 329] on div "Jul" at bounding box center [419, 335] width 35 height 32
type input "Jul 2025"
click at [608, 190] on button "Filter Claims" at bounding box center [598, 192] width 85 height 33
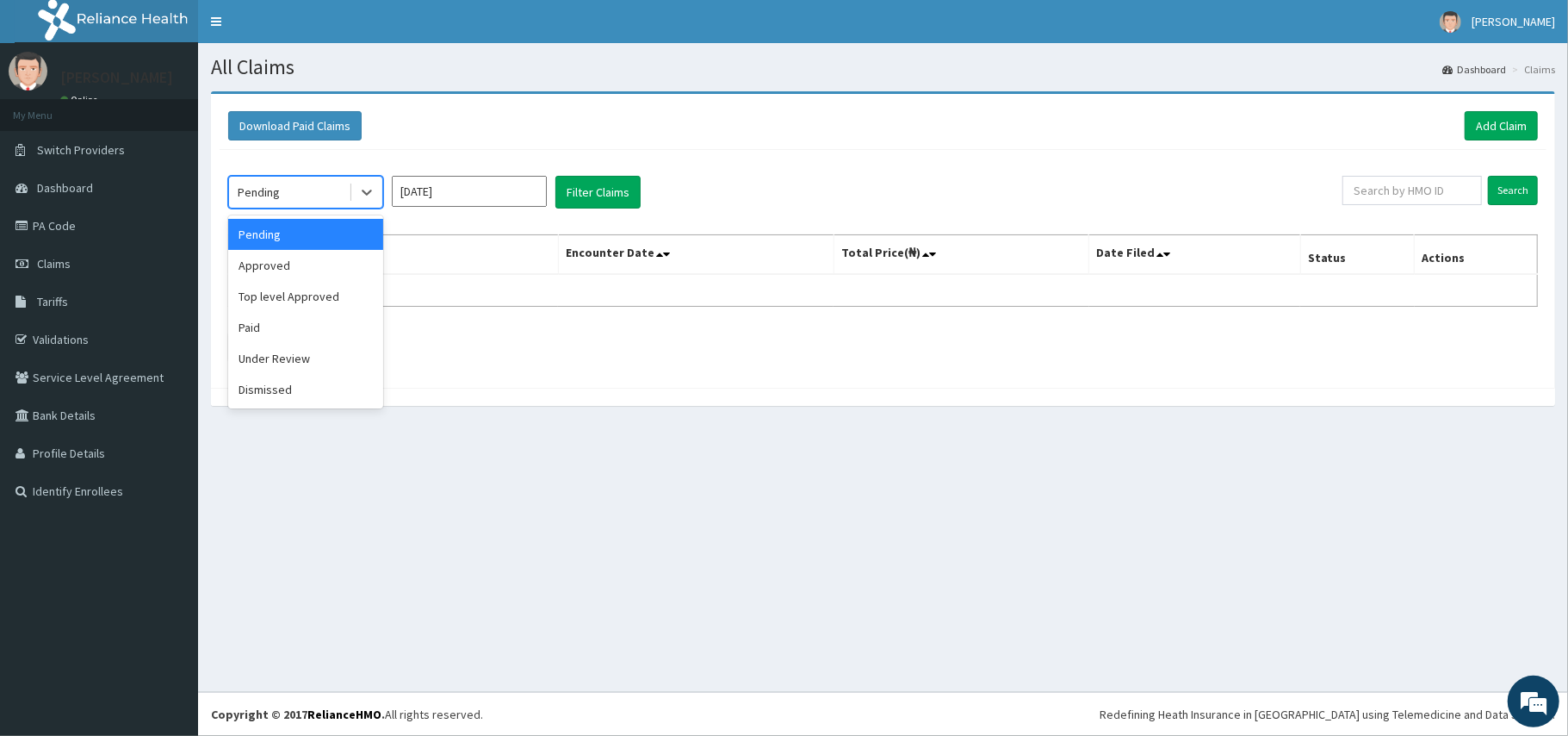
click at [313, 195] on div "Pending" at bounding box center [289, 192] width 120 height 28
click at [281, 262] on div "Approved" at bounding box center [306, 265] width 155 height 31
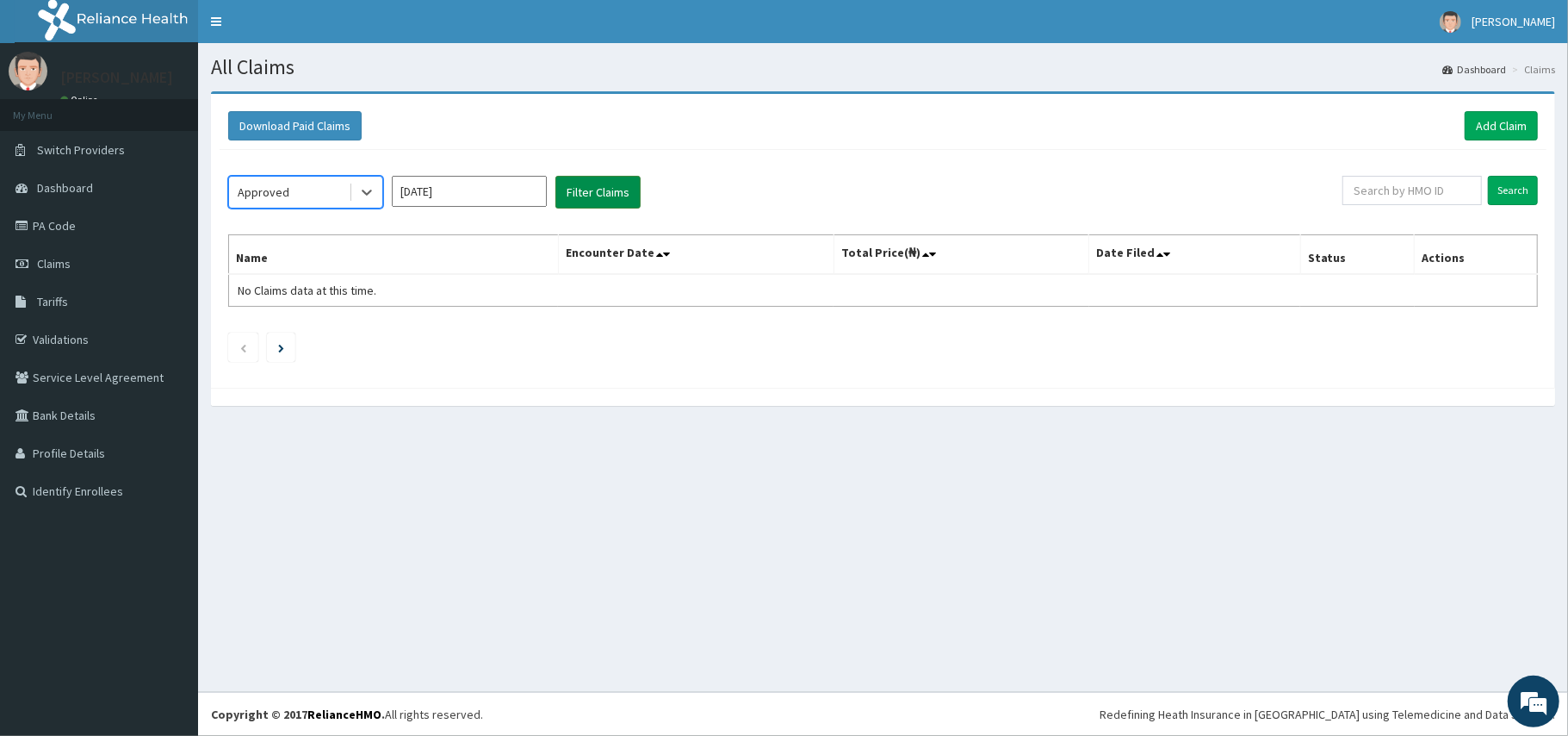
click at [589, 190] on button "Filter Claims" at bounding box center [598, 192] width 85 height 33
click at [1373, 188] on input "text" at bounding box center [1412, 190] width 140 height 29
type input "BLD/10048/A"
click at [1488, 176] on input "Search" at bounding box center [1513, 190] width 50 height 29
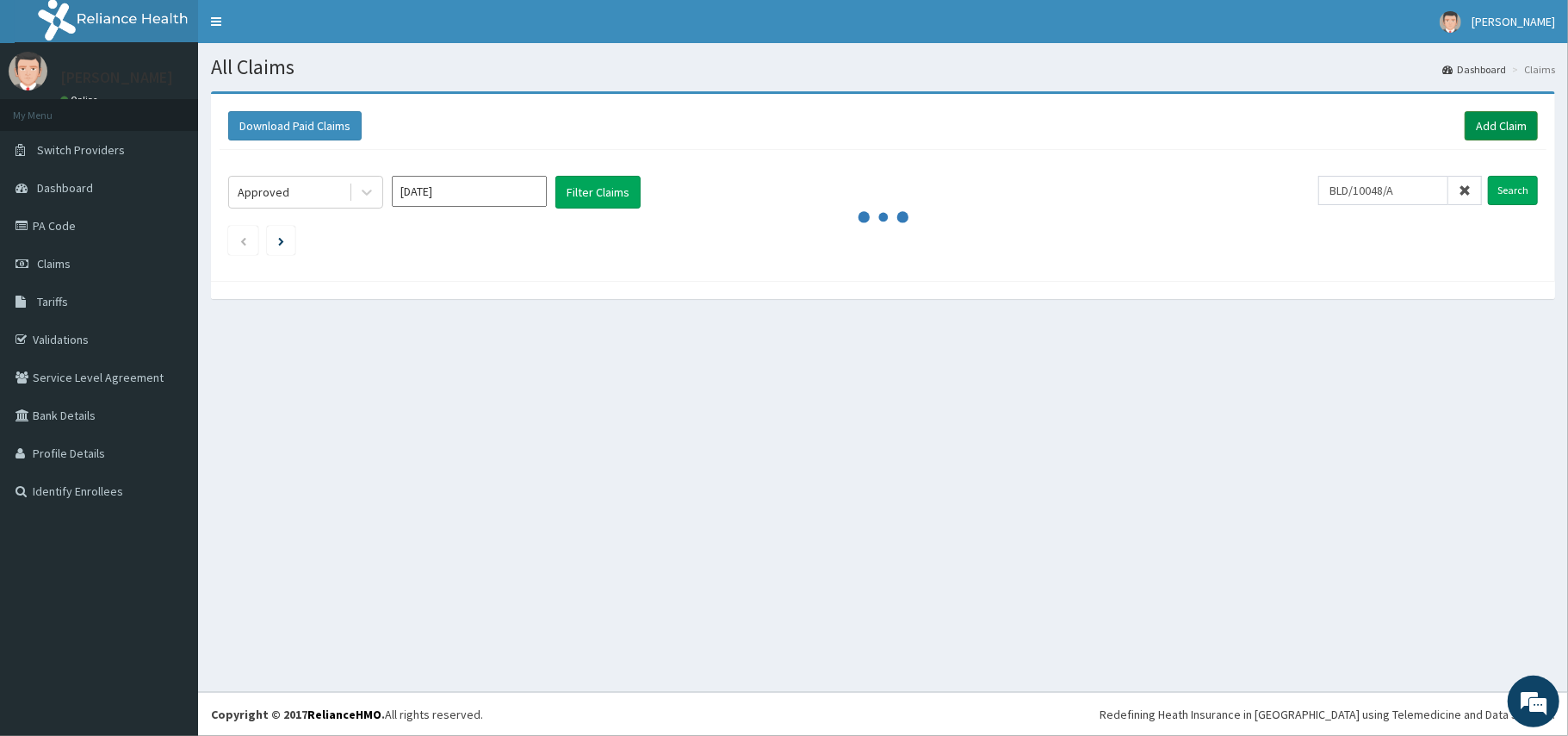
click at [1521, 116] on link "Add Claim" at bounding box center [1501, 125] width 73 height 29
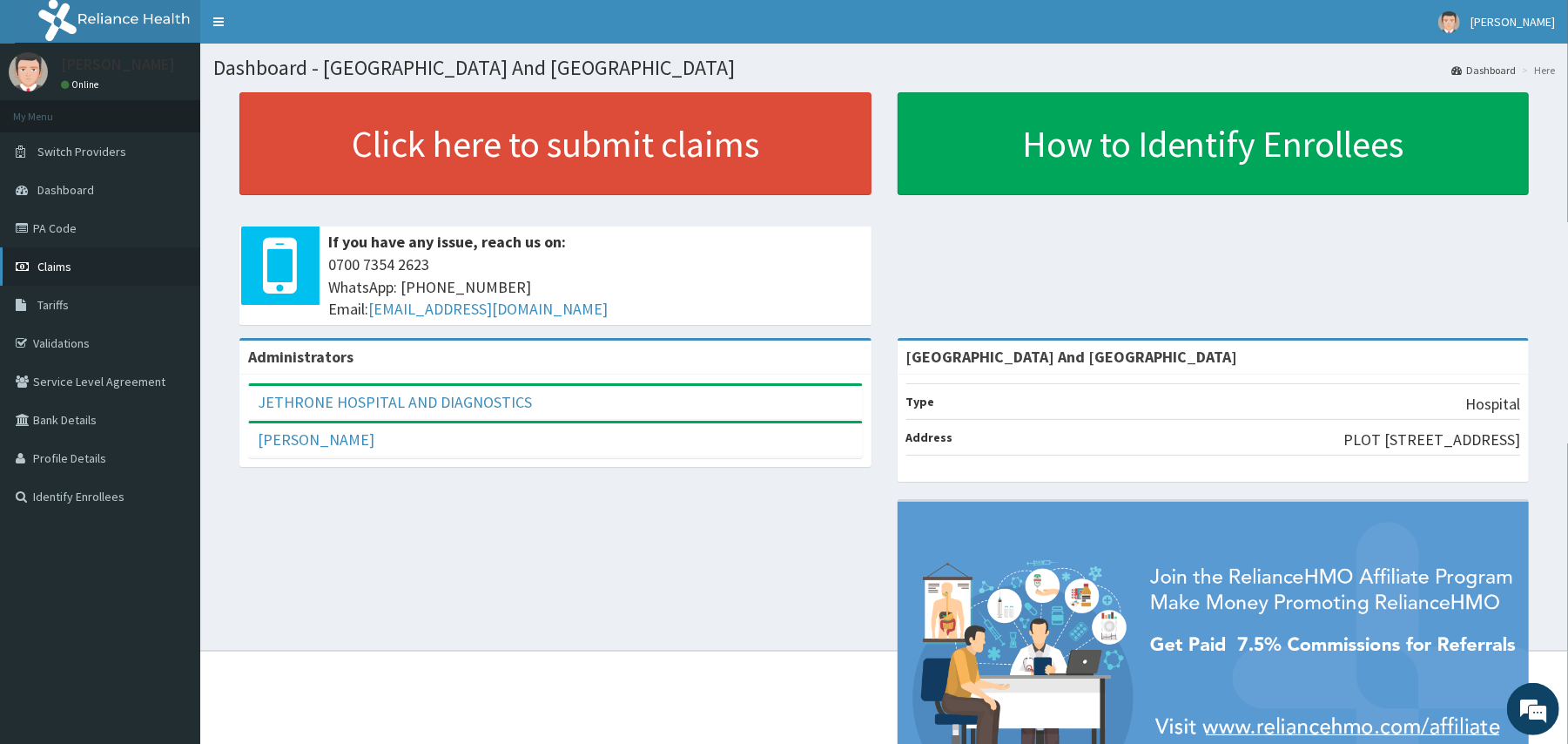
click at [32, 266] on icon at bounding box center [24, 266] width 18 height 13
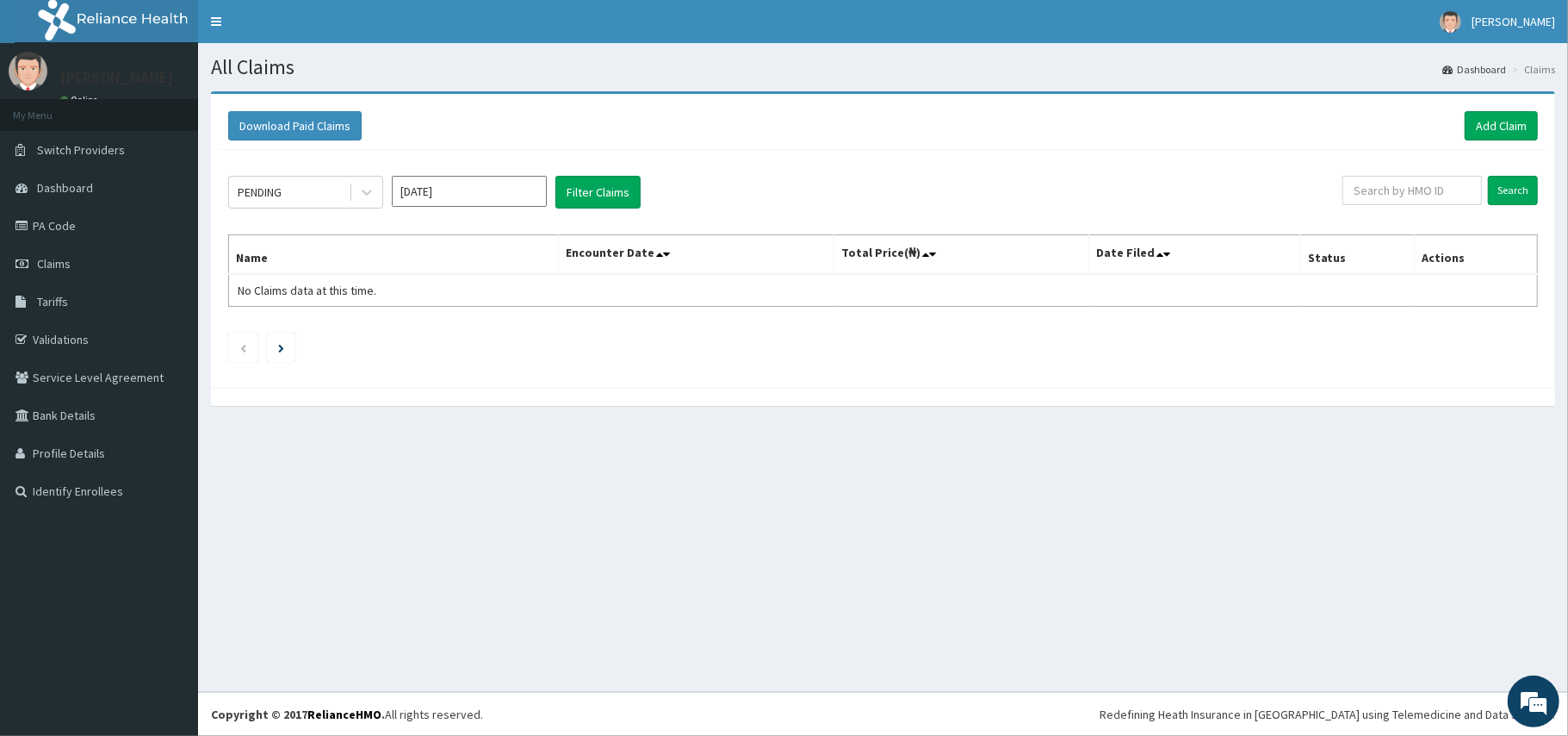
click at [446, 184] on input "[DATE]" at bounding box center [469, 191] width 155 height 31
click at [417, 336] on div "[DATE]" at bounding box center [419, 335] width 35 height 32
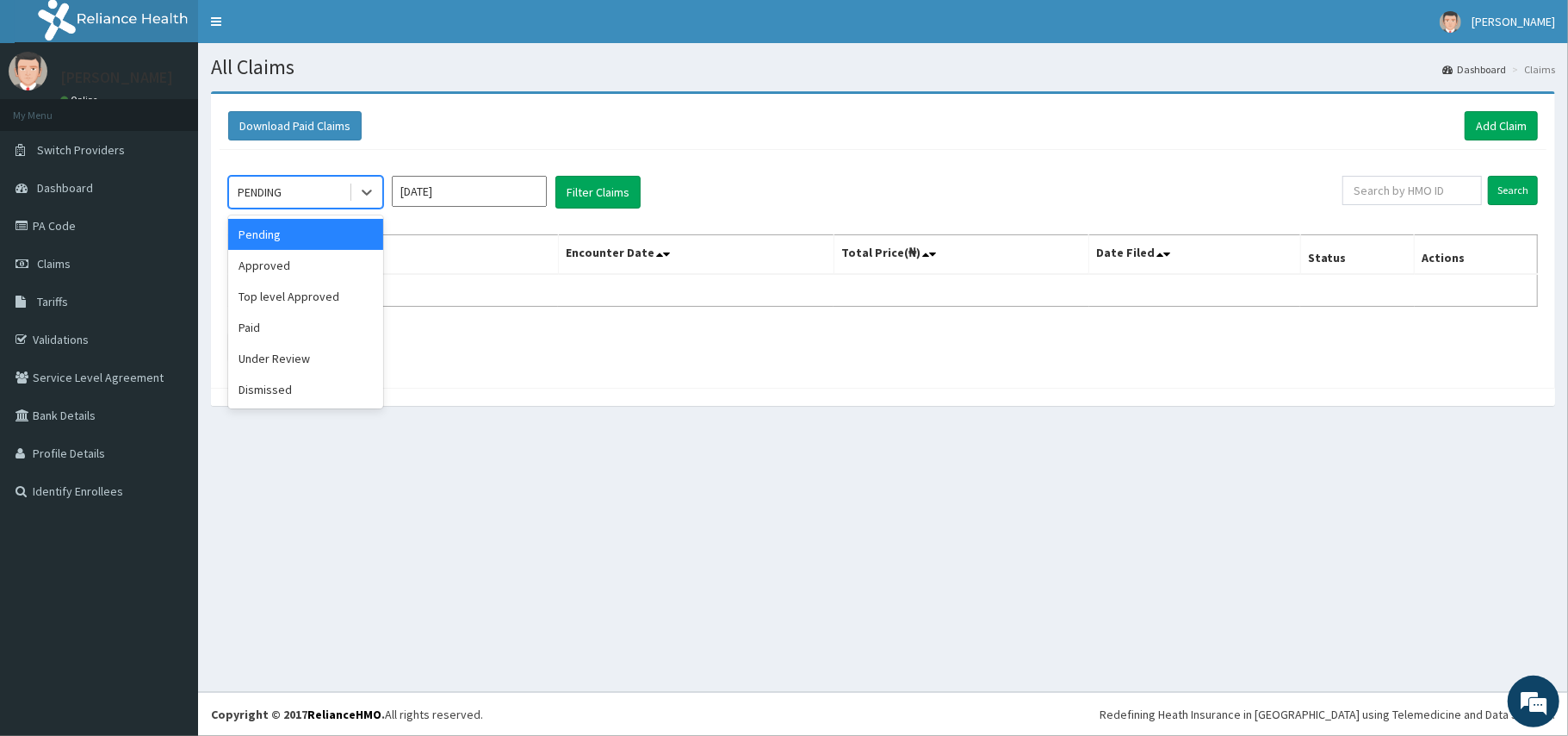
click at [300, 191] on div "PENDING" at bounding box center [289, 192] width 120 height 28
click at [272, 263] on div "Approved" at bounding box center [306, 265] width 155 height 31
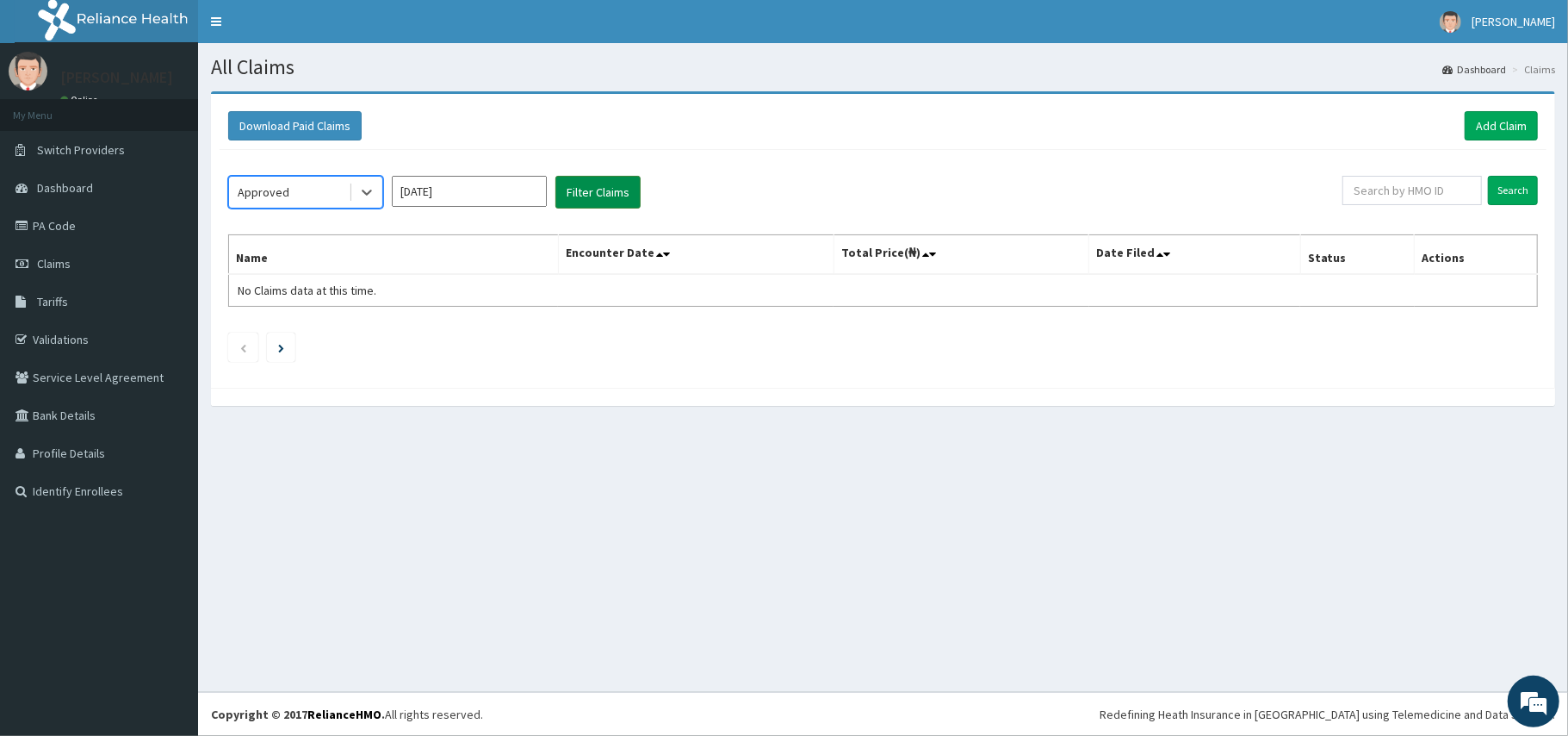
click at [586, 198] on button "Filter Claims" at bounding box center [598, 192] width 85 height 33
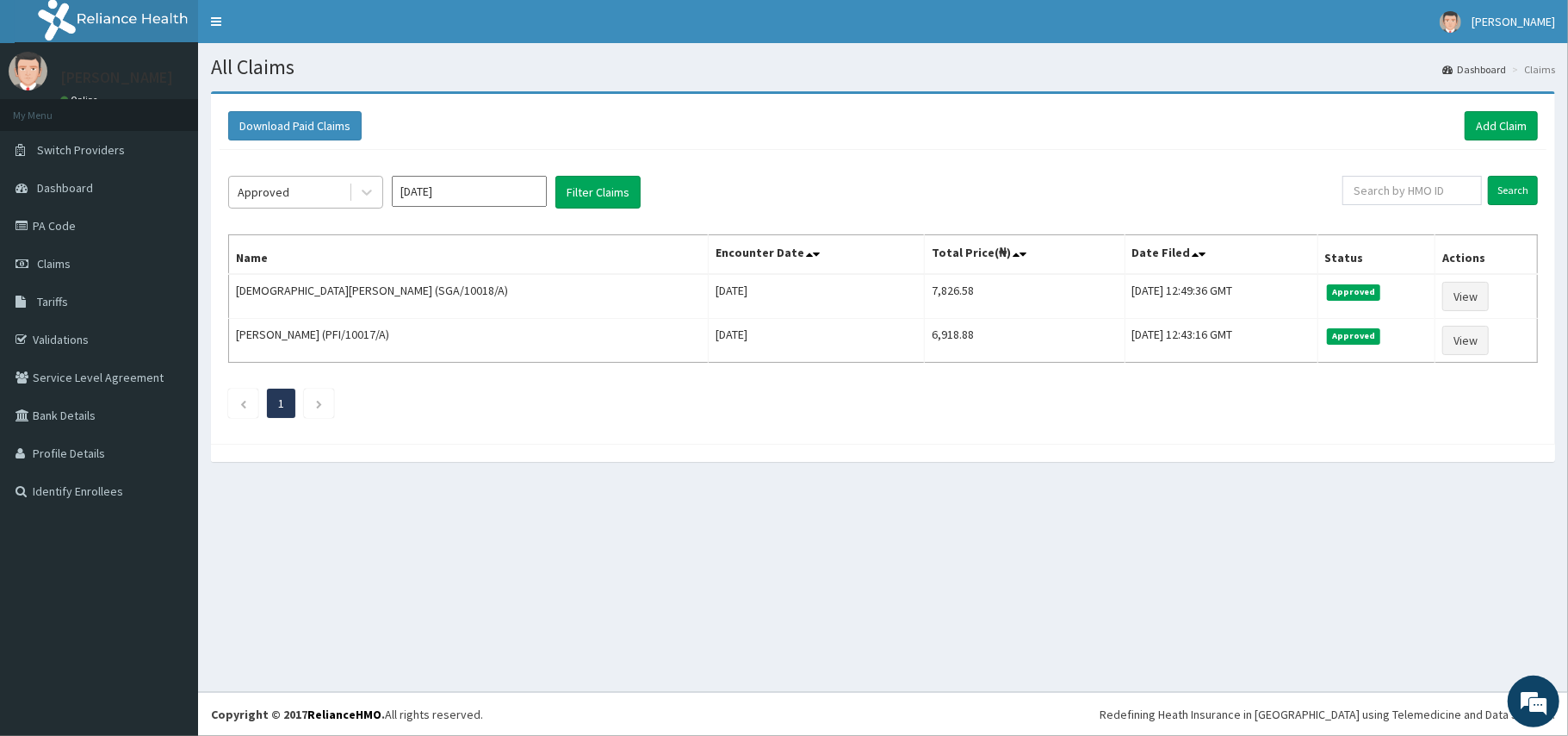
click at [300, 193] on div "Approved" at bounding box center [289, 192] width 120 height 28
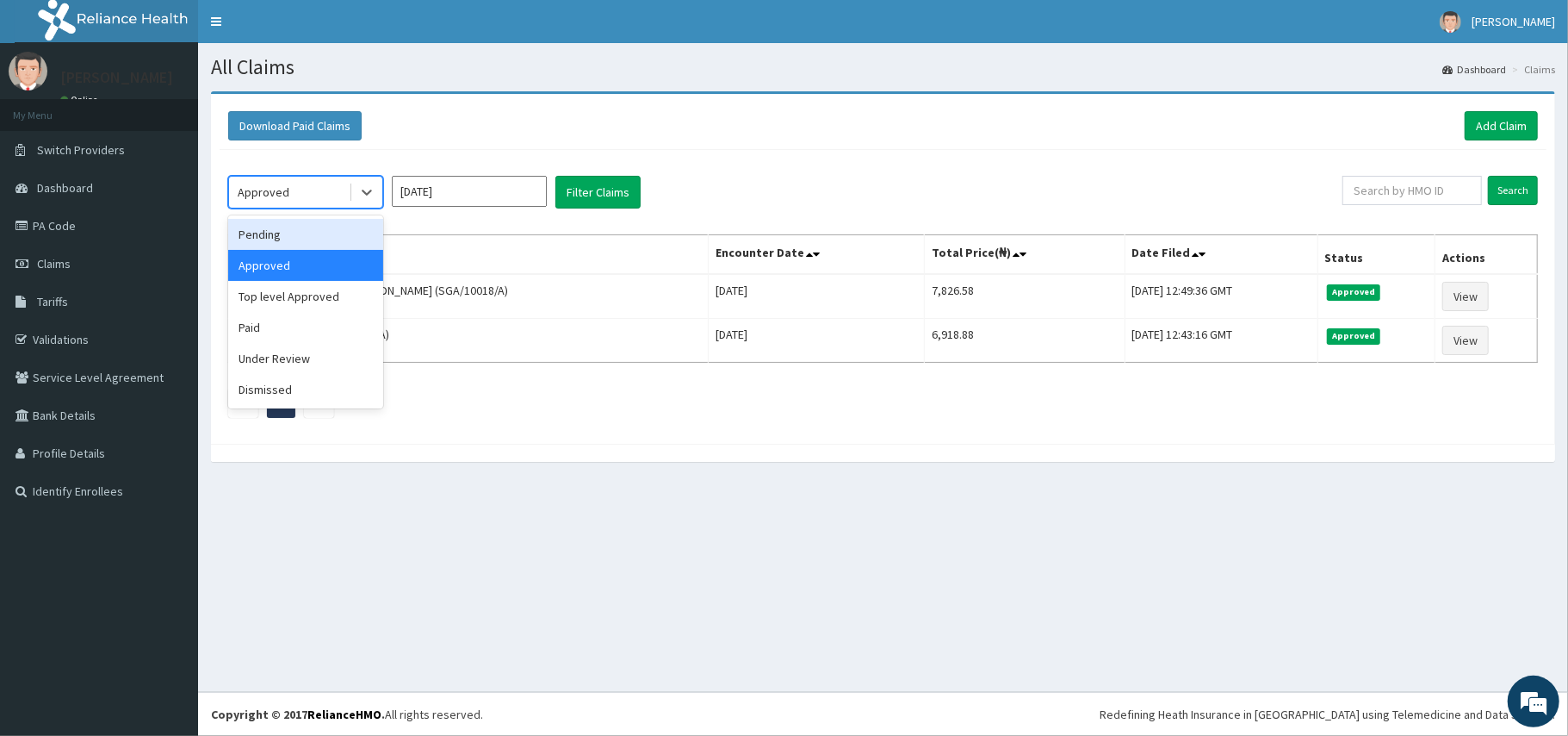
click at [289, 228] on div "Pending" at bounding box center [306, 234] width 155 height 31
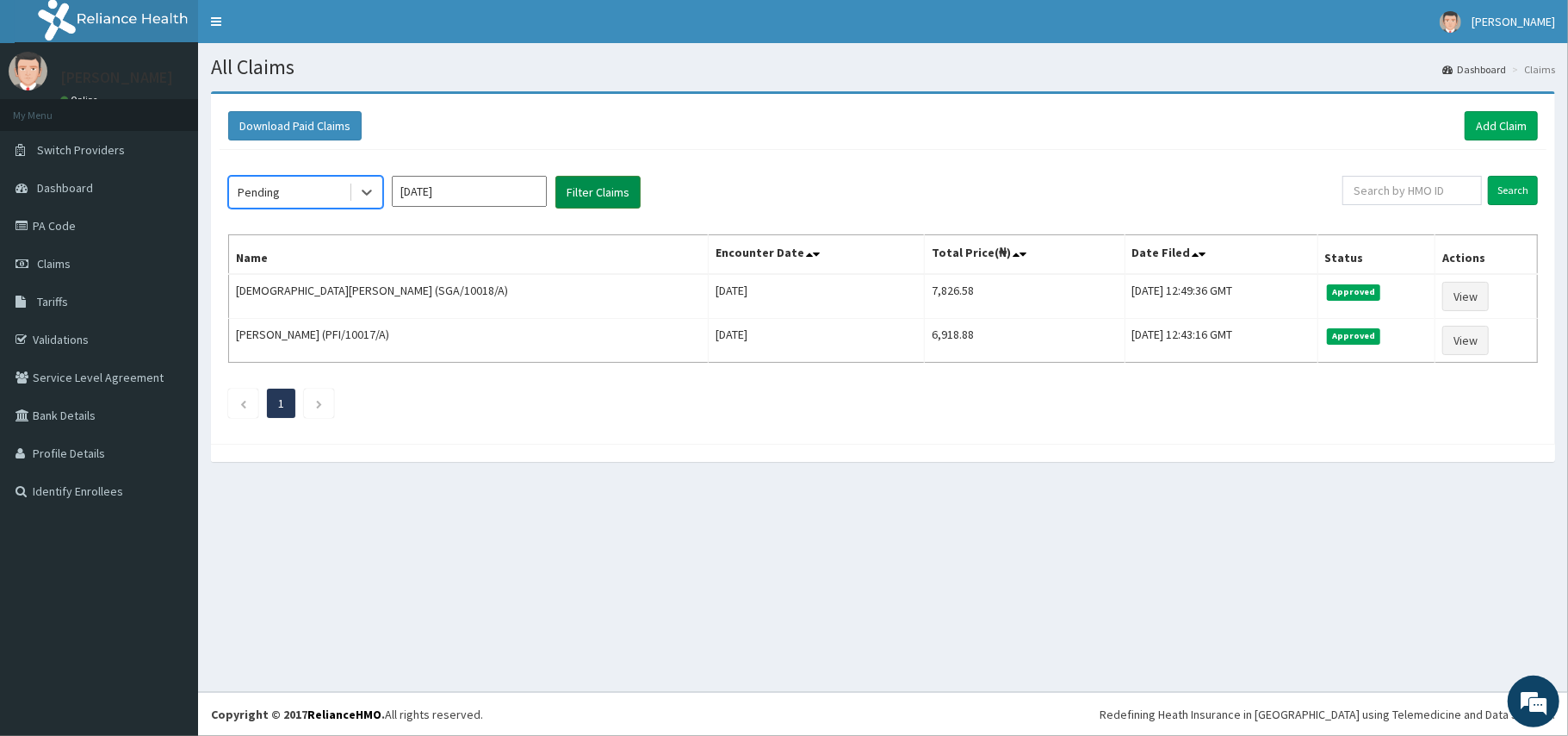
click at [615, 195] on button "Filter Claims" at bounding box center [598, 192] width 85 height 33
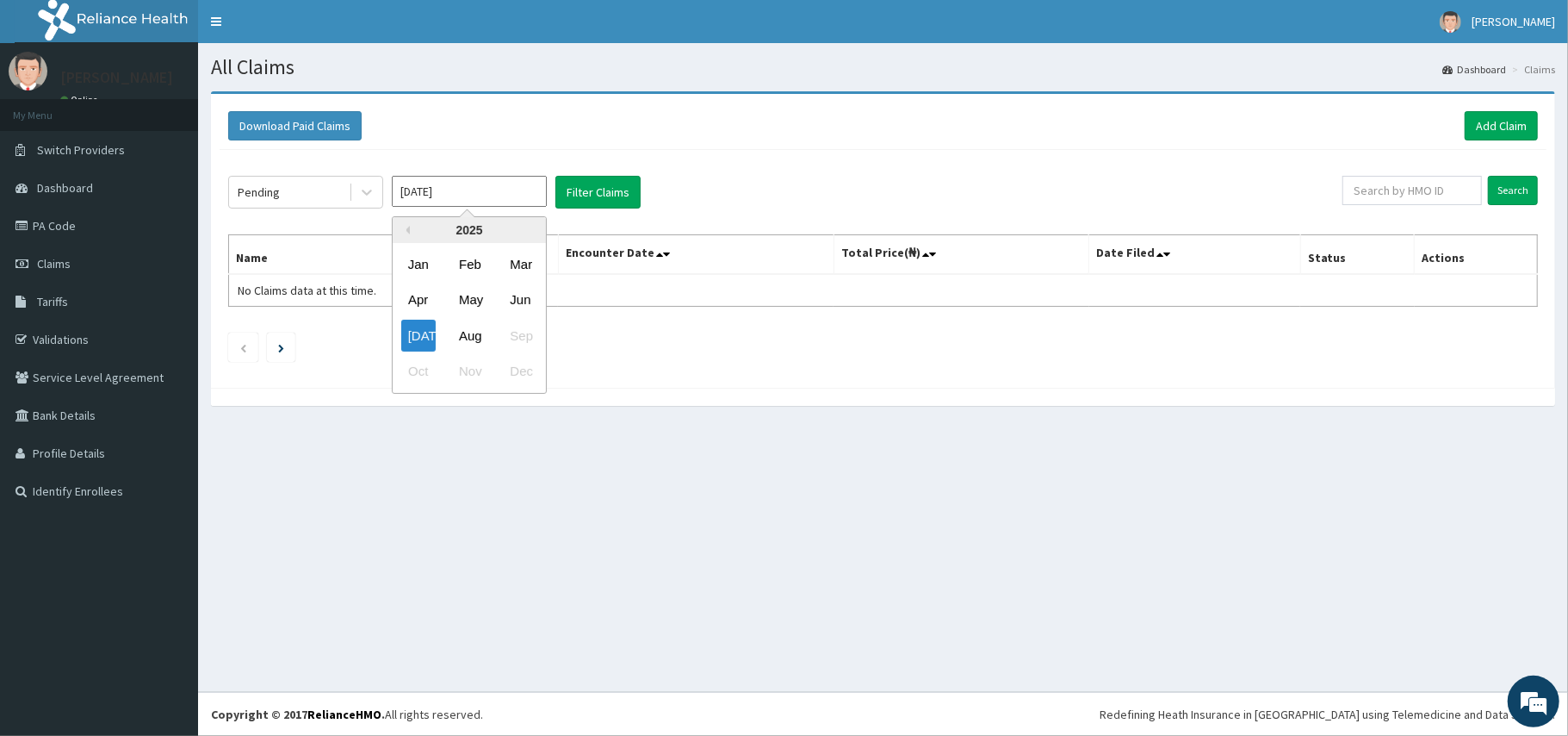
click at [429, 195] on input "[DATE]" at bounding box center [469, 191] width 155 height 31
click at [524, 304] on div "Jun" at bounding box center [521, 300] width 35 height 32
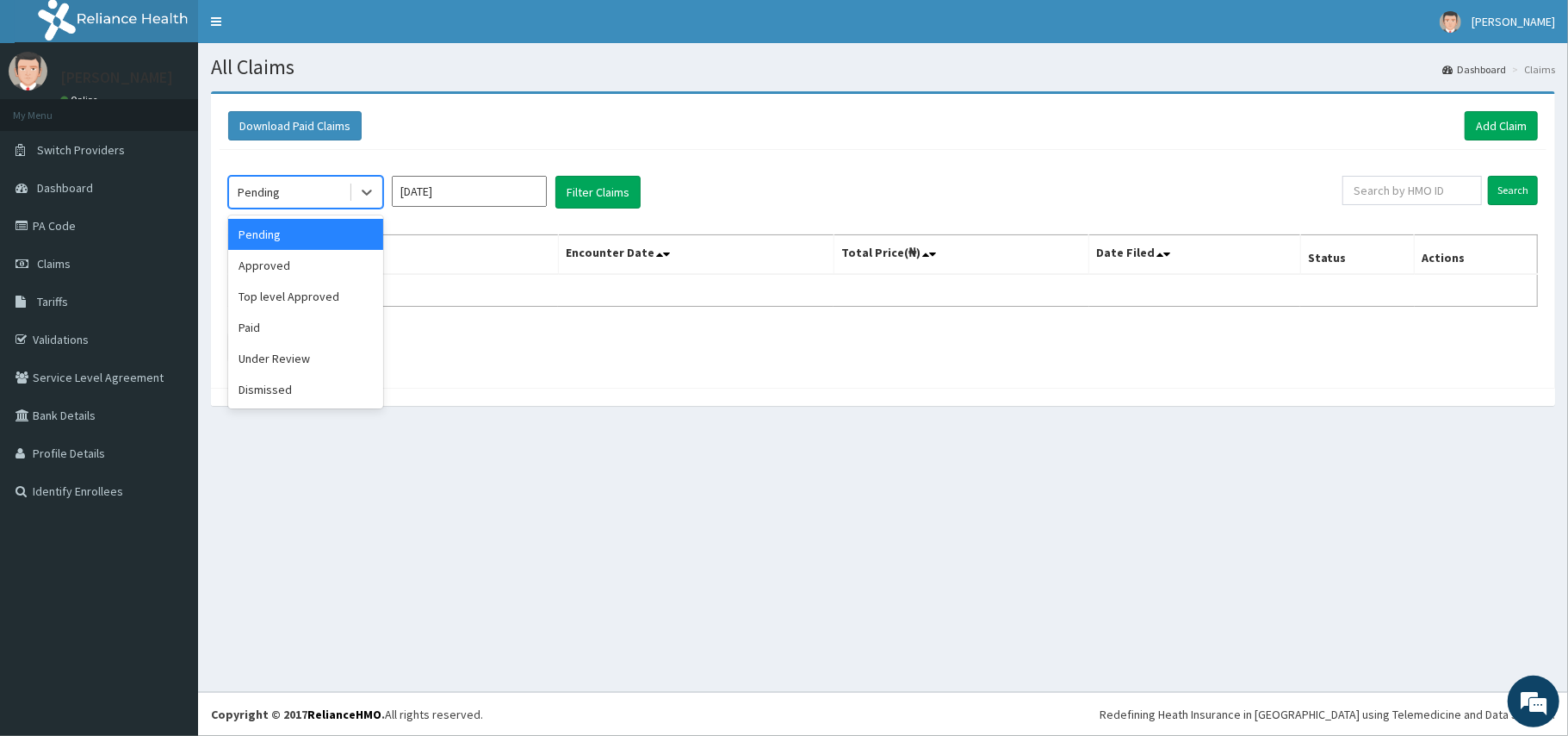
click at [326, 190] on div "Pending" at bounding box center [289, 192] width 120 height 28
click at [286, 263] on div "Approved" at bounding box center [306, 265] width 155 height 31
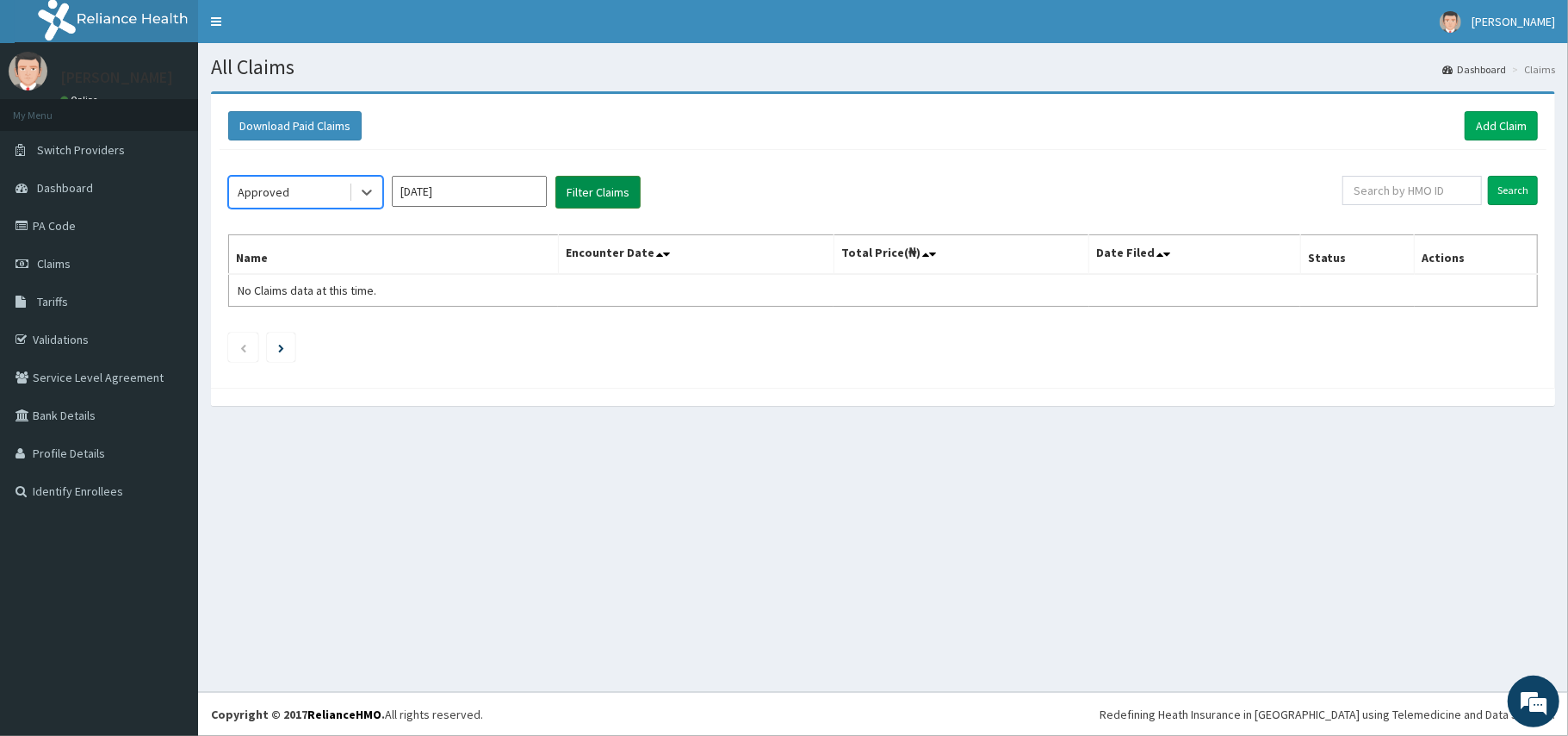
click at [608, 194] on button "Filter Claims" at bounding box center [598, 192] width 85 height 33
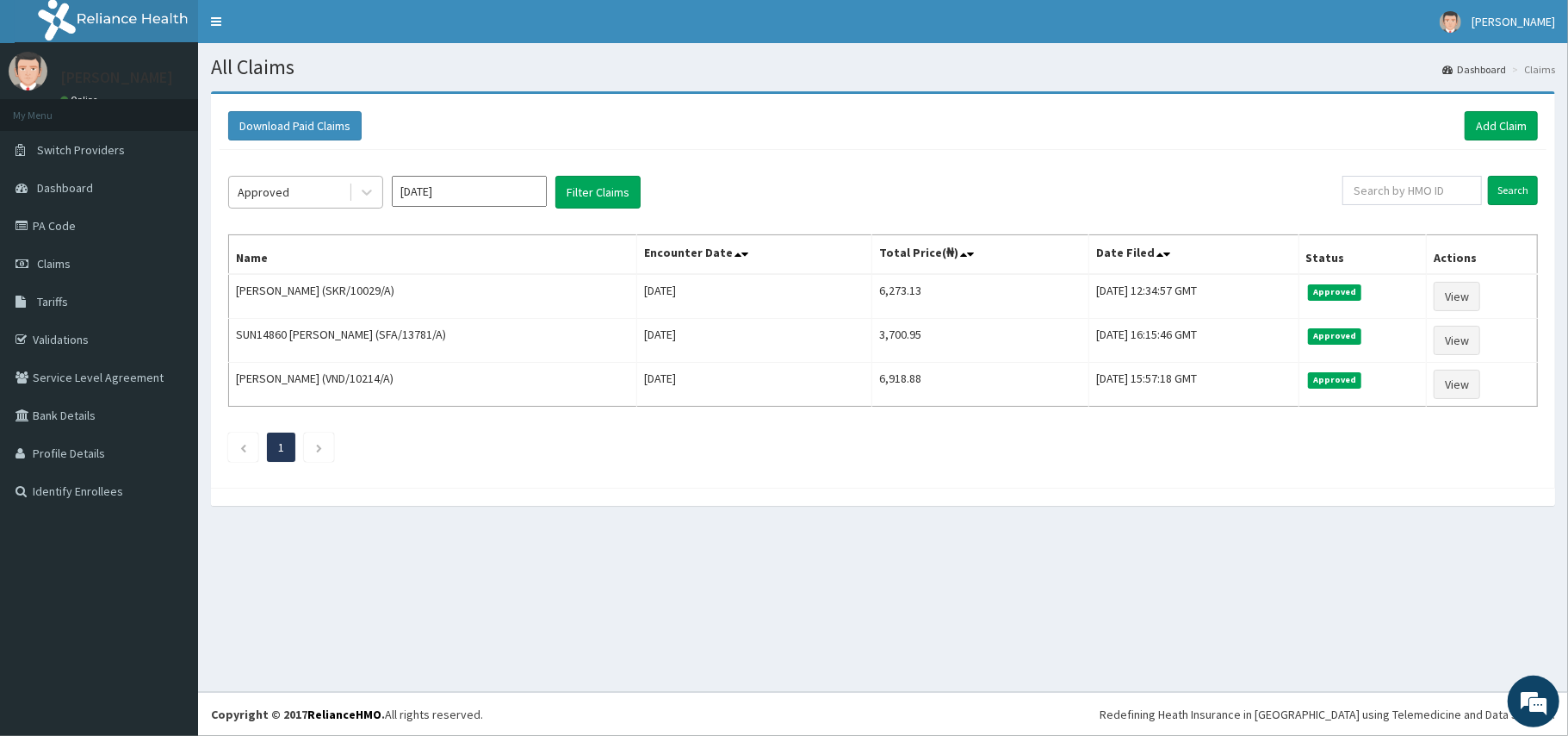
click at [339, 195] on div "Approved" at bounding box center [289, 192] width 120 height 28
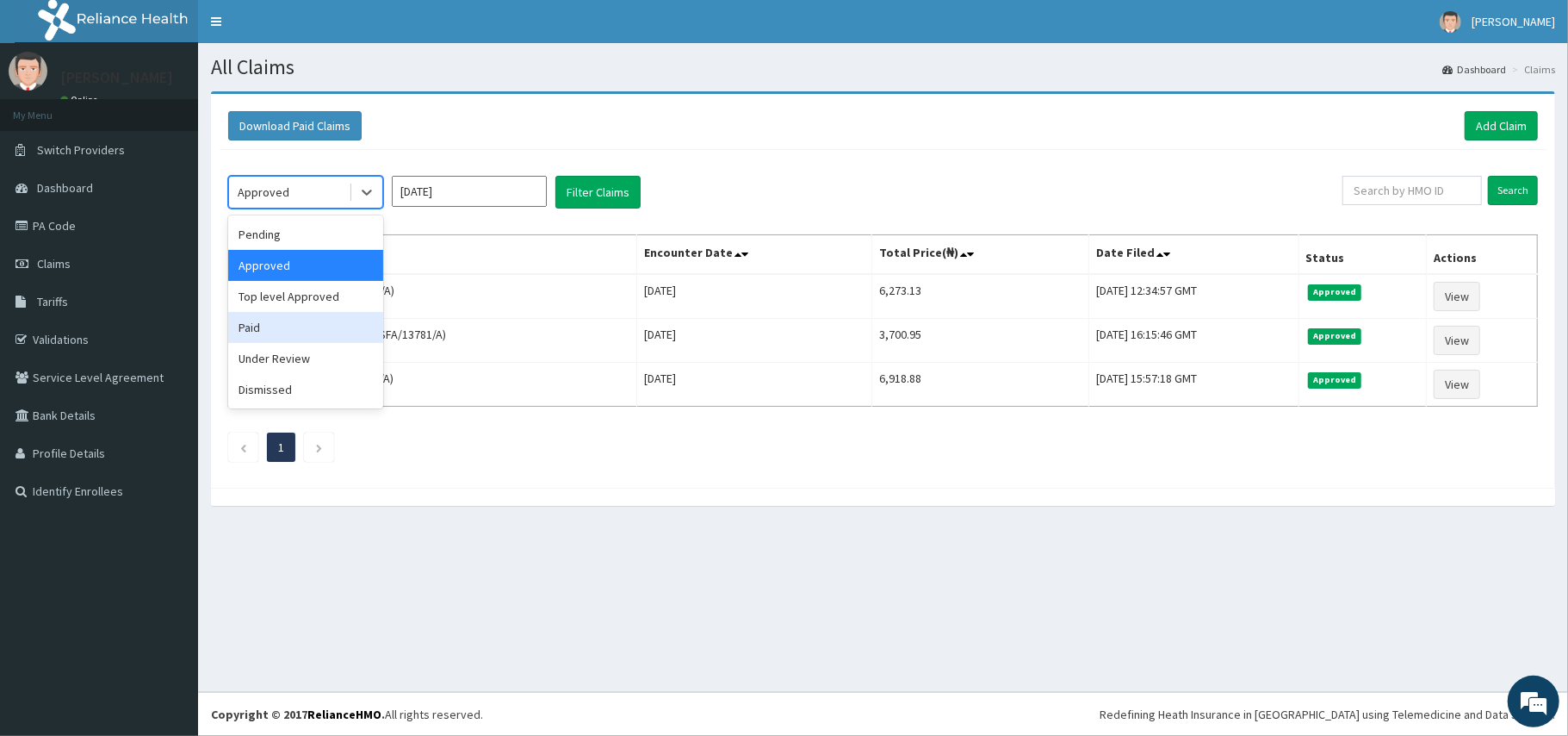
click at [253, 336] on div "Paid" at bounding box center [306, 327] width 155 height 31
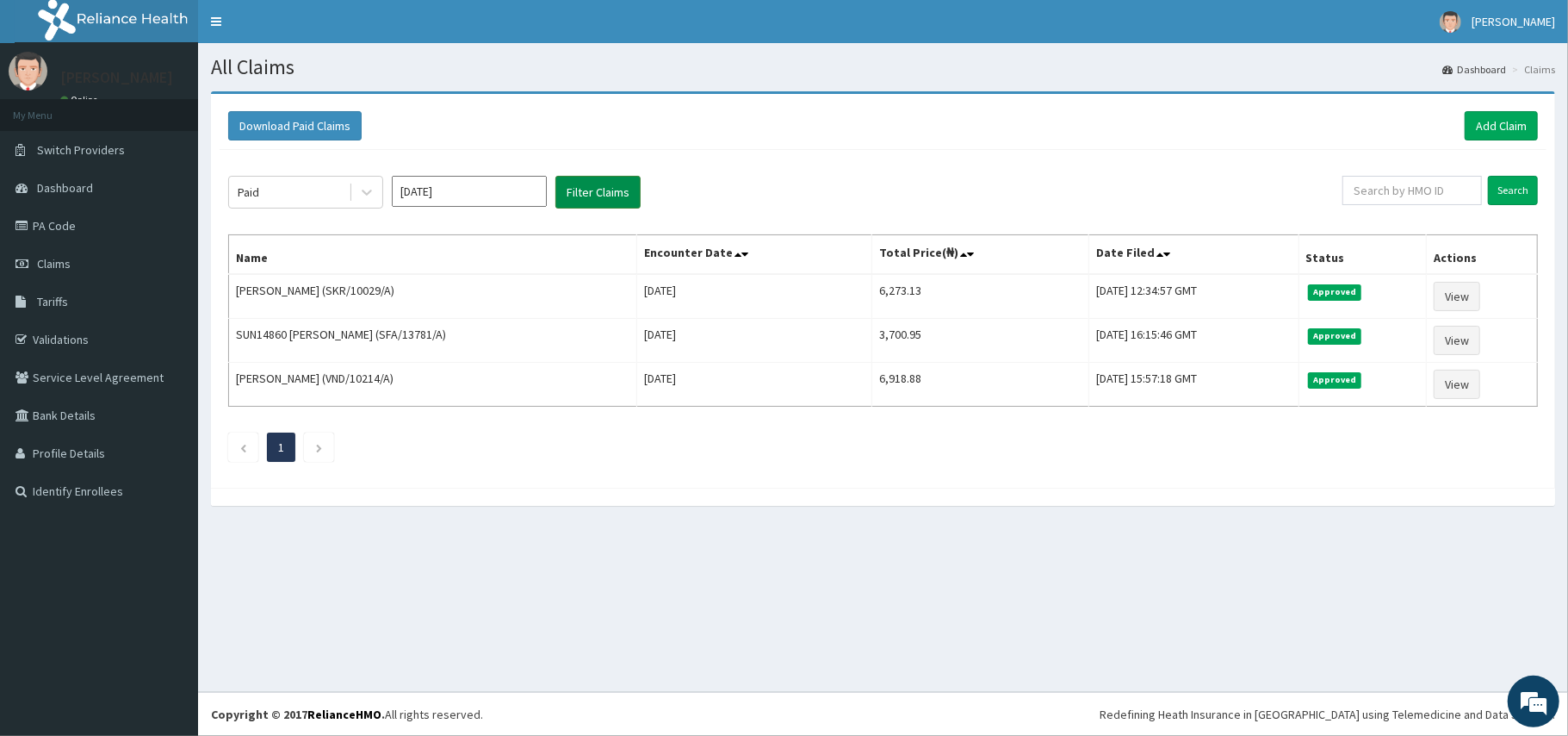
click at [581, 181] on button "Filter Claims" at bounding box center [598, 192] width 85 height 33
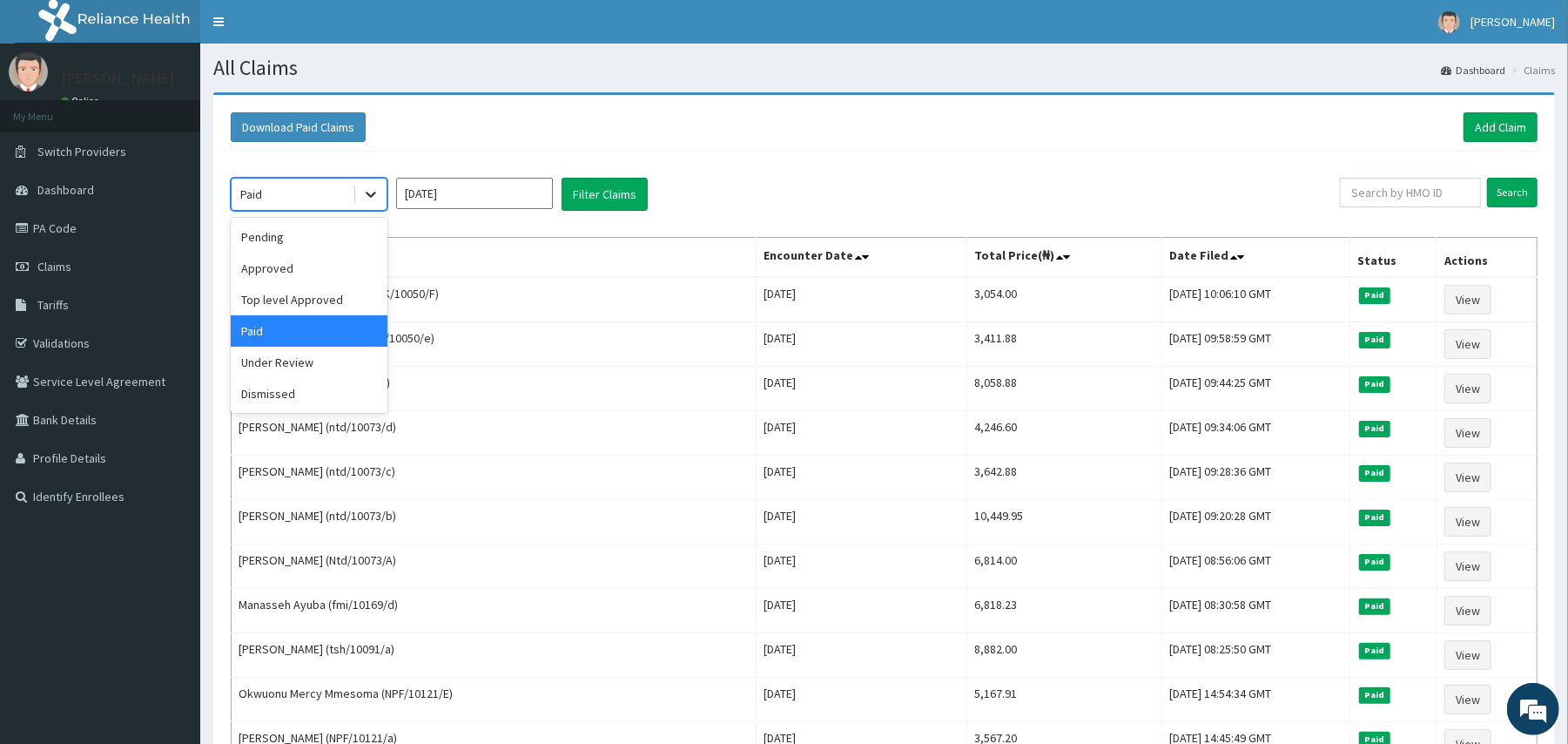
click at [368, 193] on icon at bounding box center [372, 194] width 18 height 18
click at [301, 363] on div "Under Review" at bounding box center [309, 362] width 157 height 31
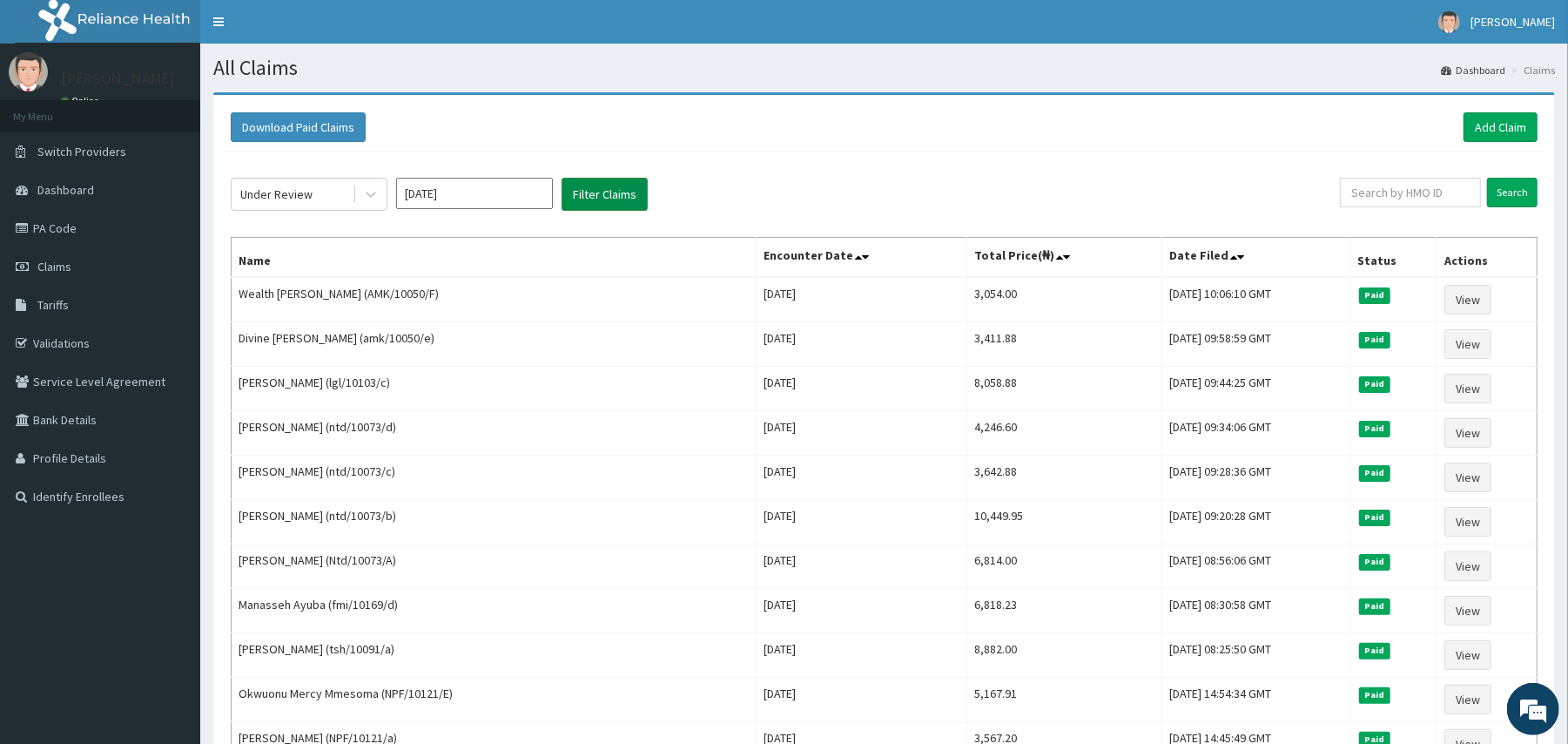
click at [598, 197] on button "Filter Claims" at bounding box center [605, 194] width 86 height 33
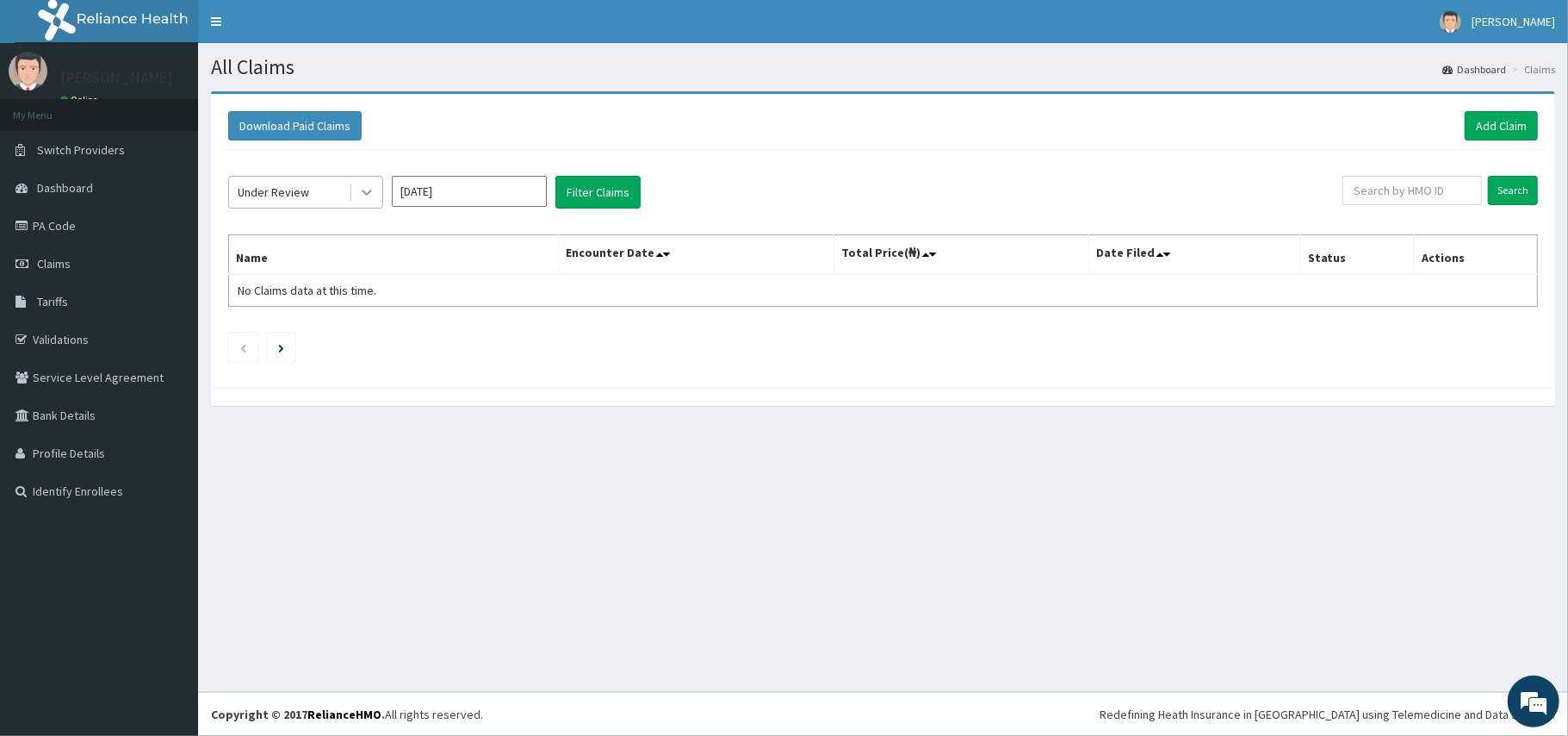
click at [366, 190] on icon at bounding box center [367, 192] width 17 height 17
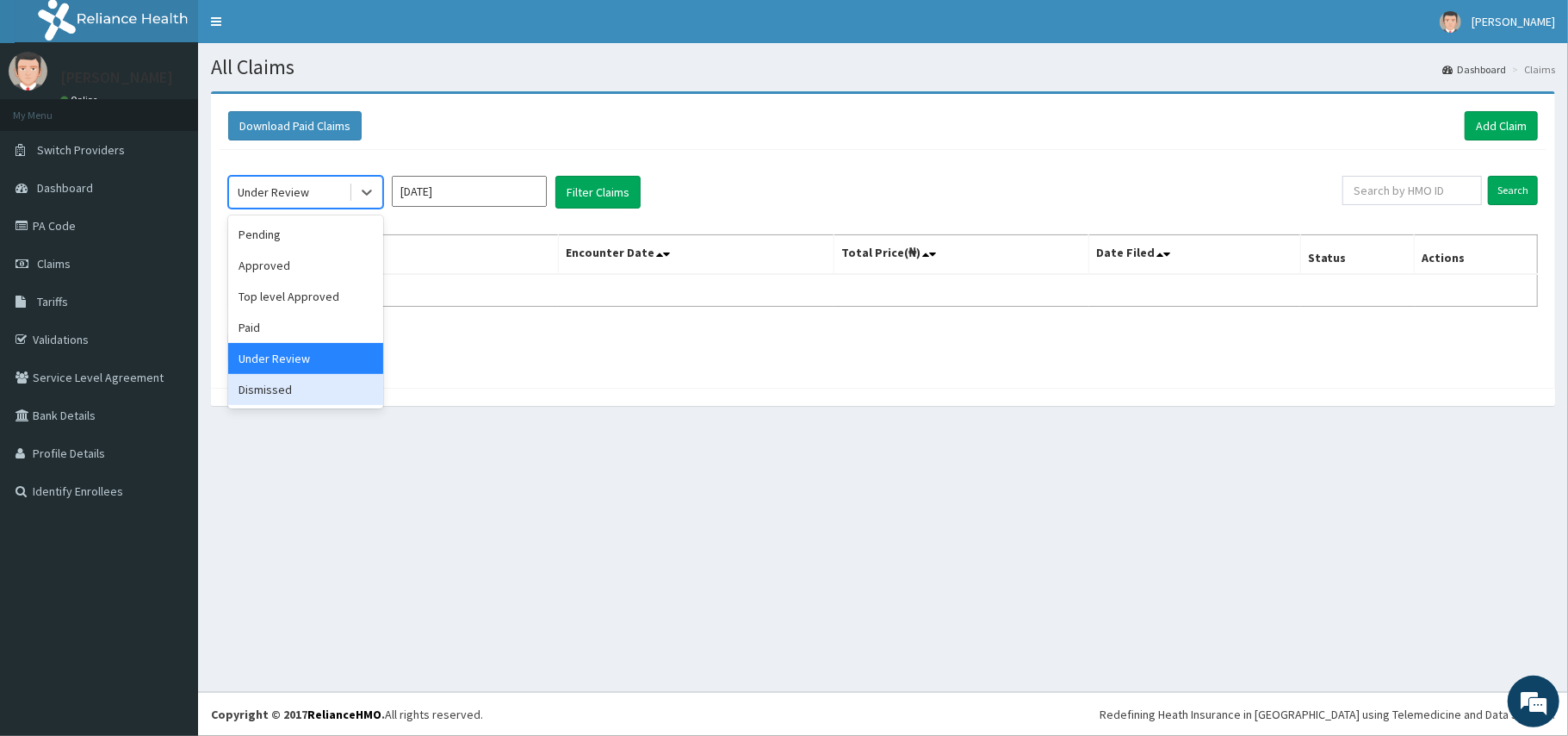
click at [266, 387] on div "Dismissed" at bounding box center [306, 390] width 155 height 31
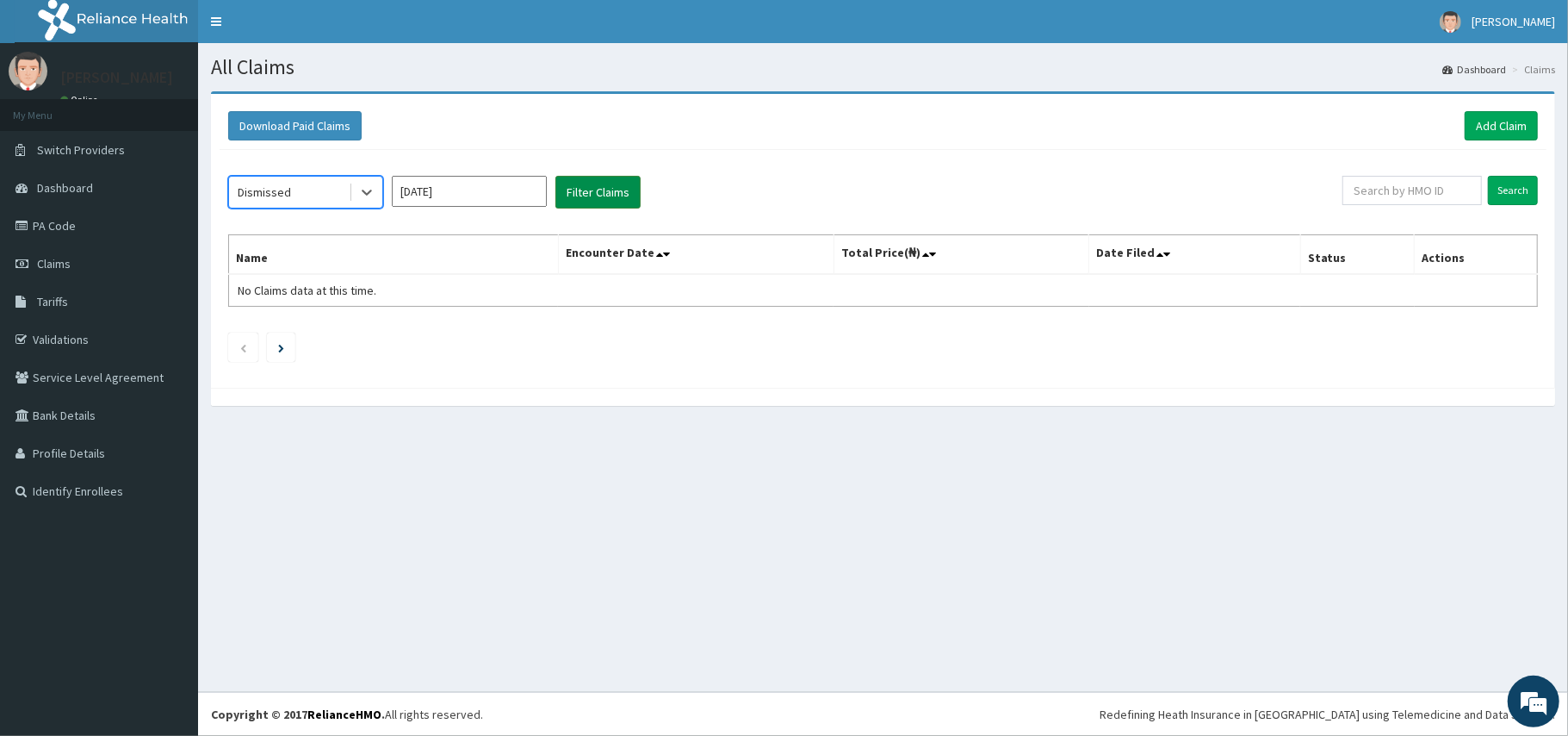
click at [597, 202] on button "Filter Claims" at bounding box center [598, 192] width 85 height 33
click at [579, 194] on button "Filter Claims" at bounding box center [598, 192] width 85 height 33
click at [366, 200] on icon at bounding box center [367, 192] width 17 height 17
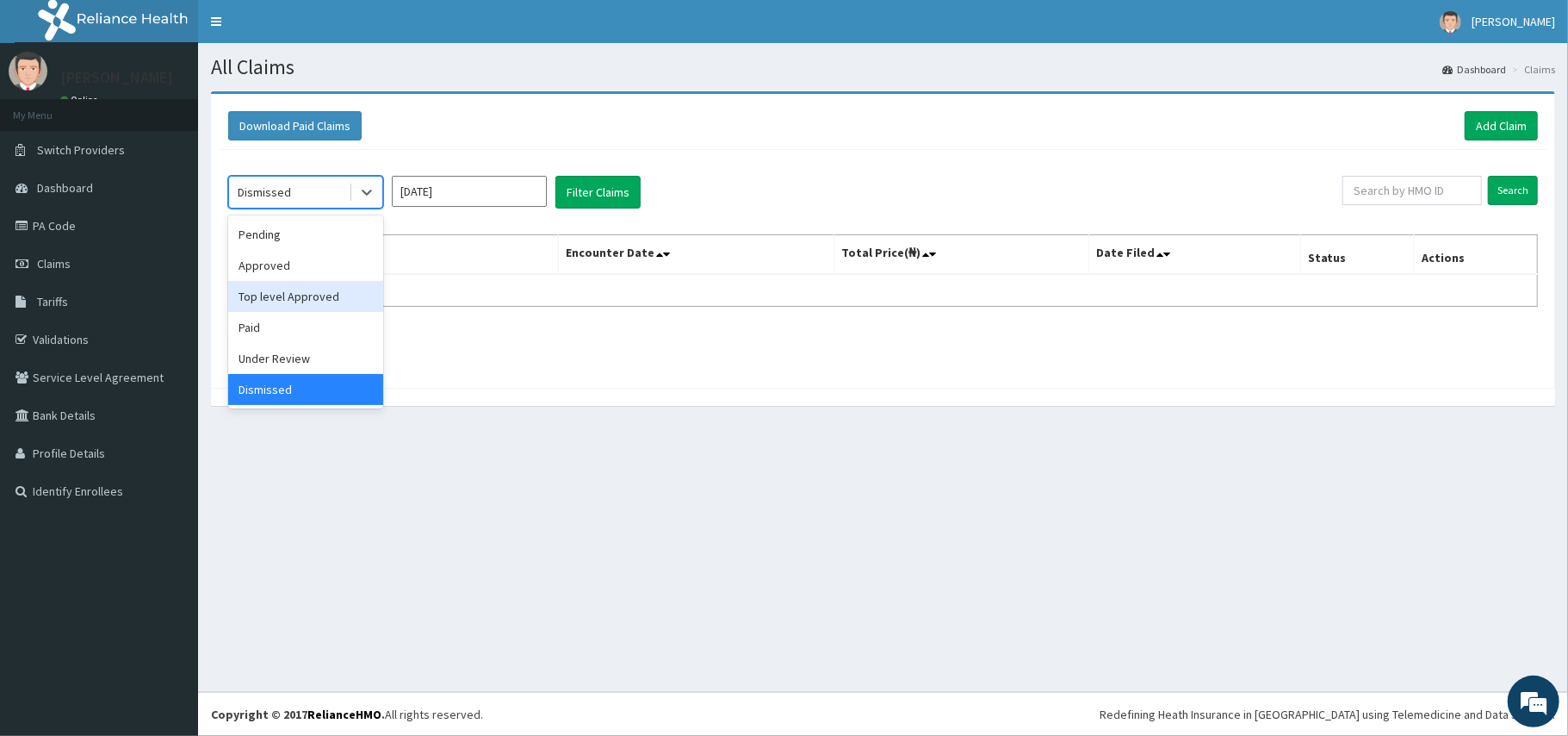
click at [328, 286] on div "Top level Approved" at bounding box center [306, 296] width 155 height 31
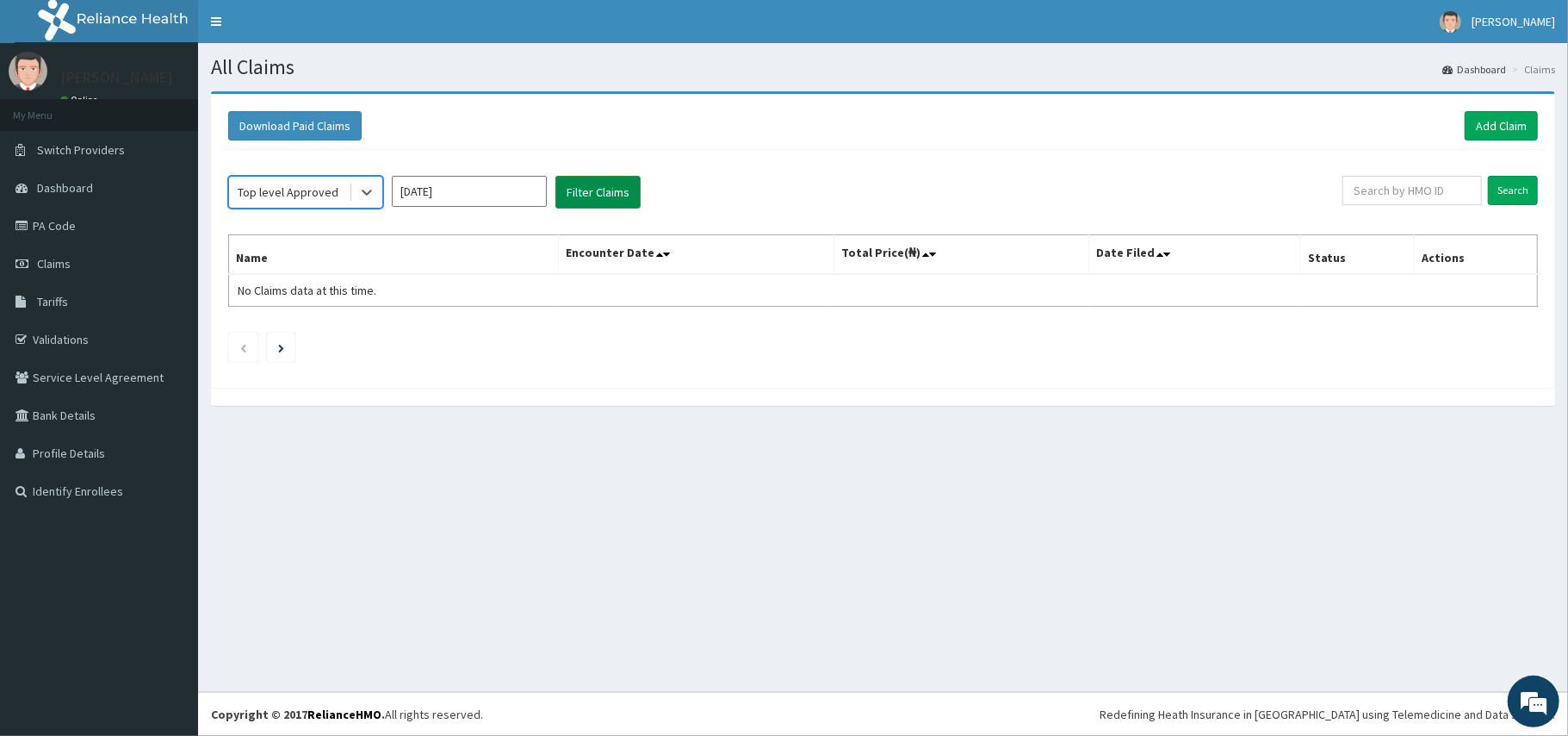
click at [591, 180] on button "Filter Claims" at bounding box center [598, 192] width 85 height 33
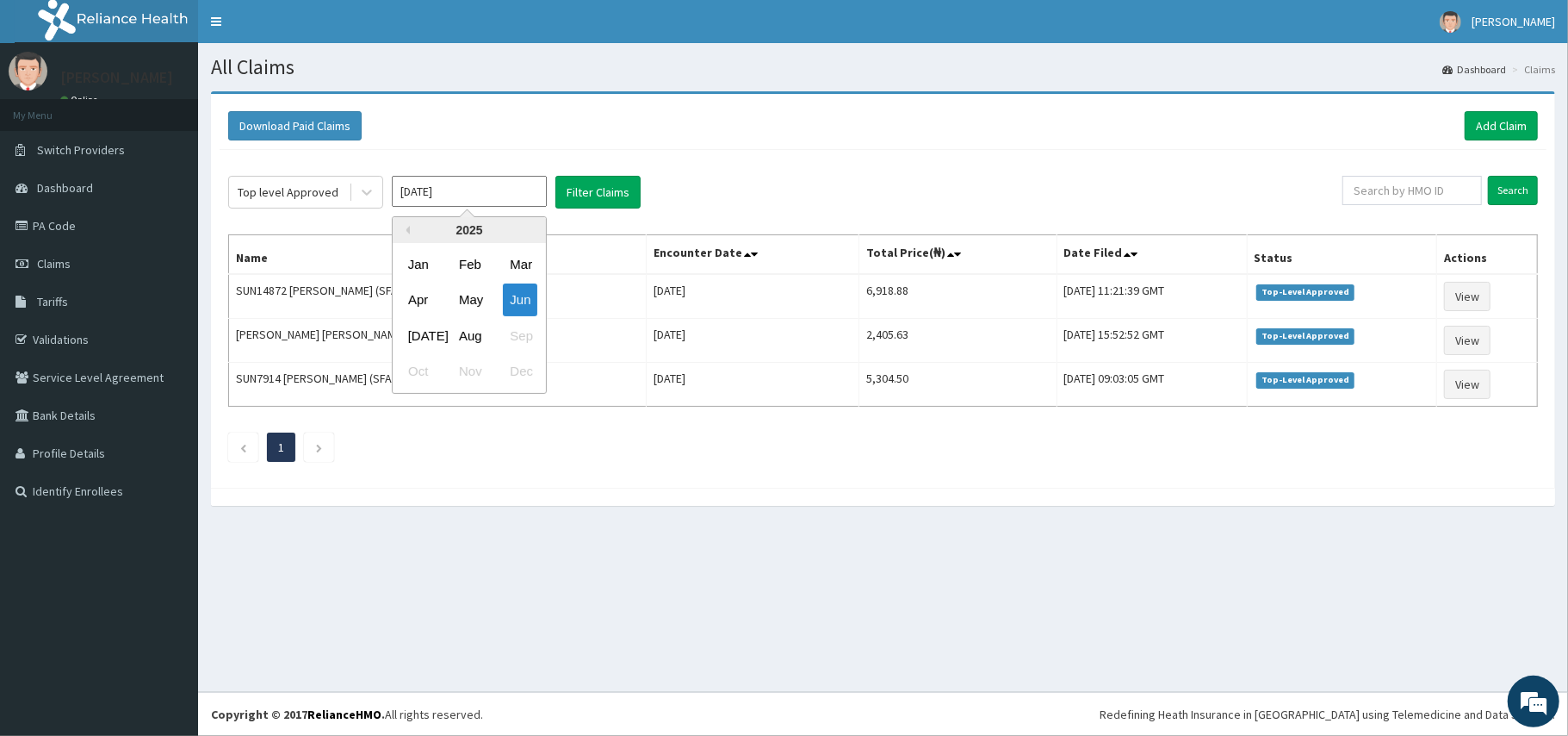
click at [446, 187] on input "[DATE]" at bounding box center [469, 191] width 155 height 31
click at [446, 283] on div "Apr May Jun" at bounding box center [469, 300] width 153 height 36
click at [471, 328] on div "Aug" at bounding box center [470, 335] width 35 height 32
type input "[DATE]"
click at [610, 202] on button "Filter Claims" at bounding box center [598, 192] width 85 height 33
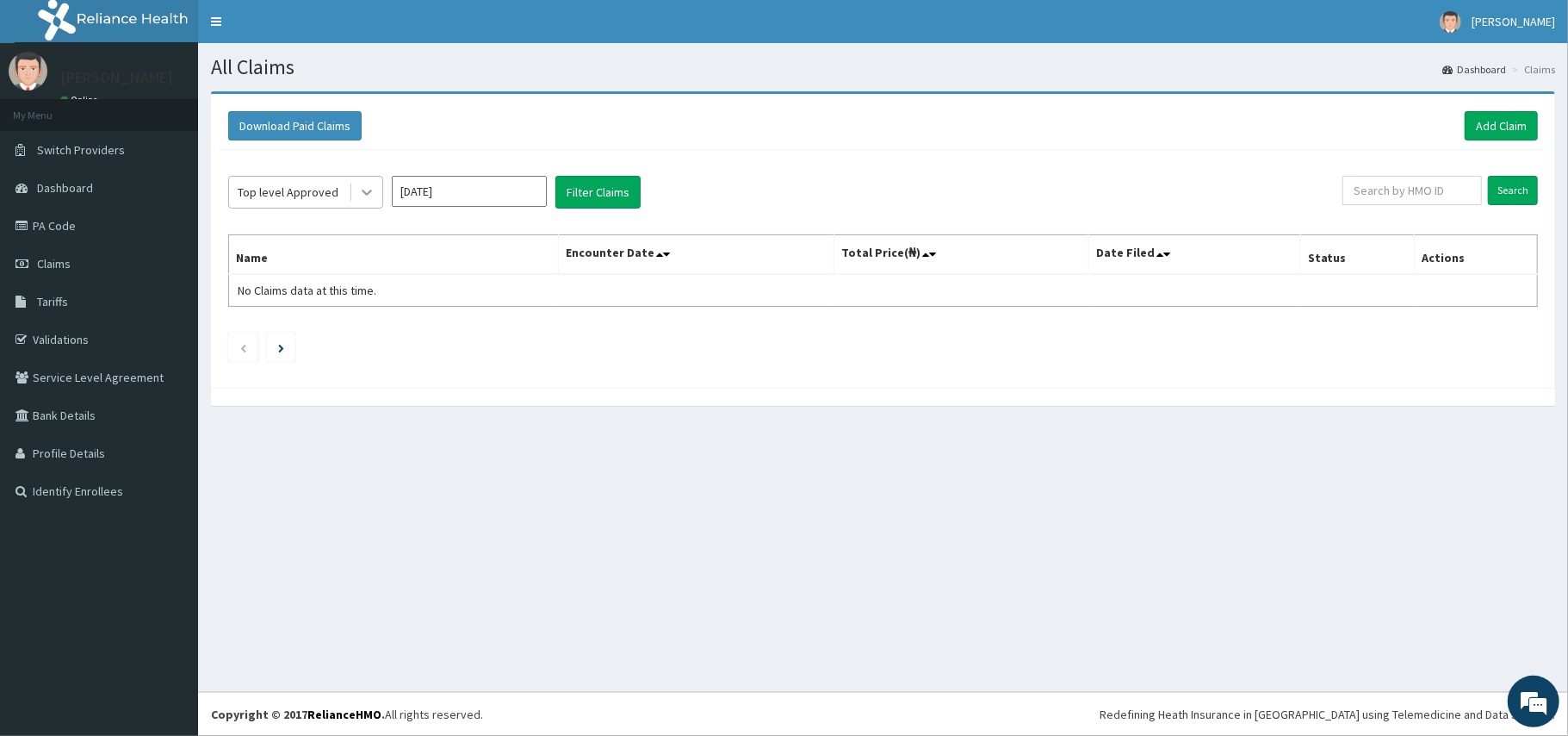
click at [366, 198] on icon at bounding box center [367, 192] width 17 height 17
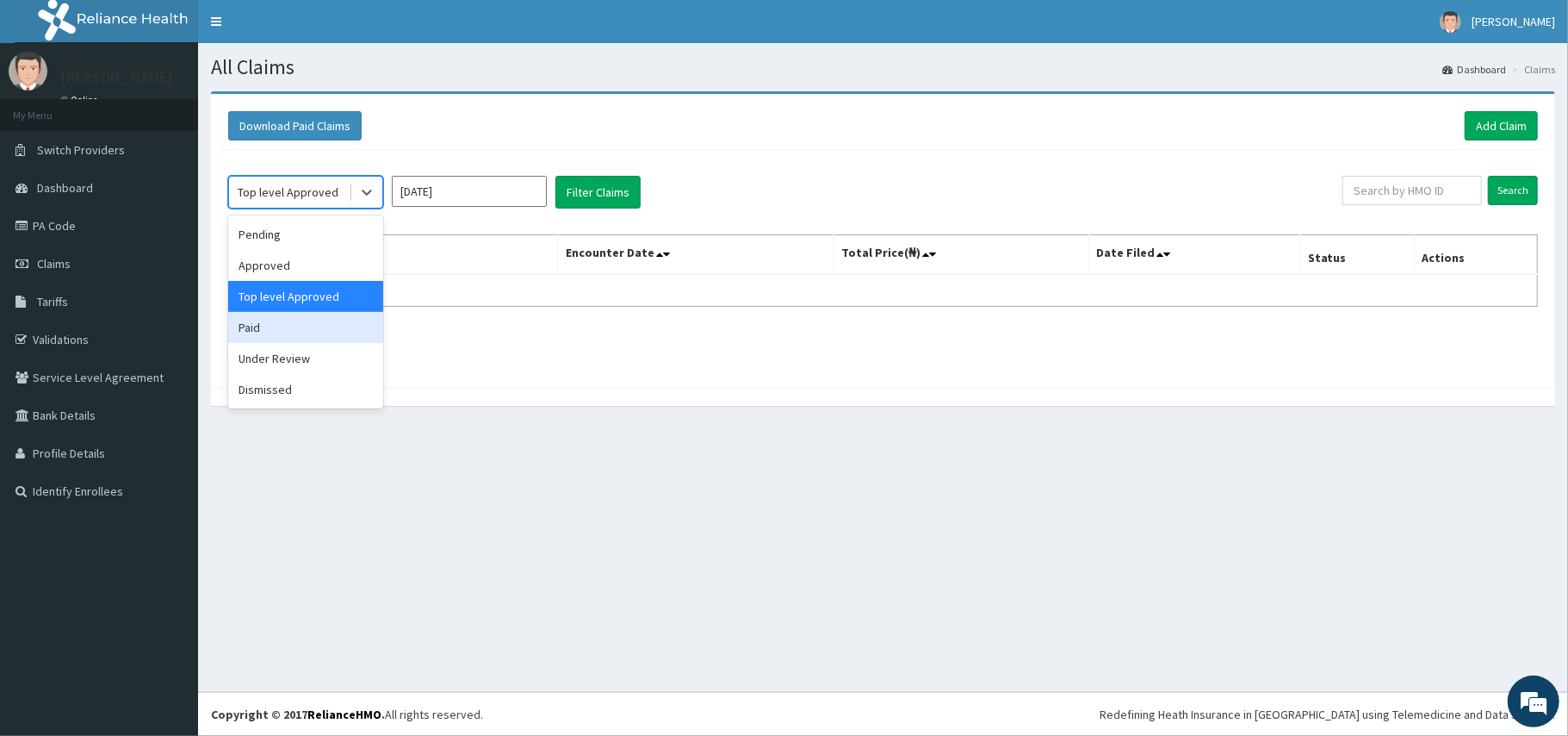
click at [290, 333] on div "Paid" at bounding box center [306, 327] width 155 height 31
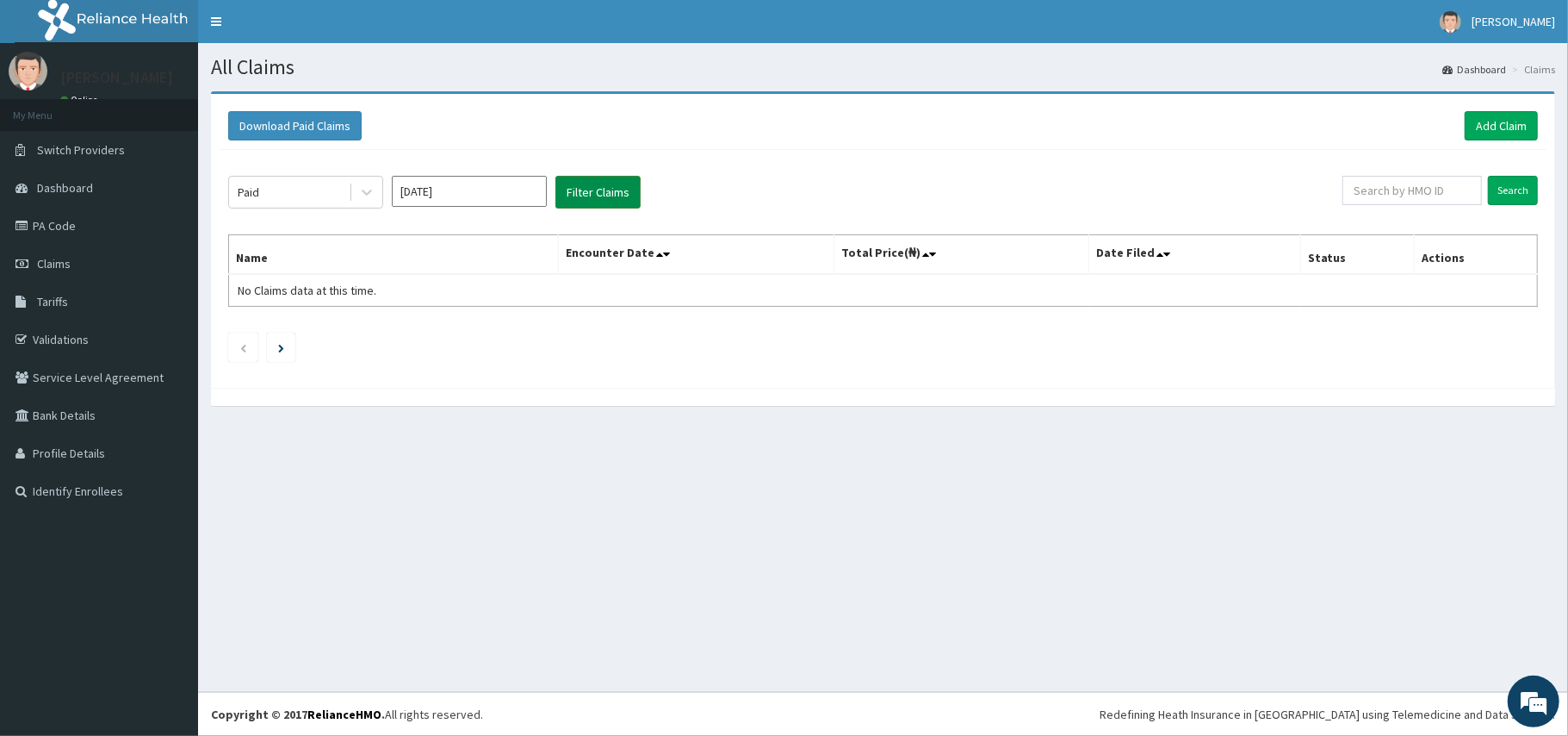
click at [587, 194] on button "Filter Claims" at bounding box center [598, 192] width 85 height 33
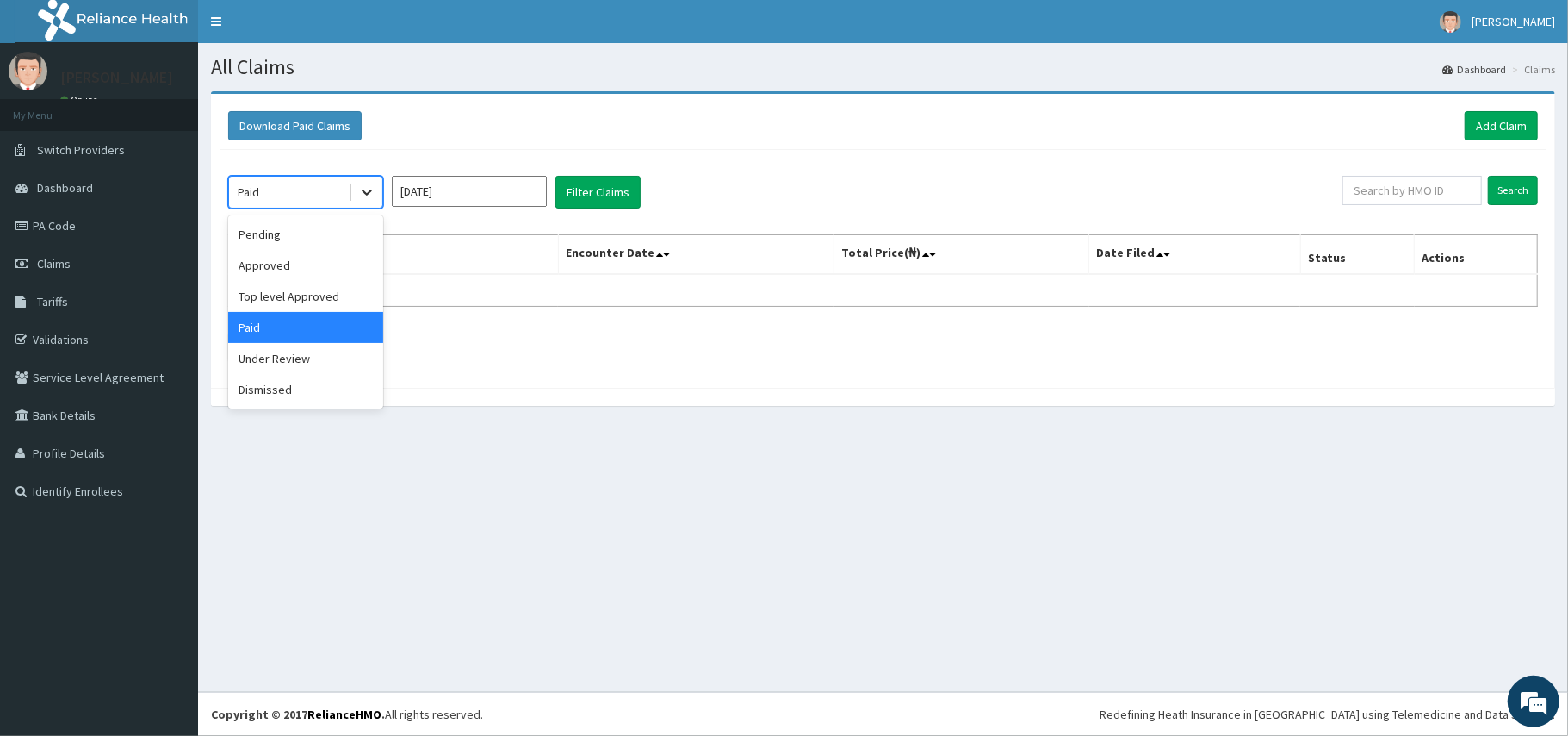
click at [364, 198] on icon at bounding box center [367, 192] width 17 height 17
click at [311, 239] on div "Pending" at bounding box center [306, 234] width 155 height 31
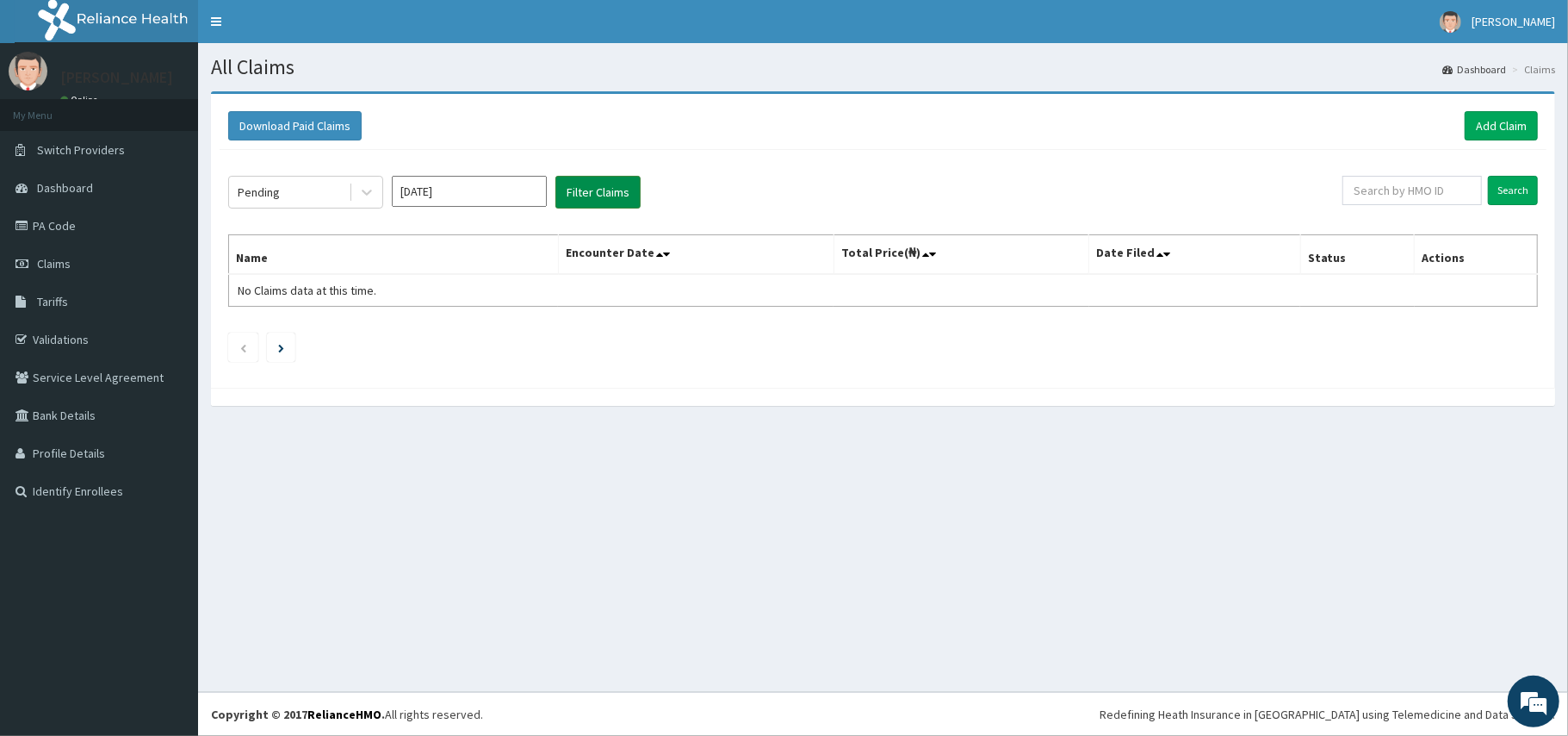
click at [593, 188] on button "Filter Claims" at bounding box center [598, 192] width 85 height 33
click at [1478, 125] on link "Add Claim" at bounding box center [1501, 125] width 73 height 29
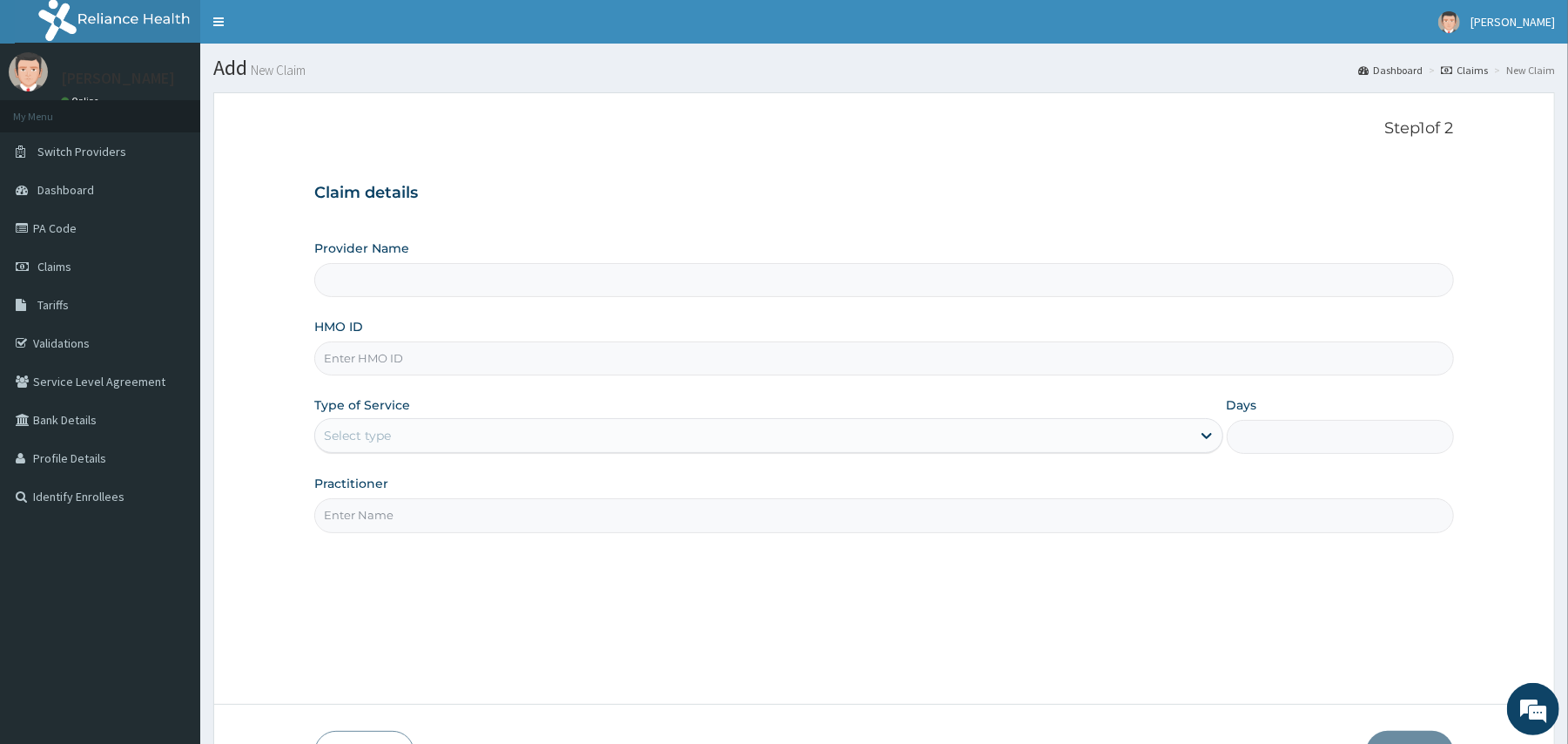
type input "[GEOGRAPHIC_DATA] And [GEOGRAPHIC_DATA]"
click at [448, 357] on input "HMO ID" at bounding box center [883, 358] width 1139 height 34
type input "LIR/10012/A"
click at [483, 436] on div "Select type" at bounding box center [753, 435] width 876 height 28
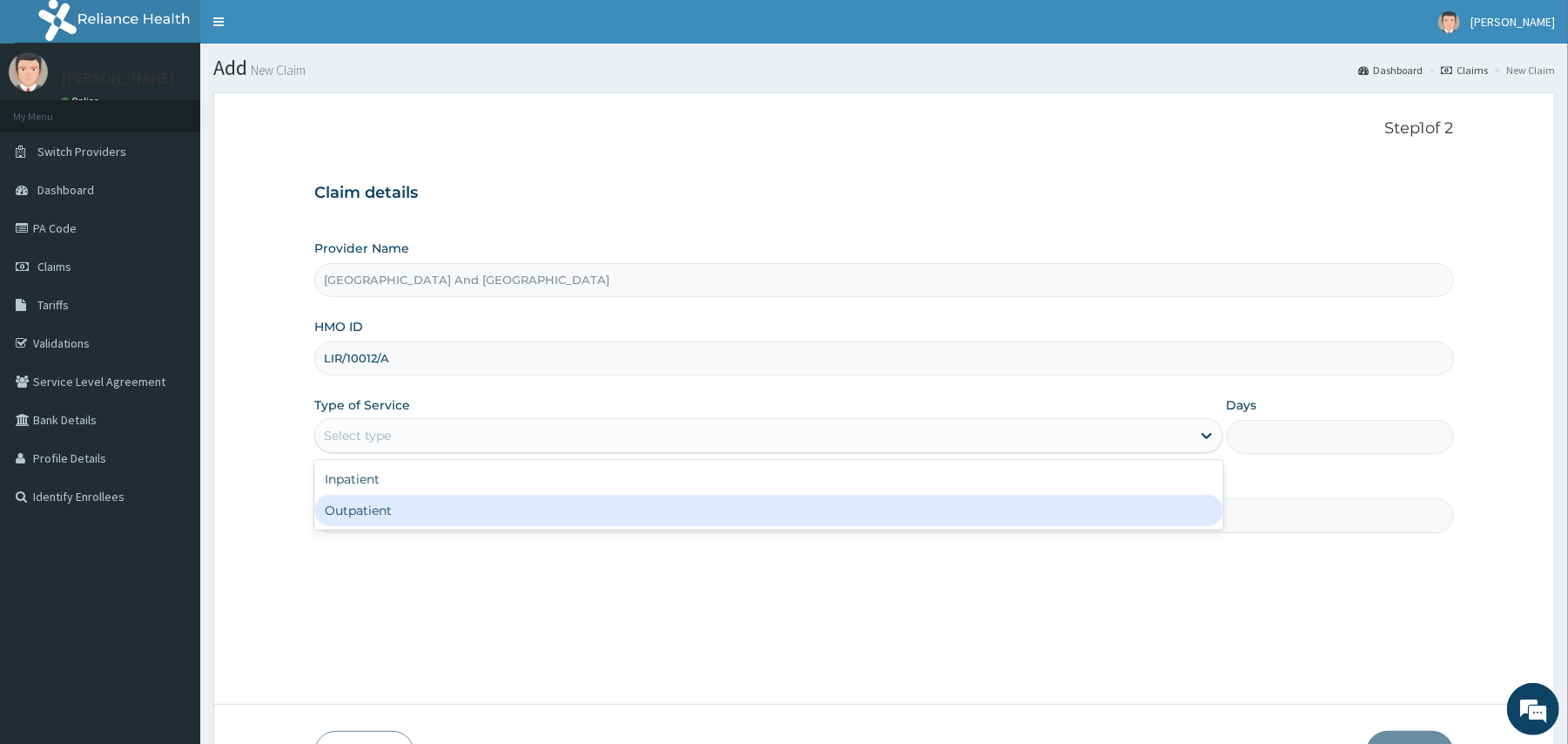
click at [434, 509] on div "Outpatient" at bounding box center [768, 510] width 909 height 31
type input "1"
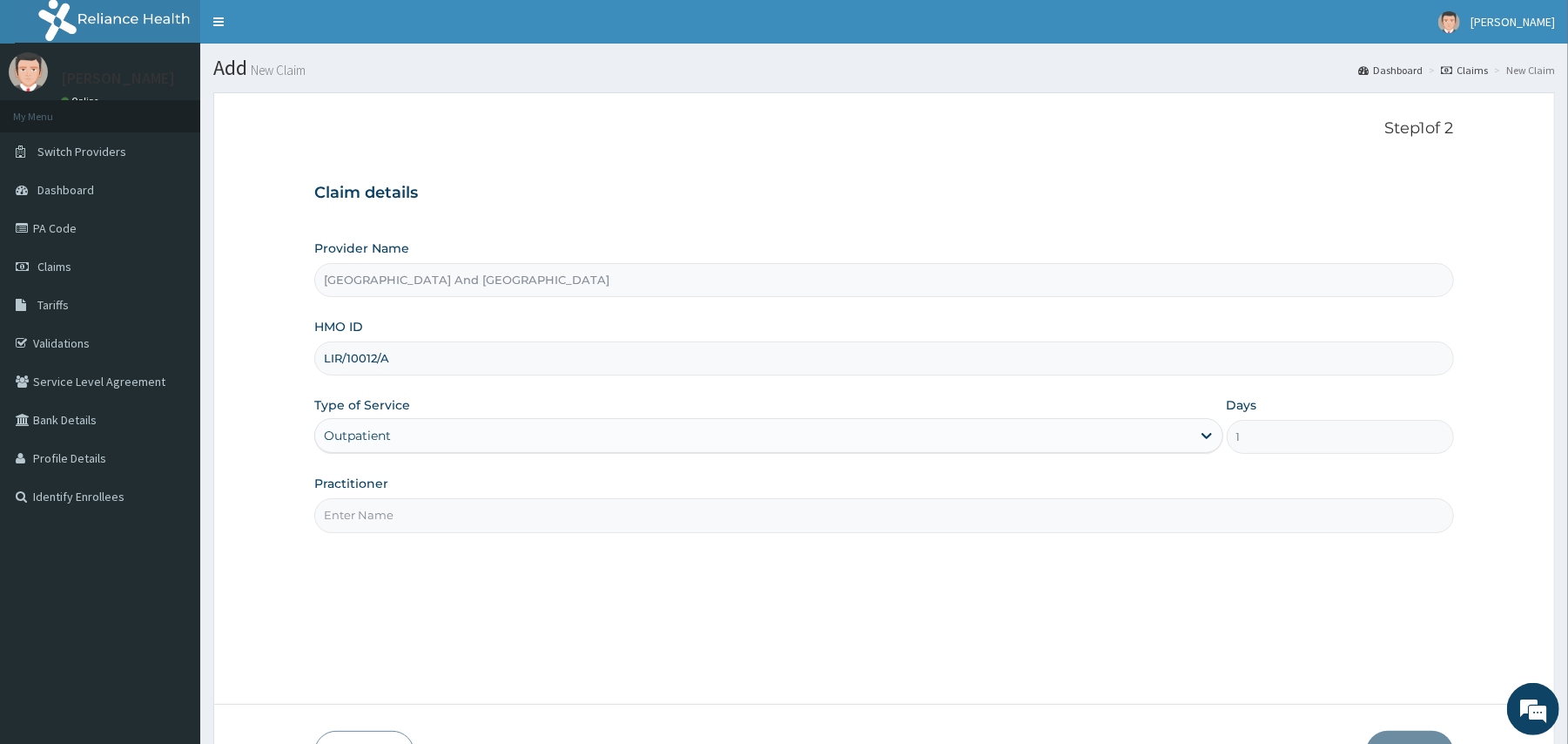
click at [460, 509] on input "Practitioner" at bounding box center [883, 515] width 1139 height 34
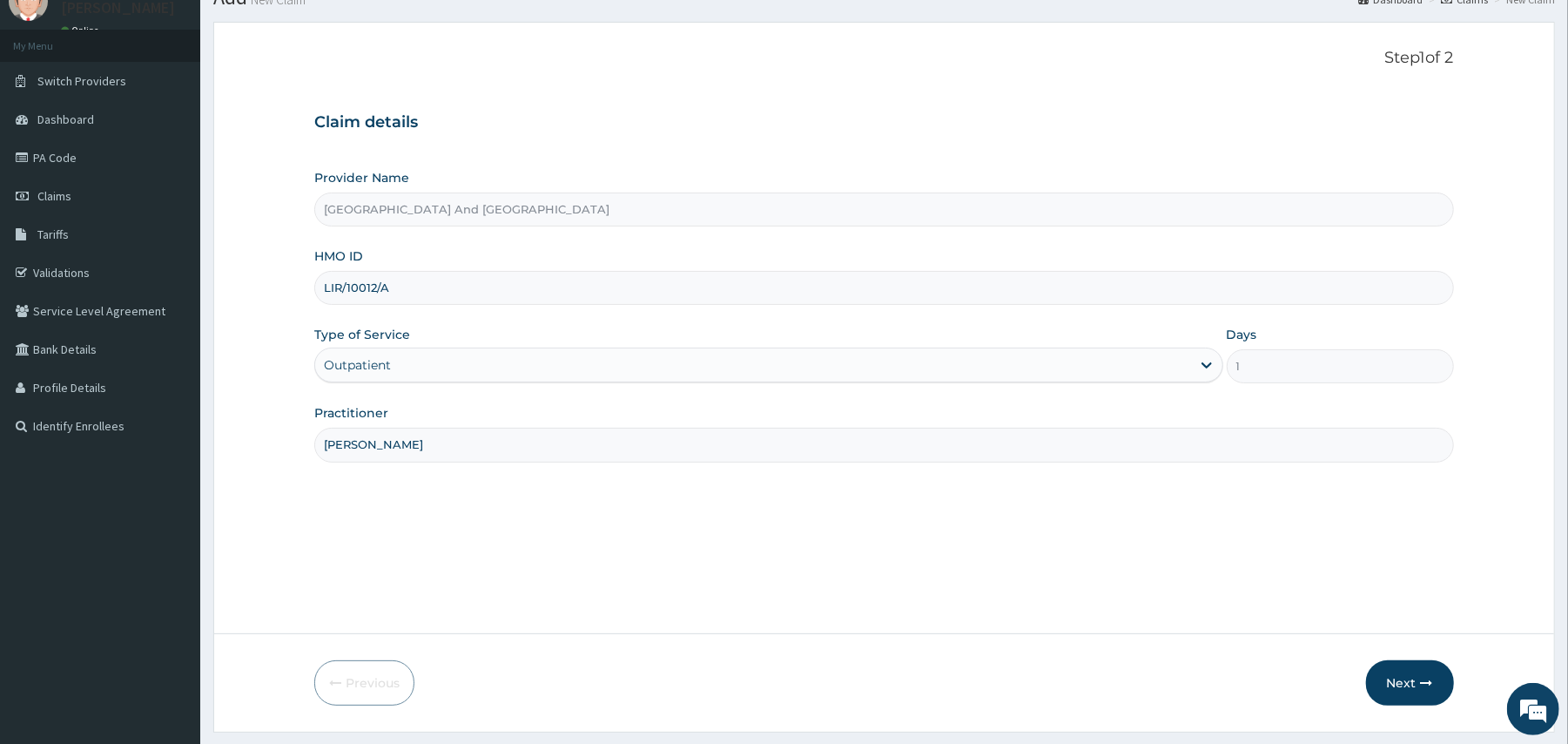
scroll to position [117, 0]
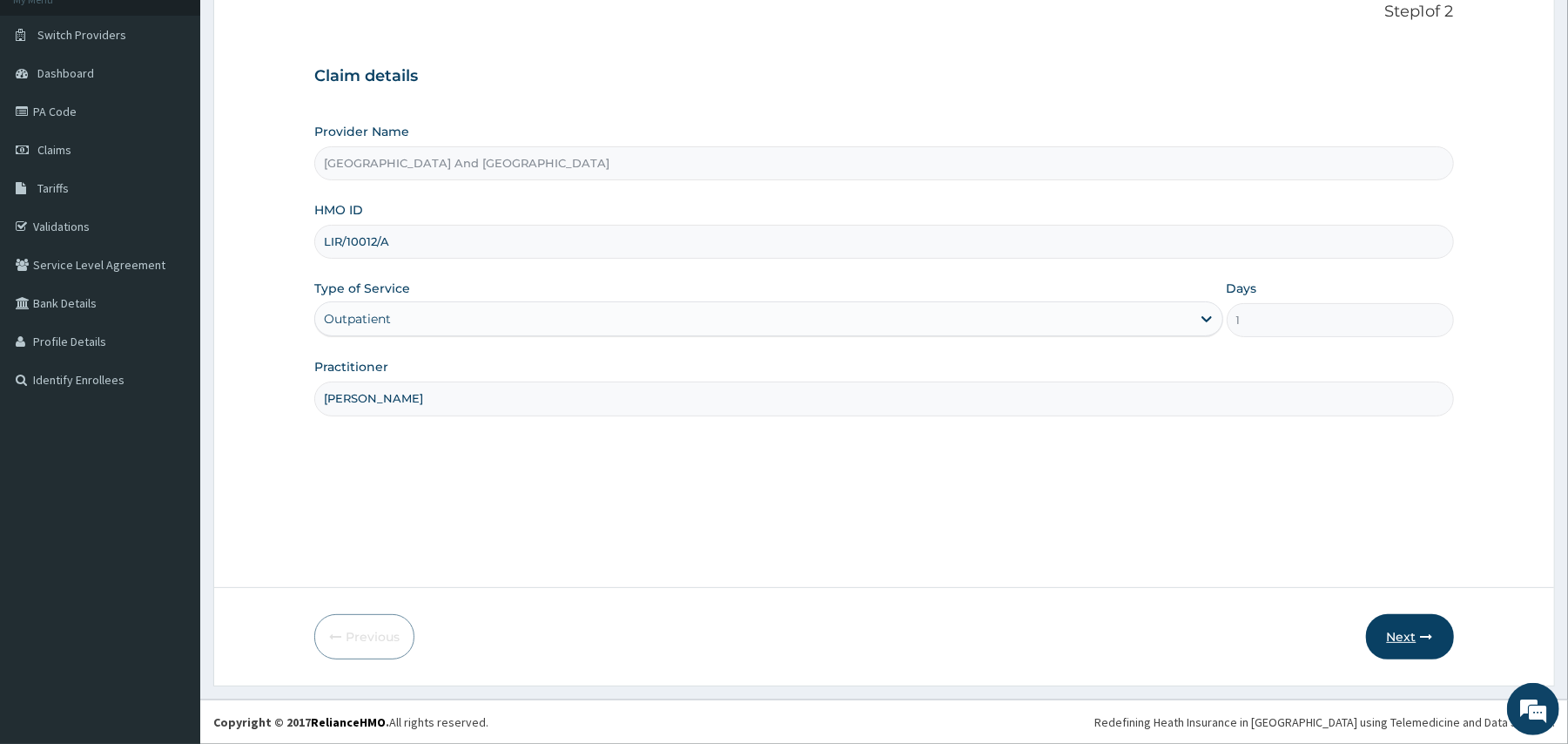
type input "[PERSON_NAME]"
click at [1416, 636] on button "Next" at bounding box center [1410, 637] width 88 height 45
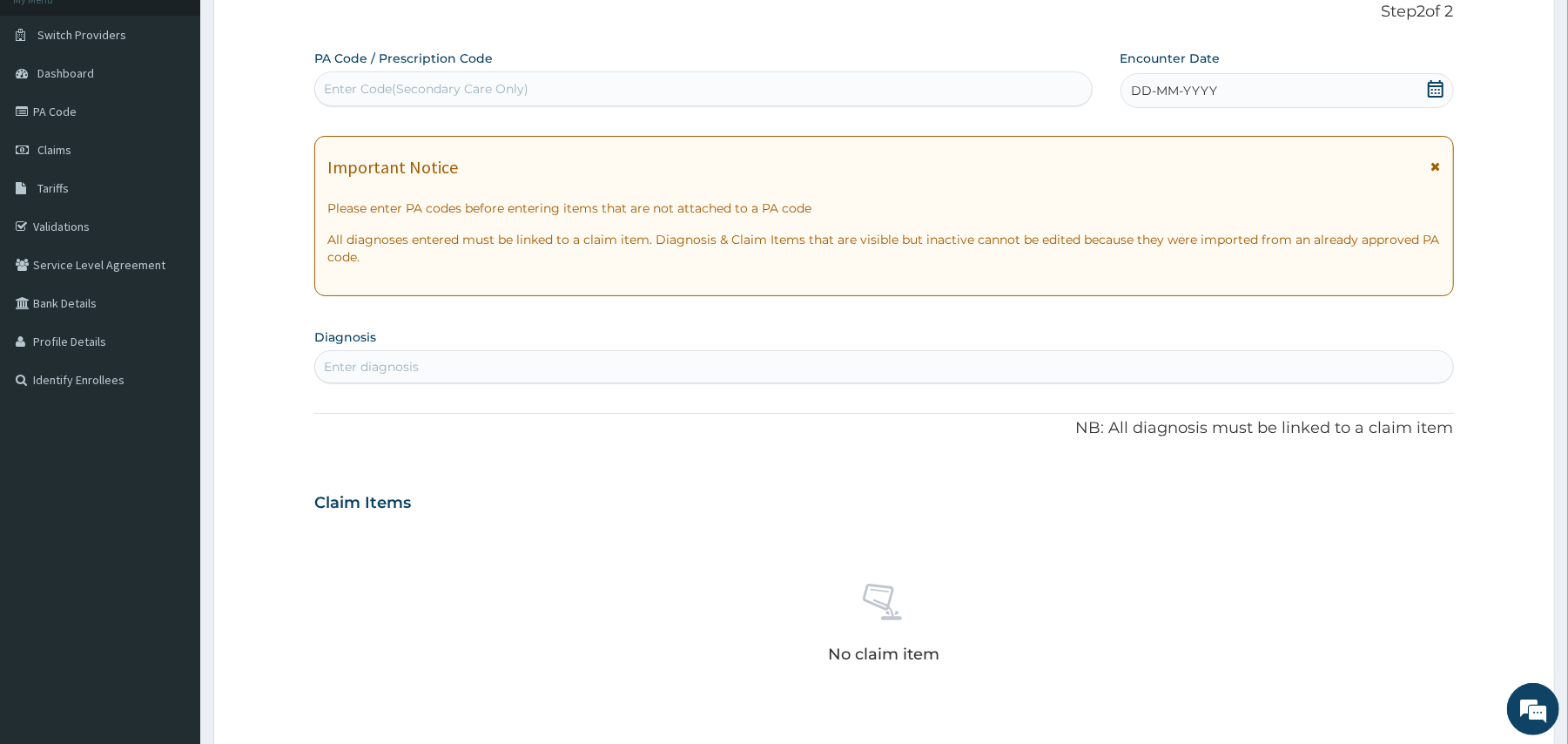
click at [1431, 87] on icon at bounding box center [1436, 89] width 18 height 18
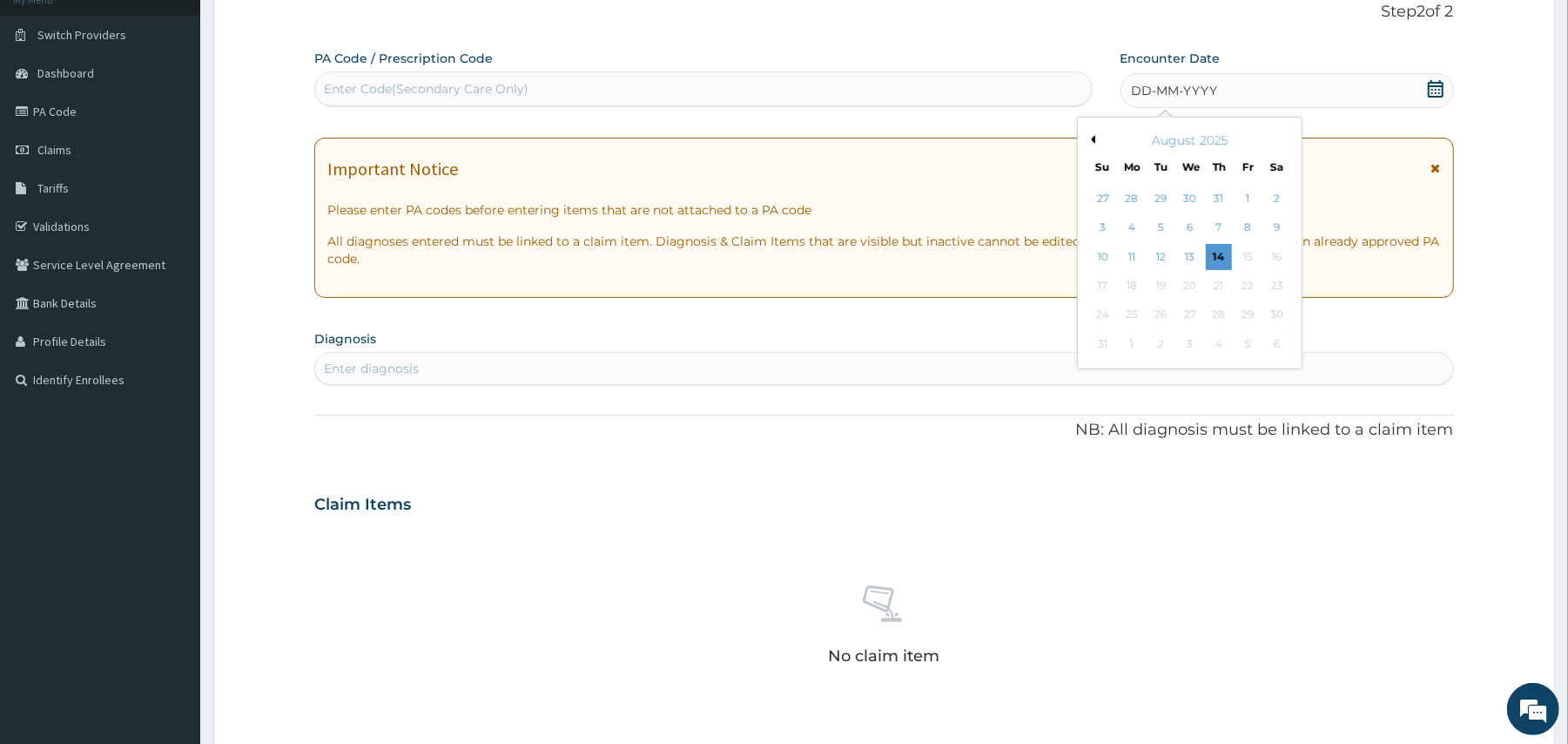
click at [1095, 140] on button "Previous Month" at bounding box center [1091, 138] width 9 height 9
click at [1224, 263] on div "19" at bounding box center [1219, 256] width 26 height 26
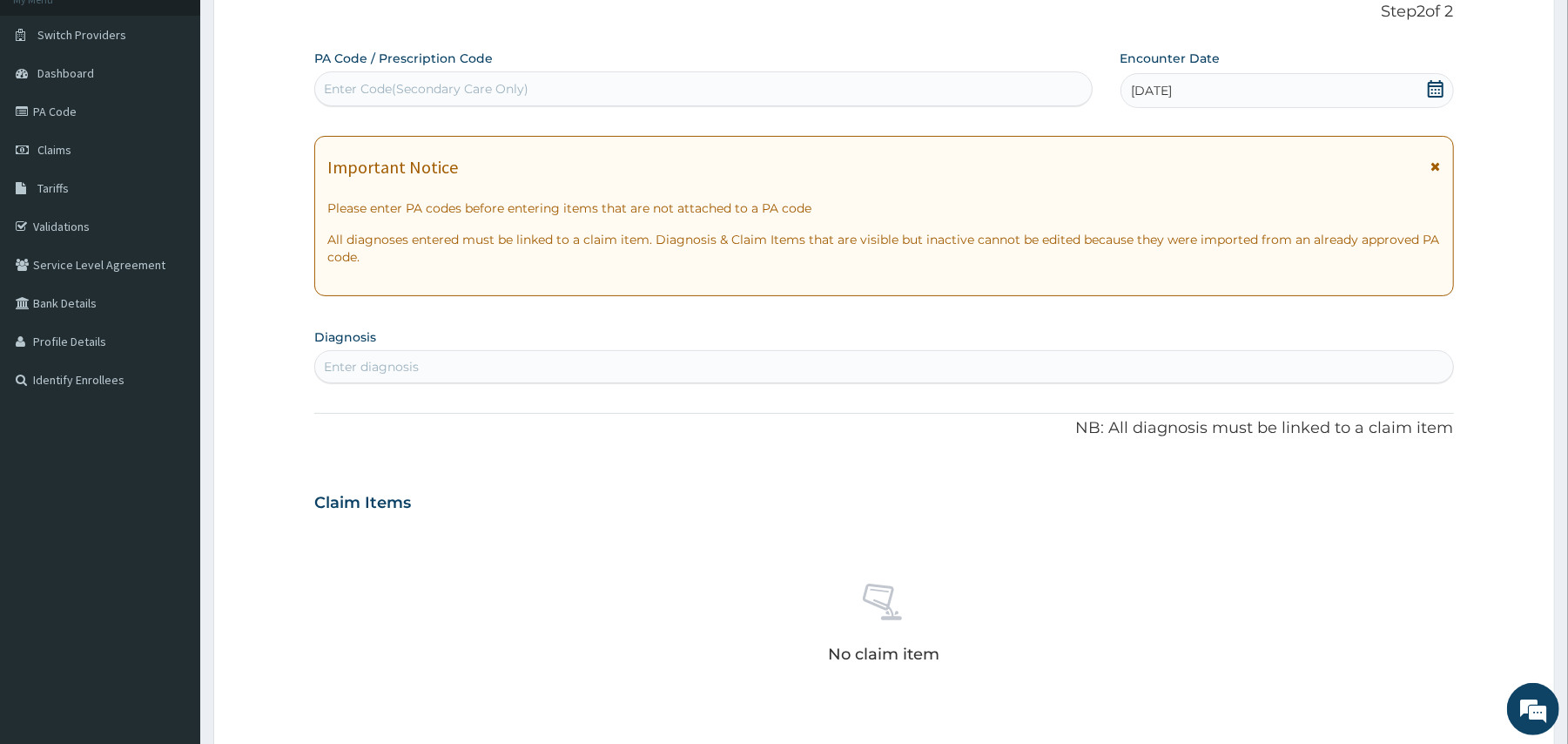
click at [1080, 363] on div "Enter diagnosis" at bounding box center [883, 367] width 1137 height 28
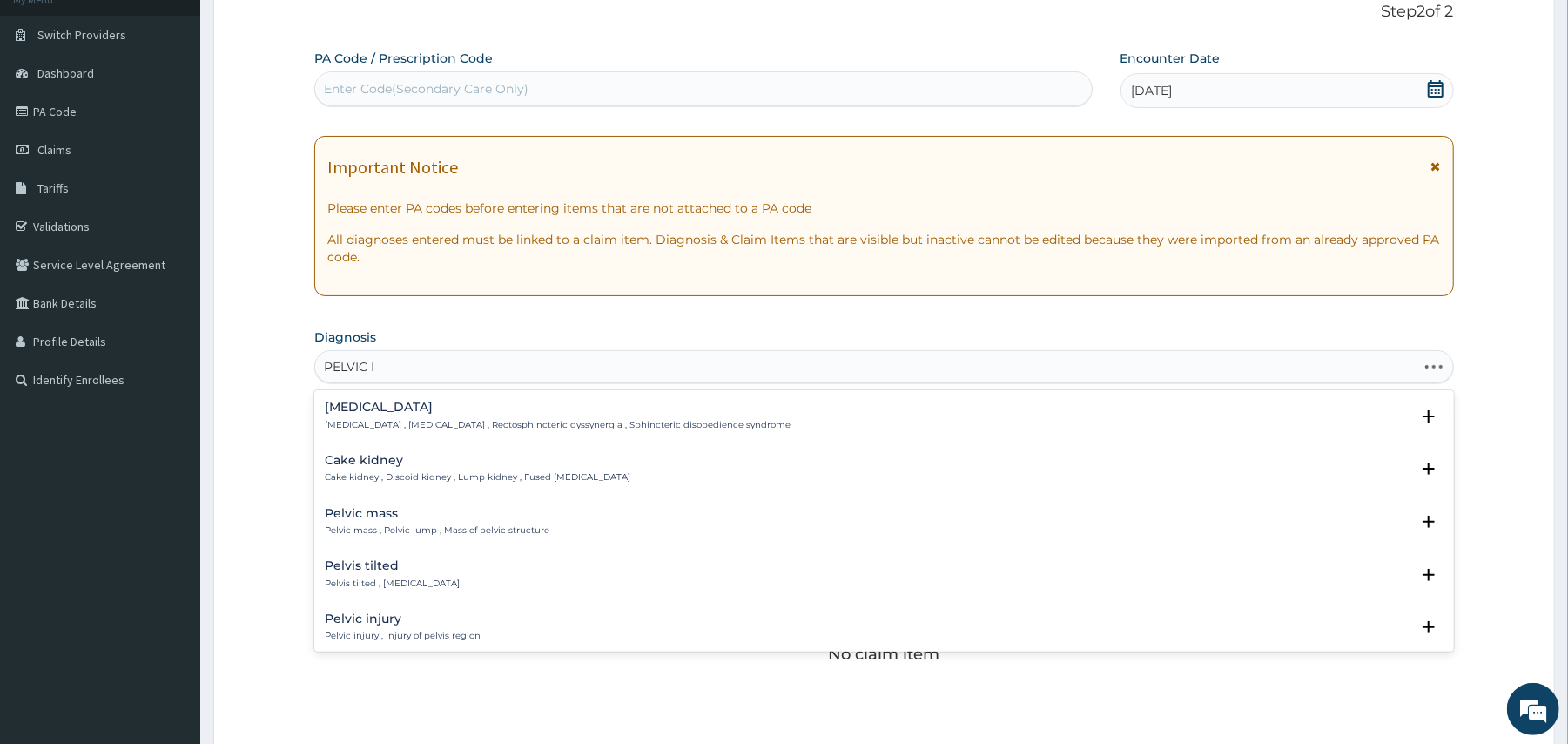
type input "PELVIC IN"
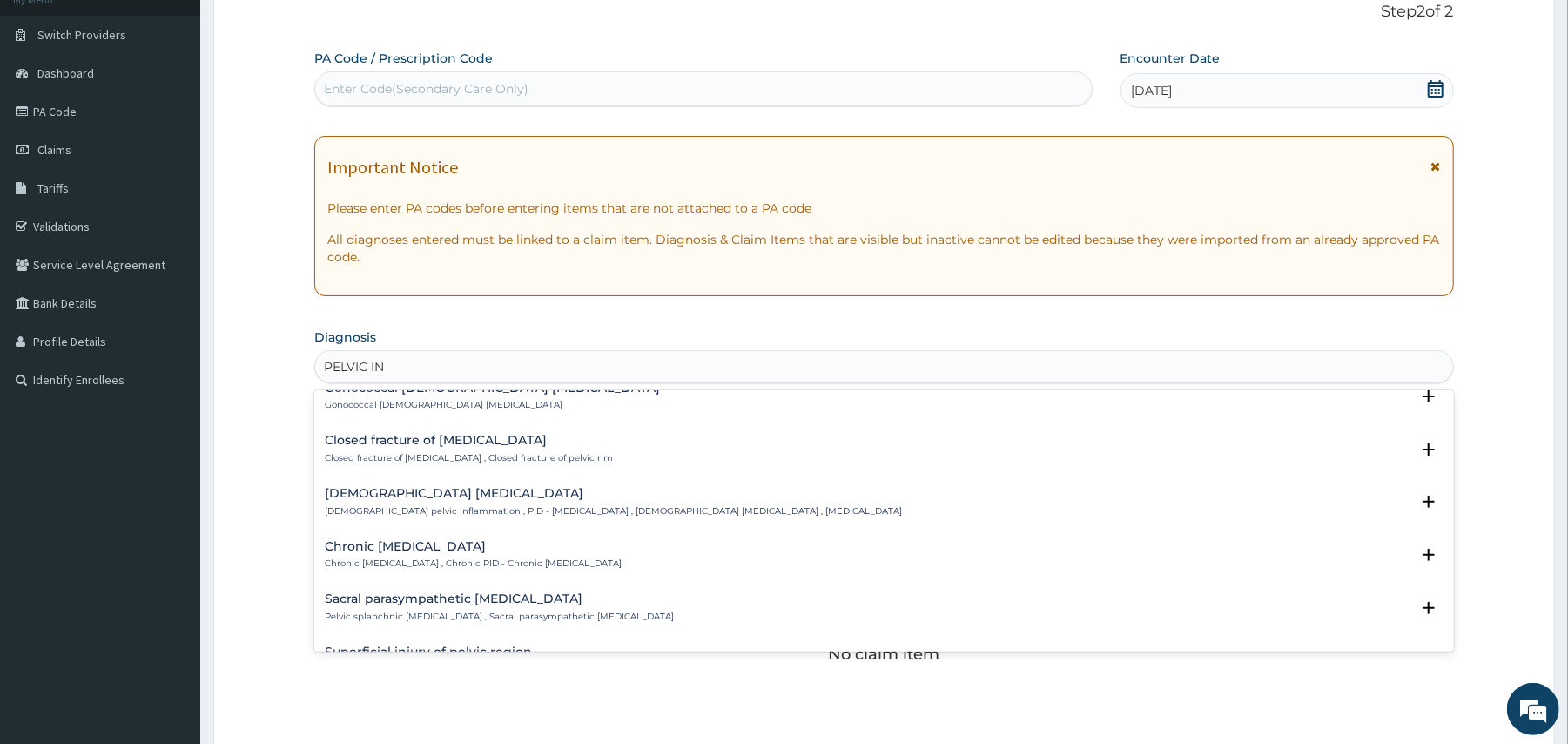
scroll to position [1077, 0]
click at [499, 492] on h4 "[DEMOGRAPHIC_DATA] [MEDICAL_DATA]" at bounding box center [613, 491] width 577 height 13
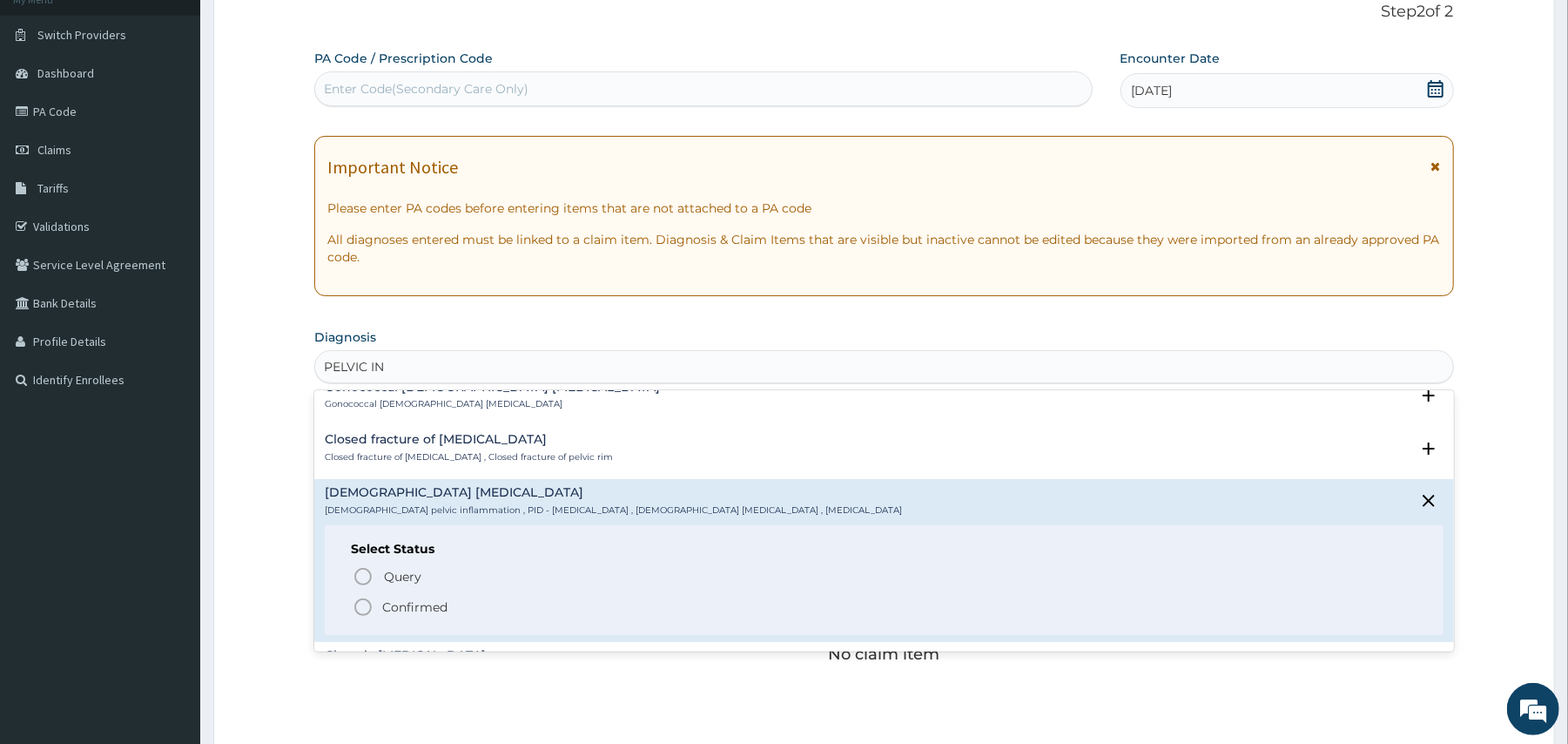
click at [363, 601] on icon "status option filled" at bounding box center [363, 607] width 20 height 20
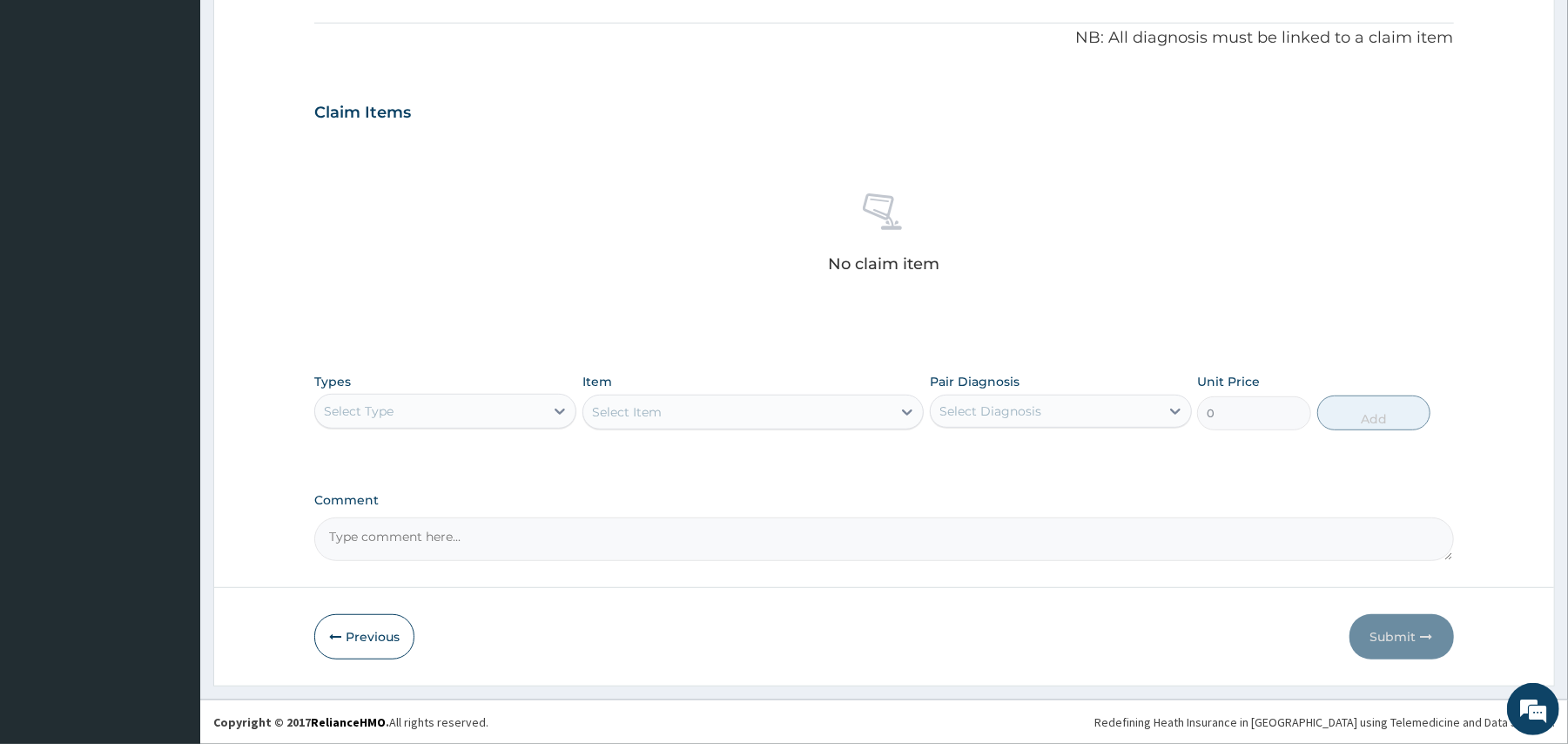
scroll to position [514, 0]
click at [419, 404] on div "Select Type" at bounding box center [429, 411] width 229 height 28
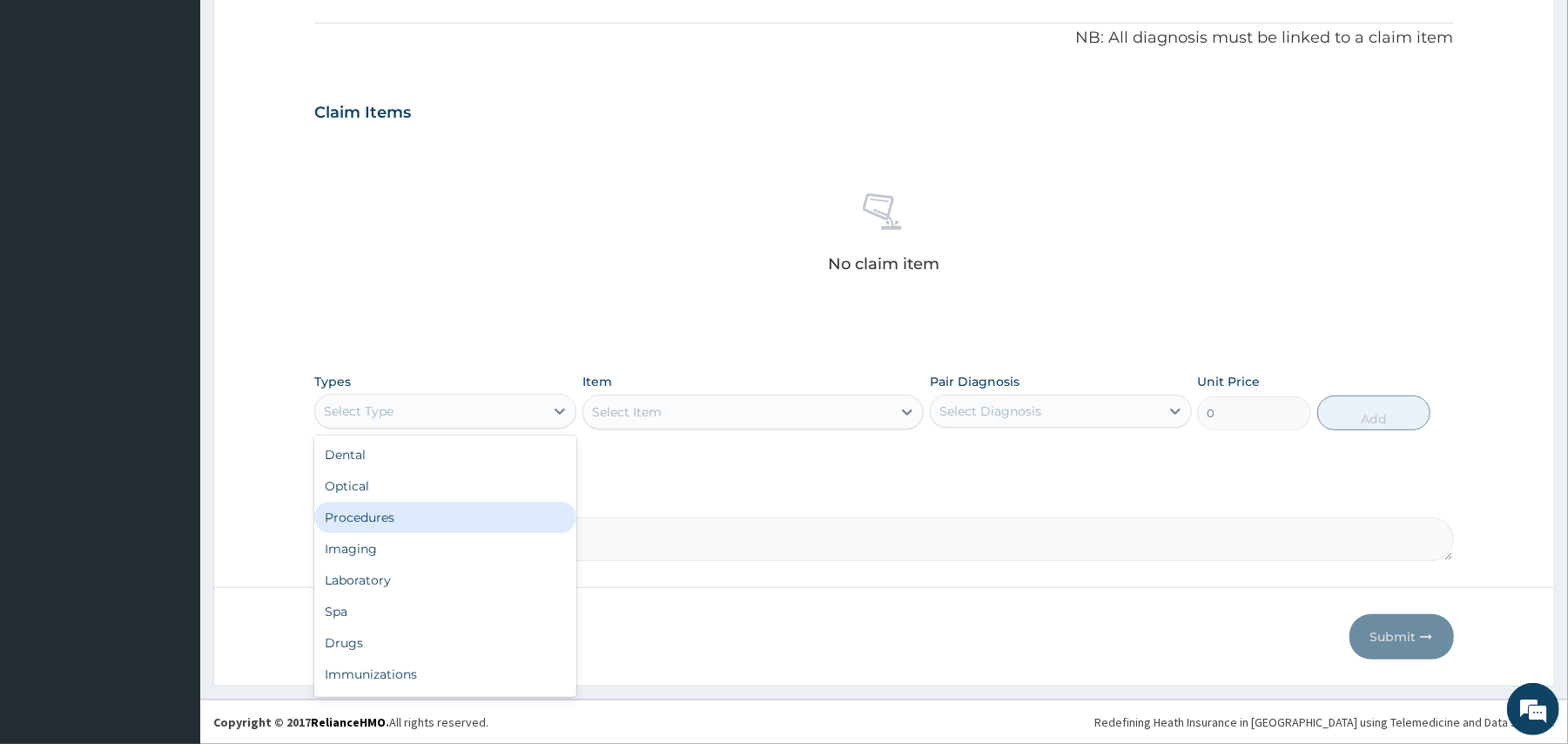
click at [379, 506] on div "Procedures" at bounding box center [445, 517] width 262 height 31
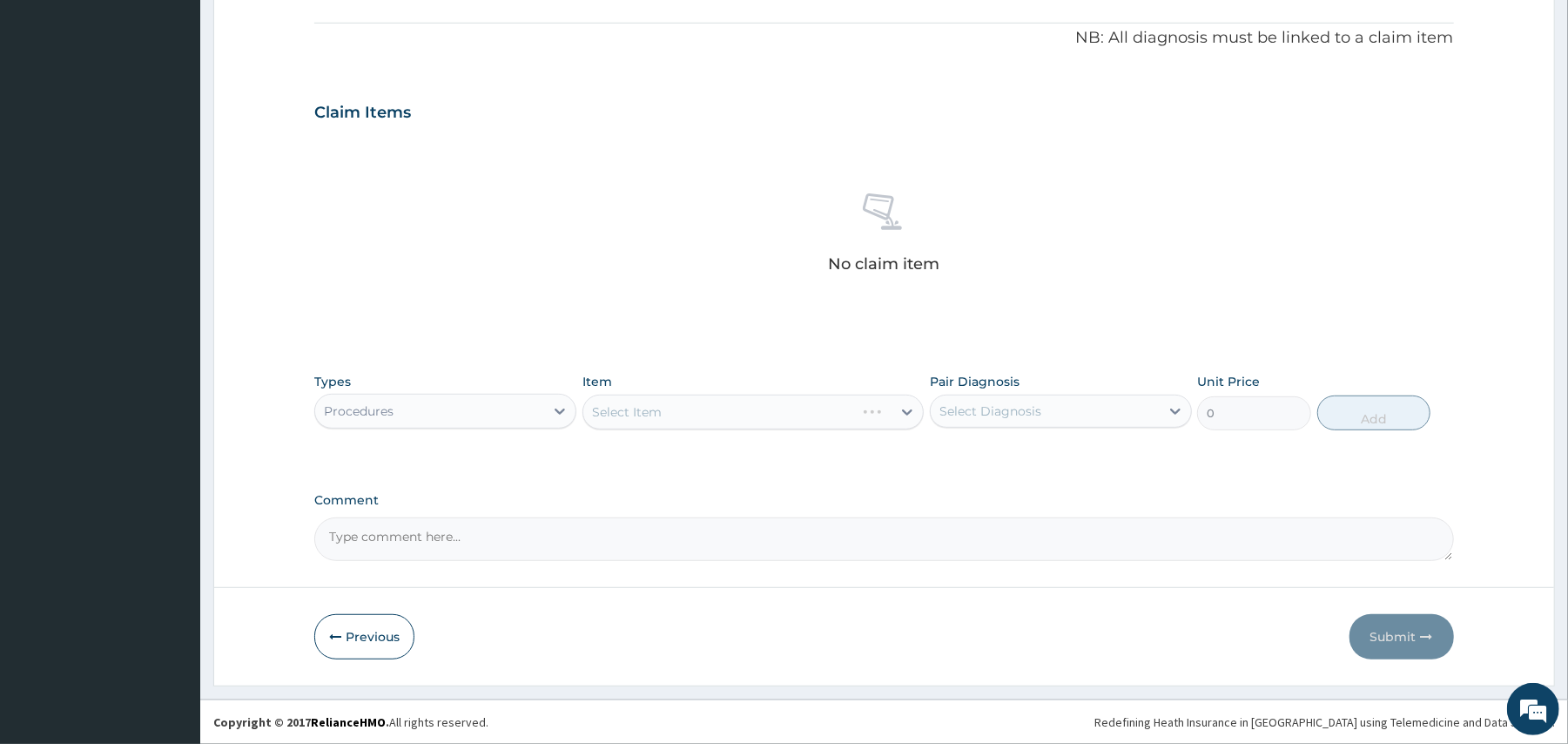
click at [664, 411] on div "Select Item" at bounding box center [753, 412] width 341 height 35
click at [664, 411] on div "Select Item" at bounding box center [737, 411] width 308 height 28
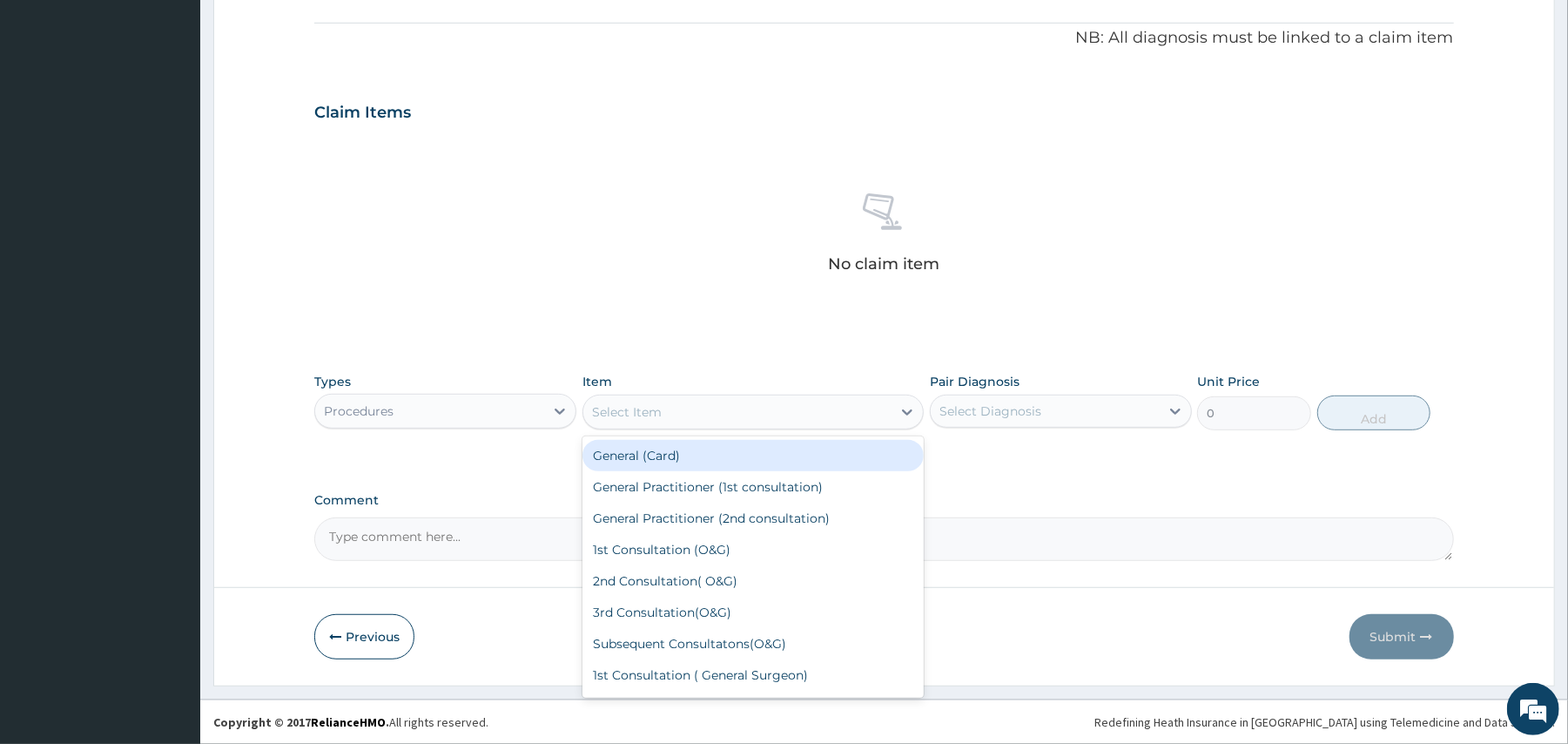
click at [647, 451] on div "General (Card)" at bounding box center [753, 455] width 341 height 31
type input "500"
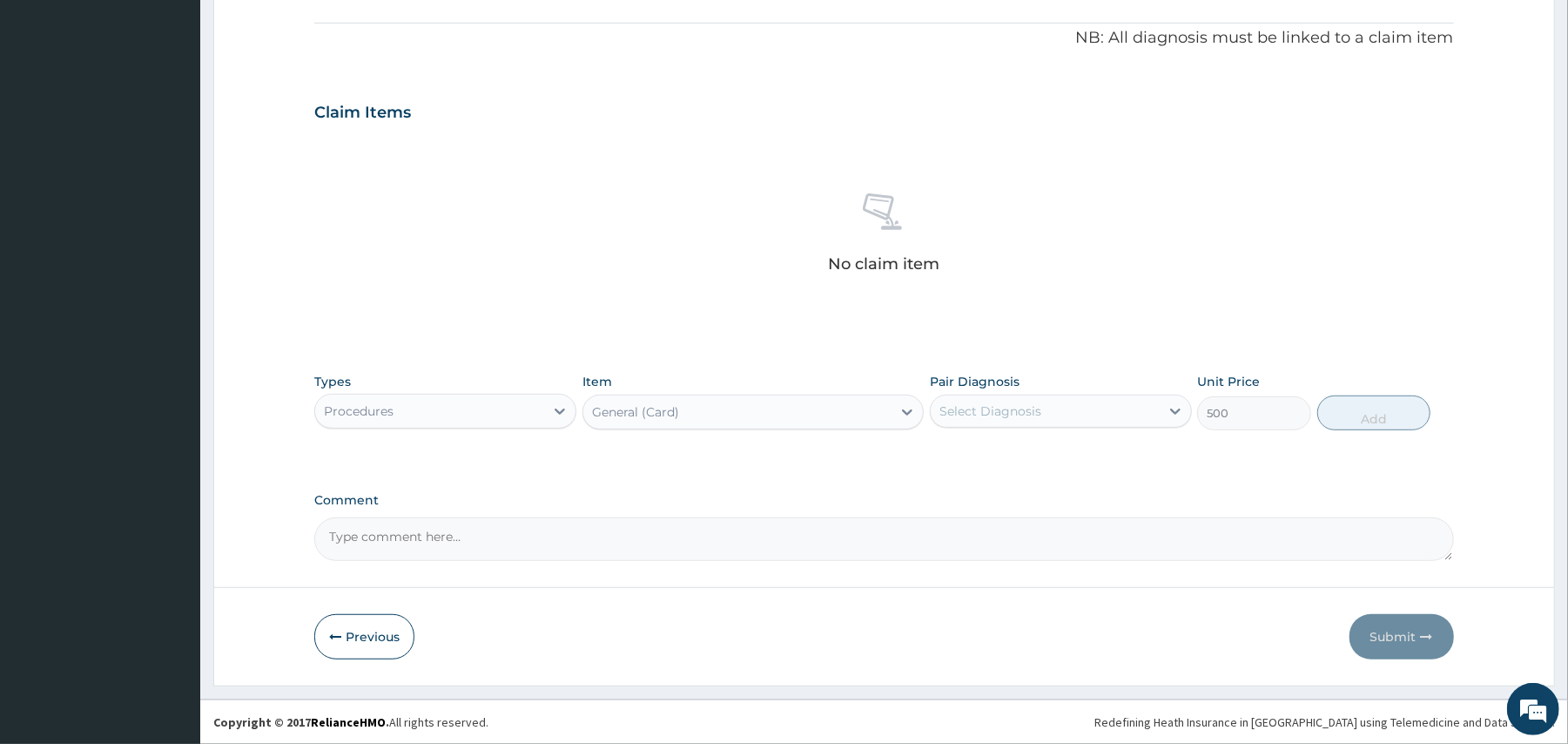
click at [981, 405] on div "Select Diagnosis" at bounding box center [991, 411] width 101 height 18
click at [961, 454] on label "Female pelvic inflammatory disease" at bounding box center [1070, 462] width 223 height 35
checkbox input "true"
click at [1373, 411] on button "Add" at bounding box center [1374, 412] width 114 height 35
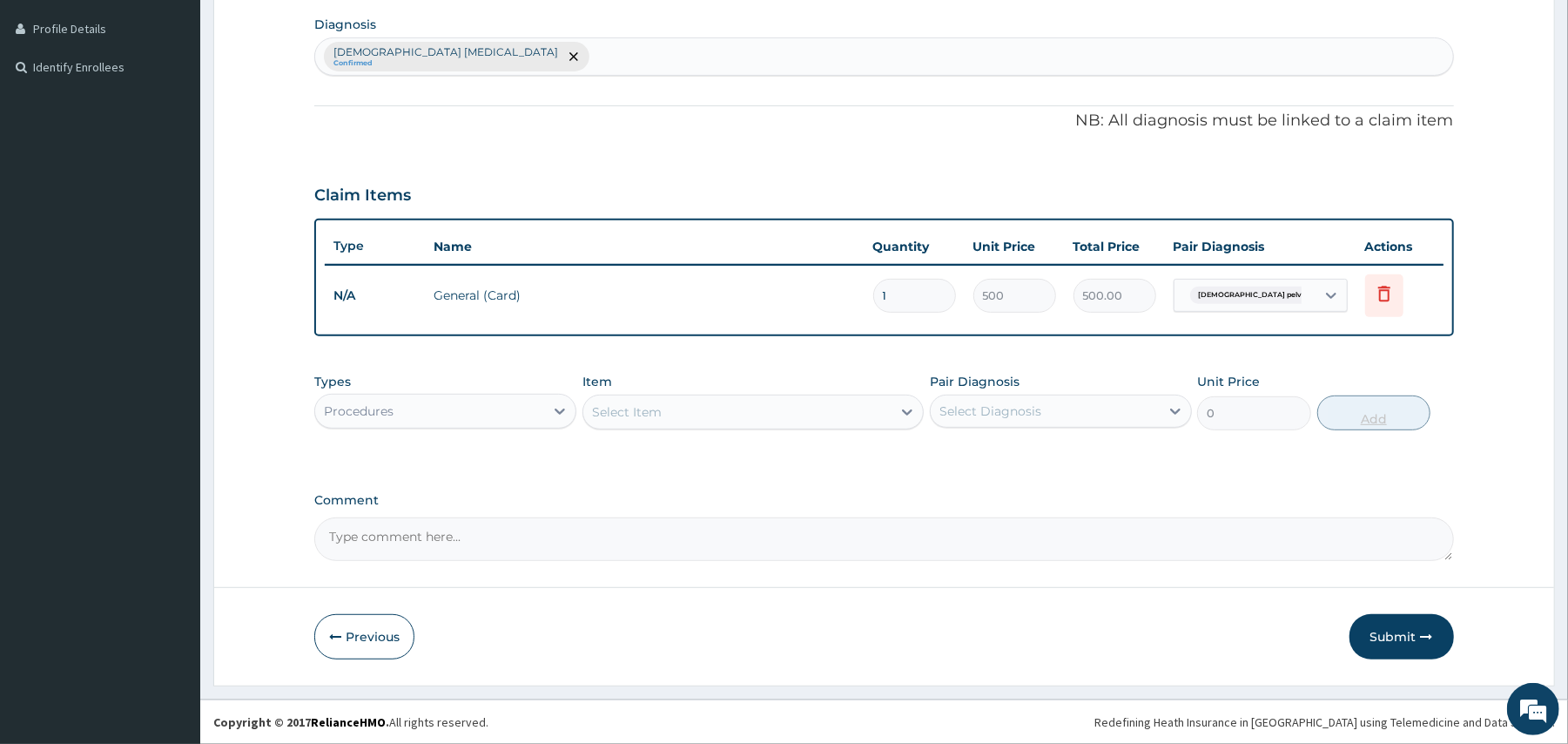
scroll to position [429, 0]
click at [729, 415] on div "Select Item" at bounding box center [737, 411] width 308 height 28
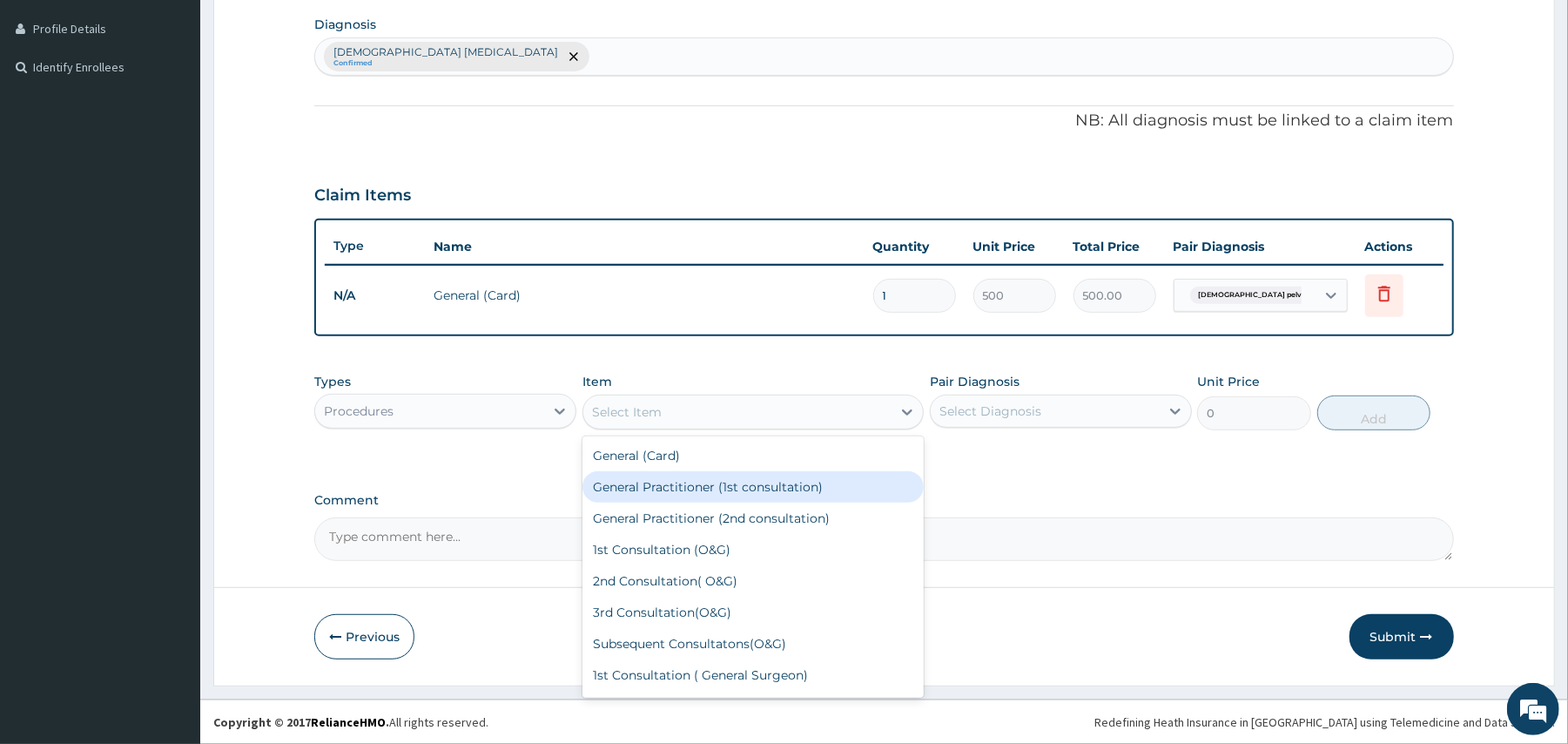
click at [672, 486] on div "General Practitioner (1st consultation)" at bounding box center [753, 487] width 341 height 31
type input "1500"
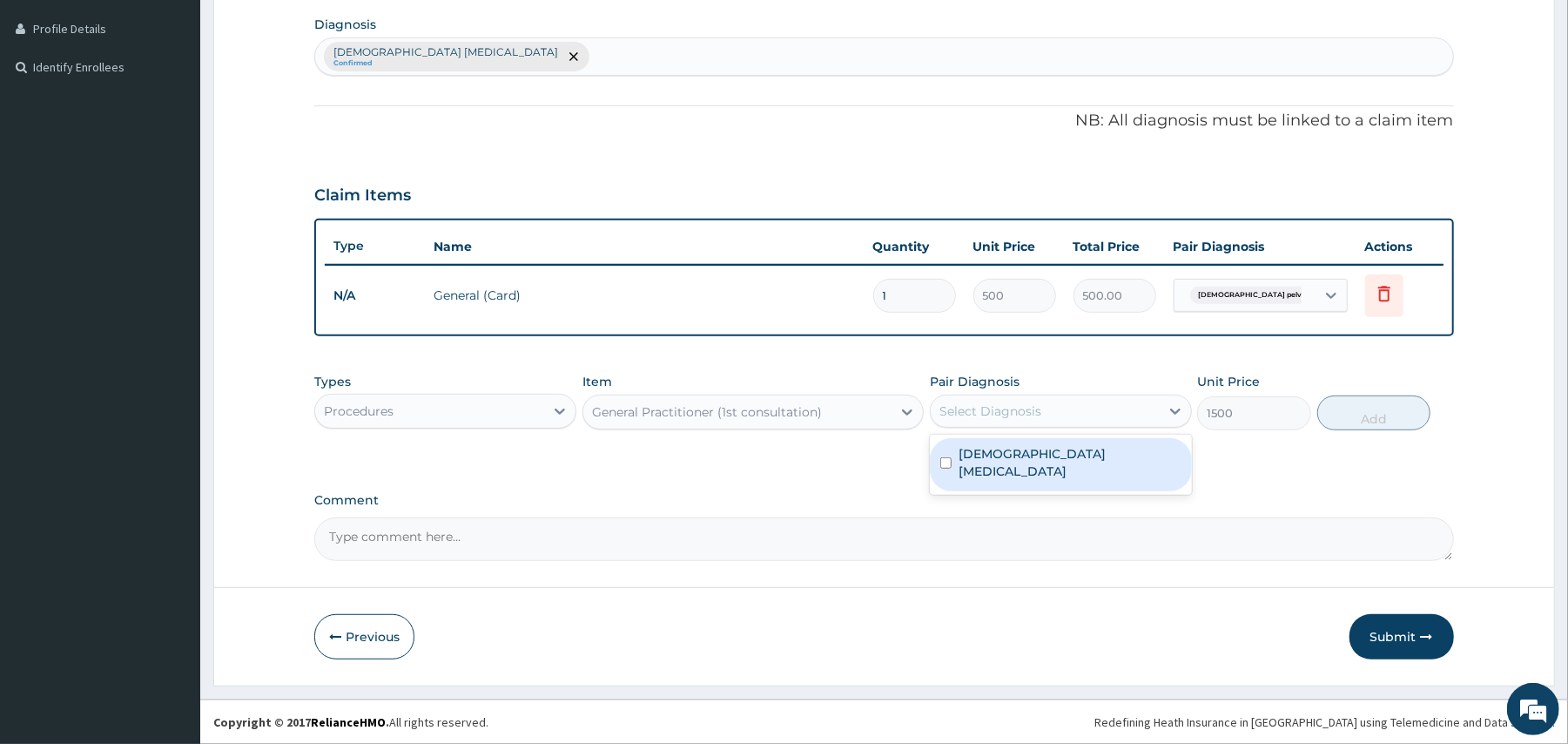
click at [987, 414] on div "Select Diagnosis" at bounding box center [991, 411] width 101 height 18
click at [977, 452] on label "Female pelvic inflammatory disease" at bounding box center [1070, 462] width 223 height 35
checkbox input "true"
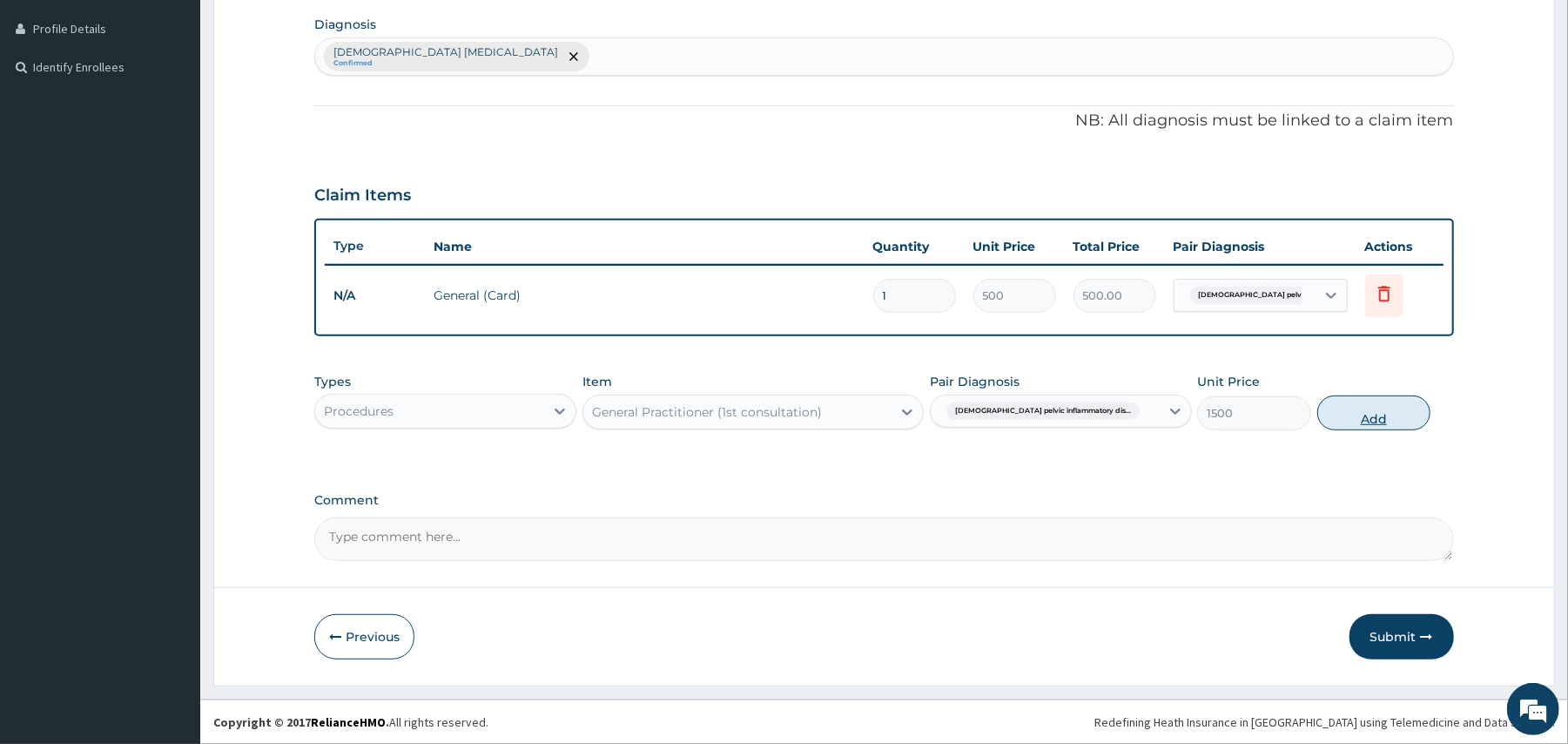
click at [1341, 419] on button "Add" at bounding box center [1374, 412] width 114 height 35
type input "0"
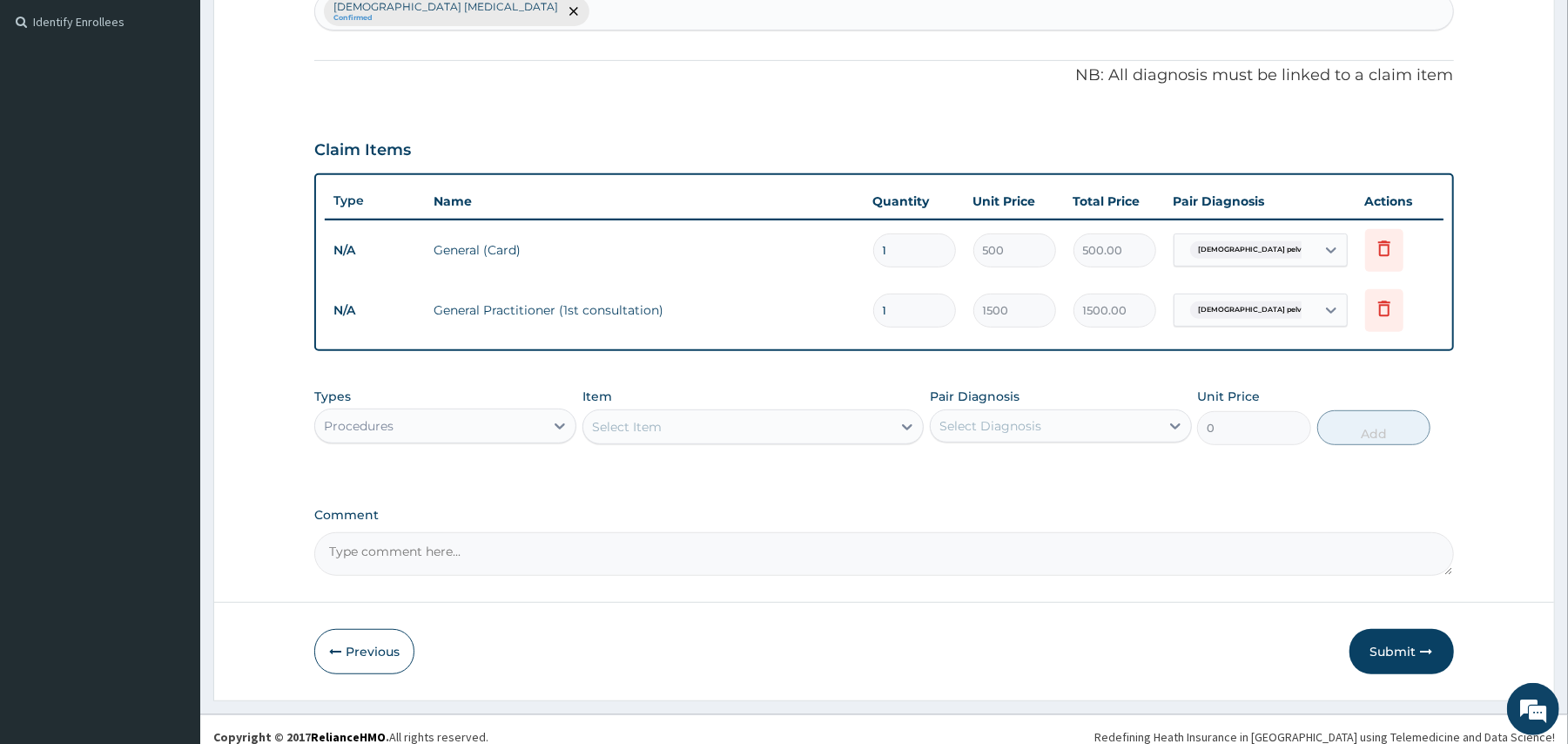
scroll to position [489, 0]
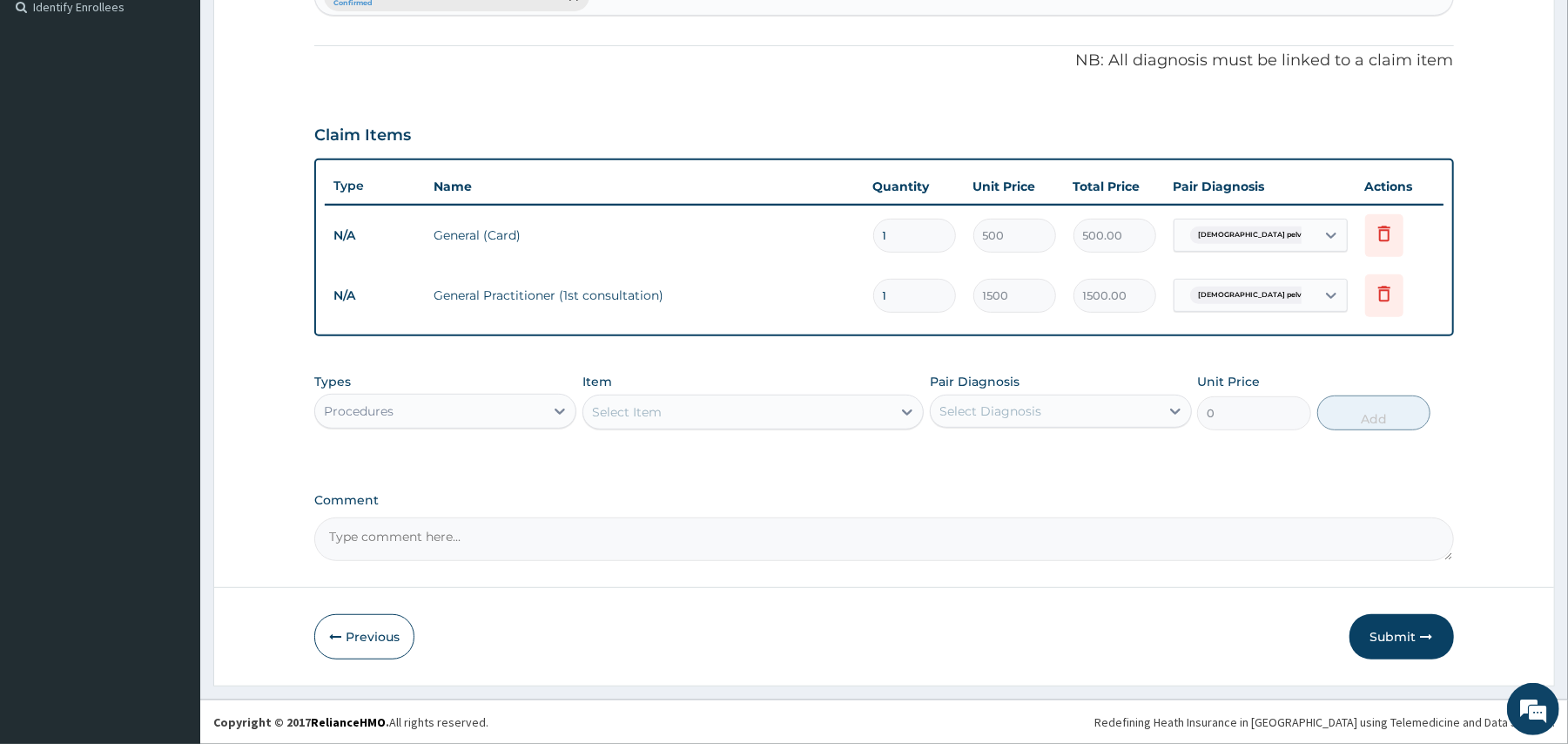
click at [527, 410] on div "Procedures" at bounding box center [429, 411] width 229 height 28
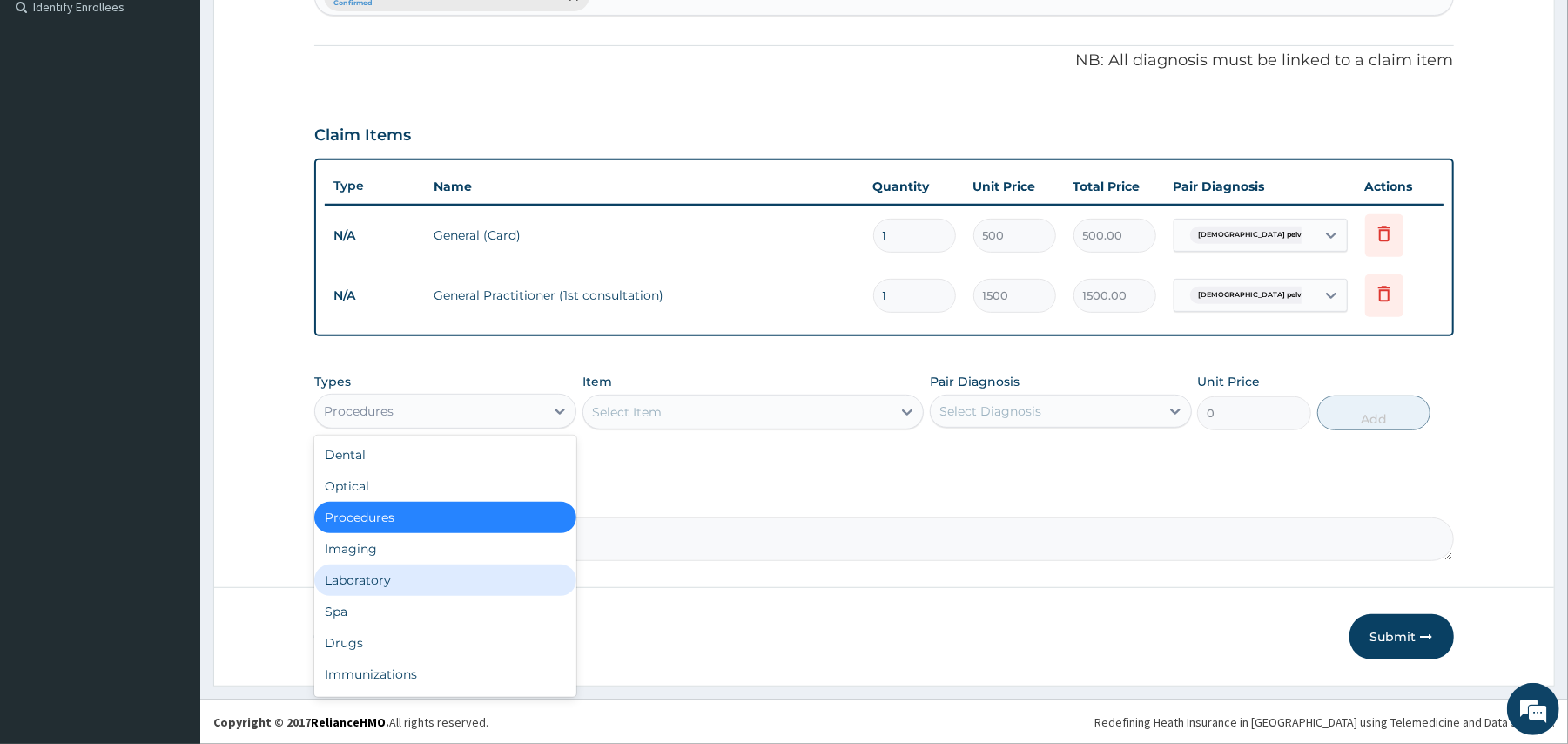
click at [354, 580] on div "Laboratory" at bounding box center [445, 580] width 262 height 31
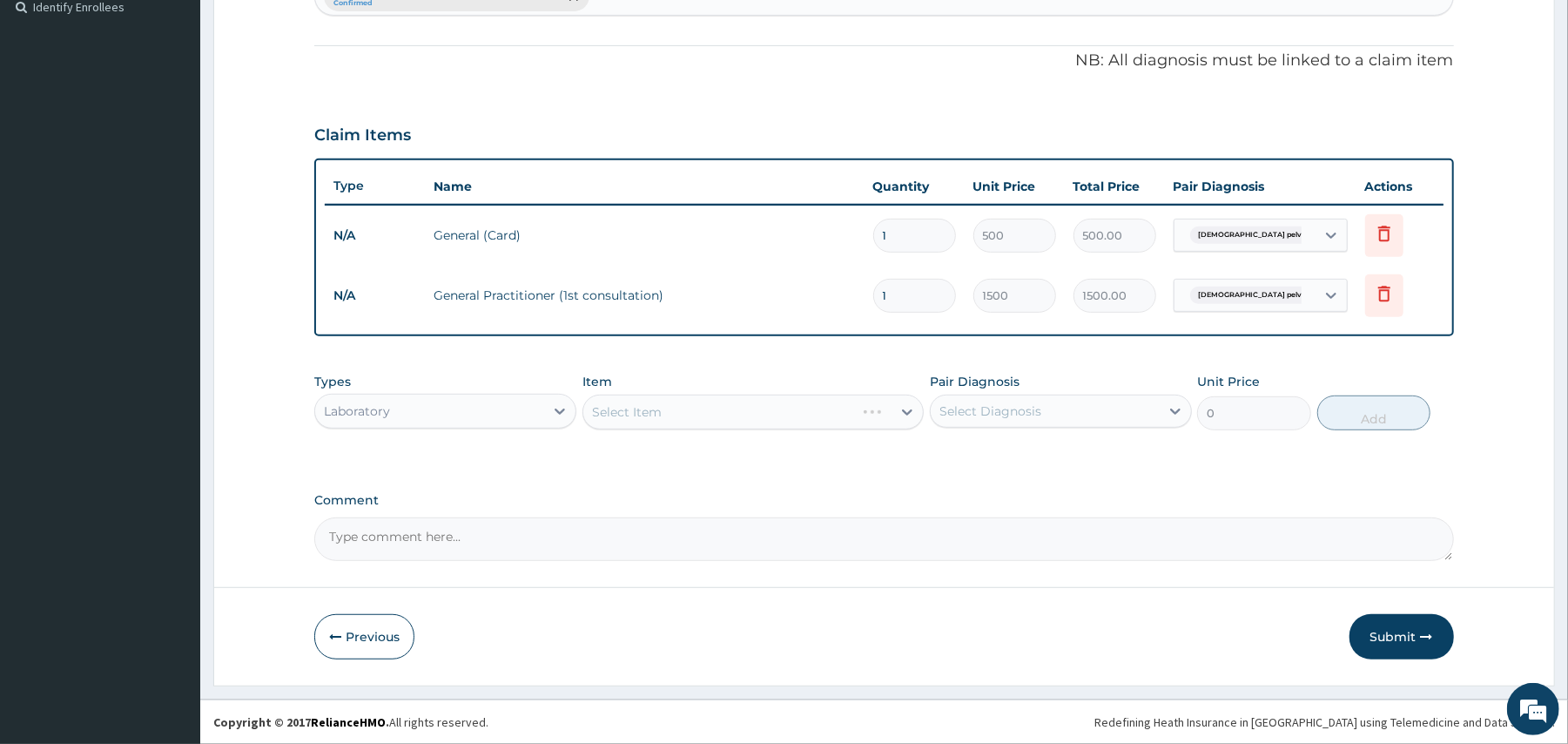
click at [740, 411] on div "Select Item" at bounding box center [753, 412] width 341 height 35
click at [740, 411] on div "Select Item" at bounding box center [737, 411] width 308 height 28
type input "HVS"
click at [701, 456] on div "HVS M/C/S" at bounding box center [753, 455] width 341 height 31
type input "640"
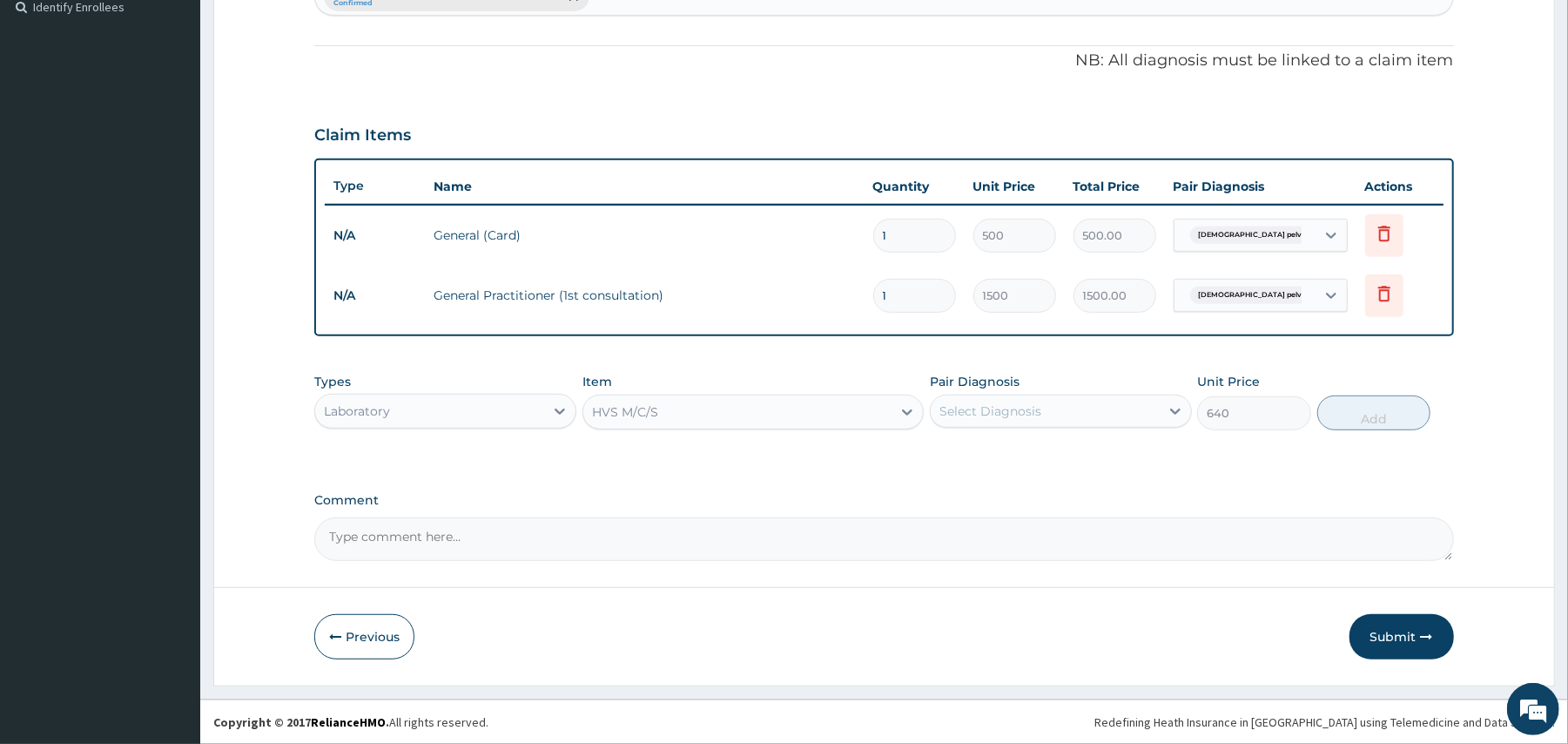
click at [972, 411] on div "Select Diagnosis" at bounding box center [991, 411] width 101 height 18
click at [959, 458] on label "Female pelvic inflammatory disease" at bounding box center [1070, 462] width 223 height 35
checkbox input "true"
click at [1377, 419] on button "Add" at bounding box center [1374, 412] width 114 height 35
type input "0"
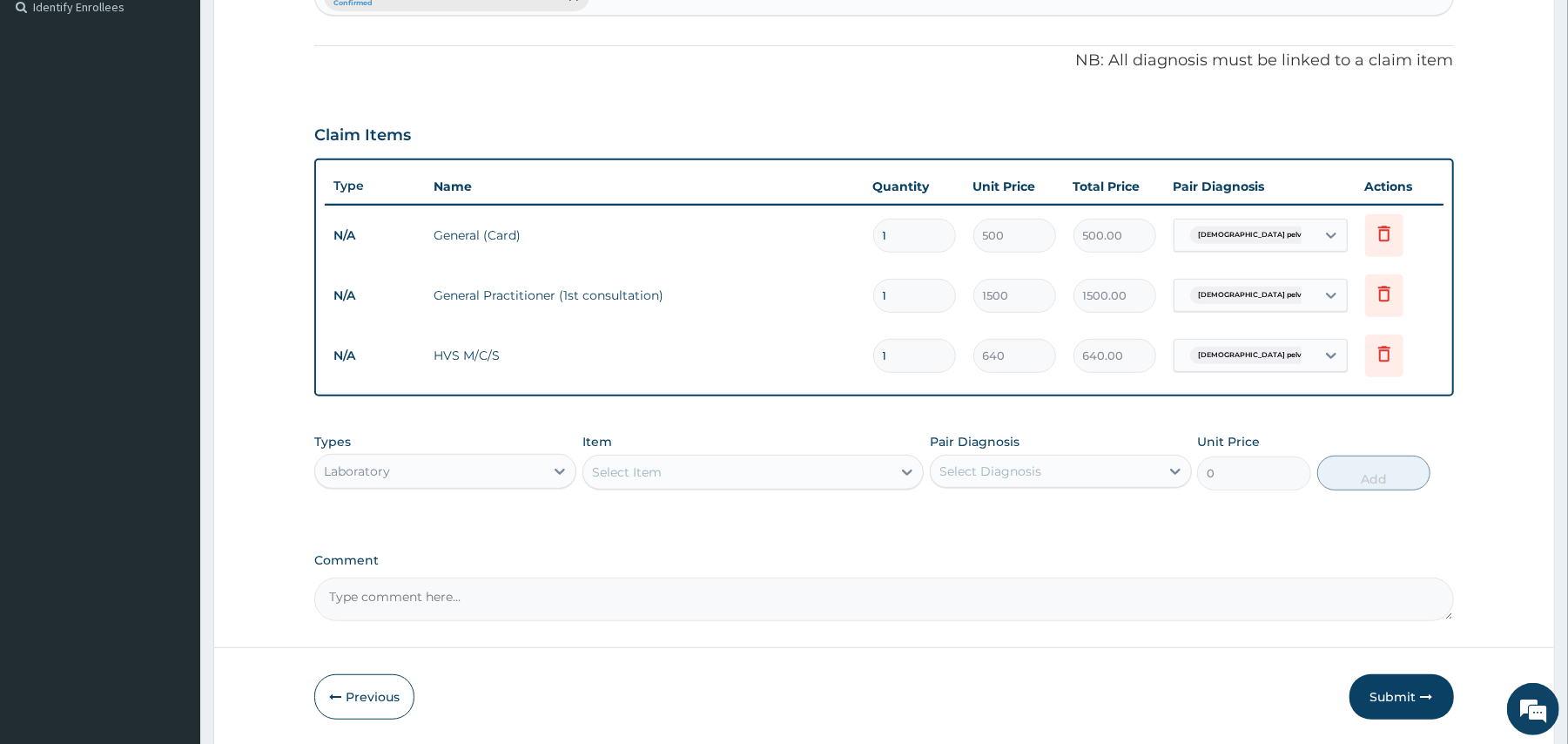
click at [474, 470] on div "Laboratory" at bounding box center [429, 471] width 229 height 28
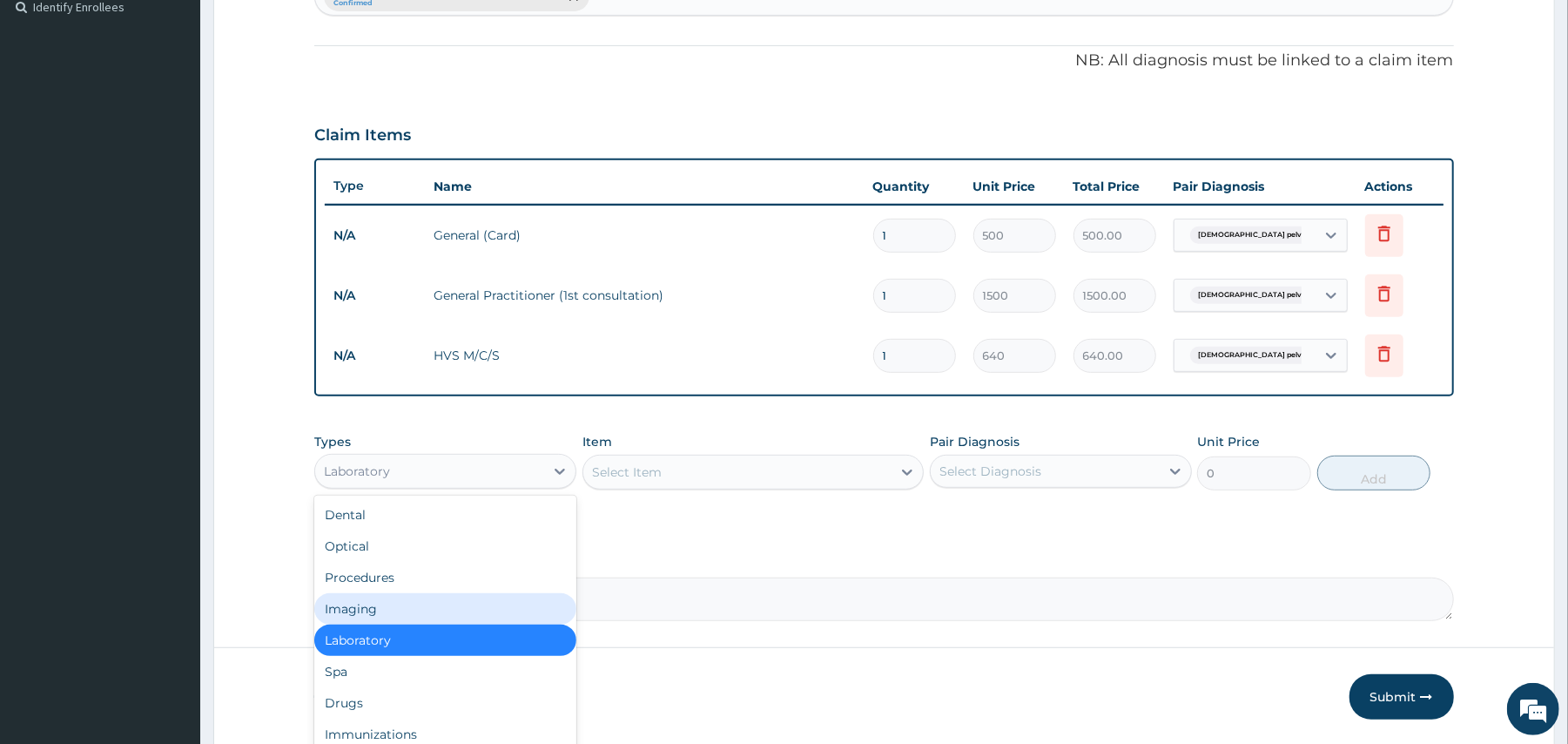
click at [373, 601] on div "Imaging" at bounding box center [445, 608] width 262 height 31
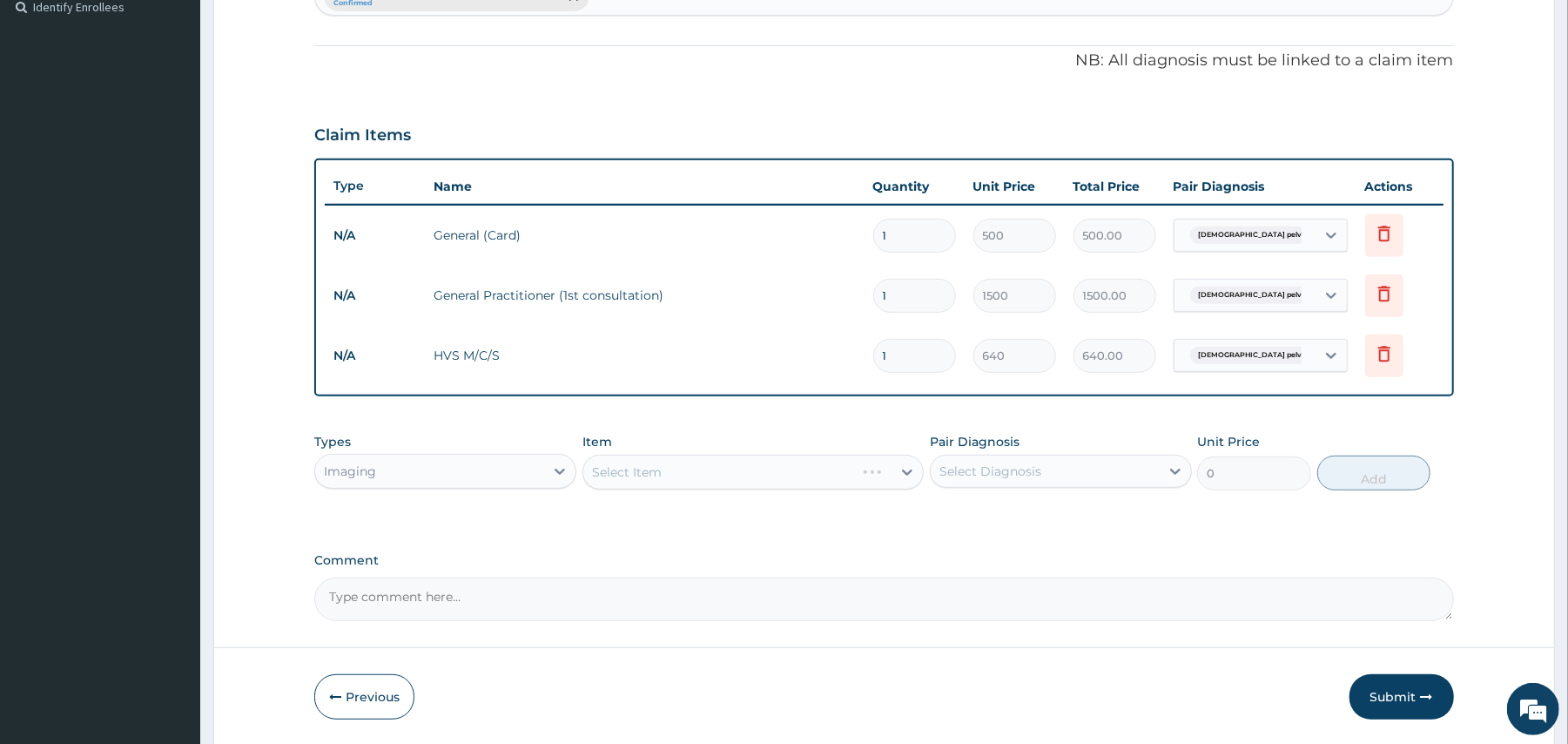
click at [700, 470] on div "Select Item" at bounding box center [753, 472] width 341 height 35
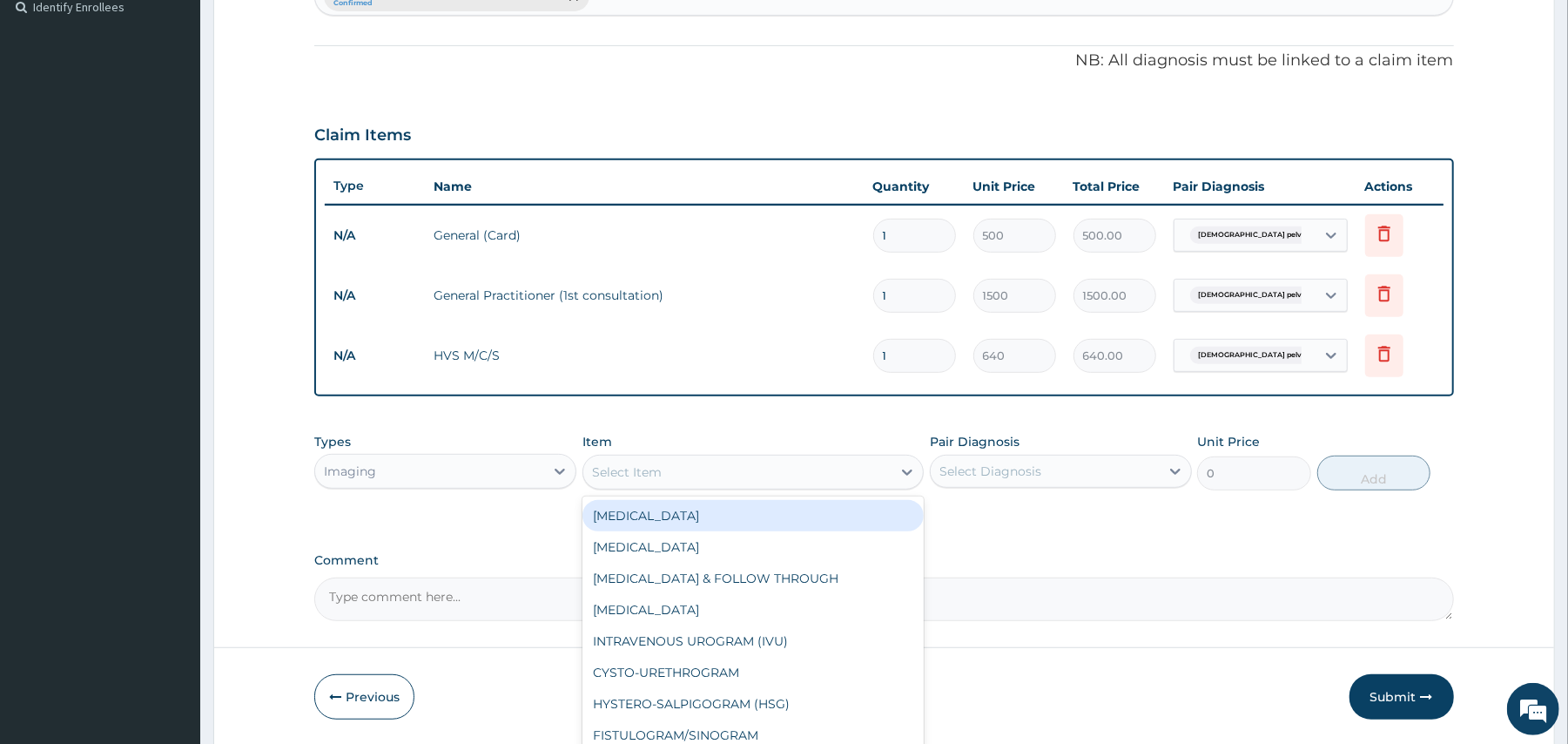
click at [700, 470] on div "Select Item" at bounding box center [737, 472] width 308 height 28
type input "PE"
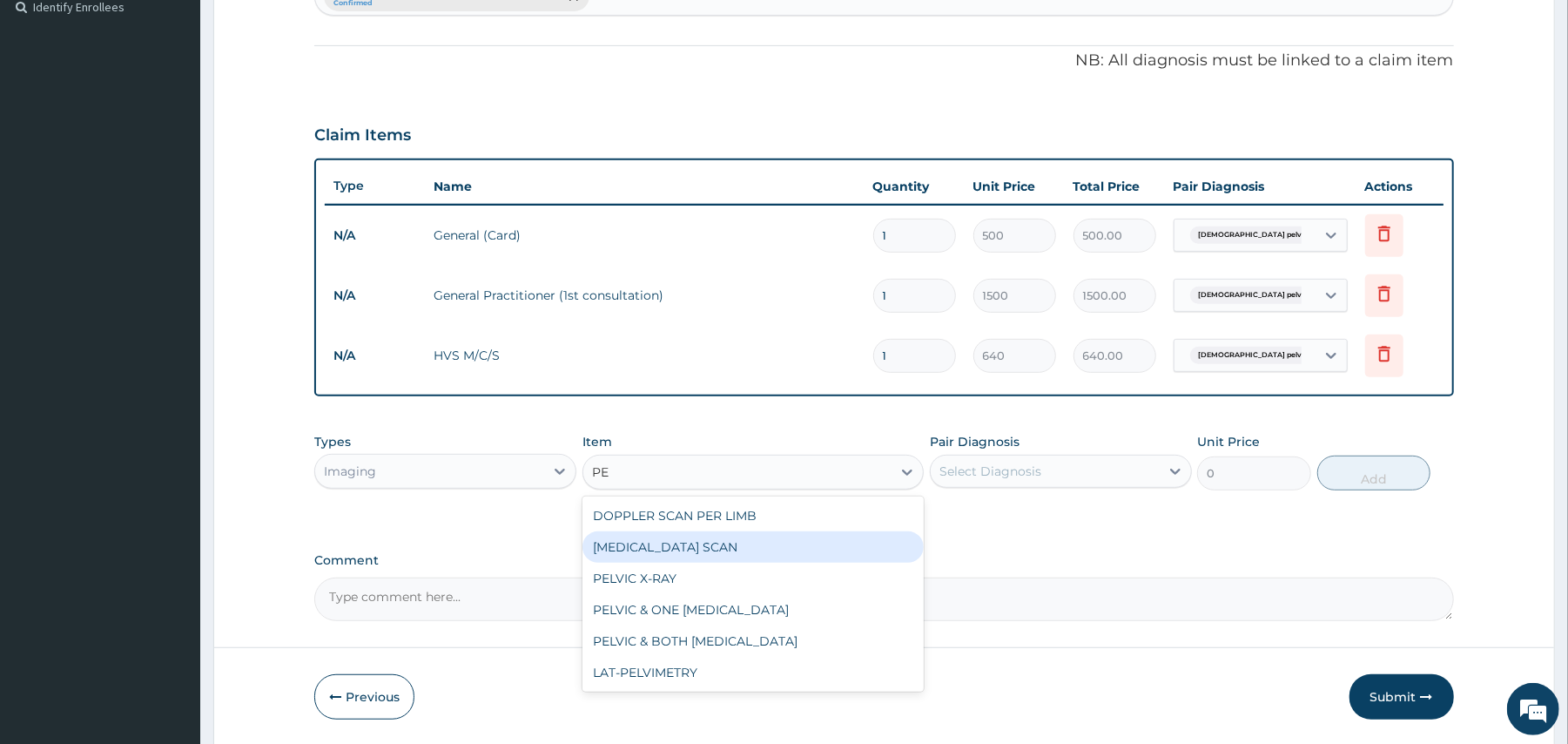
click at [695, 542] on div "PELVIC ULTRASOUND SCAN" at bounding box center [753, 547] width 341 height 31
type input "1600"
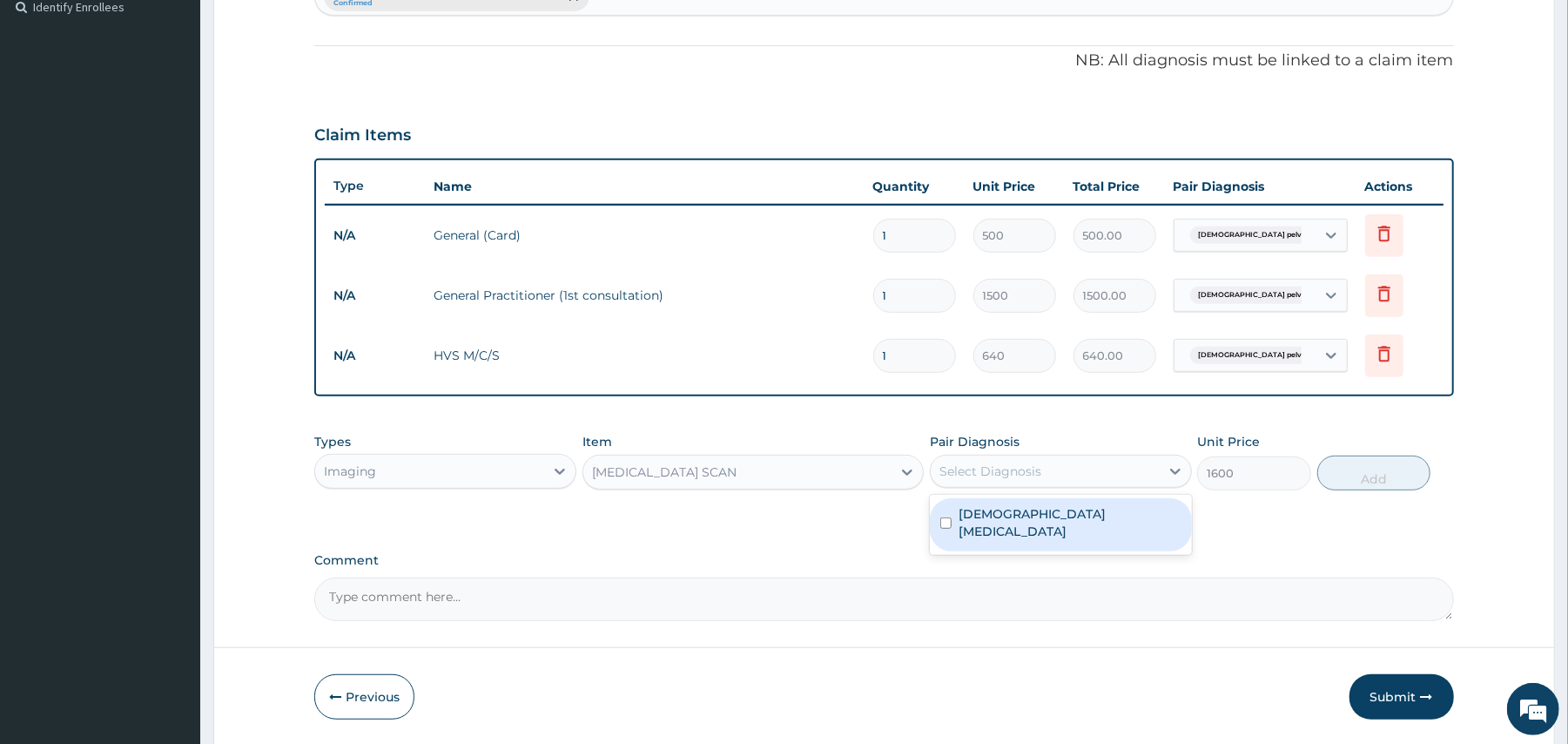
click at [1014, 470] on div "Select Diagnosis" at bounding box center [991, 471] width 101 height 18
click at [982, 517] on label "Female pelvic inflammatory disease" at bounding box center [1070, 523] width 223 height 35
checkbox input "true"
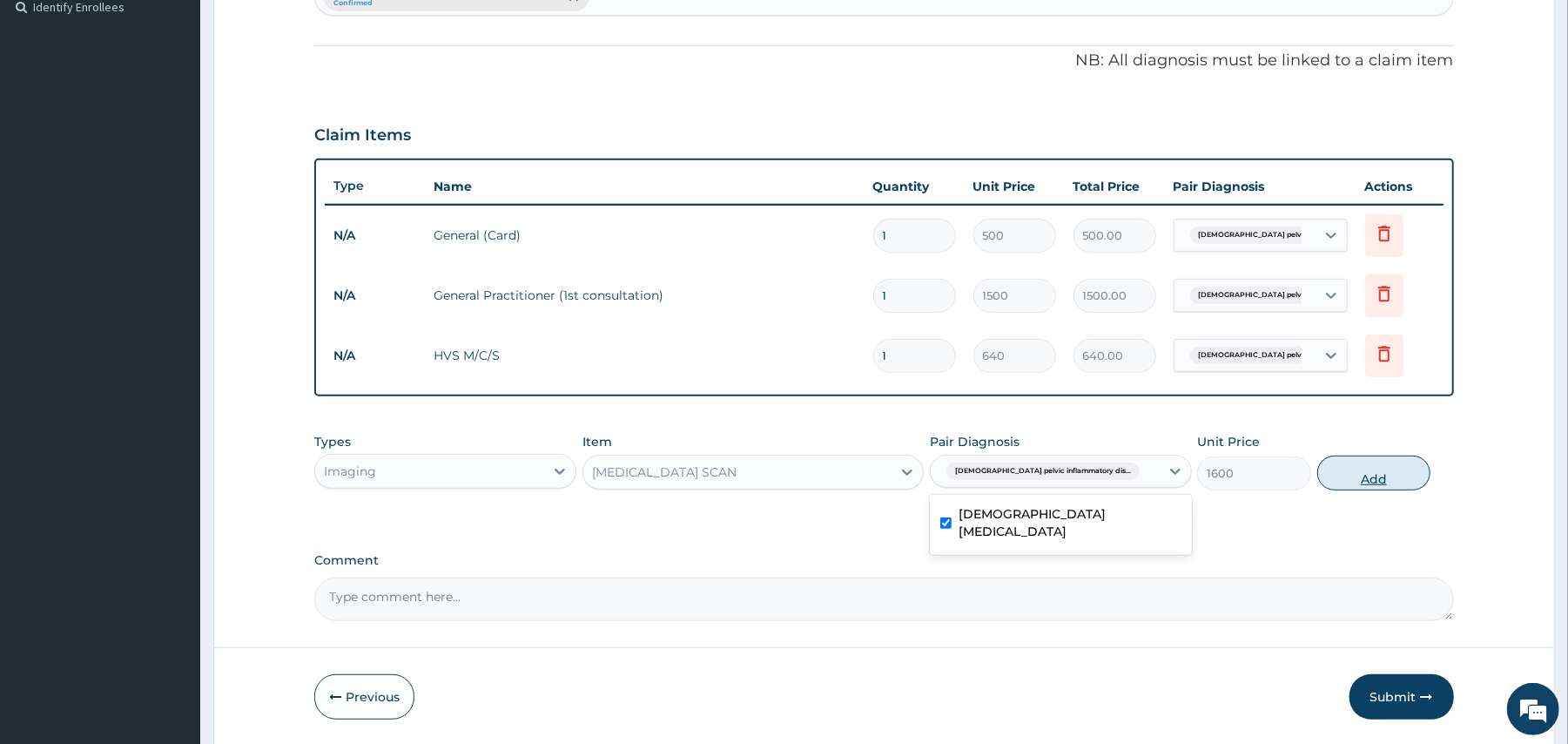
click at [1349, 471] on button "Add" at bounding box center [1374, 473] width 114 height 35
type input "0"
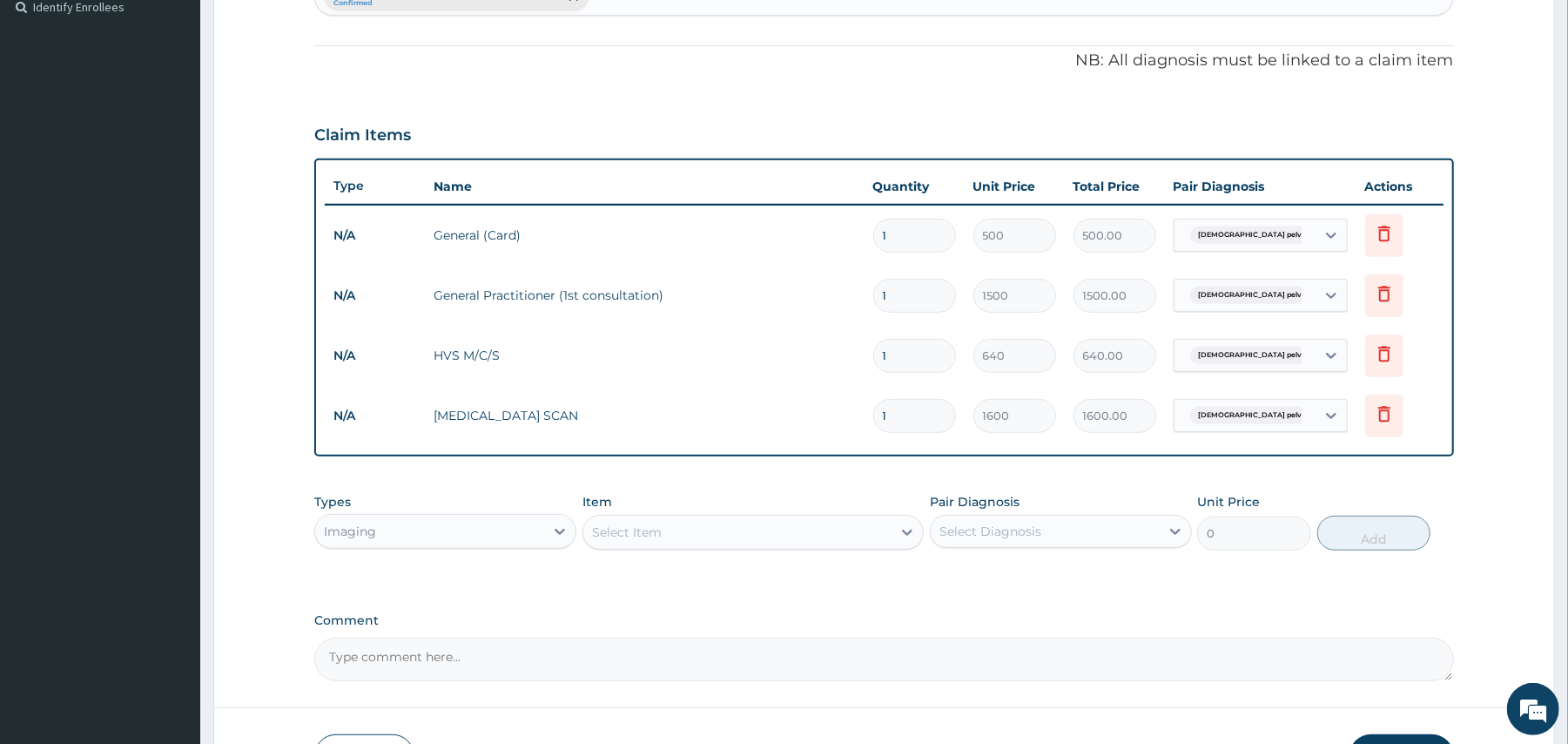
scroll to position [610, 0]
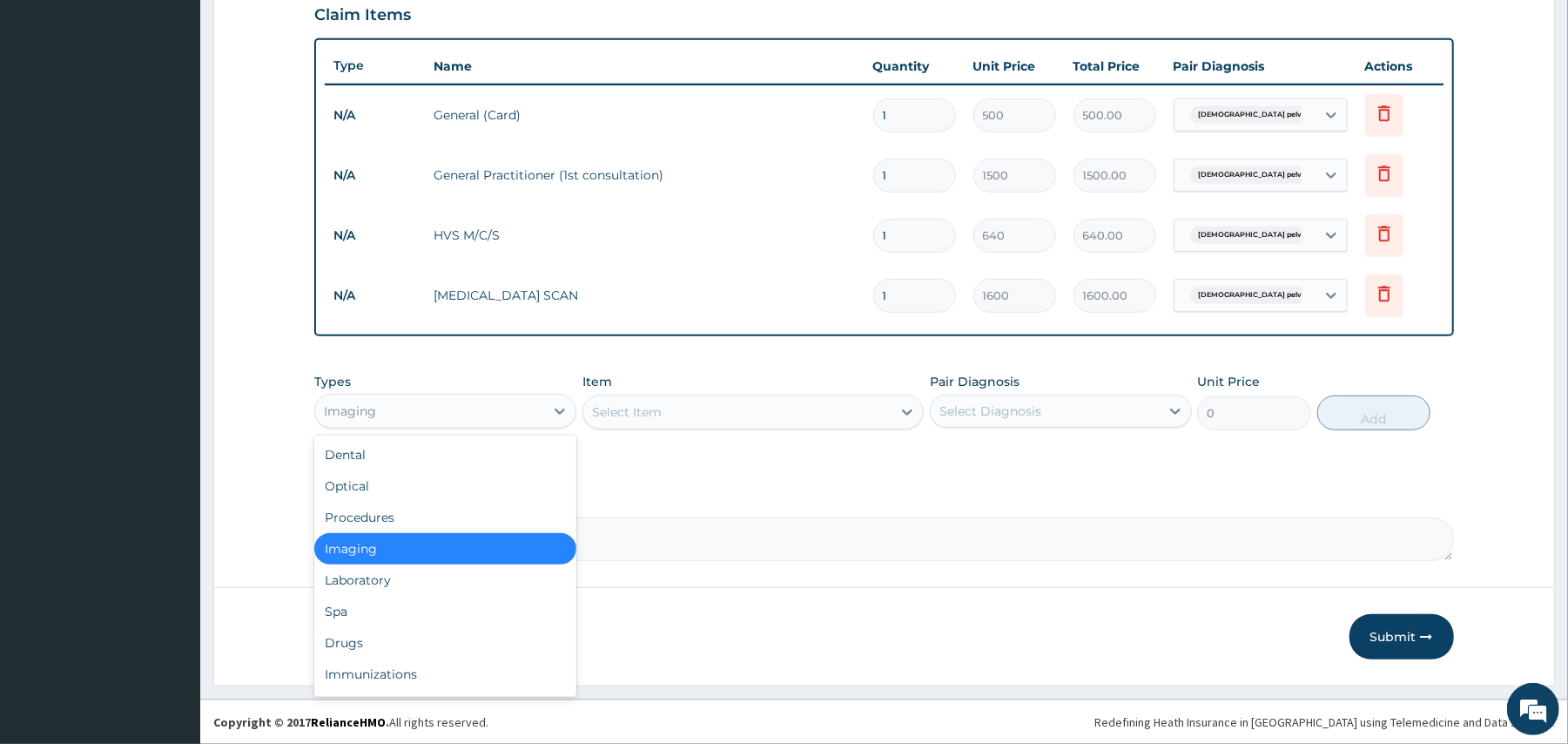
click at [387, 410] on div "Imaging" at bounding box center [429, 411] width 229 height 28
click at [331, 636] on div "Drugs" at bounding box center [445, 643] width 262 height 31
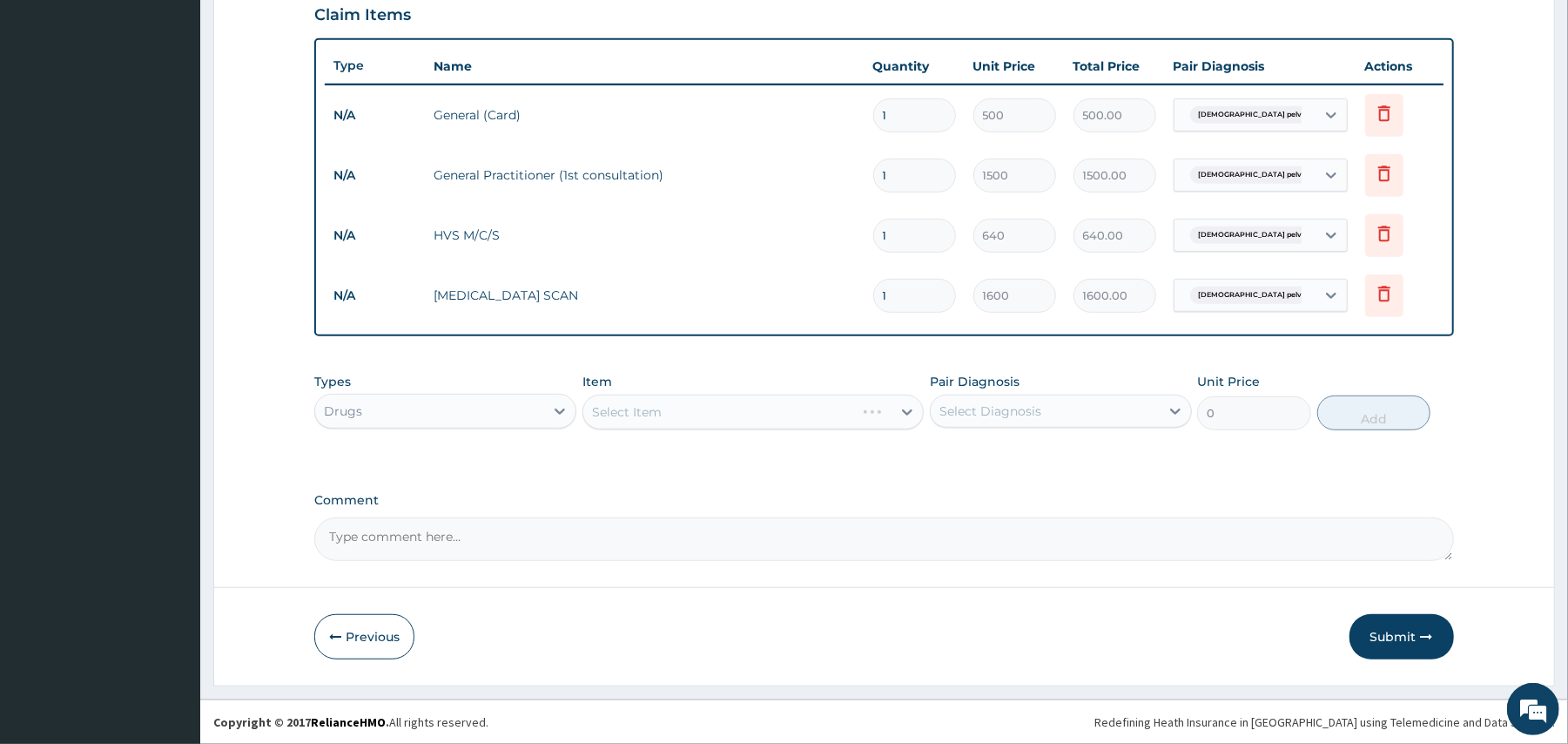
click at [740, 403] on div "Select Item" at bounding box center [753, 412] width 341 height 35
click at [740, 403] on div "Select Item" at bounding box center [737, 411] width 308 height 28
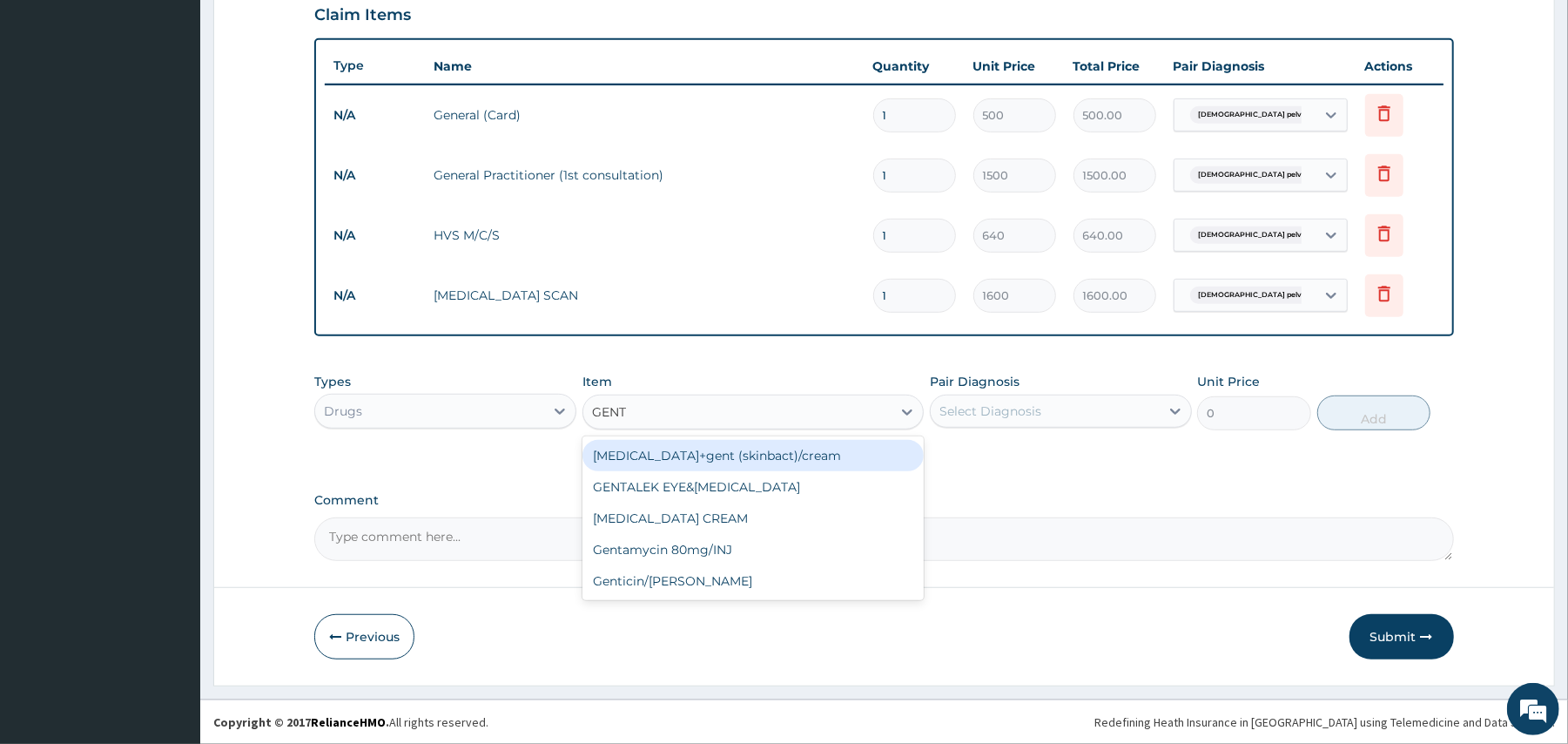
type input "GENTA"
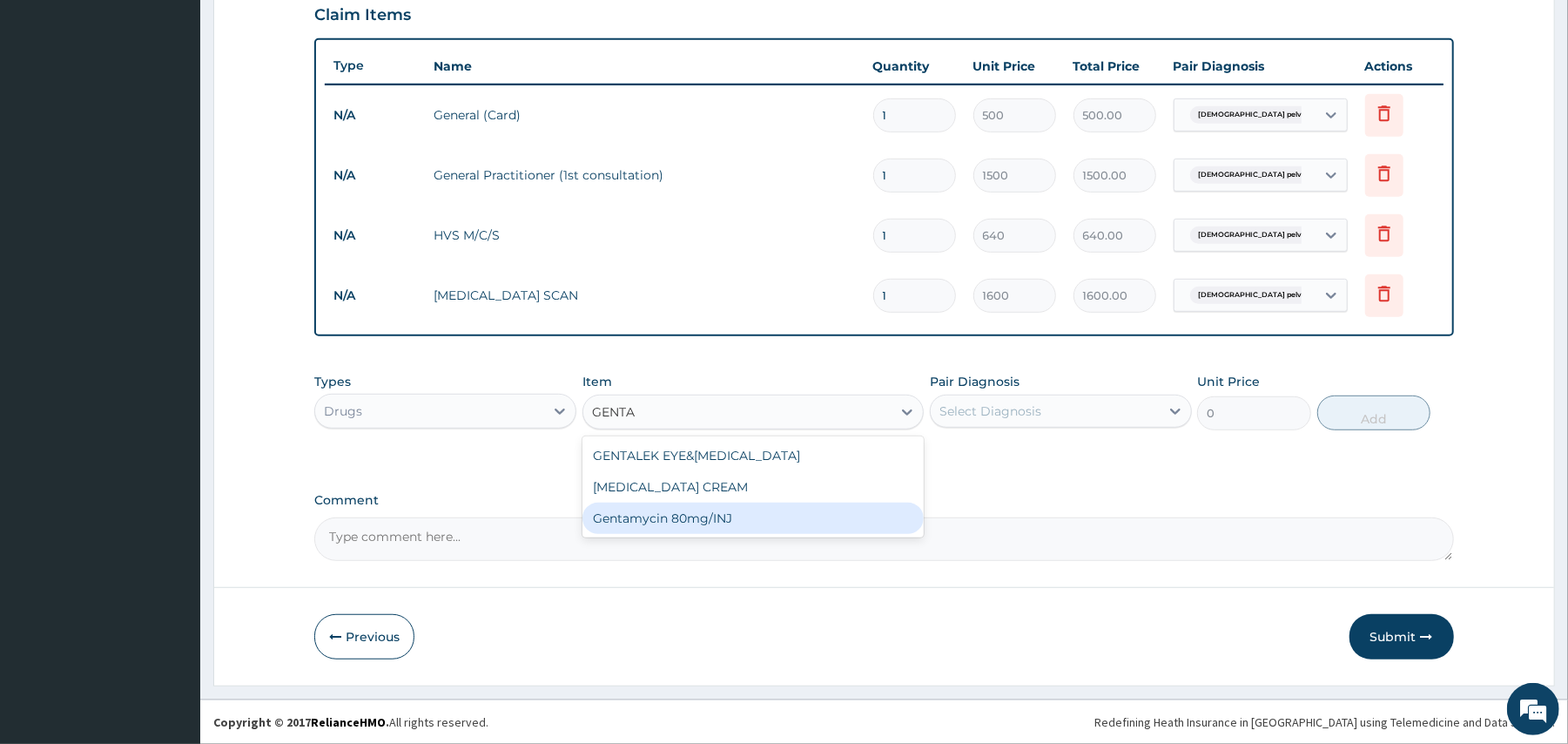
click at [733, 514] on div "Gentamycin 80mg/INJ" at bounding box center [753, 518] width 341 height 31
type input "52.5"
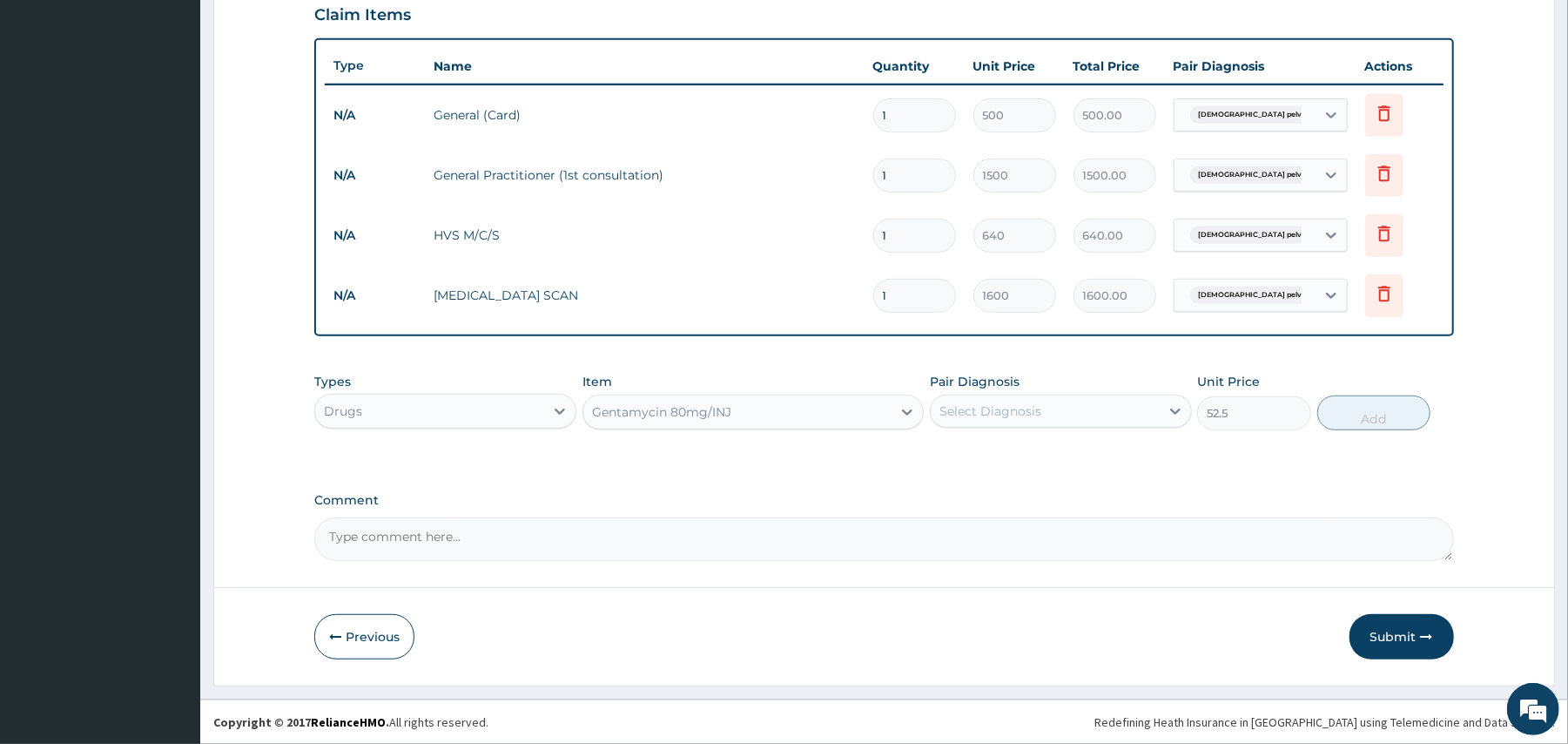
click at [1011, 403] on div "Select Diagnosis" at bounding box center [991, 411] width 101 height 18
click at [983, 461] on label "Female pelvic inflammatory disease" at bounding box center [1070, 462] width 223 height 35
checkbox input "true"
click at [1356, 410] on button "Add" at bounding box center [1374, 412] width 114 height 35
type input "0"
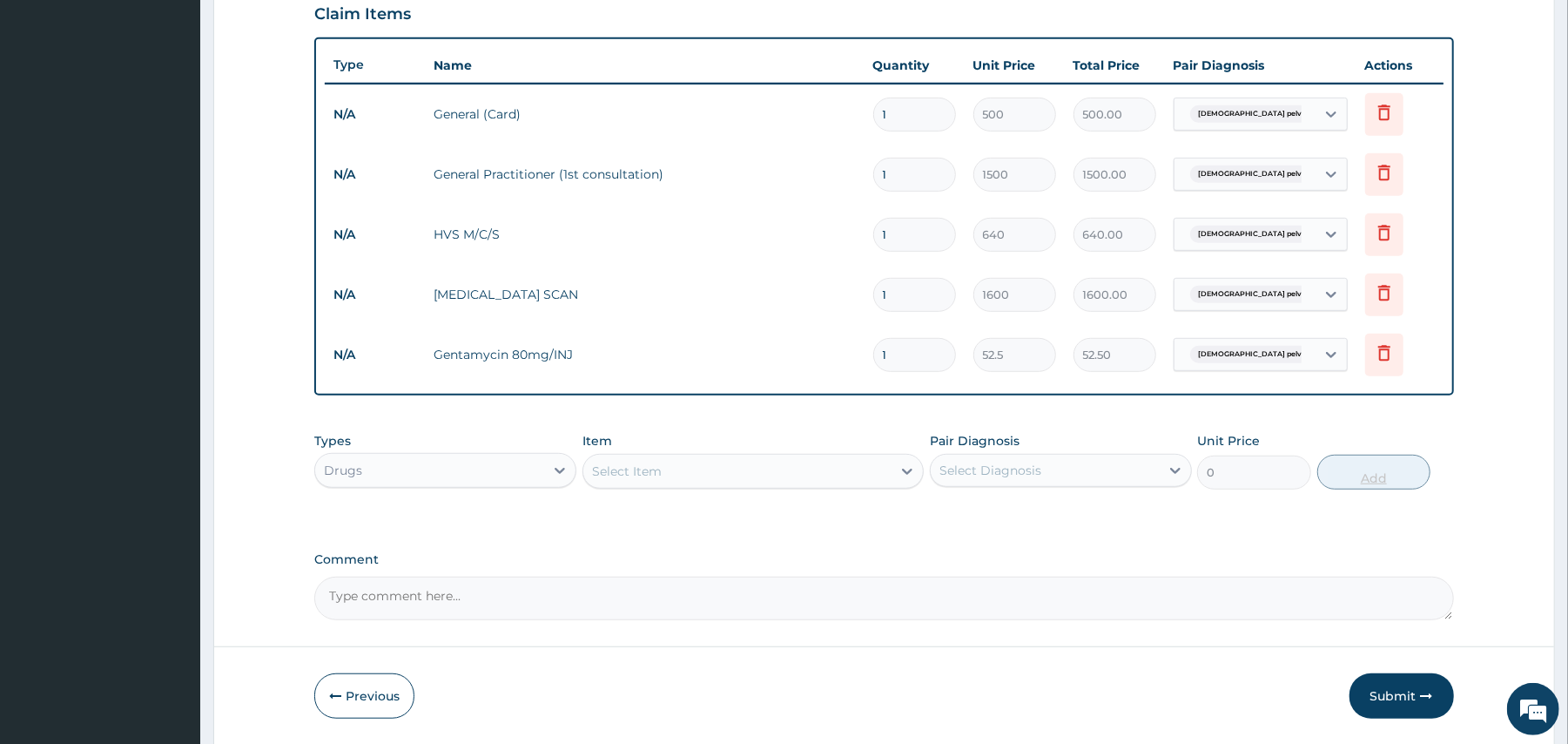
type input "11"
type input "577.50"
type input "1"
type input "52.50"
type input "10"
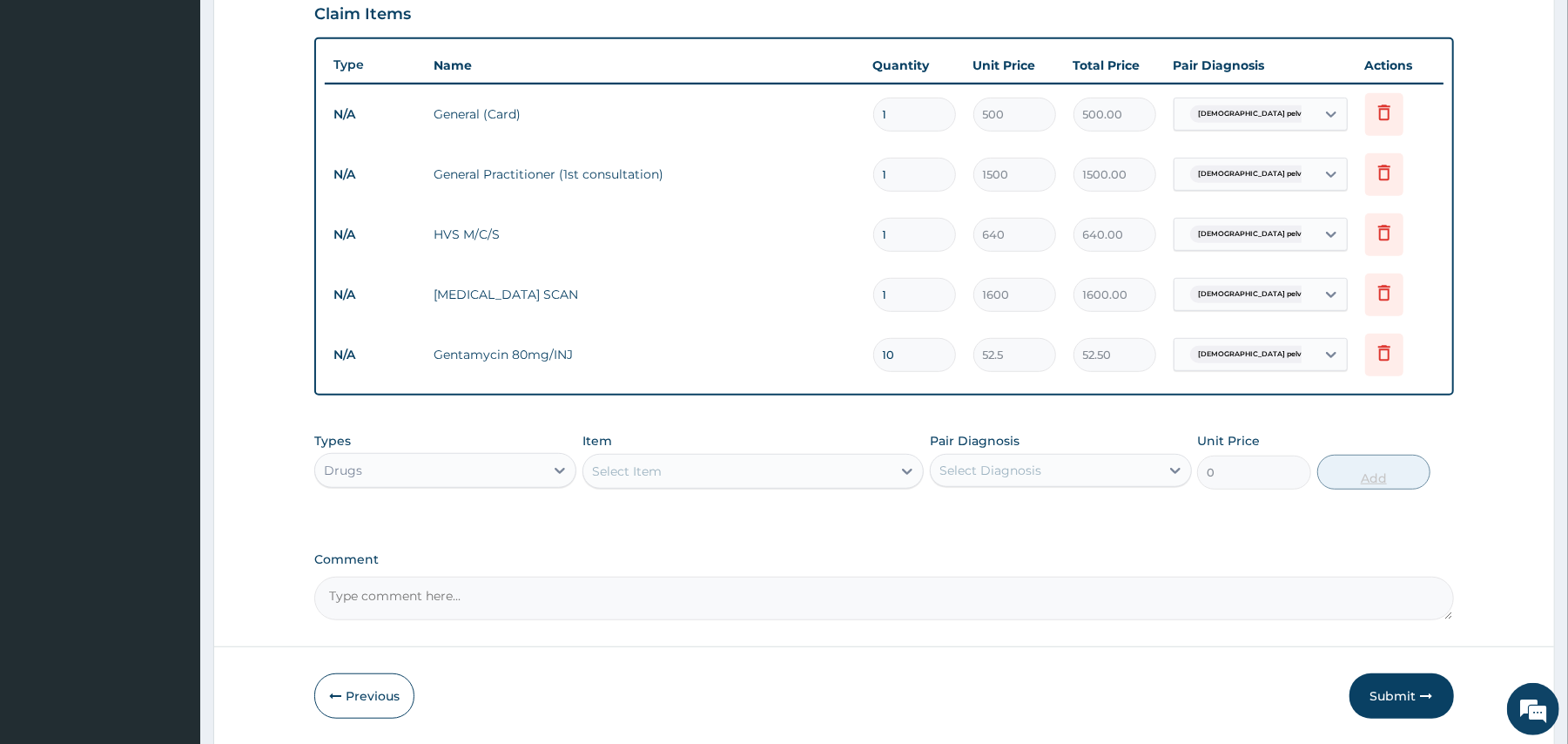
type input "525.00"
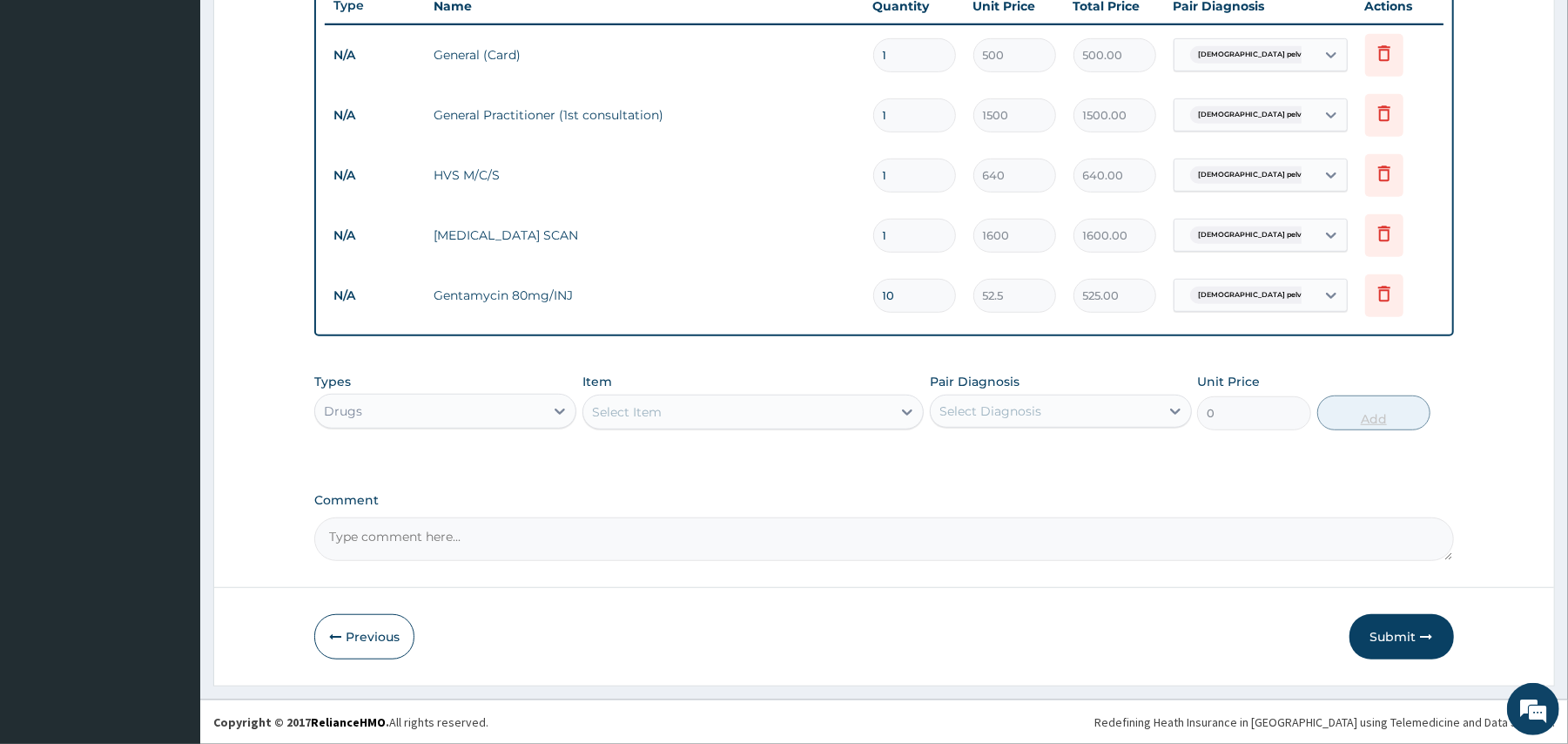
scroll to position [671, 0]
type input "10"
click at [864, 406] on div "Select Item" at bounding box center [737, 411] width 308 height 28
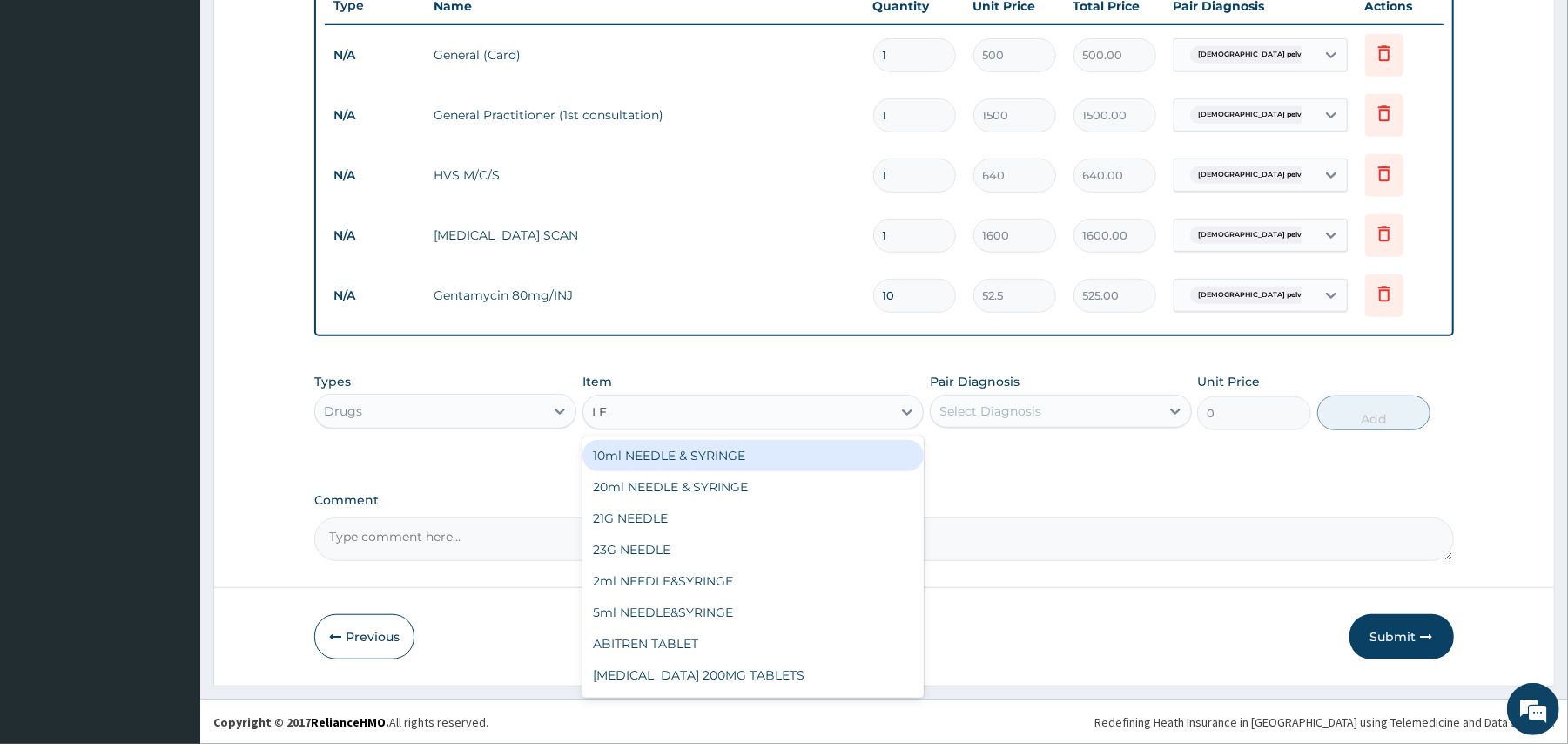
type input "LEV"
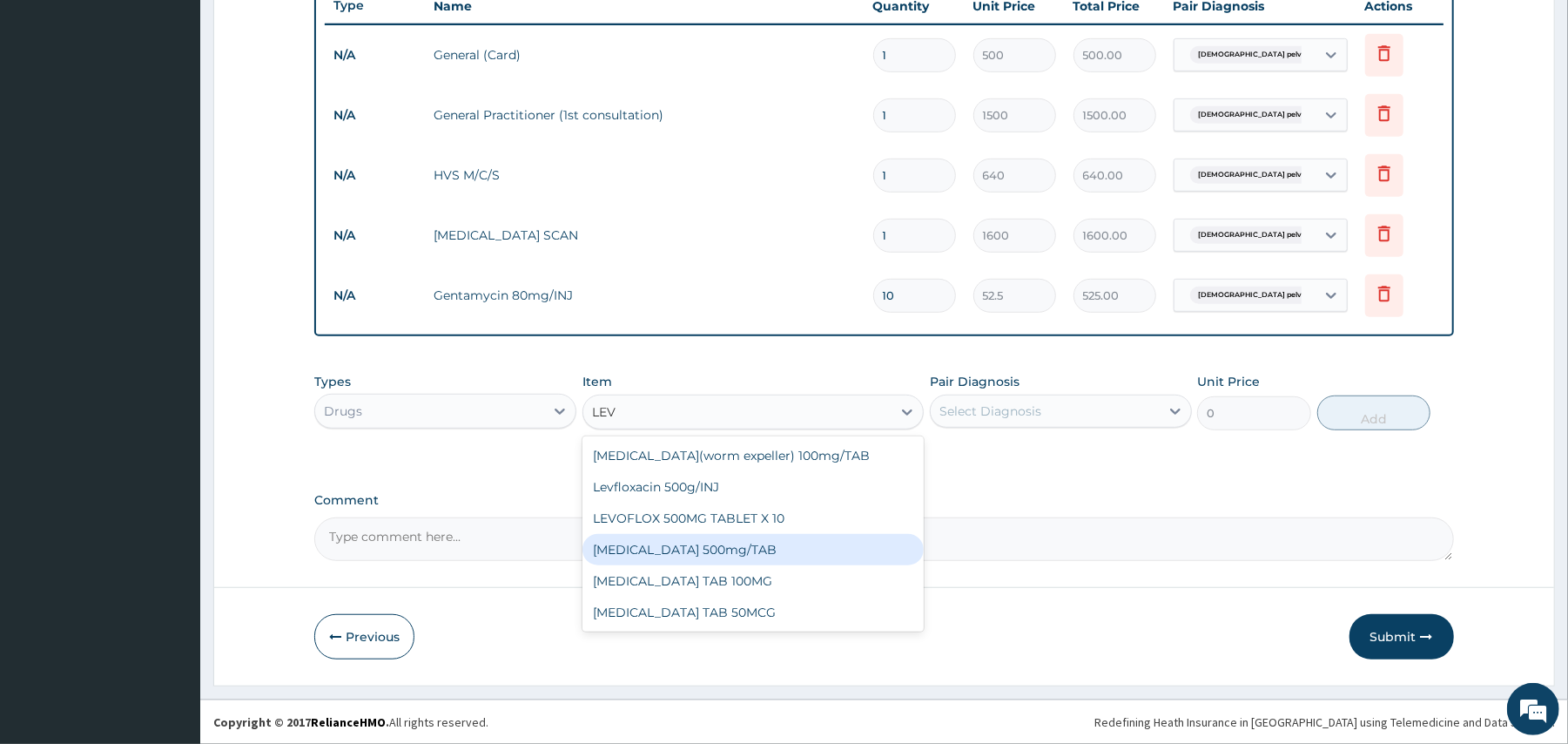
click at [735, 551] on div "[MEDICAL_DATA] 500mg/TAB" at bounding box center [753, 549] width 341 height 31
type input "84"
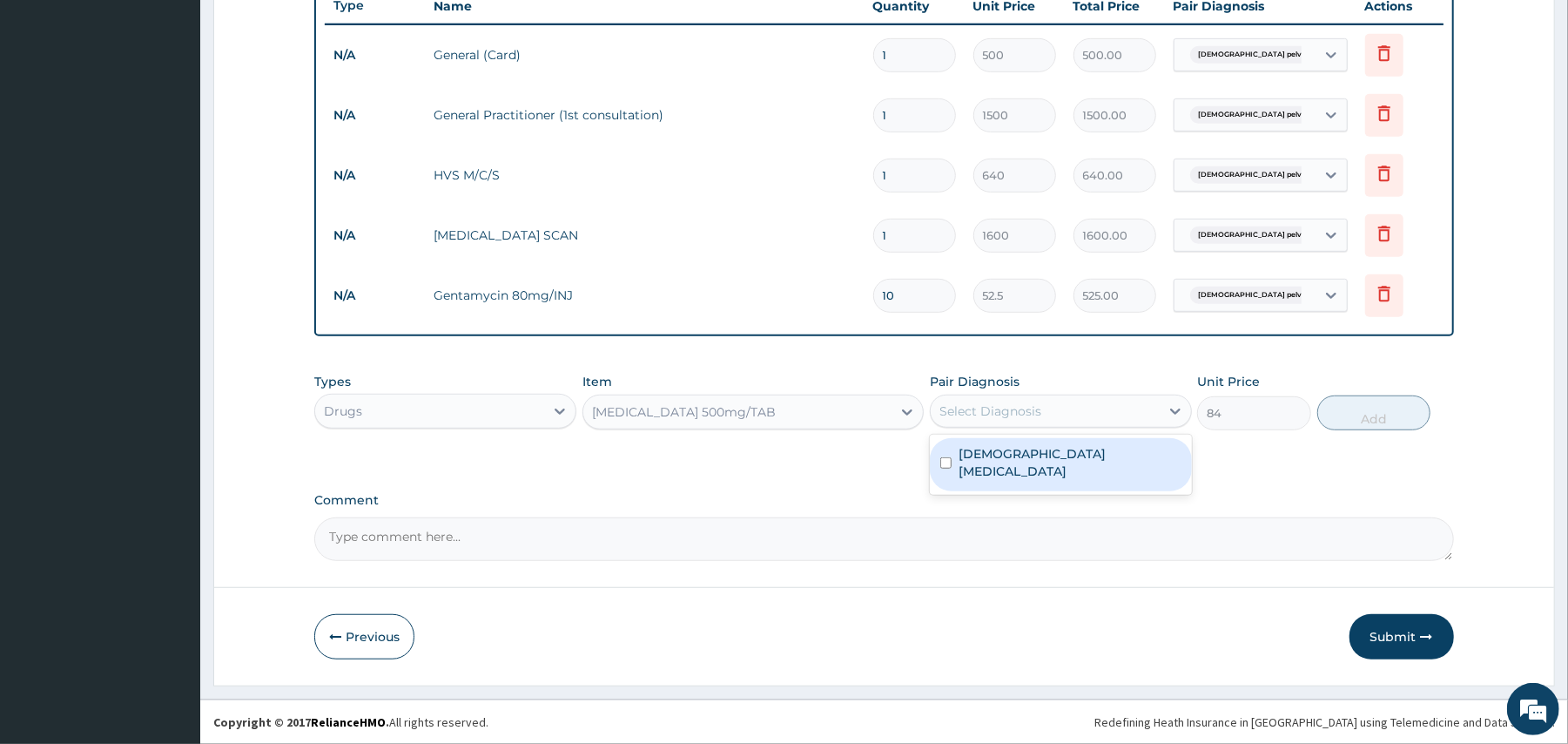
click at [973, 397] on div "Select Diagnosis" at bounding box center [1045, 411] width 229 height 28
click at [973, 451] on label "Female pelvic inflammatory disease" at bounding box center [1070, 462] width 223 height 35
checkbox input "true"
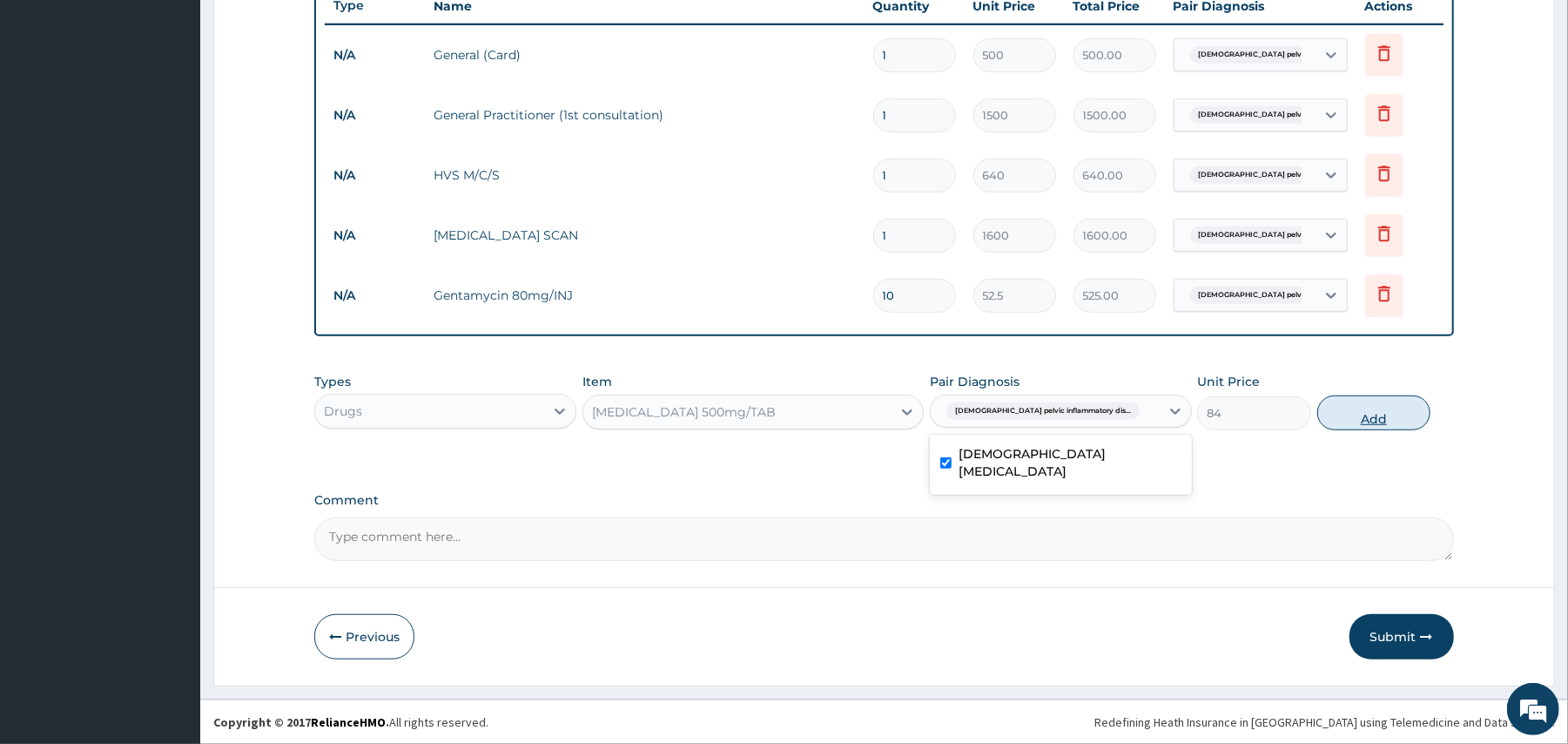
click at [1340, 419] on button "Add" at bounding box center [1374, 412] width 114 height 35
type input "0"
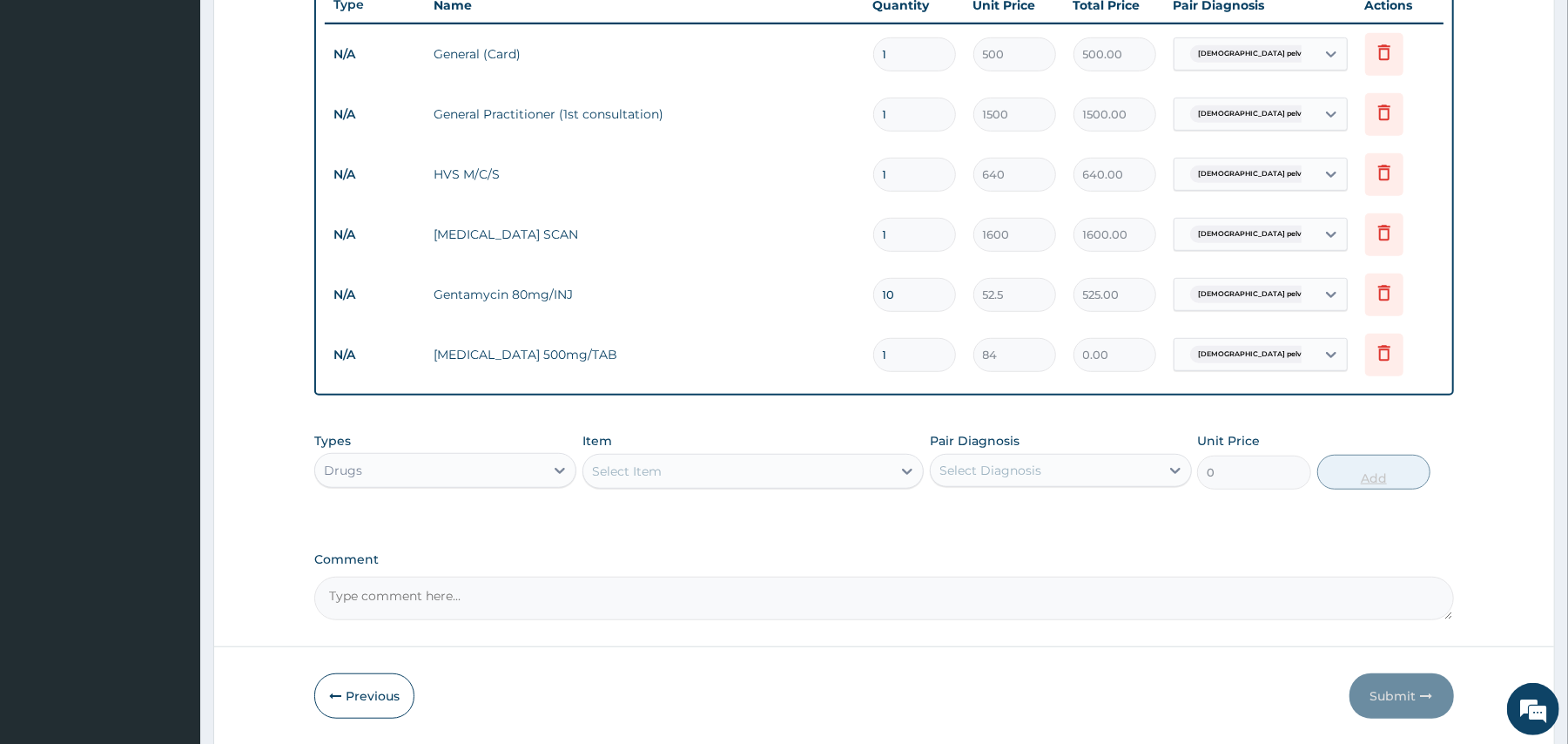
type input "0.00"
type input "7"
type input "588.00"
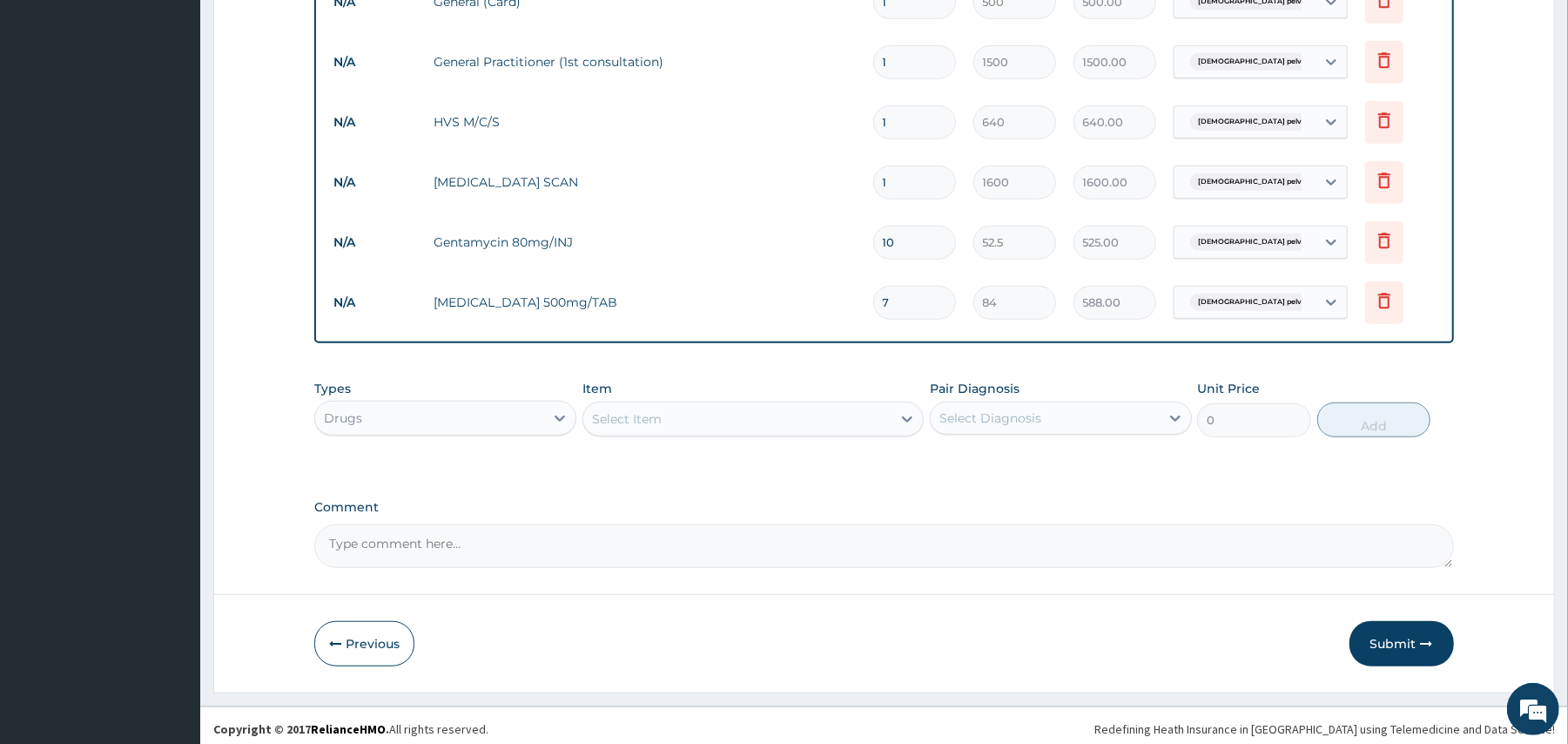
scroll to position [731, 0]
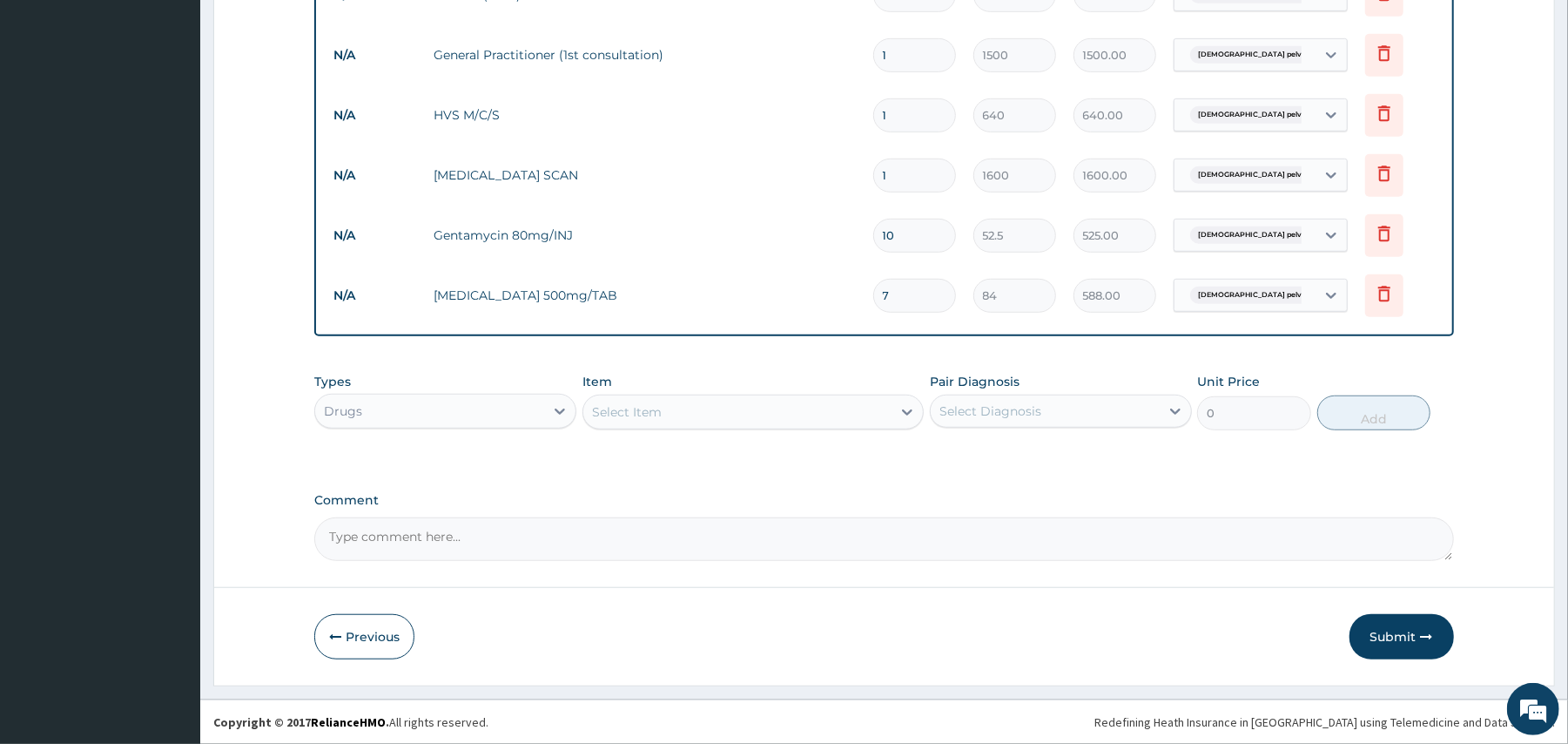
type input "7"
click at [698, 408] on div "Select Item" at bounding box center [737, 411] width 308 height 28
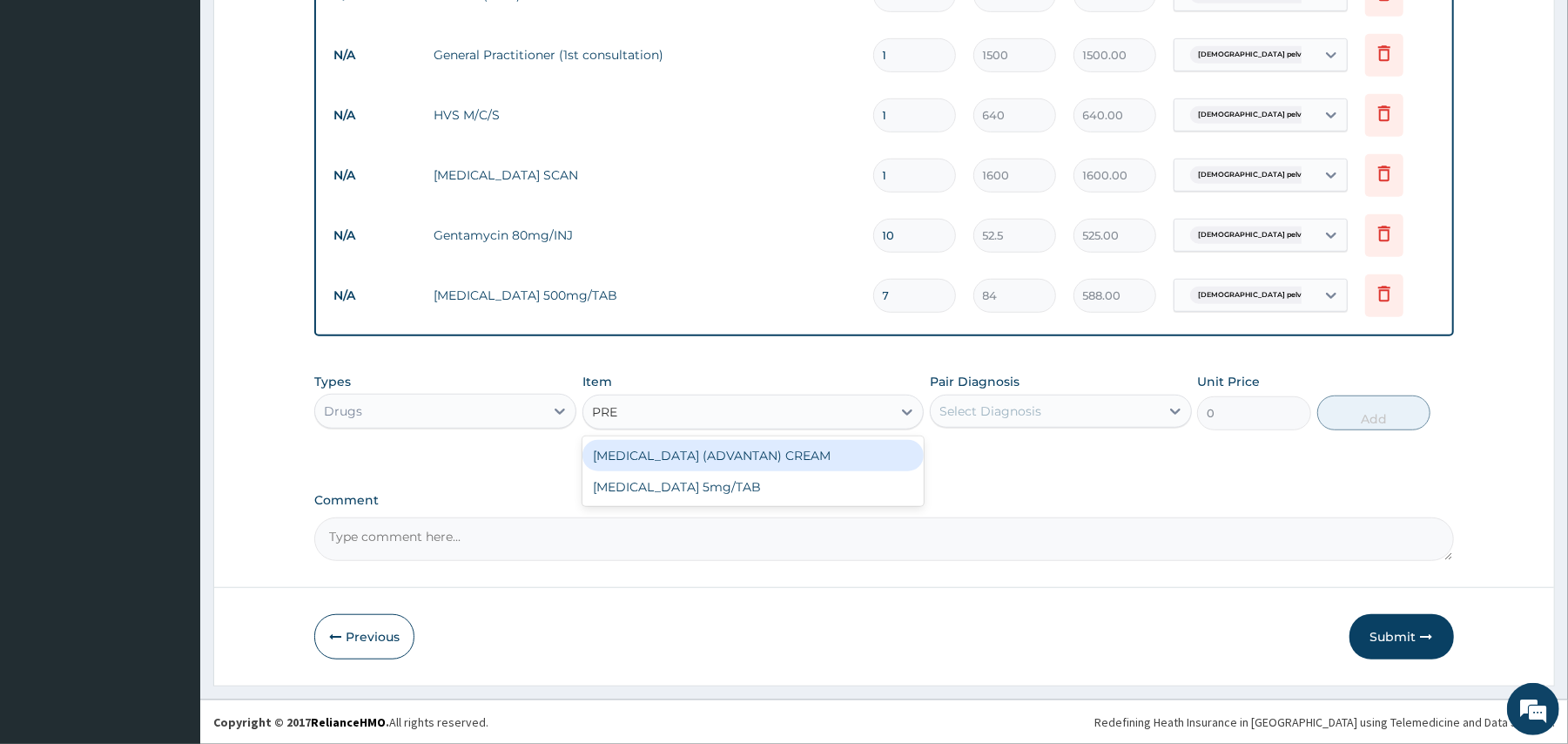
type input "PRED"
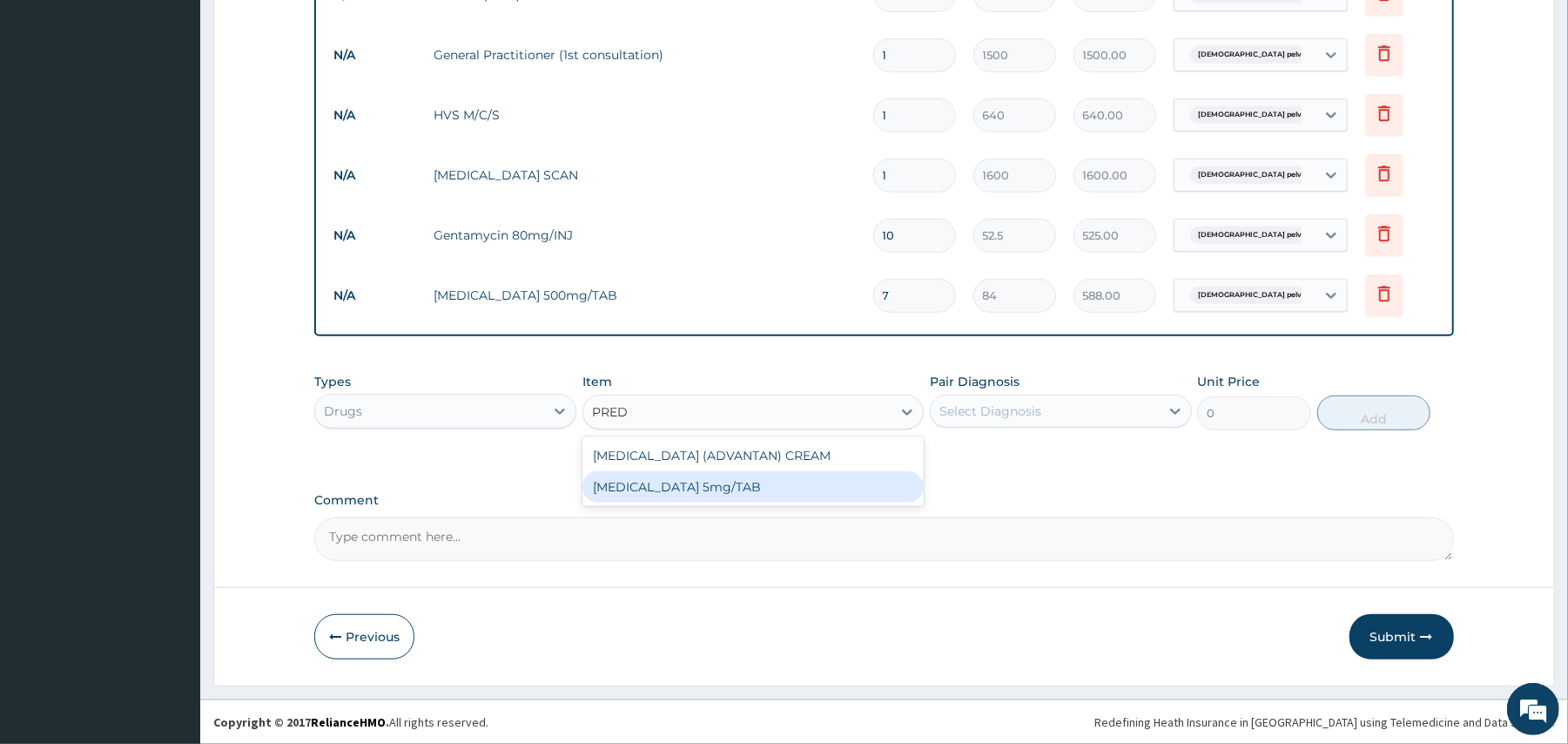
click at [696, 481] on div "[MEDICAL_DATA] 5mg/TAB" at bounding box center [753, 487] width 341 height 31
type input "3.15"
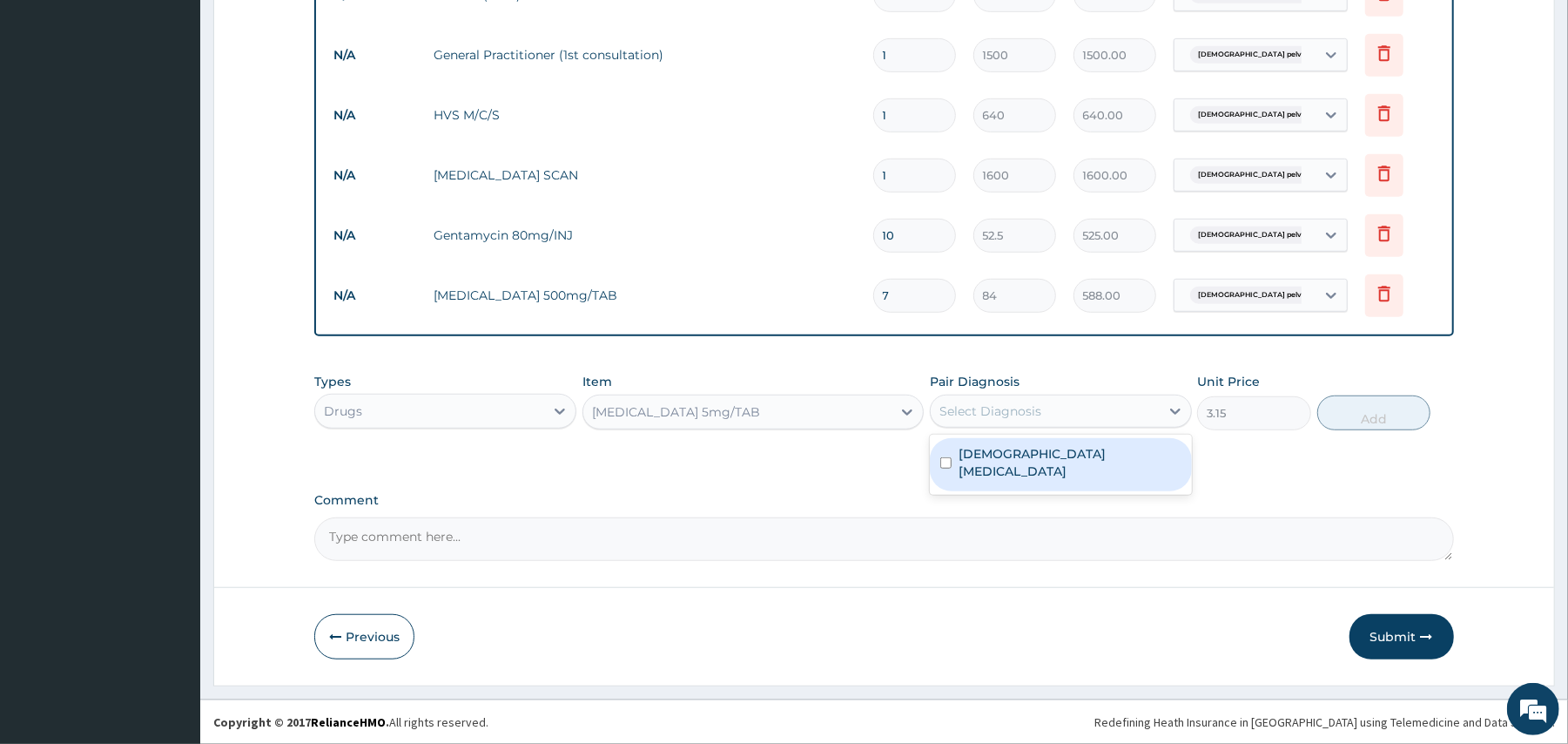
click at [1039, 414] on div "Select Diagnosis" at bounding box center [991, 411] width 101 height 18
click at [1014, 453] on label "Female pelvic inflammatory disease" at bounding box center [1070, 462] width 223 height 35
checkbox input "true"
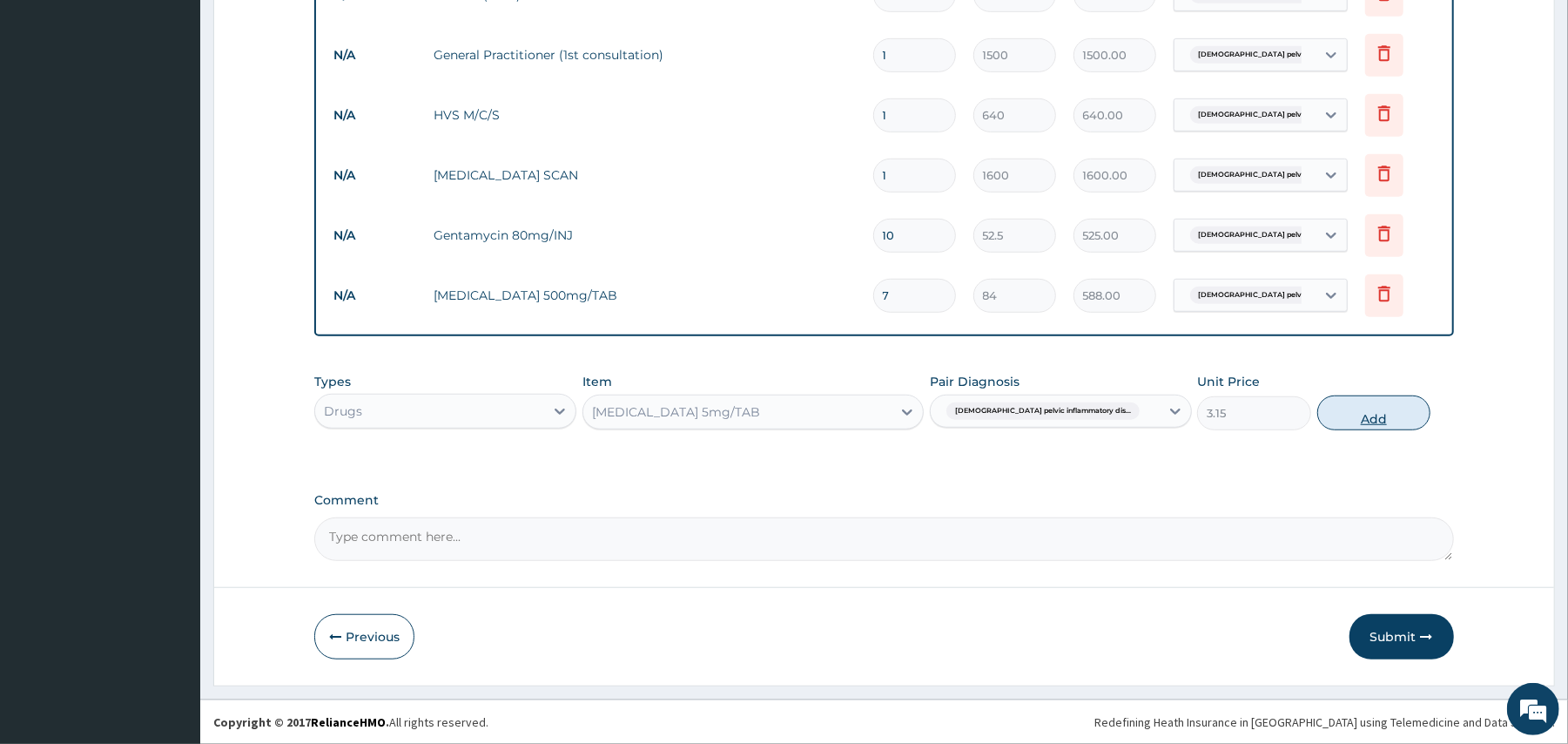
click at [1365, 419] on button "Add" at bounding box center [1374, 412] width 114 height 35
type input "0"
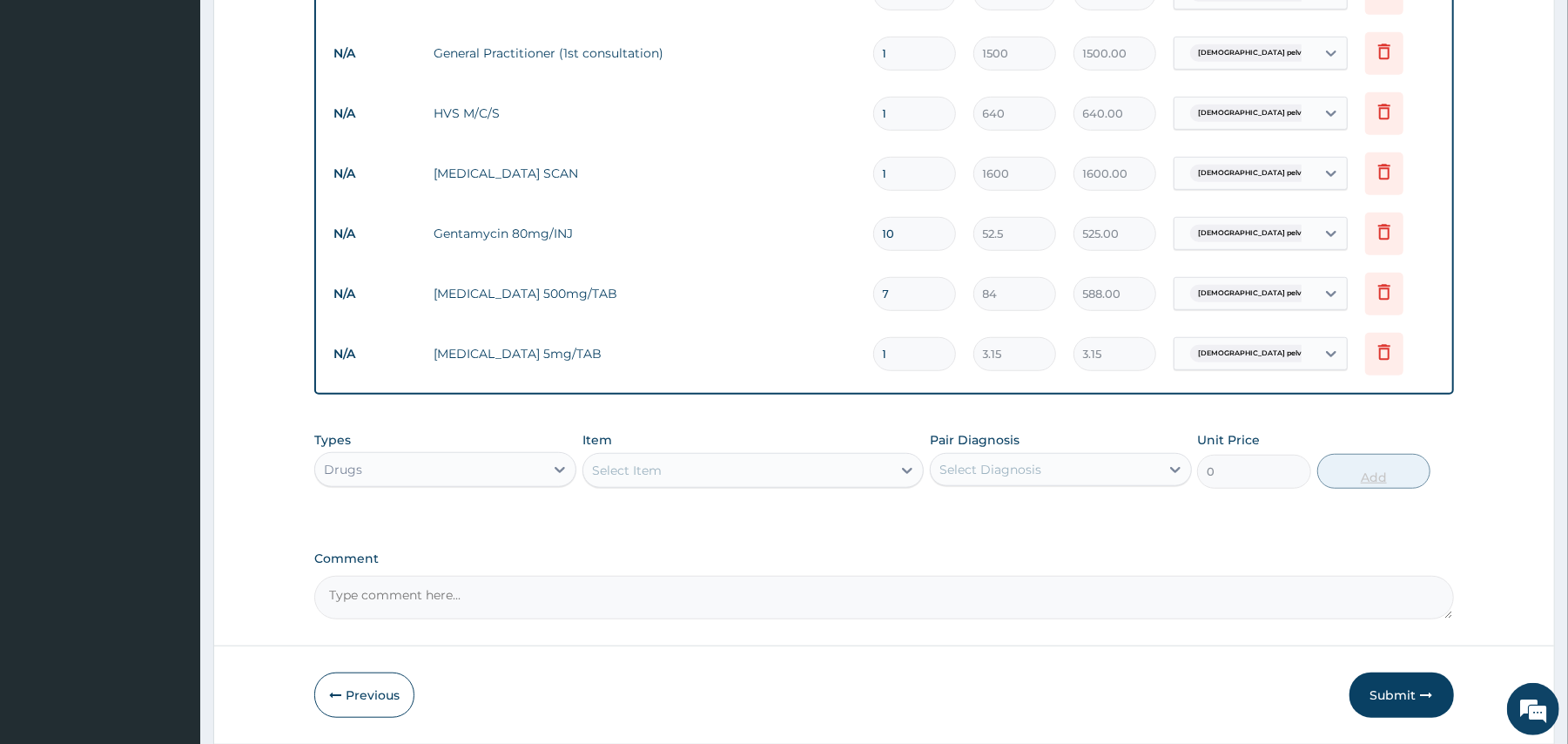
type input "0.00"
type input "2"
type input "6.30"
type input "20"
type input "63.00"
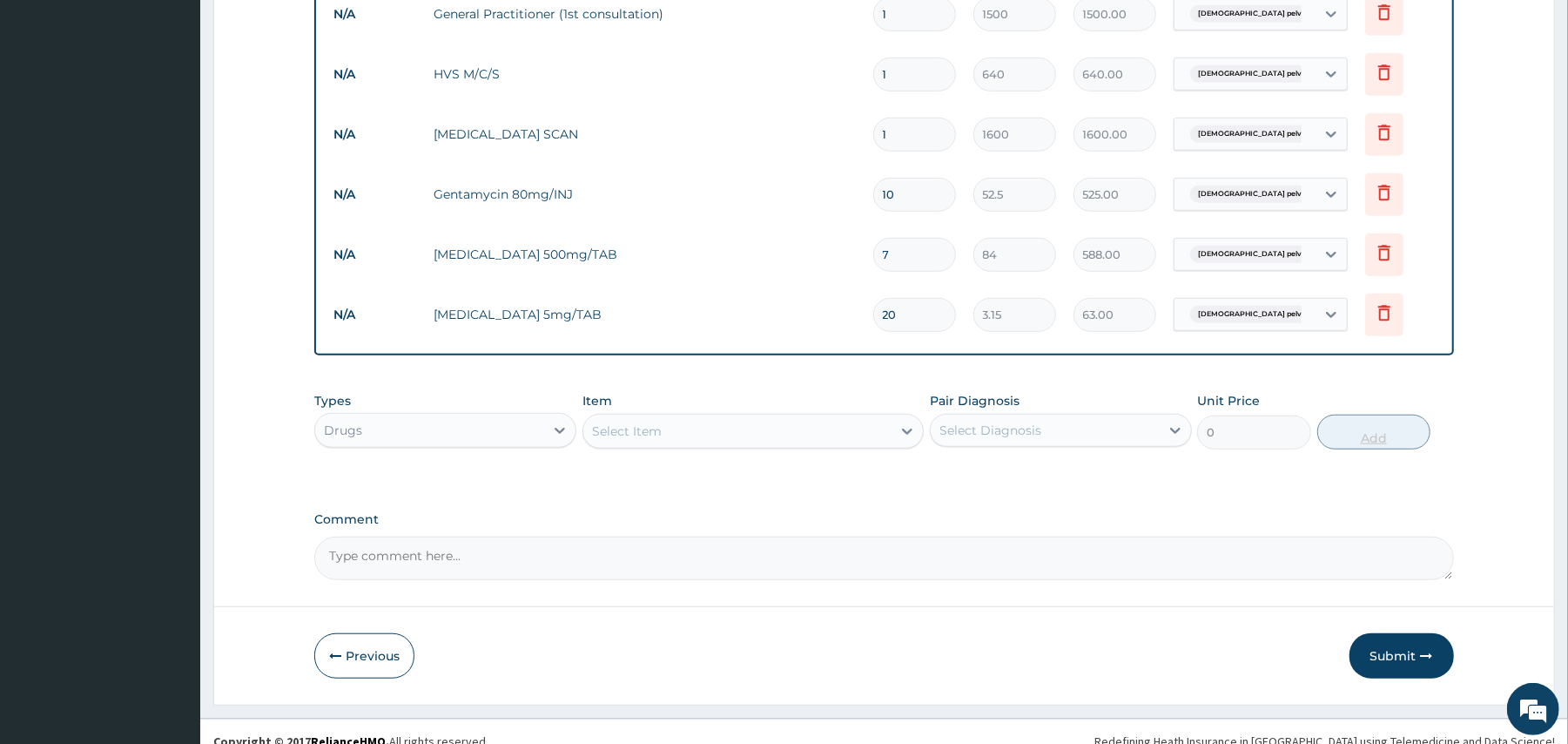
scroll to position [792, 0]
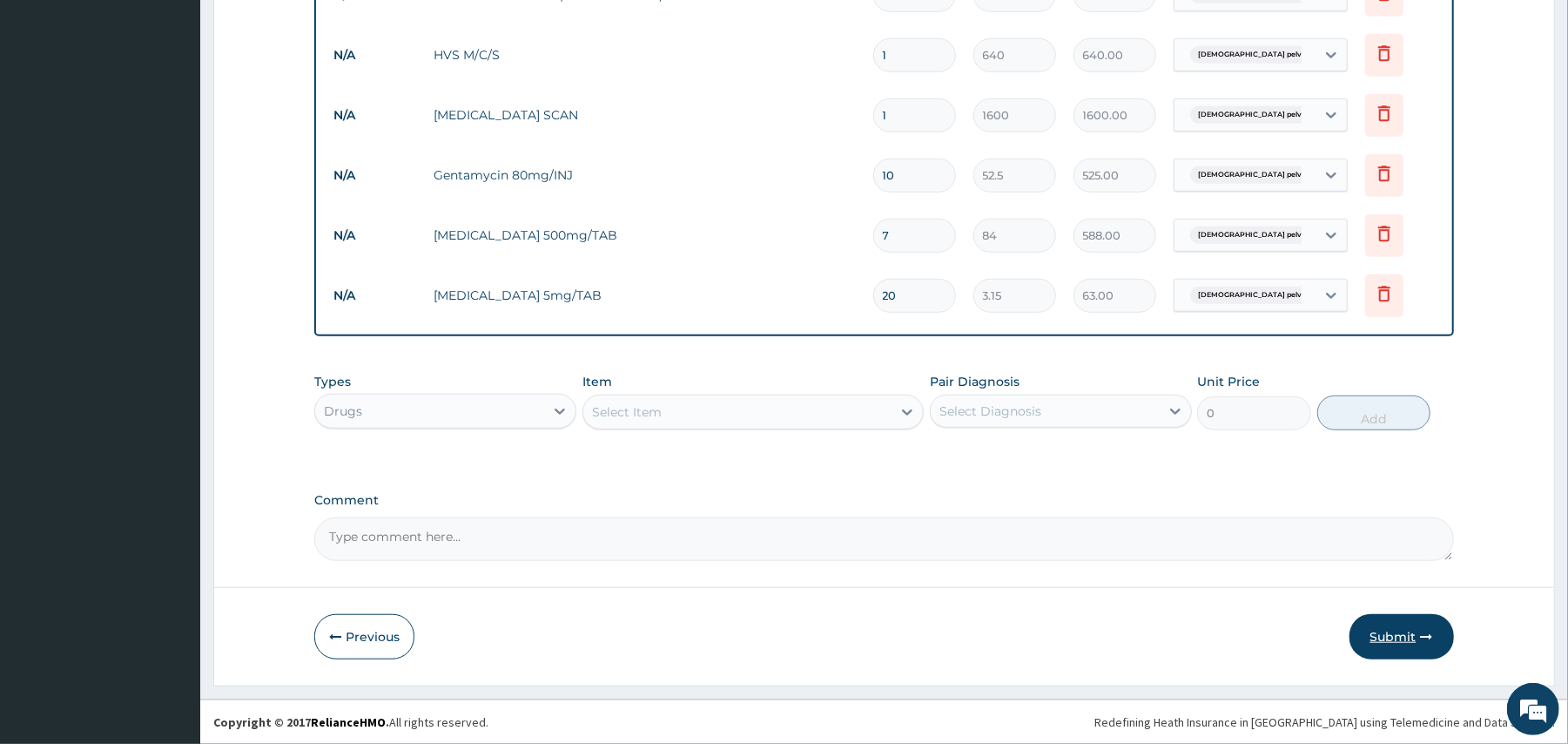
type input "20"
click at [1405, 614] on button "Submit" at bounding box center [1401, 637] width 104 height 45
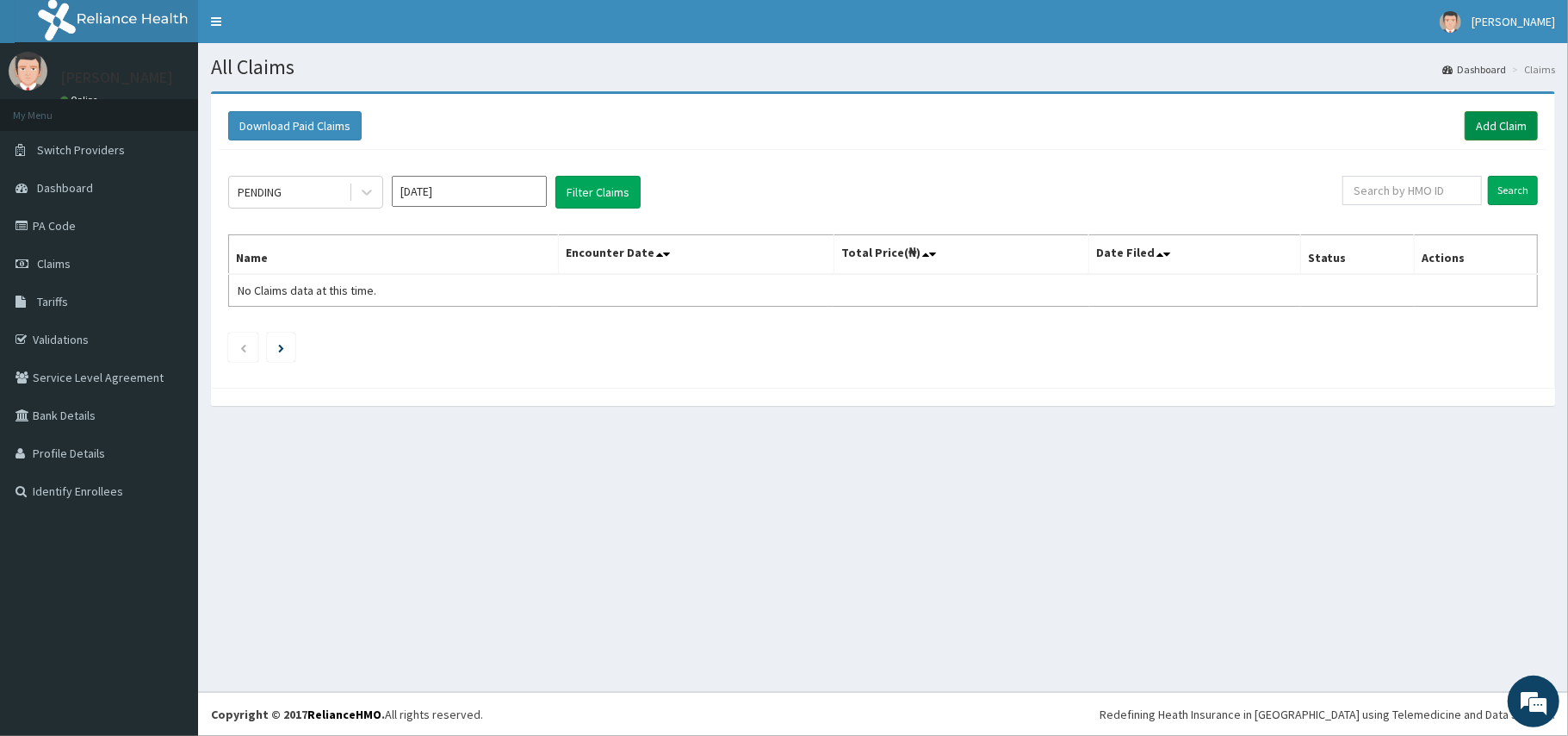
click at [1497, 131] on link "Add Claim" at bounding box center [1501, 125] width 73 height 29
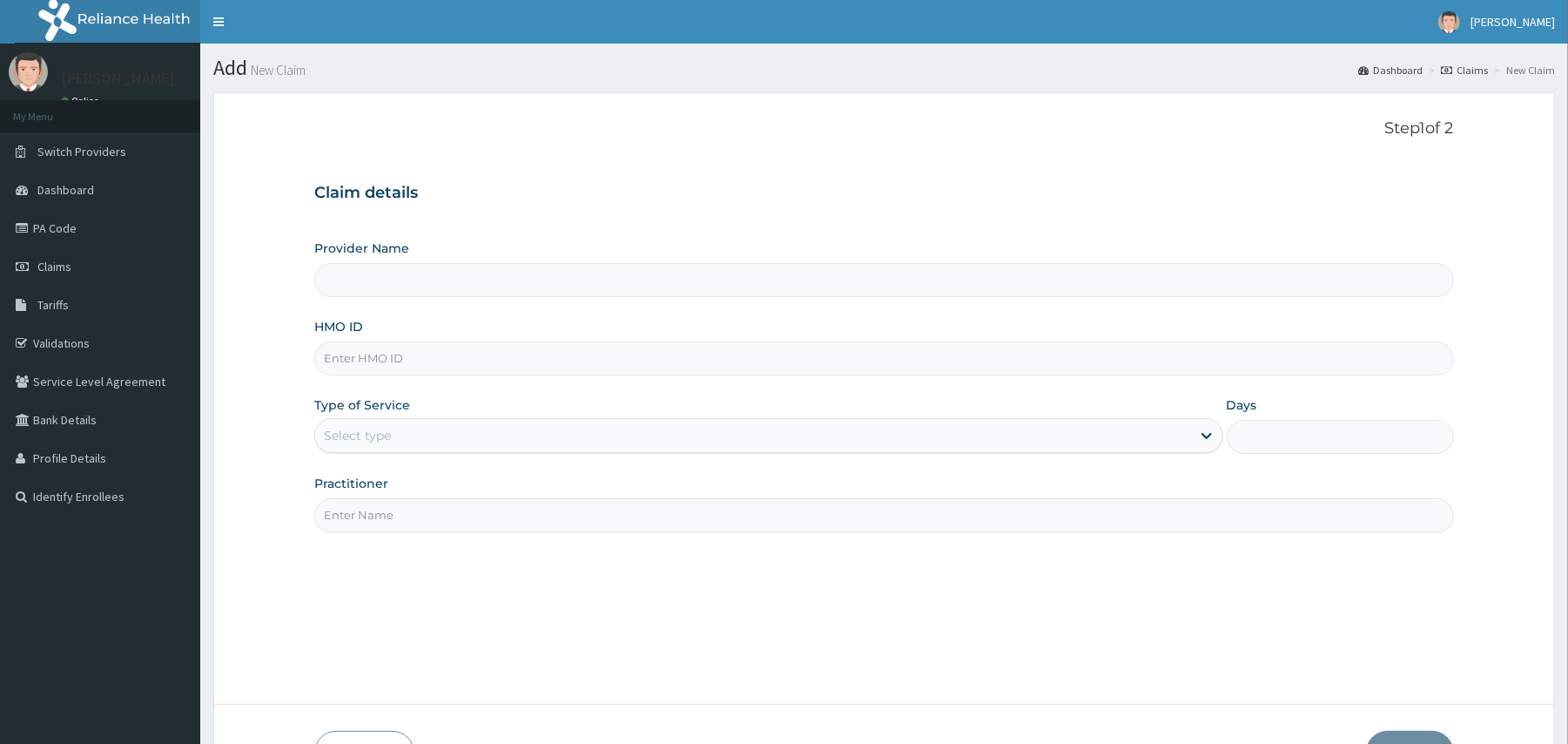
type input "[GEOGRAPHIC_DATA] And [GEOGRAPHIC_DATA]"
click at [573, 371] on input "HMO ID" at bounding box center [883, 358] width 1139 height 34
type input "oic/10017/a"
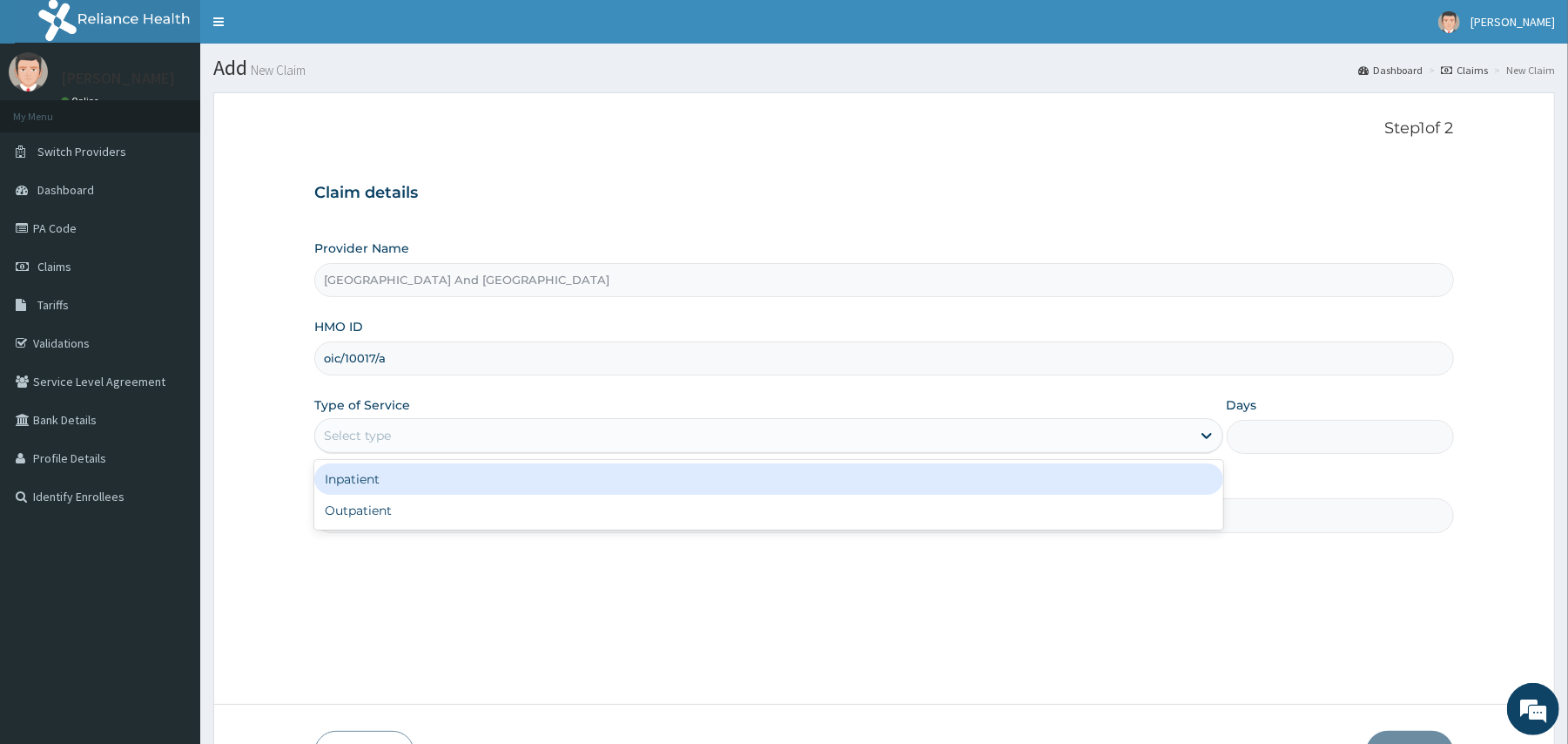
click at [536, 433] on div "Select type" at bounding box center [753, 435] width 876 height 28
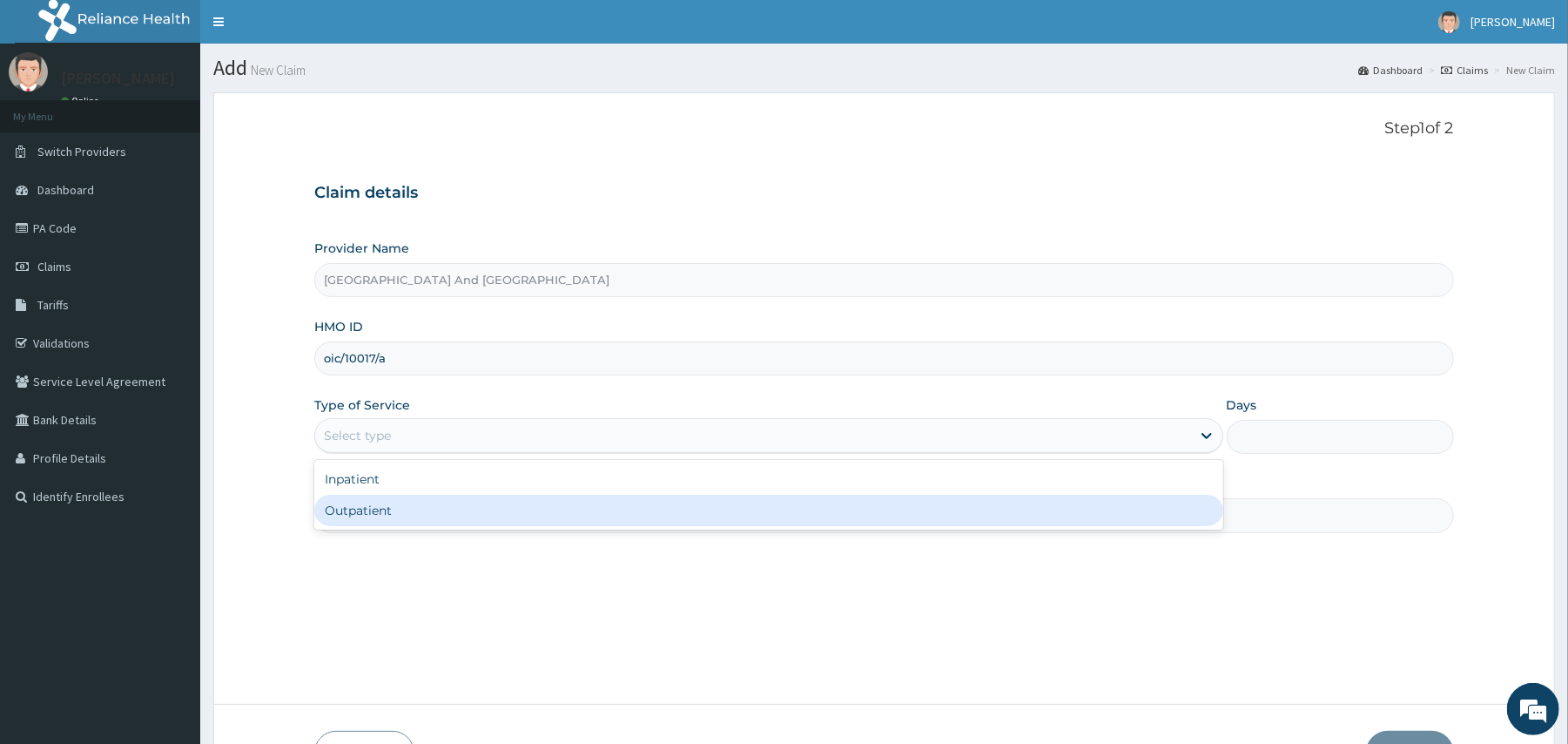
click at [451, 509] on div "Outpatient" at bounding box center [768, 510] width 909 height 31
type input "1"
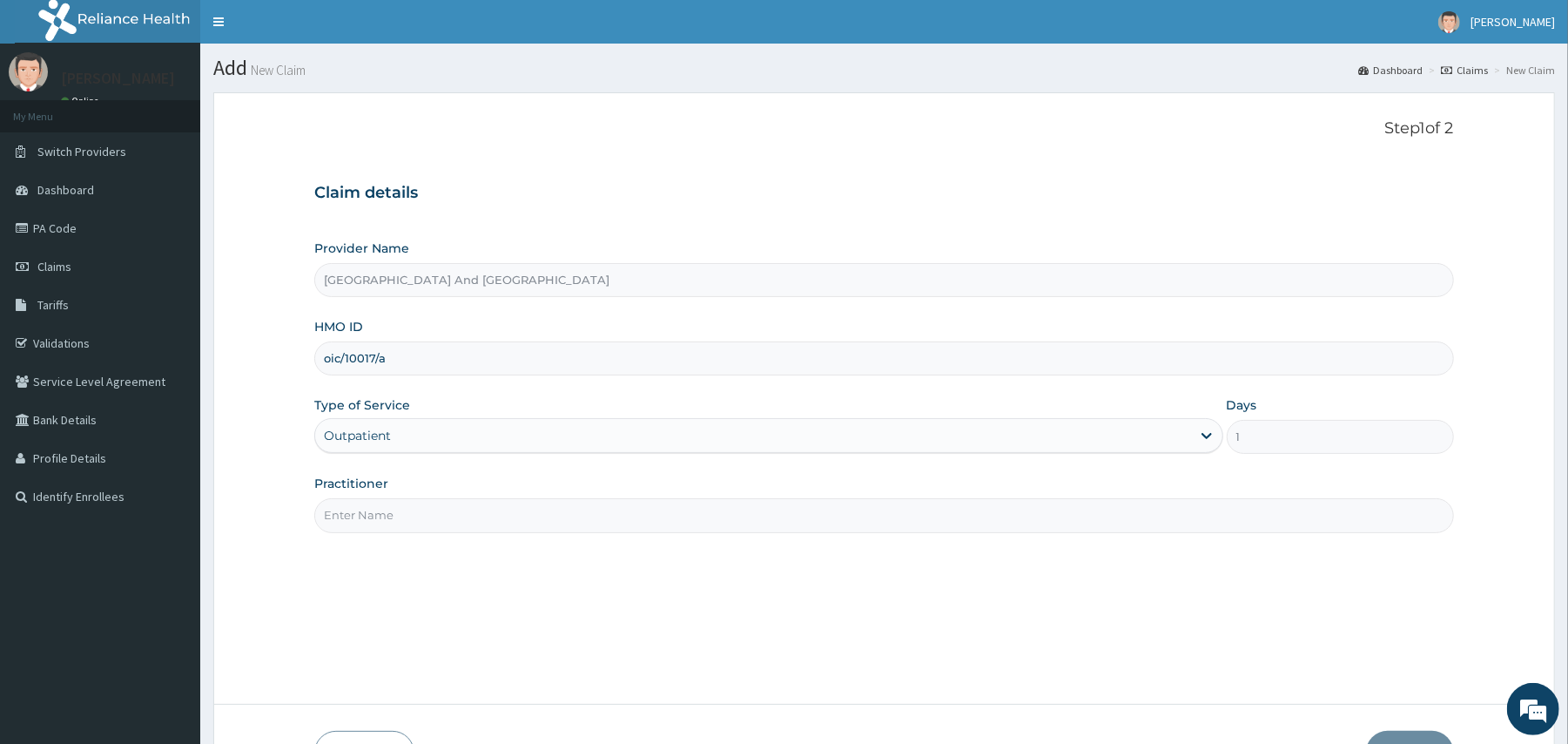
click at [474, 509] on input "Practitioner" at bounding box center [883, 515] width 1139 height 34
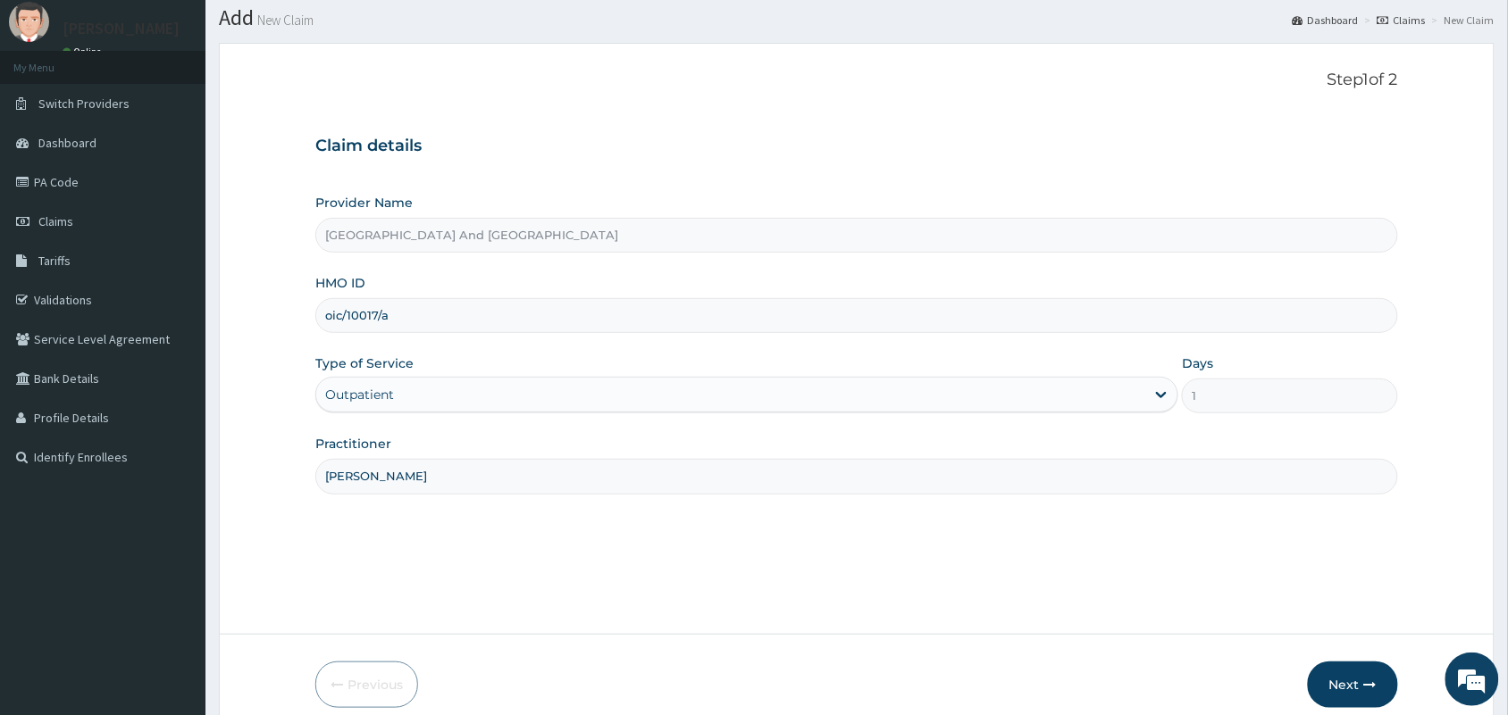
scroll to position [131, 0]
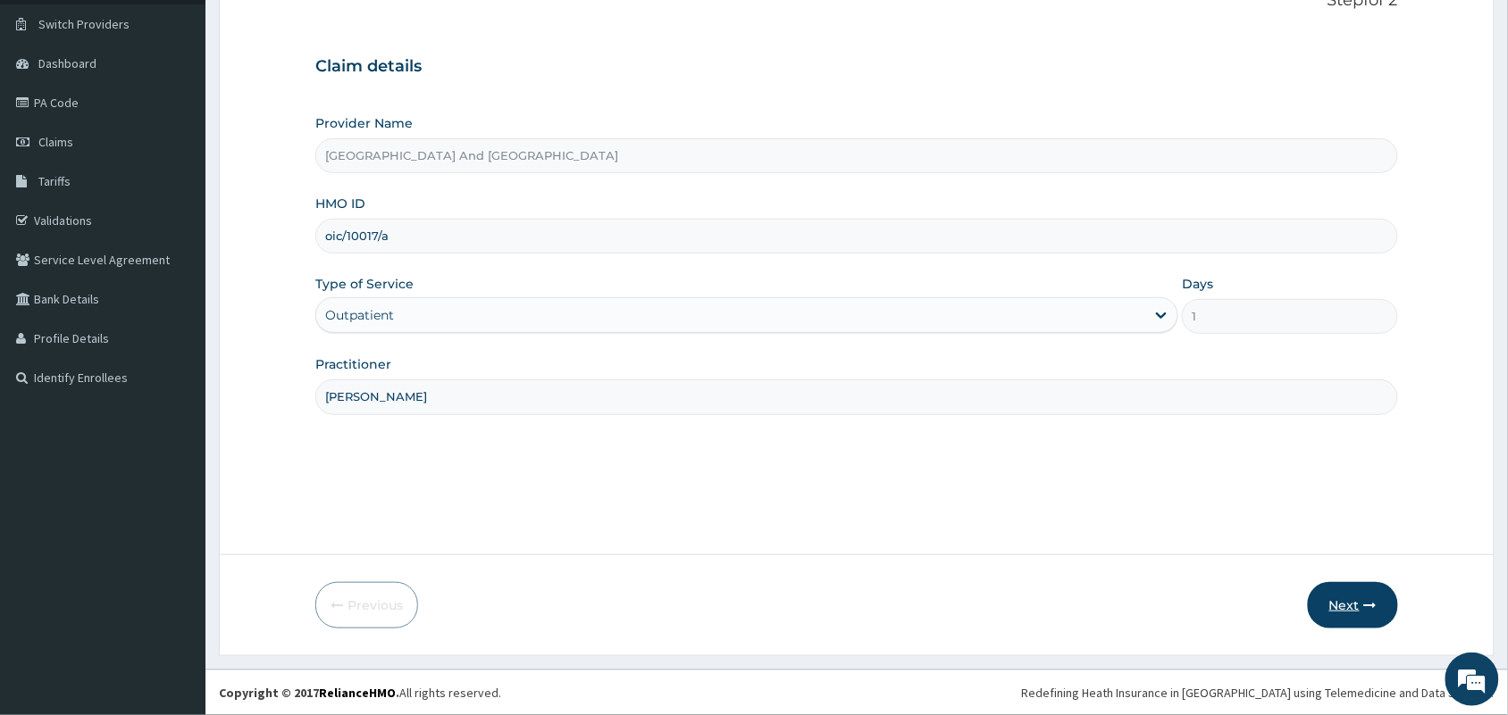
type input "[PERSON_NAME]"
click at [1354, 603] on button "Next" at bounding box center [1353, 605] width 90 height 46
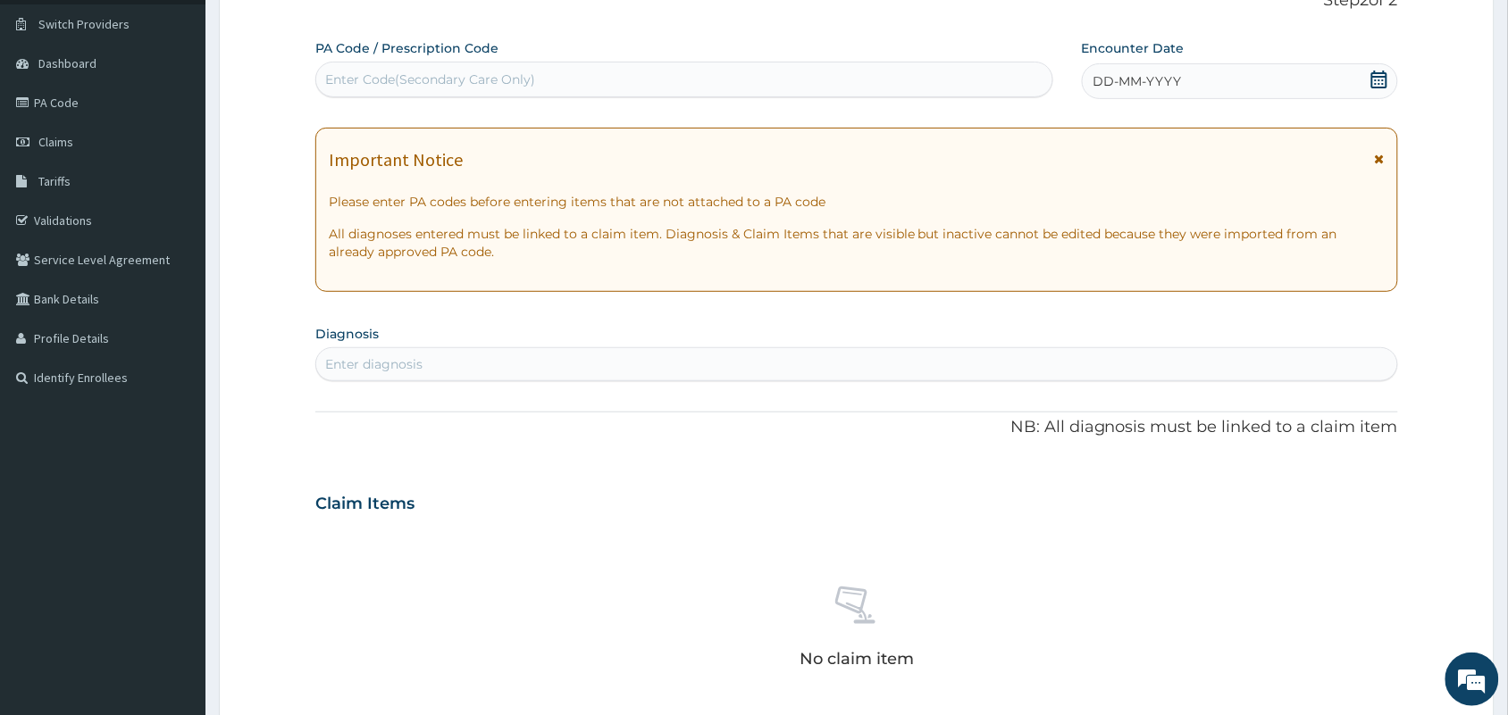
click at [1377, 79] on icon at bounding box center [1379, 80] width 18 height 18
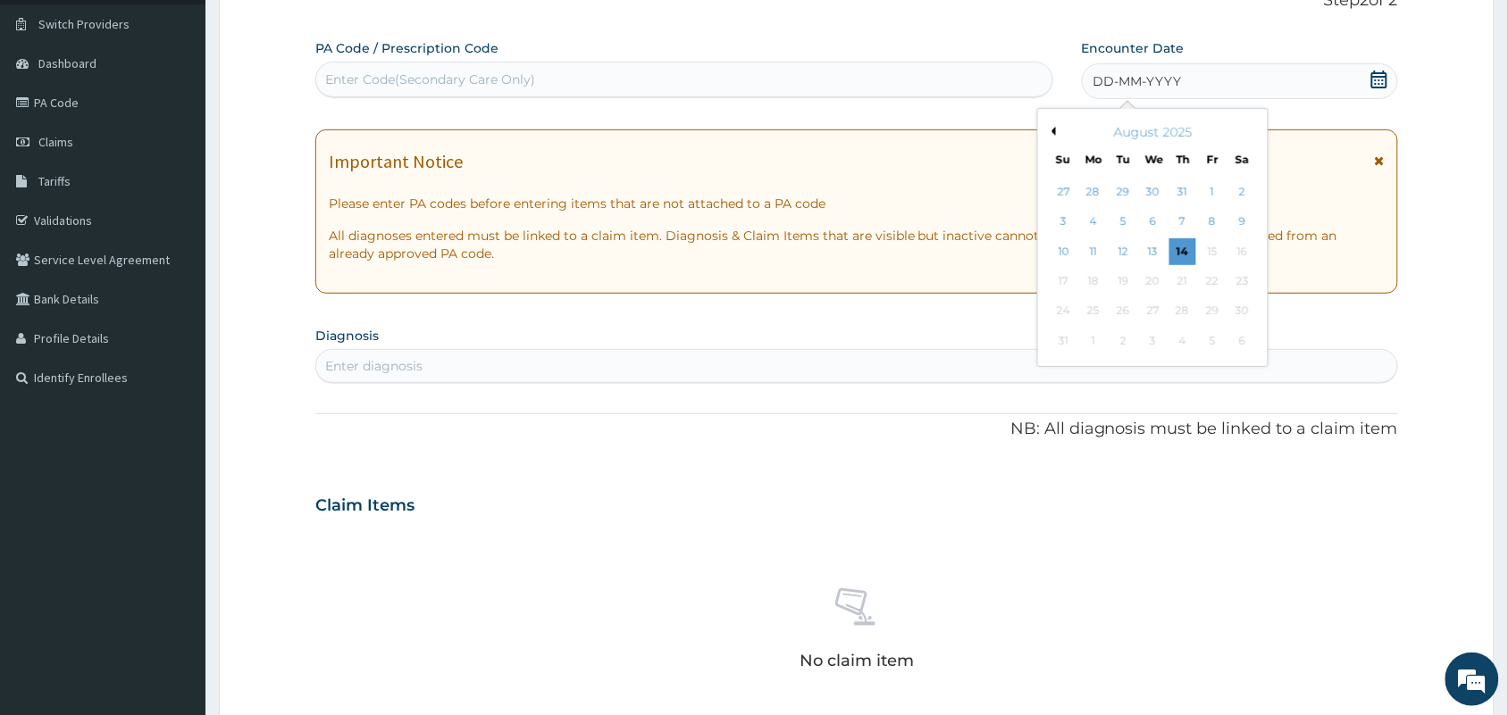
click at [1055, 131] on button "Previous Month" at bounding box center [1051, 131] width 9 height 9
click at [1242, 189] on div "5" at bounding box center [1242, 192] width 27 height 27
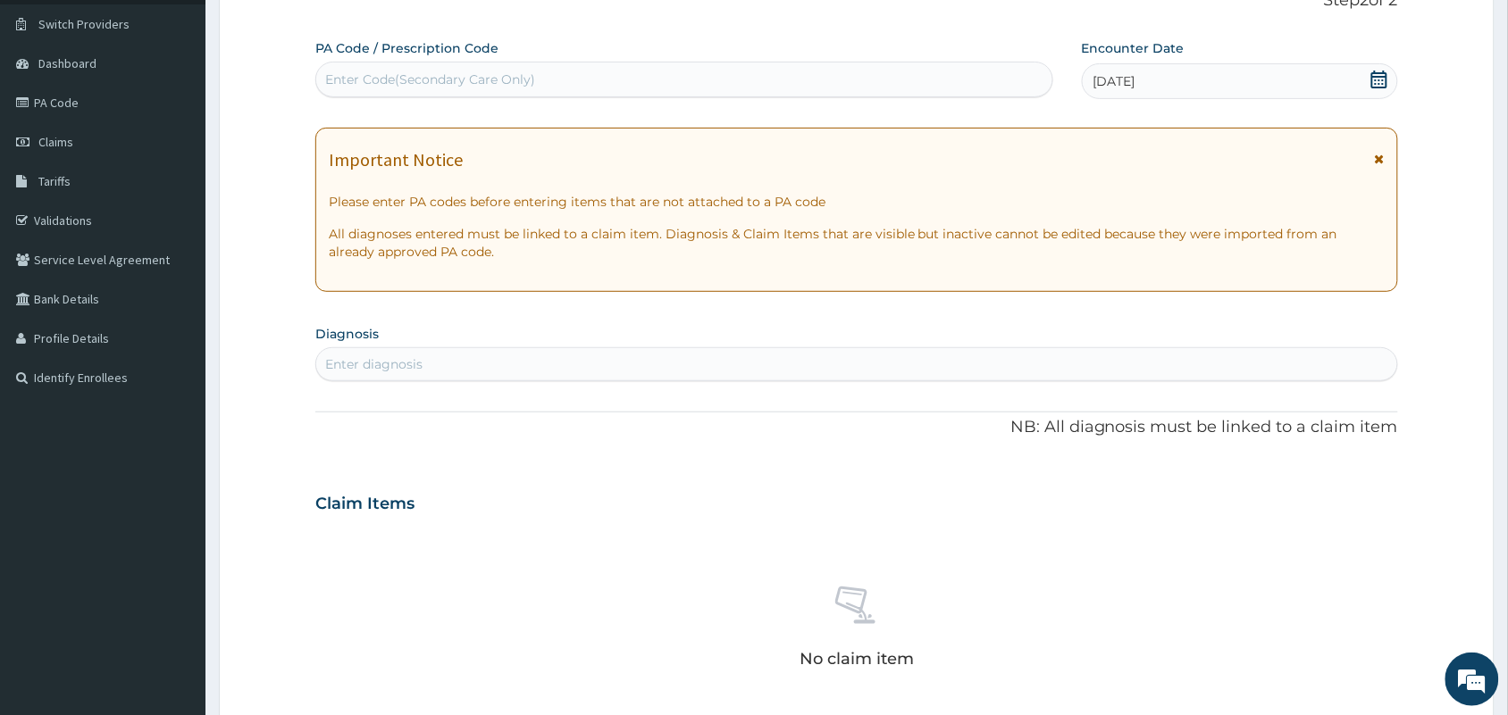
click at [666, 367] on div "Enter diagnosis" at bounding box center [856, 364] width 1081 height 29
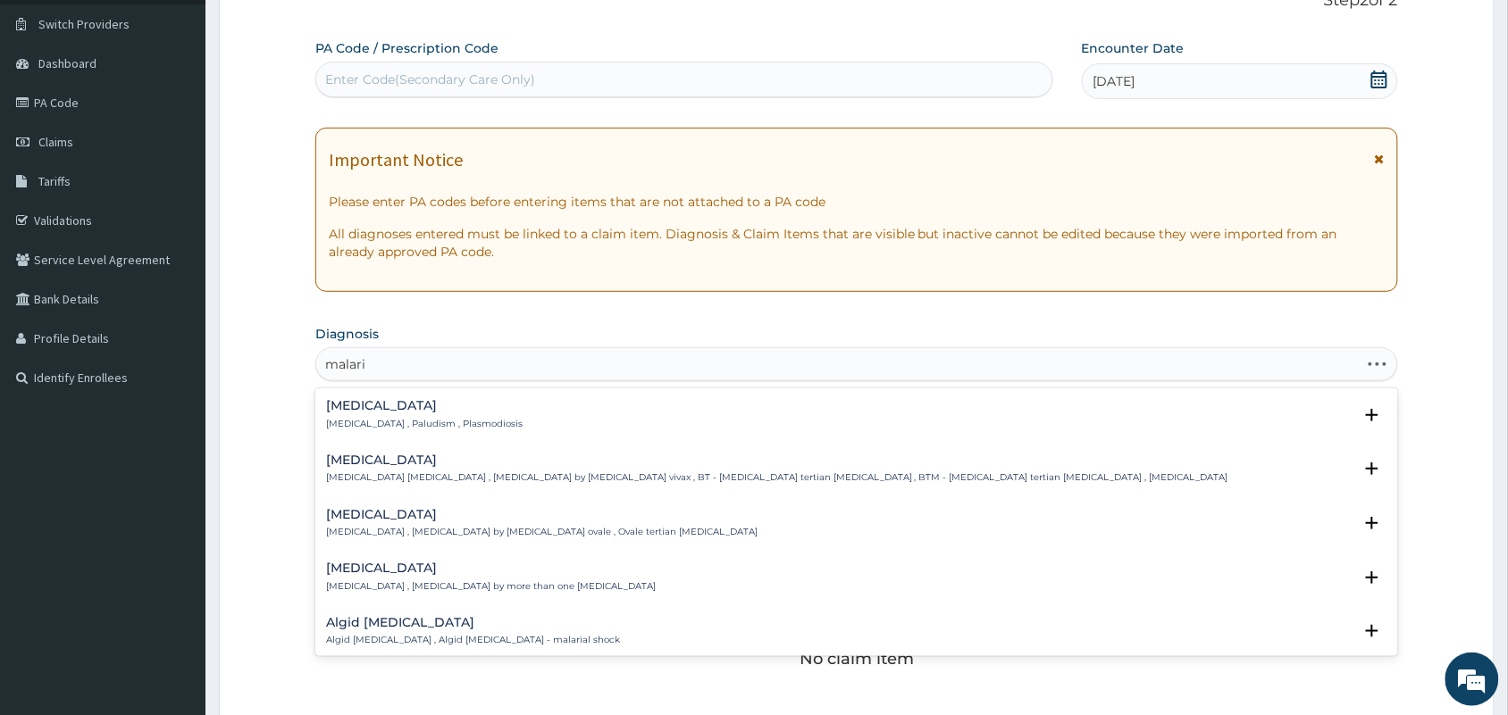
type input "[MEDICAL_DATA]"
click at [358, 402] on h4 "[MEDICAL_DATA]" at bounding box center [424, 405] width 196 height 13
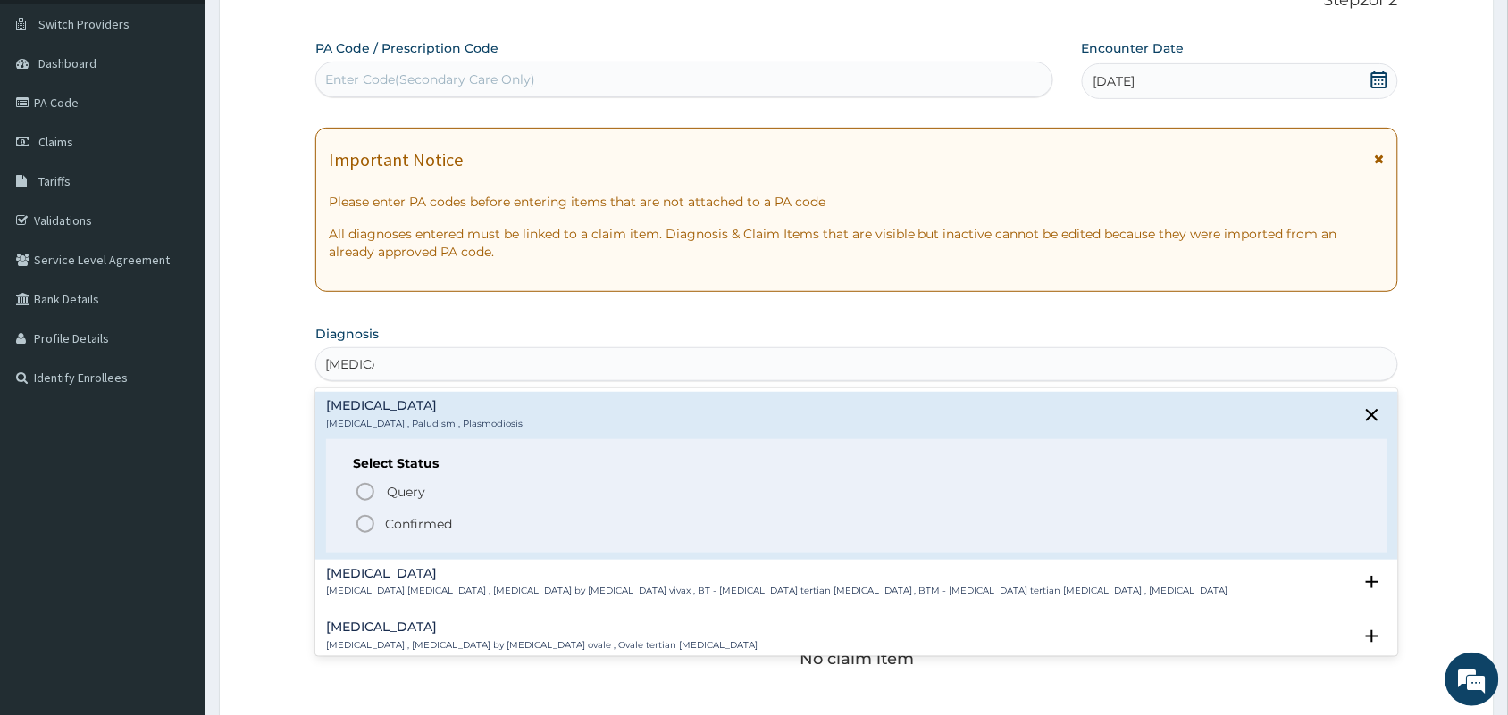
click at [363, 516] on circle "status option filled" at bounding box center [365, 524] width 16 height 16
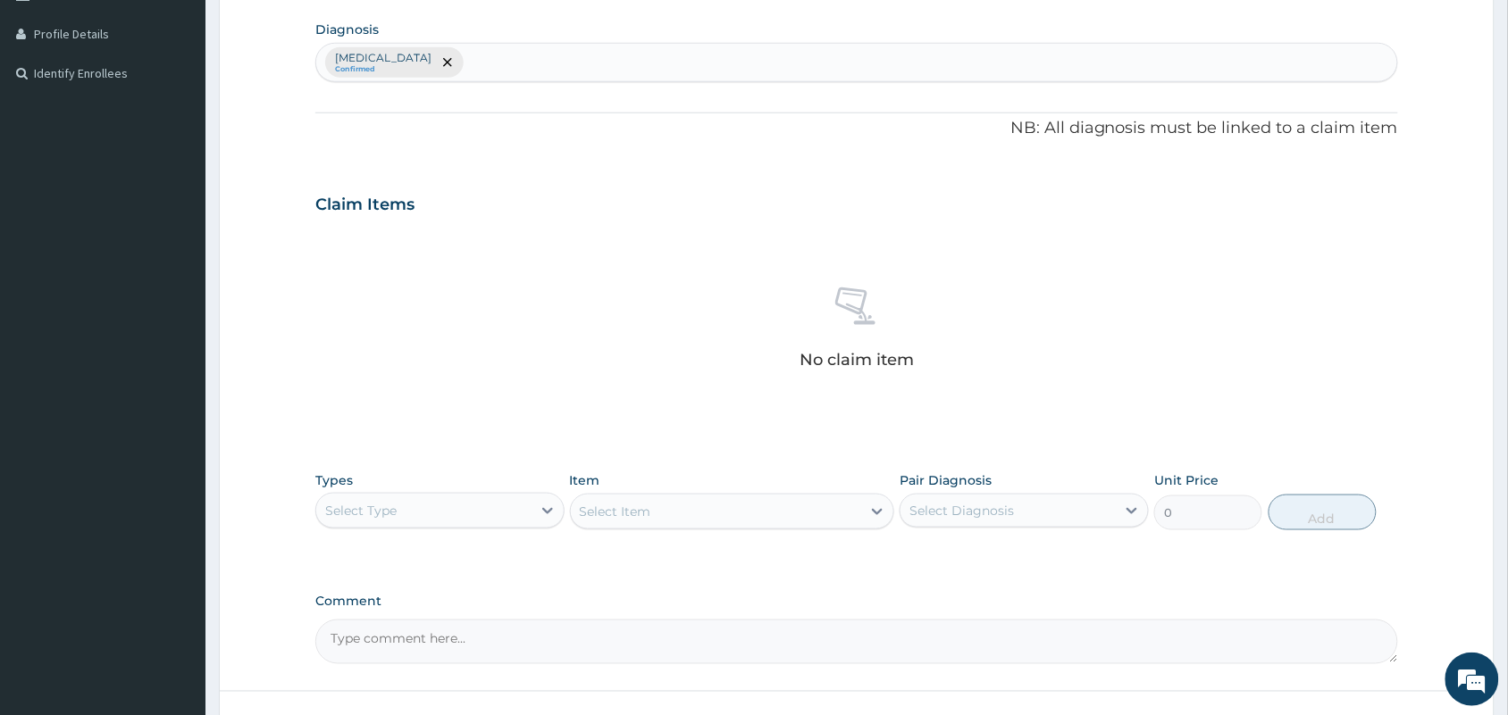
scroll to position [573, 0]
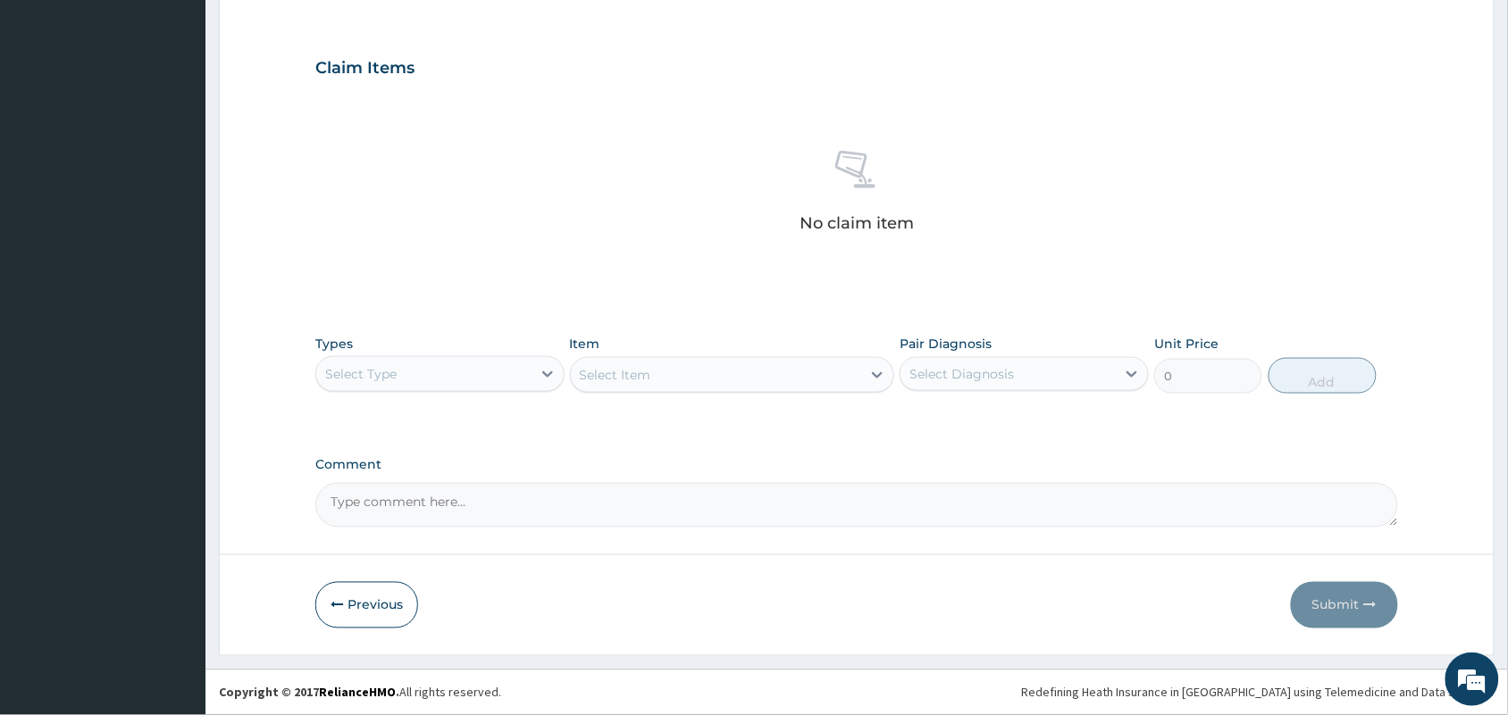
click at [447, 369] on div "Select Type" at bounding box center [423, 374] width 215 height 29
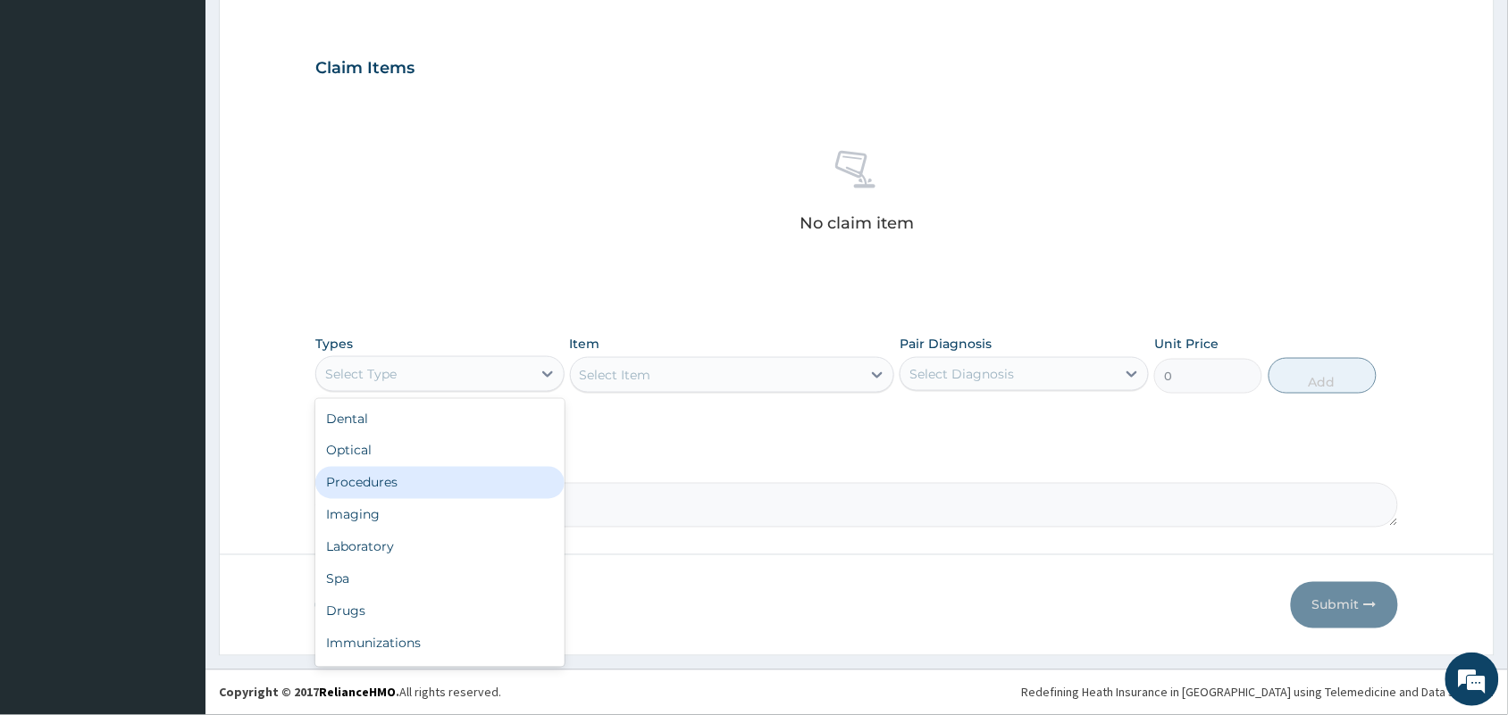
click at [387, 479] on div "Procedures" at bounding box center [439, 483] width 249 height 32
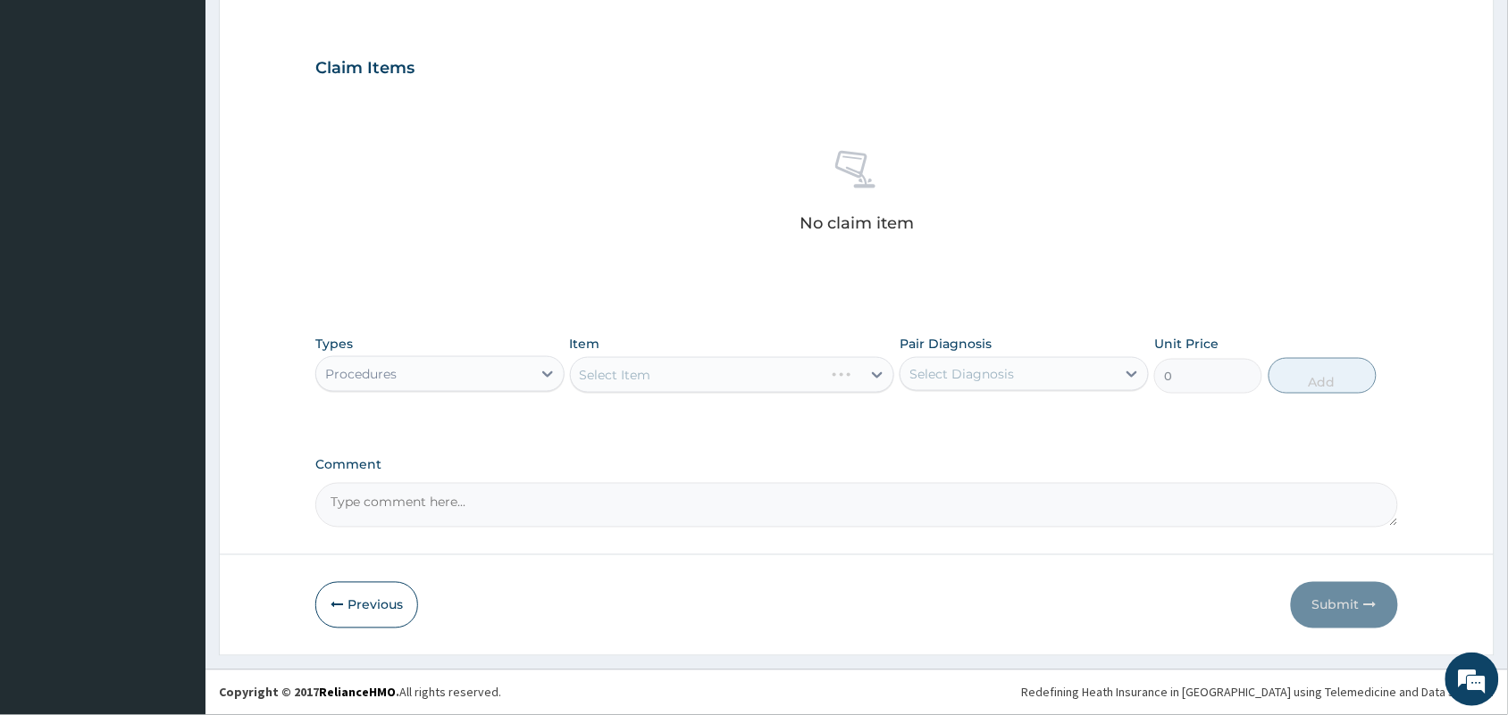
click at [673, 366] on div "Select Item" at bounding box center [732, 375] width 325 height 36
click at [673, 366] on div "Select Item" at bounding box center [716, 375] width 291 height 29
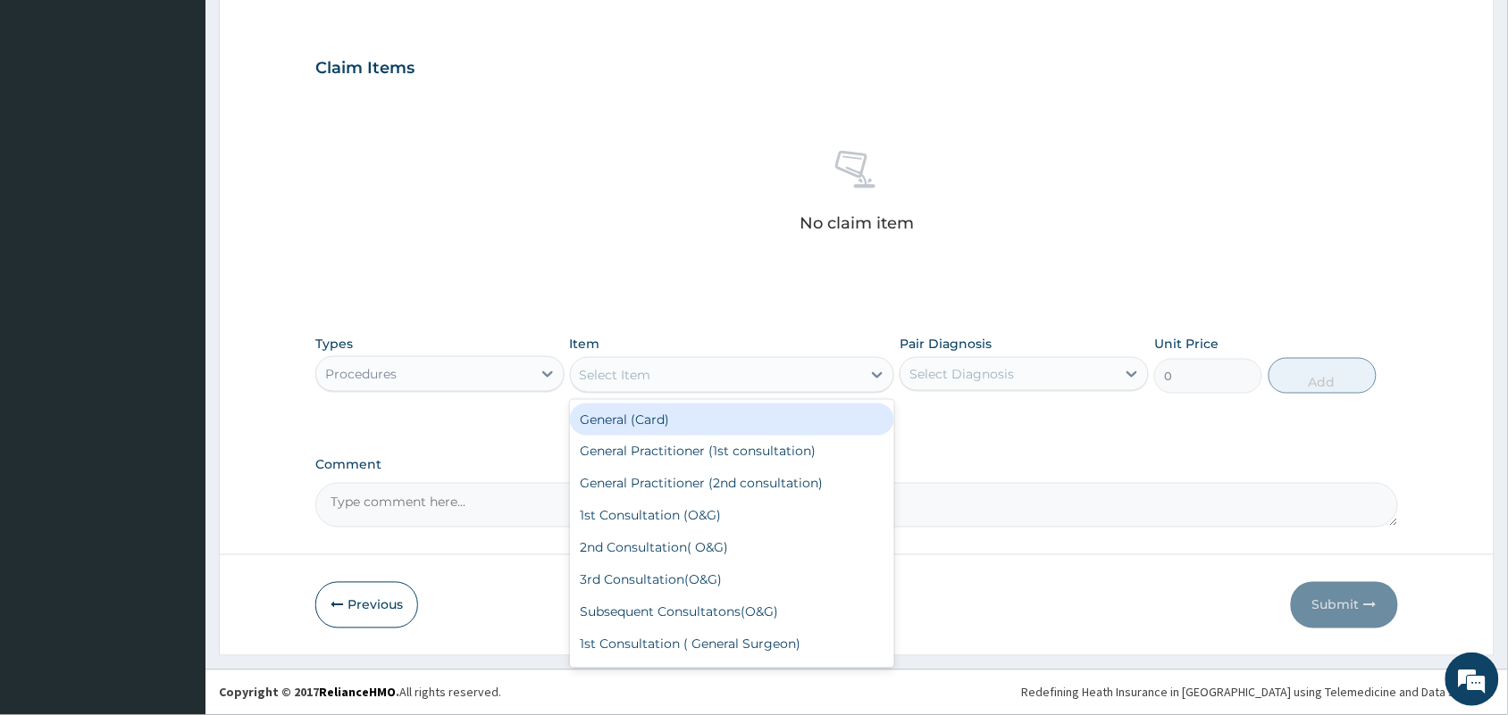
click at [637, 424] on div "General (Card)" at bounding box center [732, 420] width 325 height 32
type input "500"
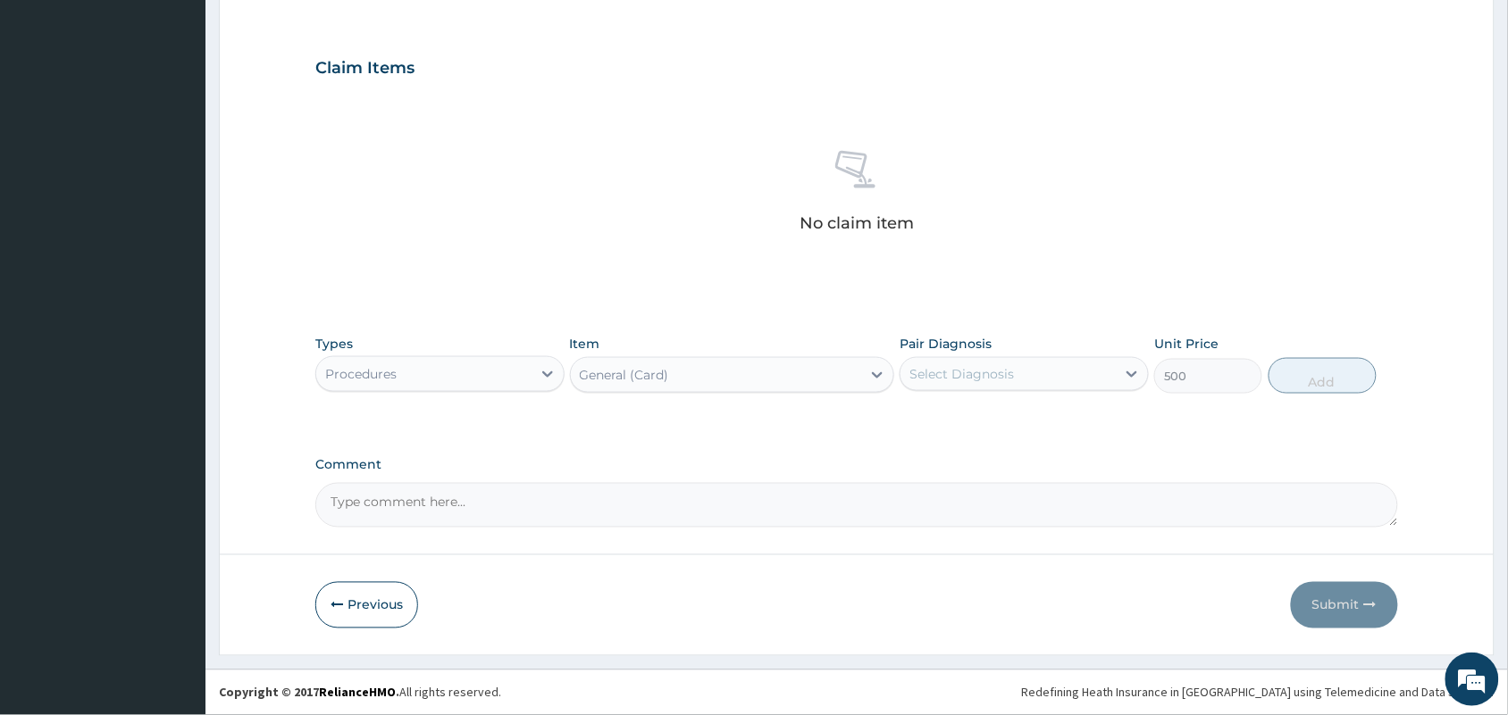
click at [971, 375] on div "Select Diagnosis" at bounding box center [961, 374] width 104 height 18
click at [942, 412] on label "[MEDICAL_DATA]" at bounding box center [984, 418] width 111 height 18
checkbox input "true"
click at [1309, 372] on button "Add" at bounding box center [1322, 376] width 108 height 36
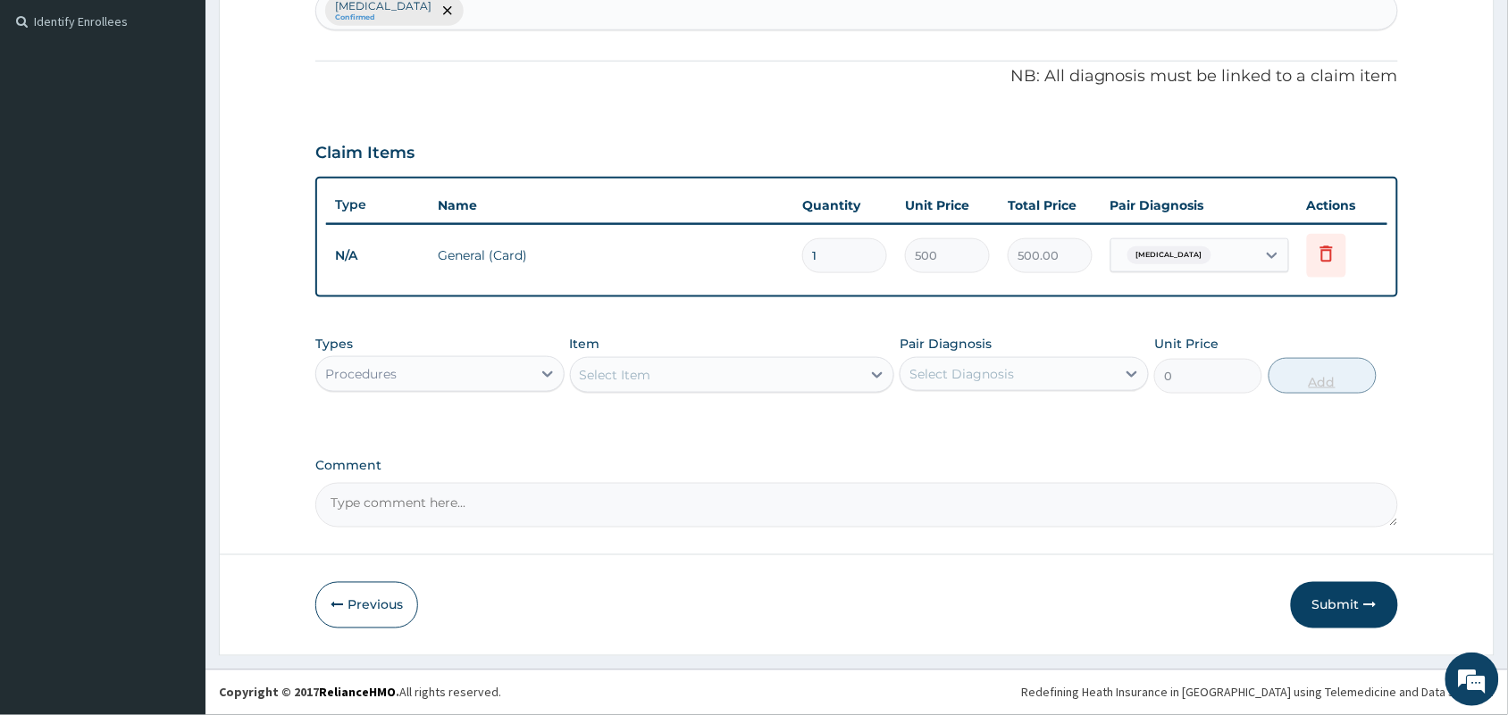
scroll to position [487, 0]
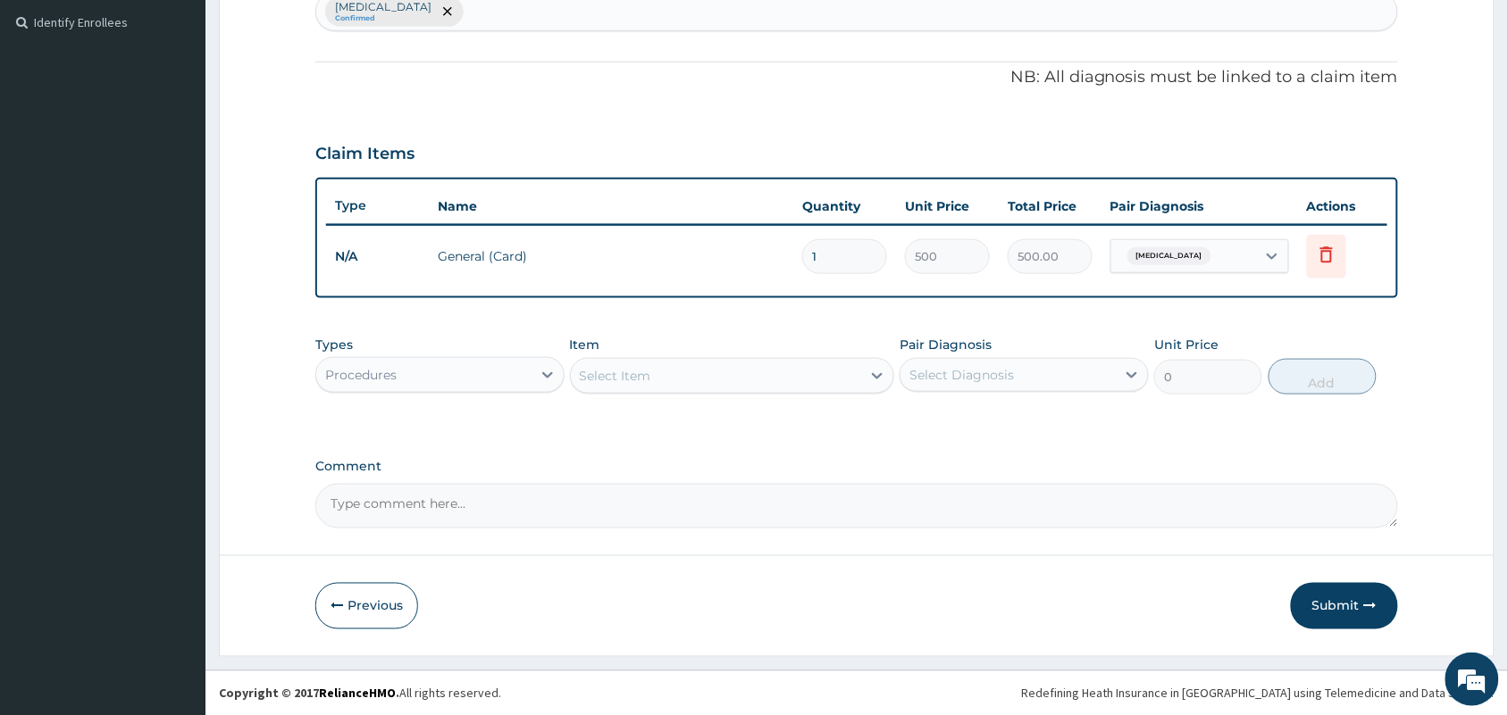
click at [730, 367] on div "Select Item" at bounding box center [716, 376] width 291 height 29
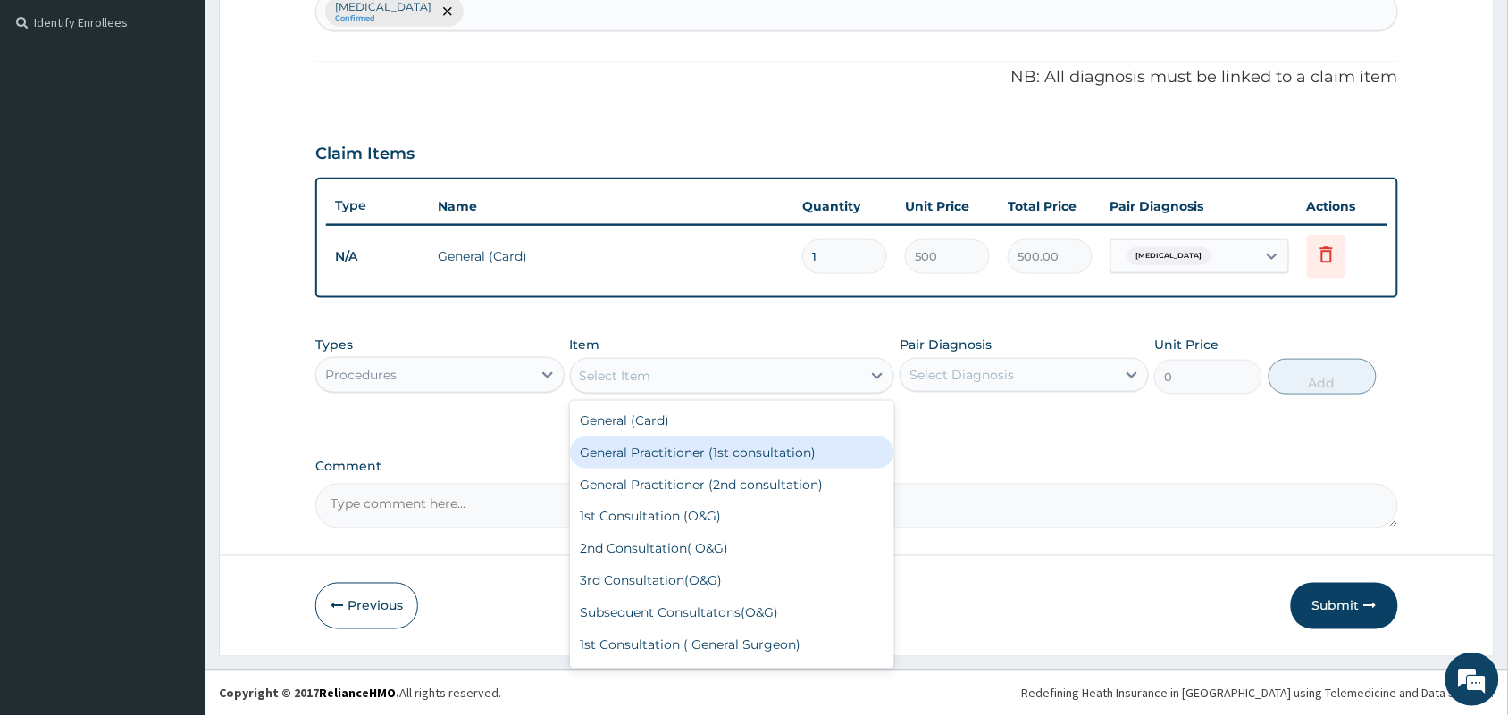
click at [693, 453] on div "General Practitioner (1st consultation)" at bounding box center [732, 453] width 325 height 32
type input "1500"
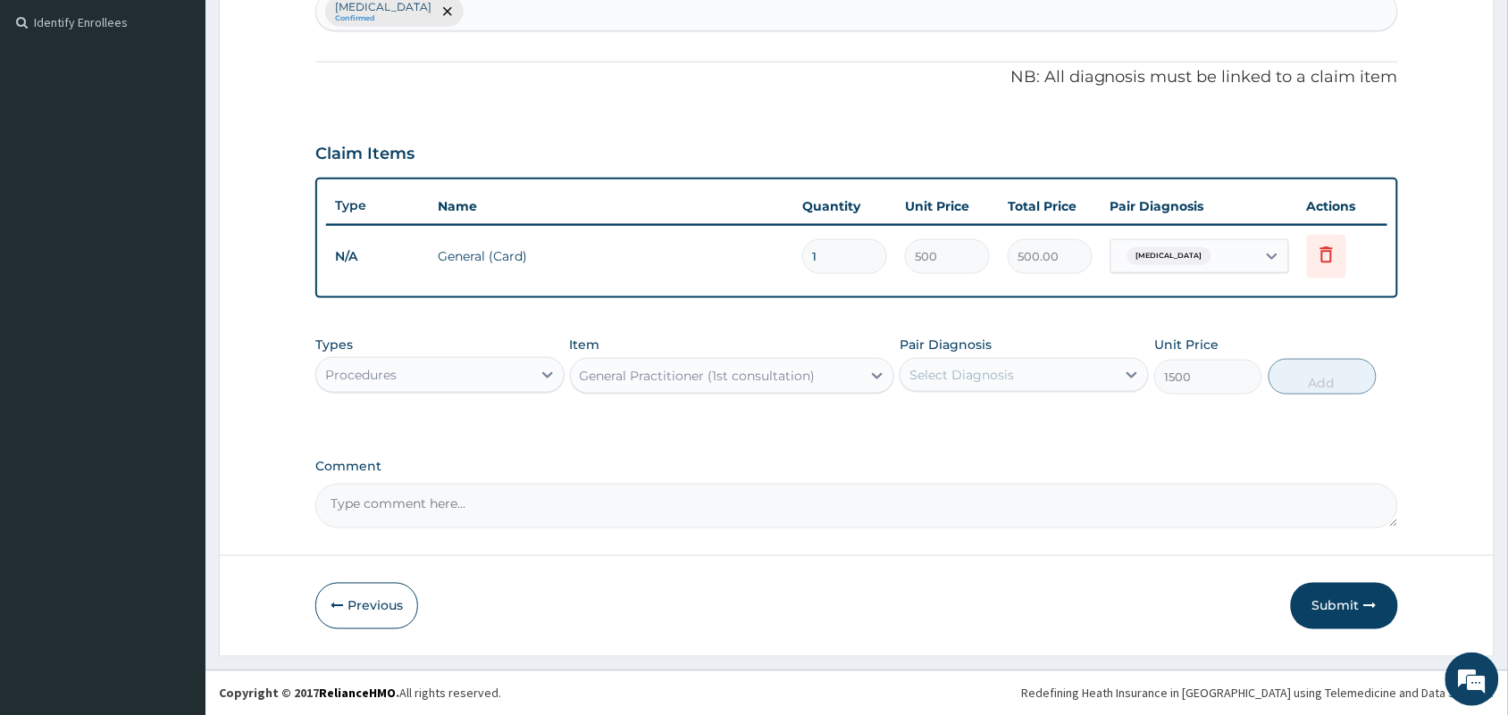
click at [960, 363] on div "Select Diagnosis" at bounding box center [1007, 375] width 215 height 29
click at [929, 416] on label "[MEDICAL_DATA]" at bounding box center [984, 419] width 111 height 18
checkbox input "true"
click at [1305, 375] on button "Add" at bounding box center [1322, 377] width 108 height 36
type input "0"
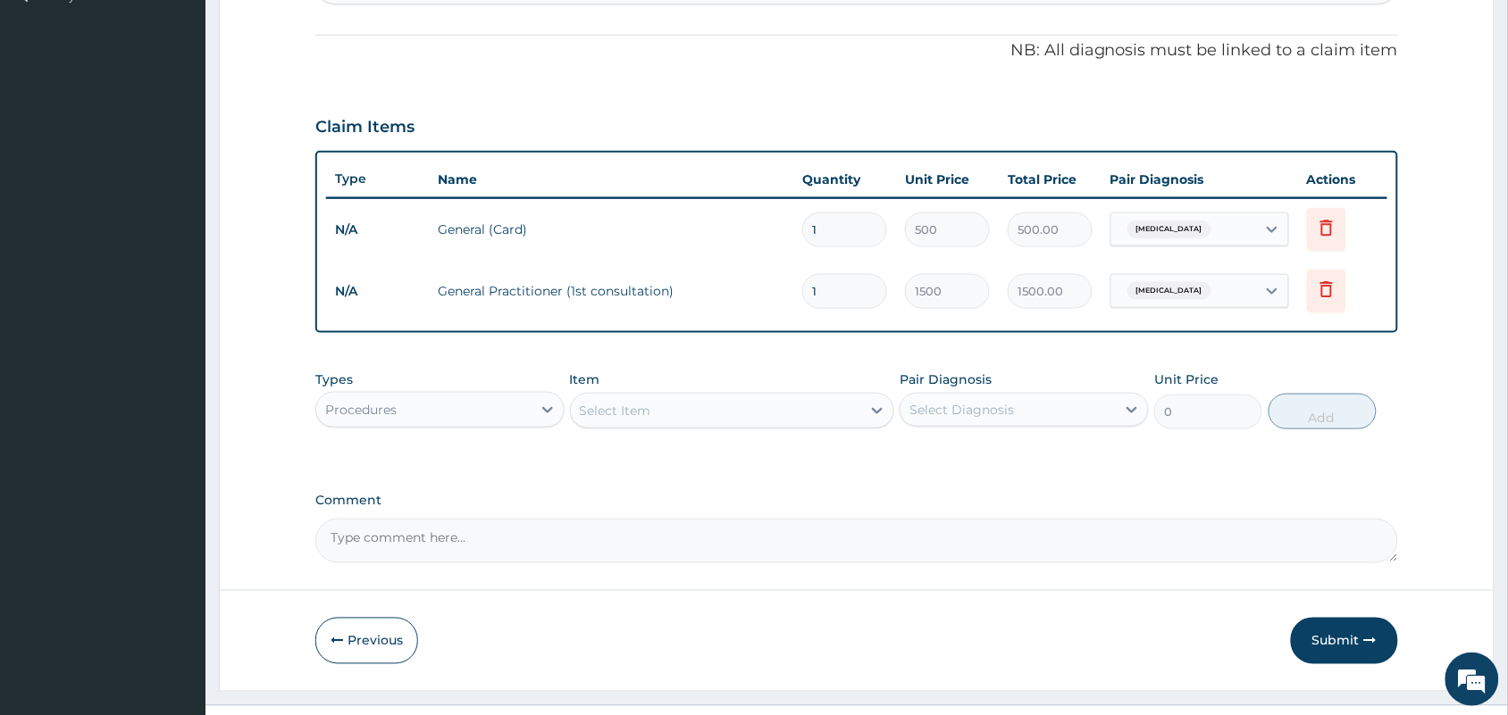
scroll to position [547, 0]
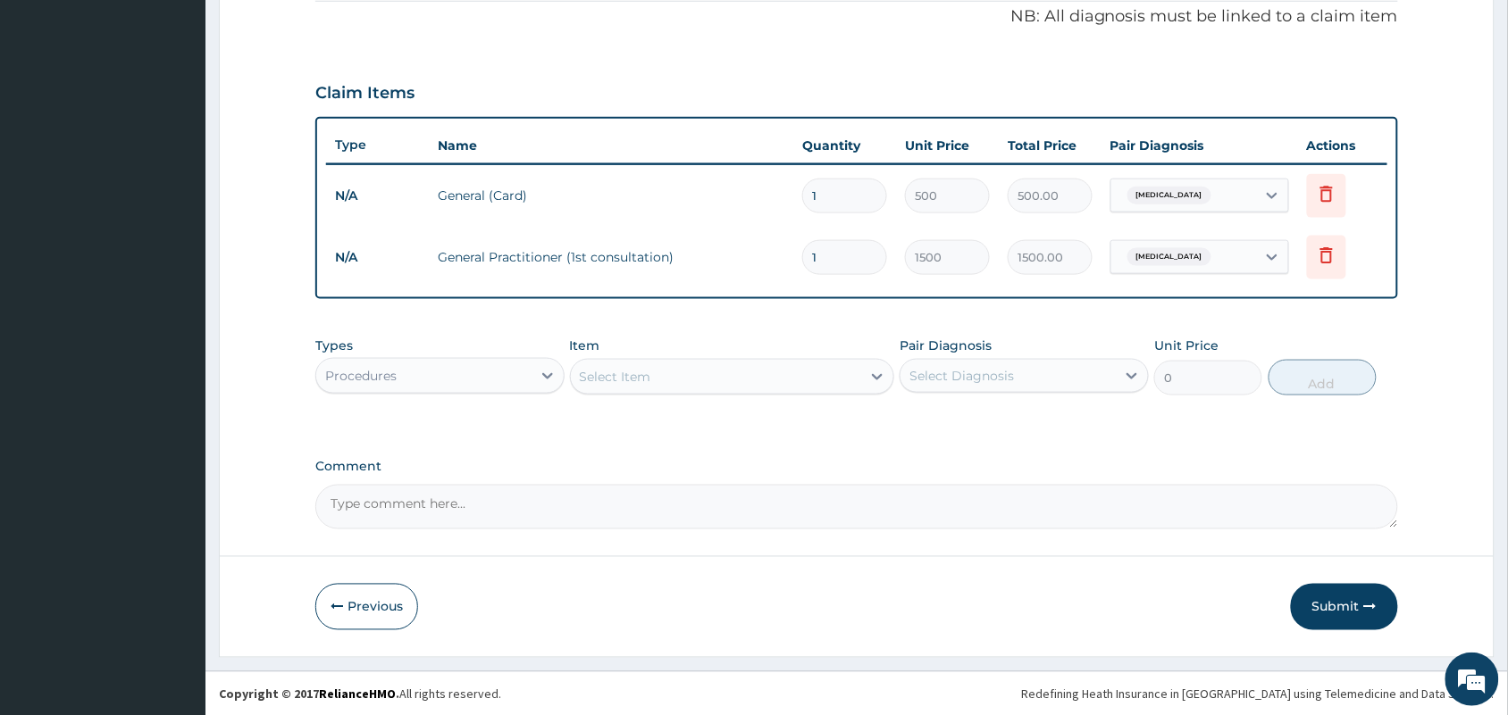
click at [530, 372] on div "Procedures" at bounding box center [423, 376] width 215 height 29
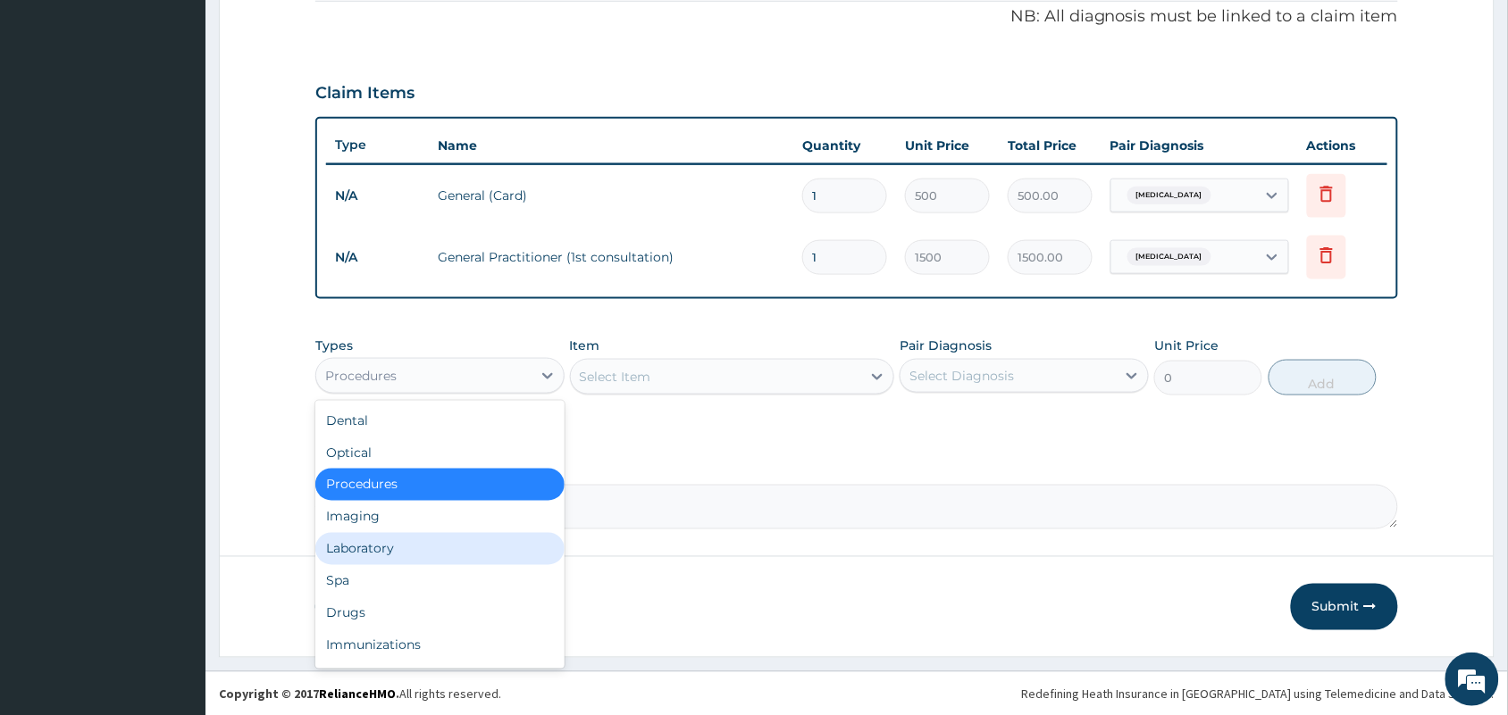
click at [372, 545] on div "Laboratory" at bounding box center [439, 549] width 249 height 32
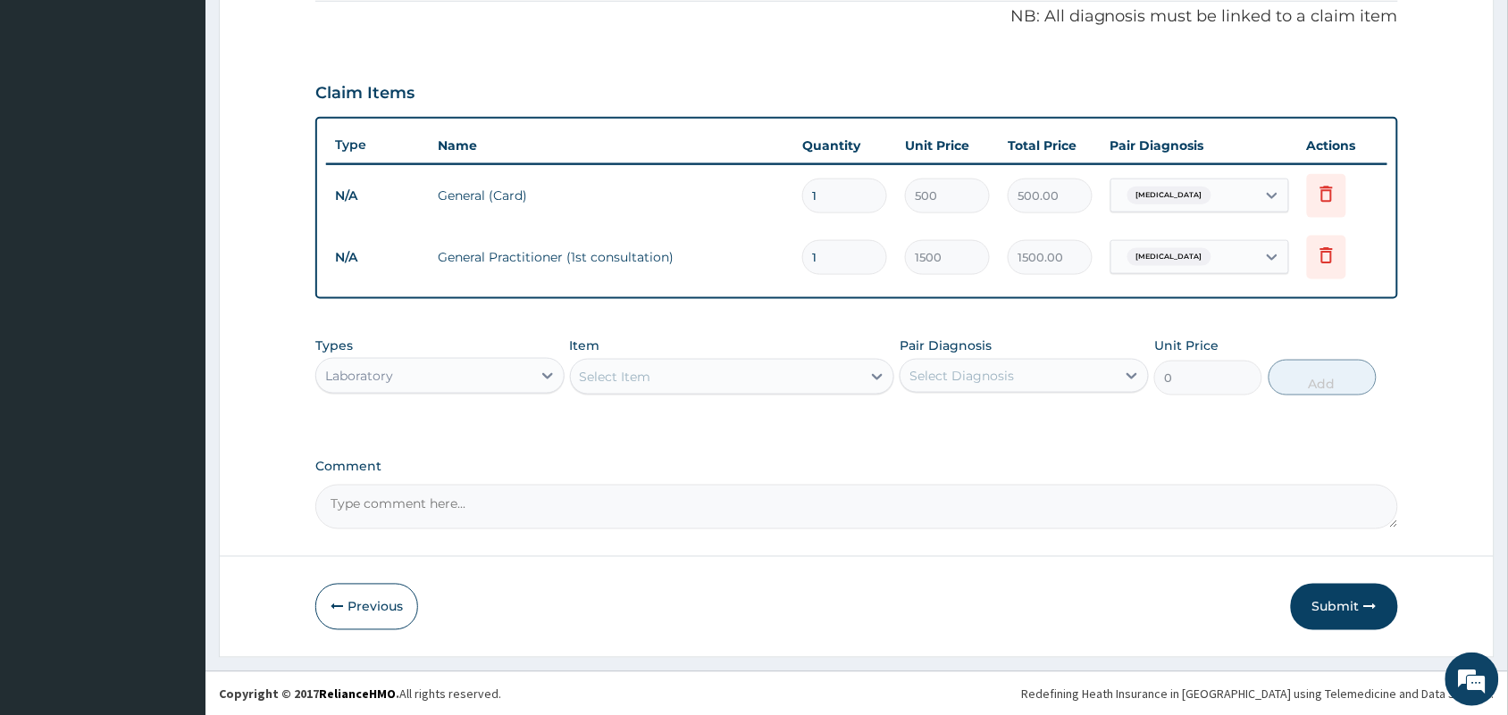
click at [661, 382] on div "Select Item" at bounding box center [716, 377] width 291 height 29
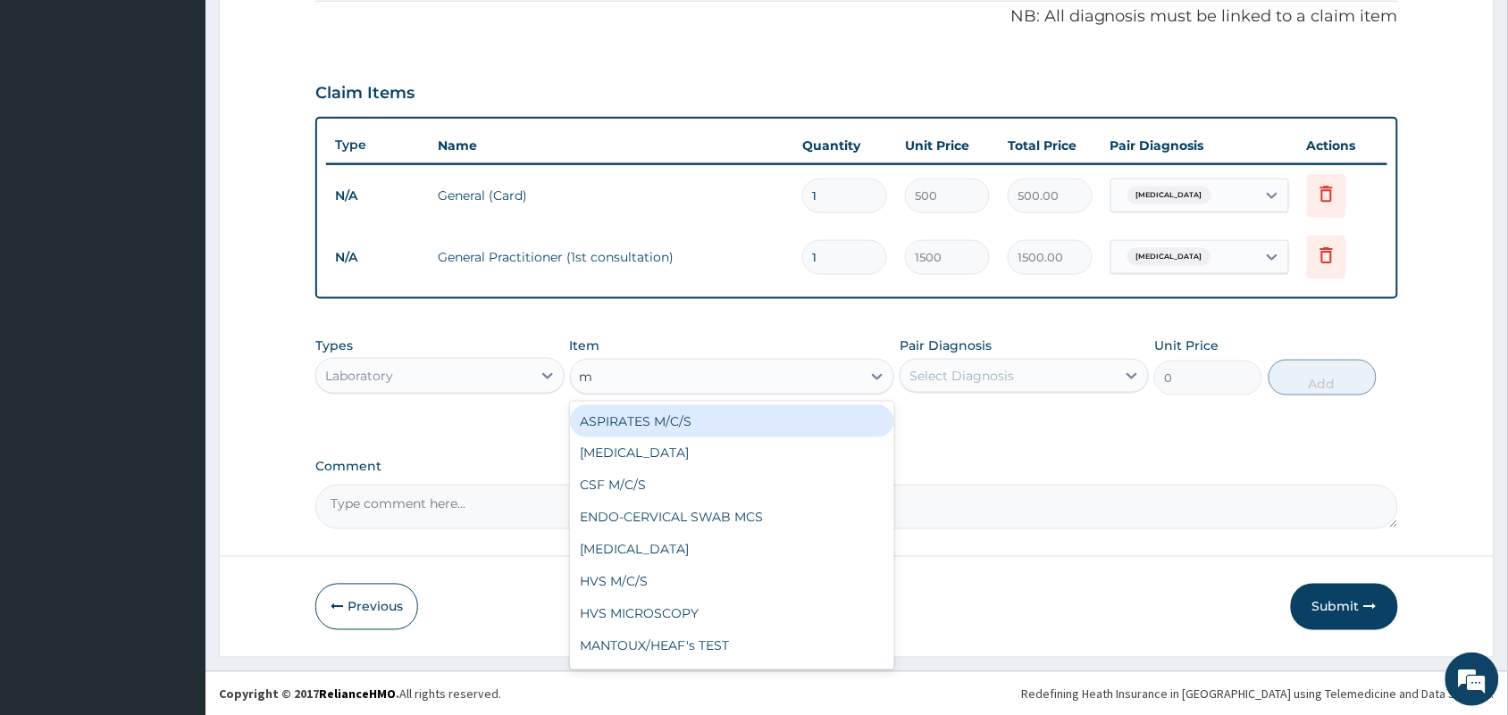
type input "mp"
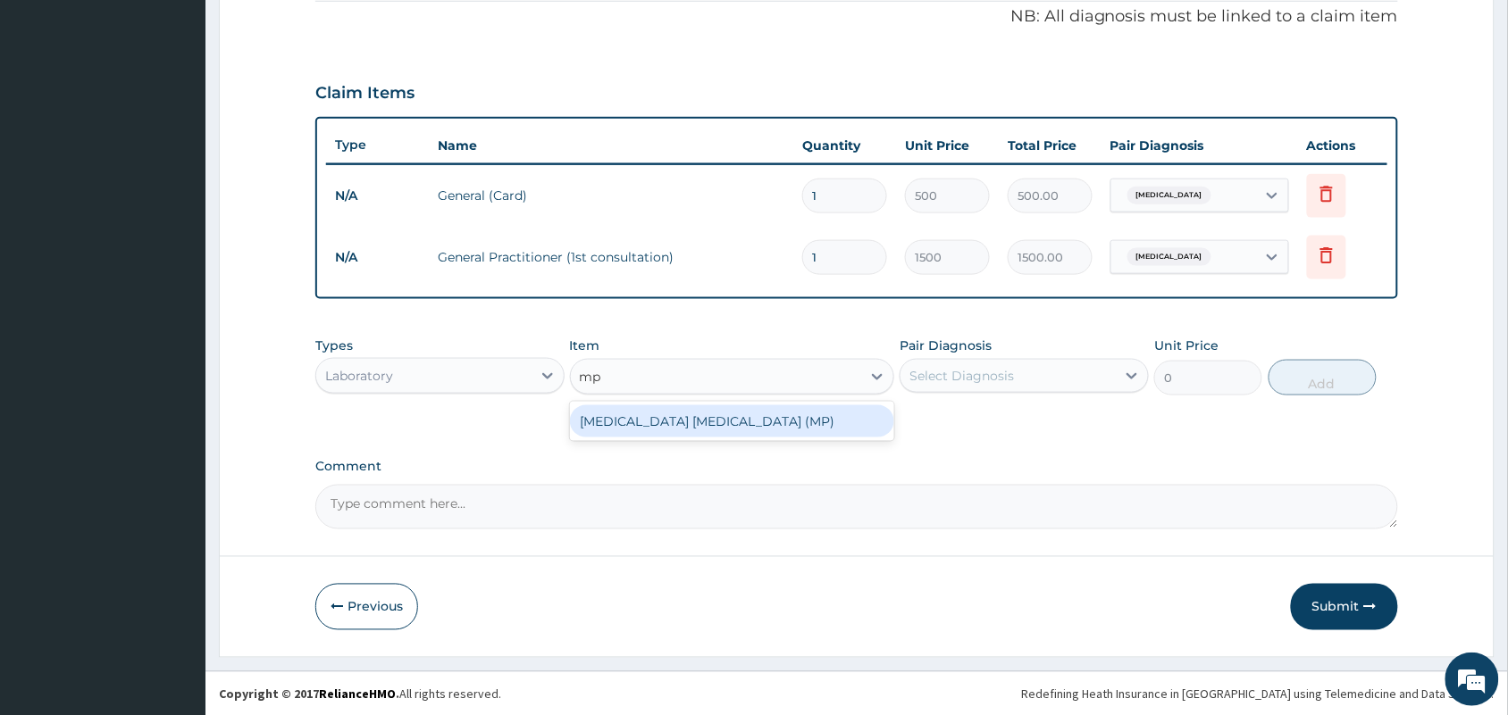
click at [665, 417] on div "[MEDICAL_DATA] [MEDICAL_DATA] (MP)" at bounding box center [732, 421] width 325 height 32
type input "560"
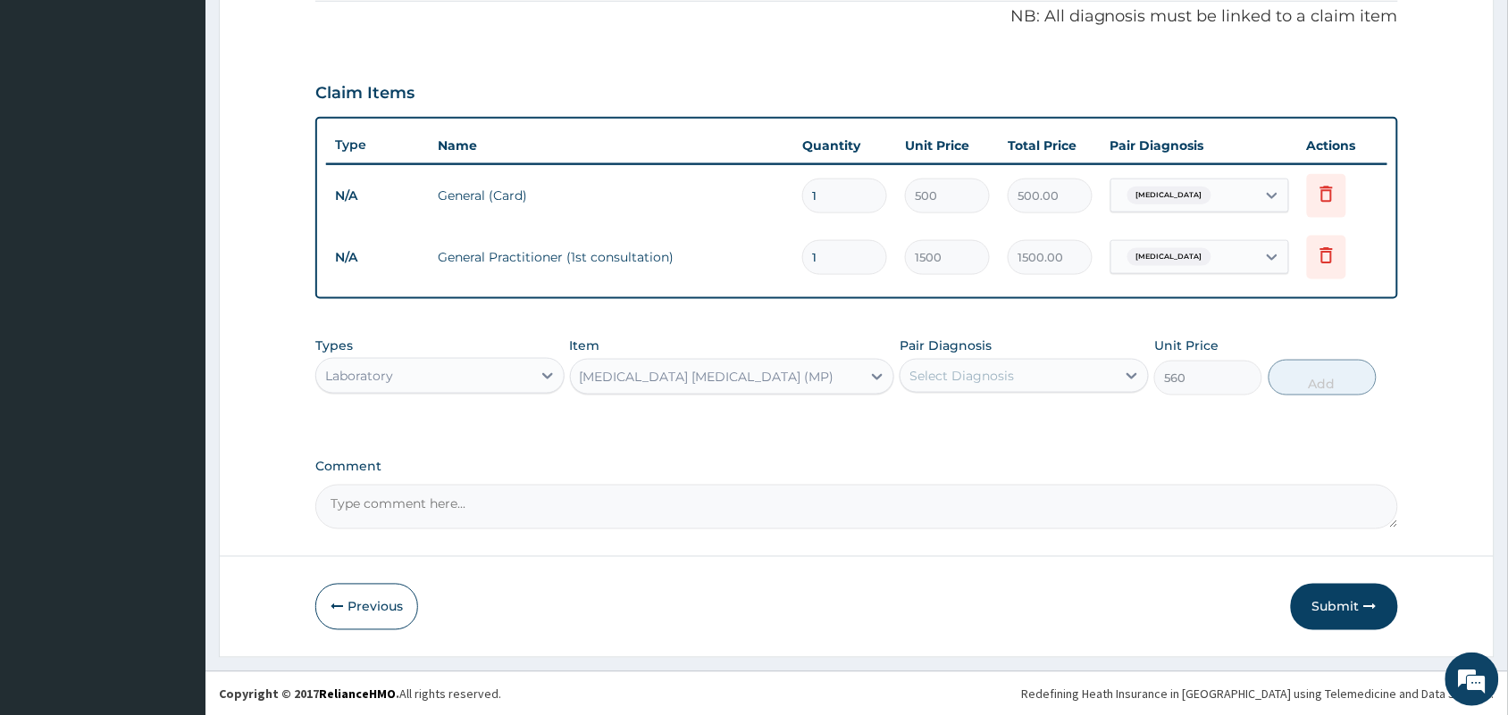
click at [973, 380] on div "Select Diagnosis" at bounding box center [961, 376] width 104 height 18
click at [940, 424] on label "[MEDICAL_DATA]" at bounding box center [984, 420] width 111 height 18
checkbox input "true"
click at [1324, 380] on button "Add" at bounding box center [1322, 378] width 108 height 36
type input "0"
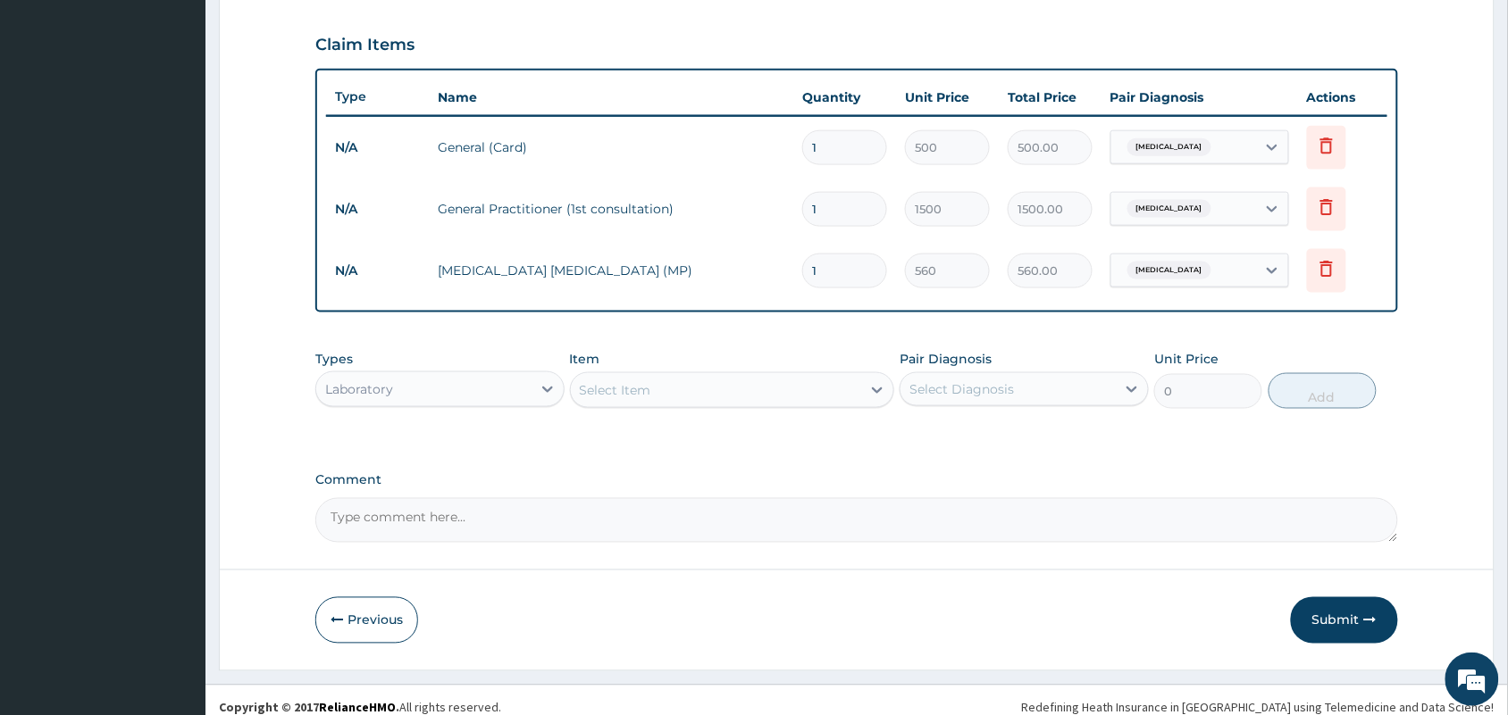
scroll to position [610, 0]
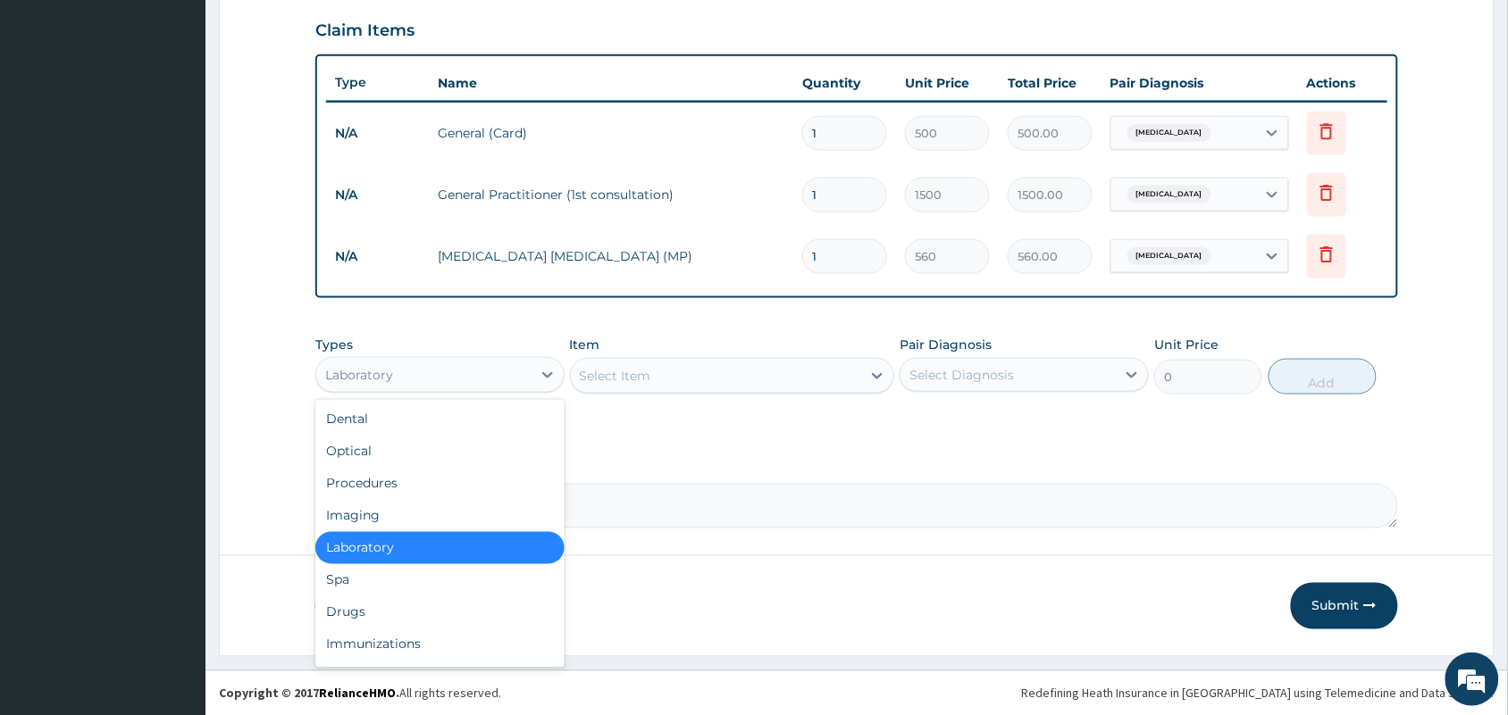
click at [447, 375] on div "Laboratory" at bounding box center [423, 375] width 215 height 29
click at [344, 621] on div "Drugs" at bounding box center [439, 613] width 249 height 32
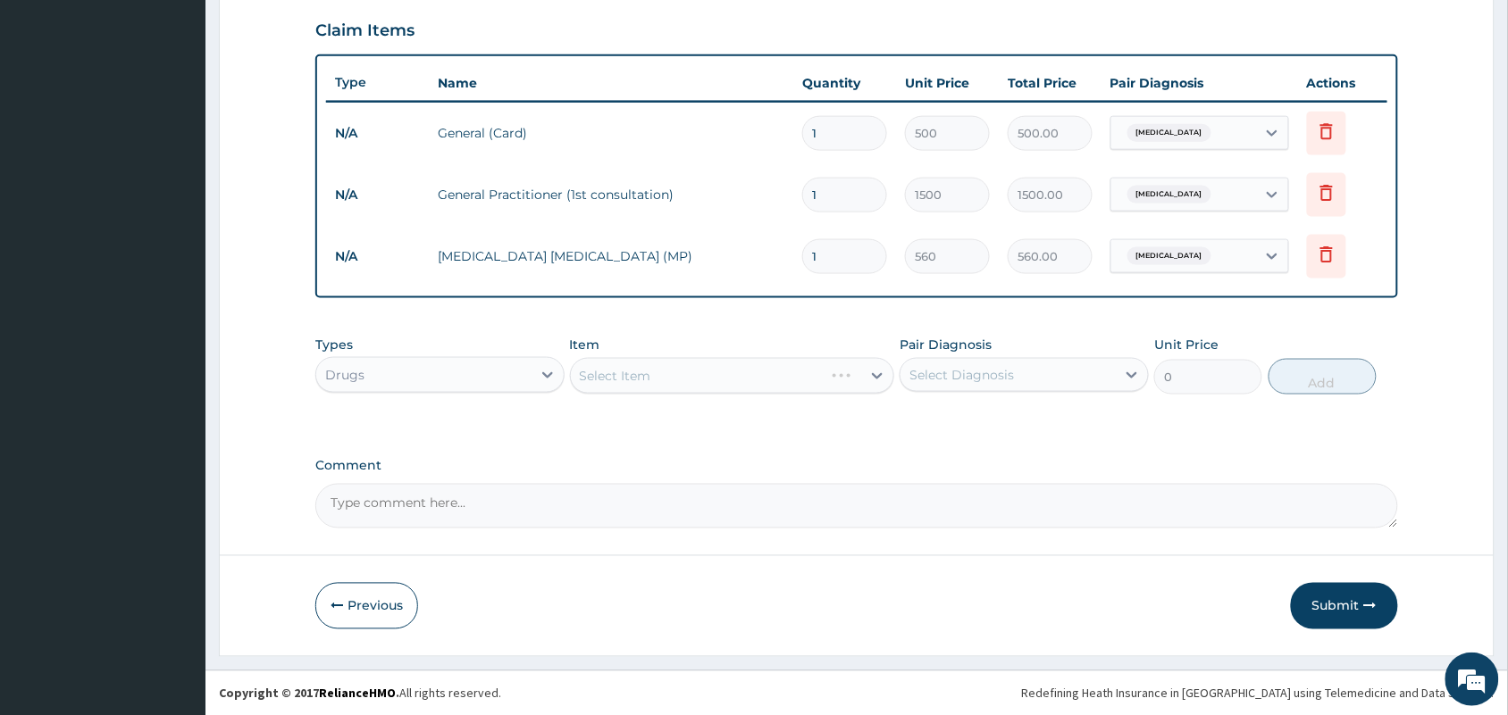
click at [722, 364] on div "Select Item" at bounding box center [732, 376] width 325 height 36
click at [722, 364] on div "Select Item" at bounding box center [716, 376] width 291 height 29
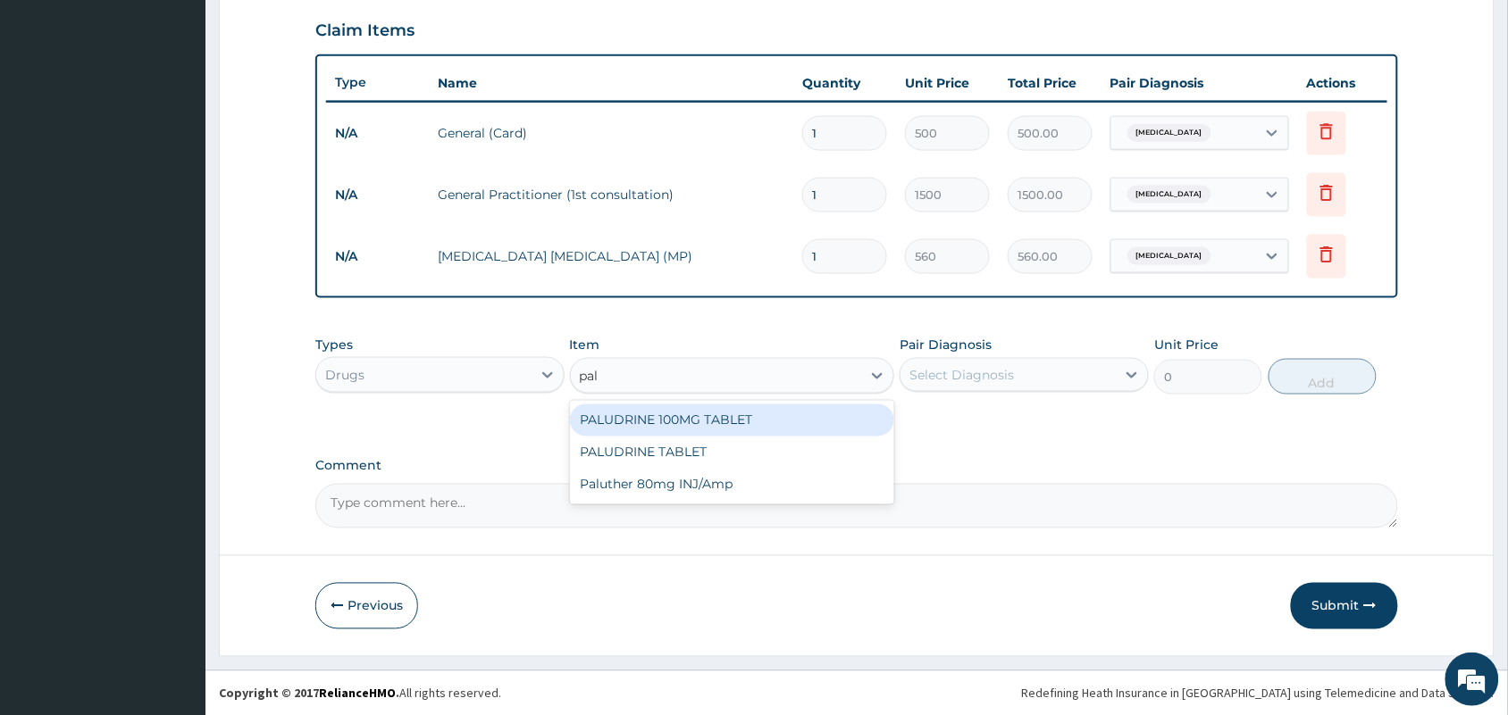
type input "palu"
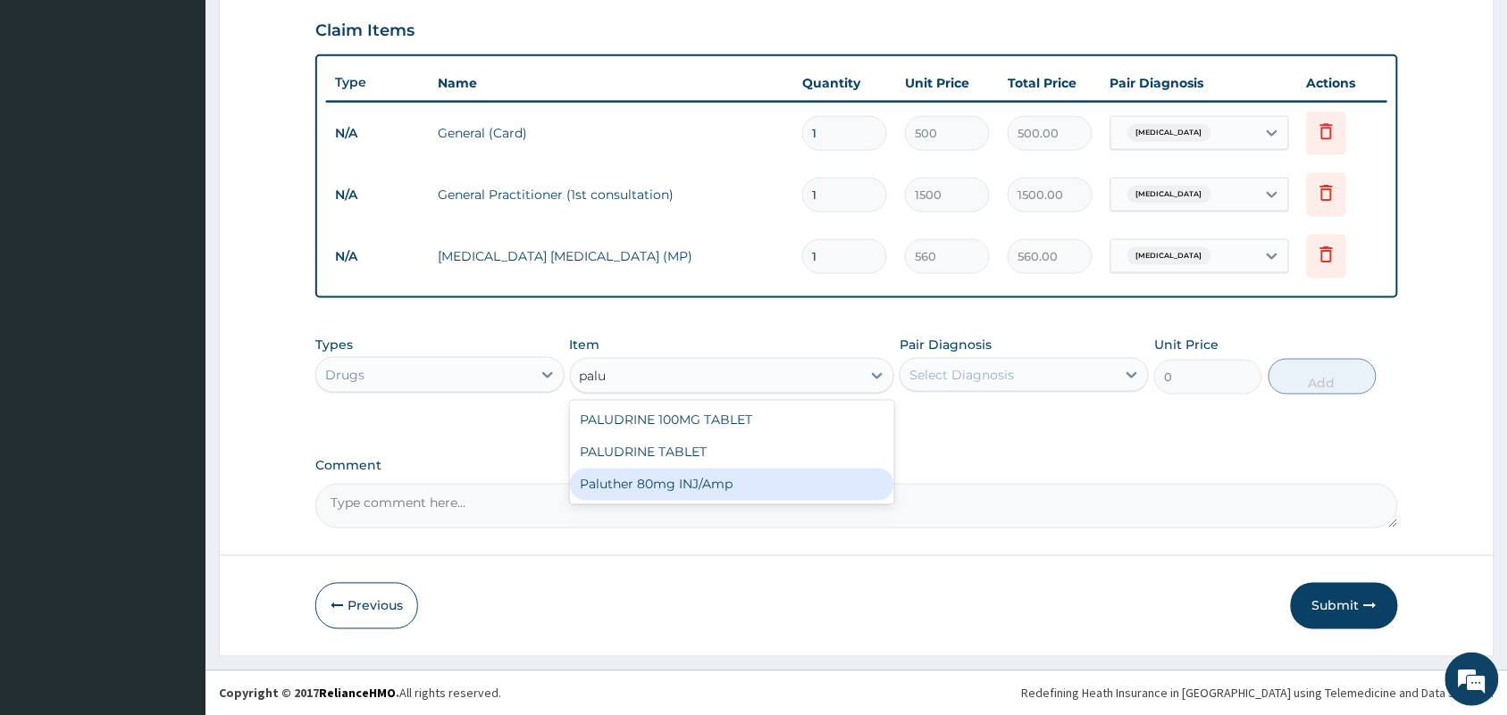
click at [661, 469] on div "Paluther 80mg INJ/Amp" at bounding box center [732, 485] width 325 height 32
type input "105"
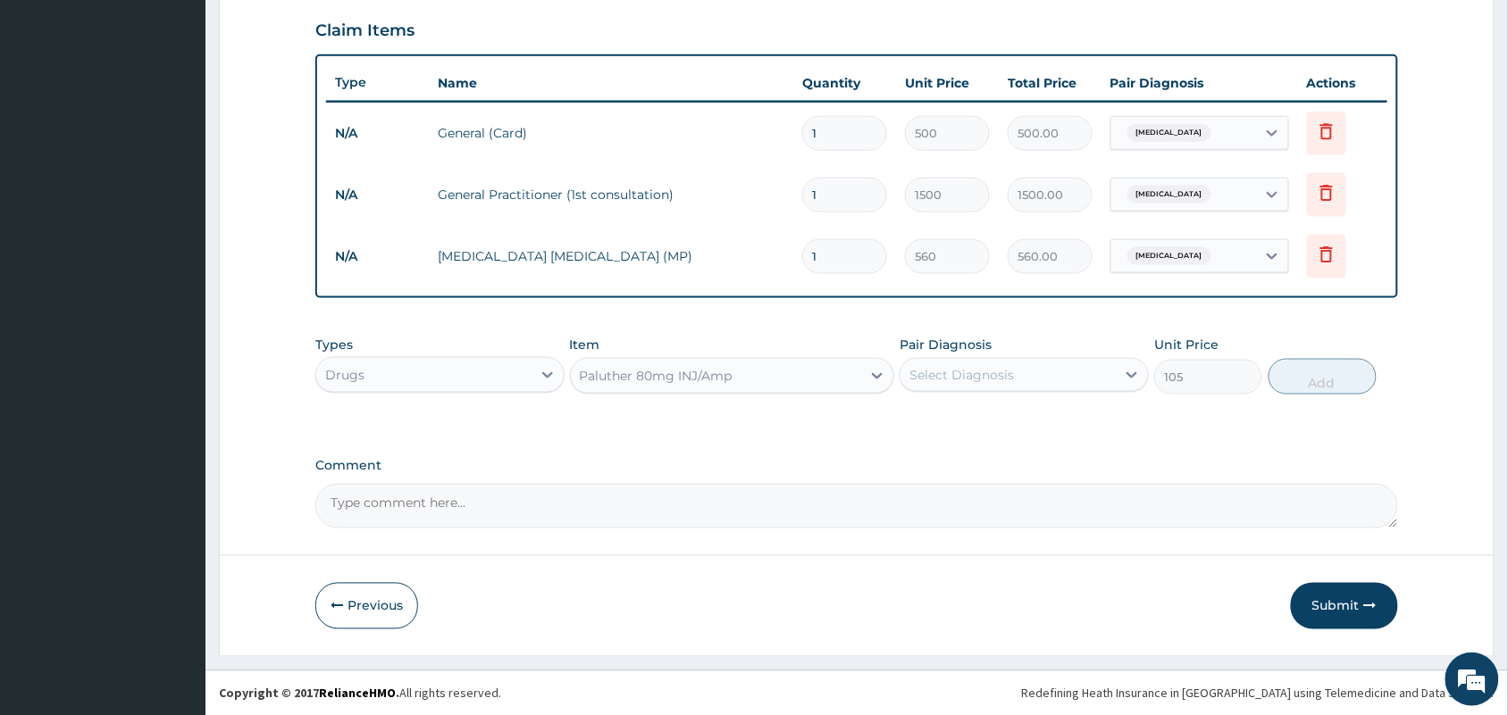
click at [997, 375] on div "Select Diagnosis" at bounding box center [961, 375] width 104 height 18
click at [974, 410] on label "[MEDICAL_DATA]" at bounding box center [984, 419] width 111 height 18
checkbox input "true"
click at [1301, 376] on button "Add" at bounding box center [1322, 377] width 108 height 36
type input "0"
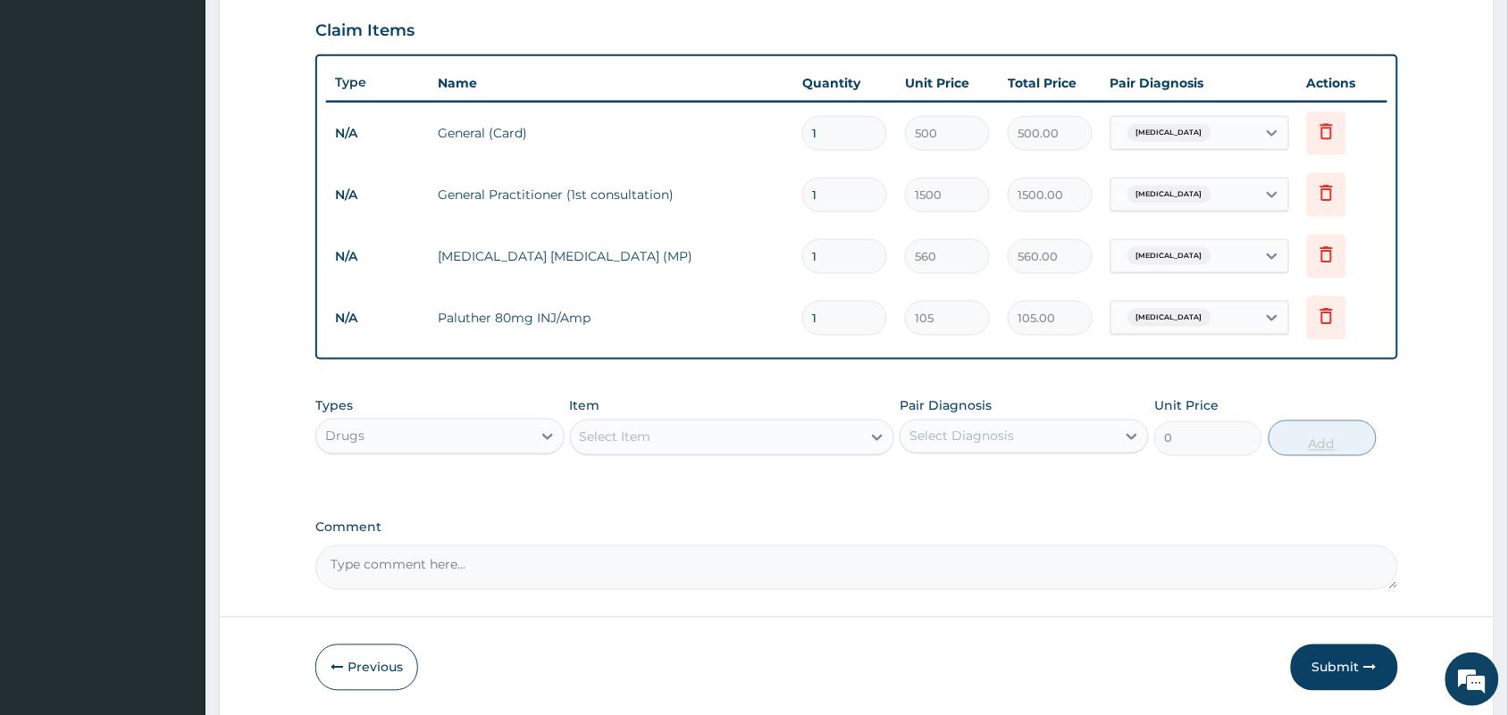
type input "0.00"
type input "6"
type input "630.00"
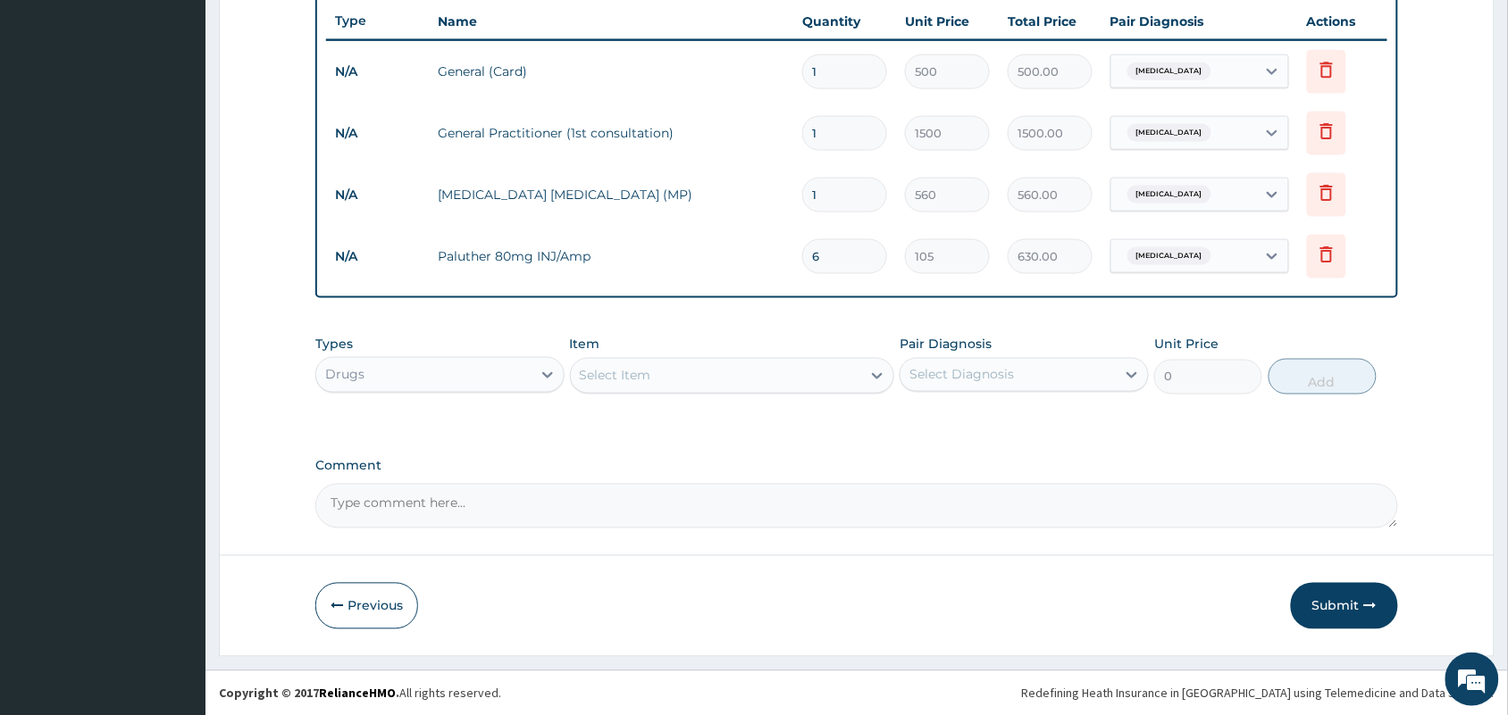
type input "6"
click at [725, 375] on div "Select Item" at bounding box center [716, 376] width 291 height 29
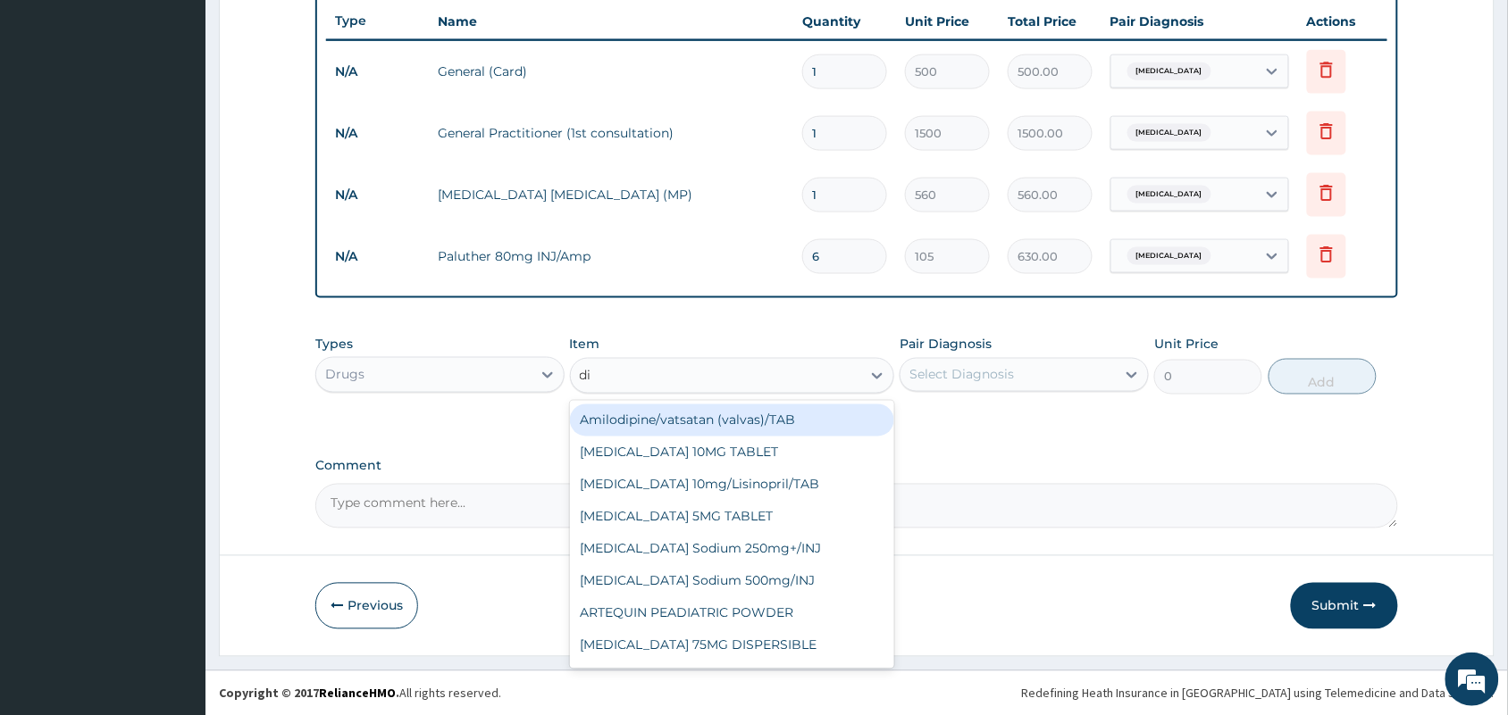
type input "dic"
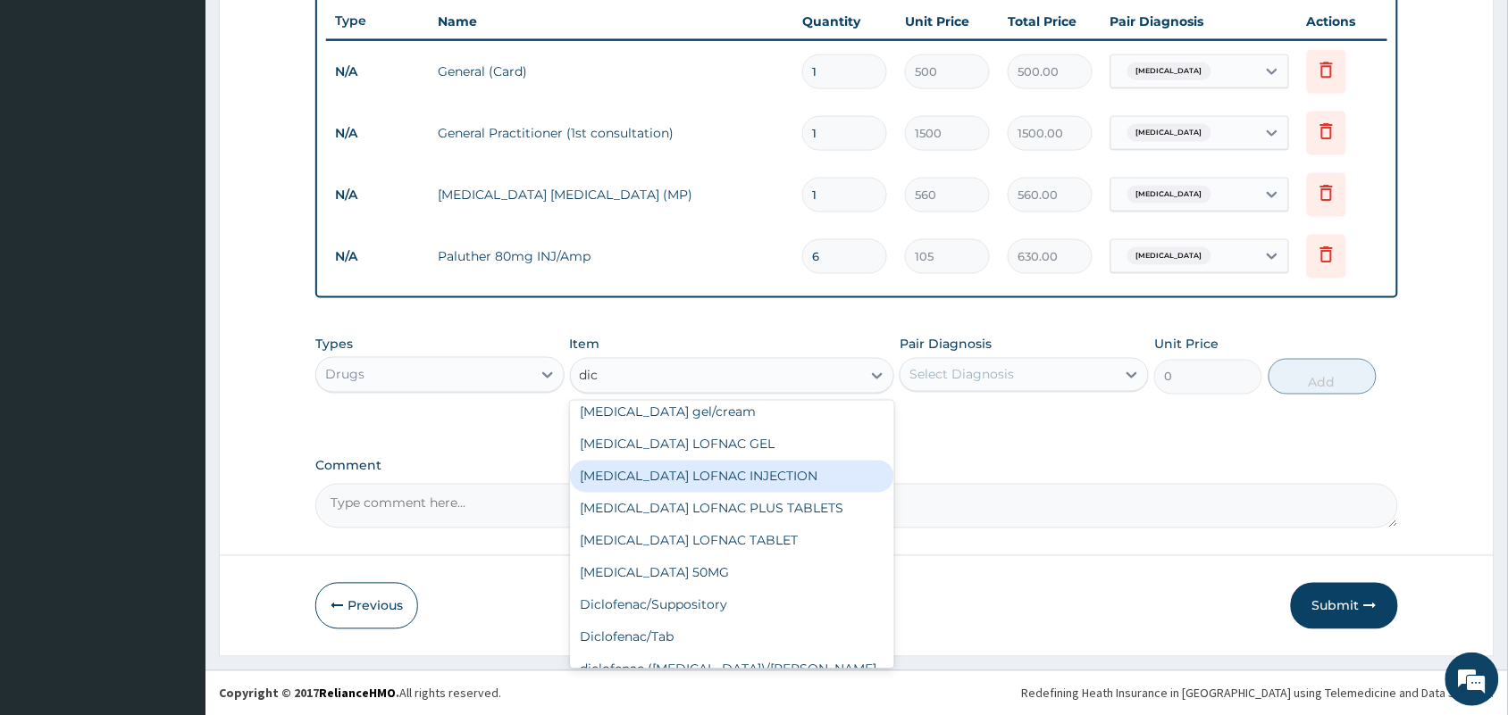
scroll to position [221, 0]
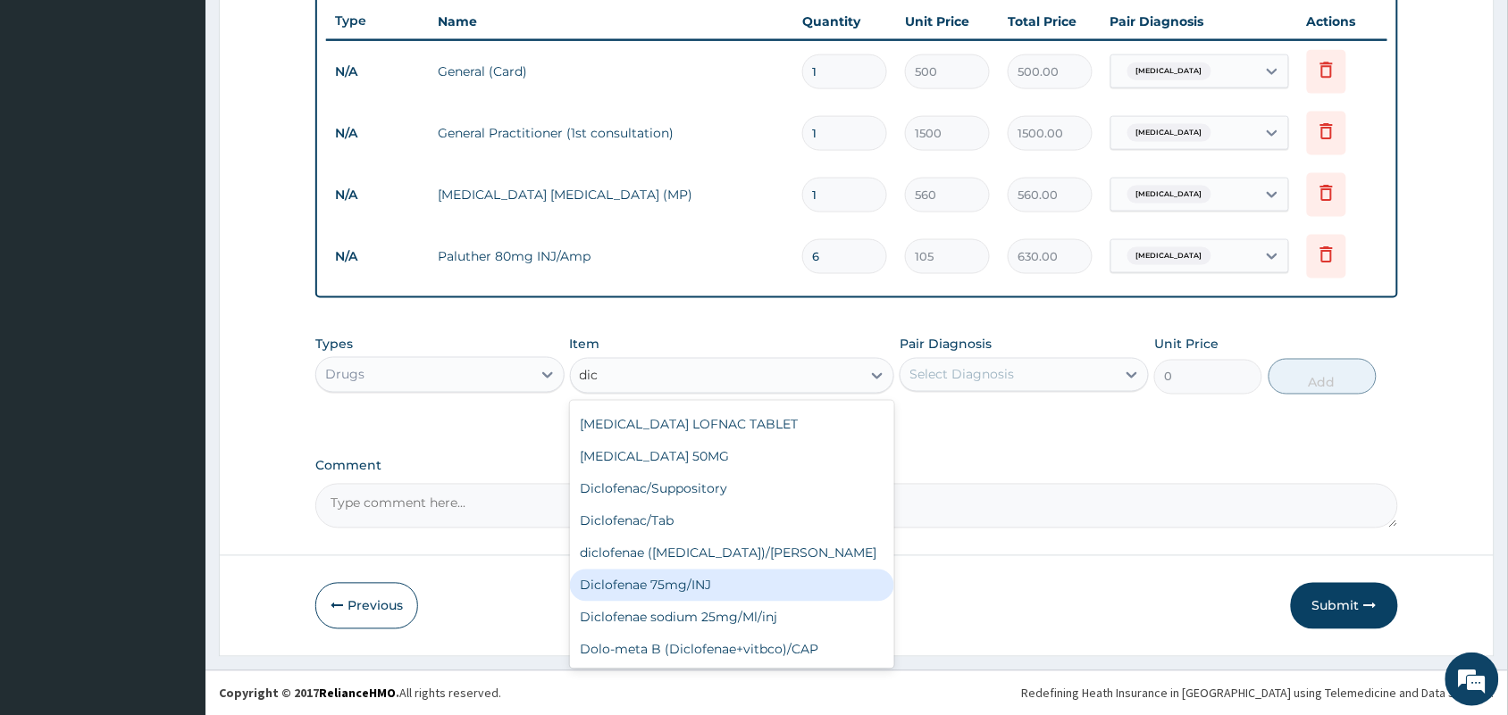
click at [692, 576] on div "Diclofenae 75mg/INJ" at bounding box center [732, 586] width 325 height 32
type input "39.38"
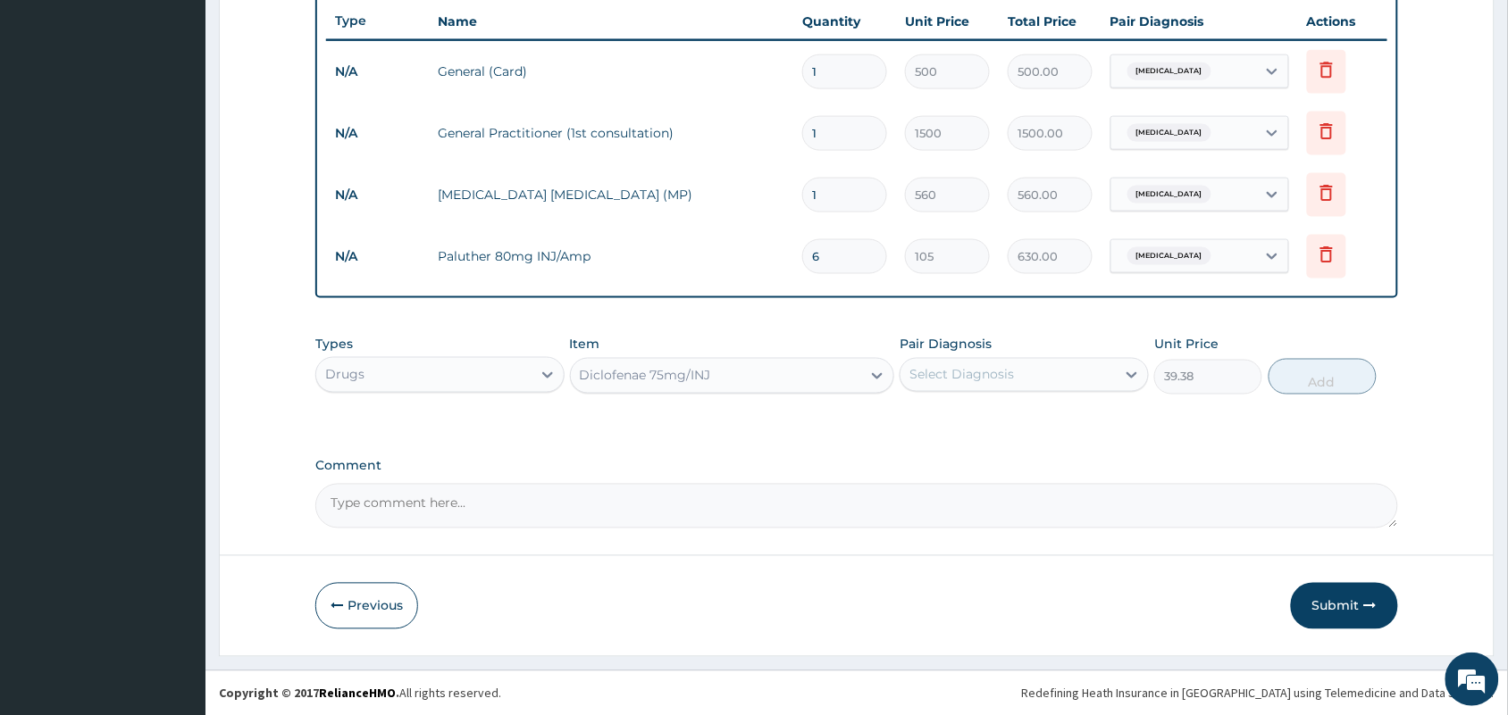
click at [976, 372] on div "Select Diagnosis" at bounding box center [961, 375] width 104 height 18
click at [948, 417] on label "[MEDICAL_DATA]" at bounding box center [984, 419] width 111 height 18
checkbox input "true"
click at [1299, 363] on button "Add" at bounding box center [1322, 377] width 108 height 36
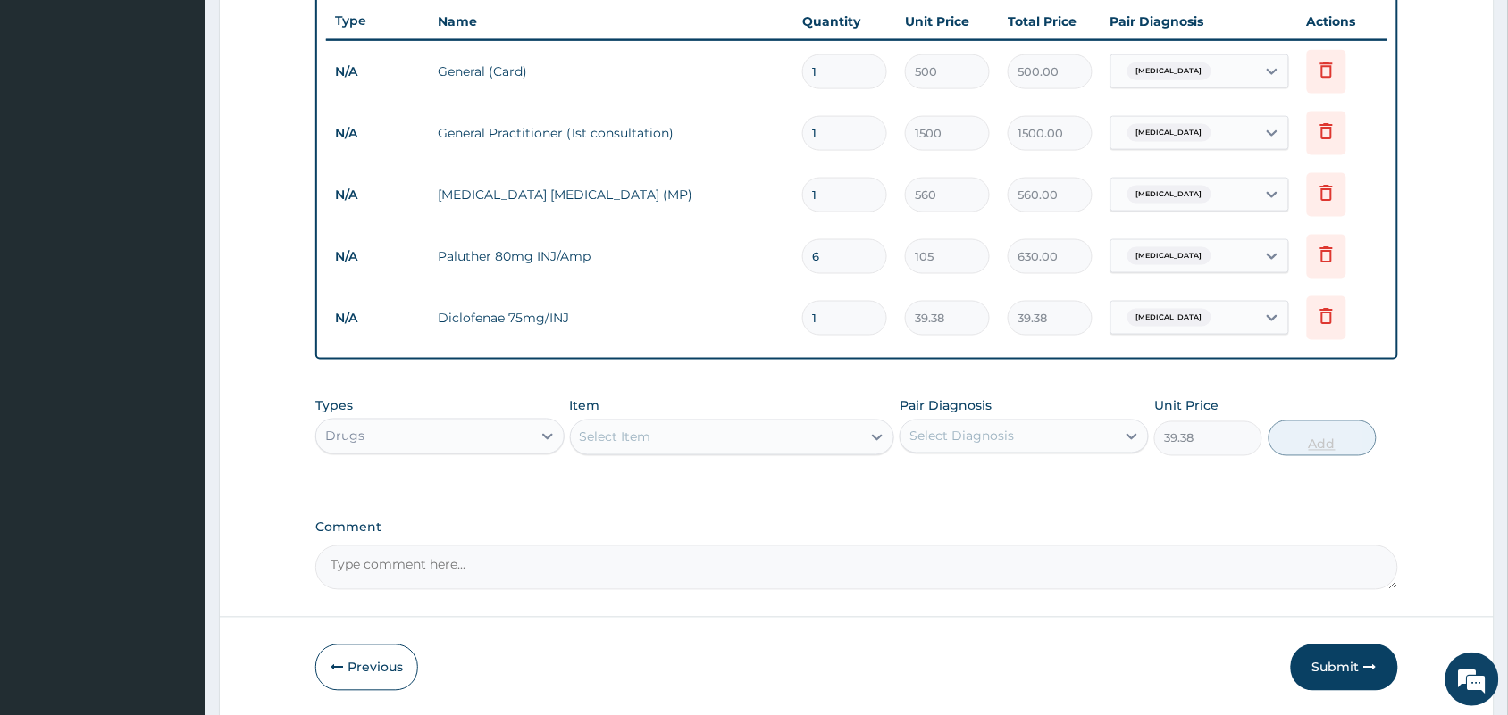
type input "0"
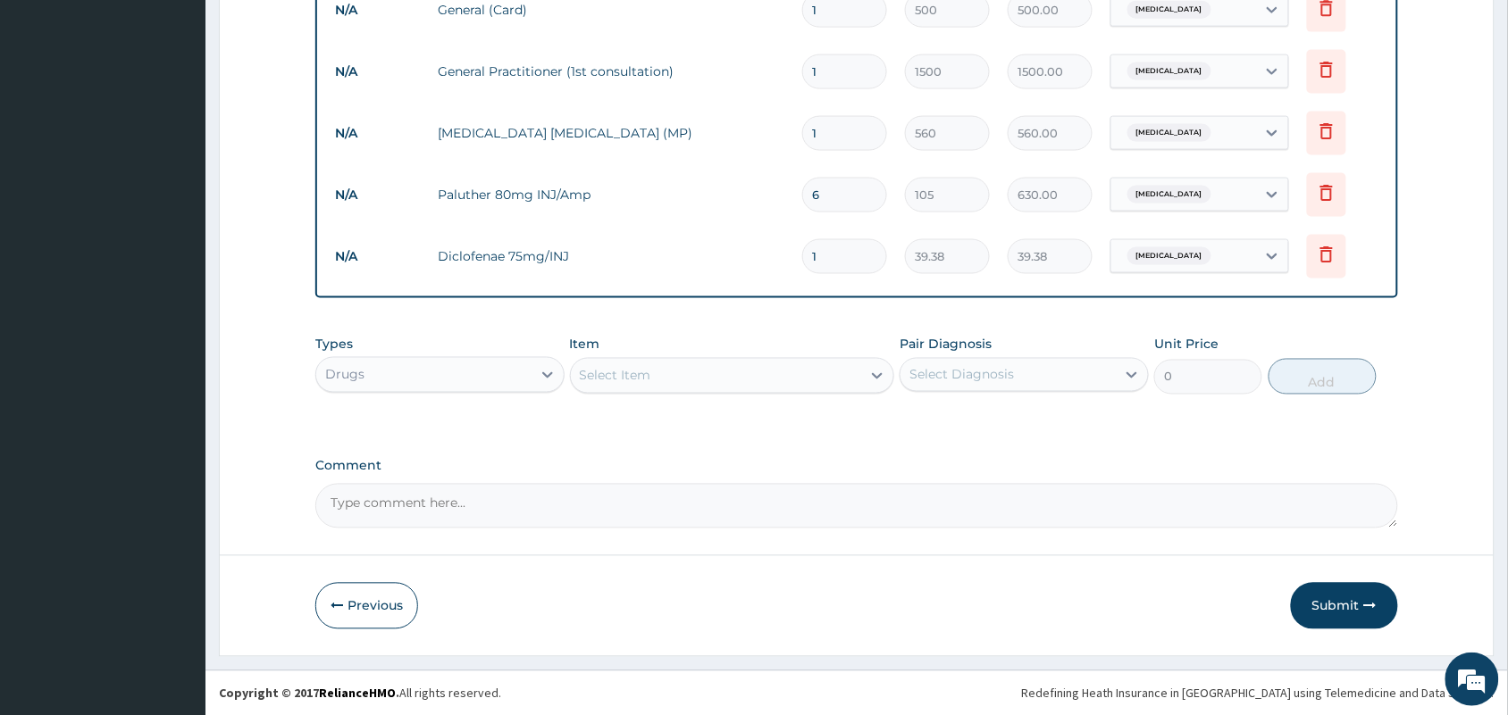
click at [716, 366] on div "Select Item" at bounding box center [716, 376] width 291 height 29
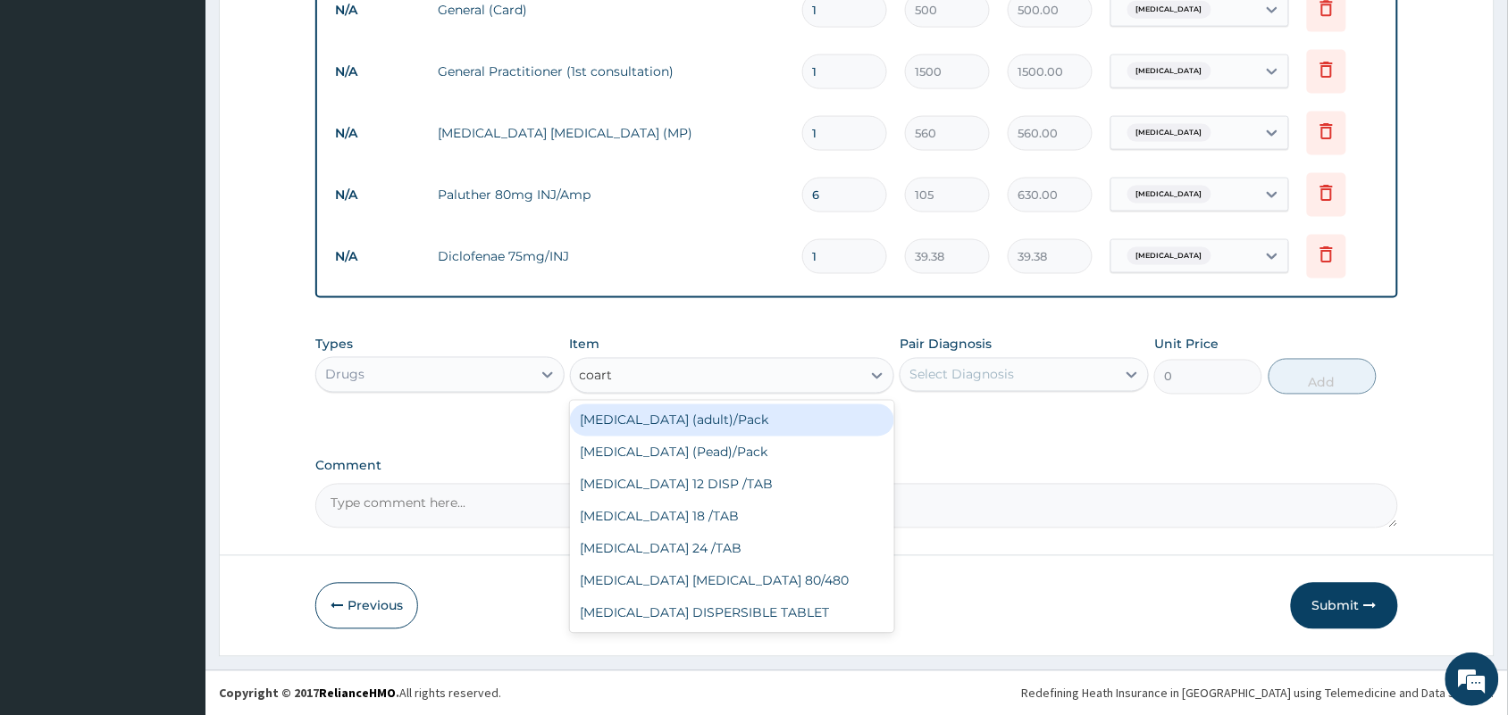
type input "coarte"
click at [725, 422] on div "[MEDICAL_DATA] (adult)/Pack" at bounding box center [732, 421] width 325 height 32
type input "682.5"
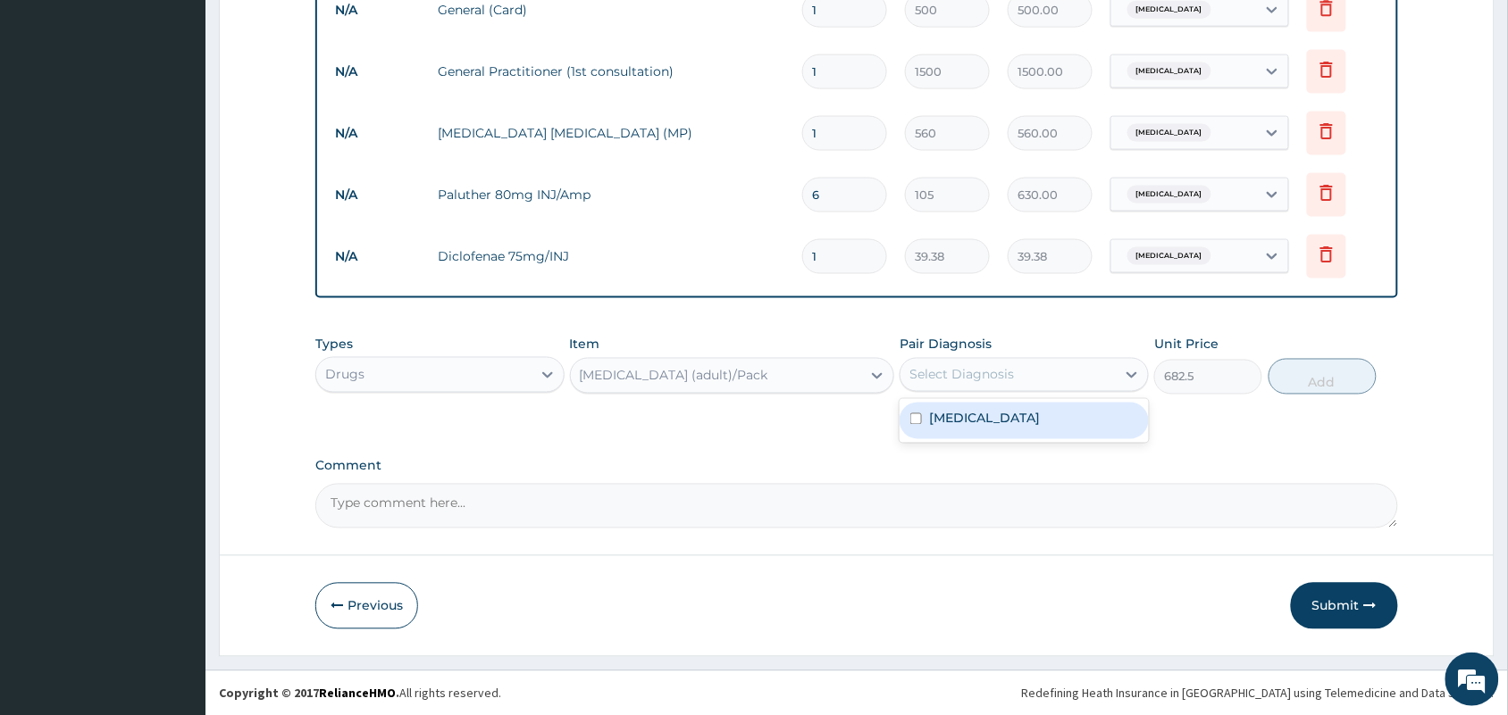
click at [970, 367] on div "Select Diagnosis" at bounding box center [961, 375] width 104 height 18
click at [942, 412] on label "[MEDICAL_DATA]" at bounding box center [984, 419] width 111 height 18
checkbox input "true"
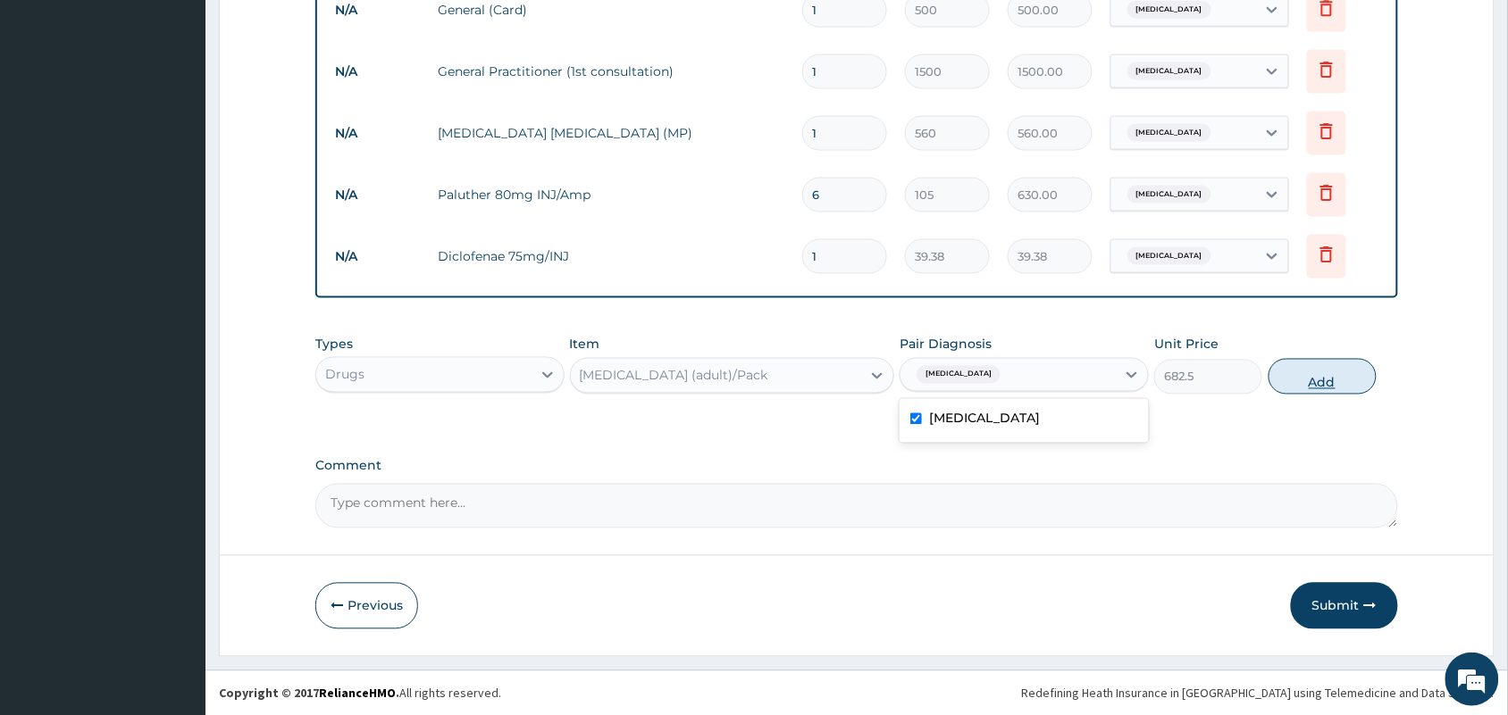
click at [1296, 372] on button "Add" at bounding box center [1322, 377] width 108 height 36
type input "0"
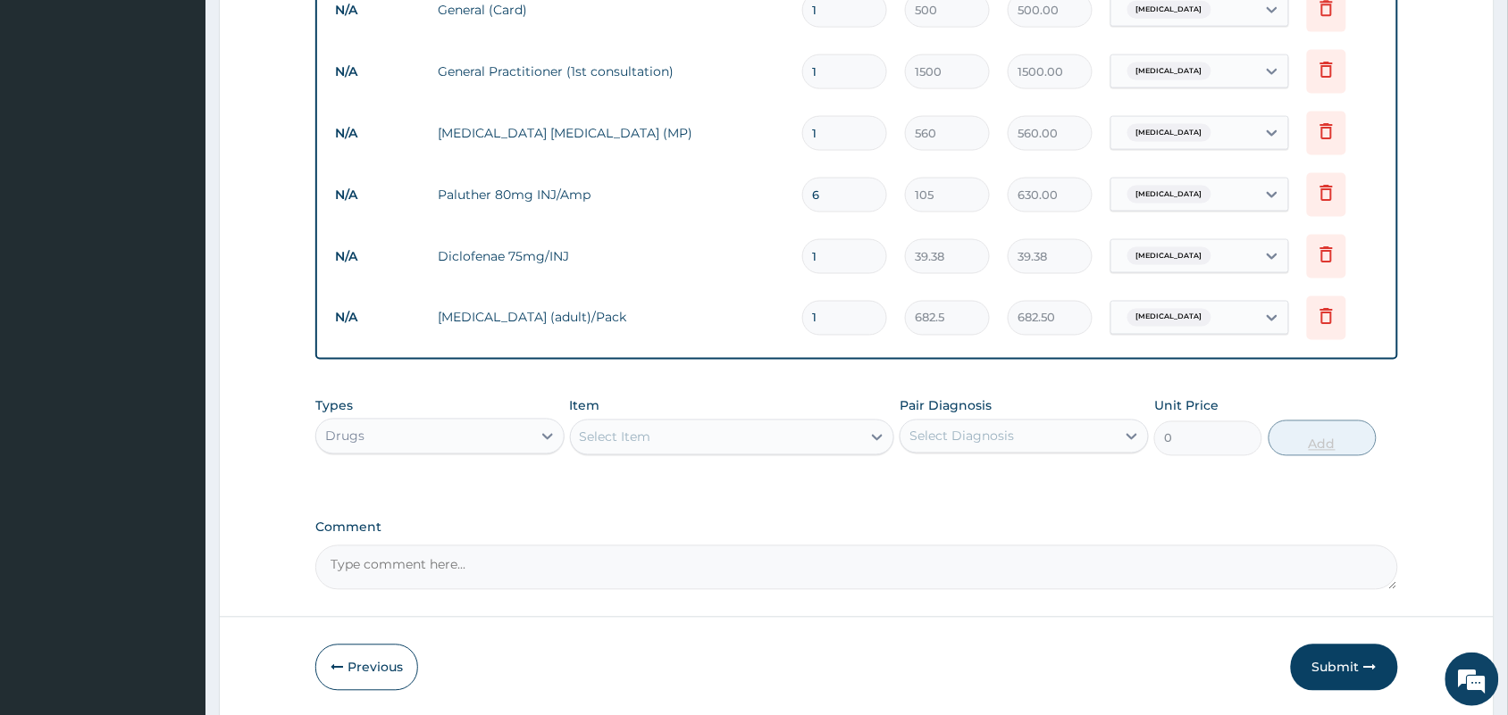
type input "0.00"
type input "6"
type input "4095.00"
type input "6"
click at [768, 442] on div "Select Item" at bounding box center [716, 437] width 291 height 29
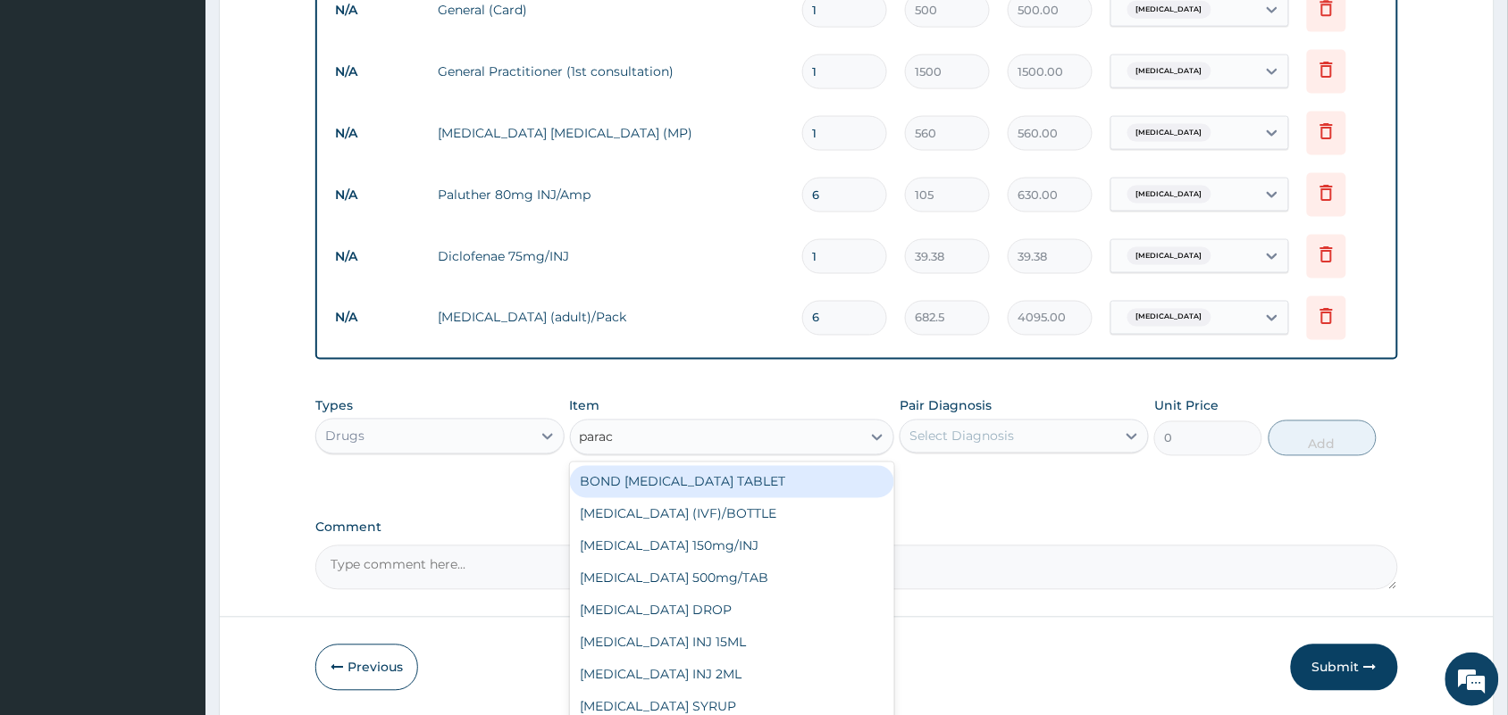
type input "parace"
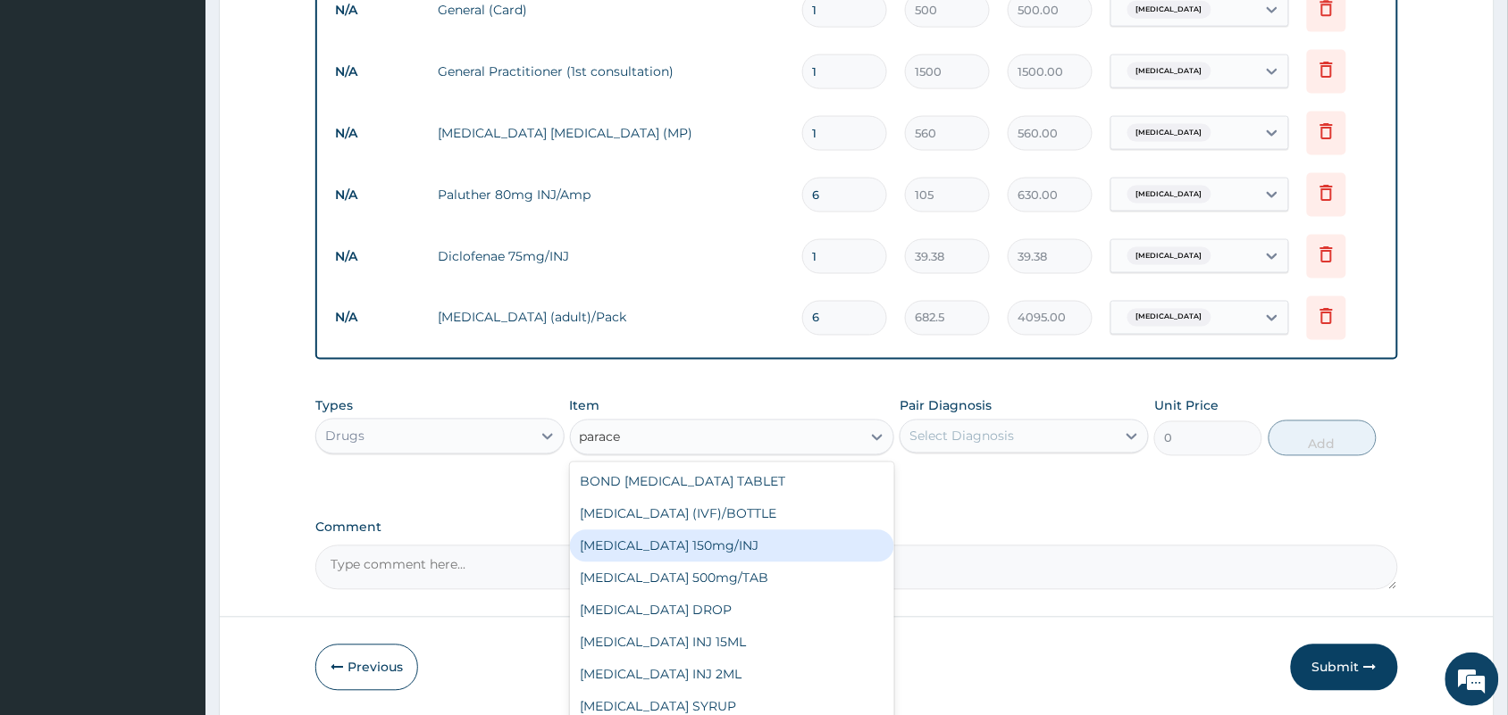
scroll to position [28, 0]
click at [768, 541] on div "[MEDICAL_DATA] 500mg/TAB" at bounding box center [732, 551] width 325 height 32
type input "5.25"
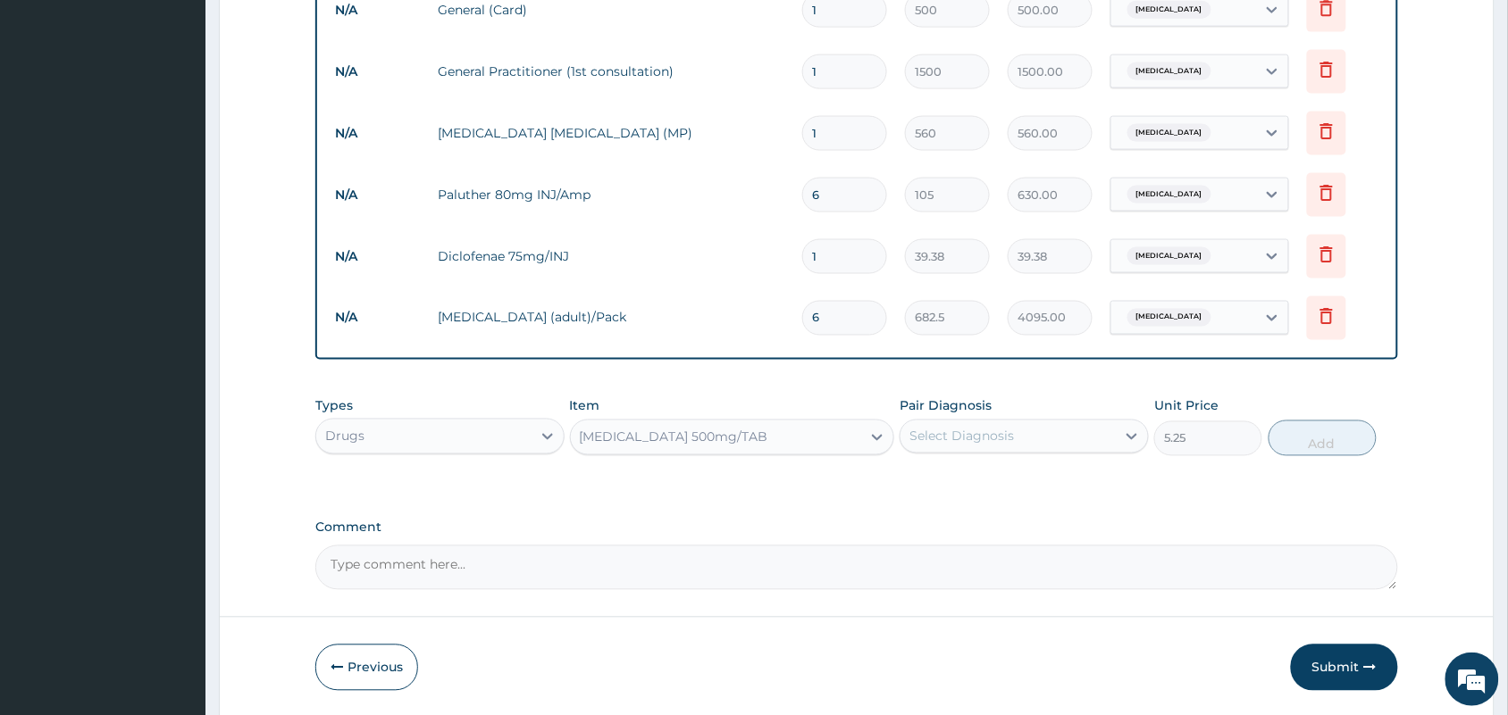
click at [987, 422] on div "Select Diagnosis" at bounding box center [1007, 436] width 215 height 29
click at [960, 480] on label "[MEDICAL_DATA]" at bounding box center [984, 481] width 111 height 18
checkbox input "true"
click at [1327, 442] on button "Add" at bounding box center [1322, 439] width 108 height 36
type input "0"
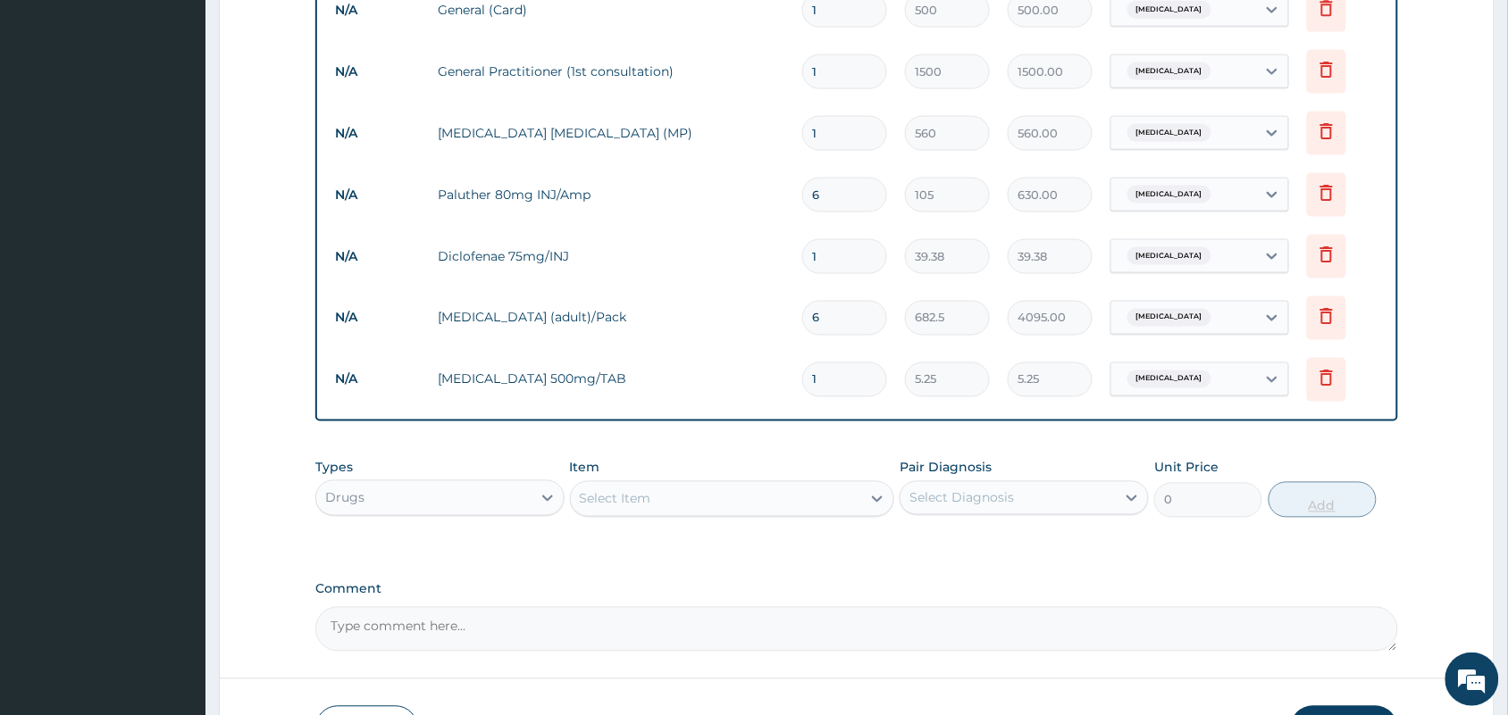
type input "18"
type input "94.50"
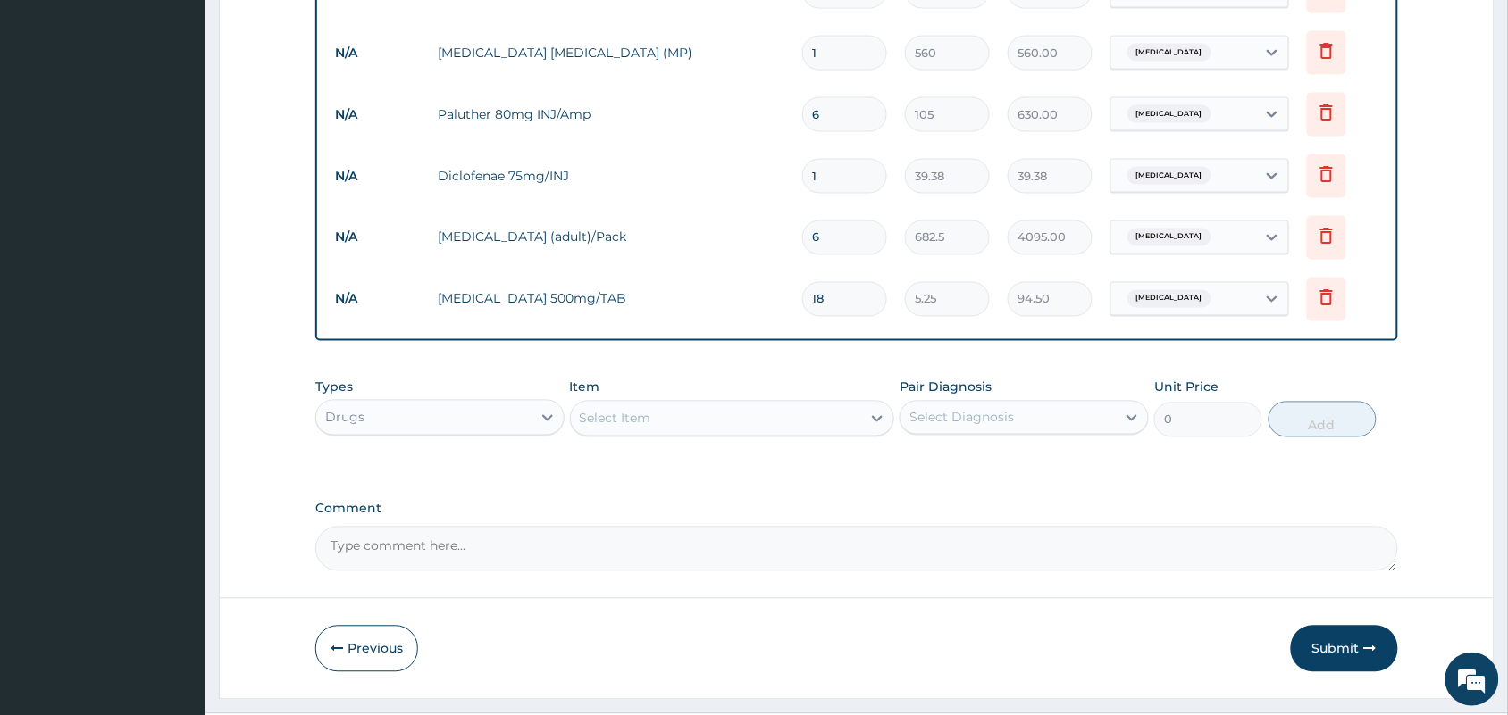
scroll to position [856, 0]
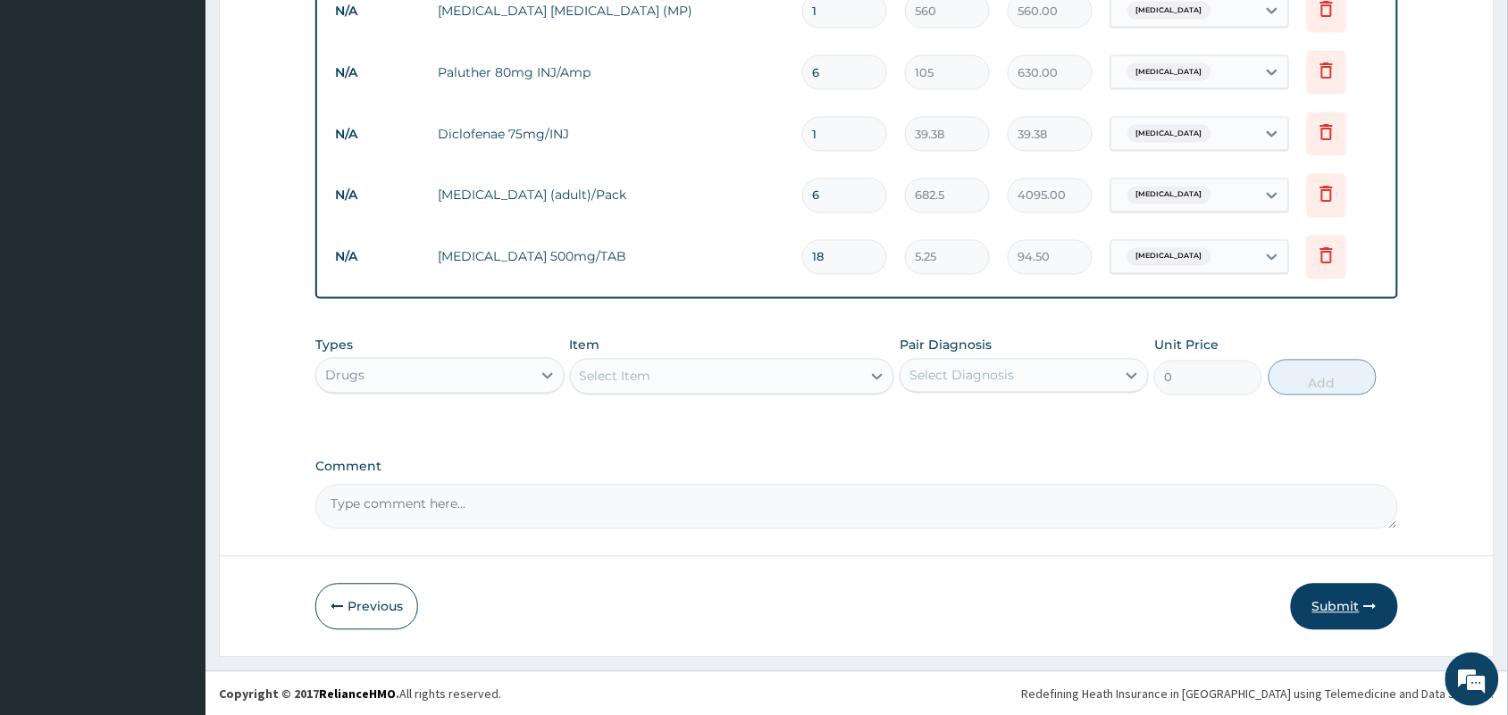
click at [1324, 610] on button "Submit" at bounding box center [1344, 607] width 107 height 46
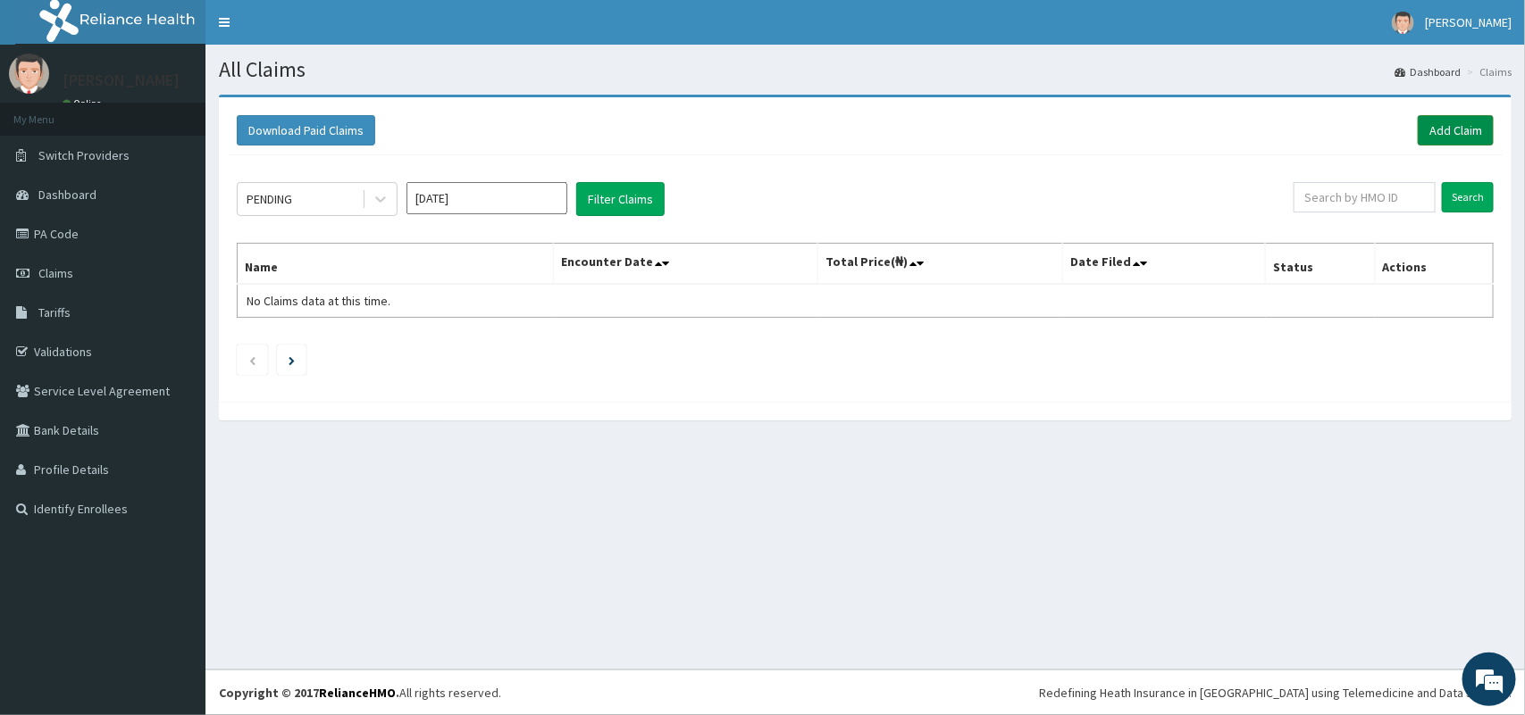
click at [1465, 121] on link "Add Claim" at bounding box center [1455, 130] width 76 height 30
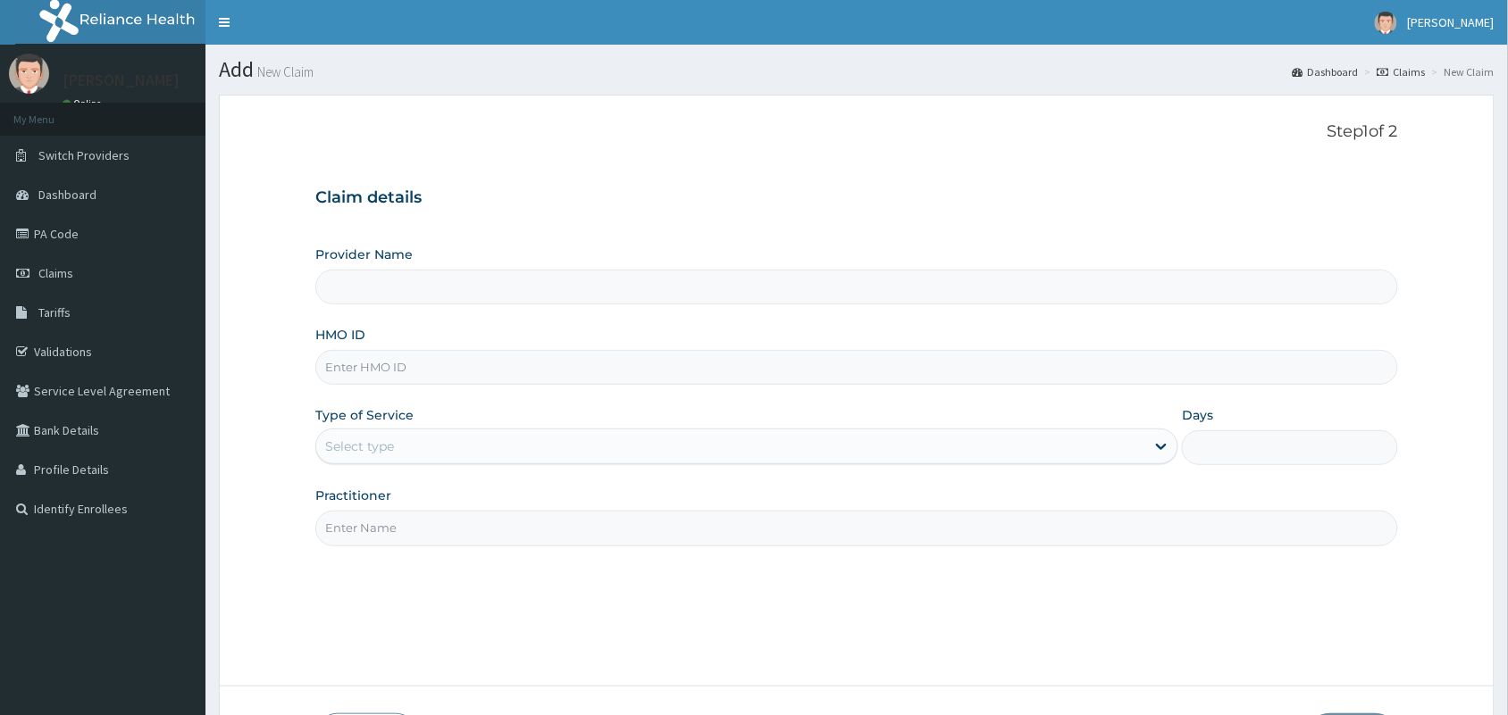
type input "[GEOGRAPHIC_DATA] And [GEOGRAPHIC_DATA]"
click at [756, 372] on input "HMO ID" at bounding box center [856, 367] width 1082 height 35
type input "SFA/13774/A"
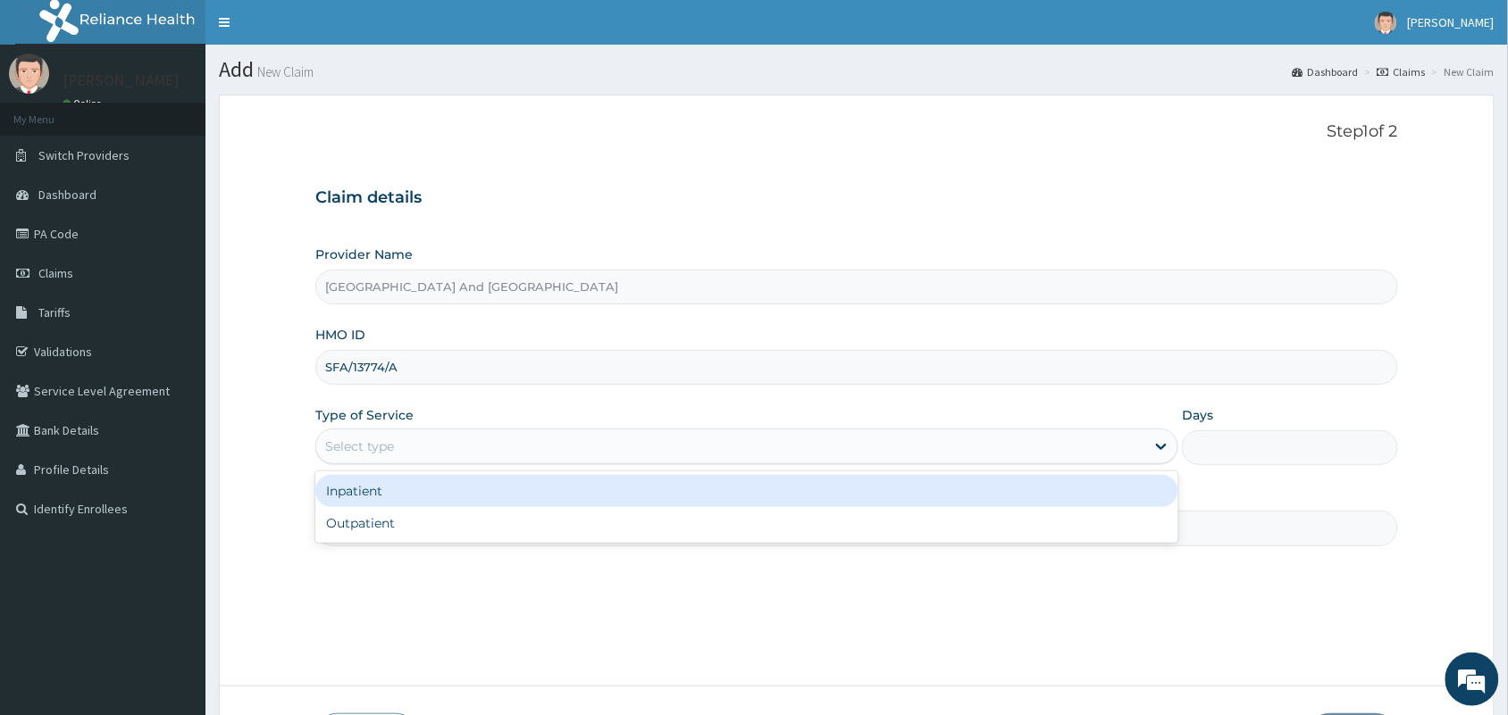
click at [467, 449] on div "Select type" at bounding box center [730, 446] width 829 height 29
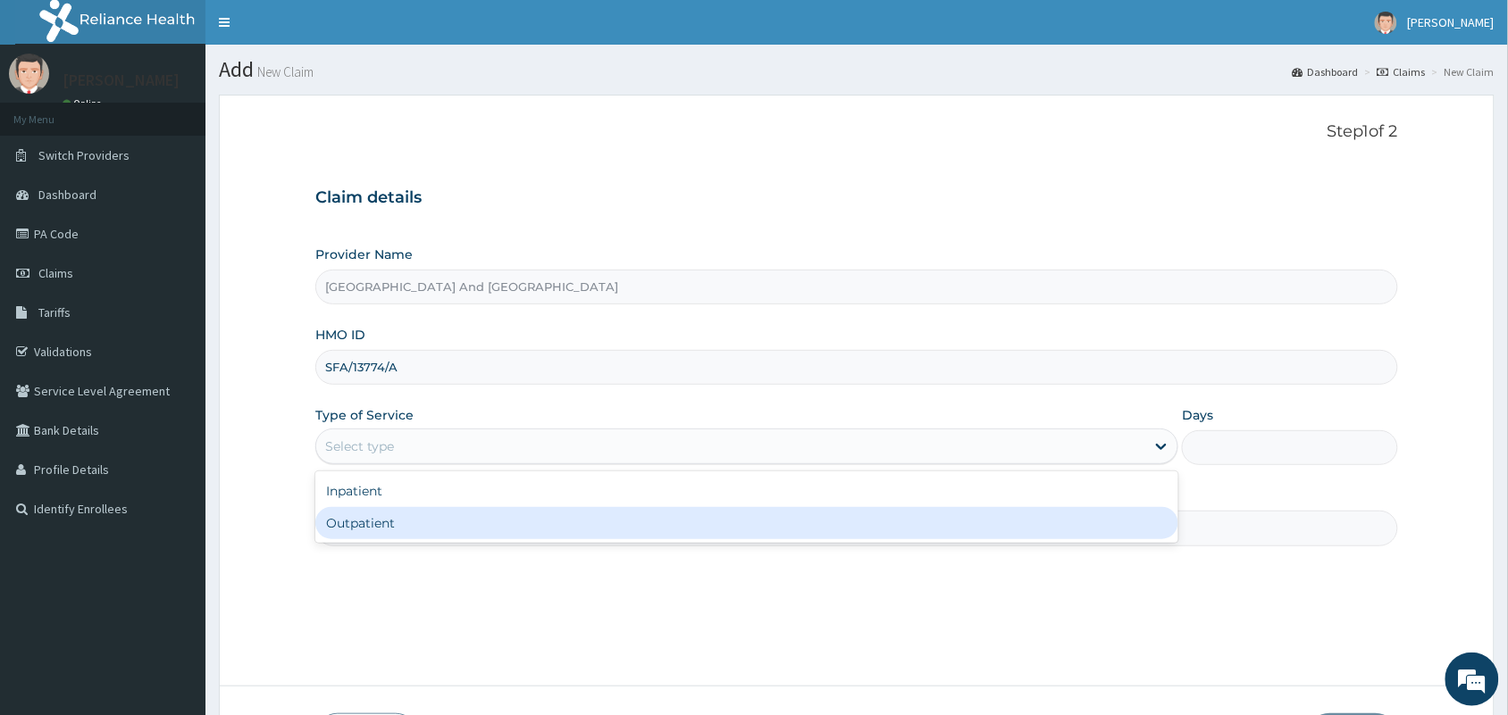
click at [405, 531] on div "Outpatient" at bounding box center [746, 523] width 863 height 32
type input "1"
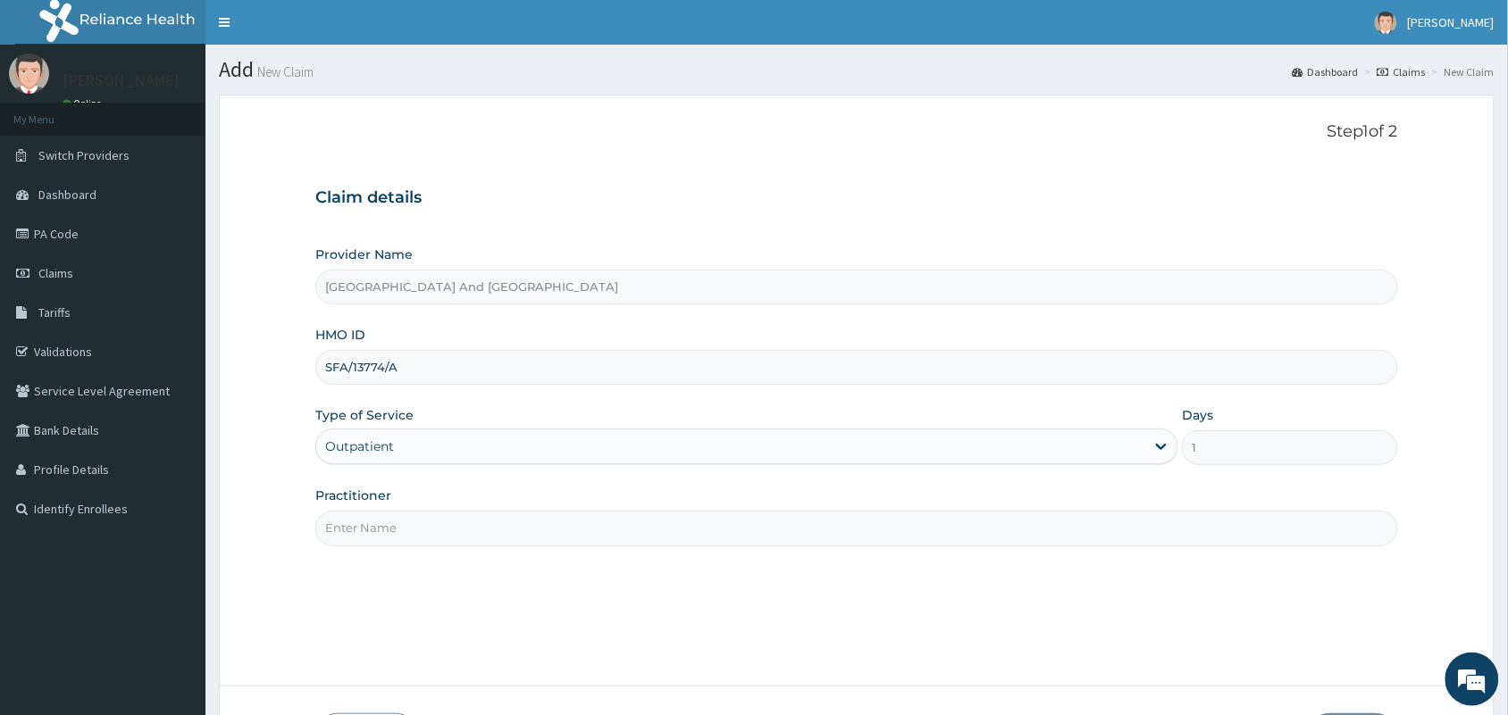
click at [425, 545] on input "Practitioner" at bounding box center [856, 528] width 1082 height 35
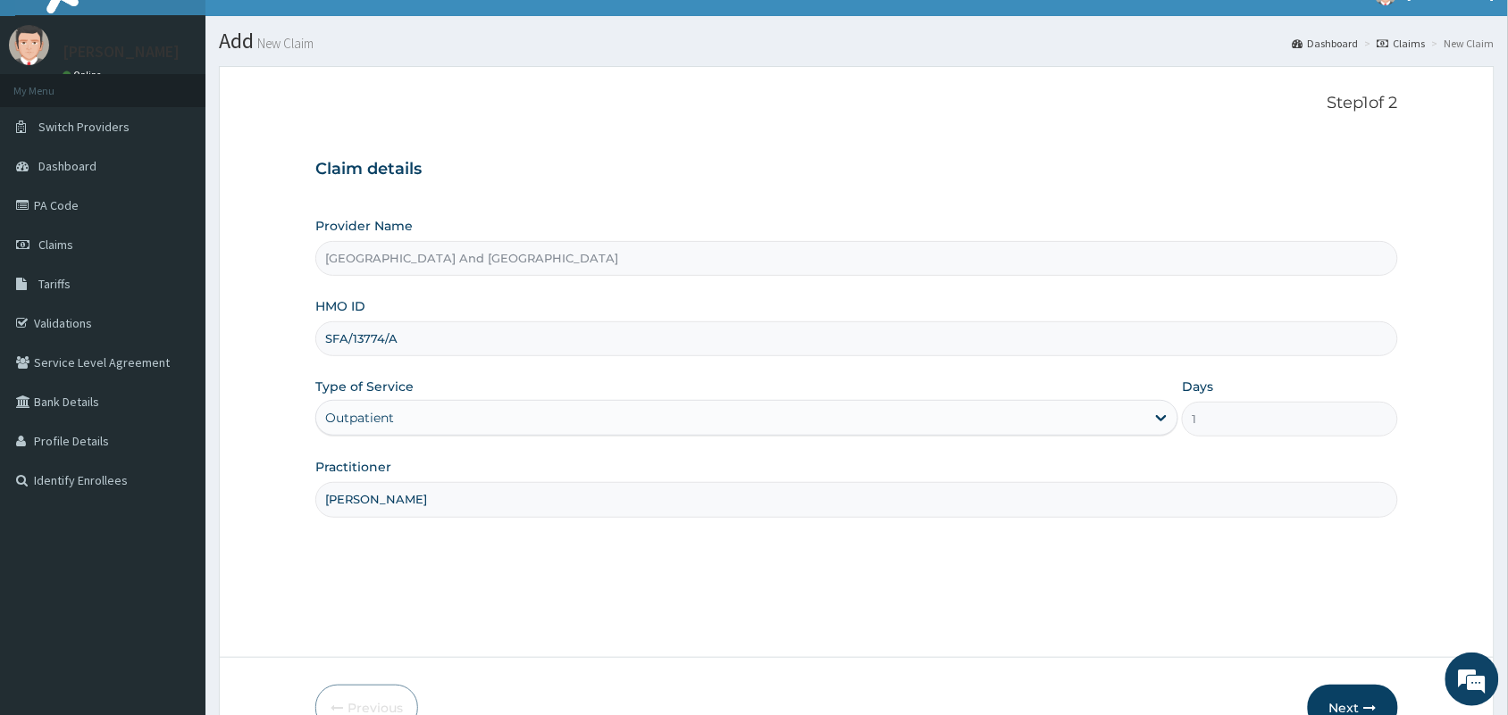
scroll to position [131, 0]
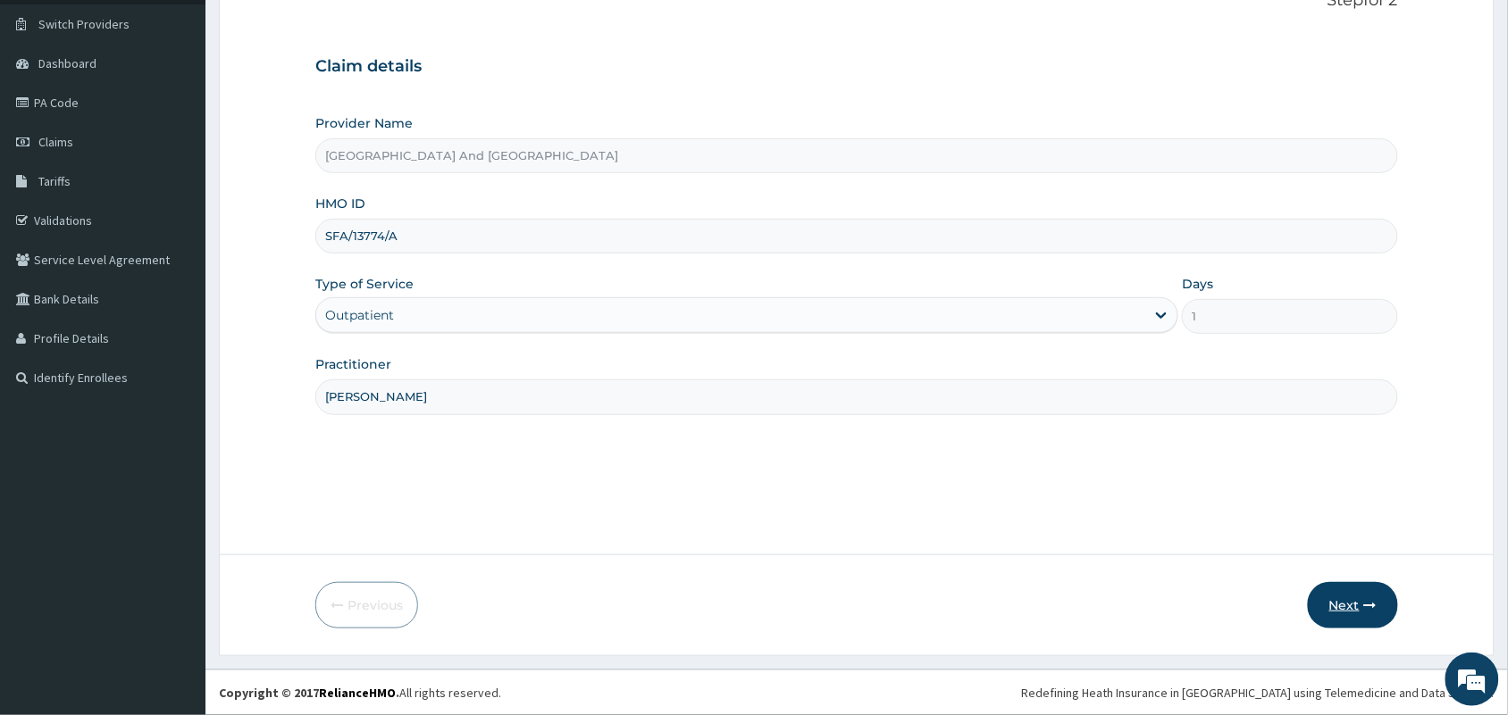
type input "[PERSON_NAME]"
click at [1344, 610] on button "Next" at bounding box center [1353, 605] width 90 height 46
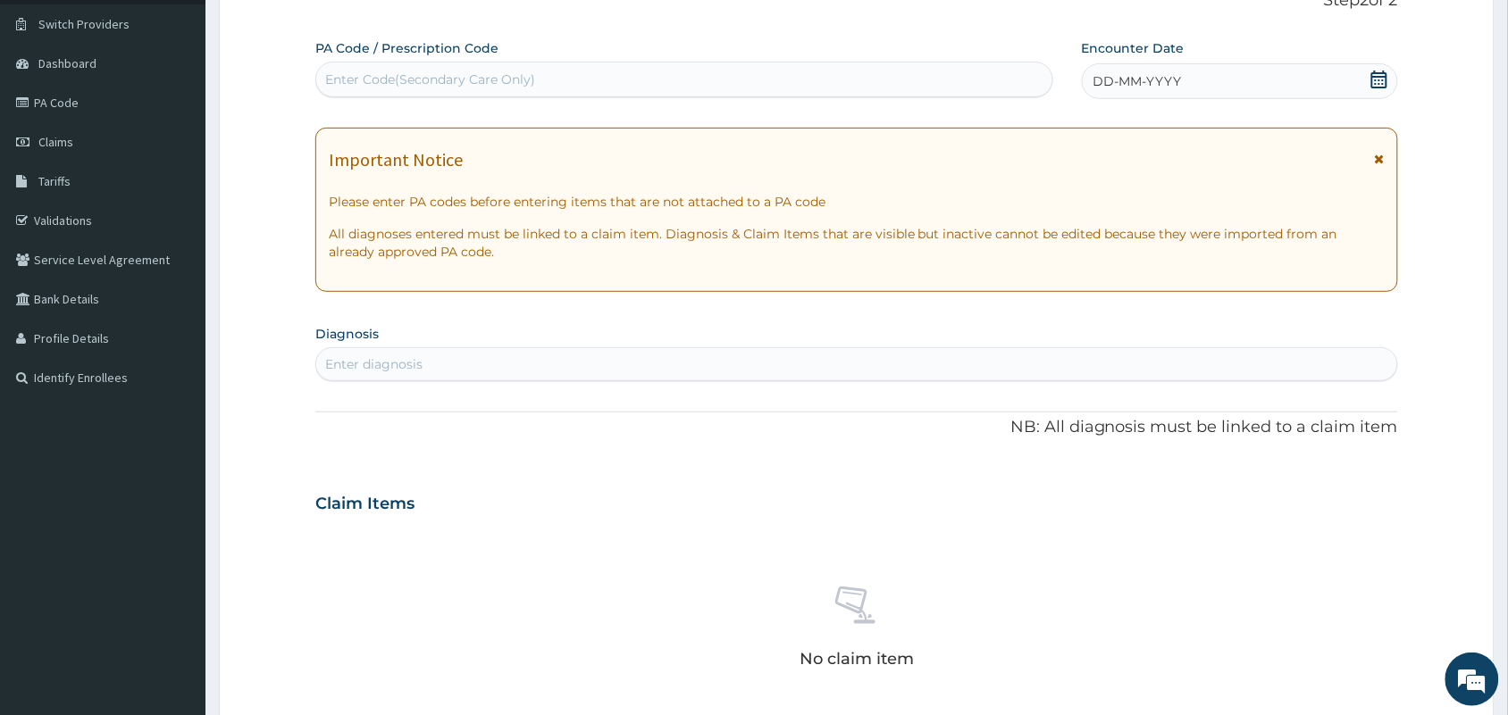
click at [1373, 74] on icon at bounding box center [1379, 80] width 18 height 18
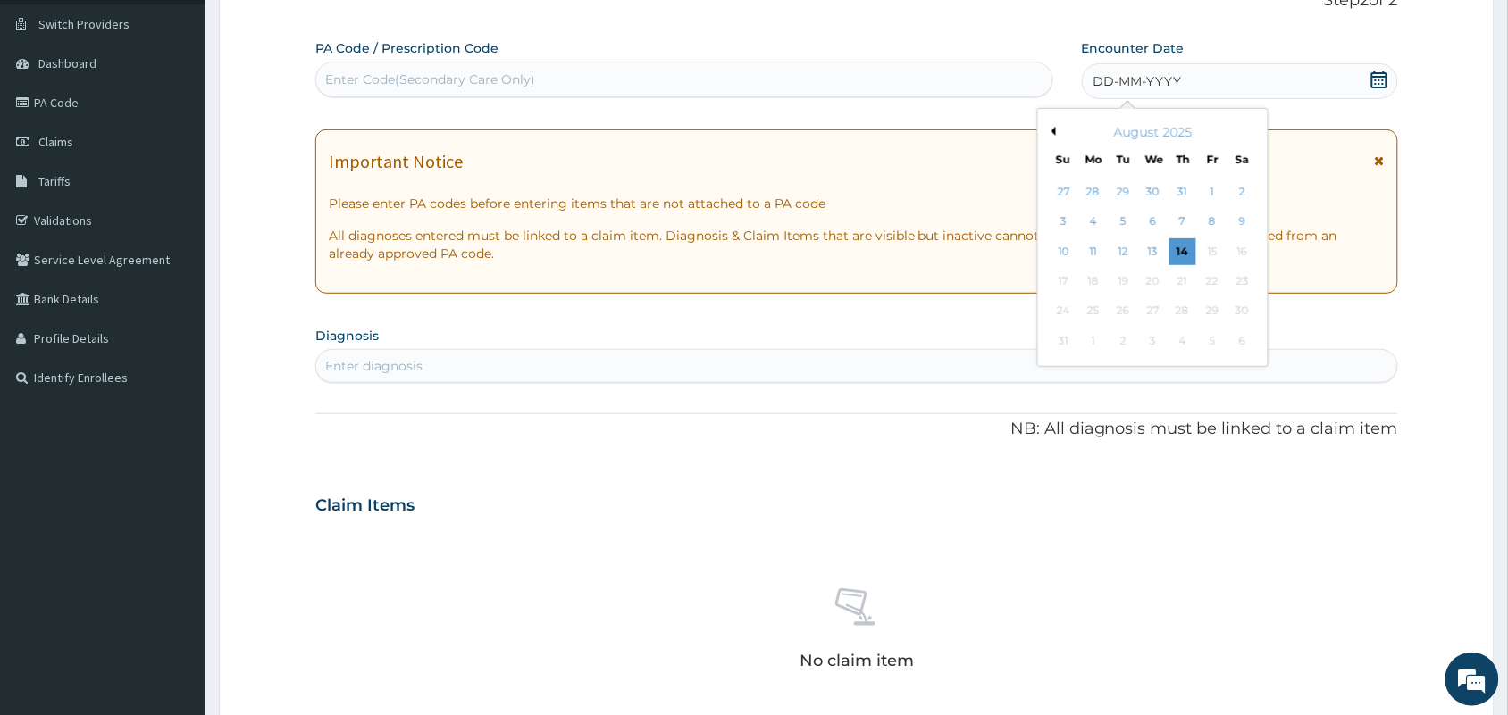
click at [1052, 131] on button "Previous Month" at bounding box center [1051, 131] width 9 height 9
click at [1158, 251] on div "18" at bounding box center [1153, 251] width 27 height 27
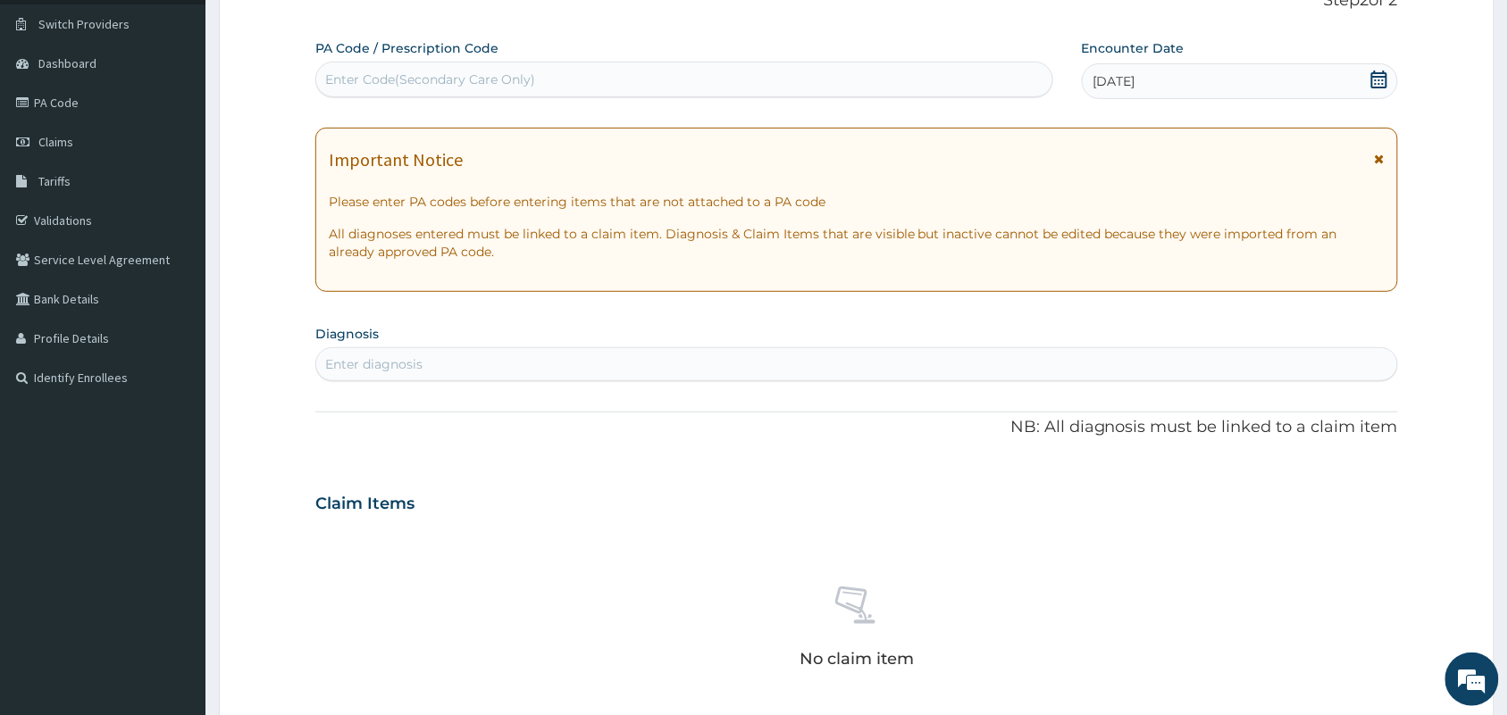
click at [979, 355] on div "Enter diagnosis" at bounding box center [856, 364] width 1081 height 29
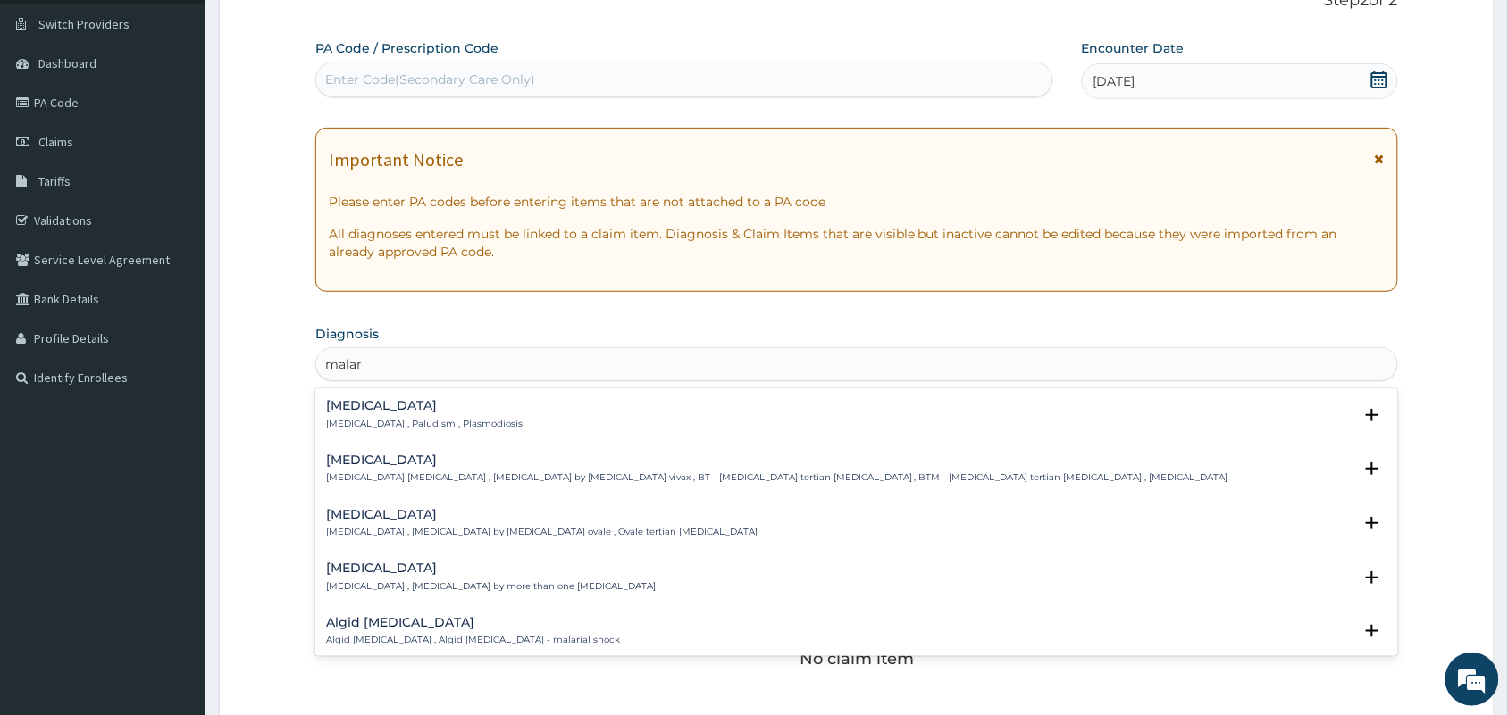
type input "malari"
click at [362, 420] on p "[MEDICAL_DATA] , Paludism , Plasmodiosis" at bounding box center [424, 424] width 196 height 13
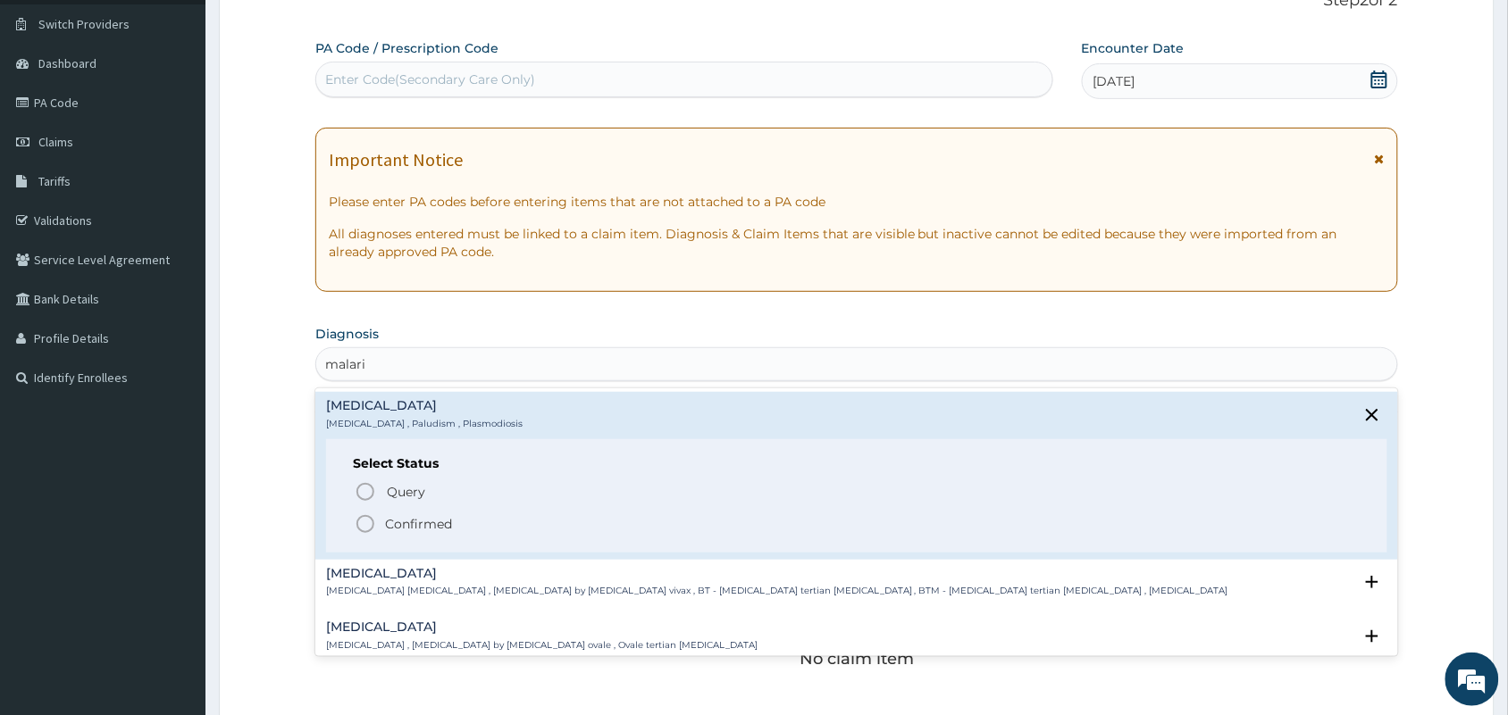
click at [363, 524] on icon "status option filled" at bounding box center [365, 524] width 21 height 21
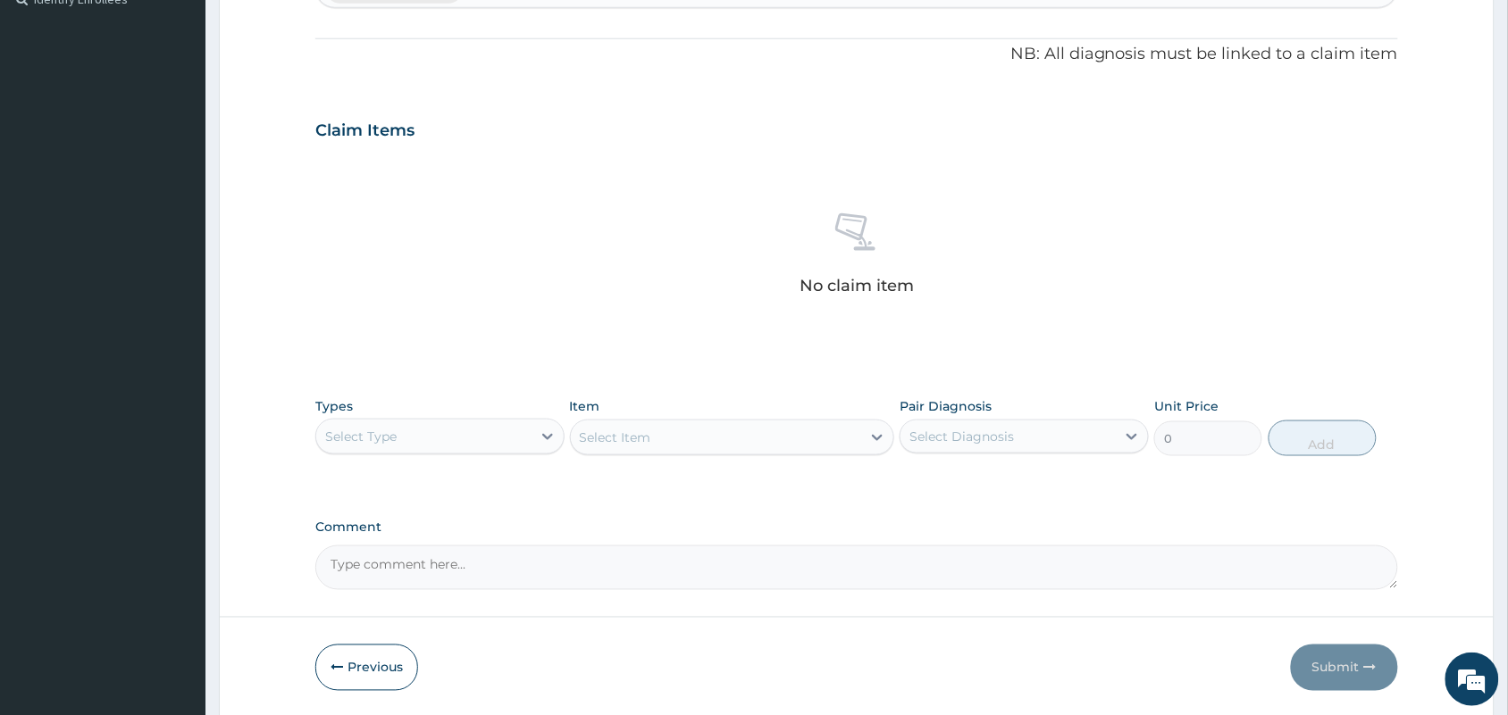
scroll to position [573, 0]
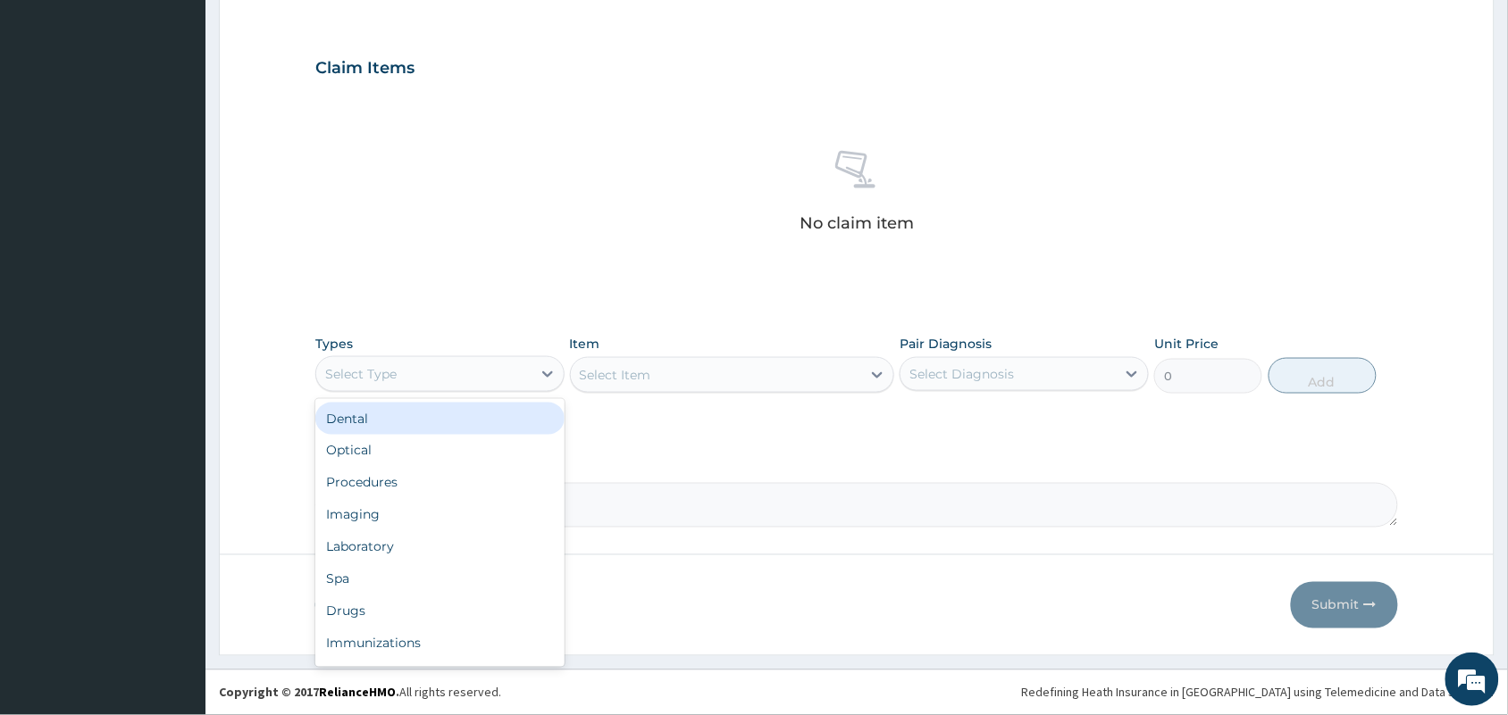
click at [522, 369] on div "Select Type" at bounding box center [423, 374] width 215 height 29
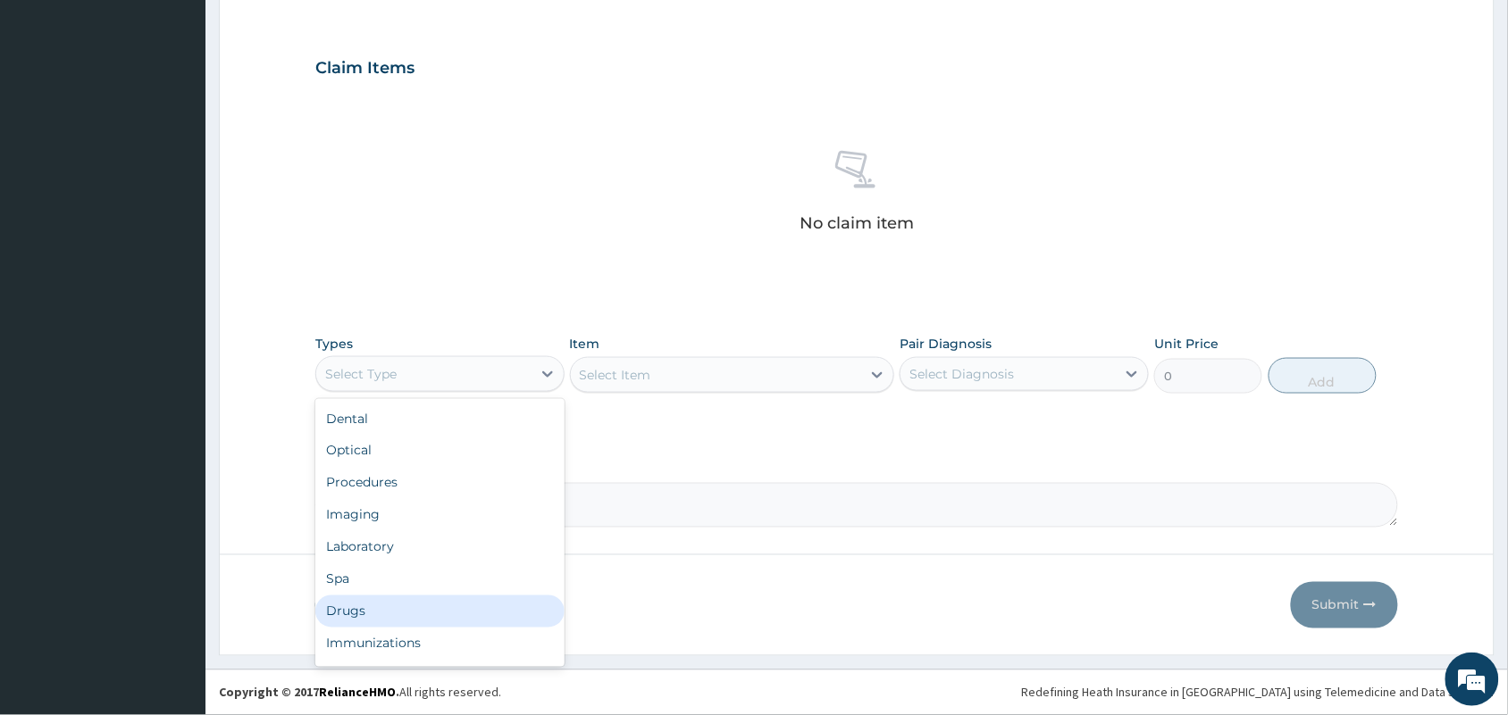
click at [373, 608] on div "Drugs" at bounding box center [439, 612] width 249 height 32
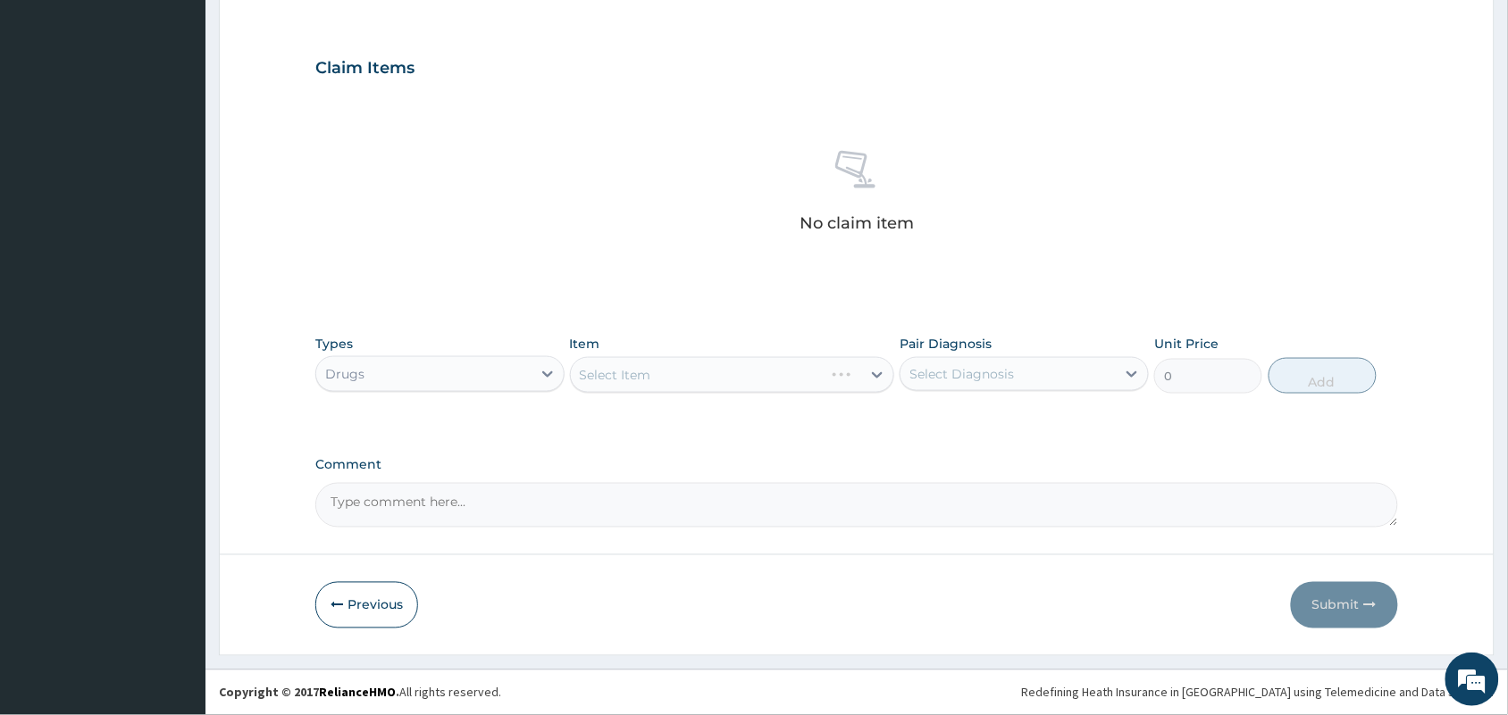
click at [439, 376] on div "Drugs" at bounding box center [423, 374] width 215 height 29
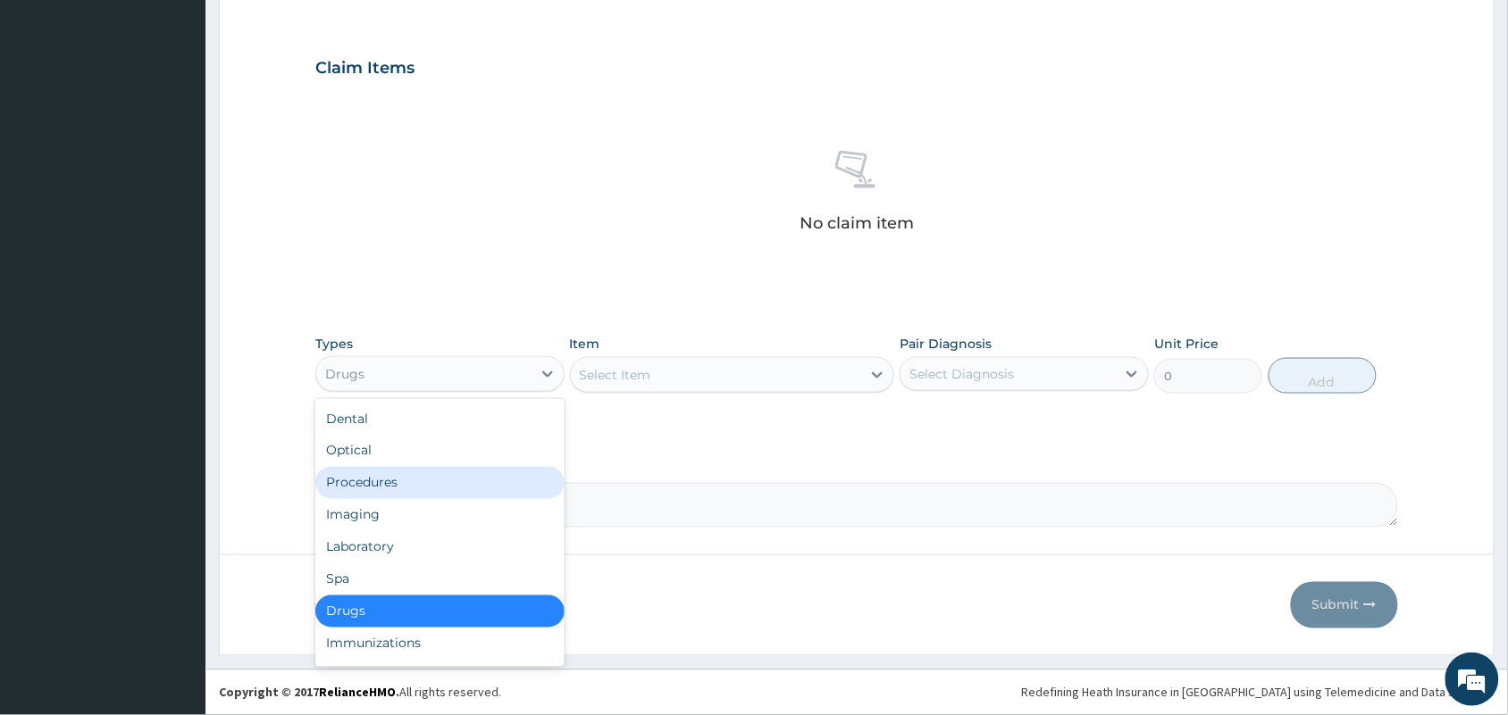
click at [359, 480] on div "Procedures" at bounding box center [439, 483] width 249 height 32
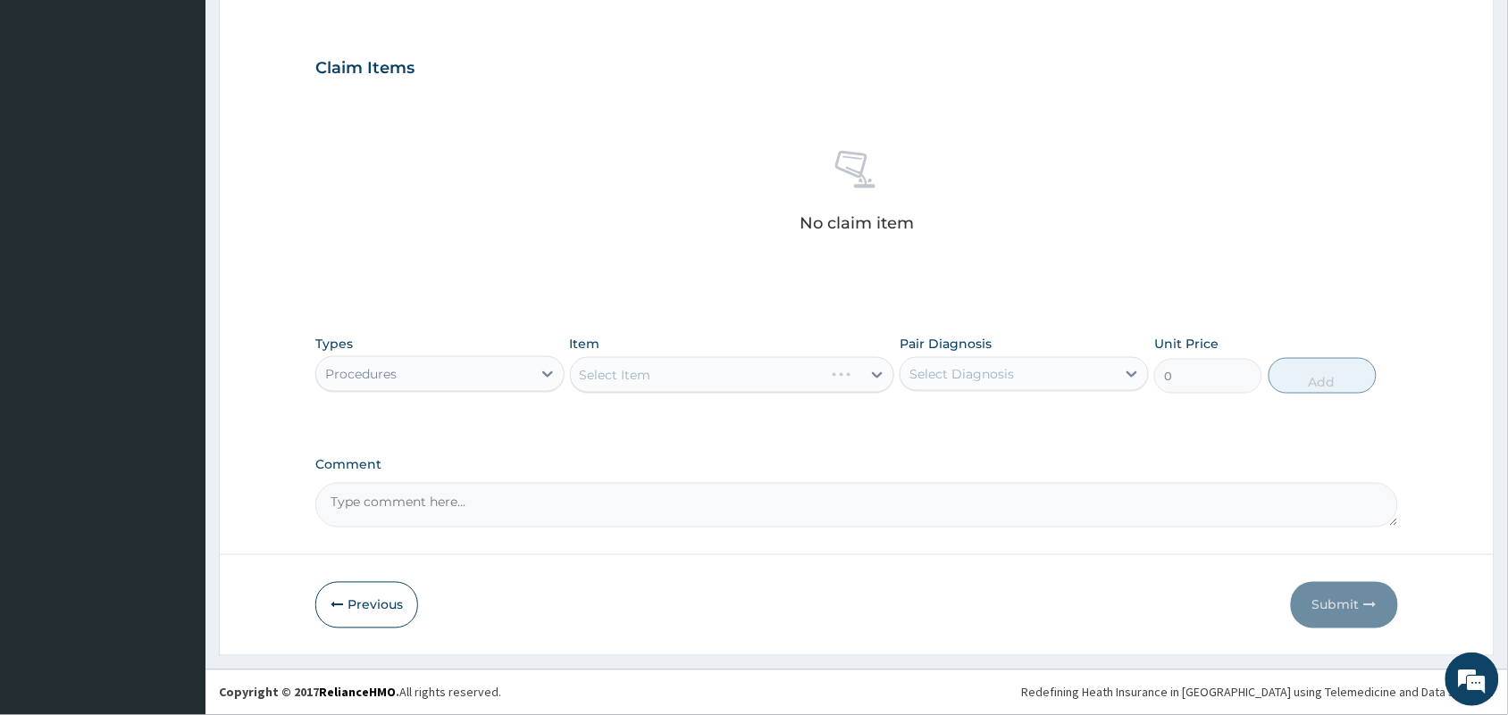
click at [644, 377] on div "Select Item" at bounding box center [732, 375] width 325 height 36
click at [644, 377] on div "Select Item" at bounding box center [615, 375] width 71 height 18
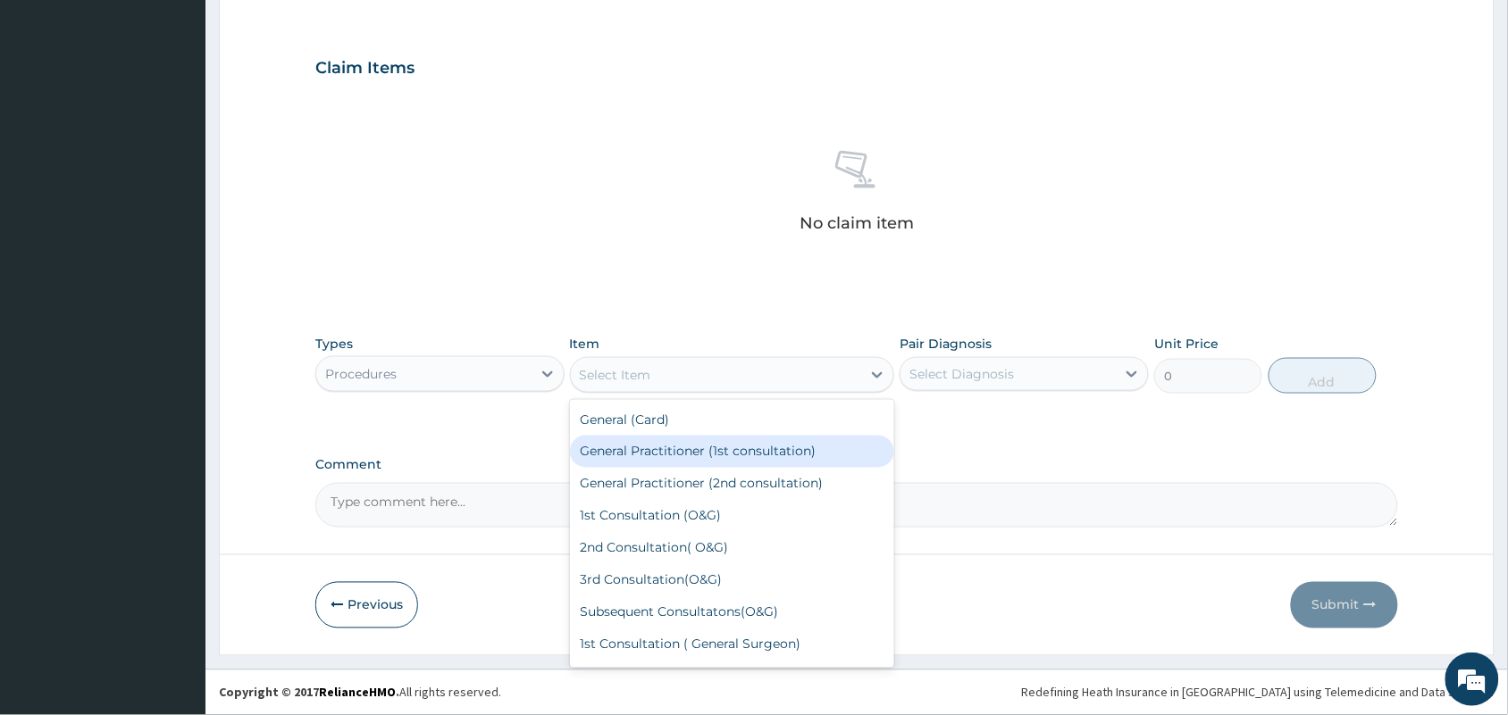
click at [636, 440] on div "General Practitioner (1st consultation)" at bounding box center [732, 452] width 325 height 32
type input "1500"
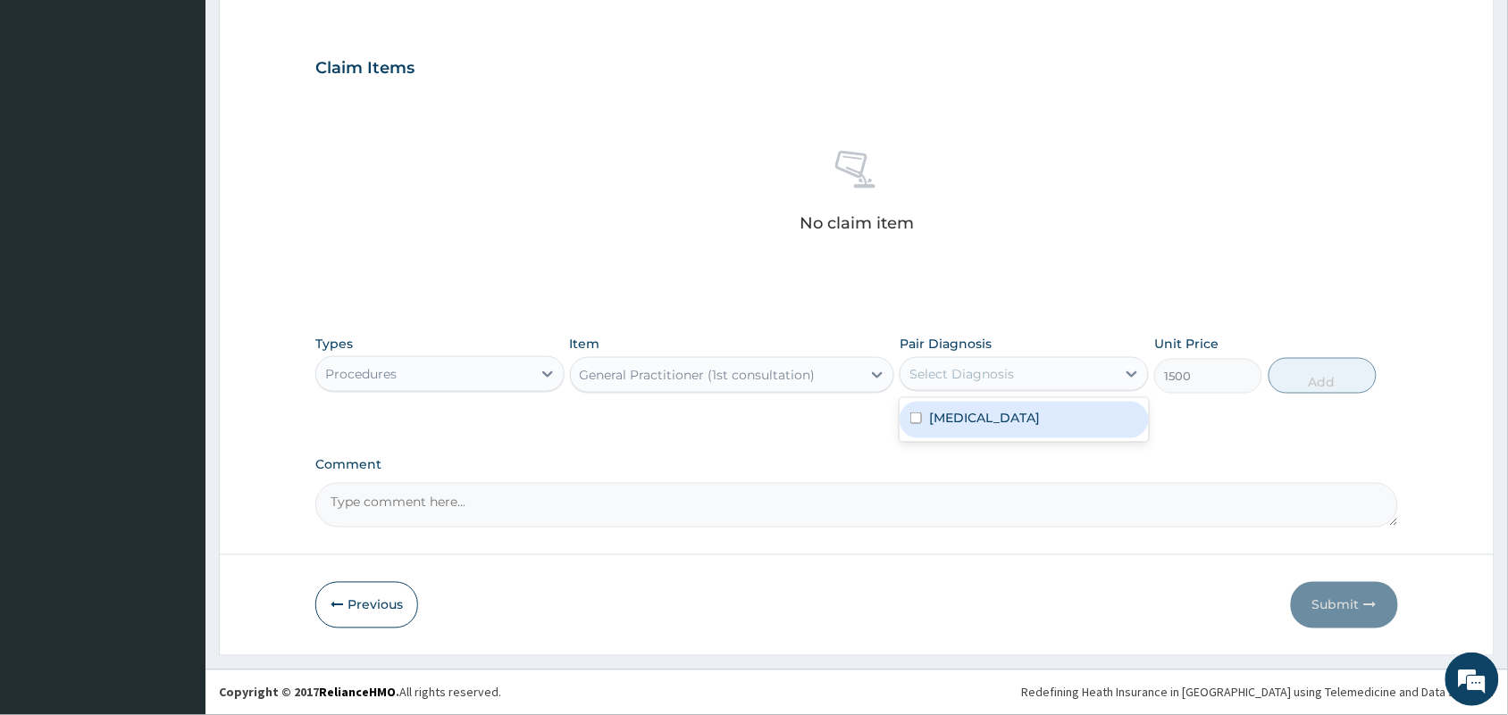
click at [978, 371] on div "Select Diagnosis" at bounding box center [961, 374] width 104 height 18
click at [947, 421] on label "[MEDICAL_DATA]" at bounding box center [984, 418] width 111 height 18
checkbox input "true"
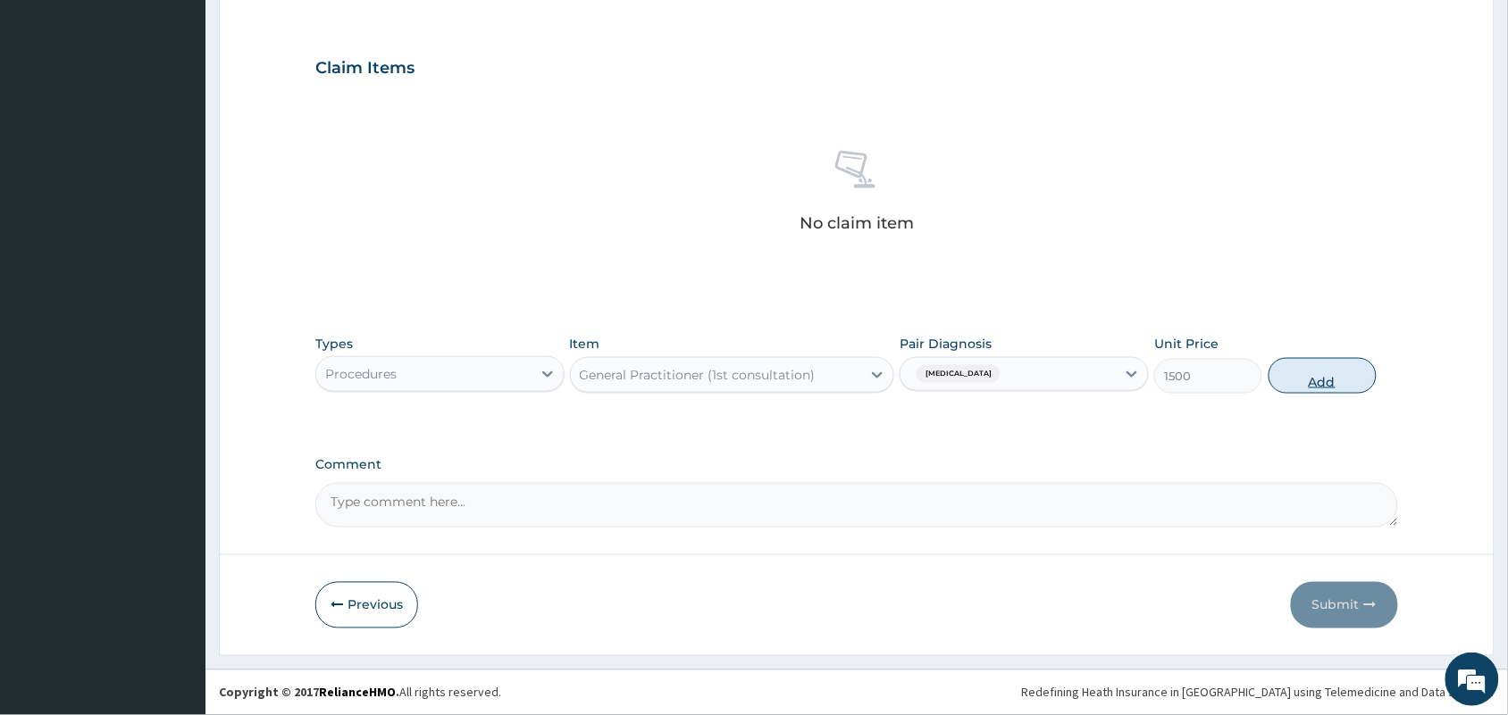
click at [1304, 372] on button "Add" at bounding box center [1322, 376] width 108 height 36
type input "0"
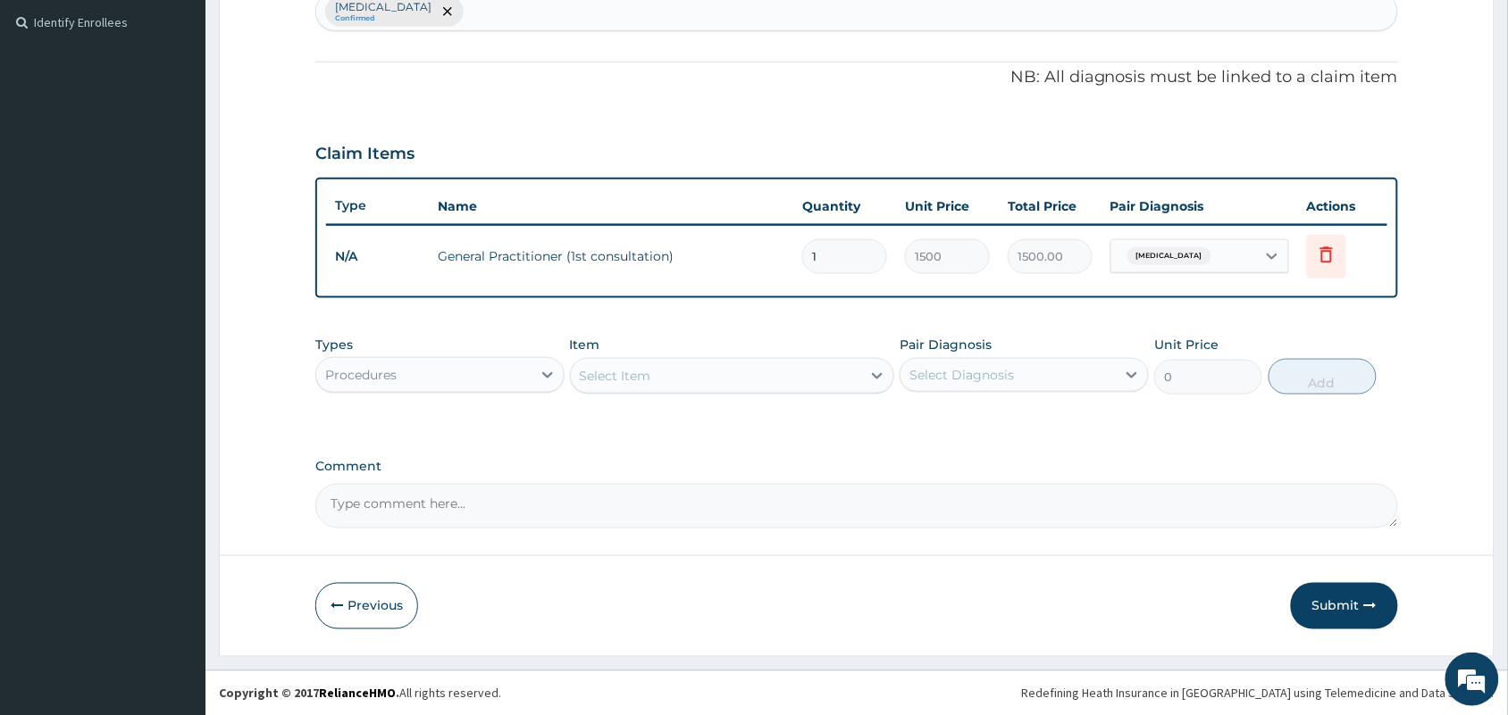
click at [516, 376] on div "Procedures" at bounding box center [423, 375] width 215 height 29
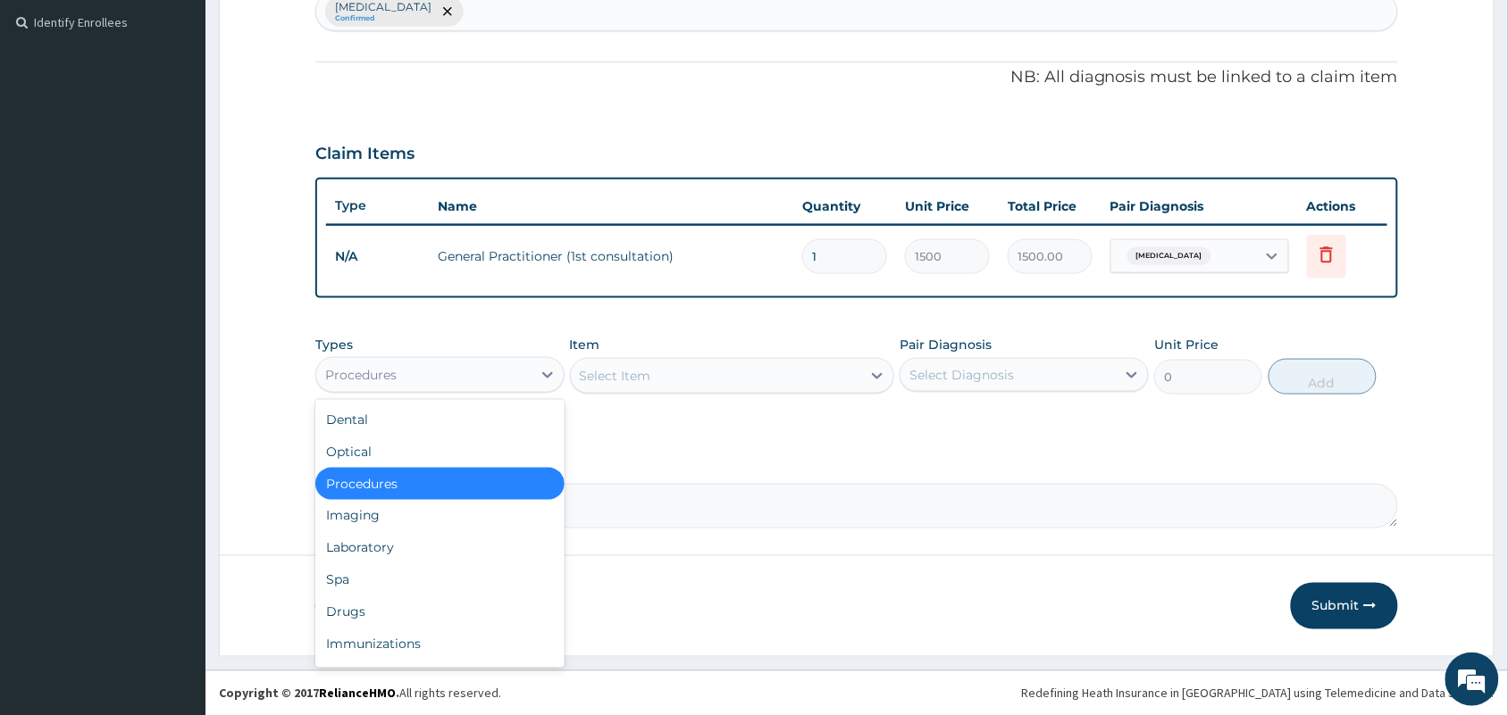
click at [501, 372] on div "Procedures" at bounding box center [423, 375] width 215 height 29
click at [363, 545] on div "Laboratory" at bounding box center [439, 548] width 249 height 32
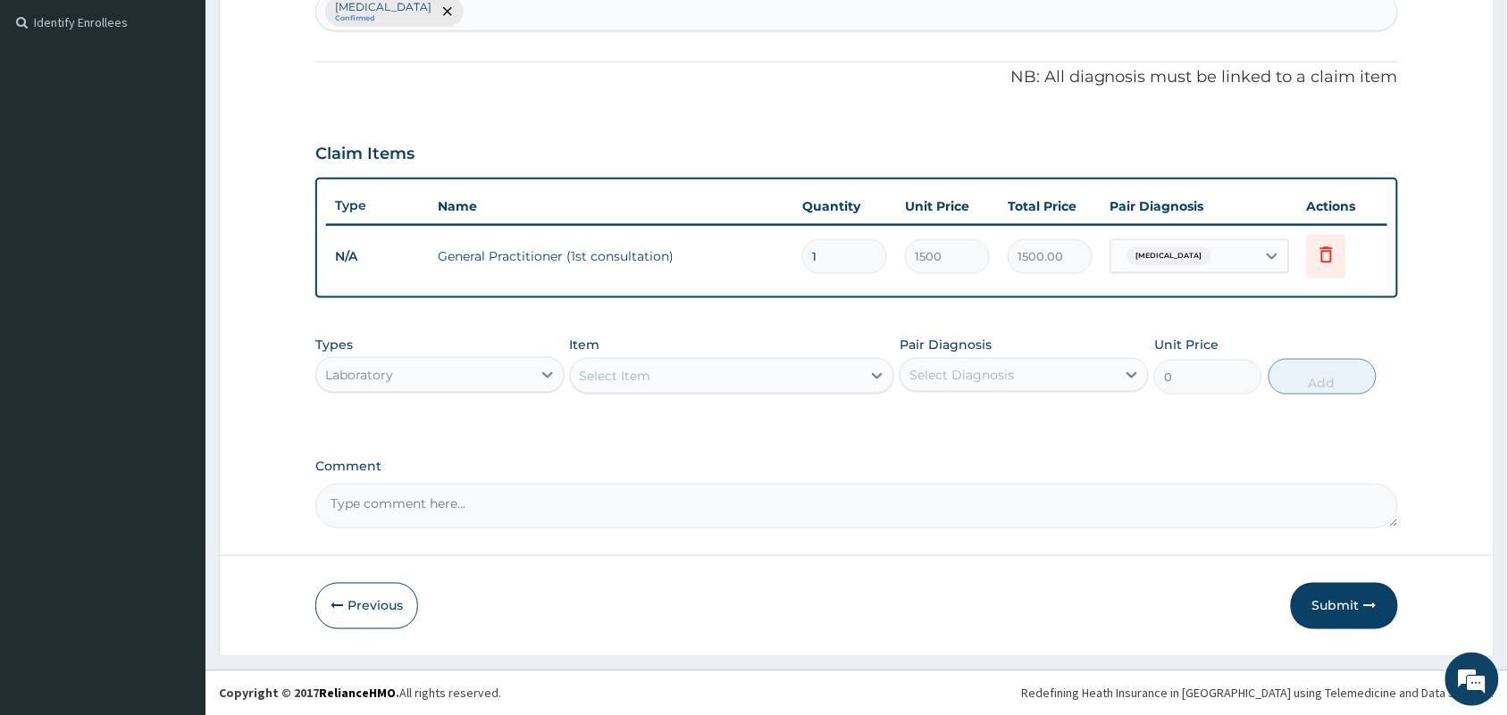
click at [729, 380] on div "Select Item" at bounding box center [716, 376] width 291 height 29
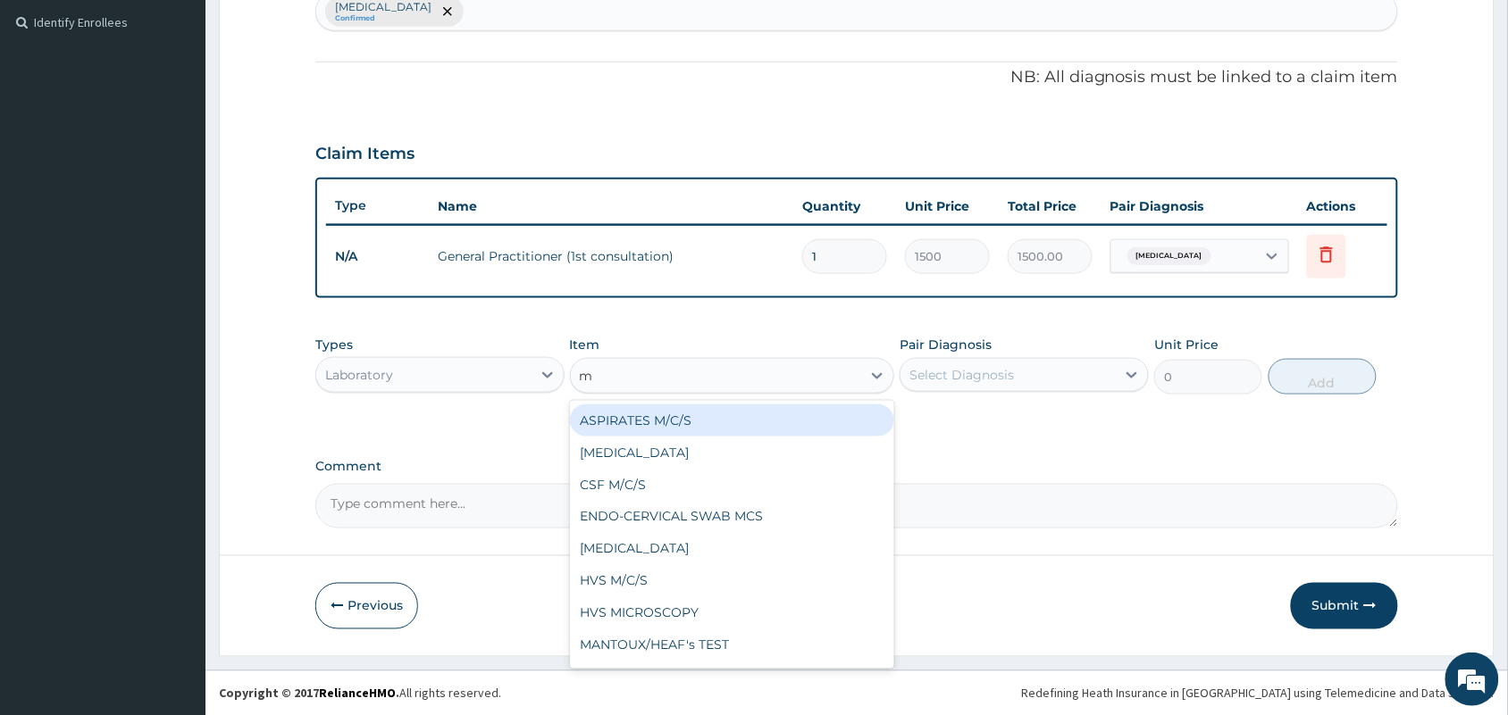
type input "mp"
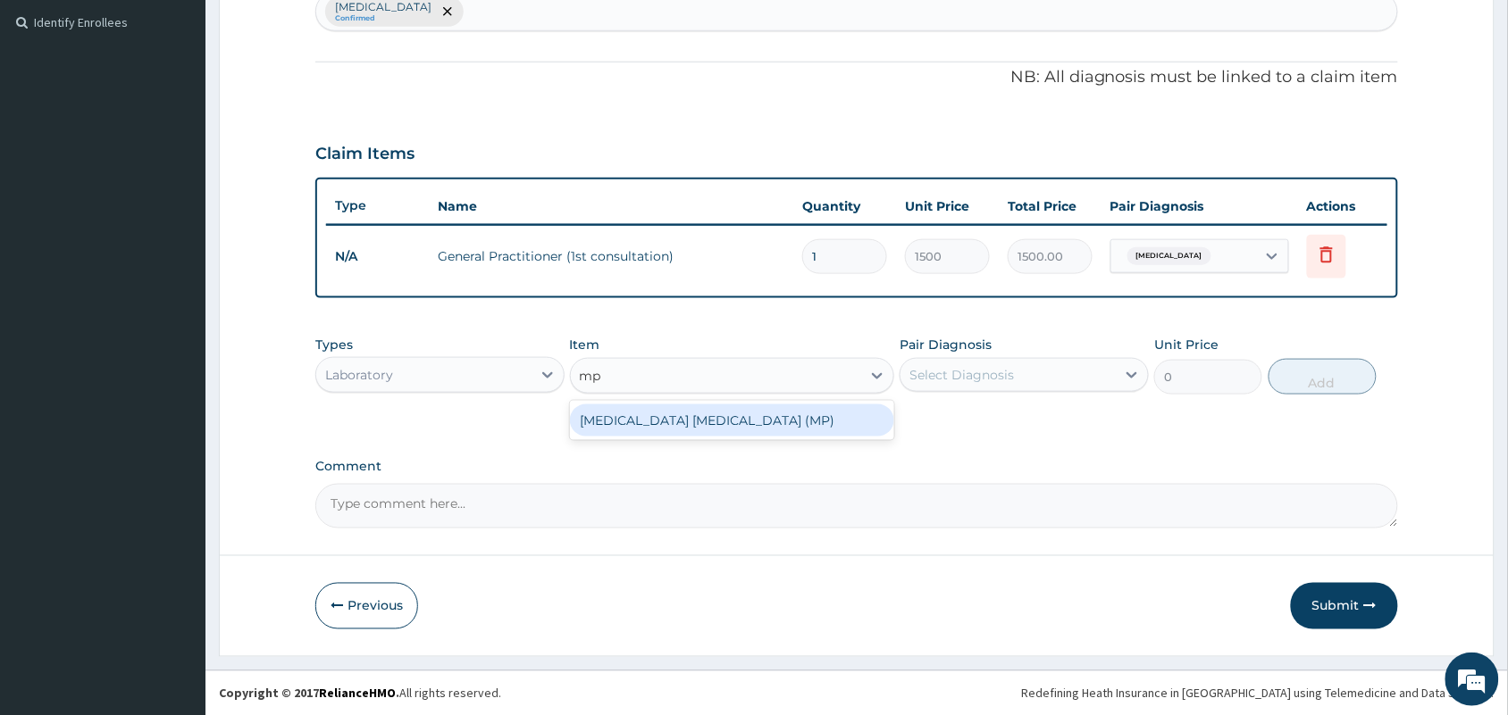
click at [775, 411] on div "[MEDICAL_DATA] [MEDICAL_DATA] (MP)" at bounding box center [732, 421] width 325 height 32
type input "560"
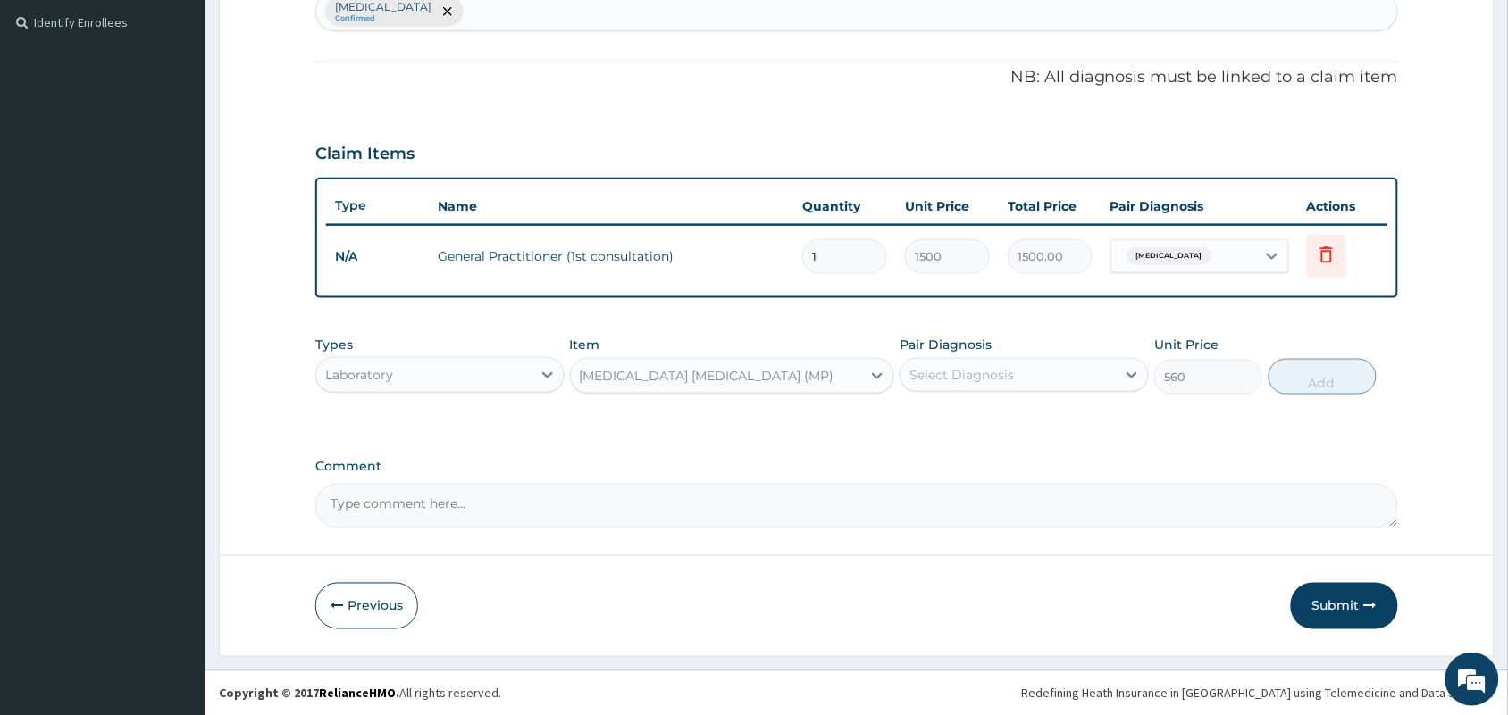
click at [1029, 376] on div "Select Diagnosis" at bounding box center [1007, 375] width 215 height 29
click at [987, 425] on div "[MEDICAL_DATA]" at bounding box center [1023, 421] width 249 height 37
checkbox input "true"
click at [1320, 377] on button "Add" at bounding box center [1322, 377] width 108 height 36
type input "0"
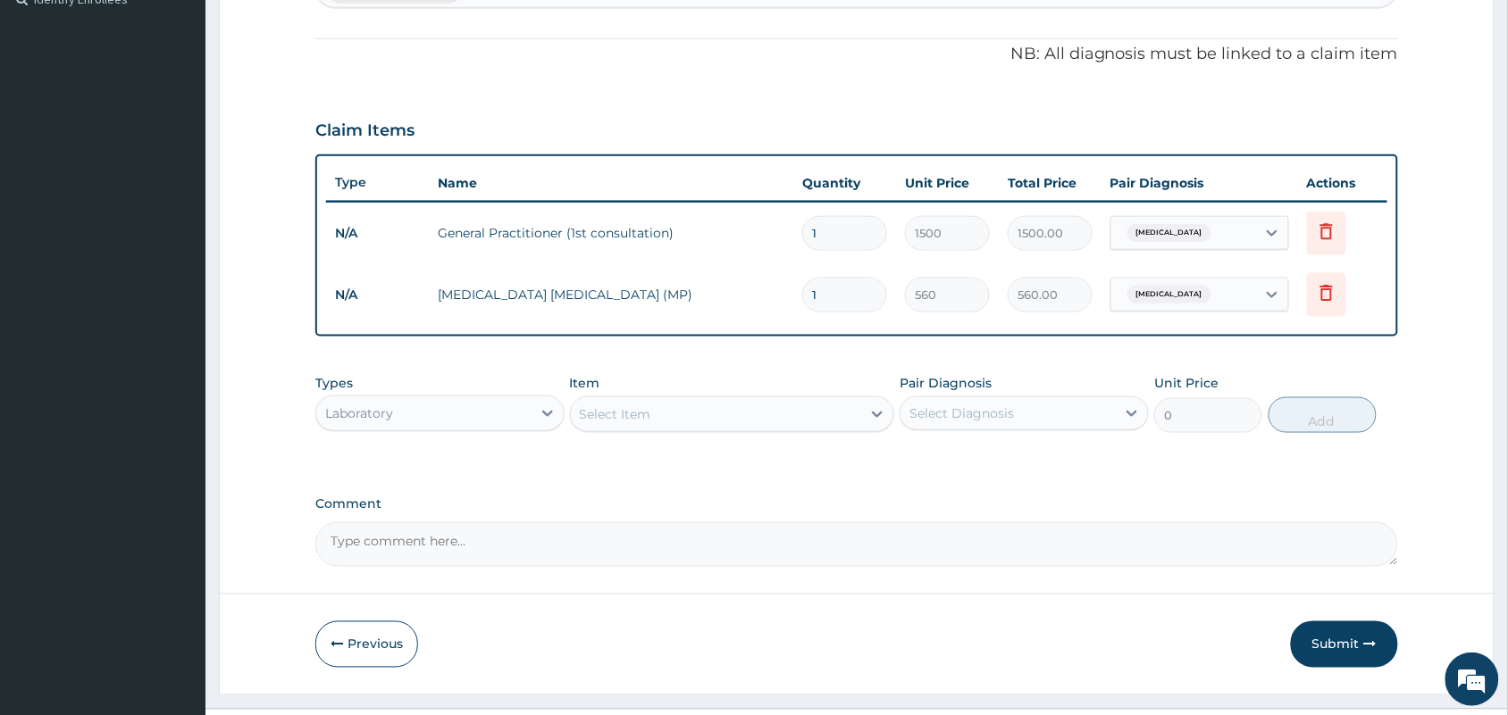
scroll to position [547, 0]
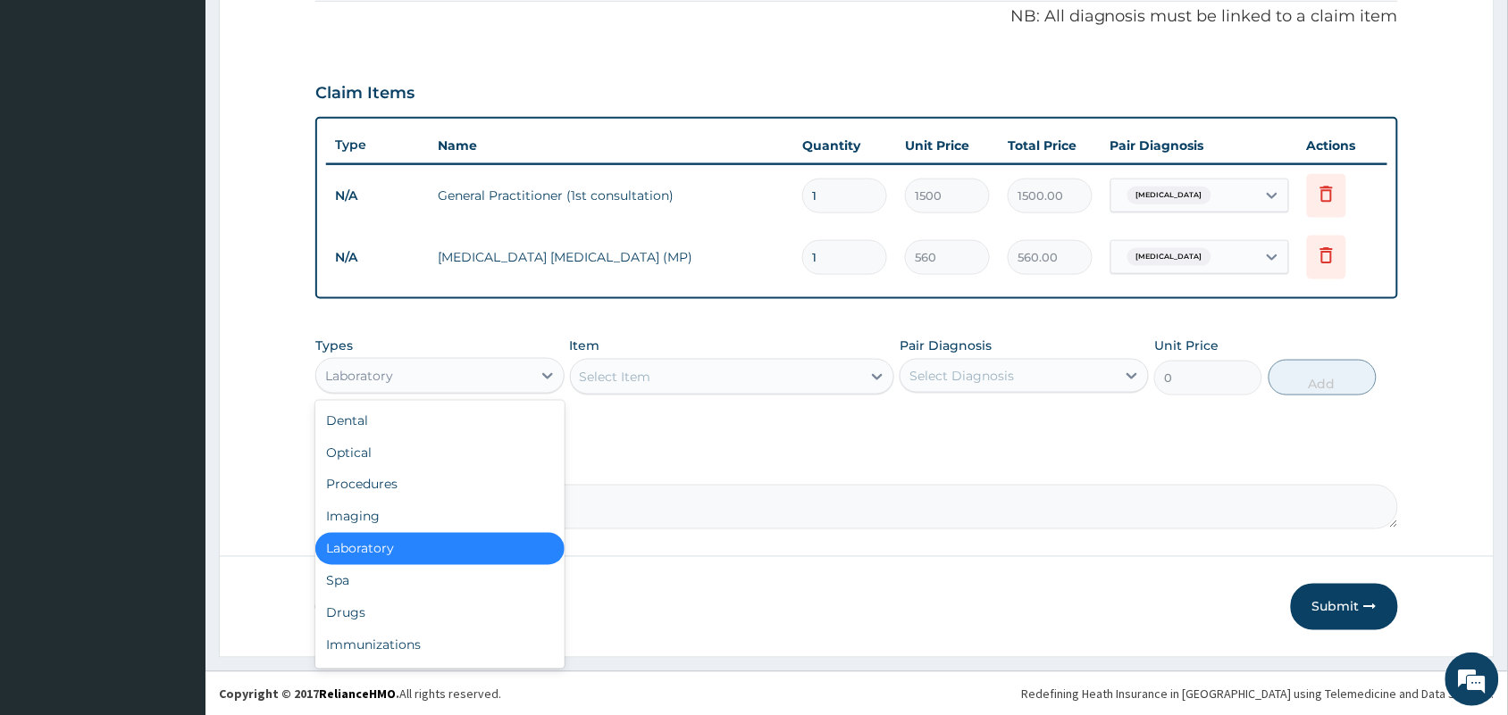
click at [455, 376] on div "Laboratory" at bounding box center [423, 376] width 215 height 29
click at [769, 368] on div "Select Item" at bounding box center [716, 377] width 291 height 29
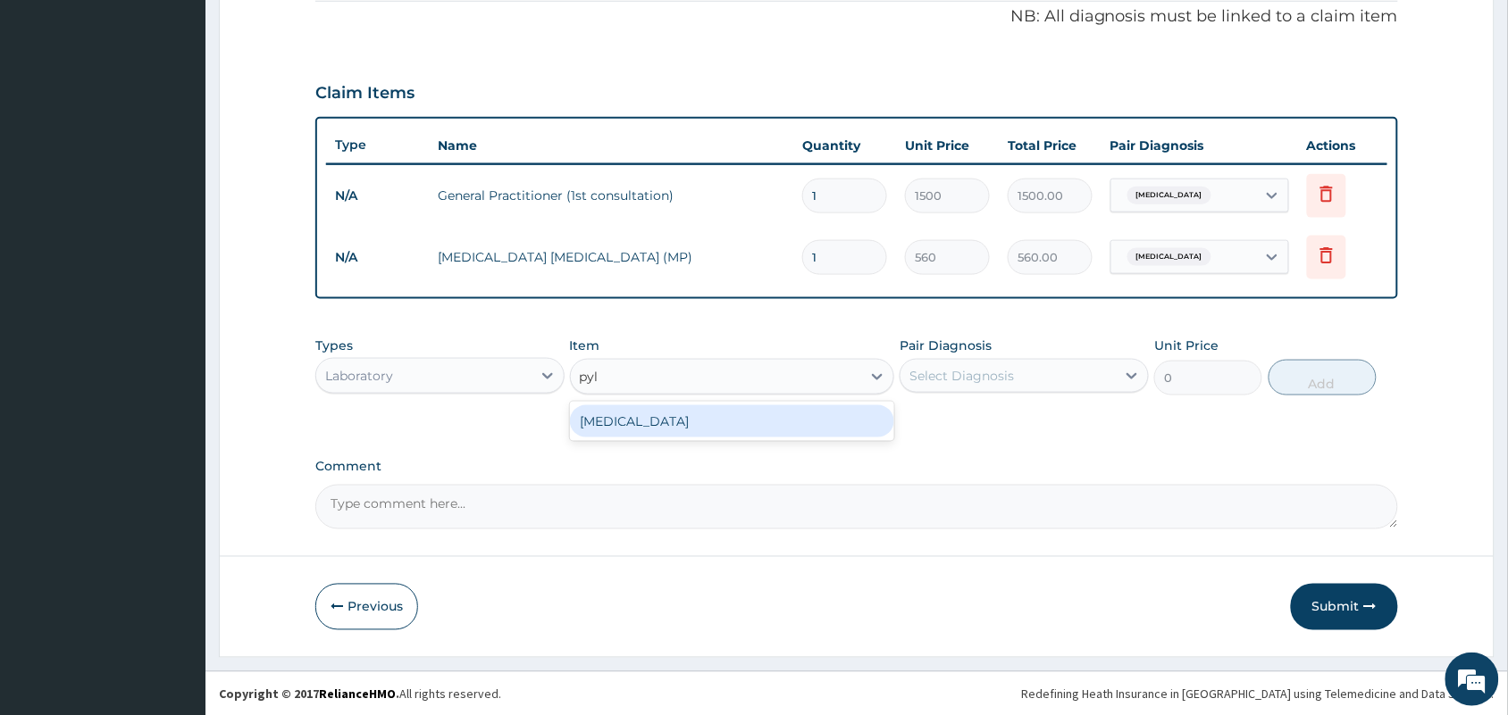
type input "pylo"
click at [742, 430] on div "[MEDICAL_DATA]" at bounding box center [732, 421] width 325 height 32
type input "2960"
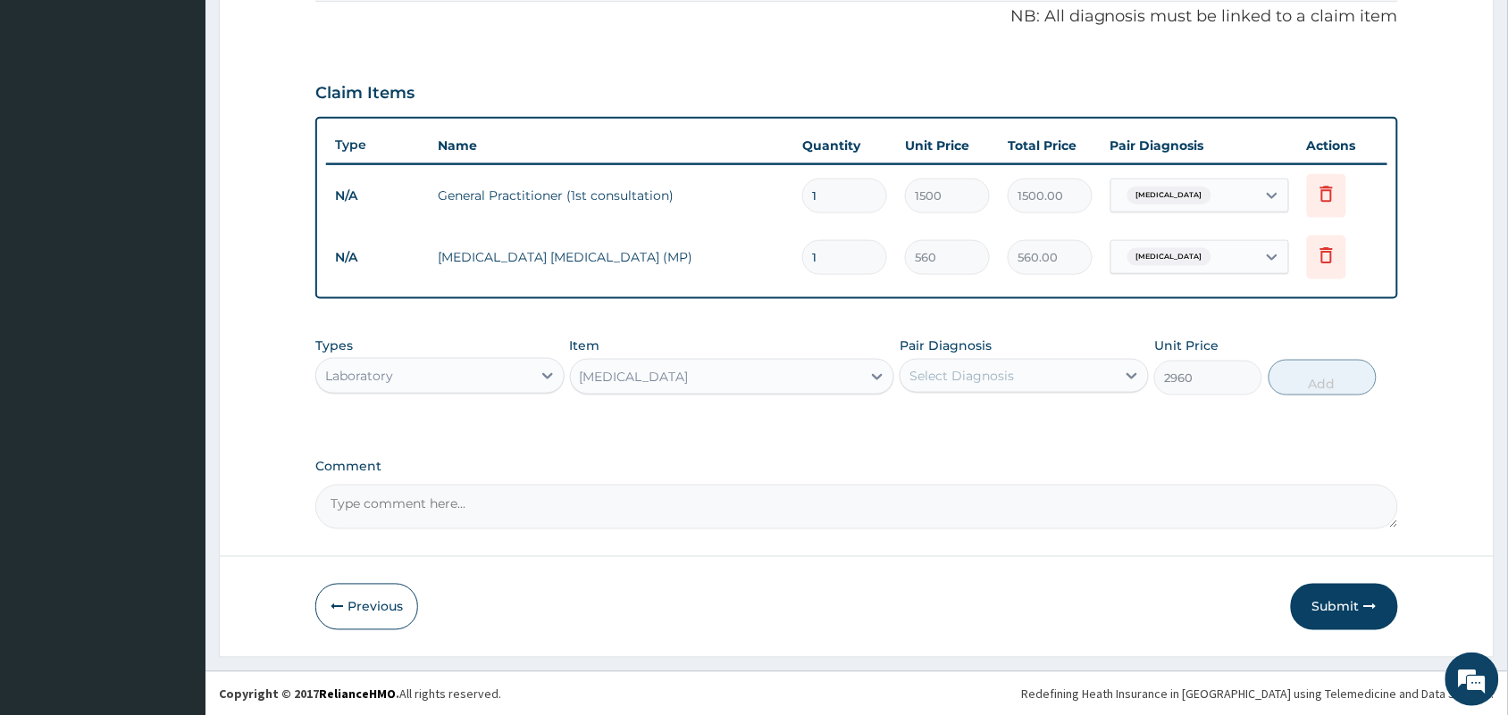
click at [970, 372] on div "Select Diagnosis" at bounding box center [961, 376] width 104 height 18
click at [949, 412] on label "[MEDICAL_DATA]" at bounding box center [984, 420] width 111 height 18
checkbox input "true"
click at [1336, 376] on button "Add" at bounding box center [1322, 378] width 108 height 36
type input "0"
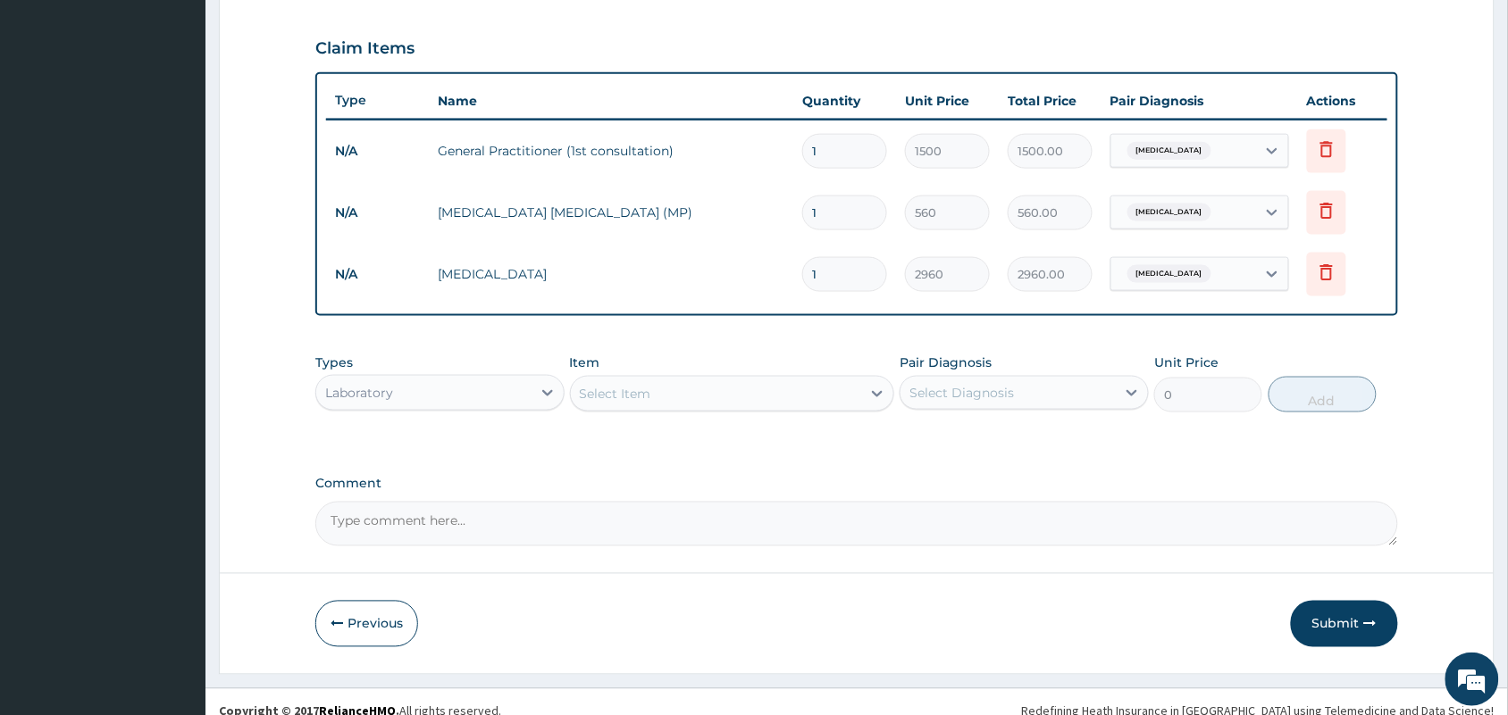
scroll to position [610, 0]
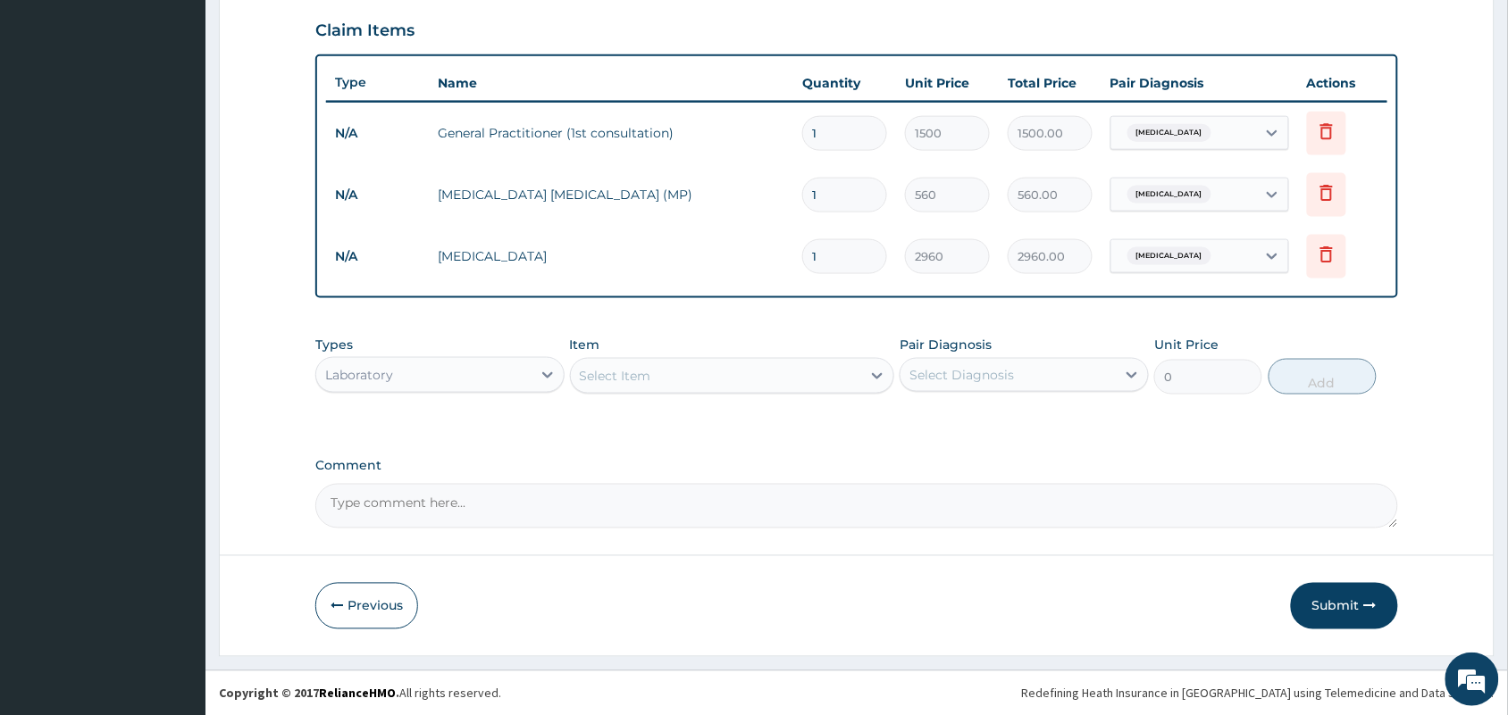
click at [470, 364] on div "Laboratory" at bounding box center [423, 375] width 215 height 29
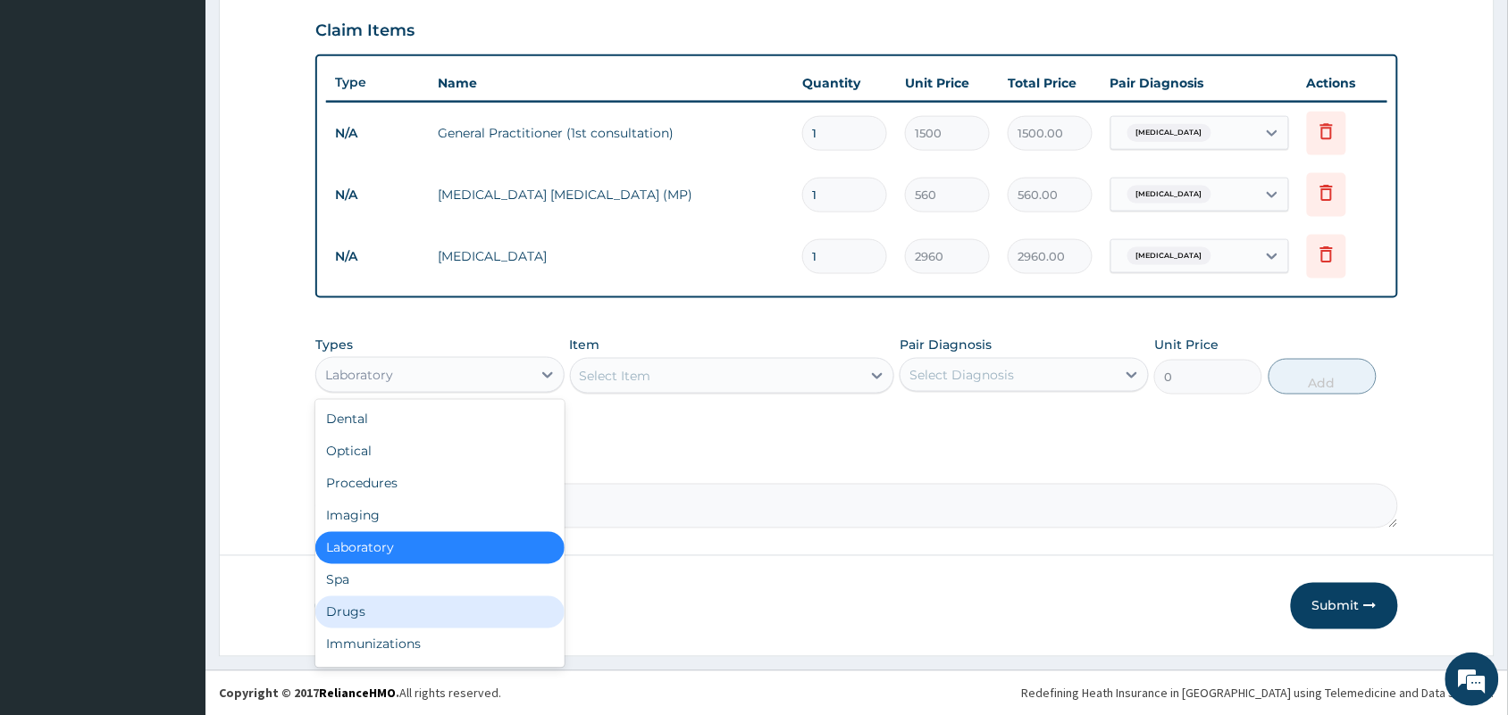
click at [348, 609] on div "Drugs" at bounding box center [439, 613] width 249 height 32
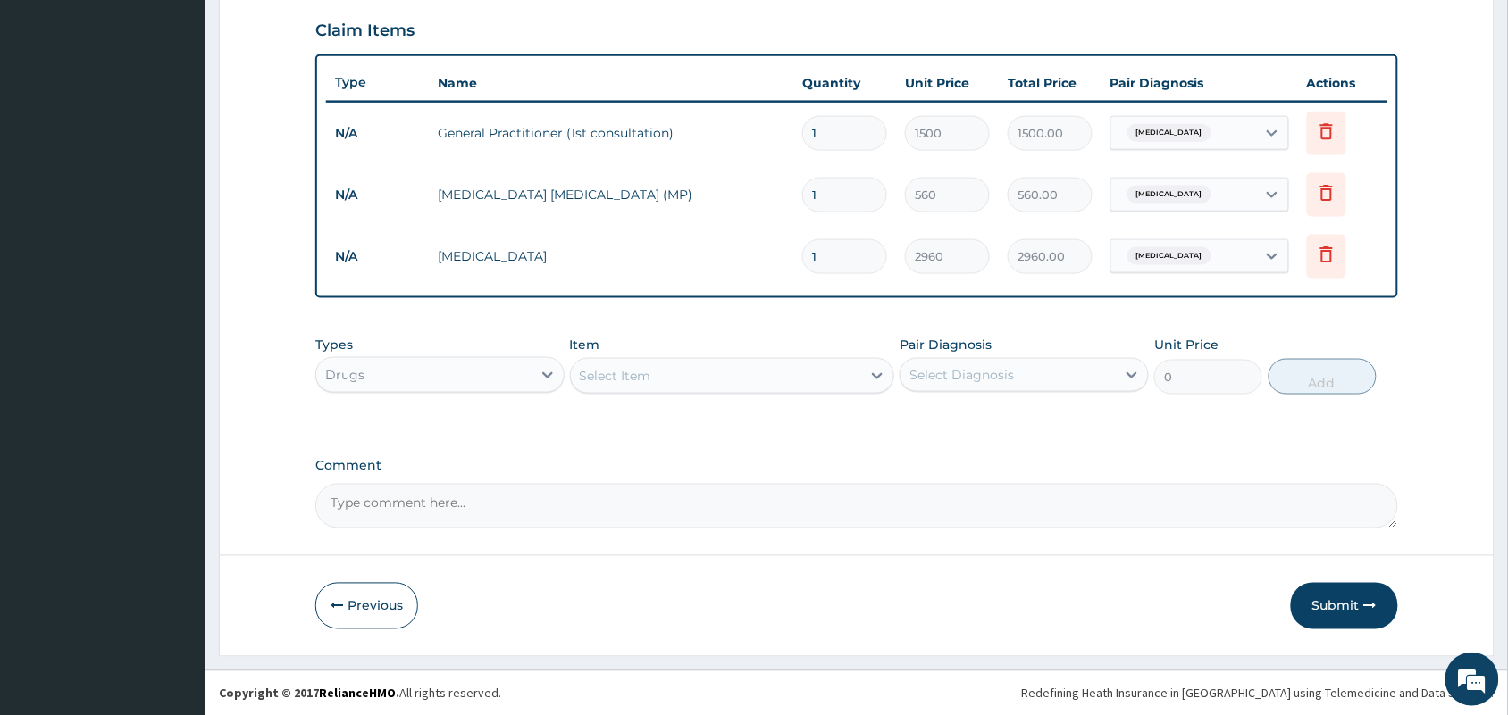
click at [743, 381] on div "Select Item" at bounding box center [716, 376] width 291 height 29
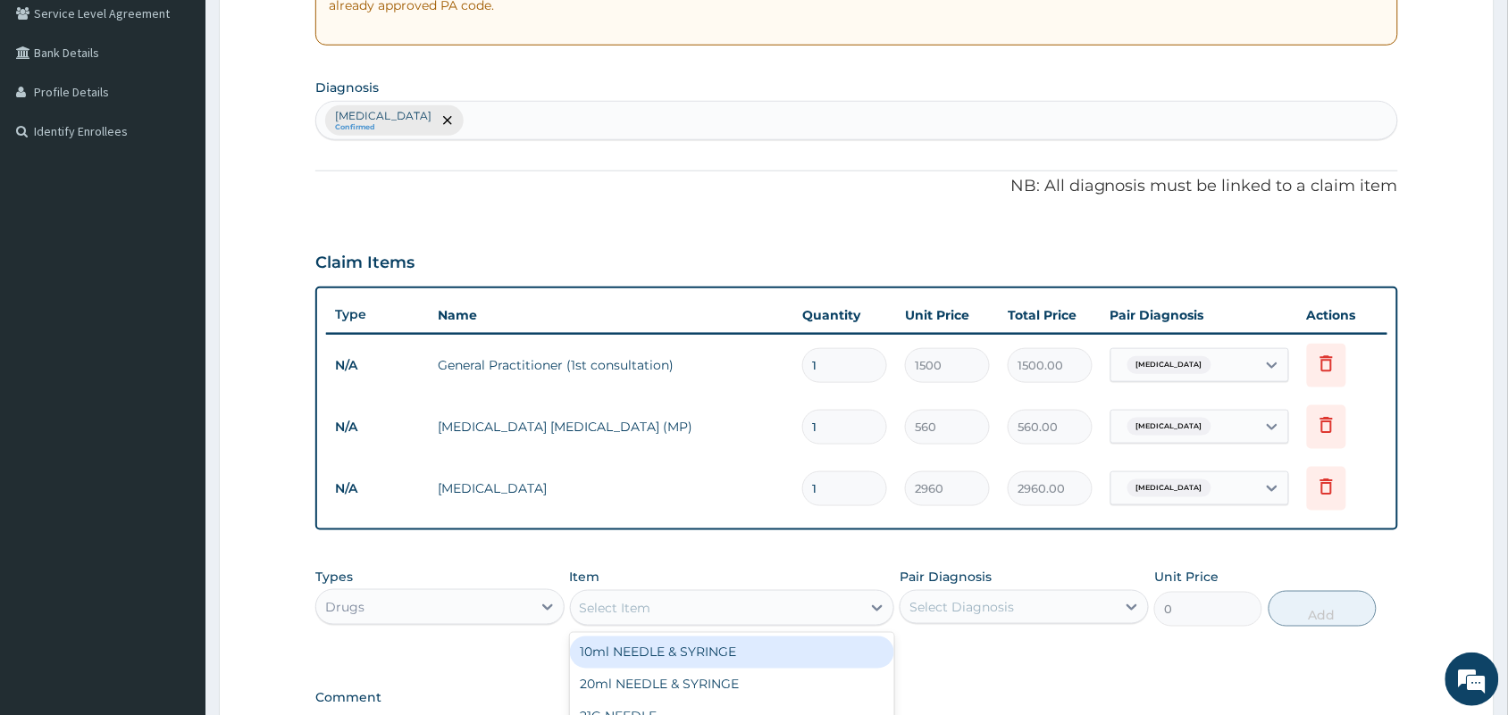
scroll to position [331, 0]
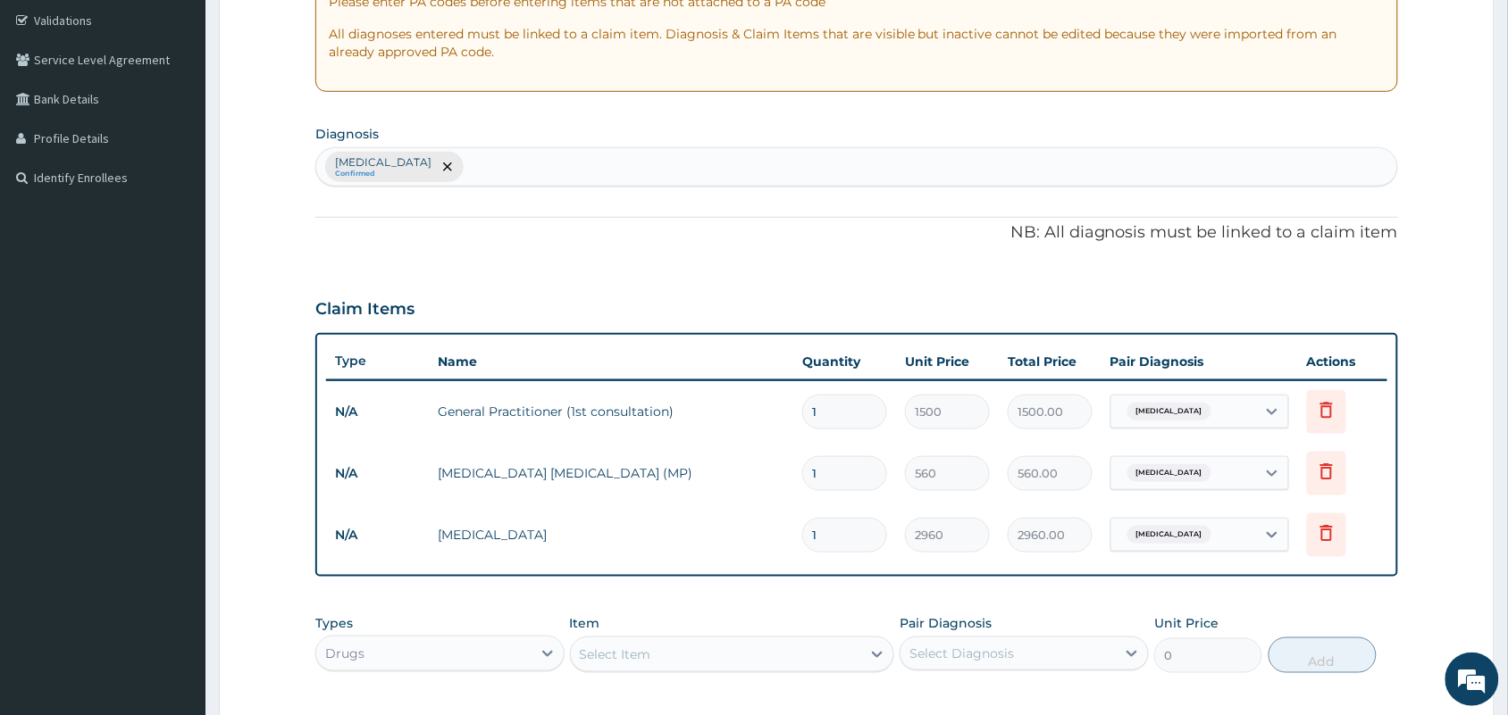
click at [817, 168] on div "[MEDICAL_DATA] Confirmed" at bounding box center [856, 167] width 1081 height 38
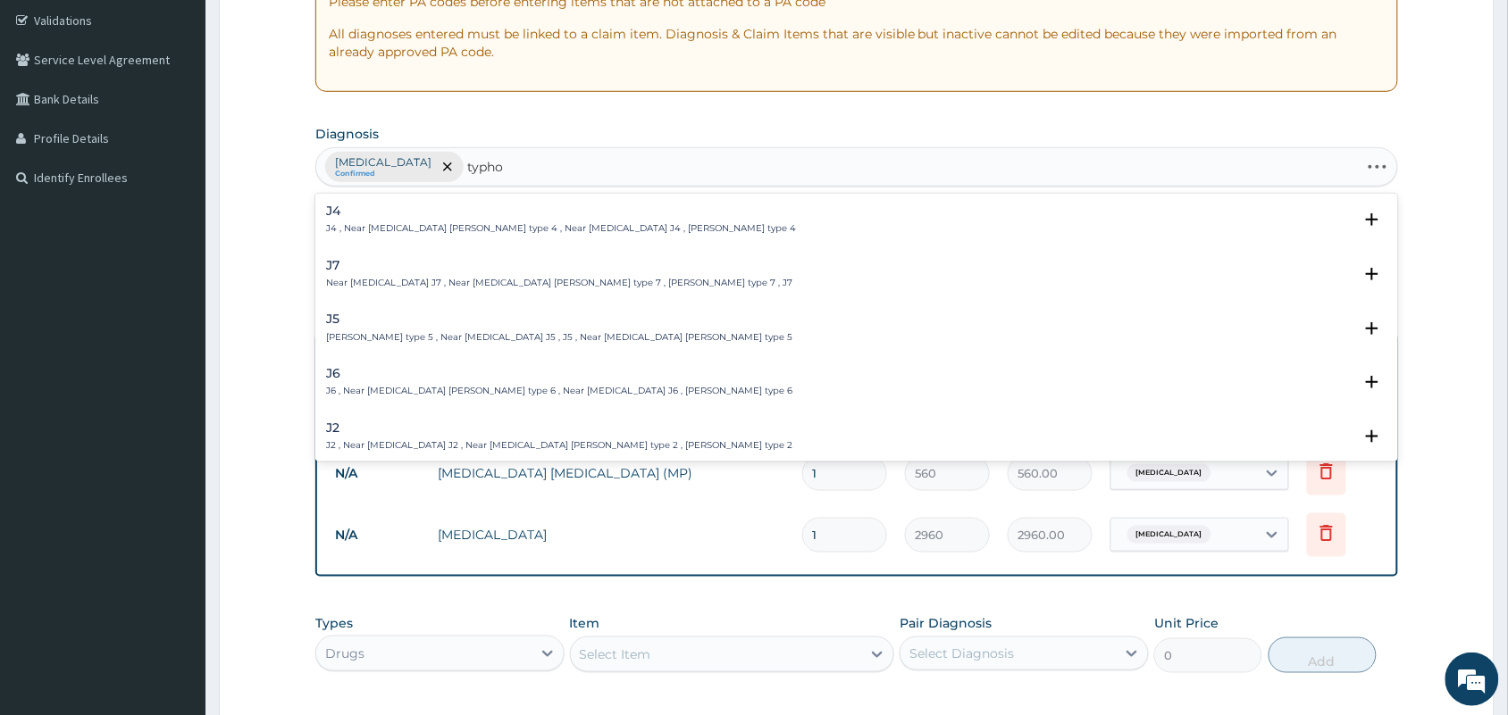
type input "typhoi"
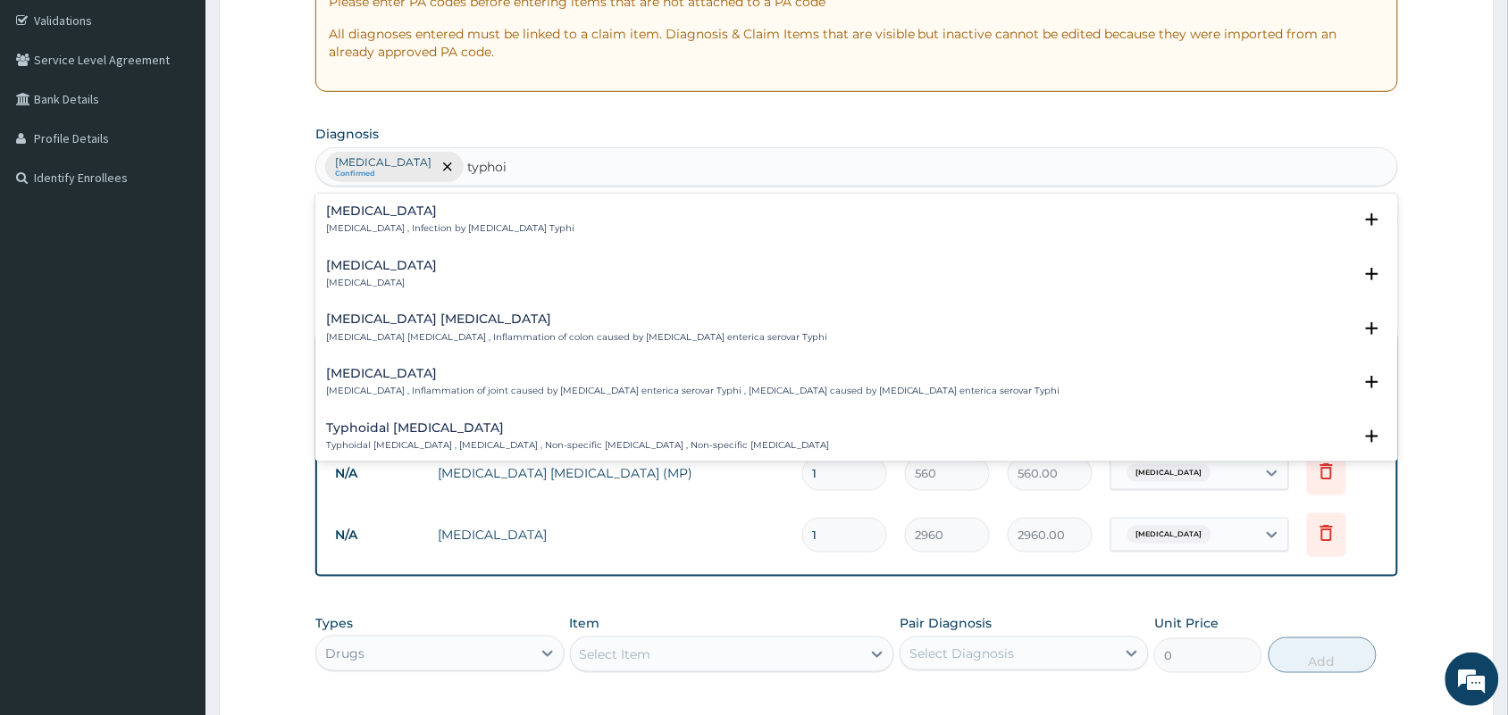
click at [372, 226] on p "[MEDICAL_DATA] , Infection by [MEDICAL_DATA] Typhi" at bounding box center [450, 228] width 248 height 13
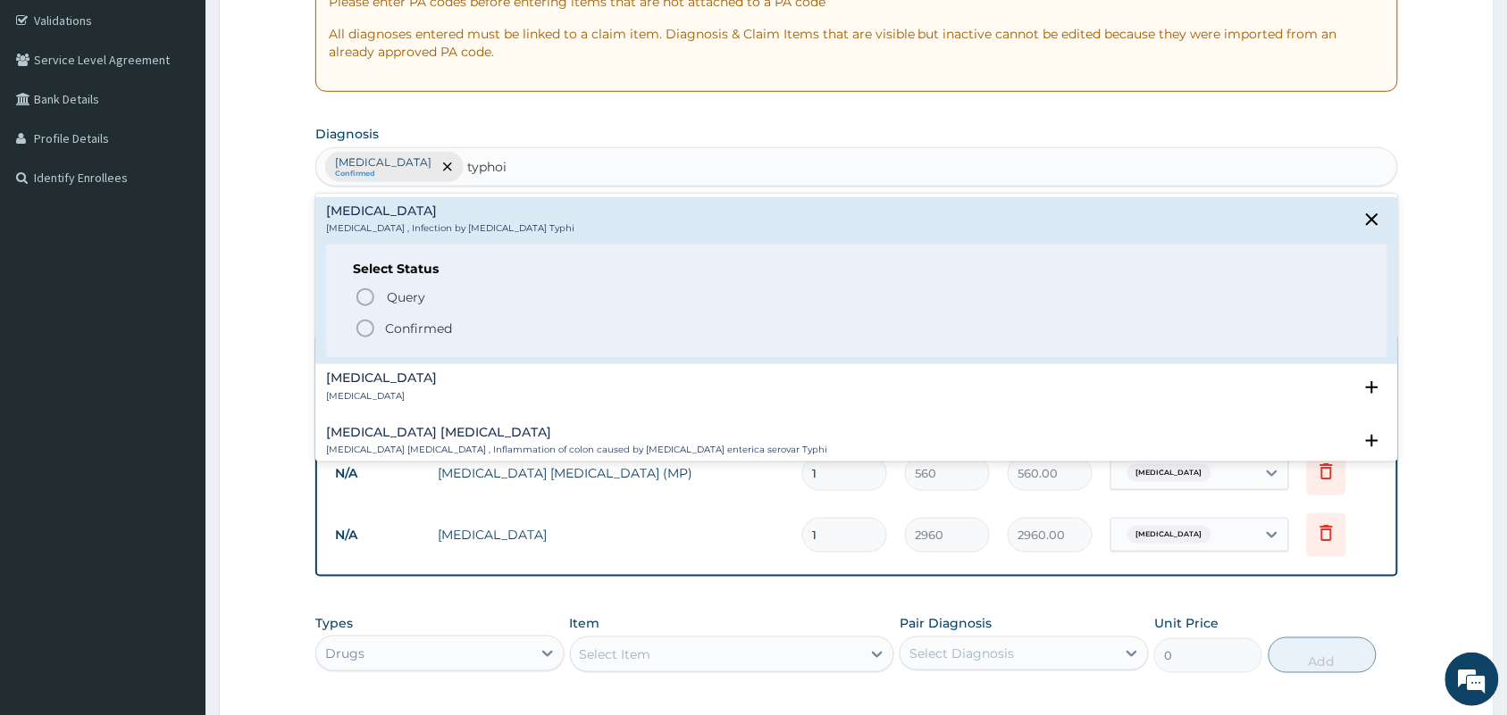
click at [363, 330] on icon "status option filled" at bounding box center [365, 328] width 21 height 21
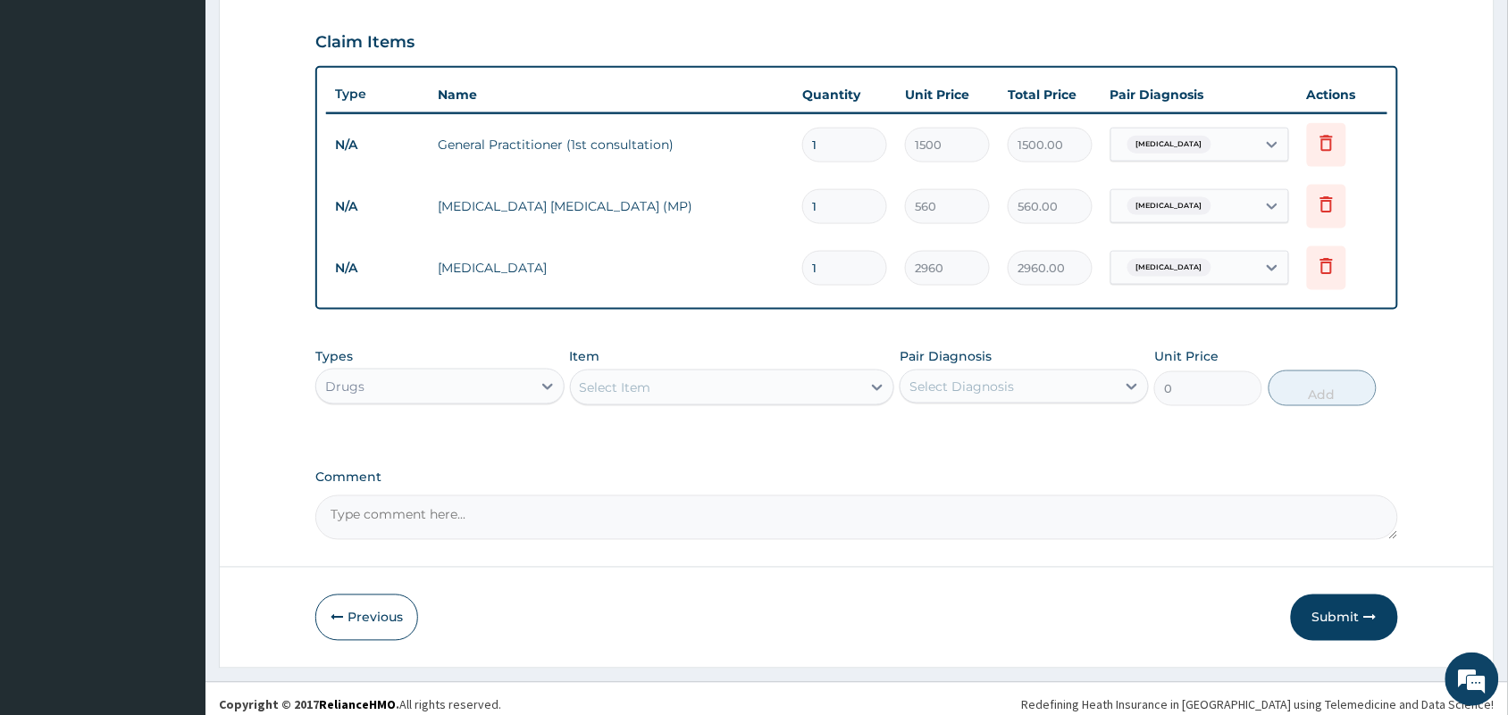
scroll to position [610, 0]
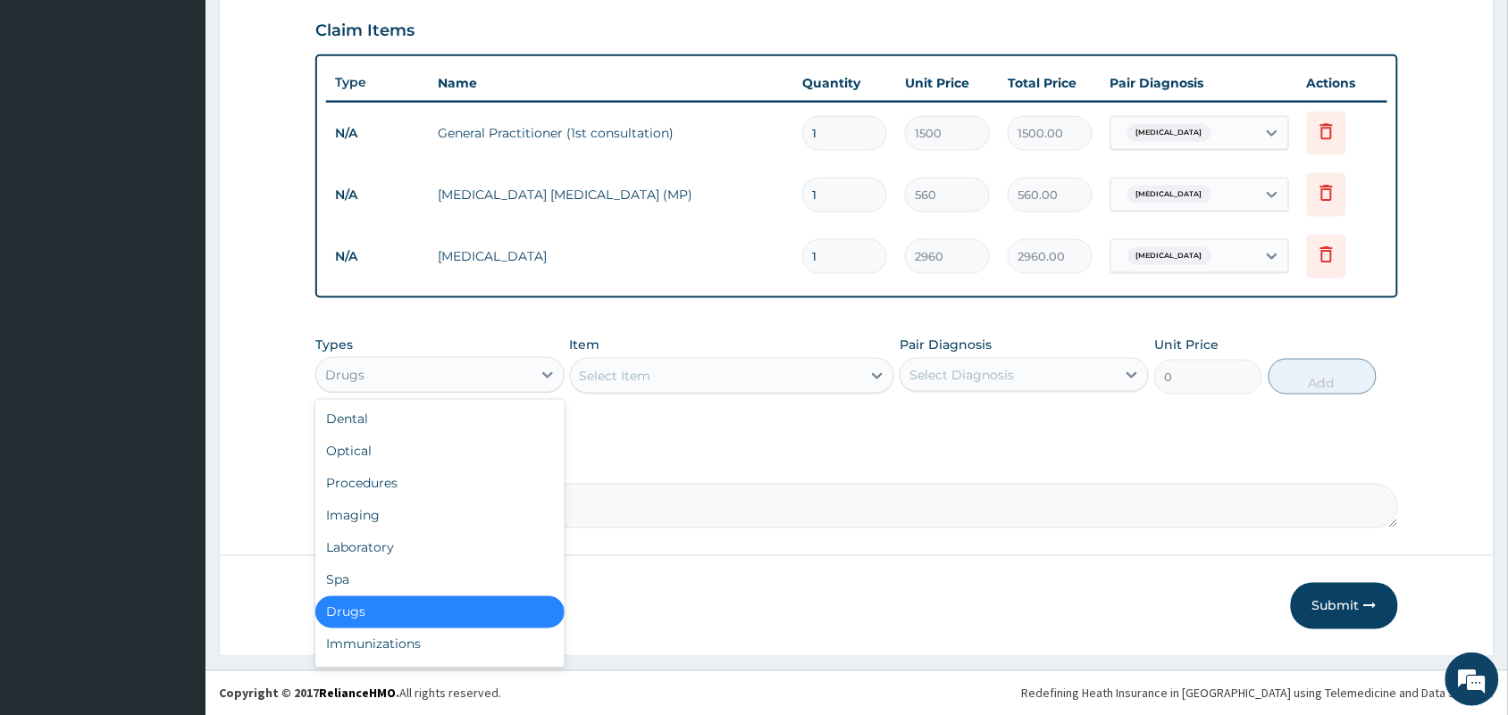
click at [519, 367] on div "Drugs" at bounding box center [423, 375] width 215 height 29
click at [380, 549] on div "Laboratory" at bounding box center [439, 548] width 249 height 32
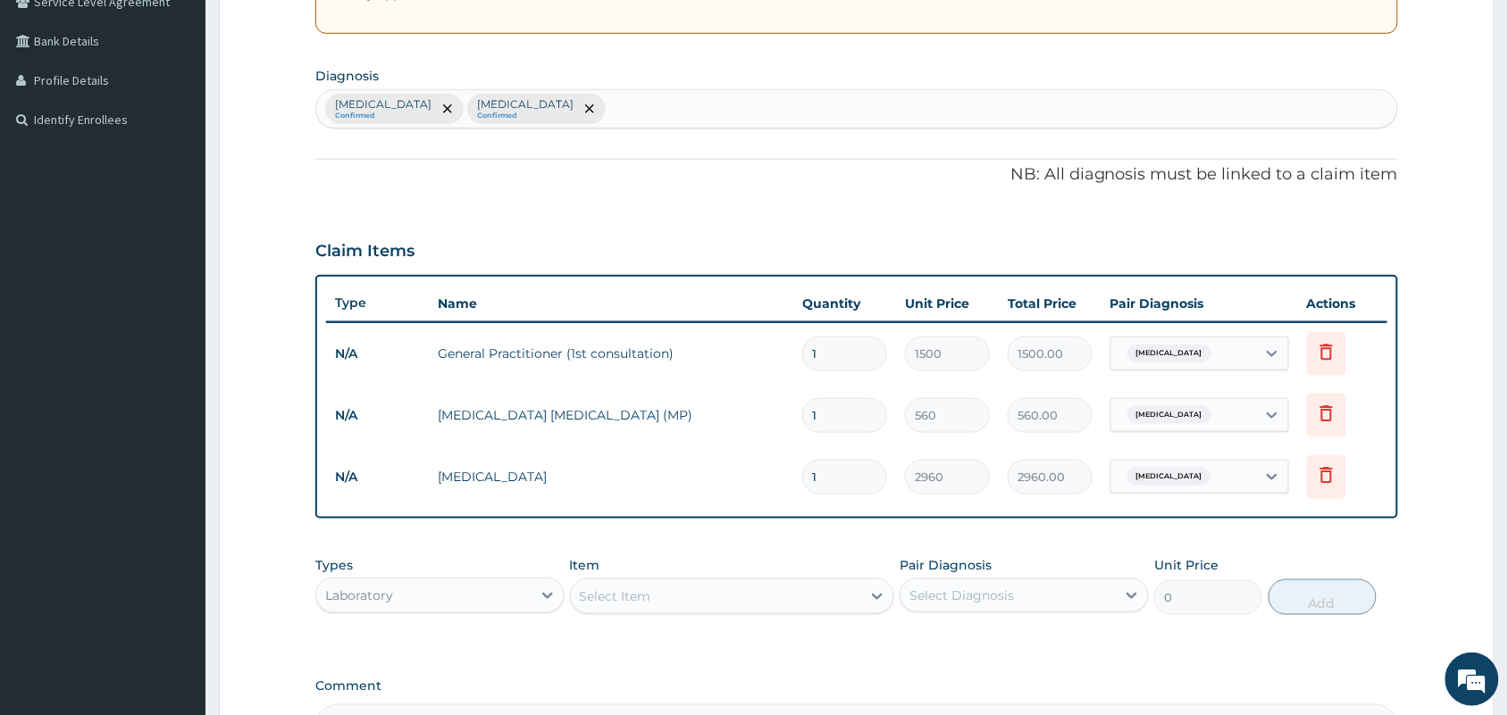
scroll to position [327, 0]
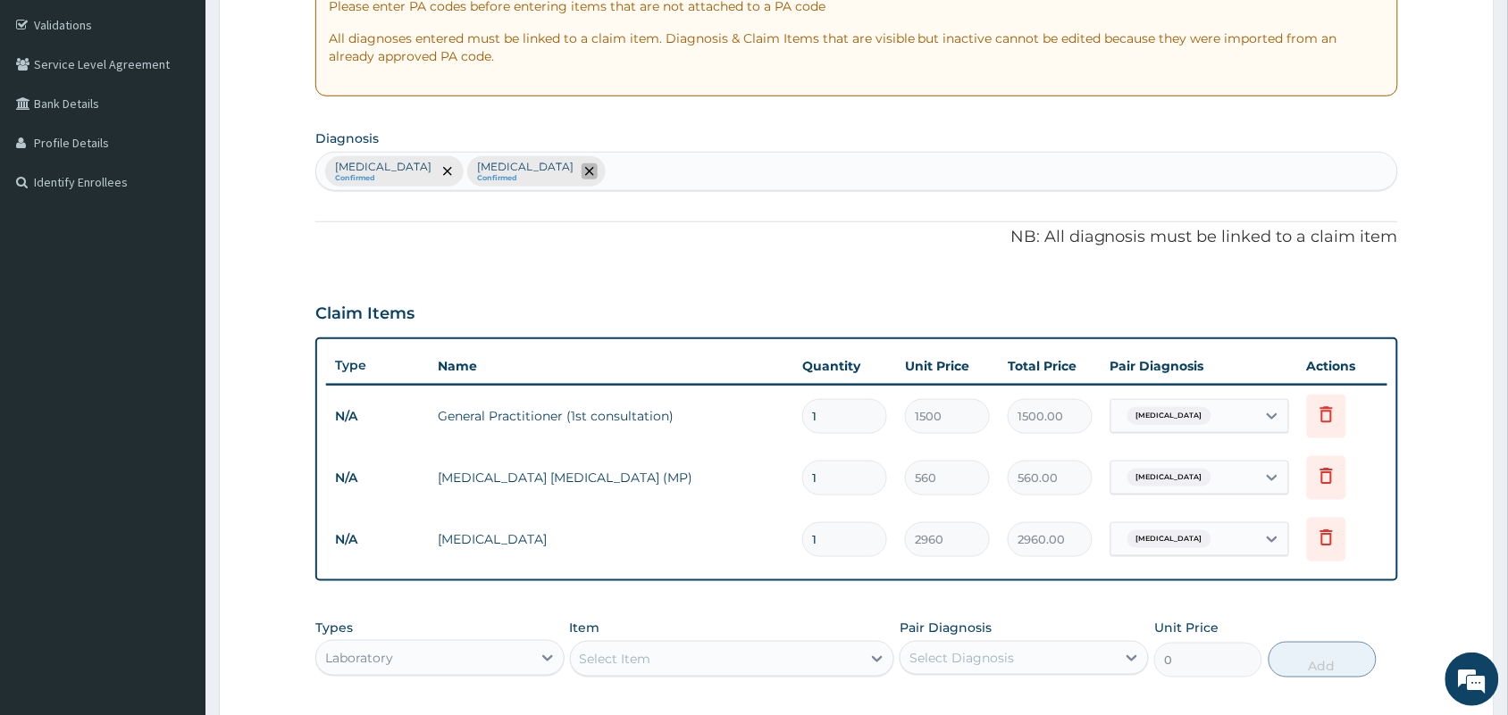
click at [581, 171] on span "remove selection option" at bounding box center [589, 171] width 16 height 16
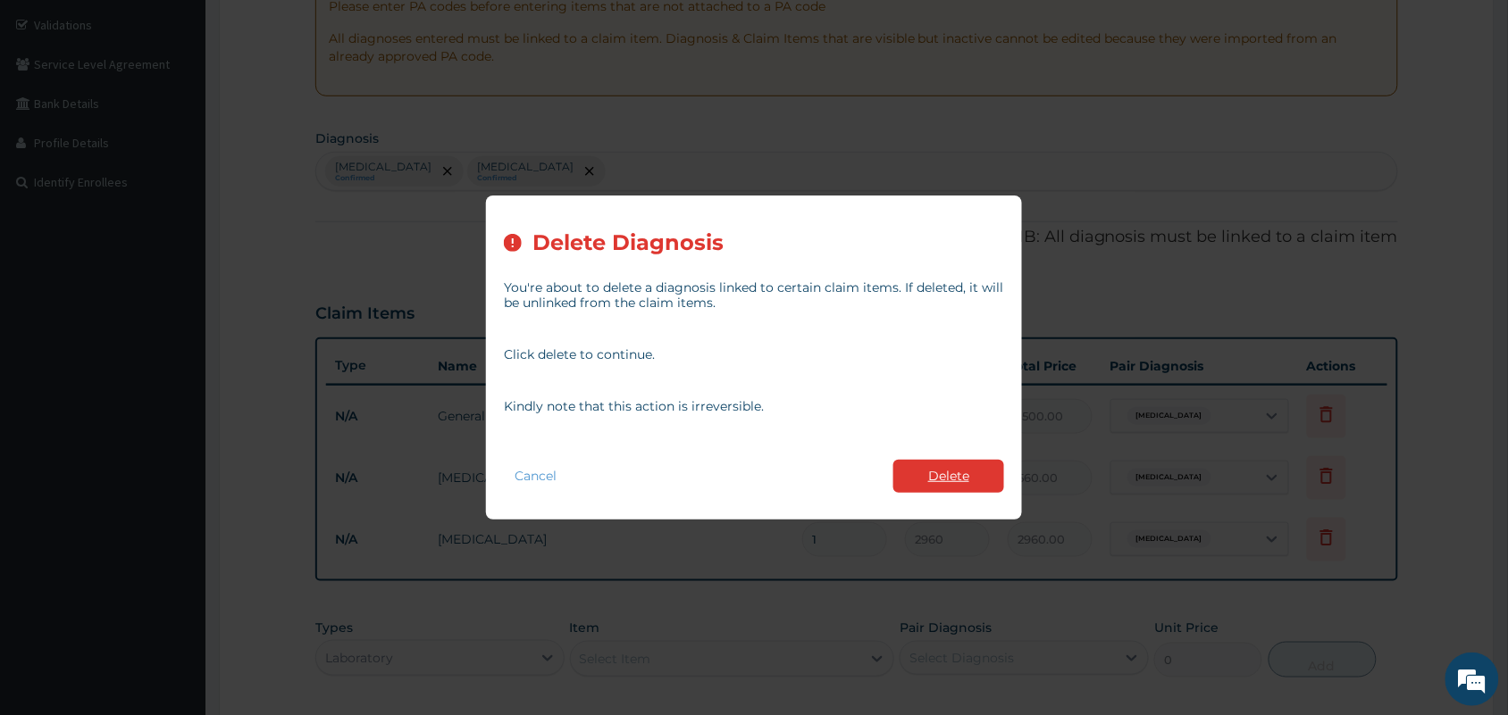
click at [951, 476] on button "Delete" at bounding box center [948, 476] width 111 height 33
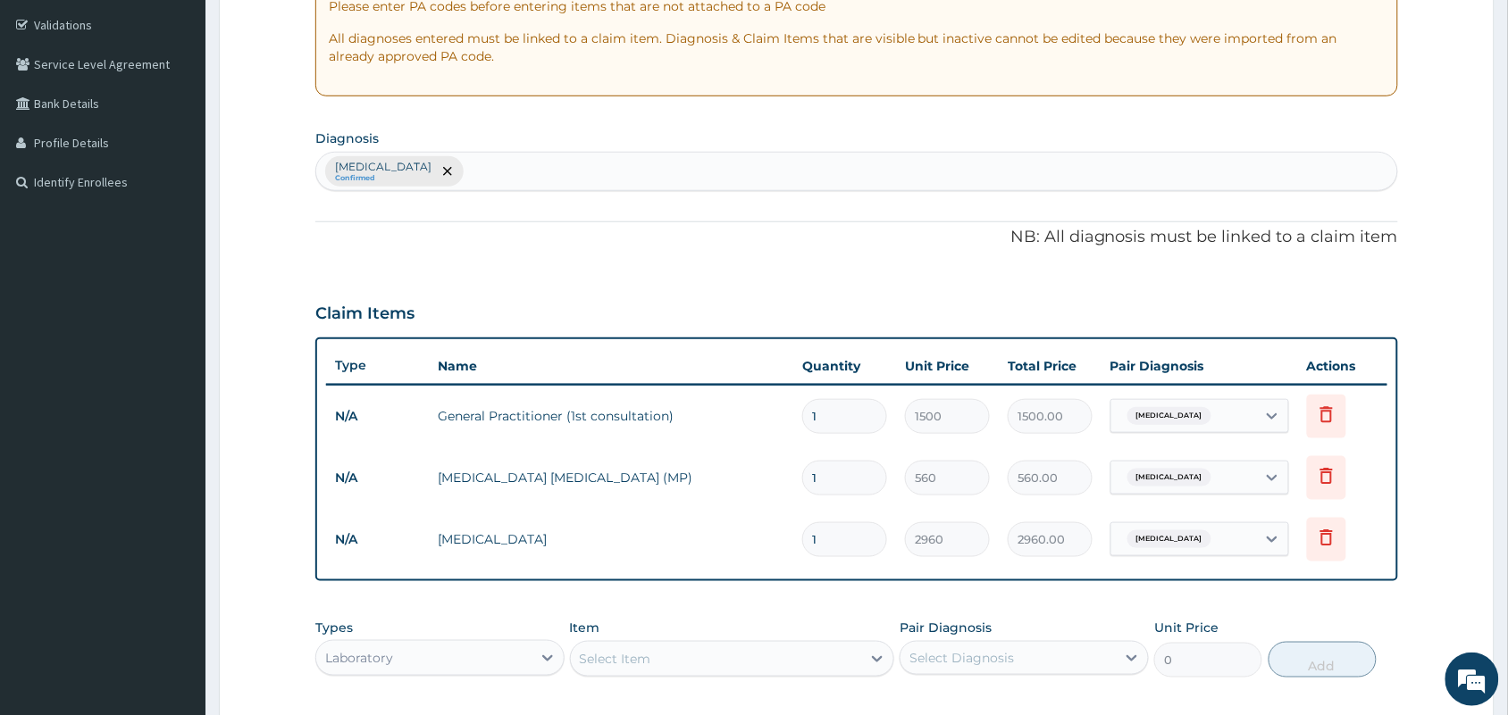
click at [561, 171] on div "[MEDICAL_DATA] Confirmed" at bounding box center [856, 172] width 1081 height 38
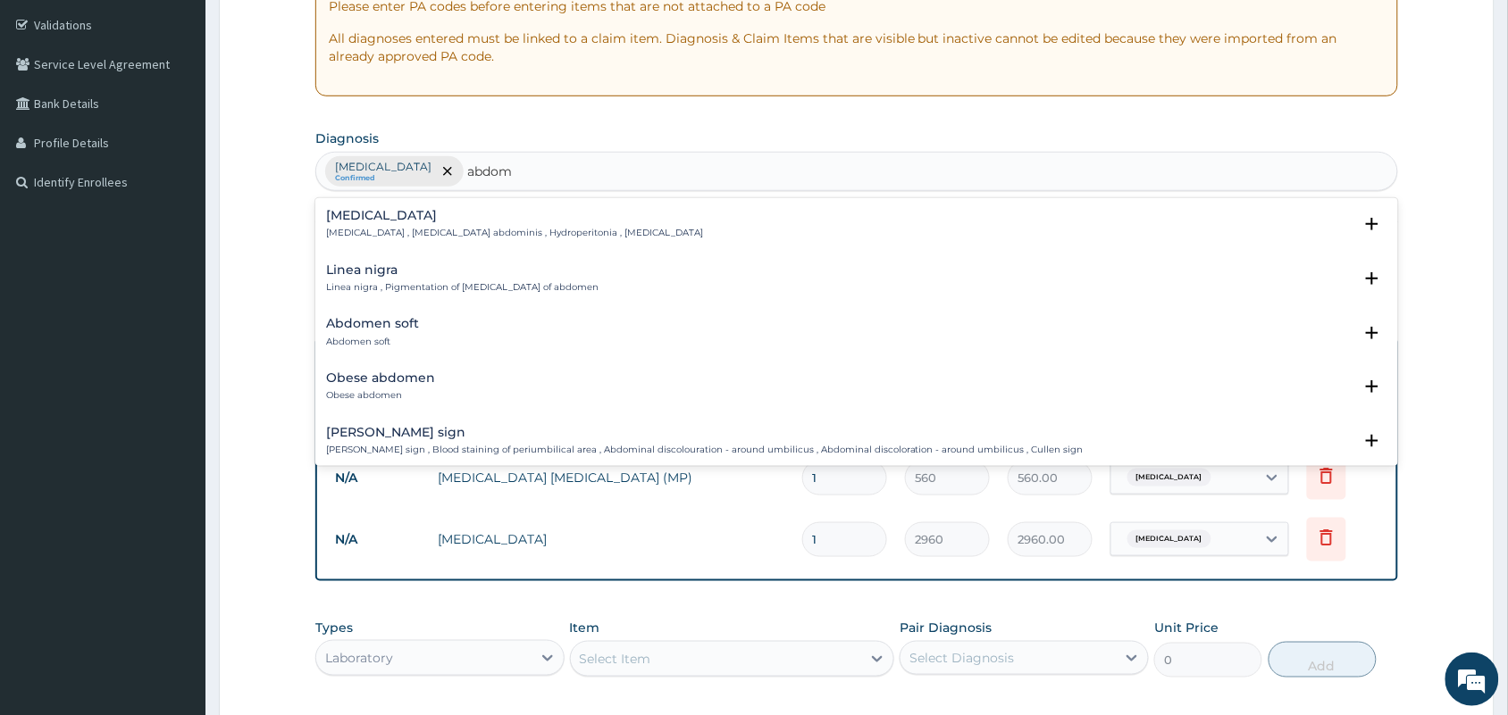
type input "abdome"
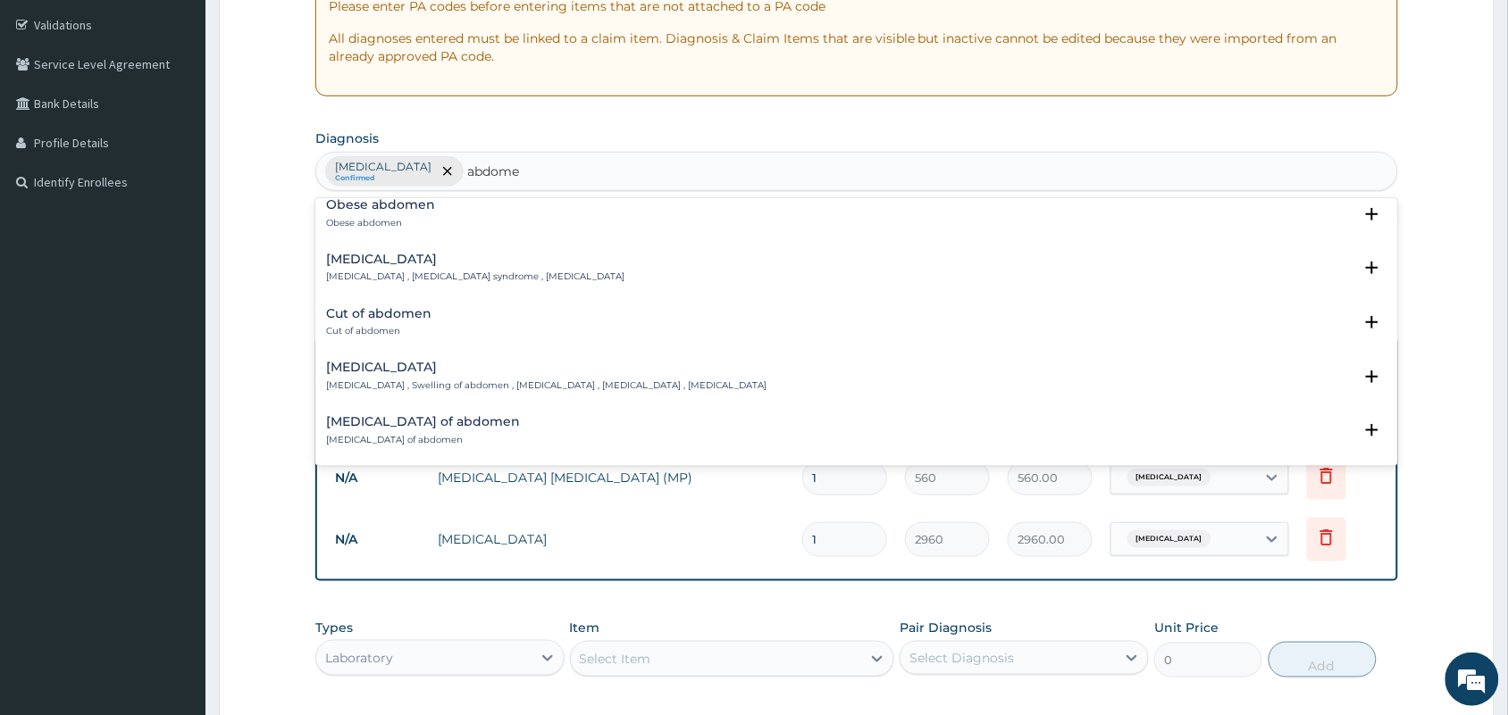
scroll to position [92, 0]
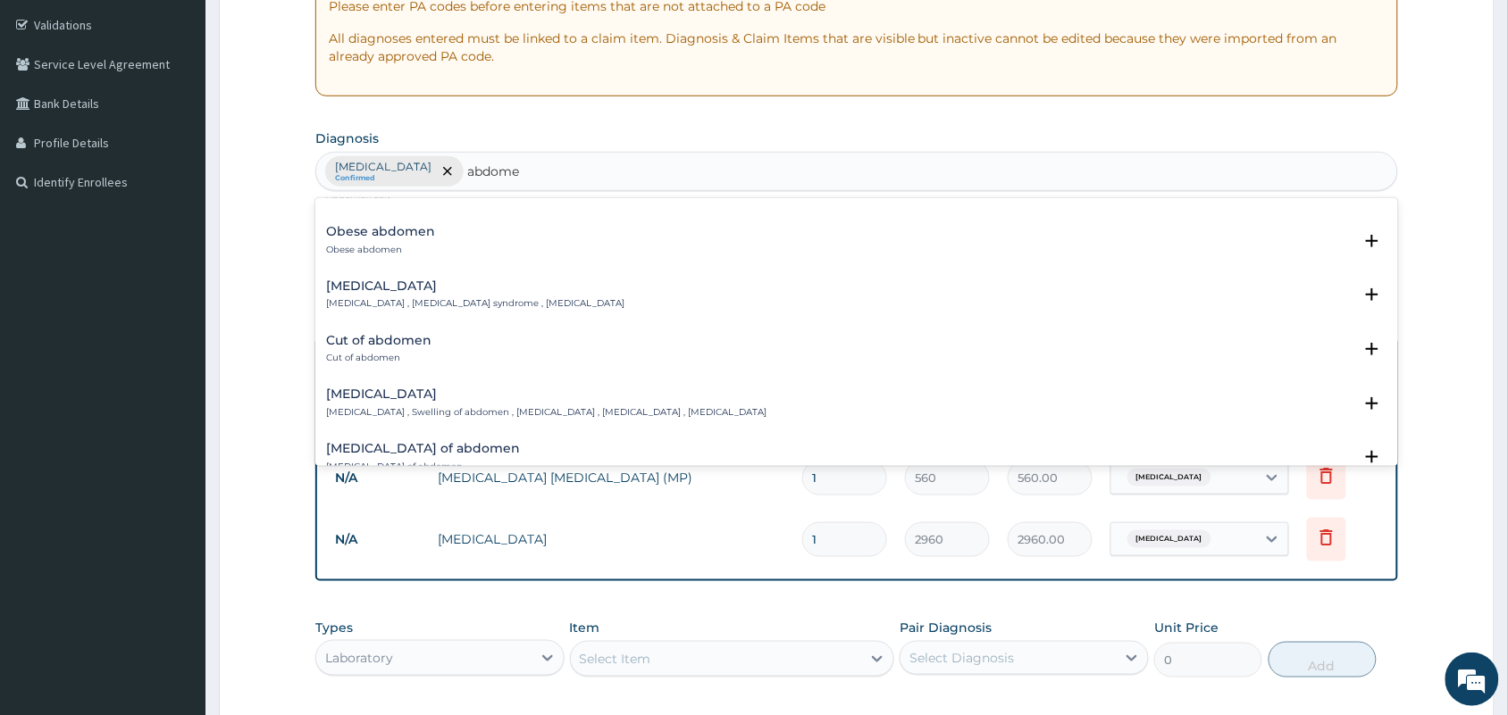
click at [376, 295] on div "[MEDICAL_DATA] [MEDICAL_DATA] , [MEDICAL_DATA] syndrome , [MEDICAL_DATA]" at bounding box center [475, 295] width 298 height 31
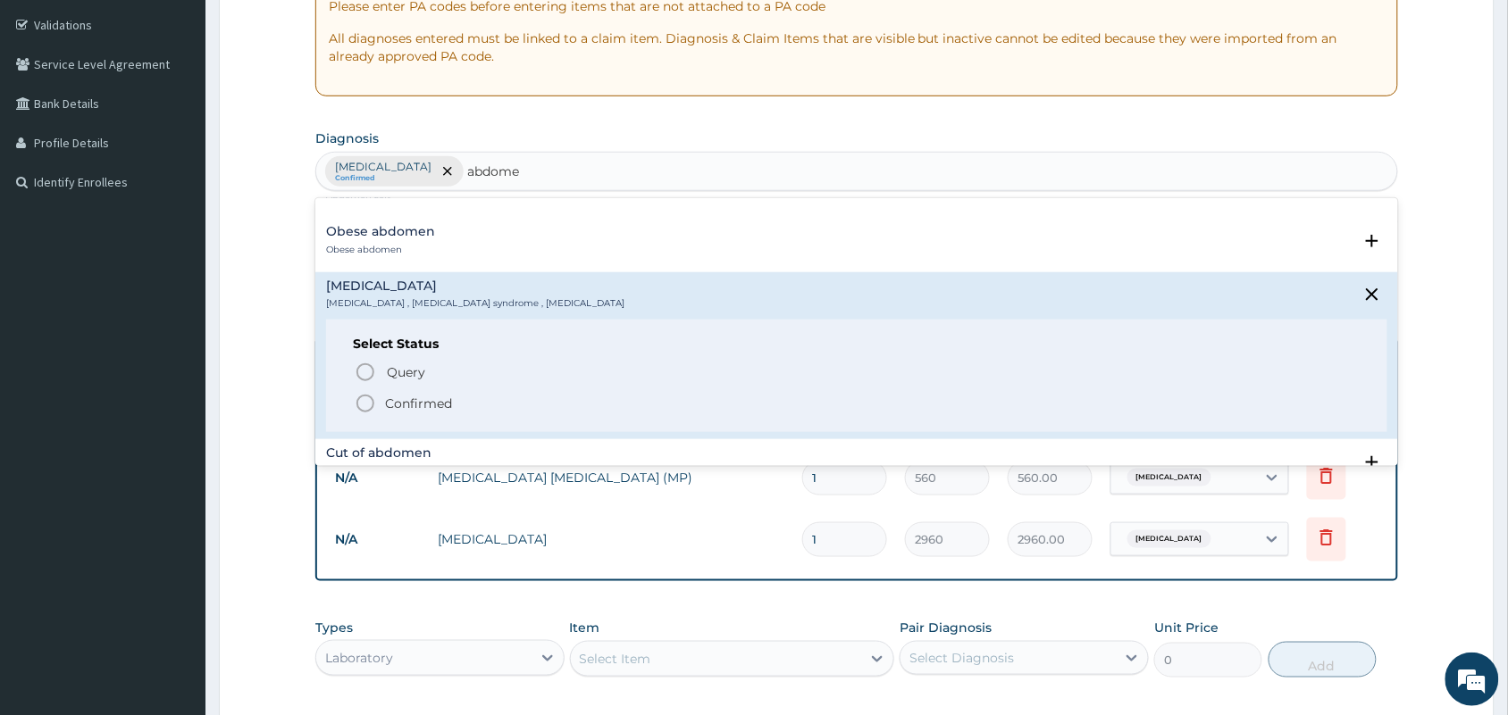
click at [369, 403] on icon "status option filled" at bounding box center [365, 403] width 21 height 21
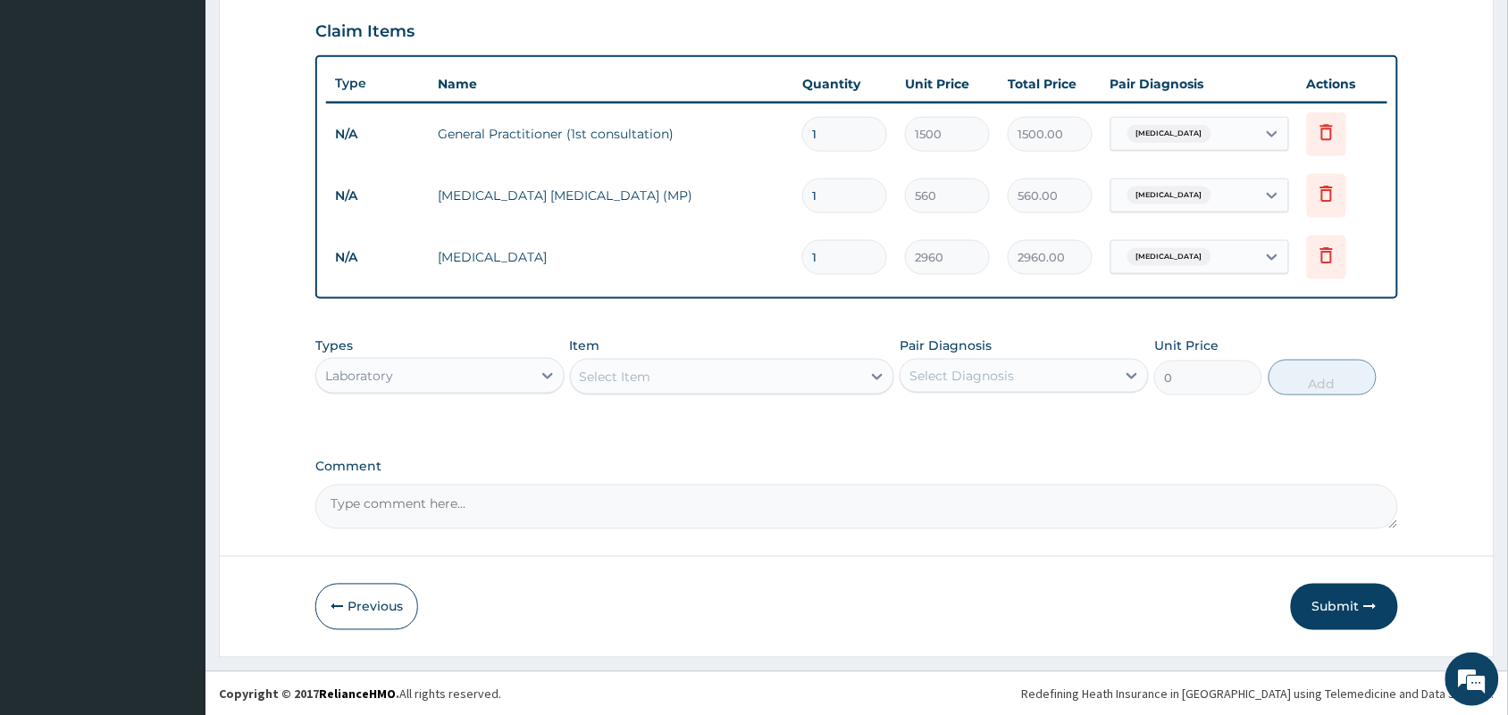
scroll to position [610, 0]
click at [465, 372] on div "Laboratory" at bounding box center [423, 375] width 215 height 29
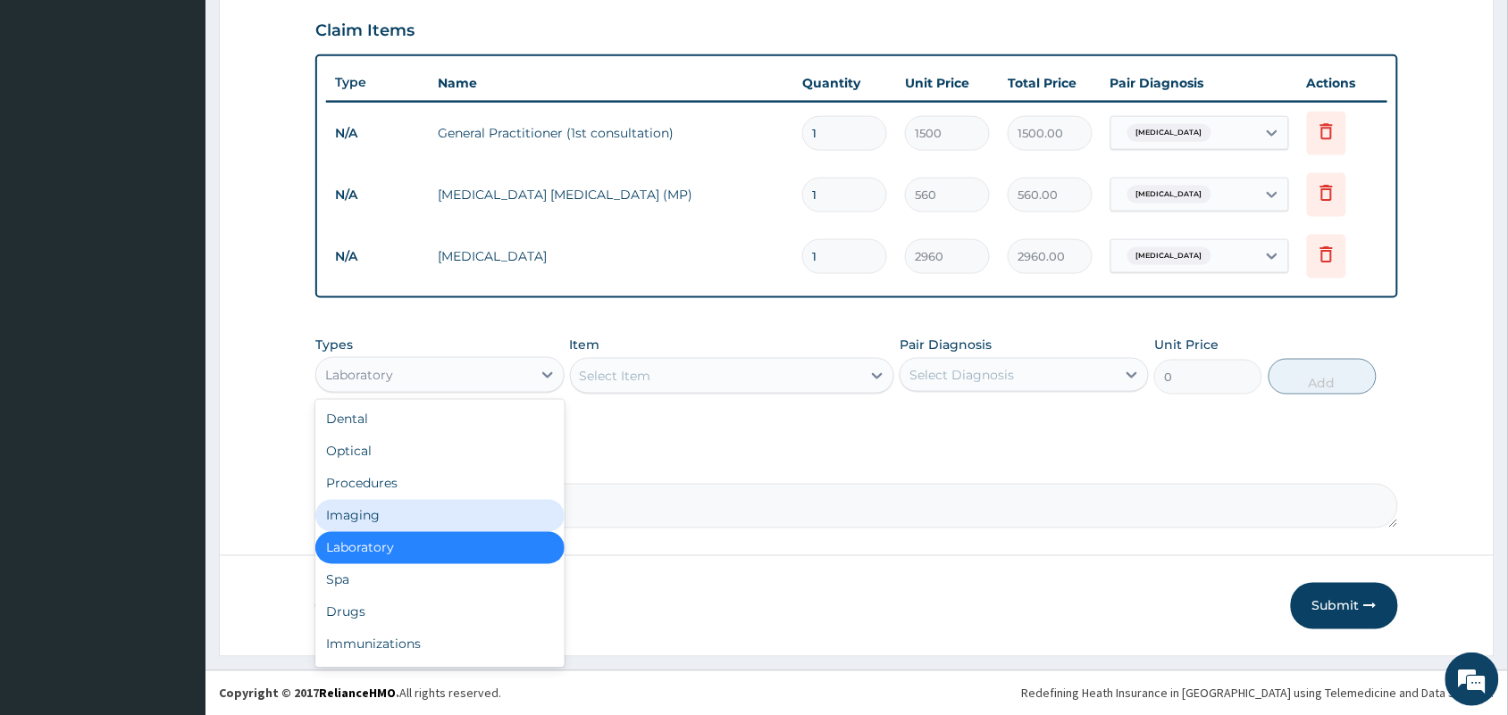
click at [376, 514] on div "Imaging" at bounding box center [439, 516] width 249 height 32
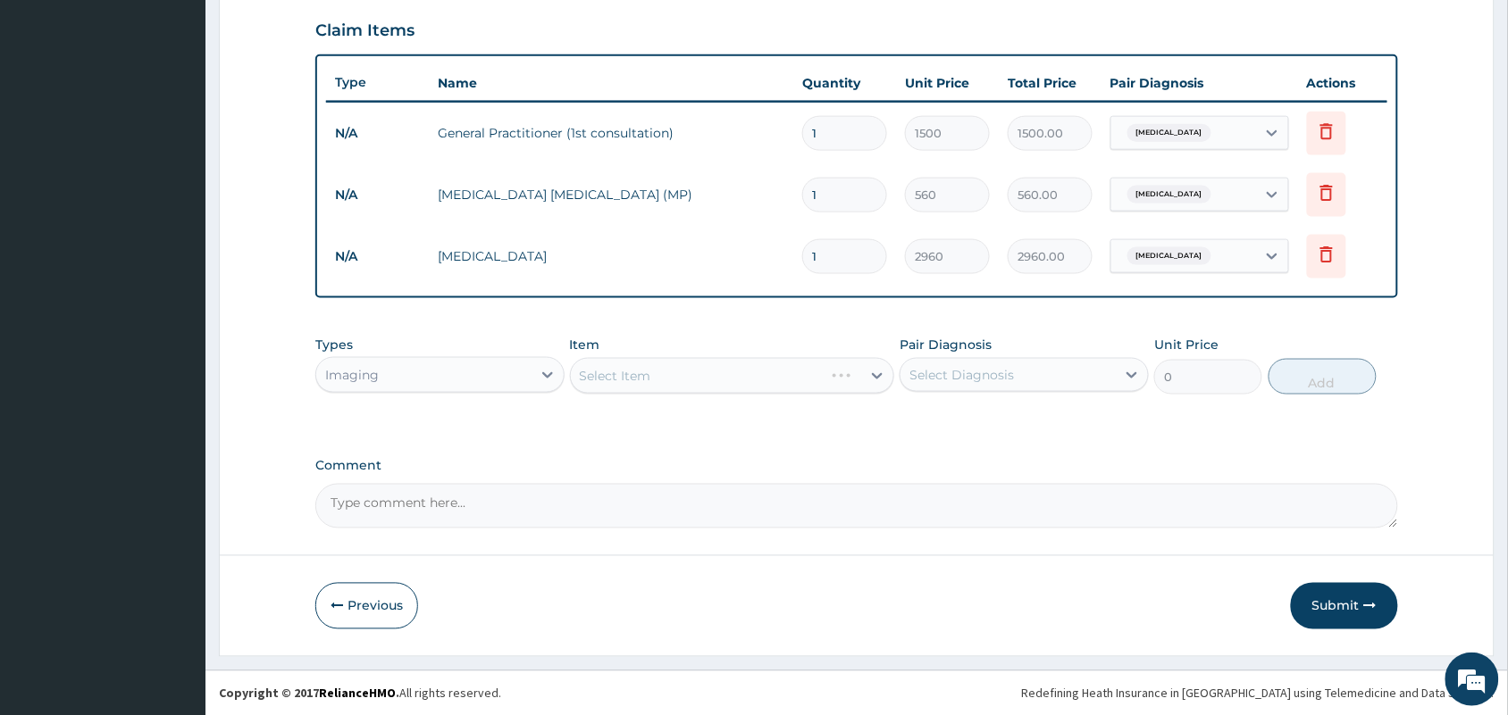
click at [793, 367] on div "Select Item" at bounding box center [698, 376] width 254 height 29
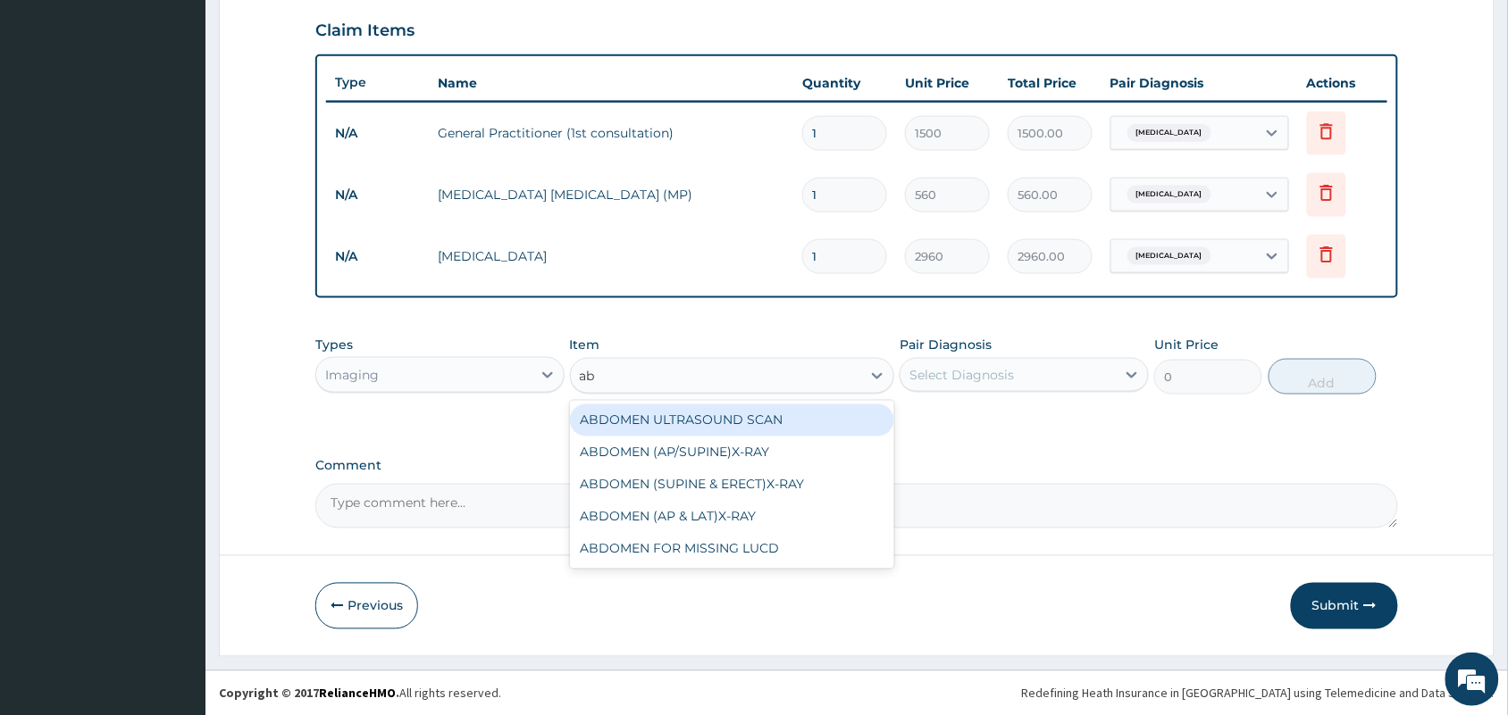
type input "abd"
click at [771, 416] on div "ABDOMEN ULTRASOUND SCAN" at bounding box center [732, 421] width 325 height 32
type input "1600"
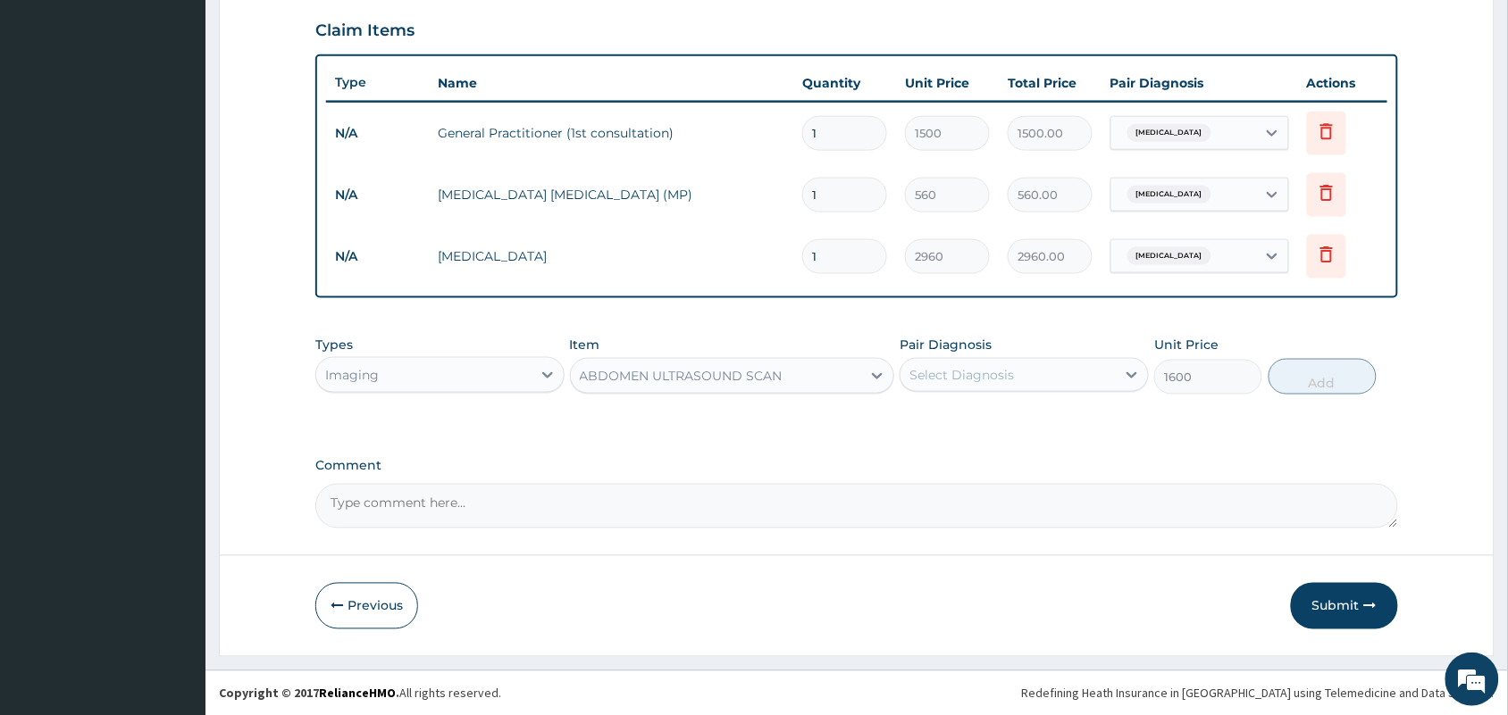
click at [994, 366] on div "Select Diagnosis" at bounding box center [961, 375] width 104 height 18
click at [940, 452] on label "[MEDICAL_DATA]" at bounding box center [984, 456] width 111 height 18
checkbox input "true"
click at [1324, 389] on button "Add" at bounding box center [1322, 377] width 108 height 36
type input "0"
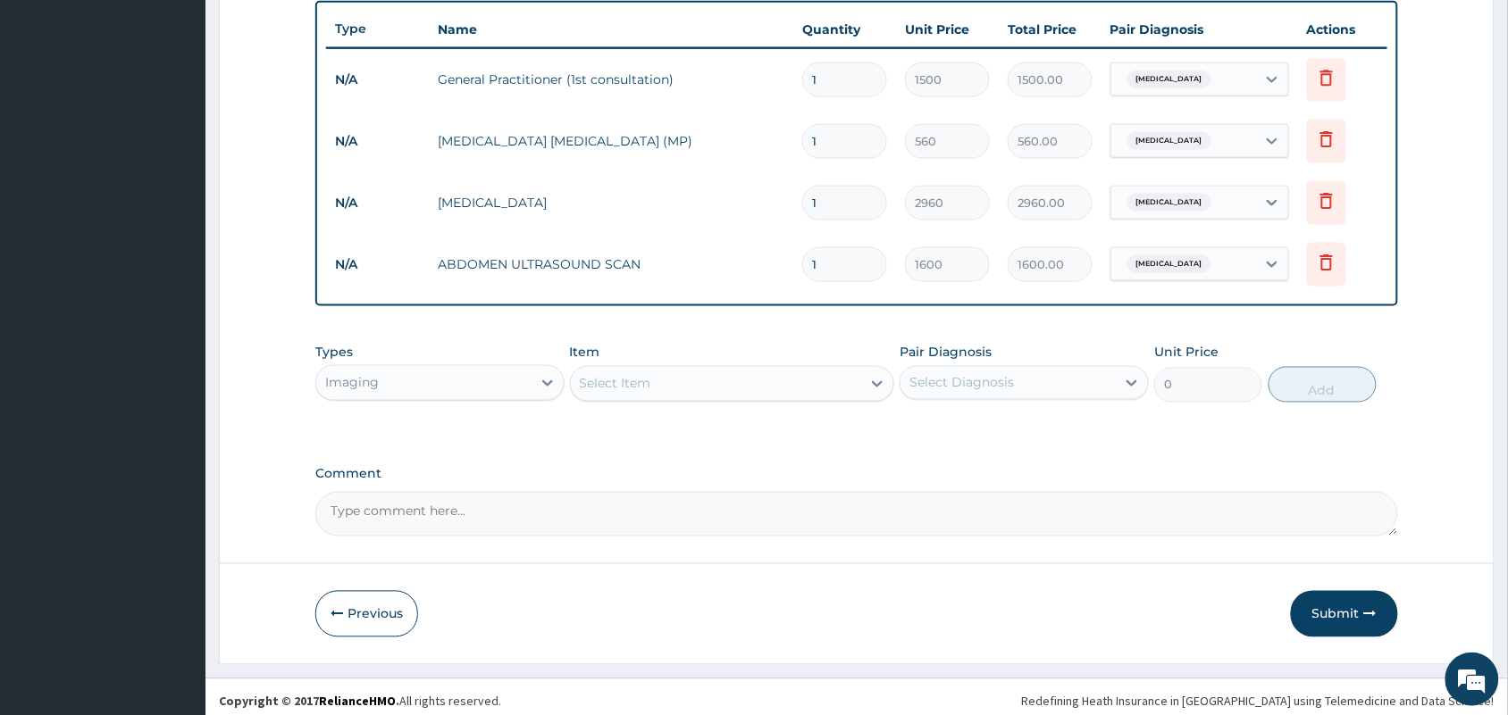
scroll to position [672, 0]
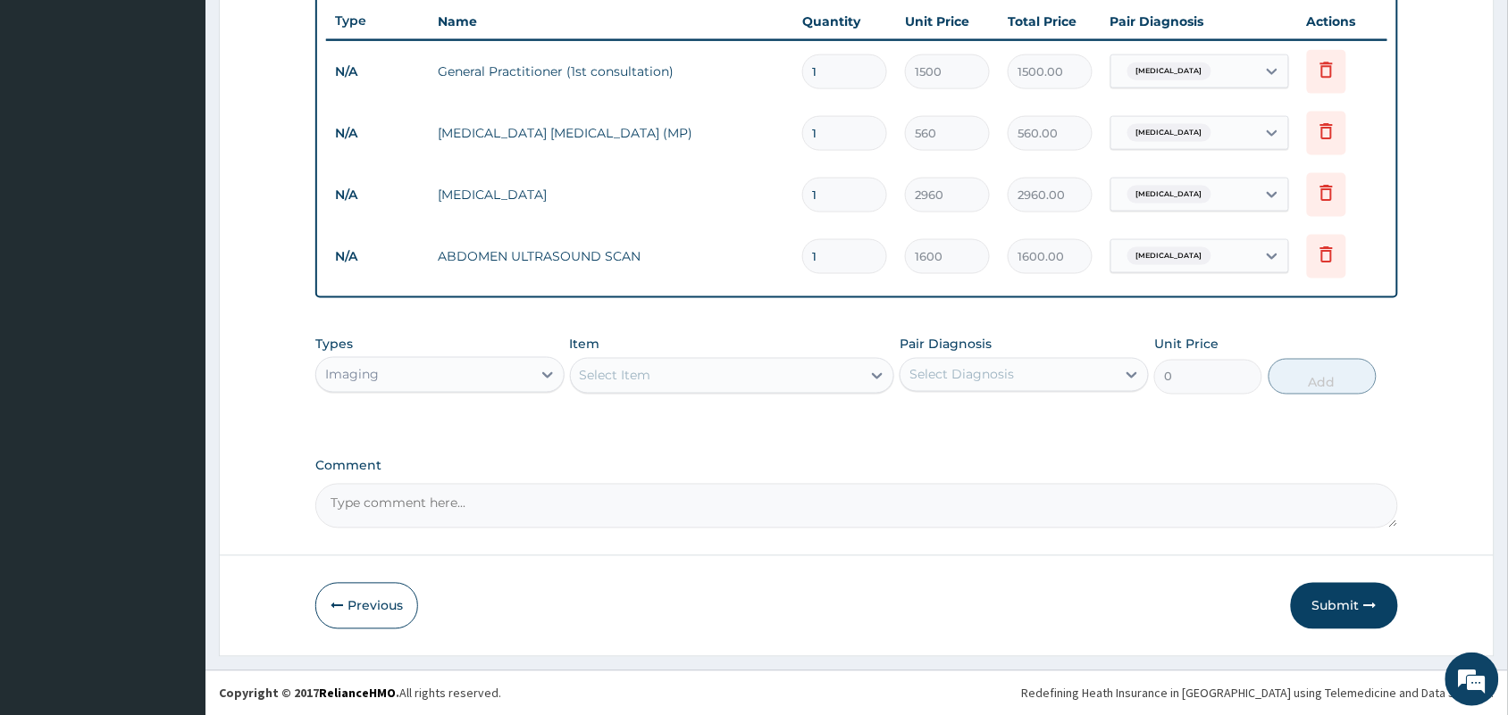
click at [516, 368] on div "Imaging" at bounding box center [423, 375] width 215 height 29
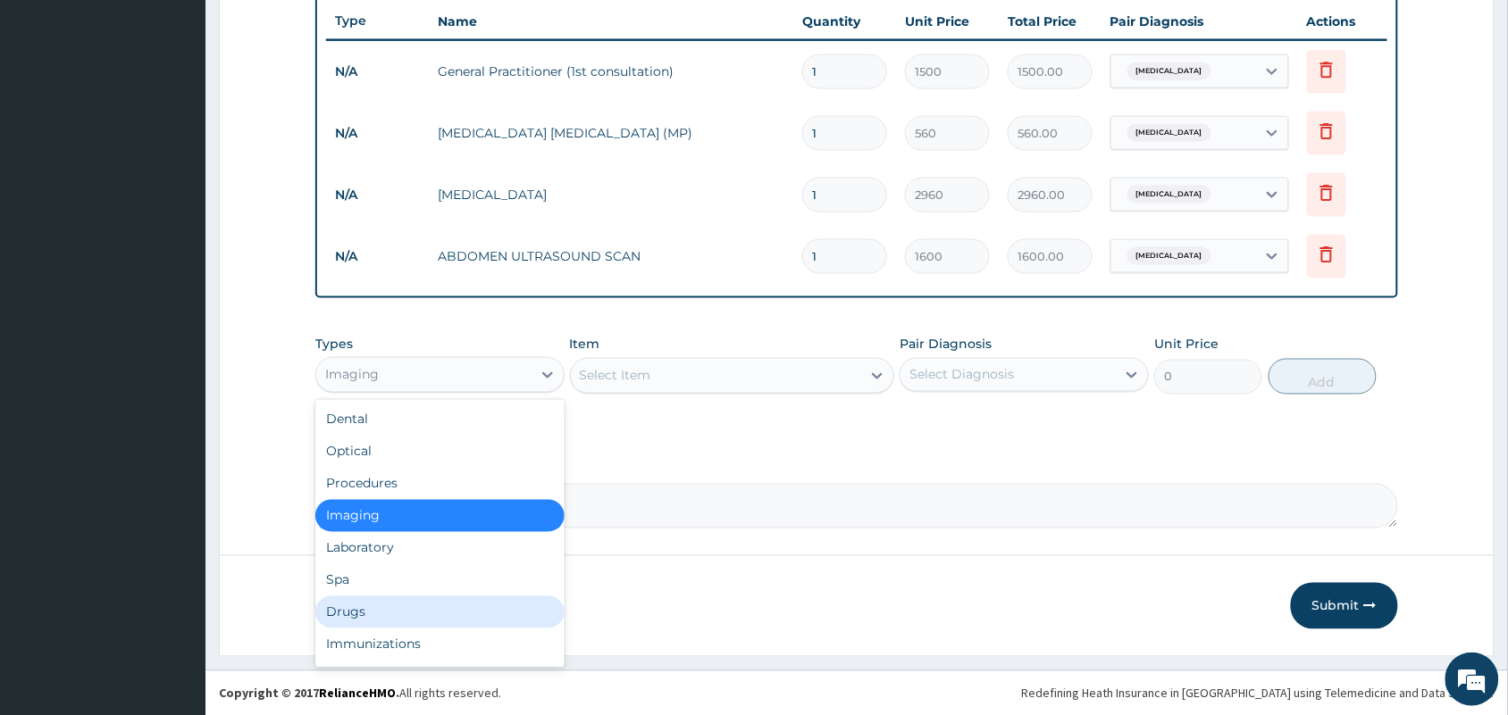
click at [355, 612] on div "Drugs" at bounding box center [439, 613] width 249 height 32
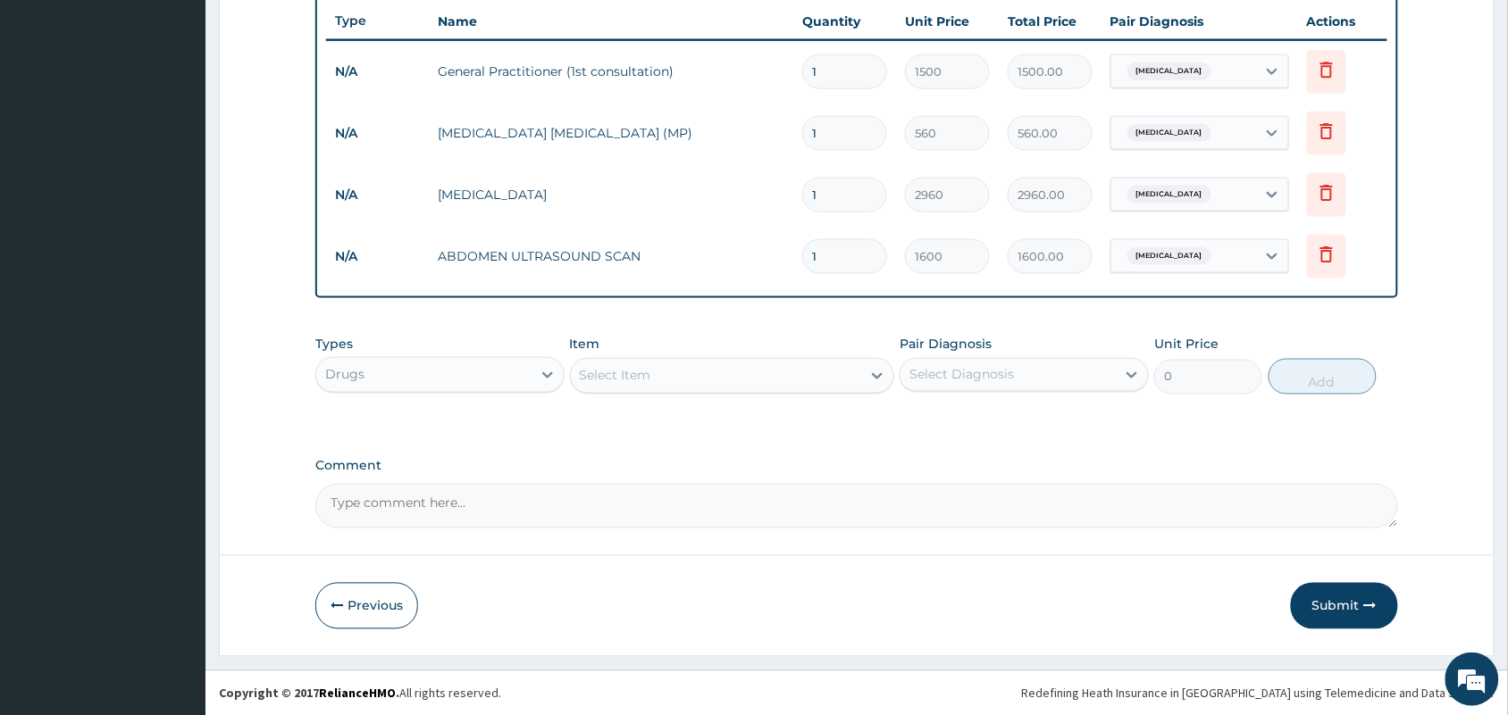
click at [771, 368] on div "Select Item" at bounding box center [716, 376] width 291 height 29
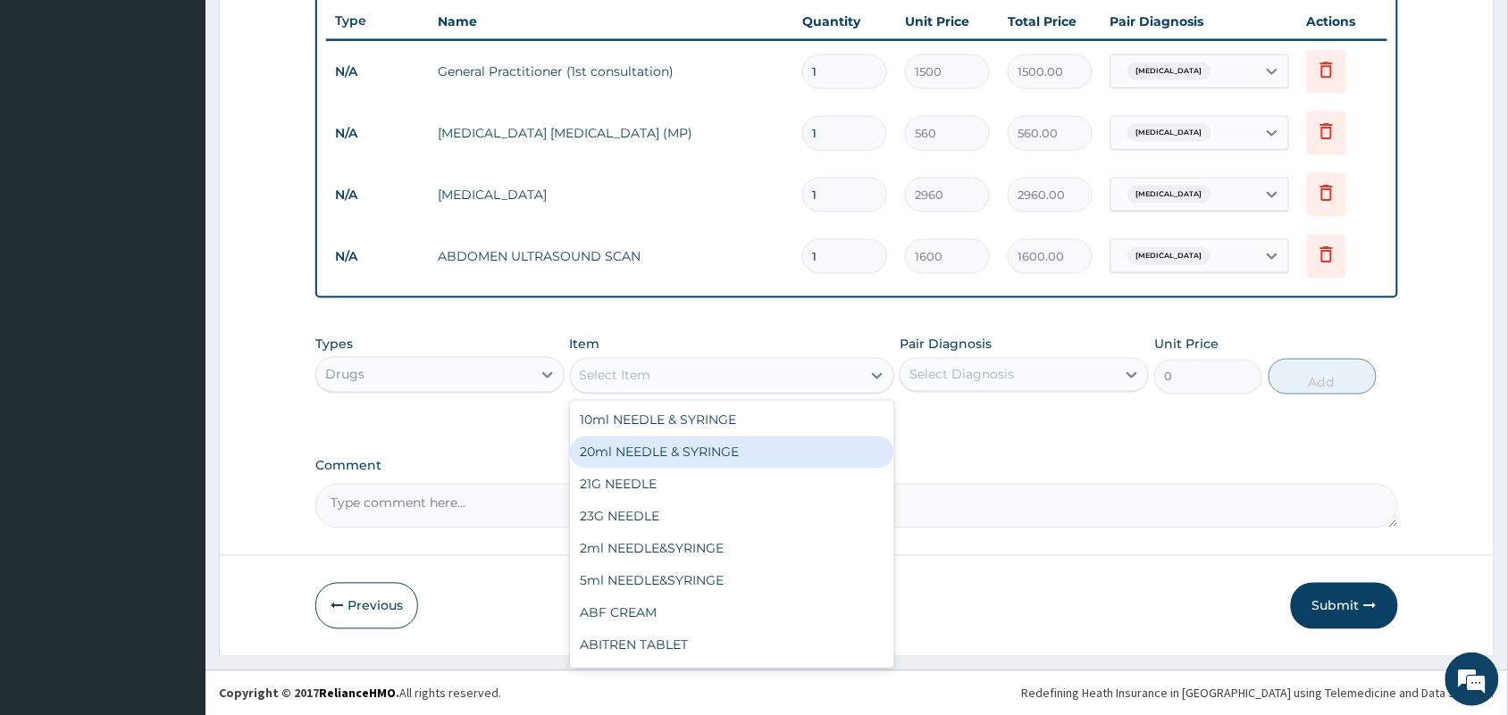
click at [411, 366] on div "Drugs" at bounding box center [423, 375] width 215 height 29
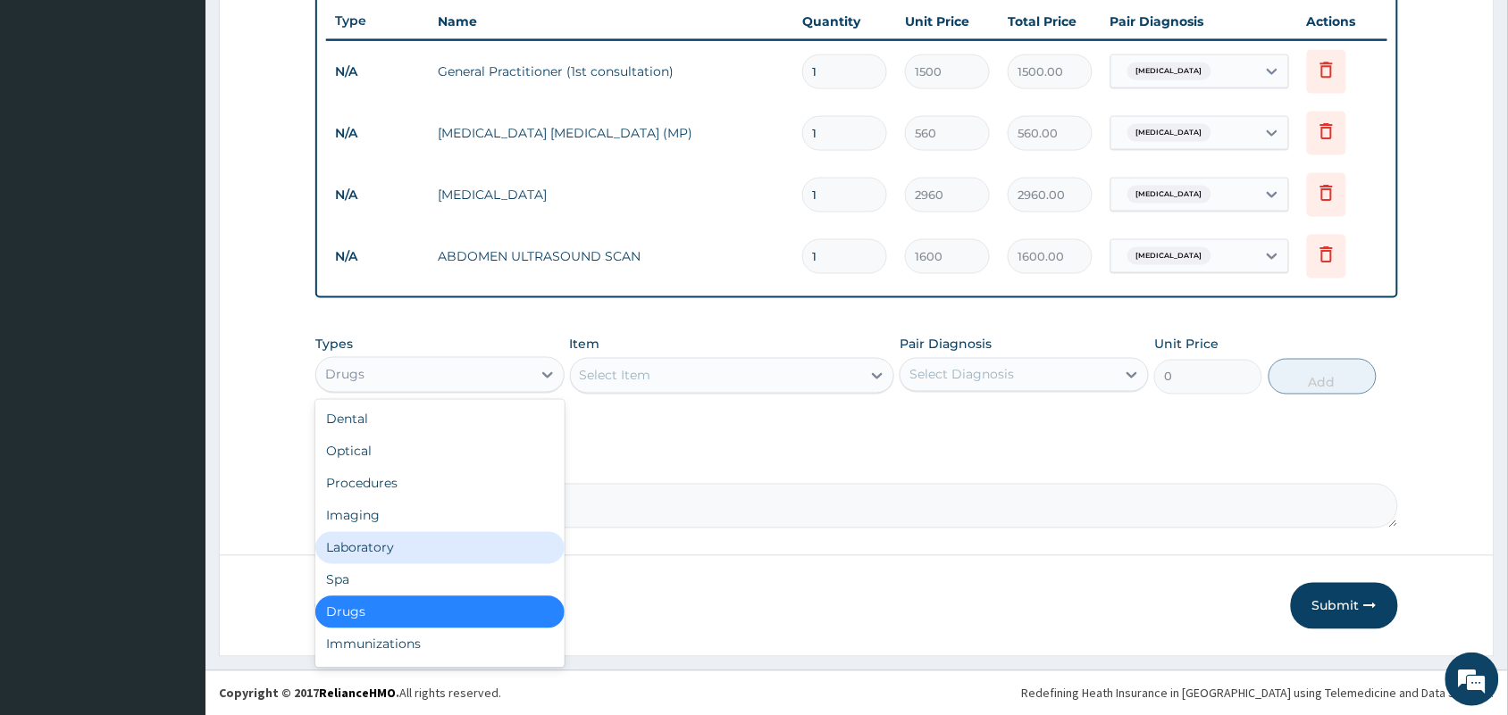
click at [388, 549] on div "Laboratory" at bounding box center [439, 548] width 249 height 32
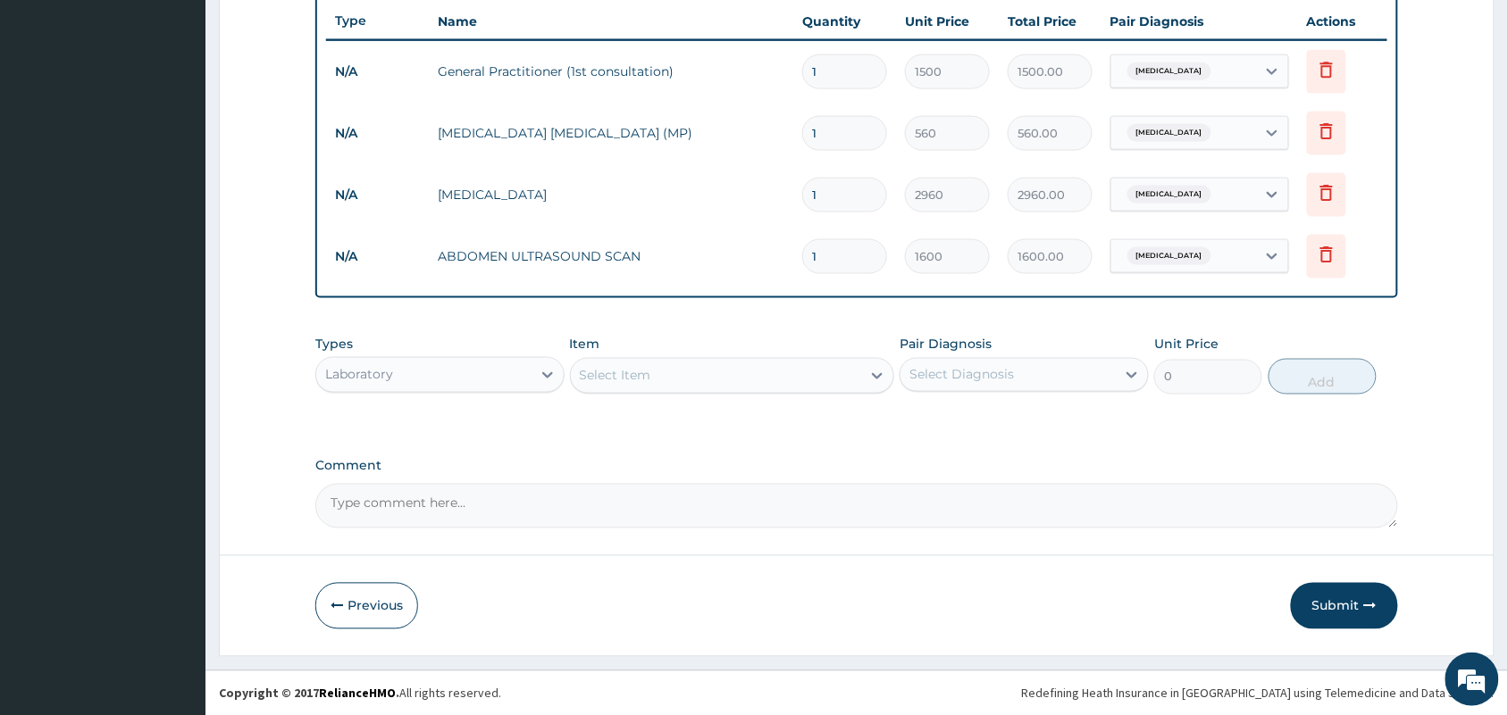
click at [703, 378] on div "Select Item" at bounding box center [716, 376] width 291 height 29
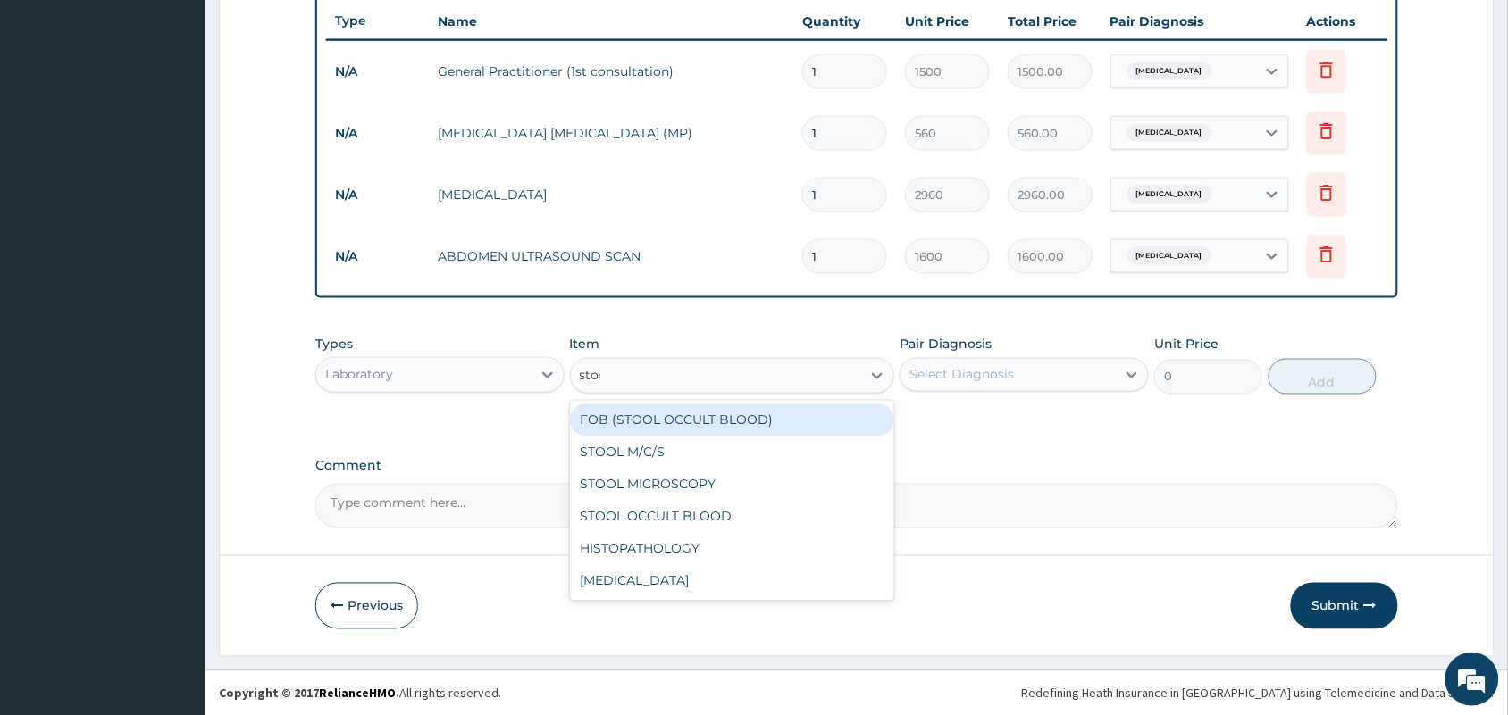
type input "stool"
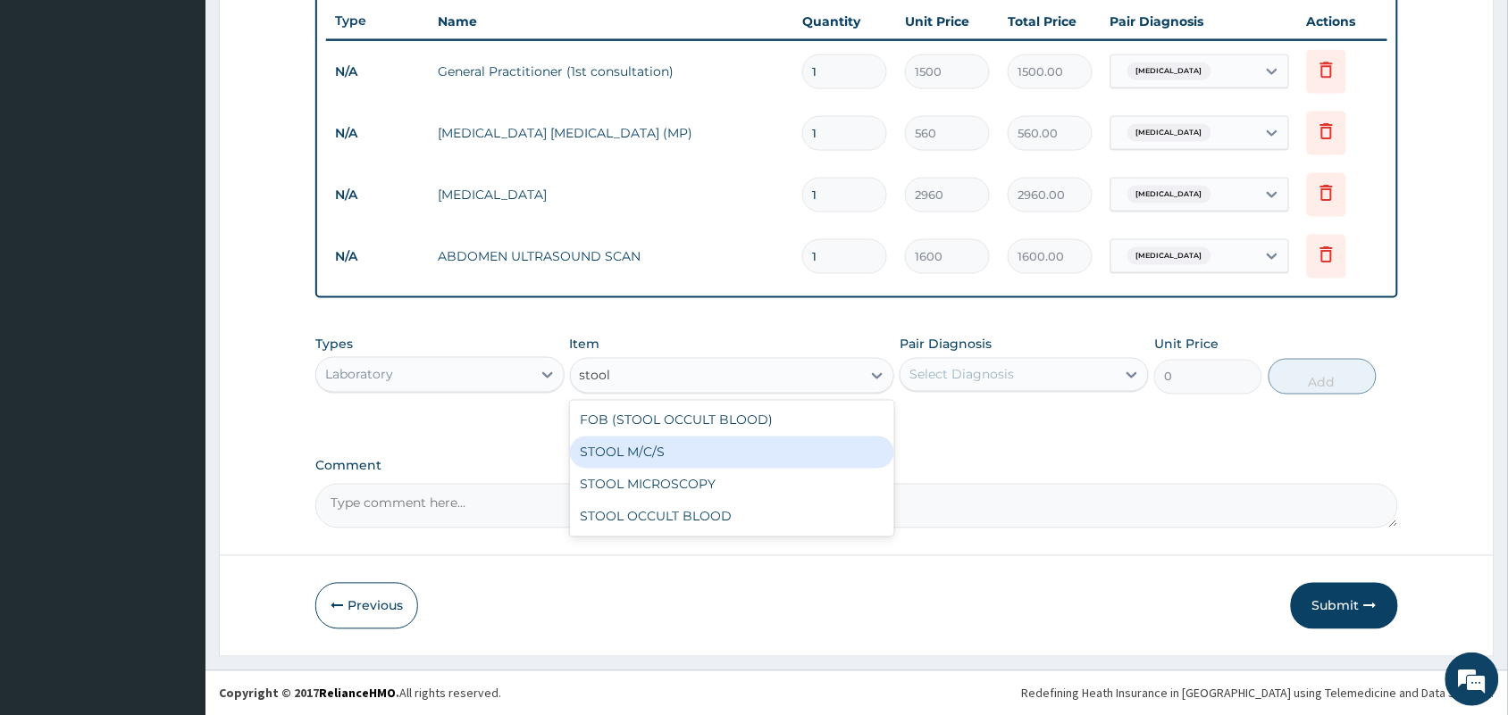
click at [652, 440] on div "STOOL M/C/S" at bounding box center [732, 453] width 325 height 32
type input "640"
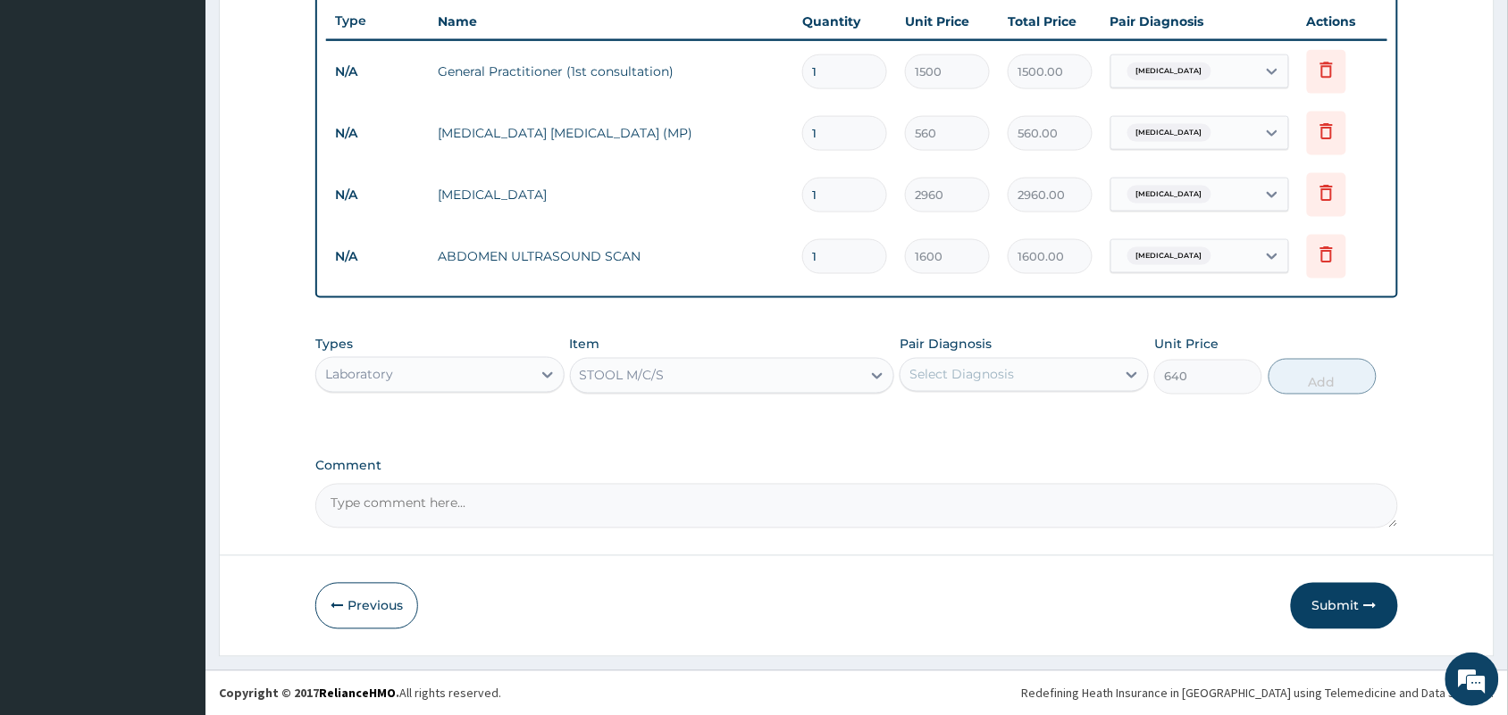
click at [1029, 380] on div "Select Diagnosis" at bounding box center [1007, 375] width 215 height 29
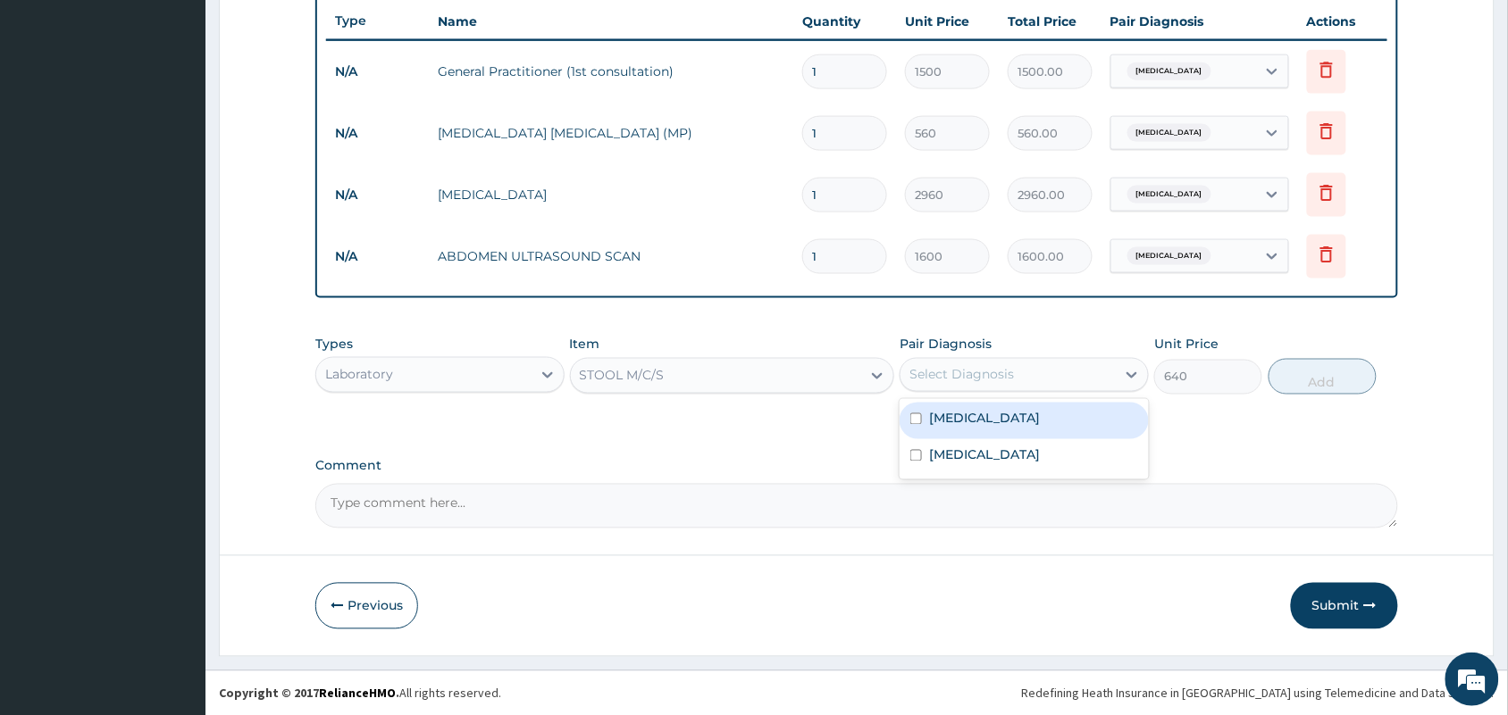
click at [998, 433] on div "[MEDICAL_DATA]" at bounding box center [1023, 421] width 249 height 37
checkbox input "true"
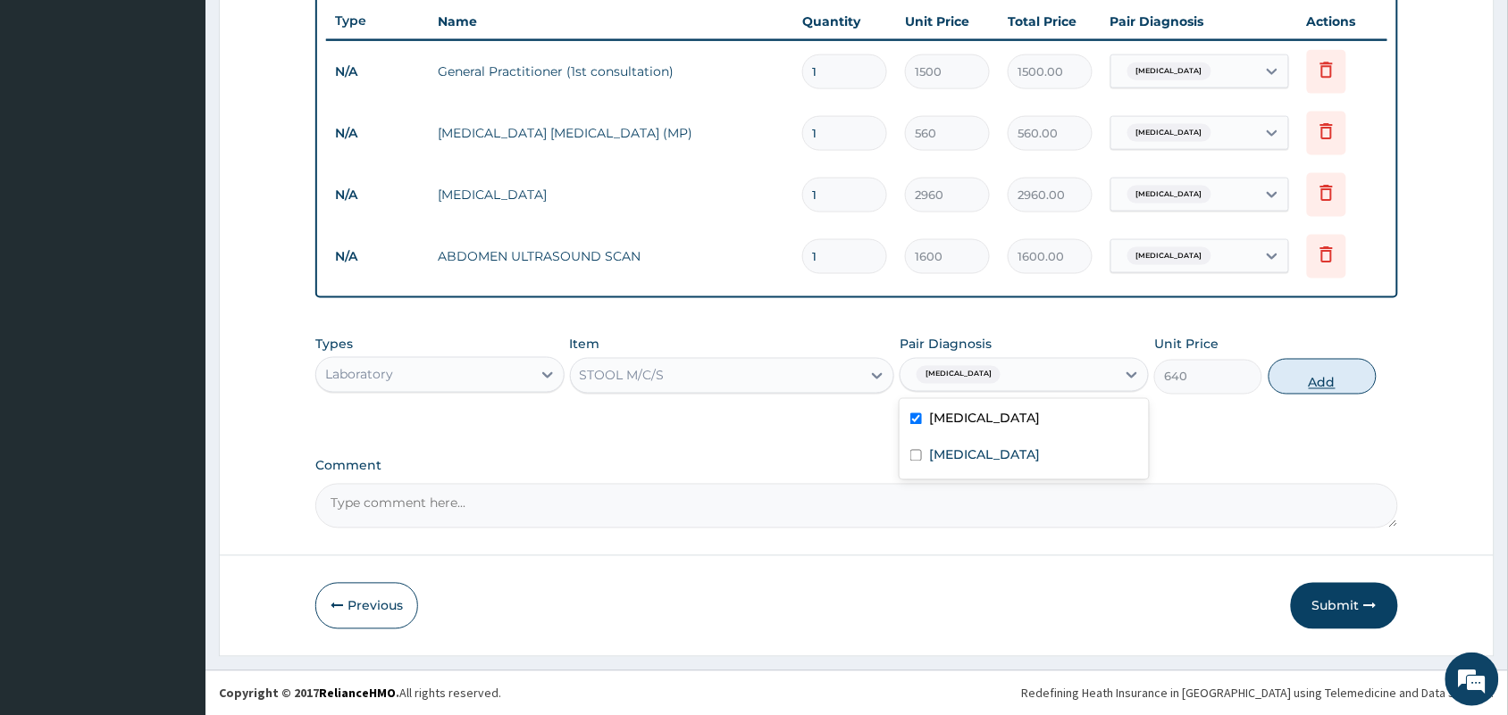
click at [1305, 372] on button "Add" at bounding box center [1322, 377] width 108 height 36
type input "0"
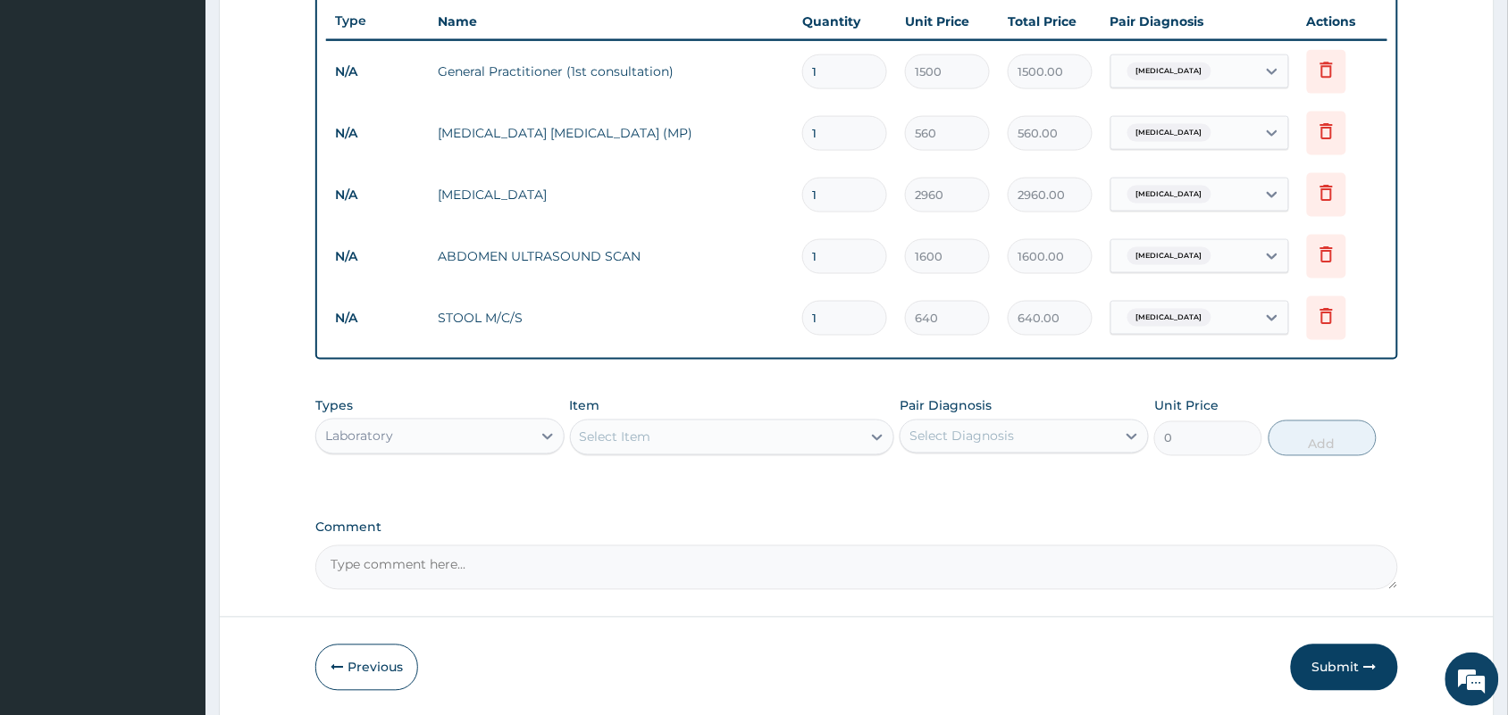
click at [514, 430] on div "Laboratory" at bounding box center [423, 436] width 215 height 29
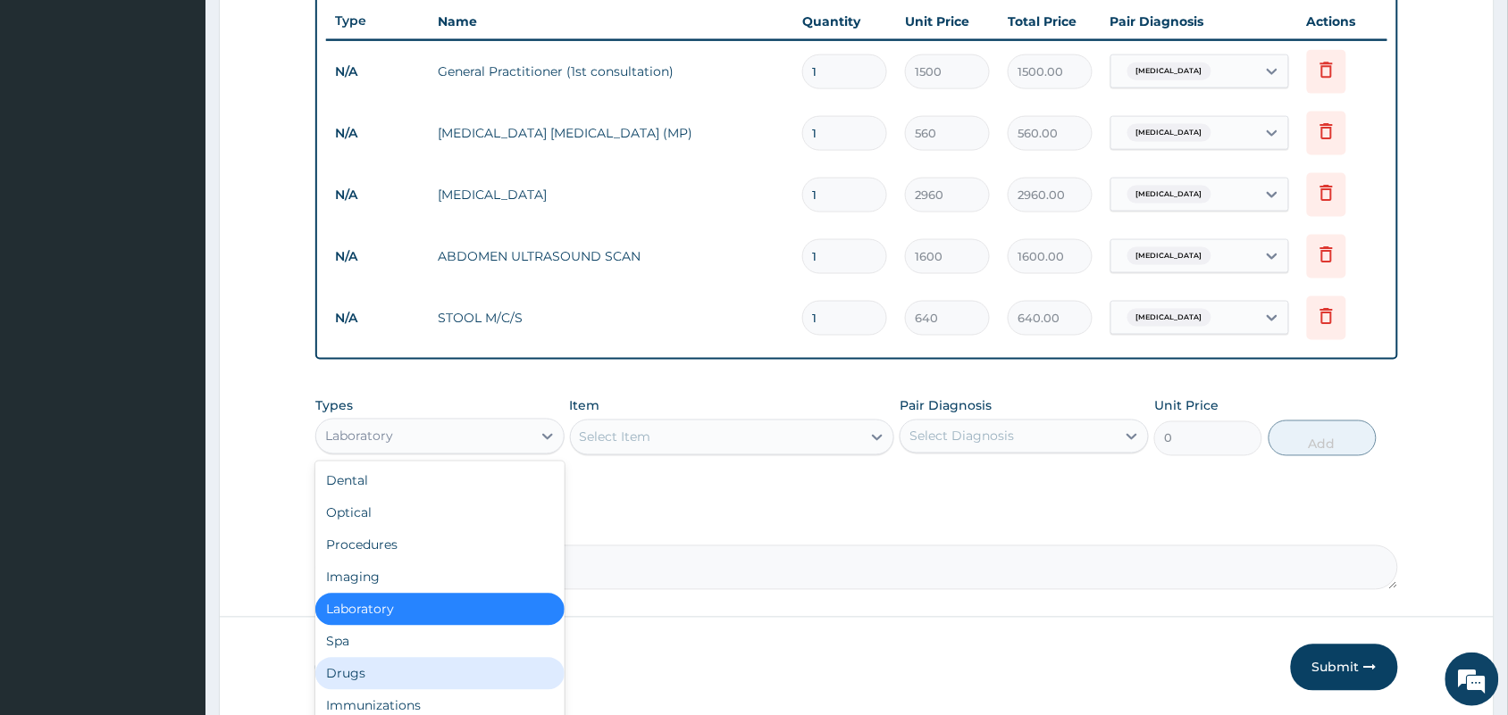
click at [338, 670] on div "Drugs" at bounding box center [439, 674] width 249 height 32
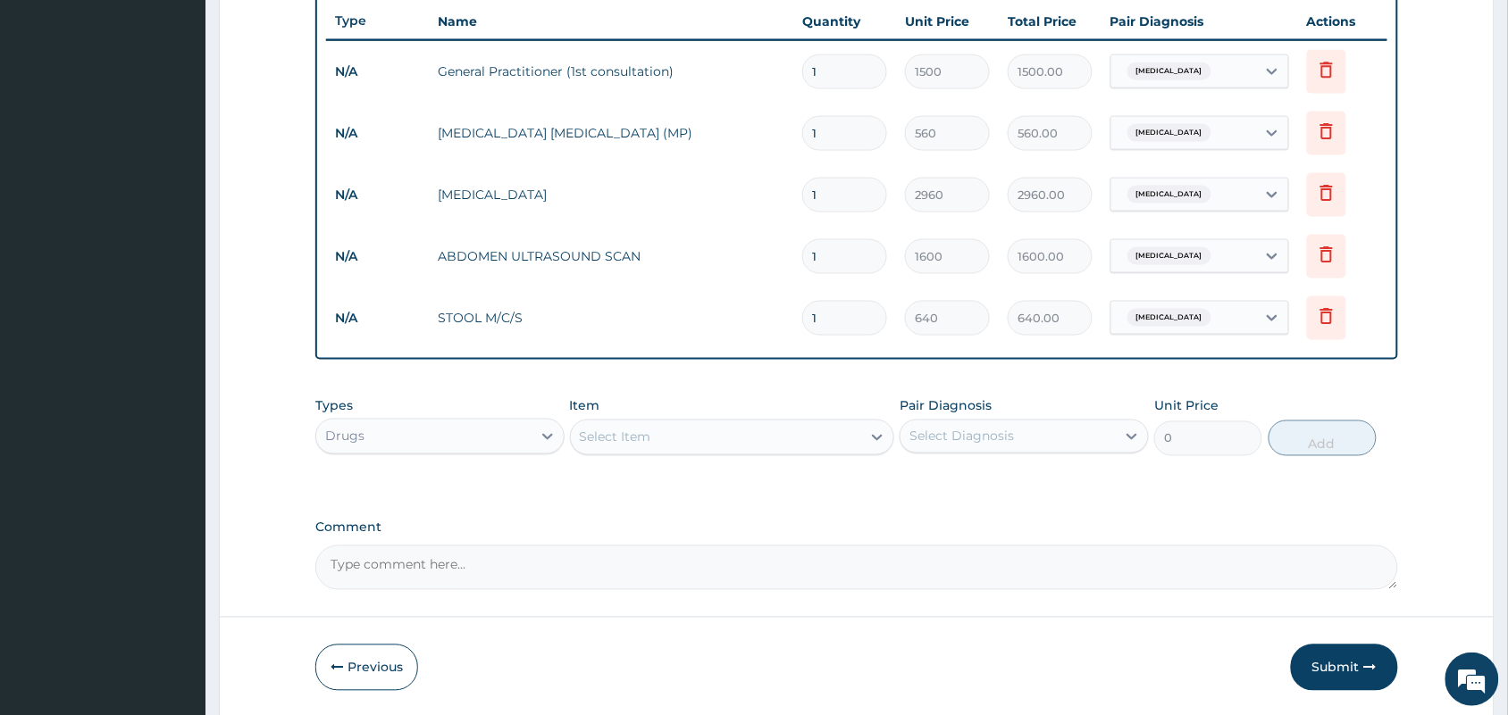
click at [748, 429] on div "Select Item" at bounding box center [716, 437] width 291 height 29
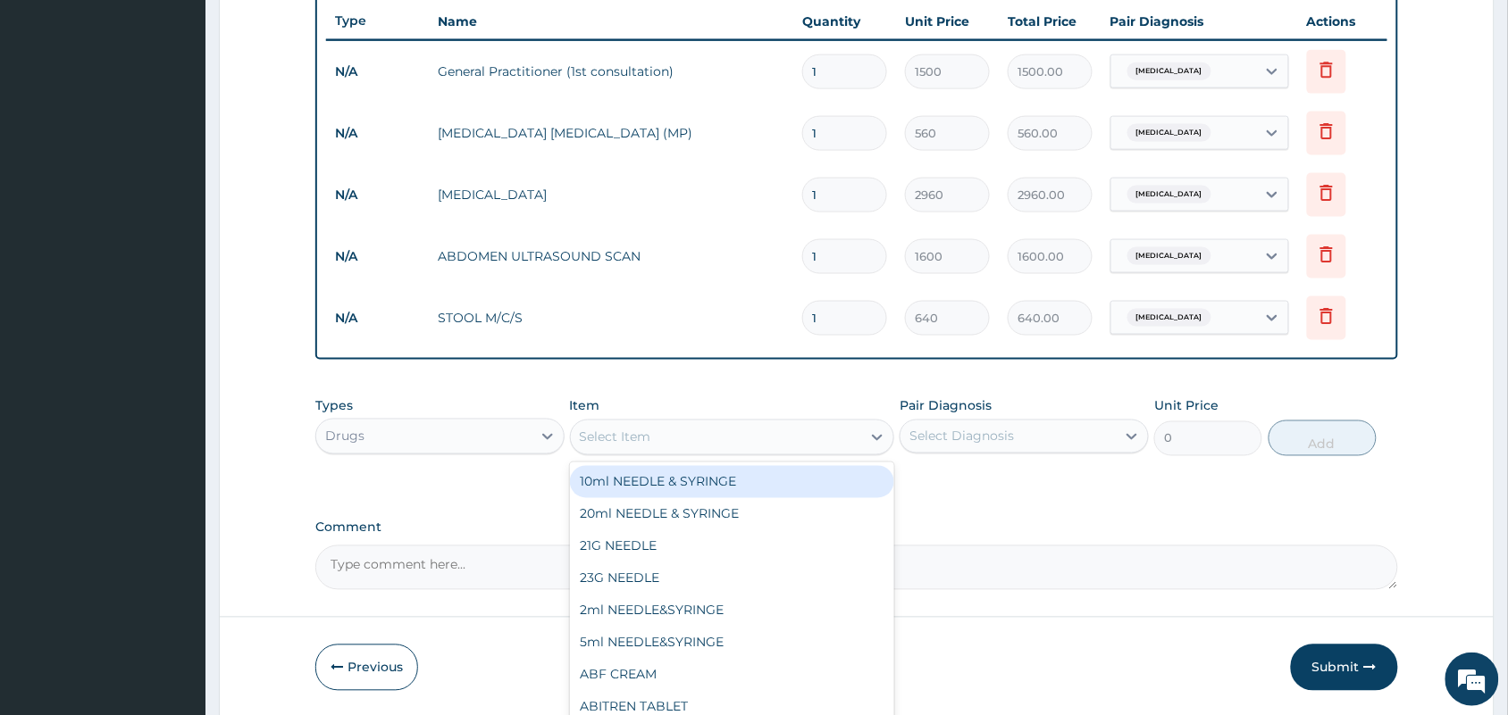
click at [780, 348] on div "Type Name Quantity Unit Price Total Price Pair Diagnosis Actions N/A General Pr…" at bounding box center [856, 176] width 1082 height 367
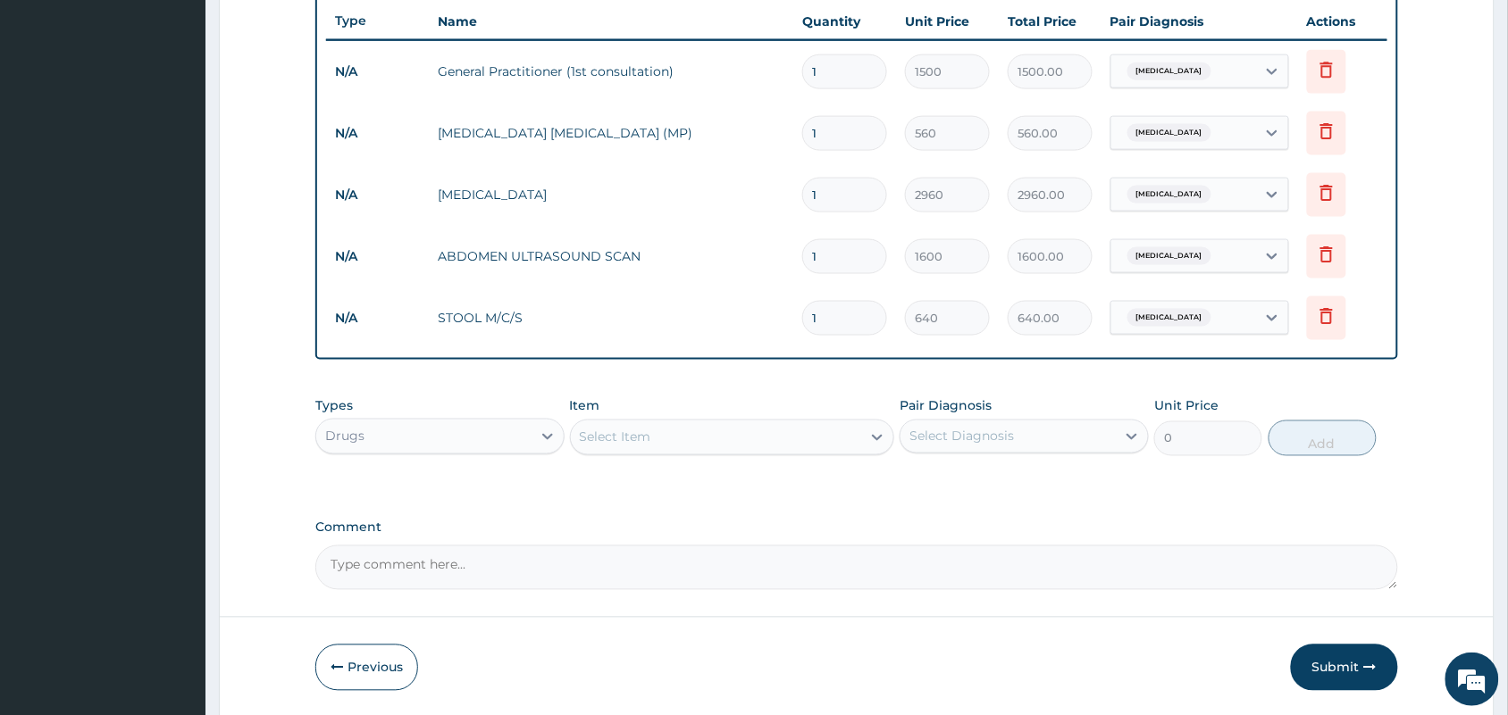
scroll to position [733, 0]
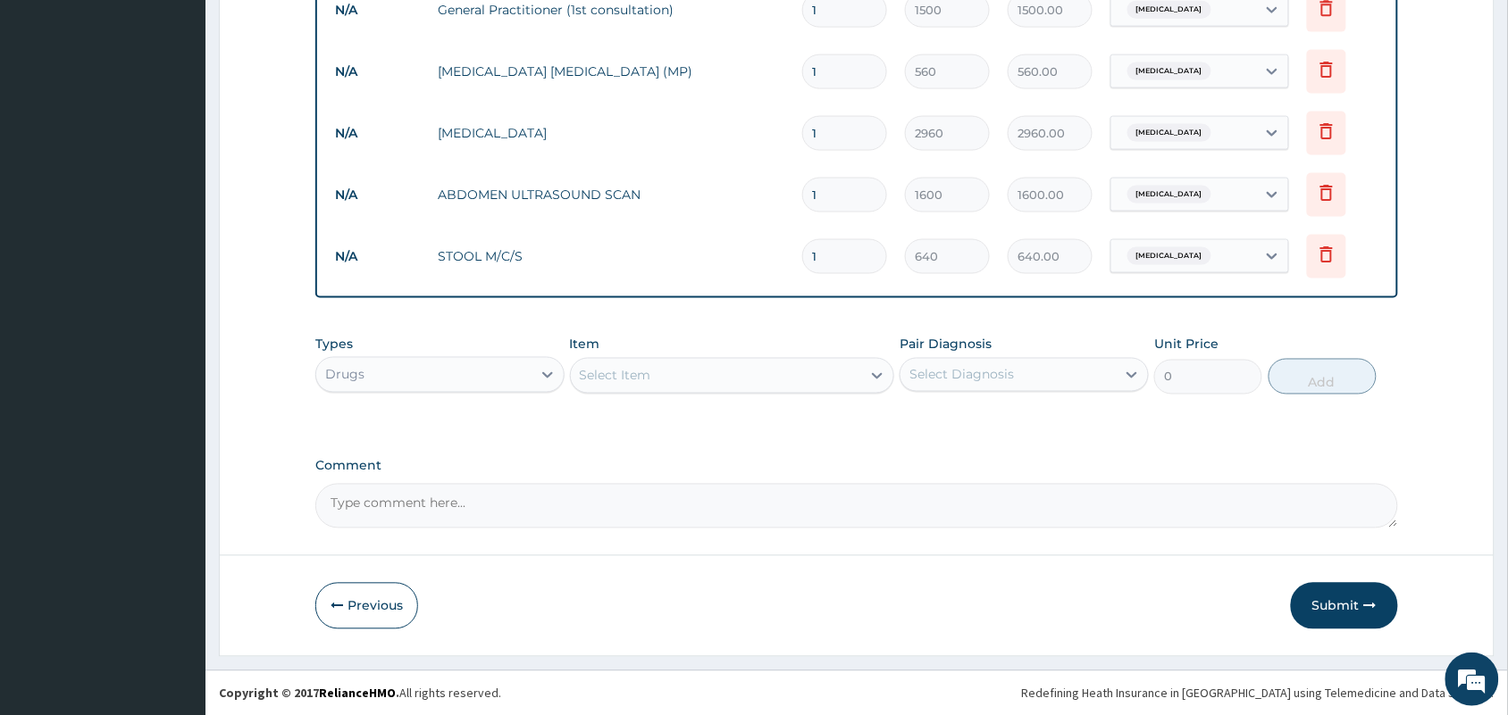
click at [730, 346] on div "Item Select Item" at bounding box center [732, 365] width 325 height 59
click at [715, 372] on div "Select Item" at bounding box center [716, 376] width 291 height 29
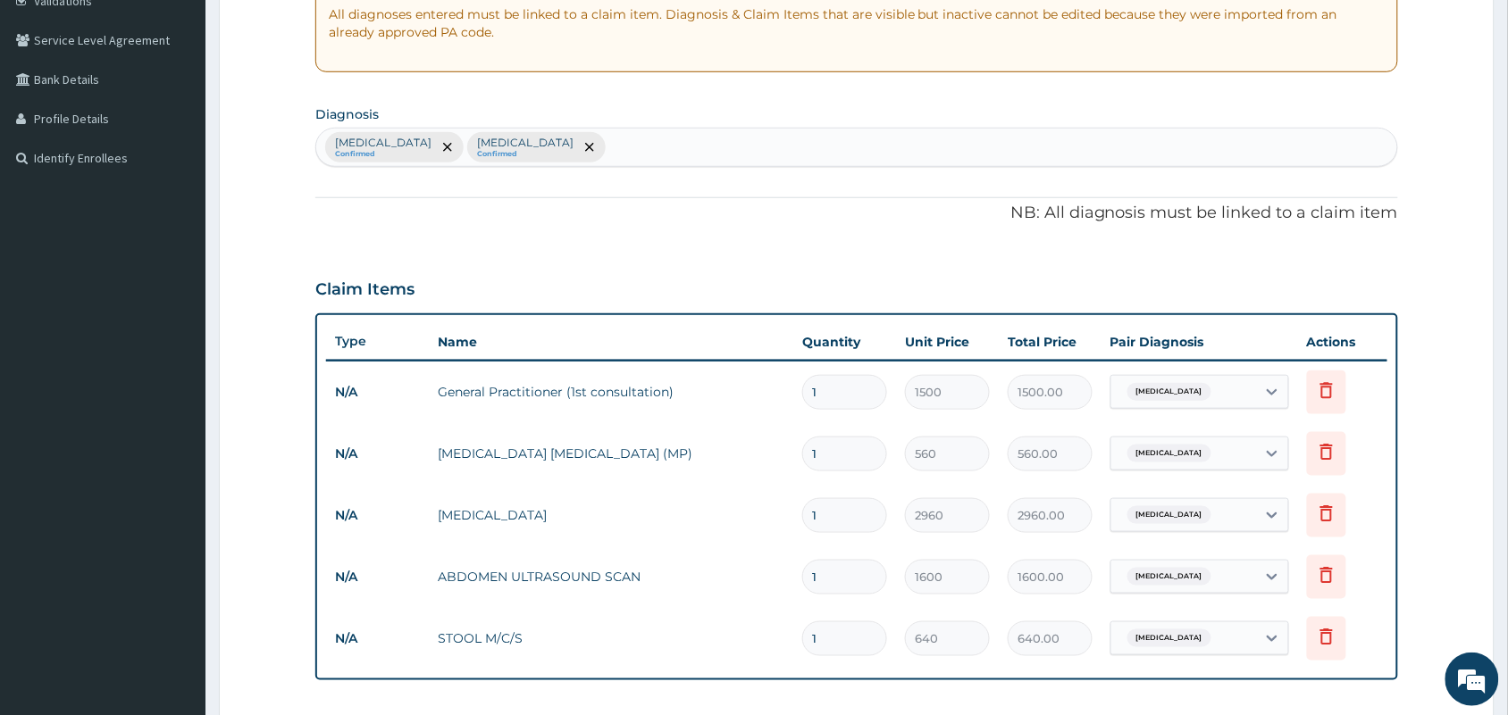
scroll to position [315, 0]
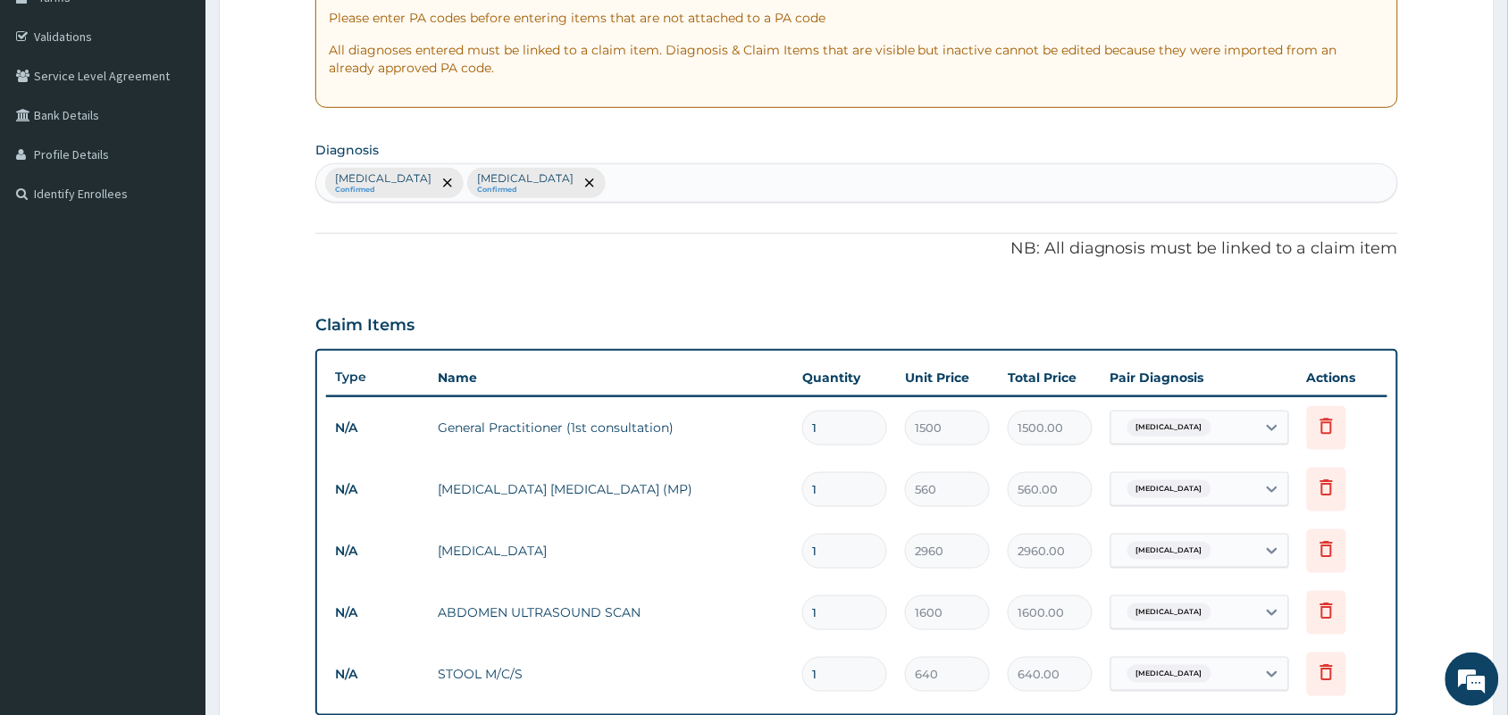
click at [790, 185] on div "[MEDICAL_DATA] Confirmed [MEDICAL_DATA] Confirmed" at bounding box center [856, 183] width 1081 height 38
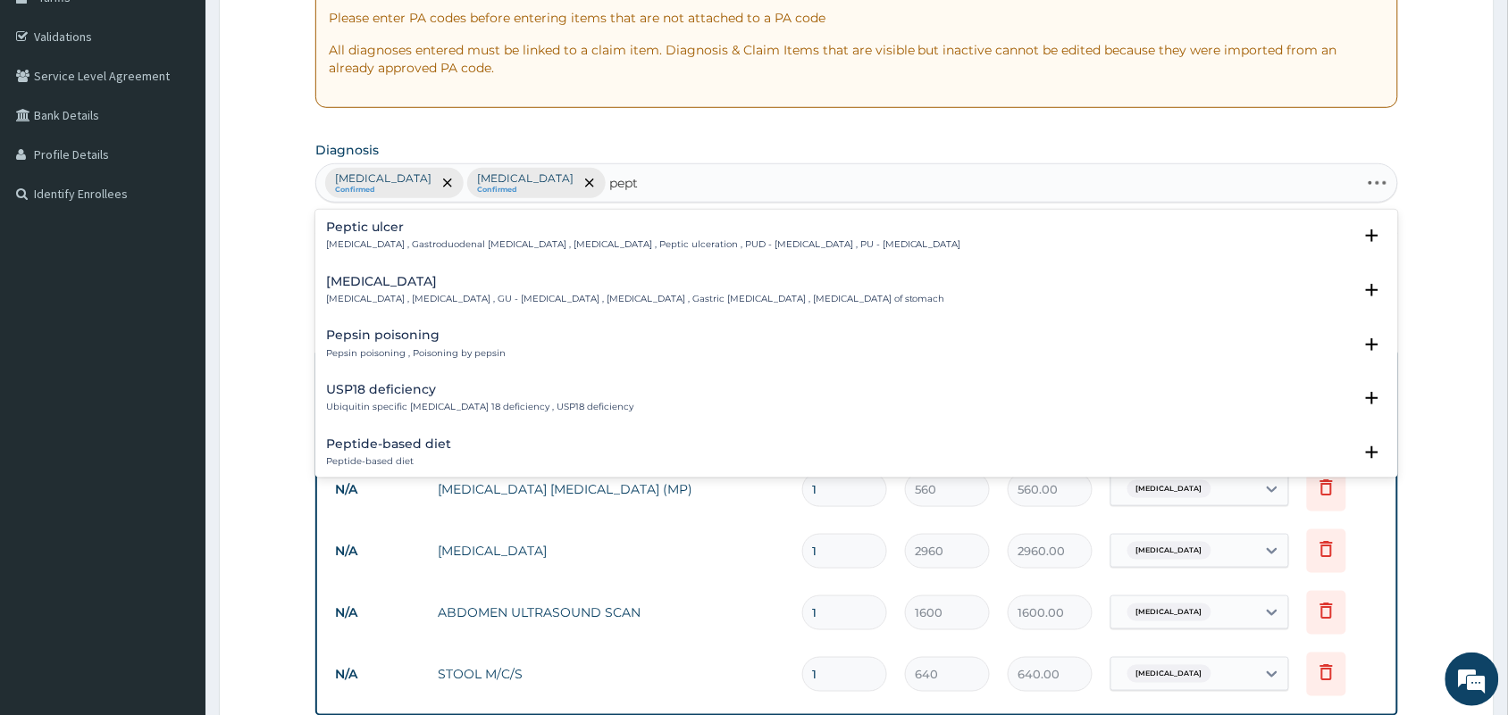
type input "pepti"
click at [390, 226] on h4 "Peptic ulcer" at bounding box center [643, 227] width 635 height 13
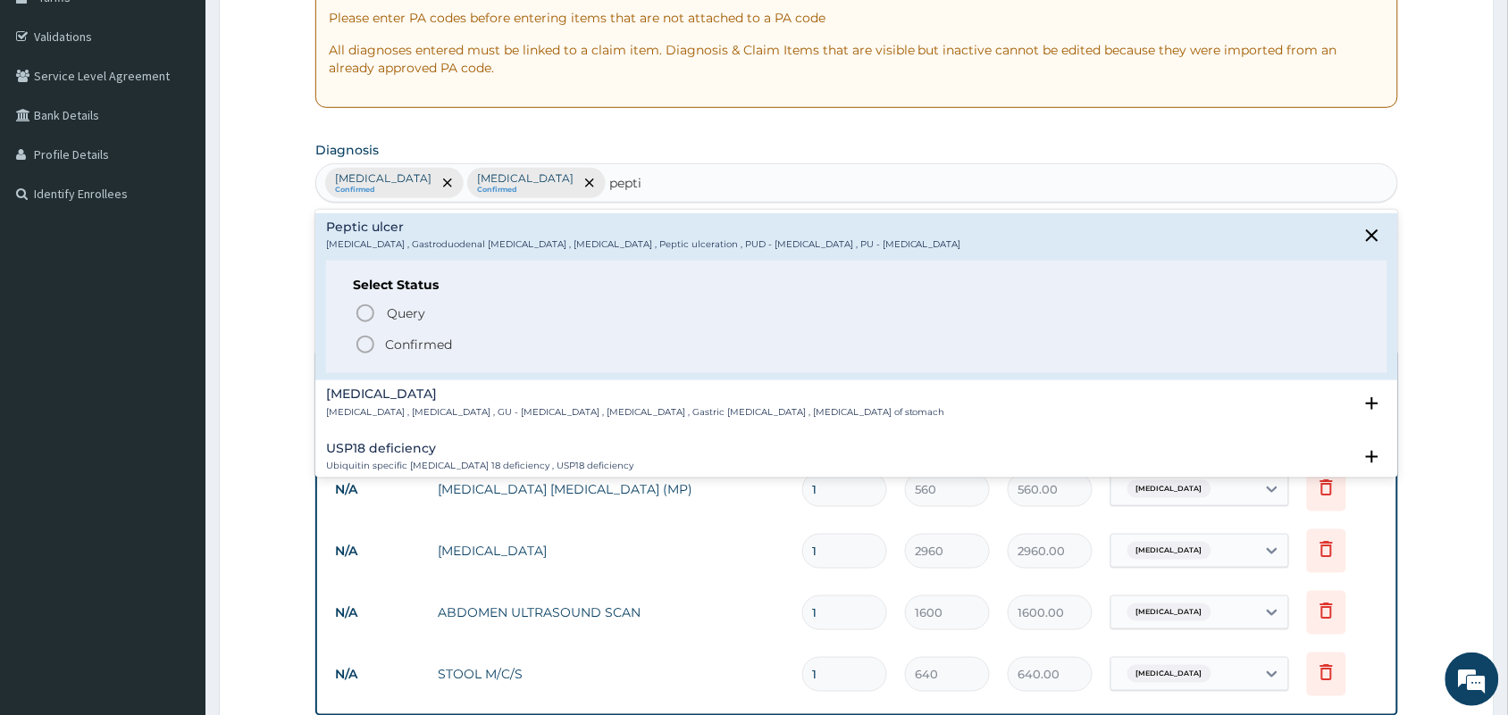
click at [360, 340] on icon "status option filled" at bounding box center [365, 344] width 21 height 21
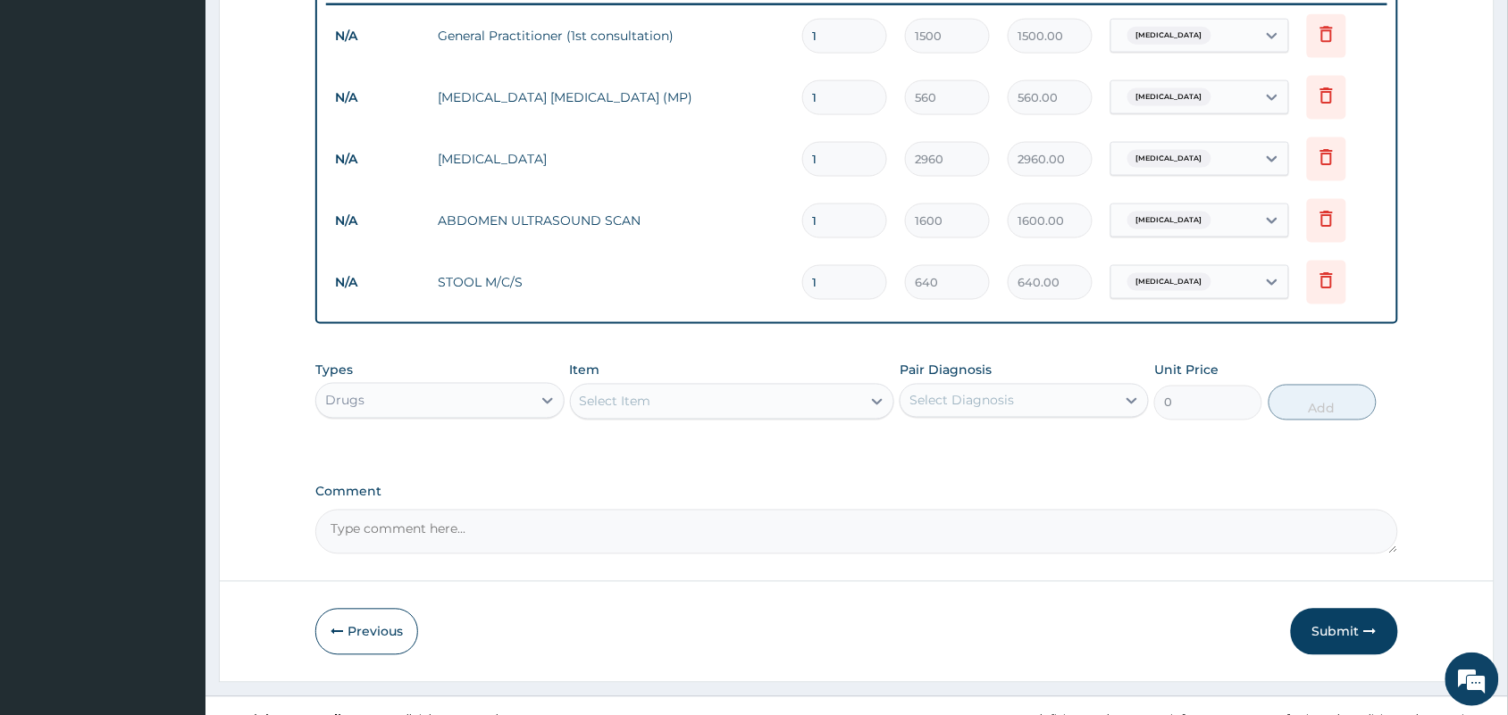
scroll to position [733, 0]
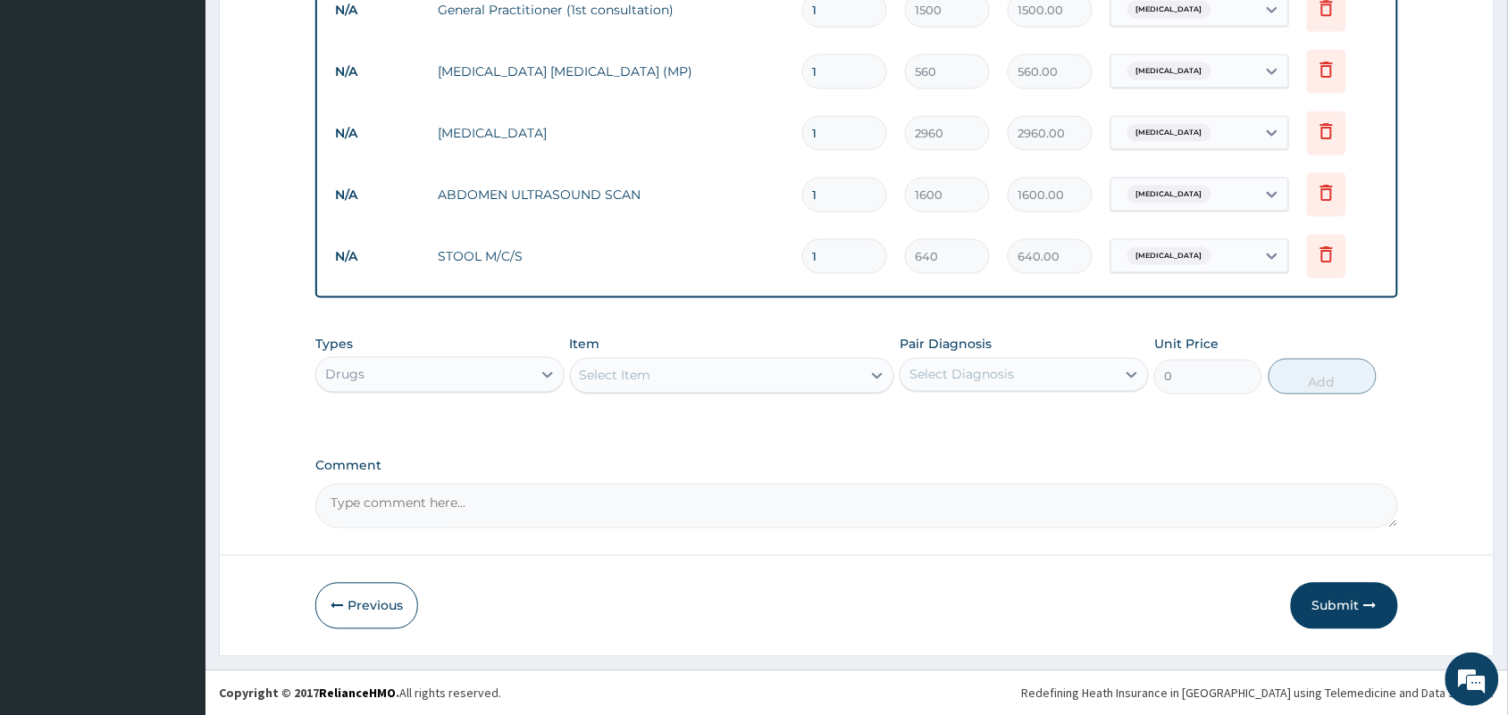
click at [641, 371] on div "Select Item" at bounding box center [615, 376] width 71 height 18
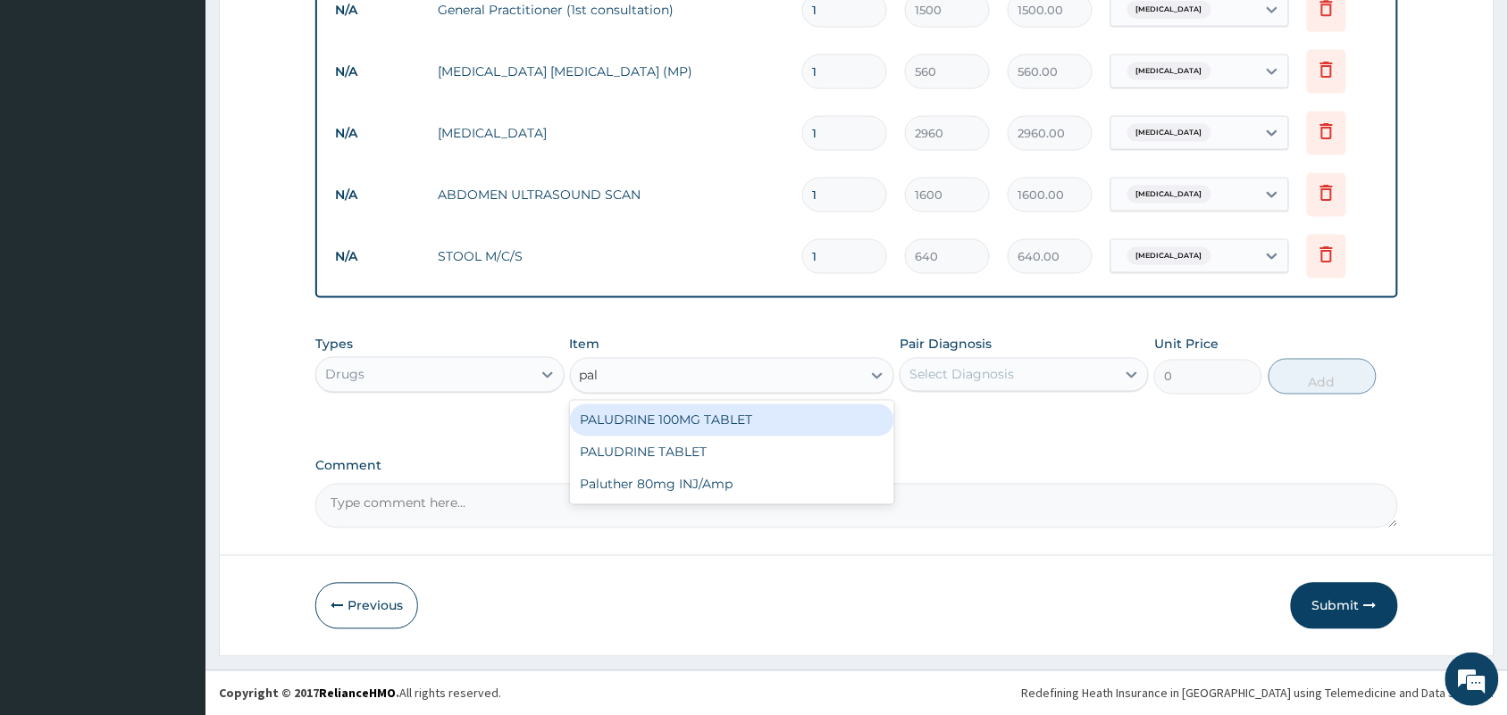
type input "palu"
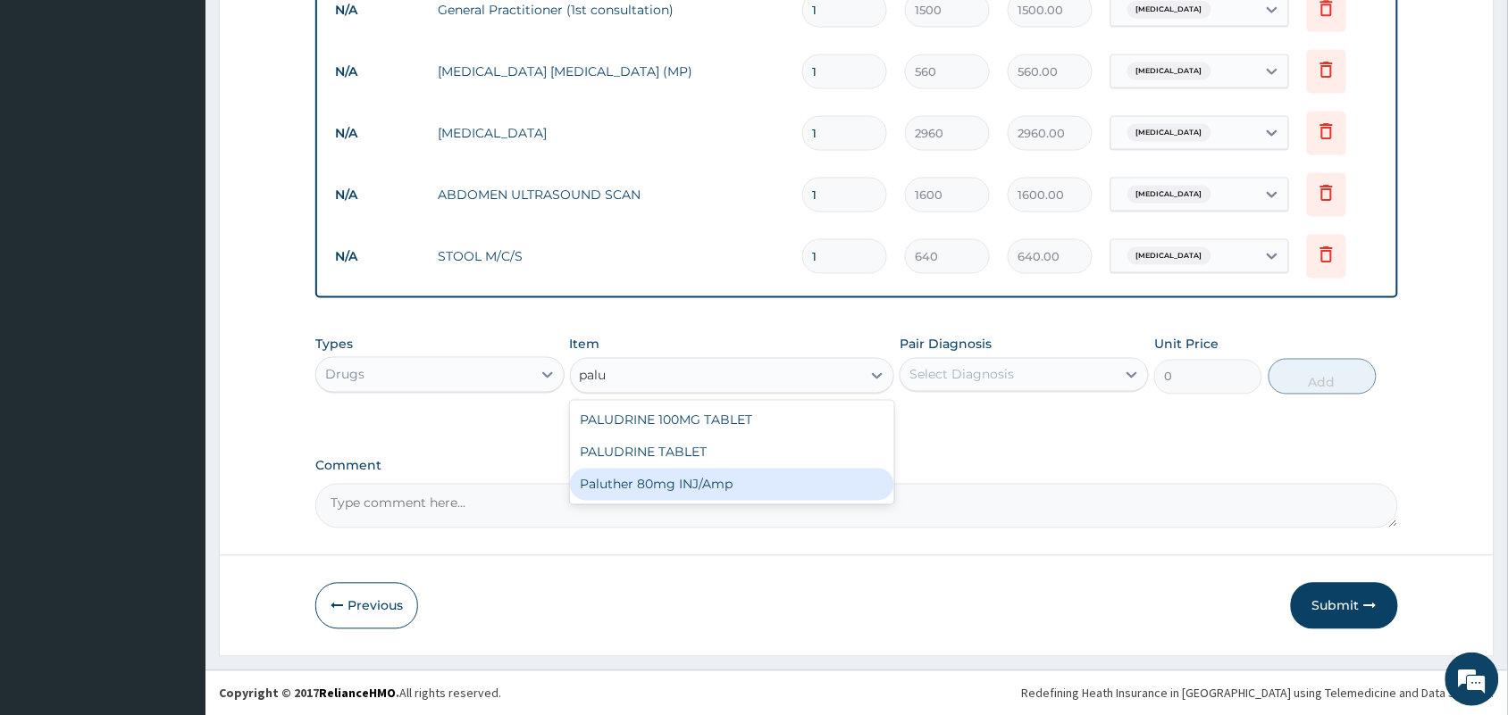
click at [639, 480] on div "Paluther 80mg INJ/Amp" at bounding box center [732, 485] width 325 height 32
type input "105"
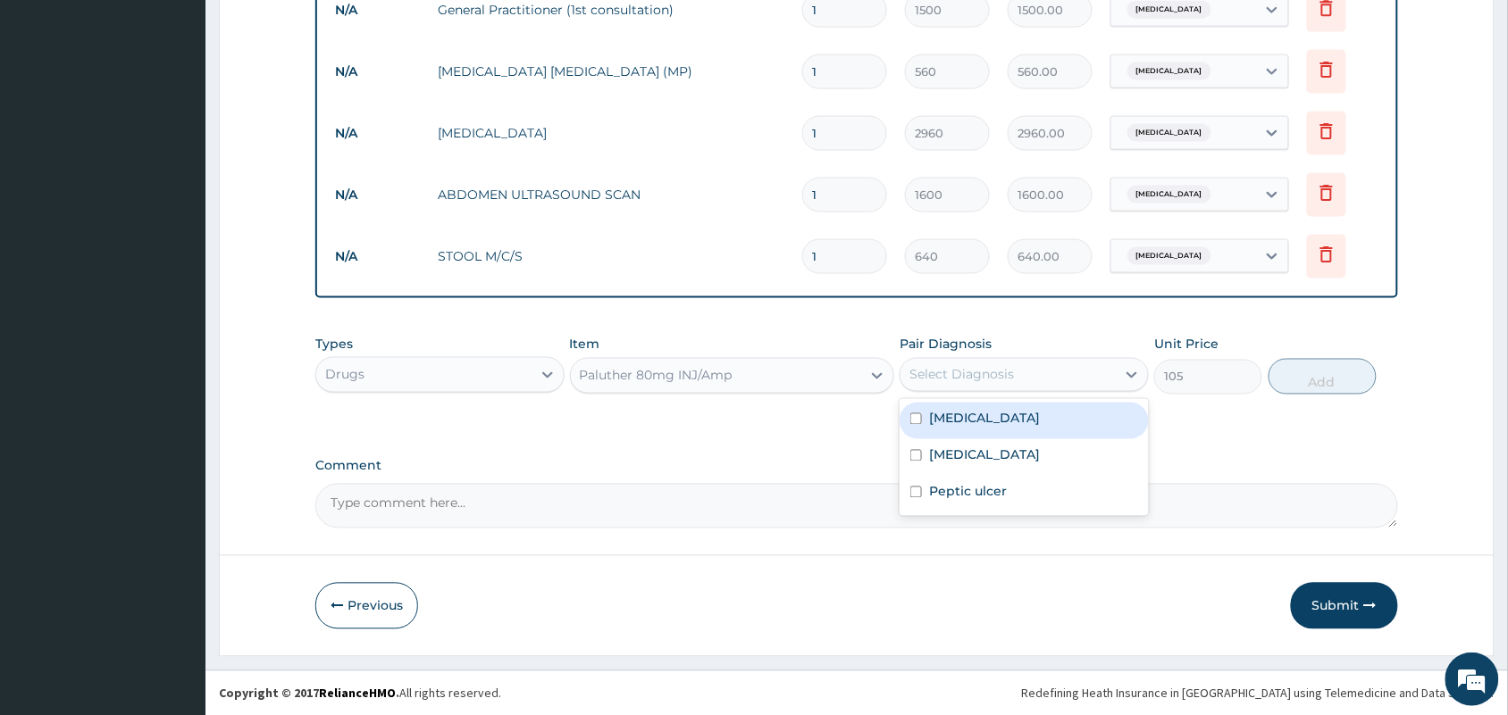
click at [1045, 377] on div "Select Diagnosis" at bounding box center [1007, 375] width 215 height 29
click at [1011, 414] on div "[MEDICAL_DATA]" at bounding box center [1023, 421] width 249 height 37
checkbox input "true"
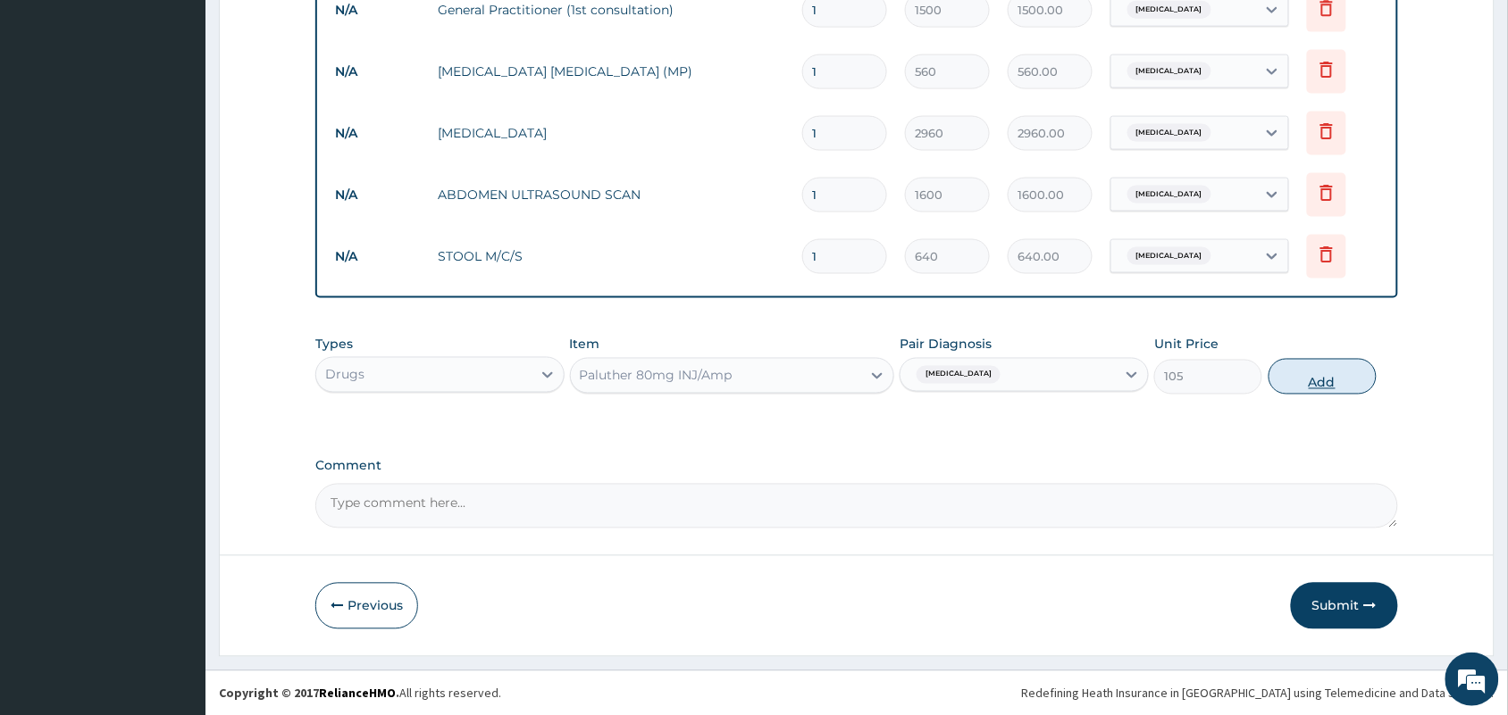
click at [1297, 386] on button "Add" at bounding box center [1322, 377] width 108 height 36
type input "0"
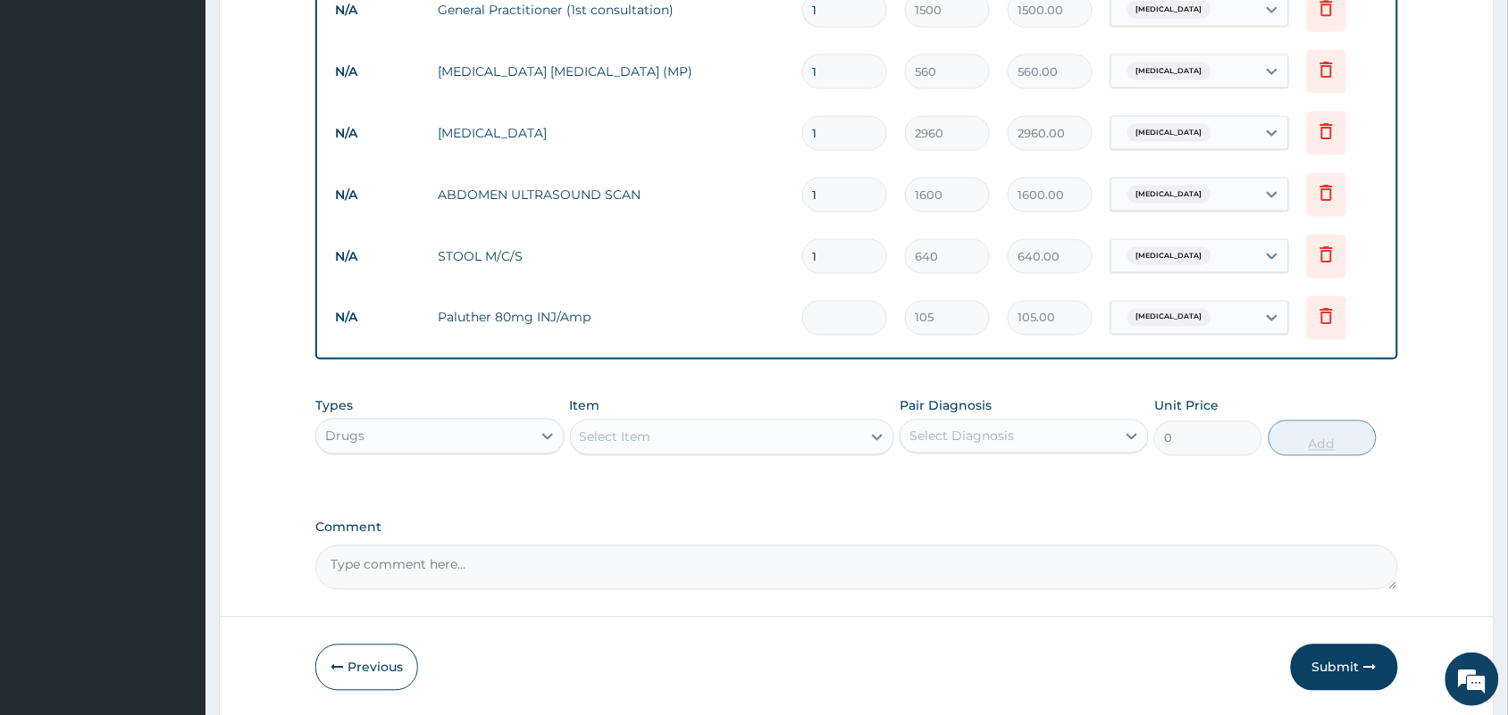
type input "0.00"
type input "6"
type input "630.00"
type input "6"
click at [681, 448] on div "Select Item" at bounding box center [716, 437] width 291 height 29
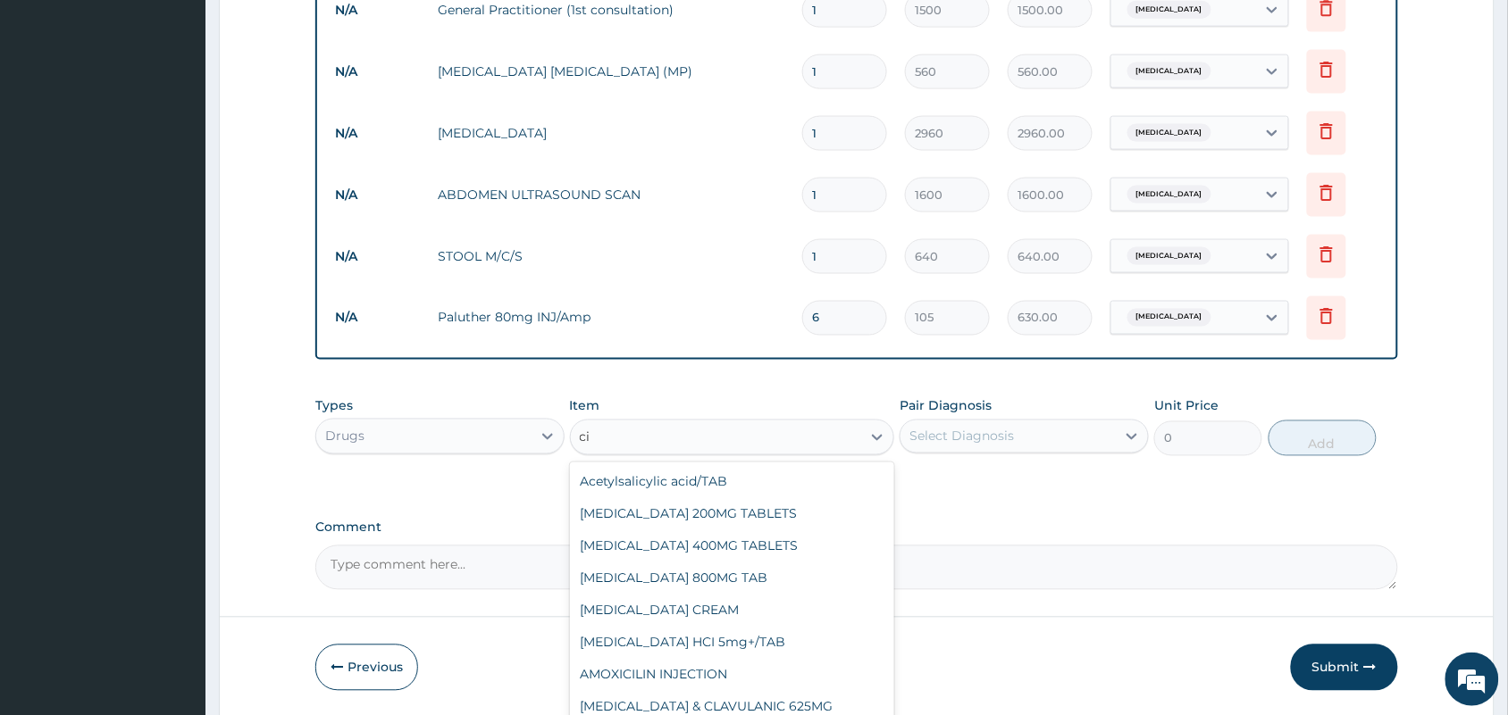
type input "cim"
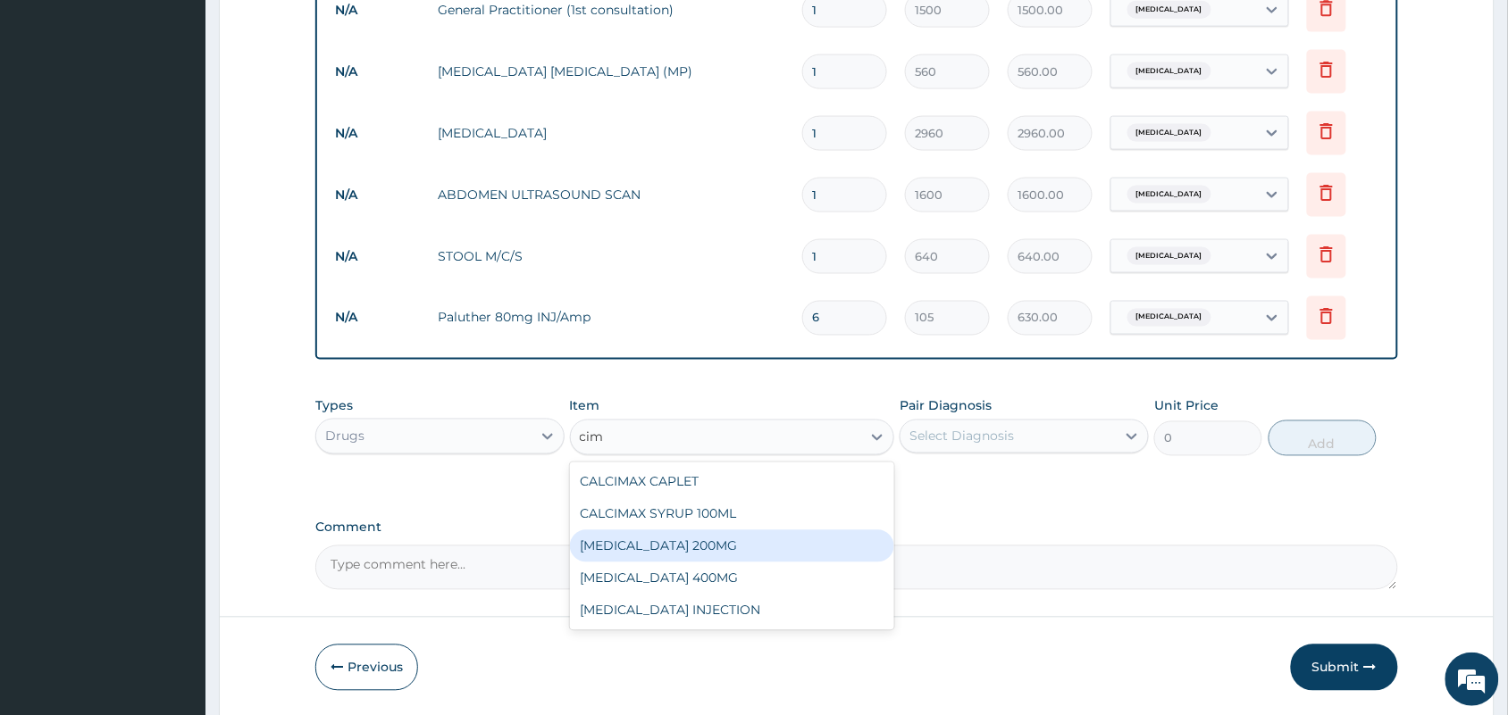
click at [646, 556] on div "[MEDICAL_DATA] 200MG" at bounding box center [732, 547] width 325 height 32
type input "5.77"
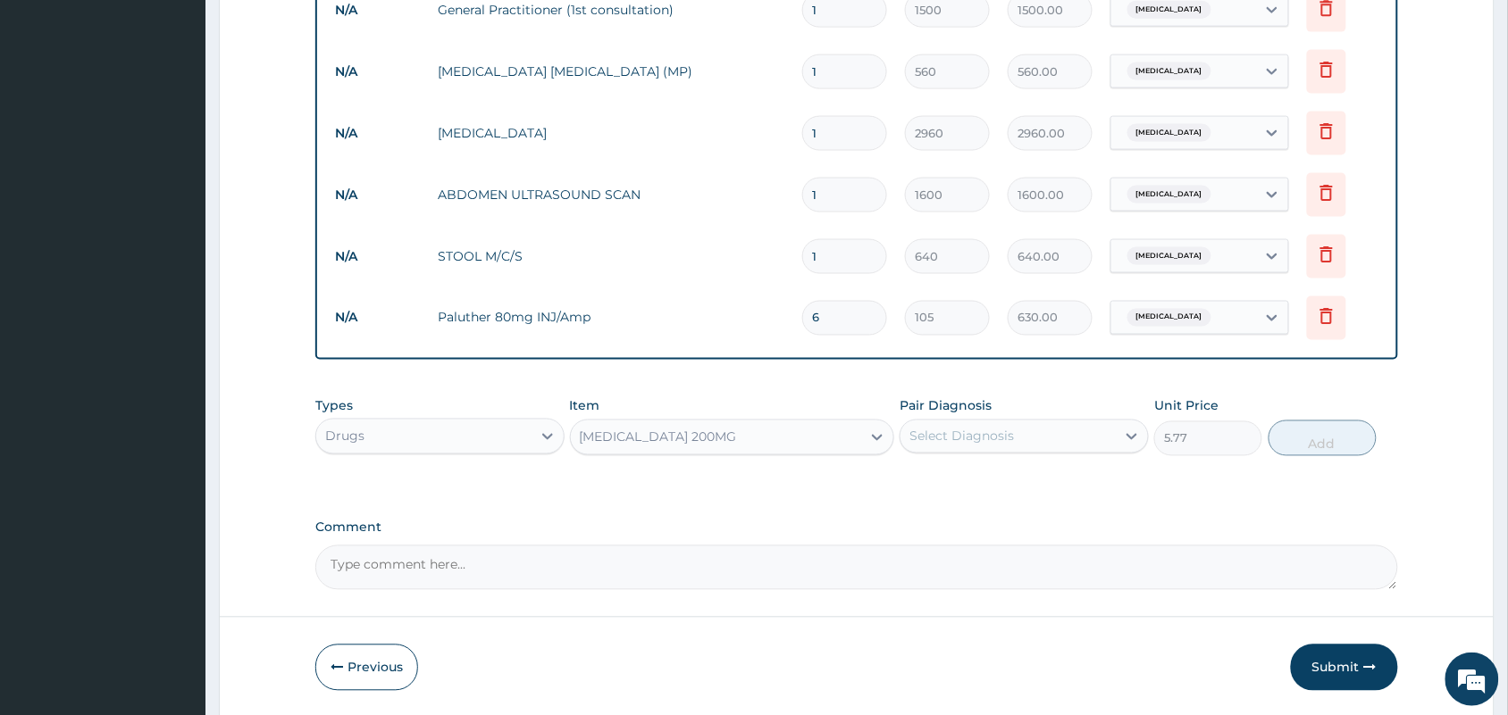
click at [1083, 435] on div "Select Diagnosis" at bounding box center [1007, 436] width 215 height 29
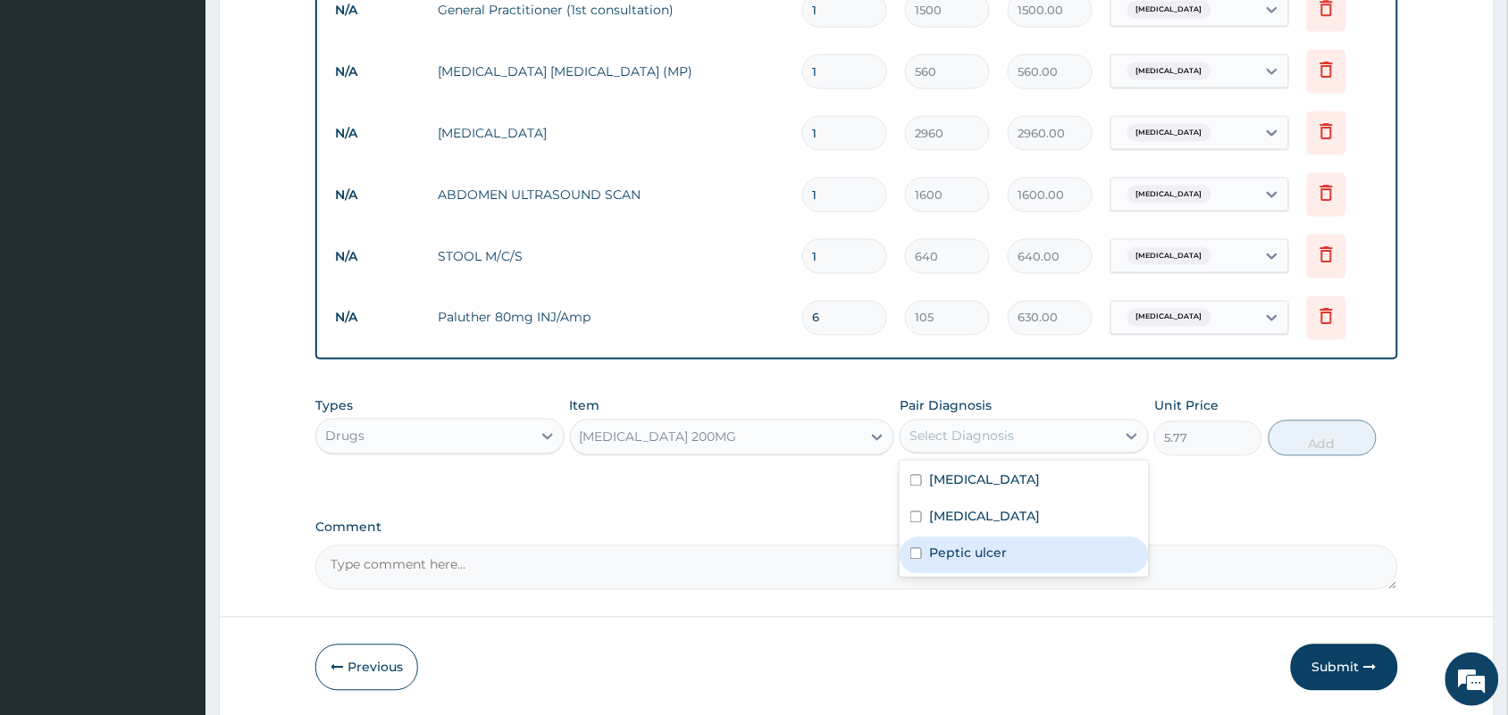
click at [973, 547] on label "Peptic ulcer" at bounding box center [968, 554] width 78 height 18
checkbox input "true"
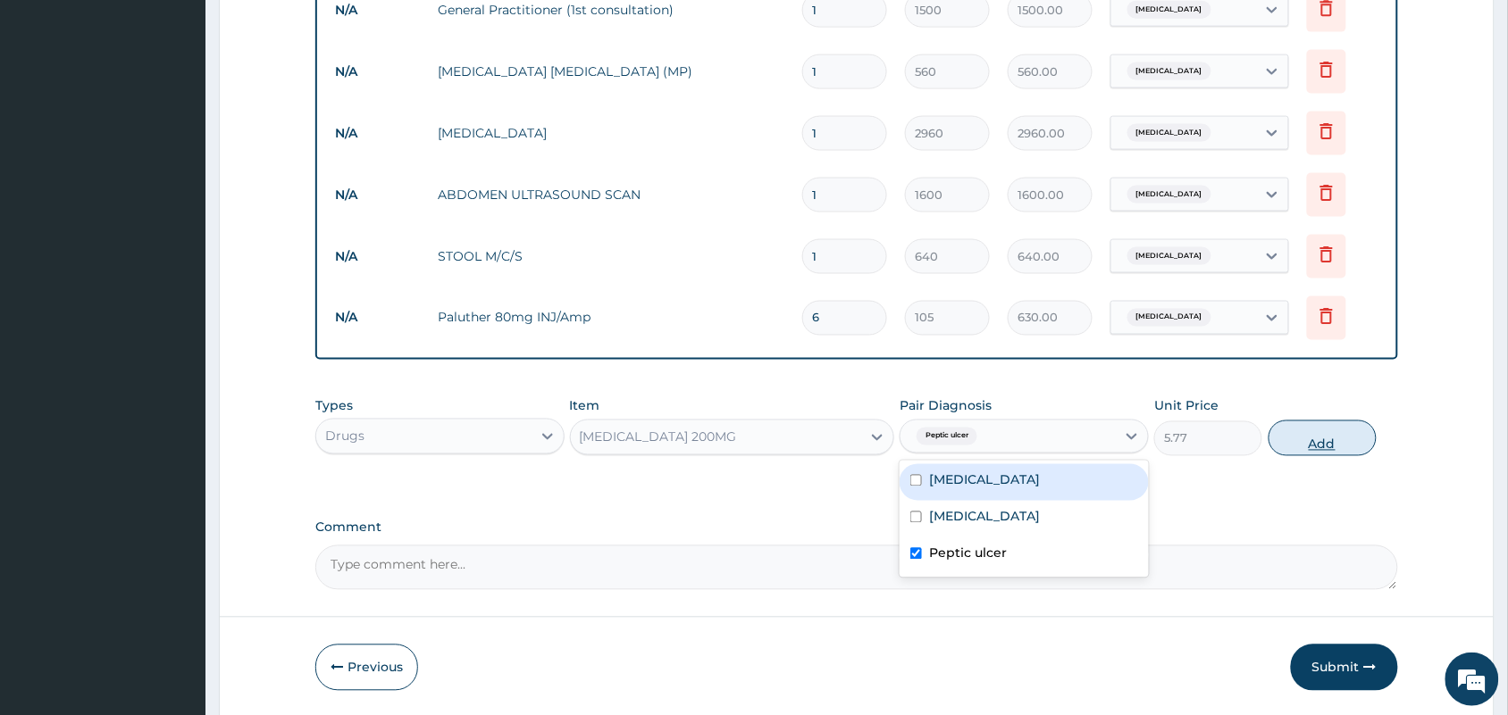
click at [1304, 439] on button "Add" at bounding box center [1322, 439] width 108 height 36
type input "0"
